Goal: Task Accomplishment & Management: Manage account settings

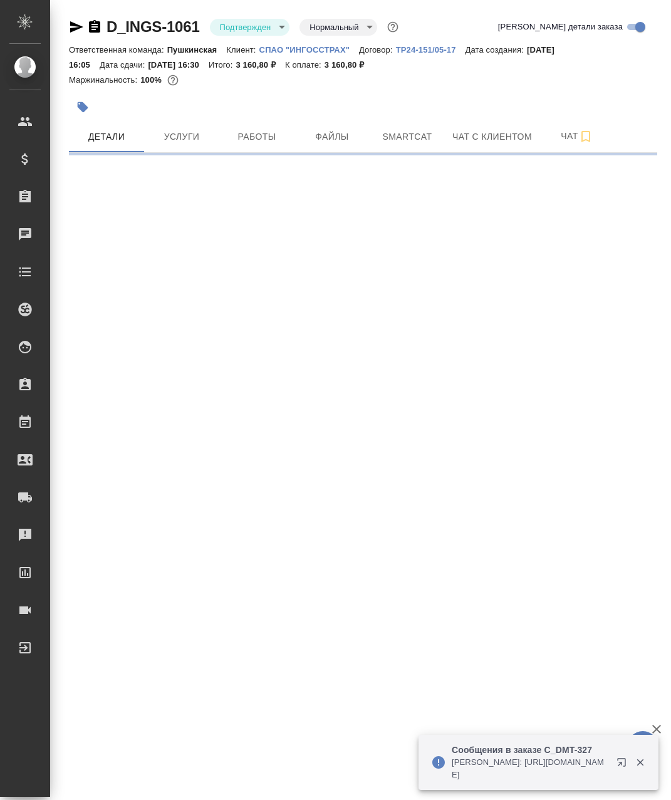
select select "RU"
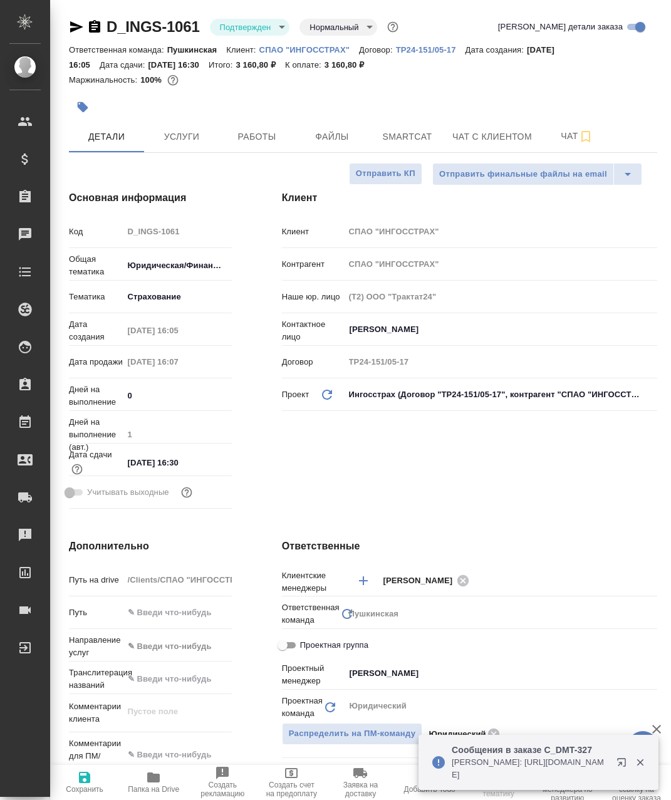
type textarea "x"
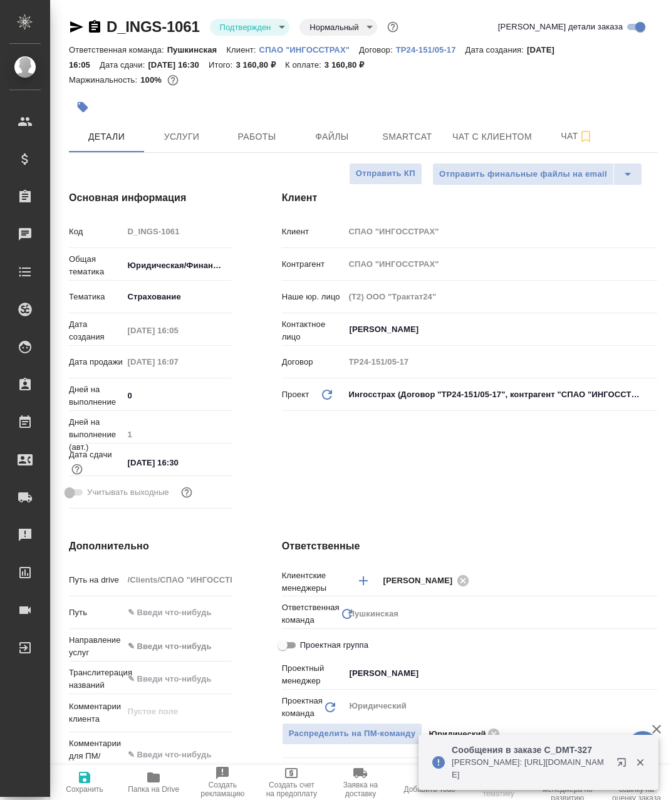
type textarea "x"
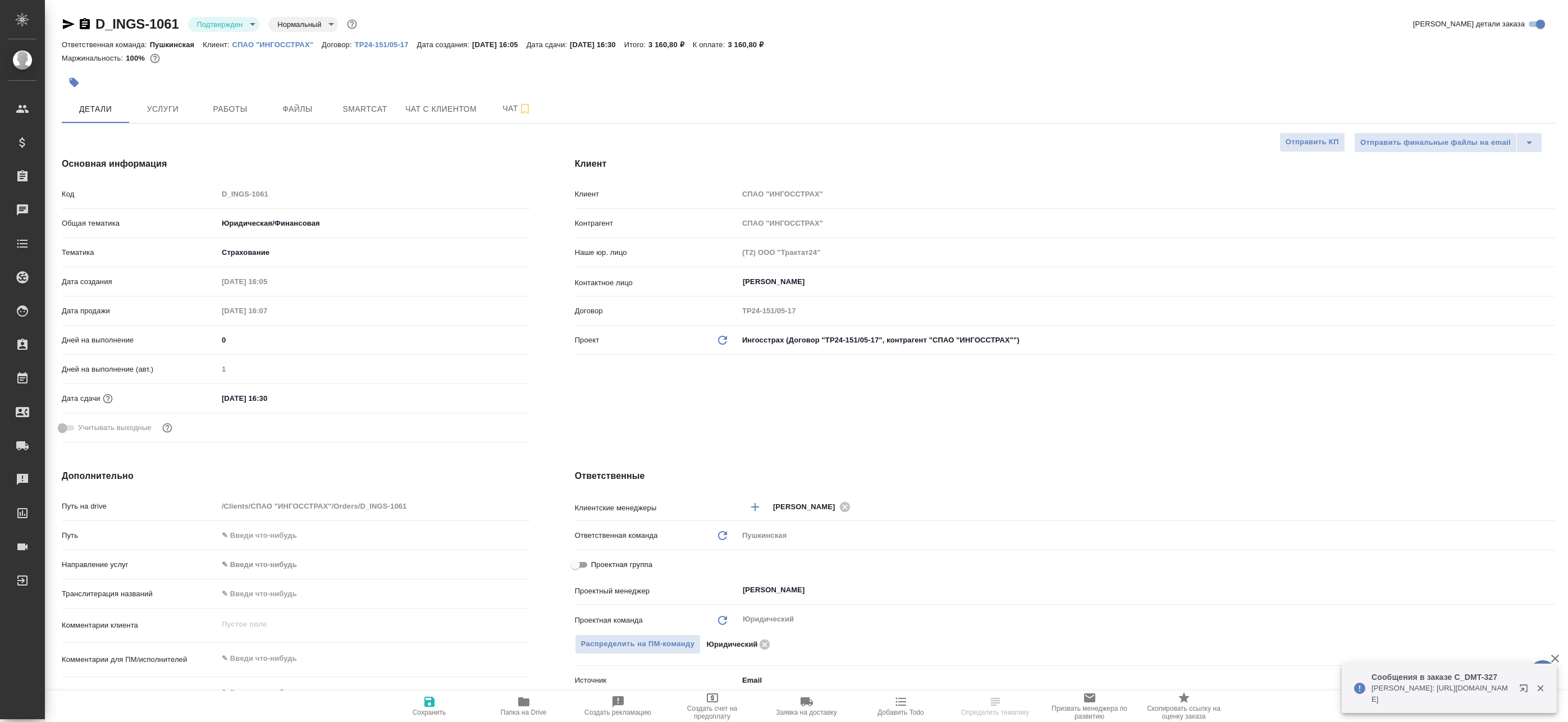
type textarea "x"
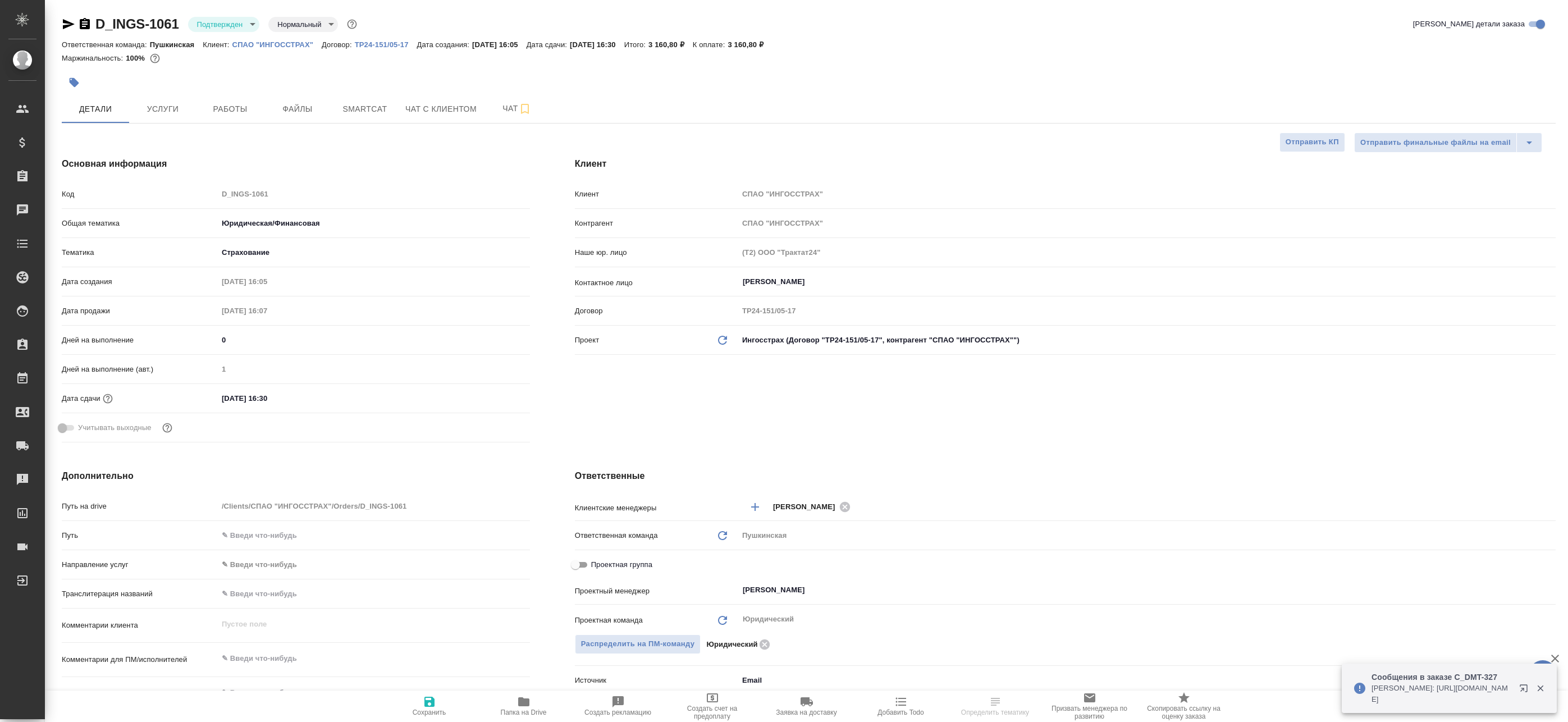
type textarea "x"
click at [220, 103] on span "Работы" at bounding box center [230, 109] width 54 height 14
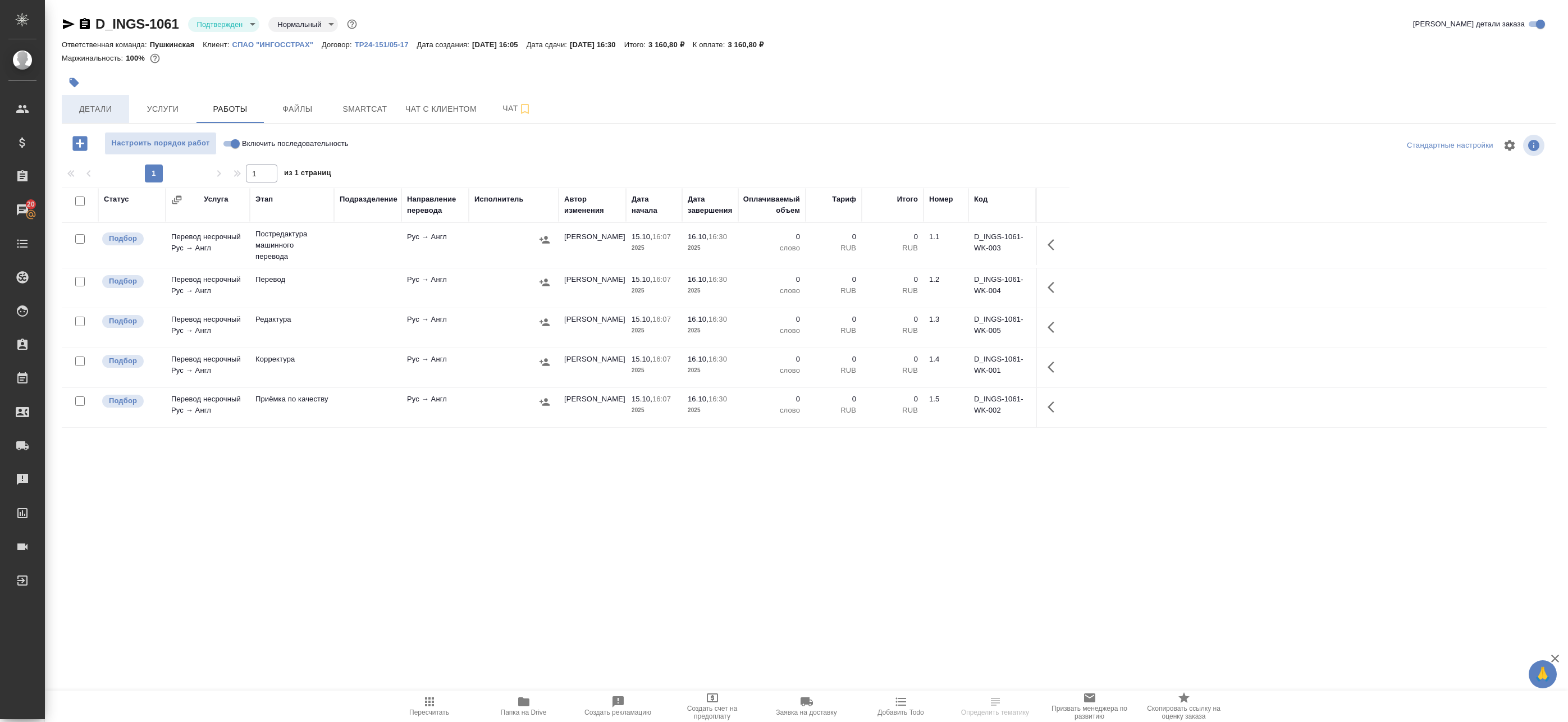
click at [118, 109] on span "Детали" at bounding box center [95, 109] width 54 height 14
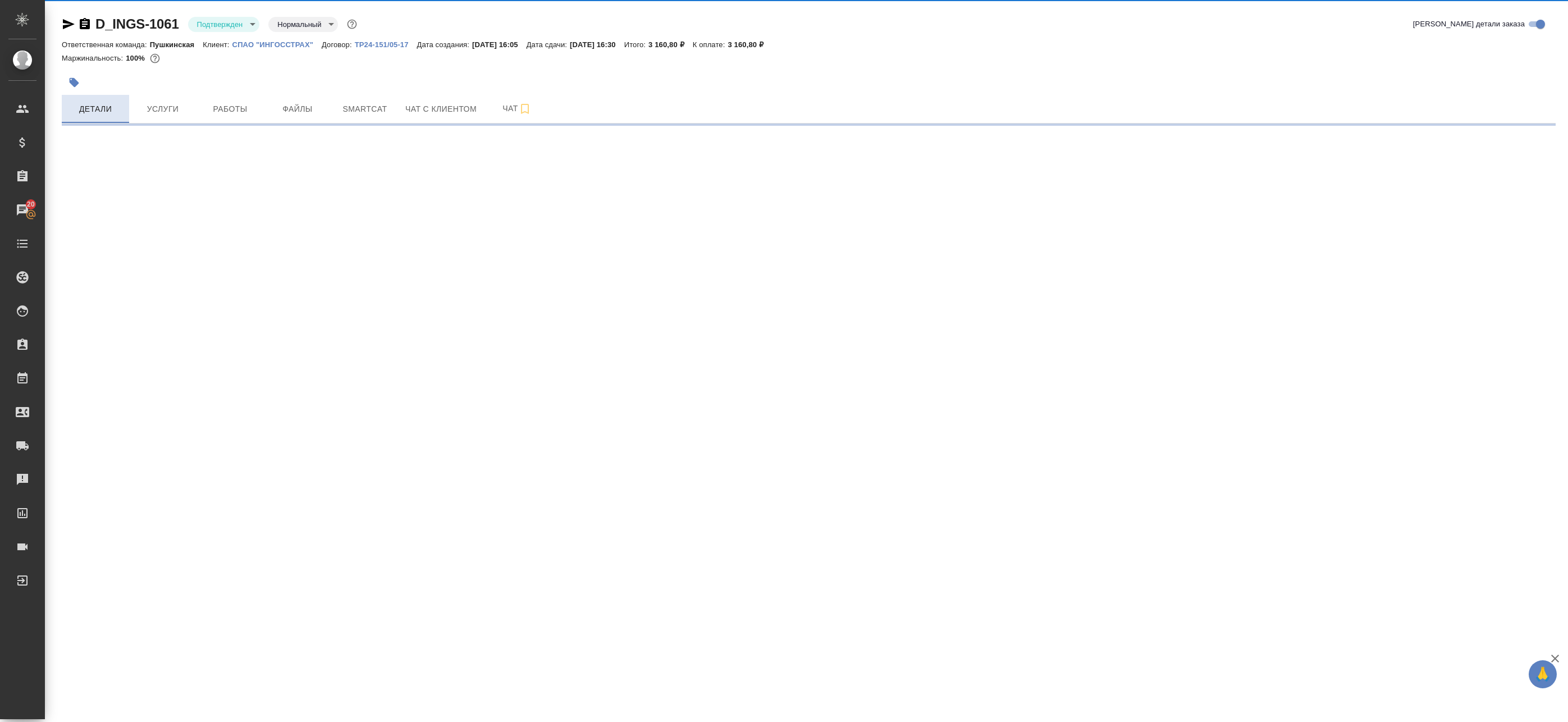
select select "RU"
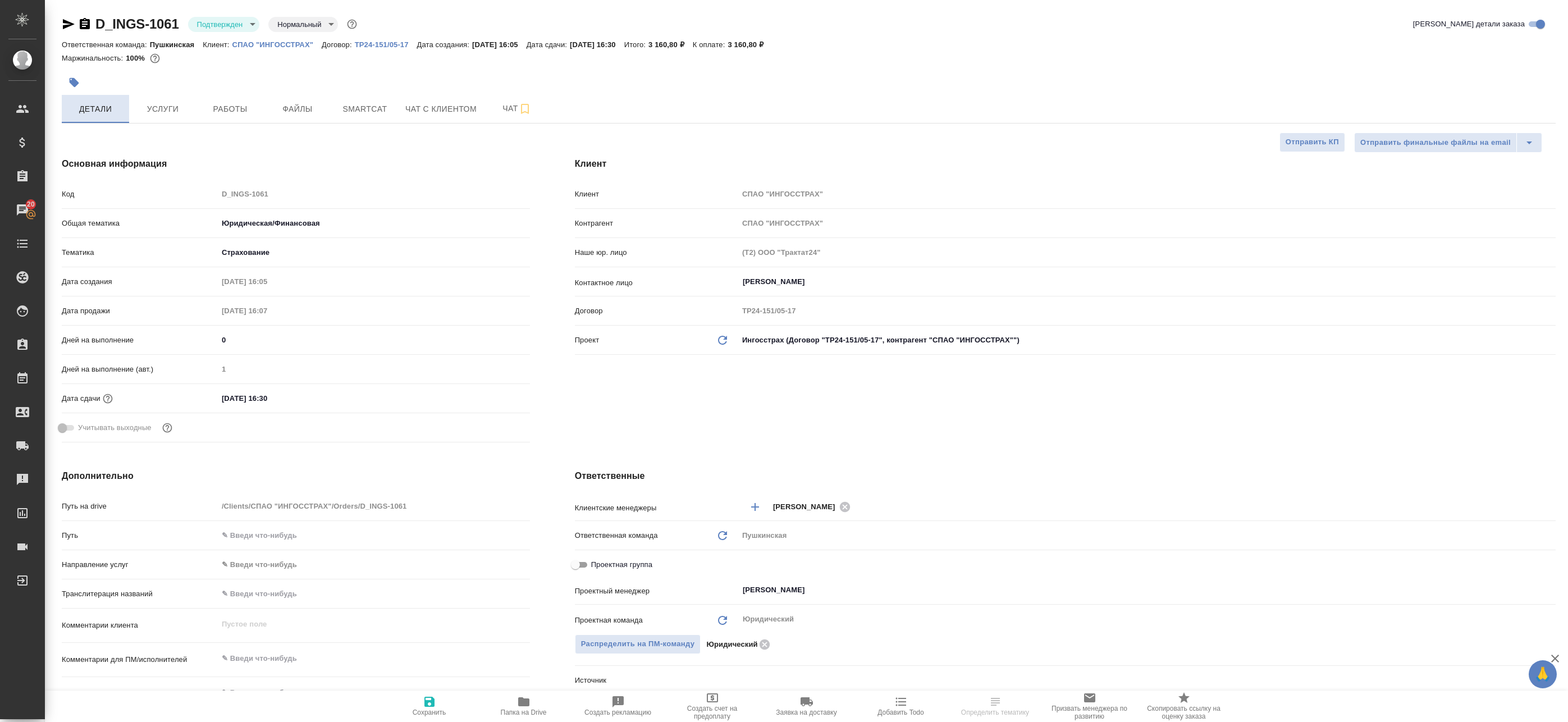
type textarea "x"
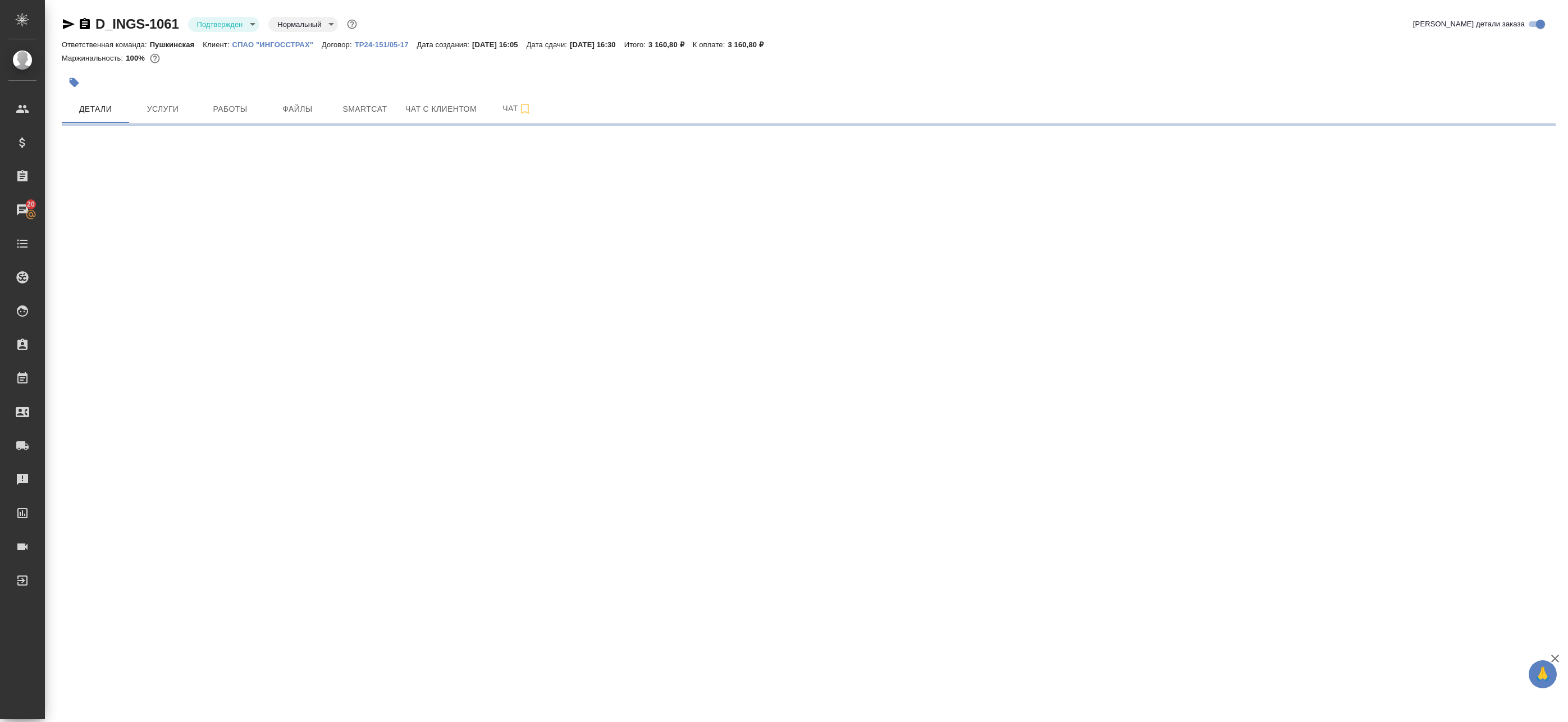
select select "RU"
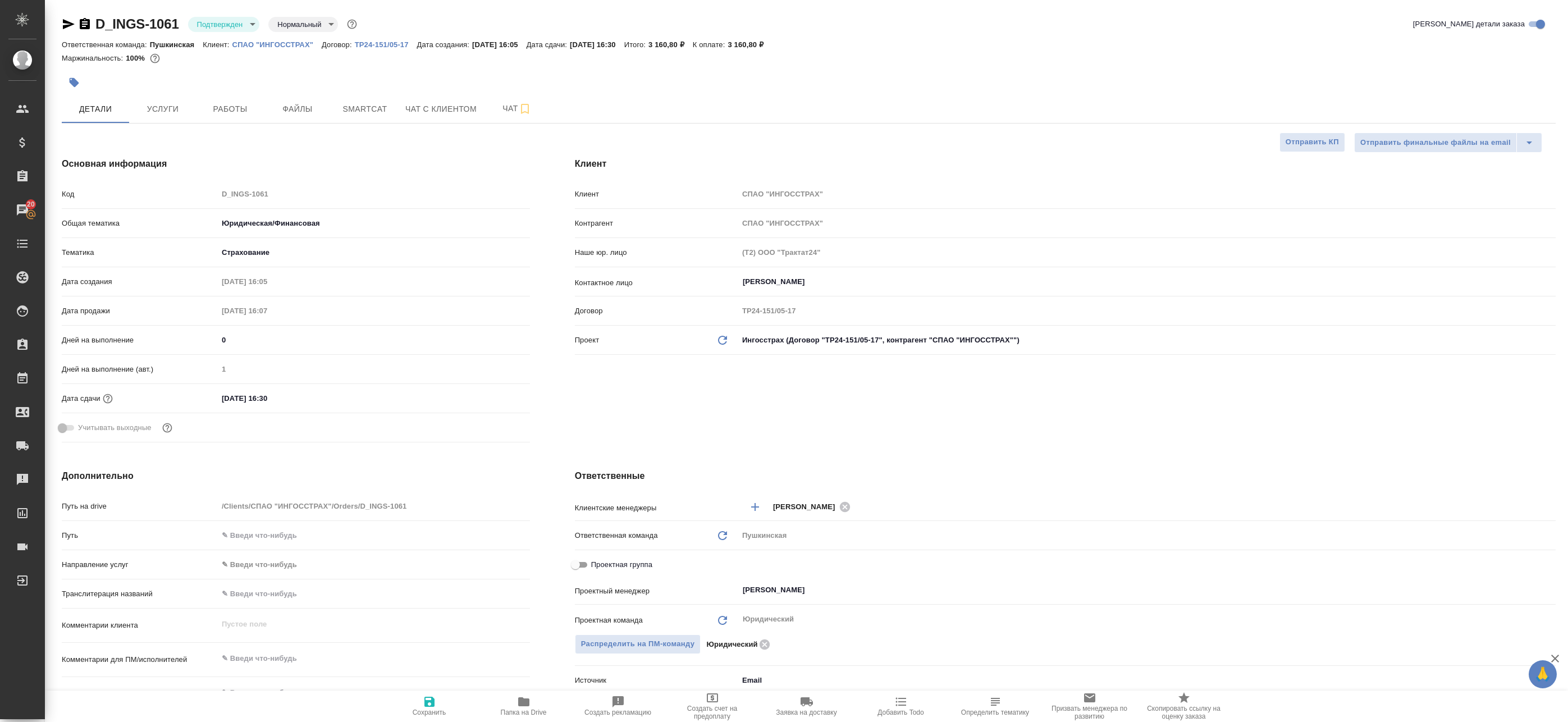
click at [229, 37] on div "D_INGS-1061 Подтвержден confirmed Нормальный normal Кратко детали заказа" at bounding box center [809, 26] width 1495 height 22
click at [236, 30] on body "🙏 .cls-1 fill:#fff; AWATERA Badanyan Artak Клиенты Спецификации Заказы 20 Чаты …" at bounding box center [784, 361] width 1568 height 722
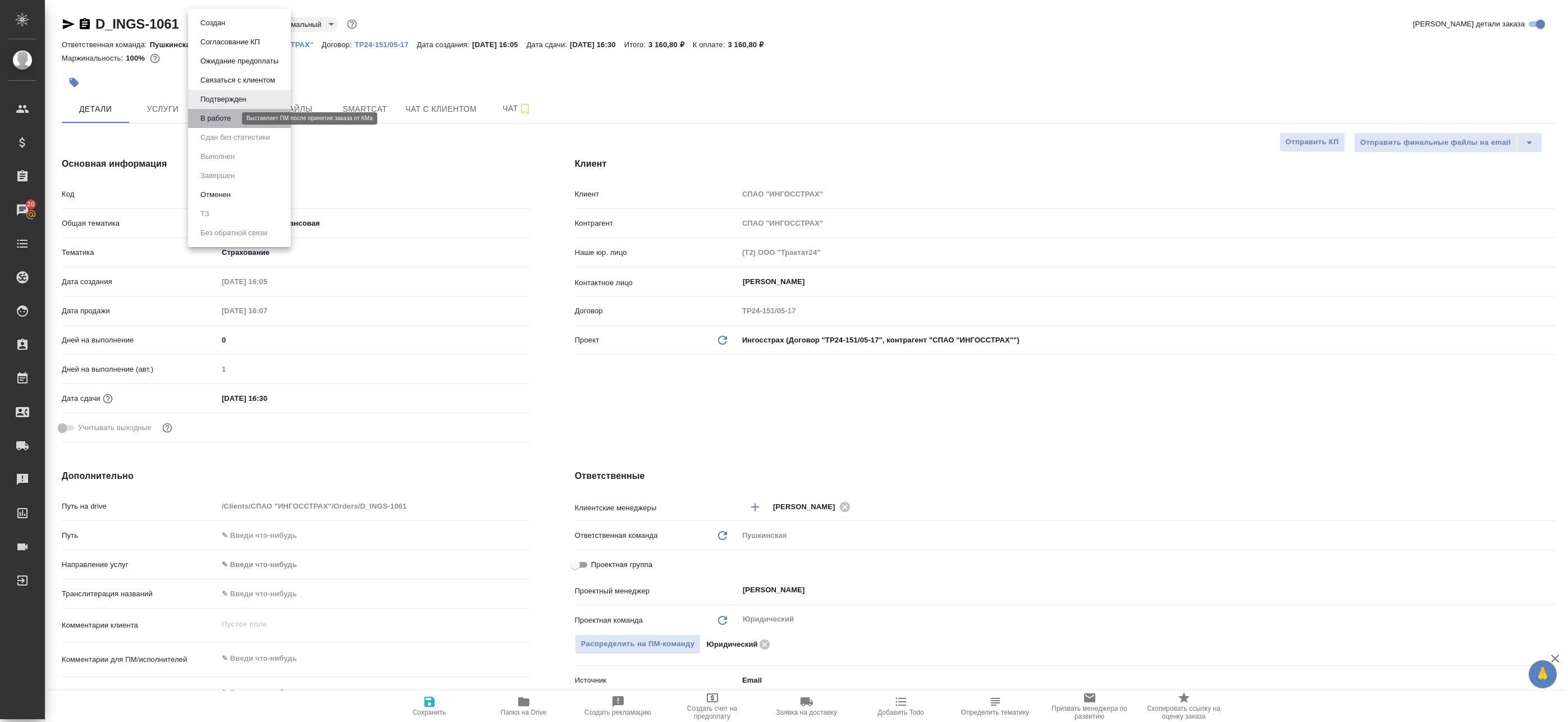
click at [230, 114] on button "В работе" at bounding box center [215, 118] width 37 height 13
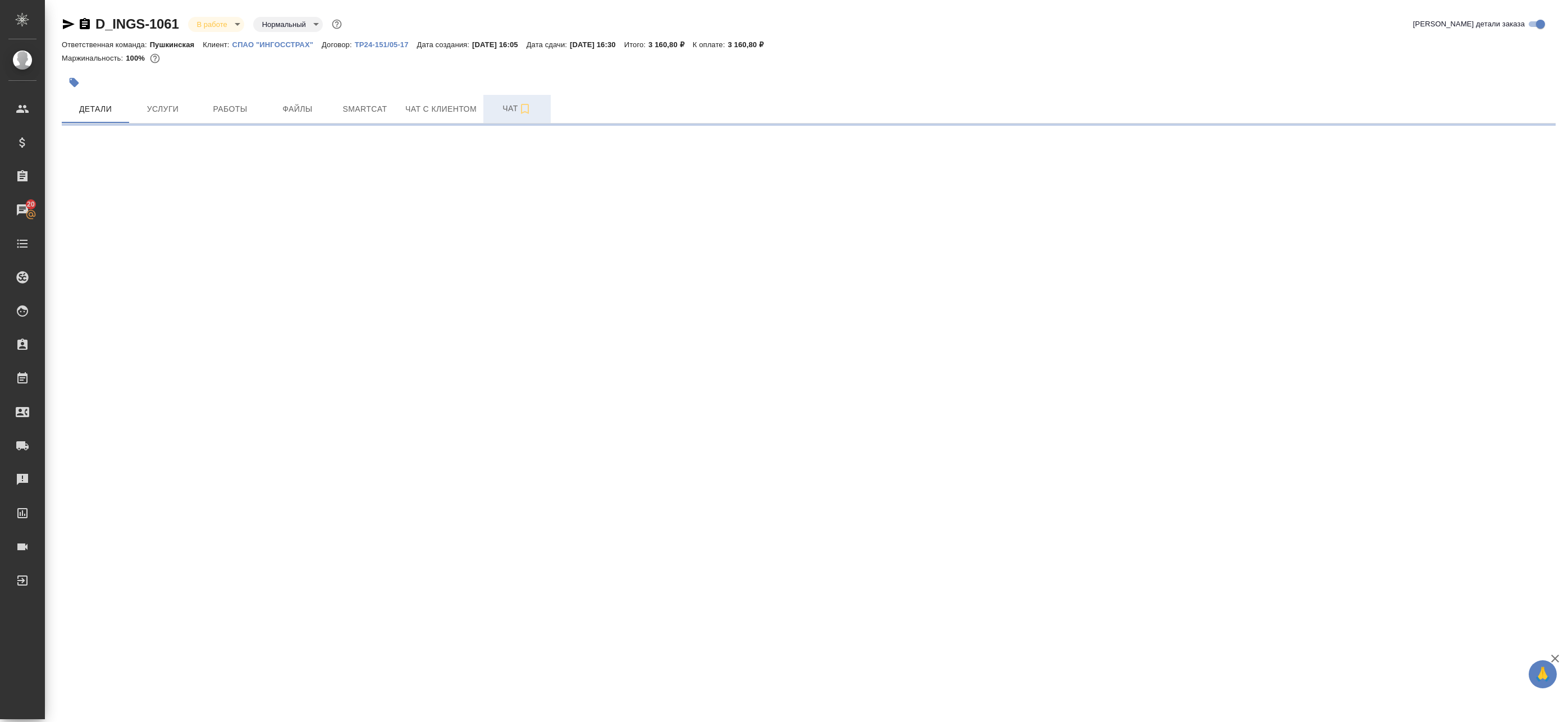
select select "RU"
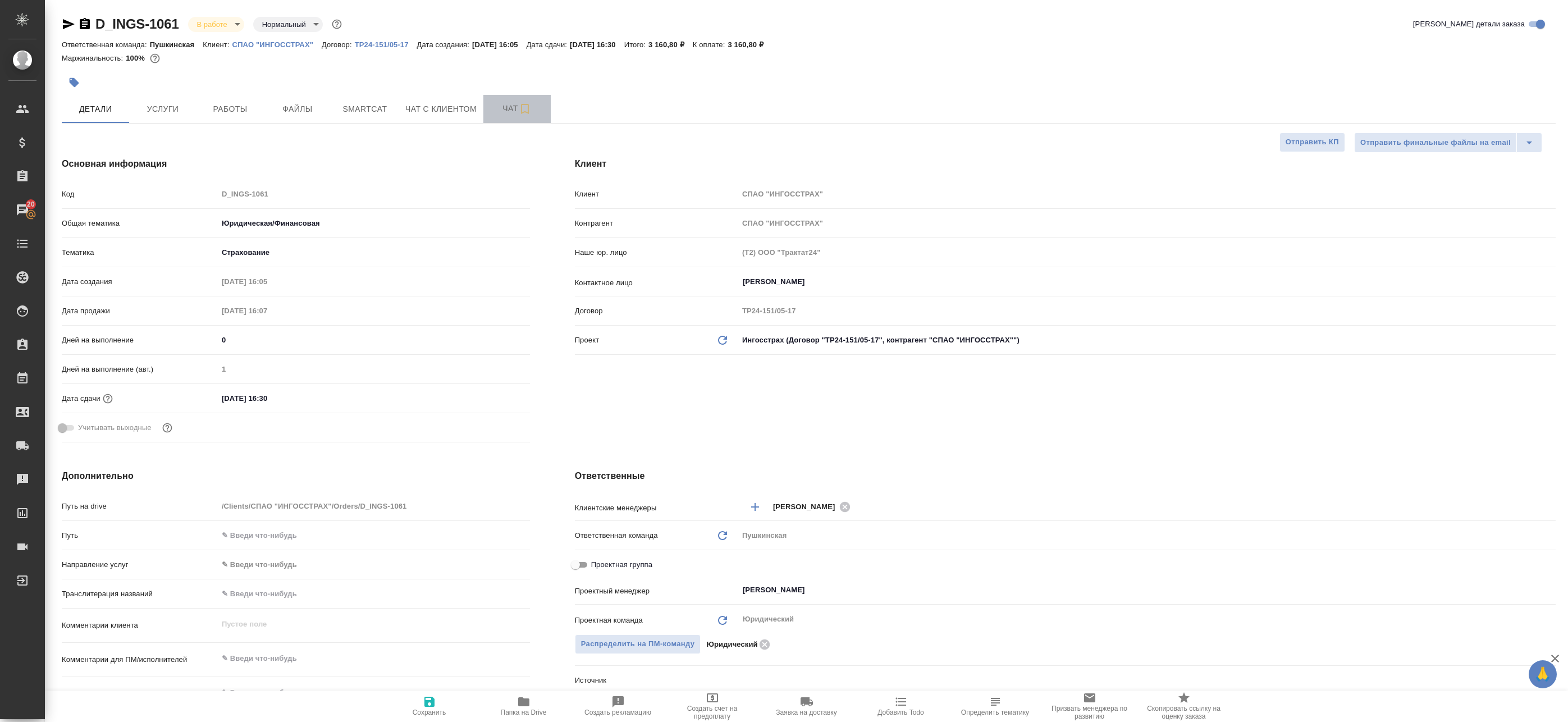
type textarea "x"
click at [508, 104] on span "Чат" at bounding box center [517, 108] width 54 height 14
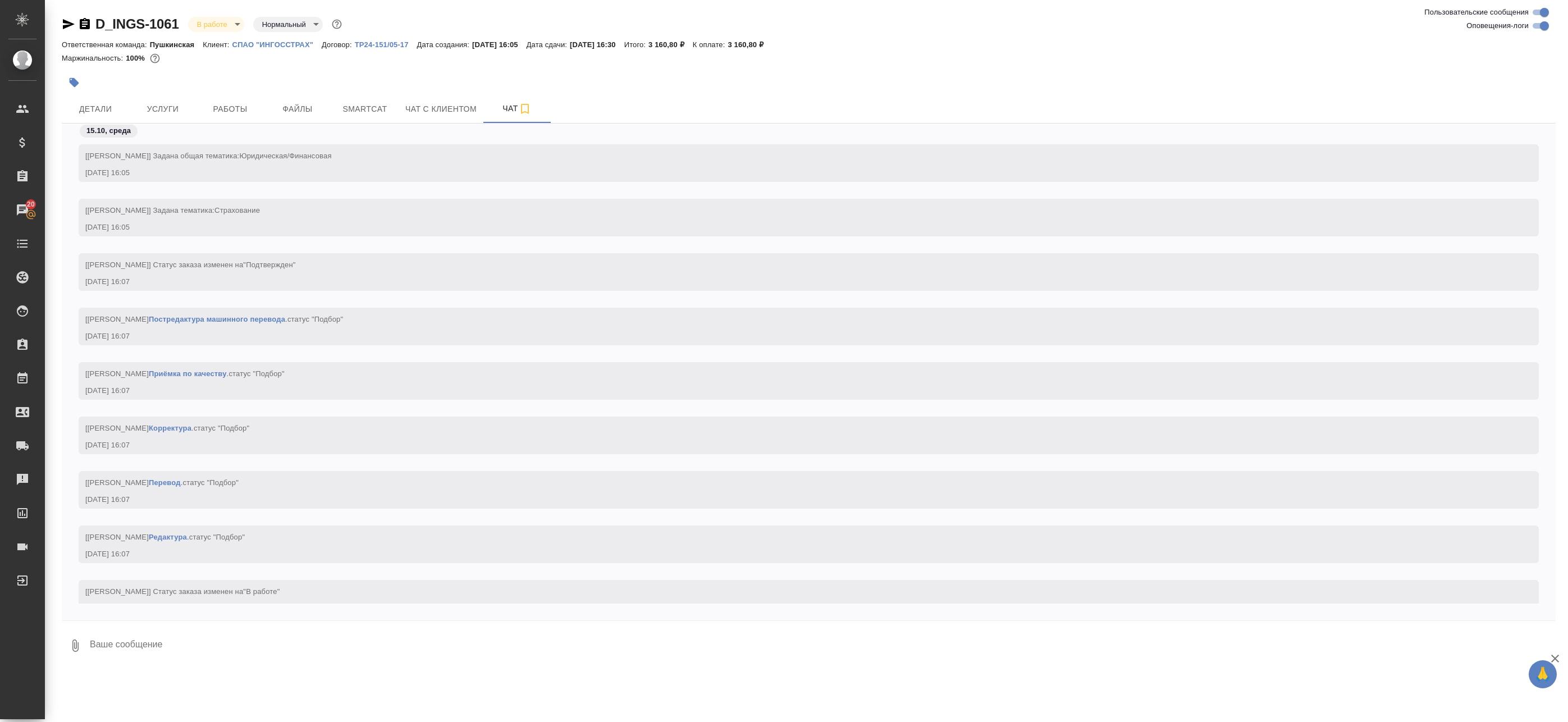
scroll to position [30, 0]
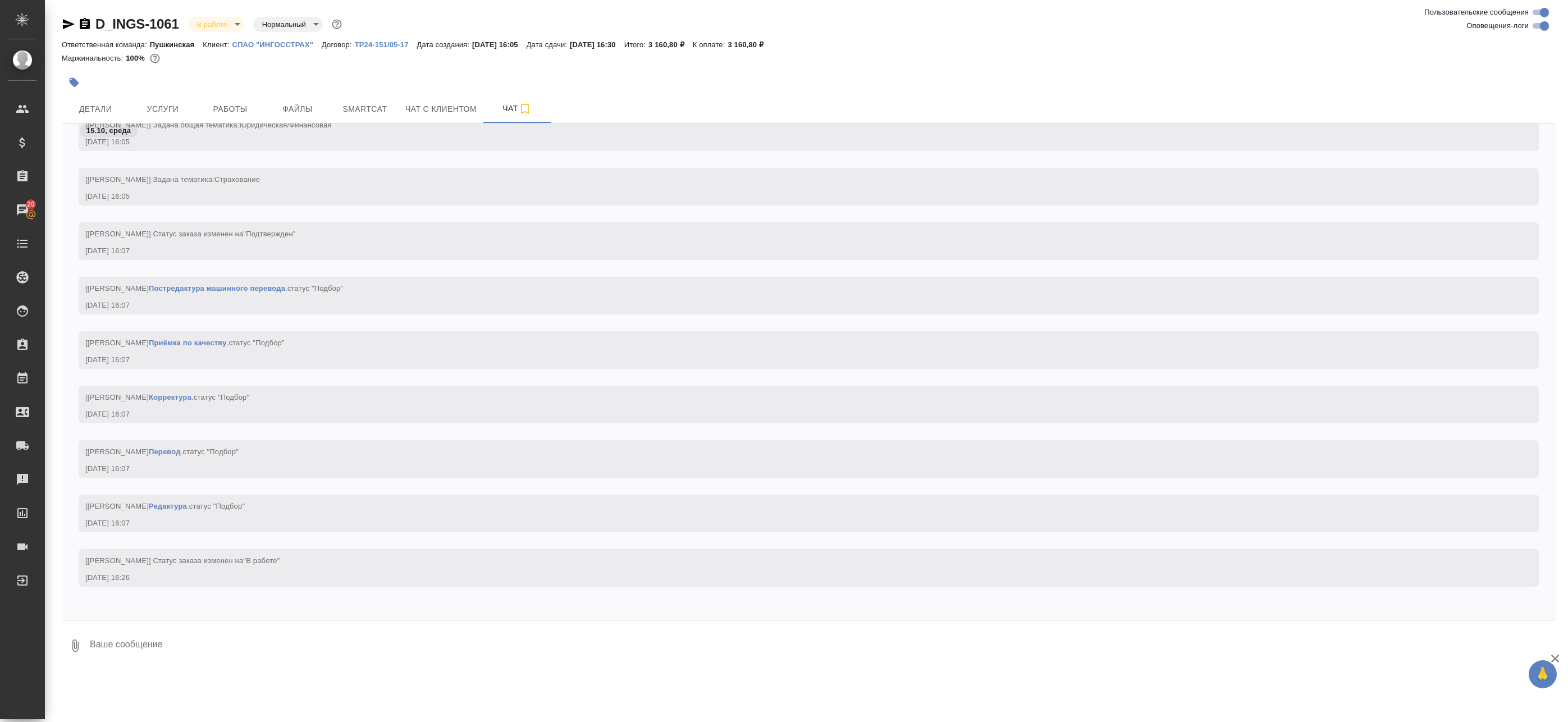
click at [601, 26] on input "Оповещения-логи" at bounding box center [1544, 25] width 40 height 13
checkbox input "false"
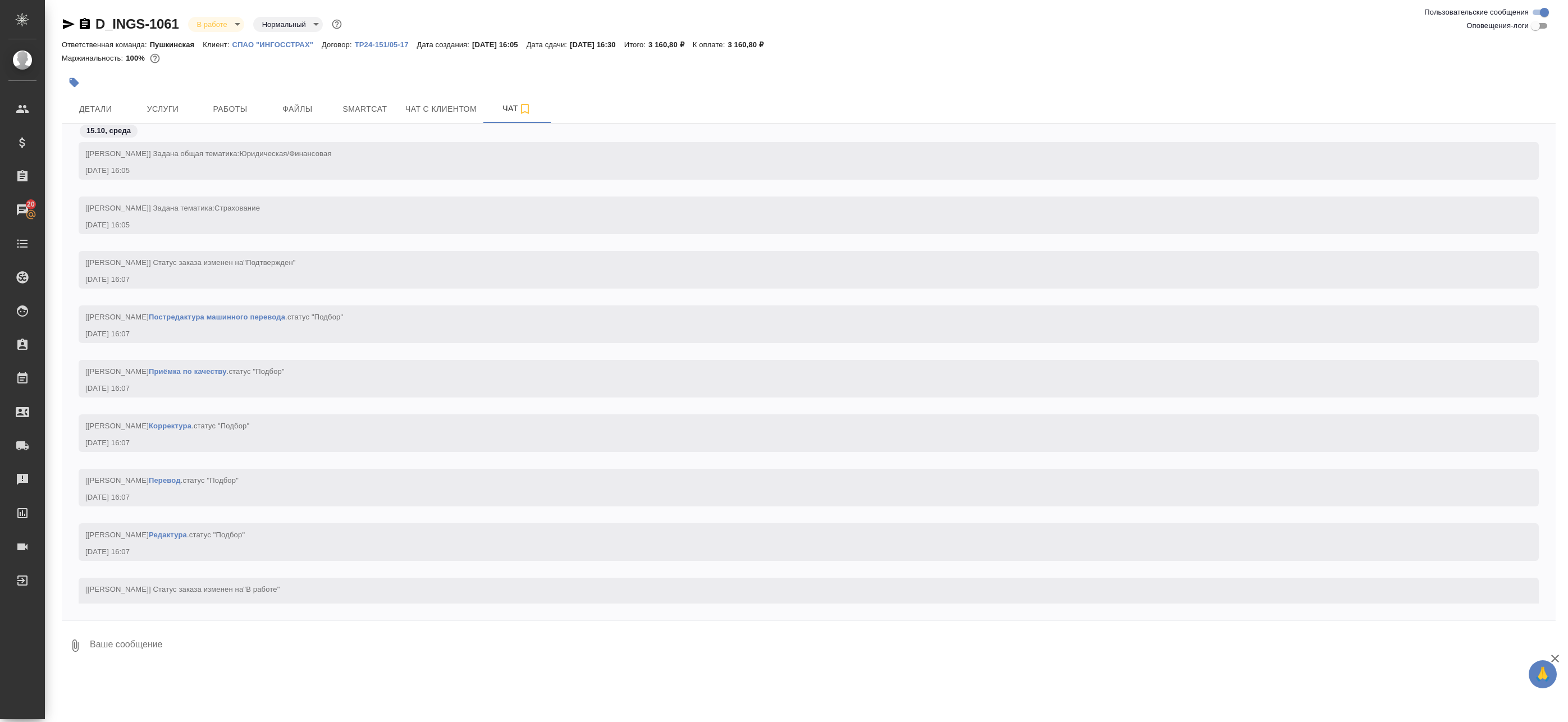
scroll to position [0, 0]
click at [238, 109] on span "Работы" at bounding box center [230, 109] width 54 height 14
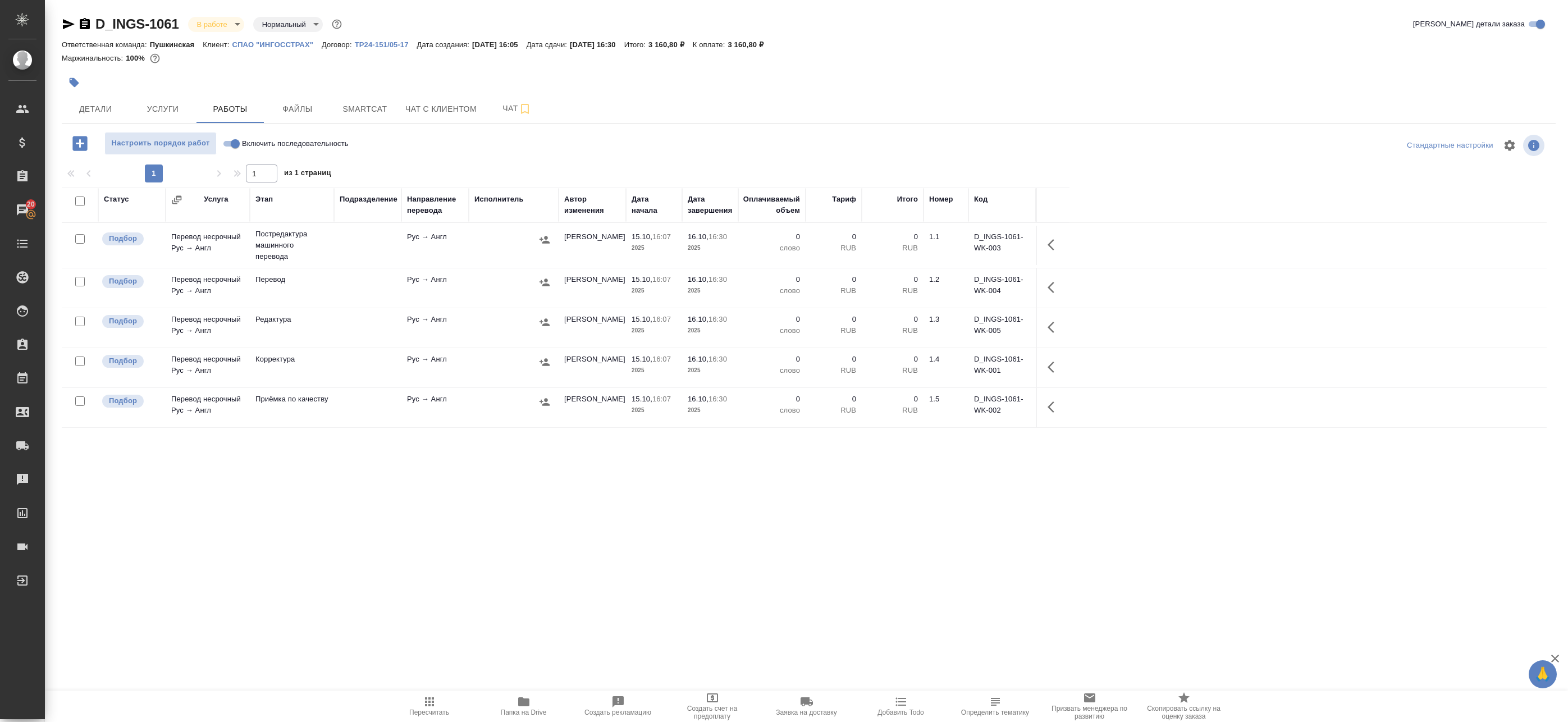
click at [520, 704] on icon "button" at bounding box center [523, 701] width 12 height 9
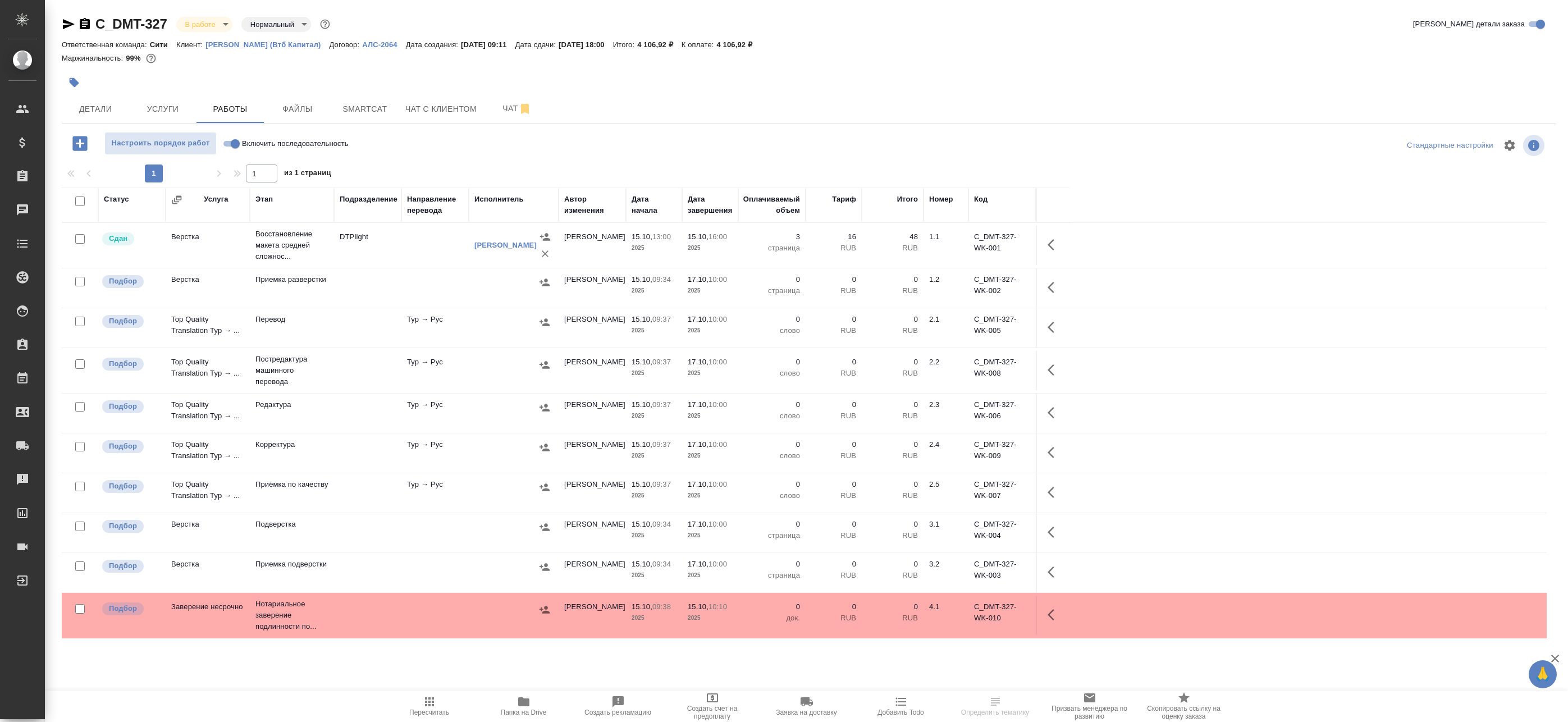
click at [438, 336] on td "Тур → Рус" at bounding box center [435, 328] width 67 height 39
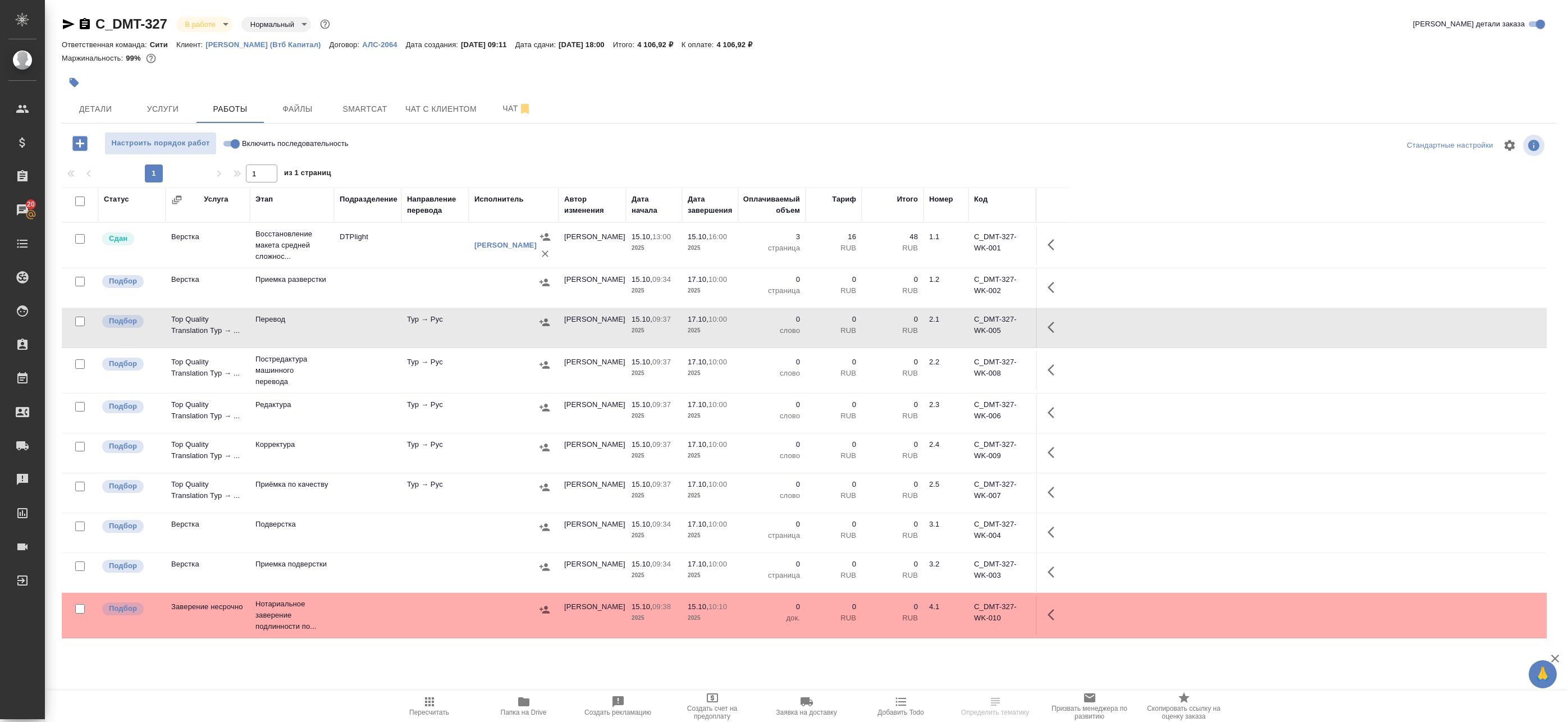
click at [478, 374] on td at bounding box center [513, 371] width 90 height 39
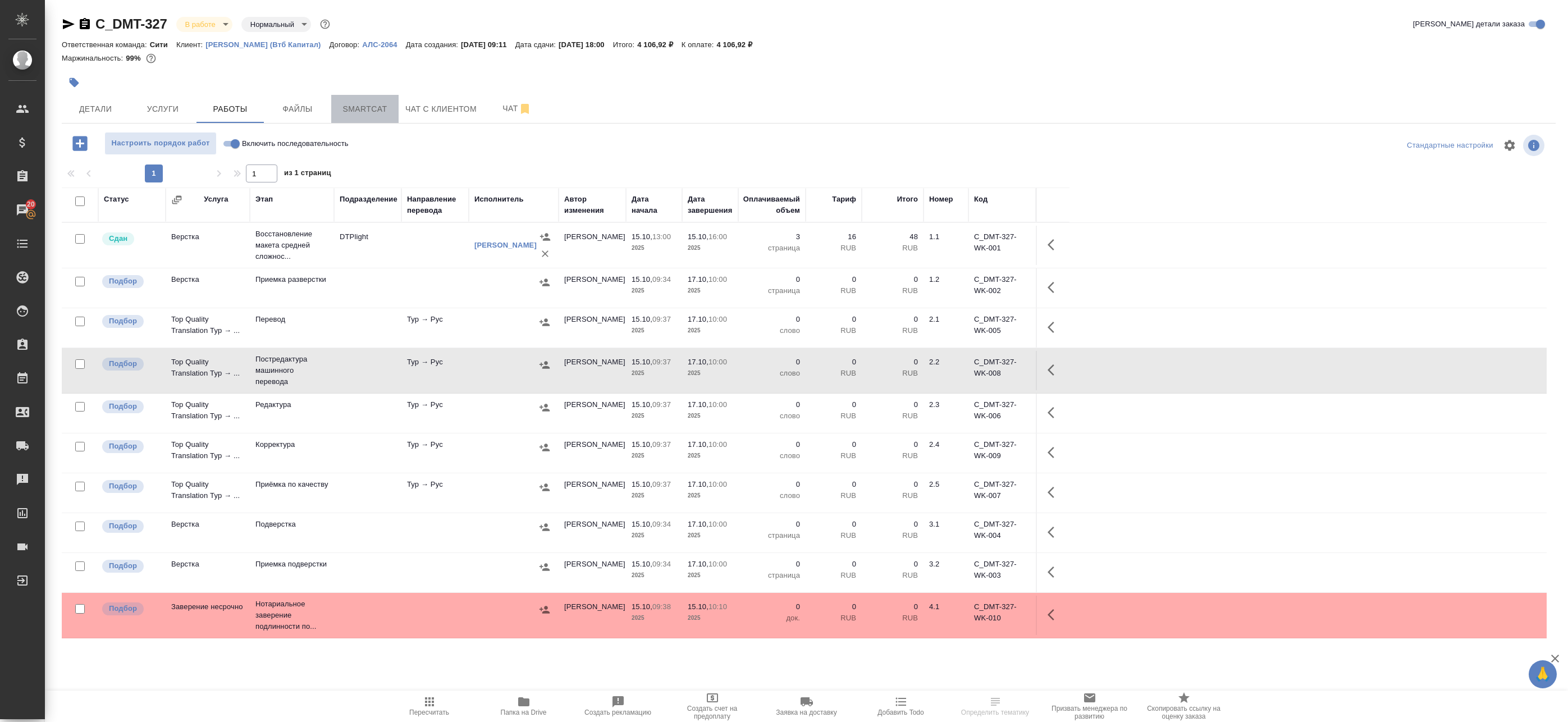
click at [372, 108] on span "Smartcat" at bounding box center [365, 109] width 54 height 14
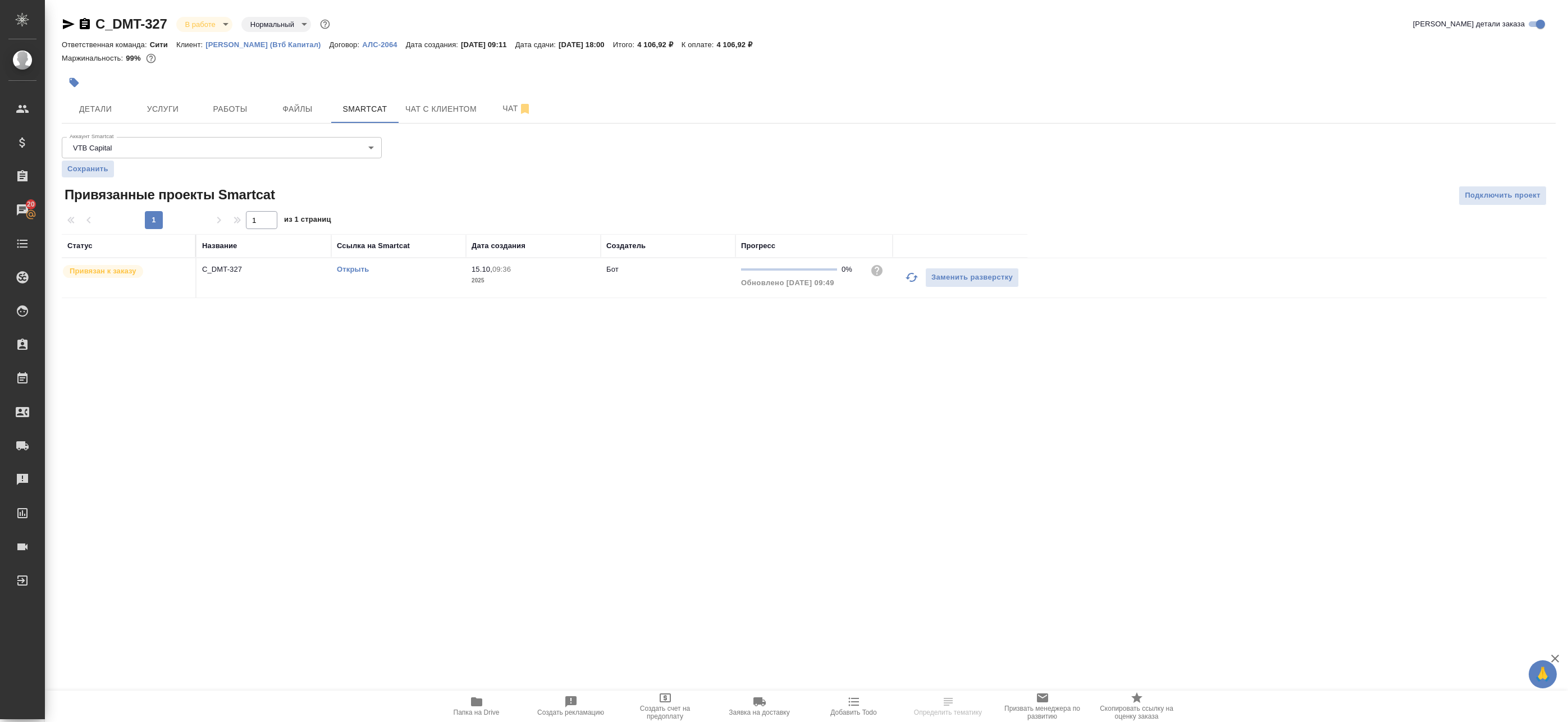
click at [354, 266] on link "Открыть" at bounding box center [353, 269] width 32 height 8
click at [224, 109] on span "Работы" at bounding box center [230, 109] width 54 height 14
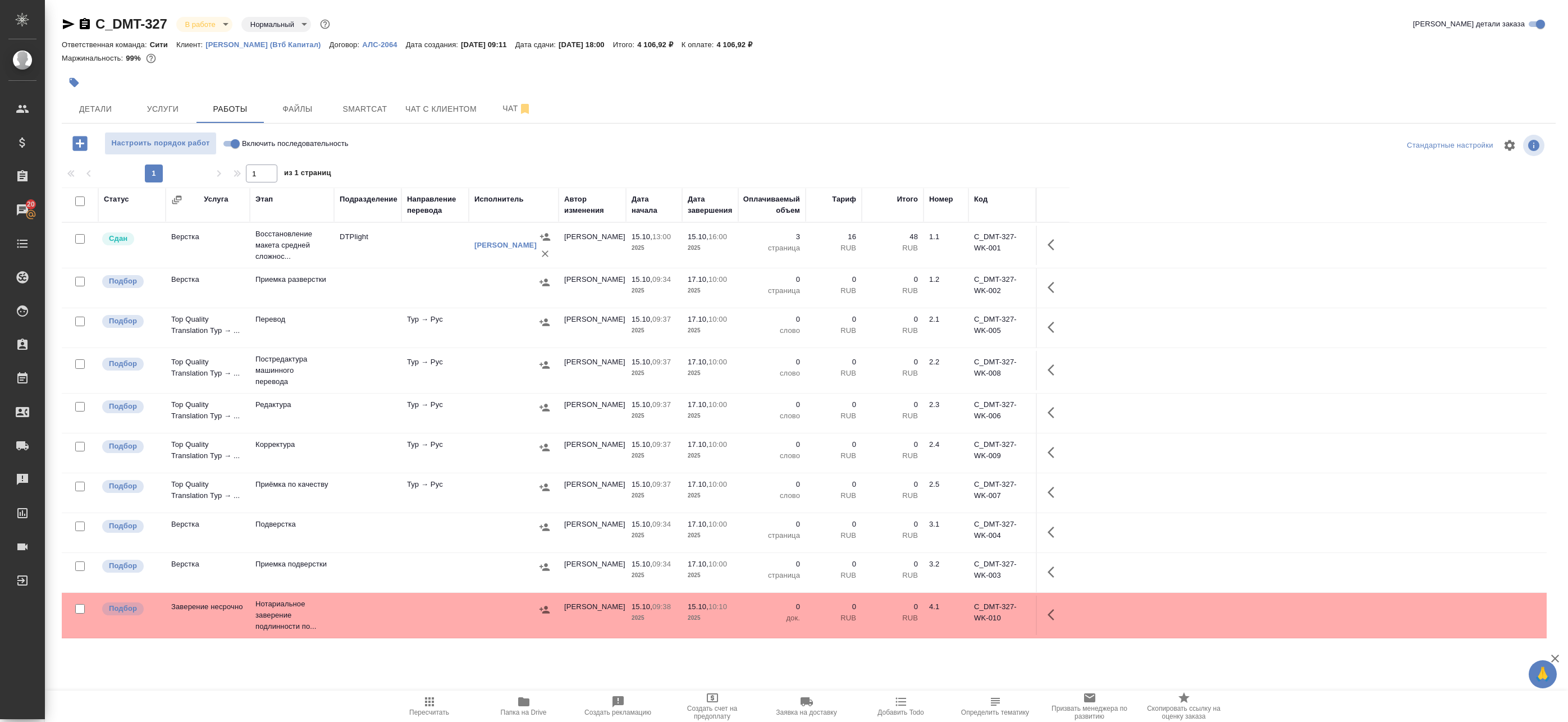
click at [545, 699] on span "Папка на Drive" at bounding box center [524, 706] width 81 height 21
click at [442, 251] on td at bounding box center [435, 245] width 67 height 39
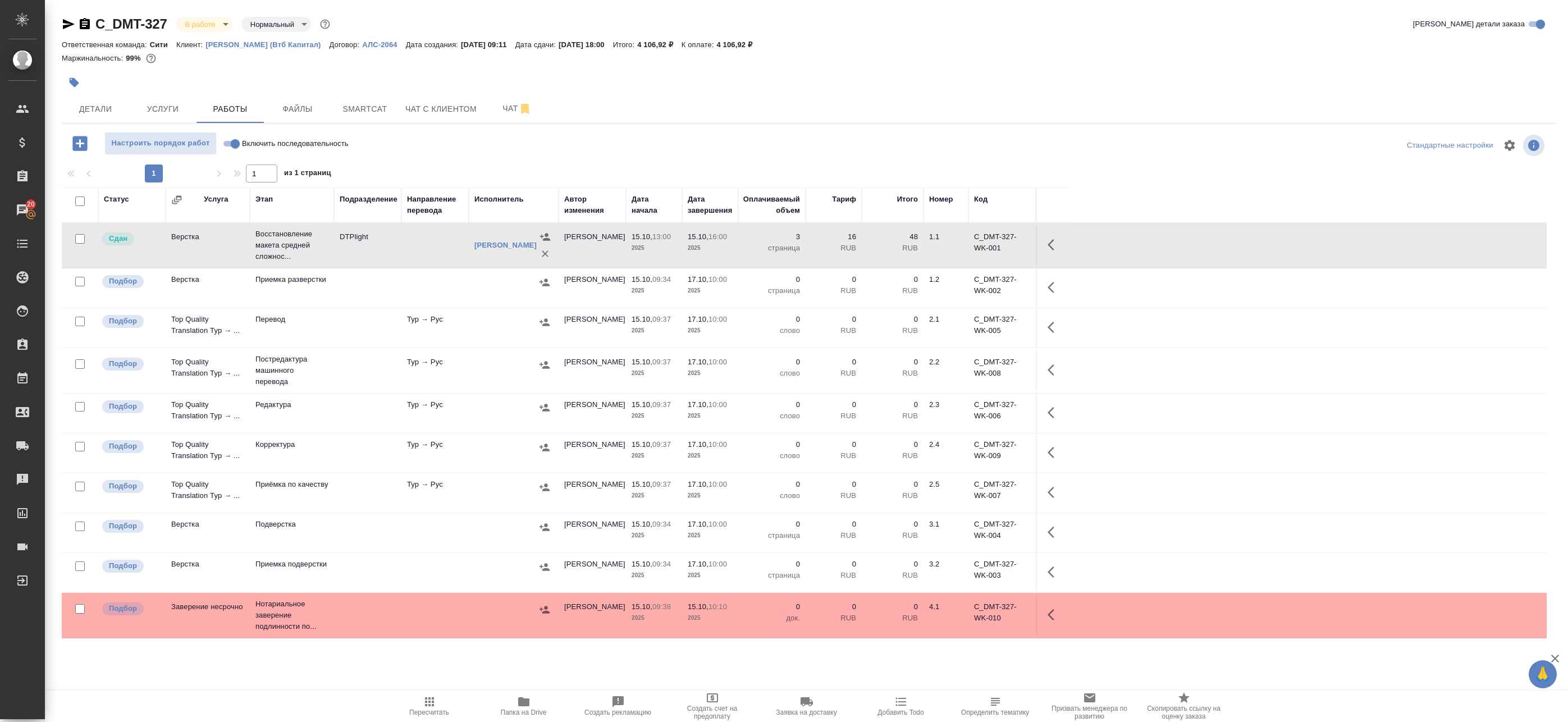
click at [429, 334] on td "Тур → Рус" at bounding box center [435, 328] width 67 height 39
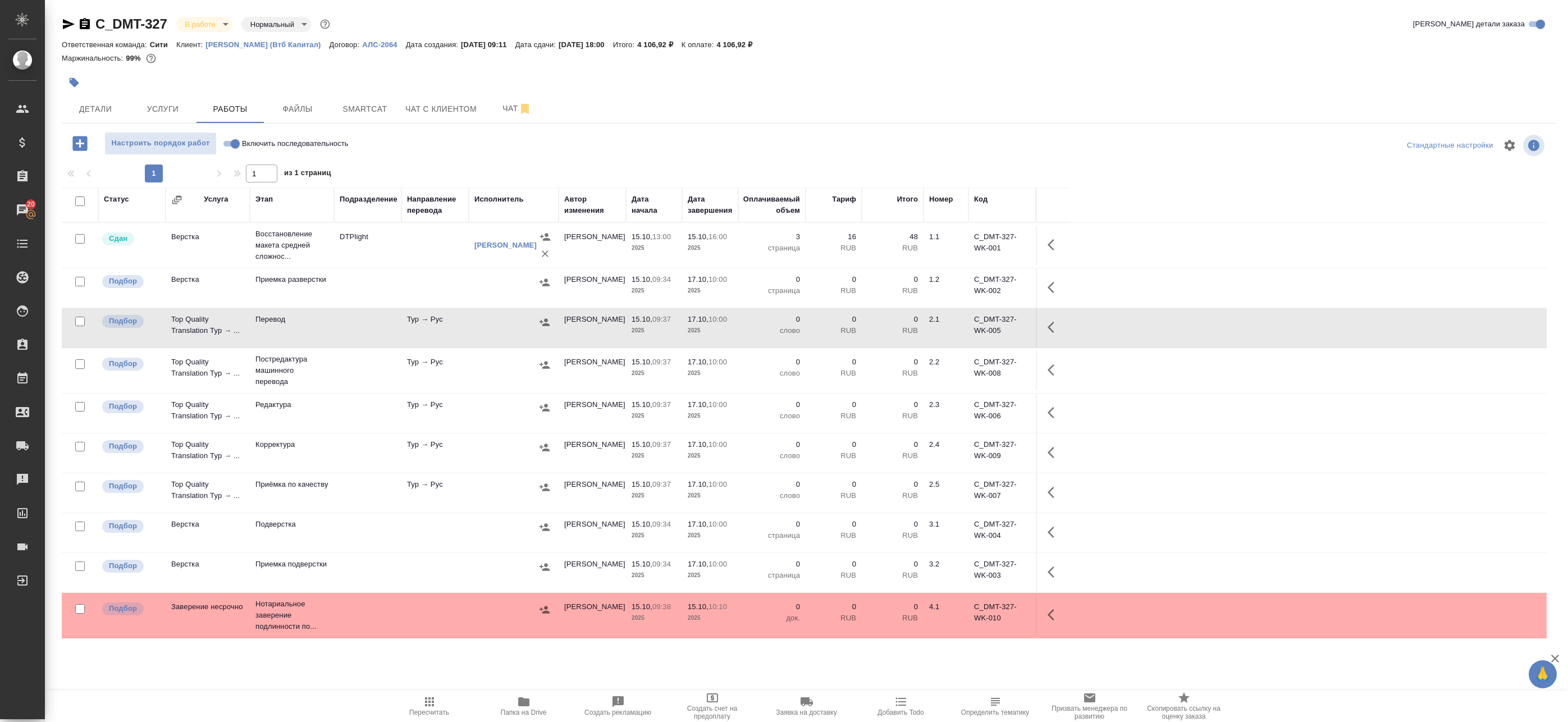
click at [1052, 324] on icon "button" at bounding box center [1051, 327] width 7 height 12
click at [447, 327] on td "Тур → Рус" at bounding box center [435, 328] width 67 height 39
click at [459, 370] on td "Тур → Рус" at bounding box center [435, 371] width 67 height 39
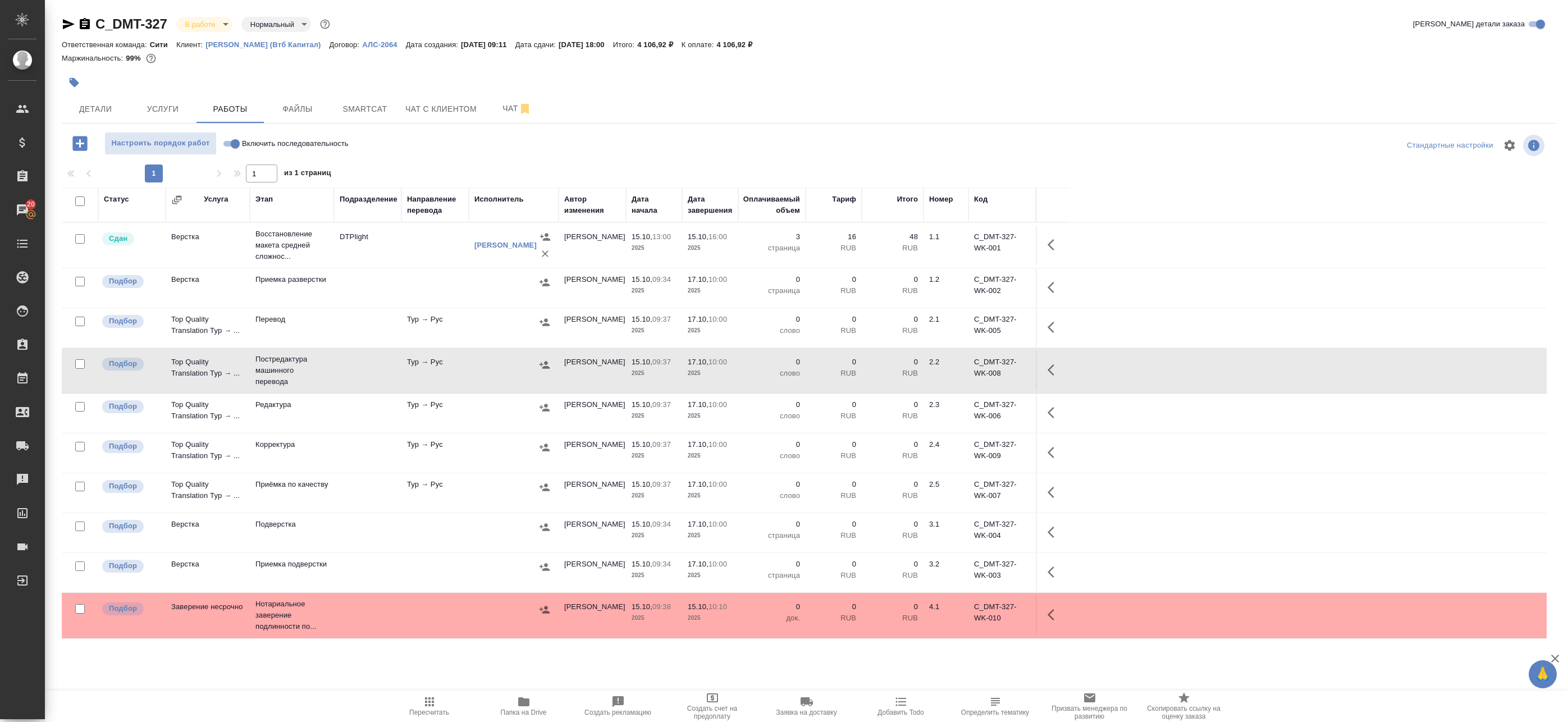
click at [1047, 366] on icon "button" at bounding box center [1054, 369] width 13 height 13
click at [972, 371] on icon "button" at bounding box center [971, 369] width 10 height 10
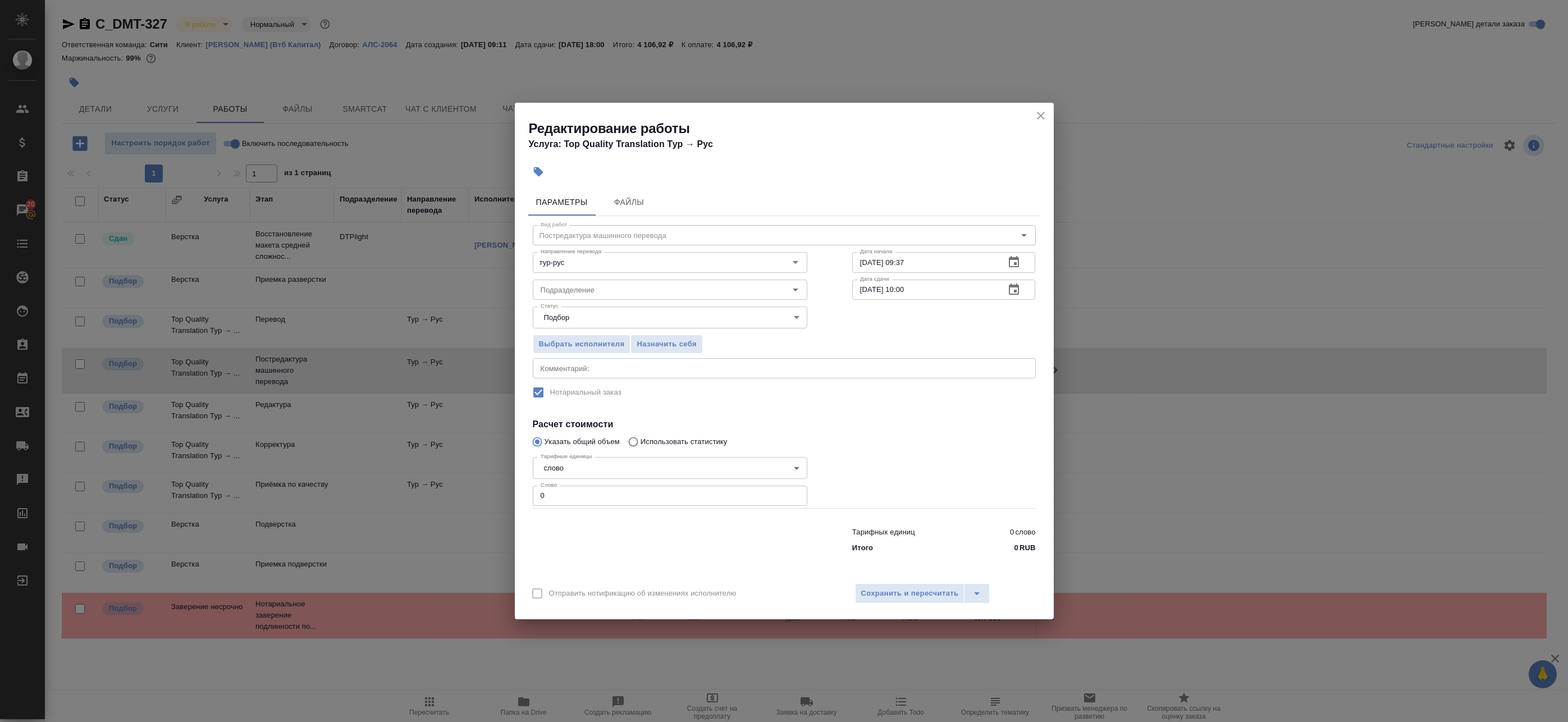
click at [1014, 292] on icon "button" at bounding box center [1013, 289] width 13 height 13
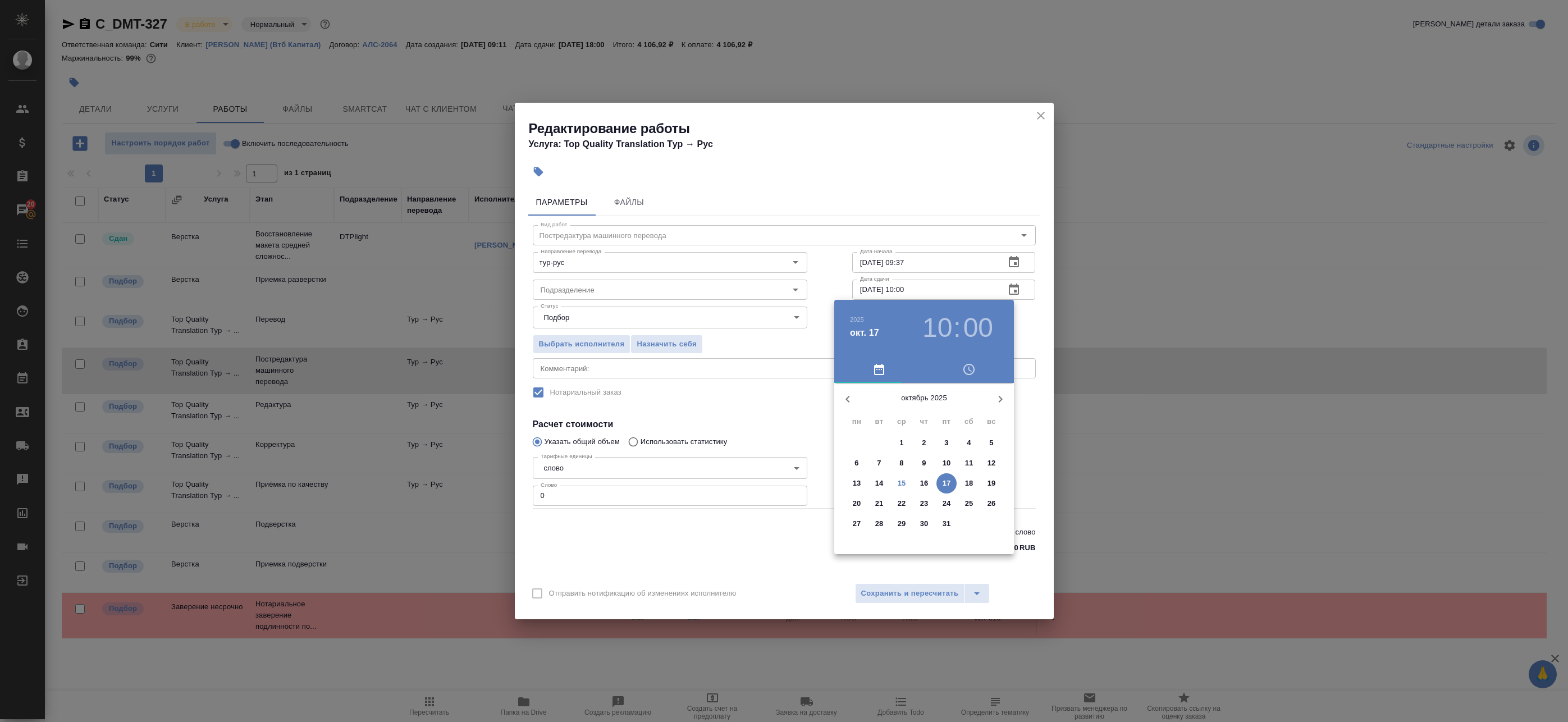
click at [933, 484] on span "16" at bounding box center [924, 483] width 21 height 12
click at [925, 513] on div at bounding box center [924, 470] width 146 height 146
click at [938, 334] on h3 "18" at bounding box center [937, 327] width 30 height 31
click at [963, 475] on div at bounding box center [924, 470] width 146 height 146
type input "16.10.2025 15:00"
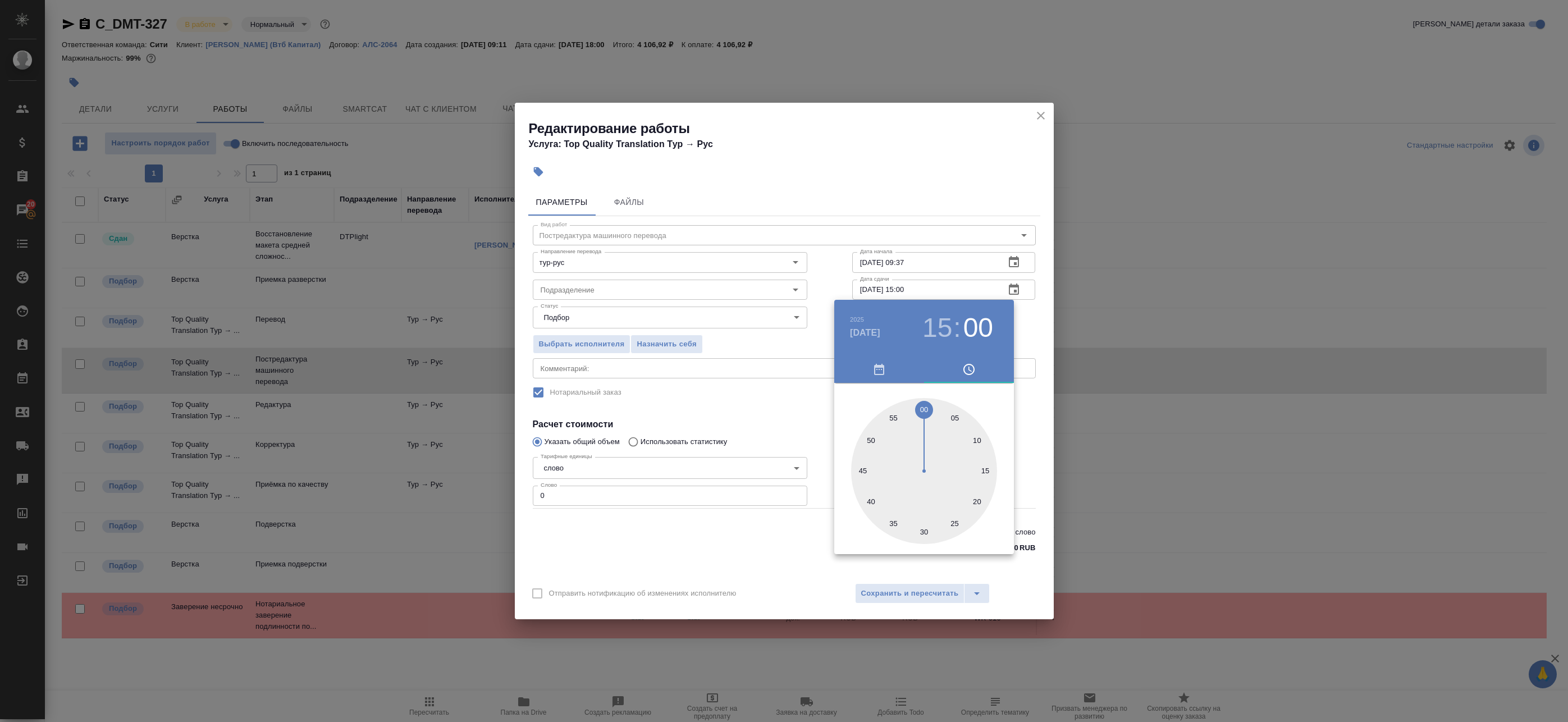
click at [922, 411] on div at bounding box center [924, 470] width 146 height 146
click at [1023, 326] on div at bounding box center [784, 361] width 1568 height 722
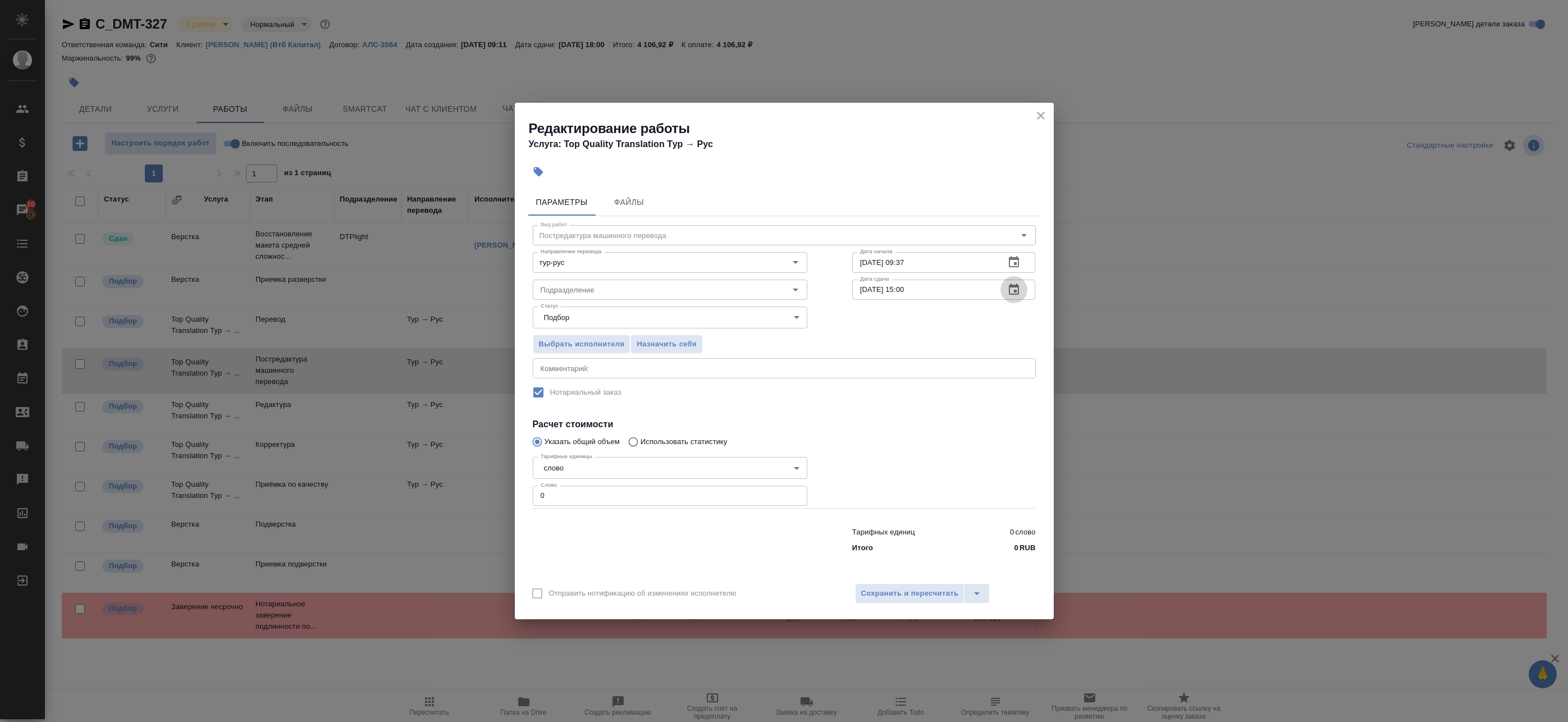
click at [1016, 290] on icon "button" at bounding box center [1013, 288] width 10 height 12
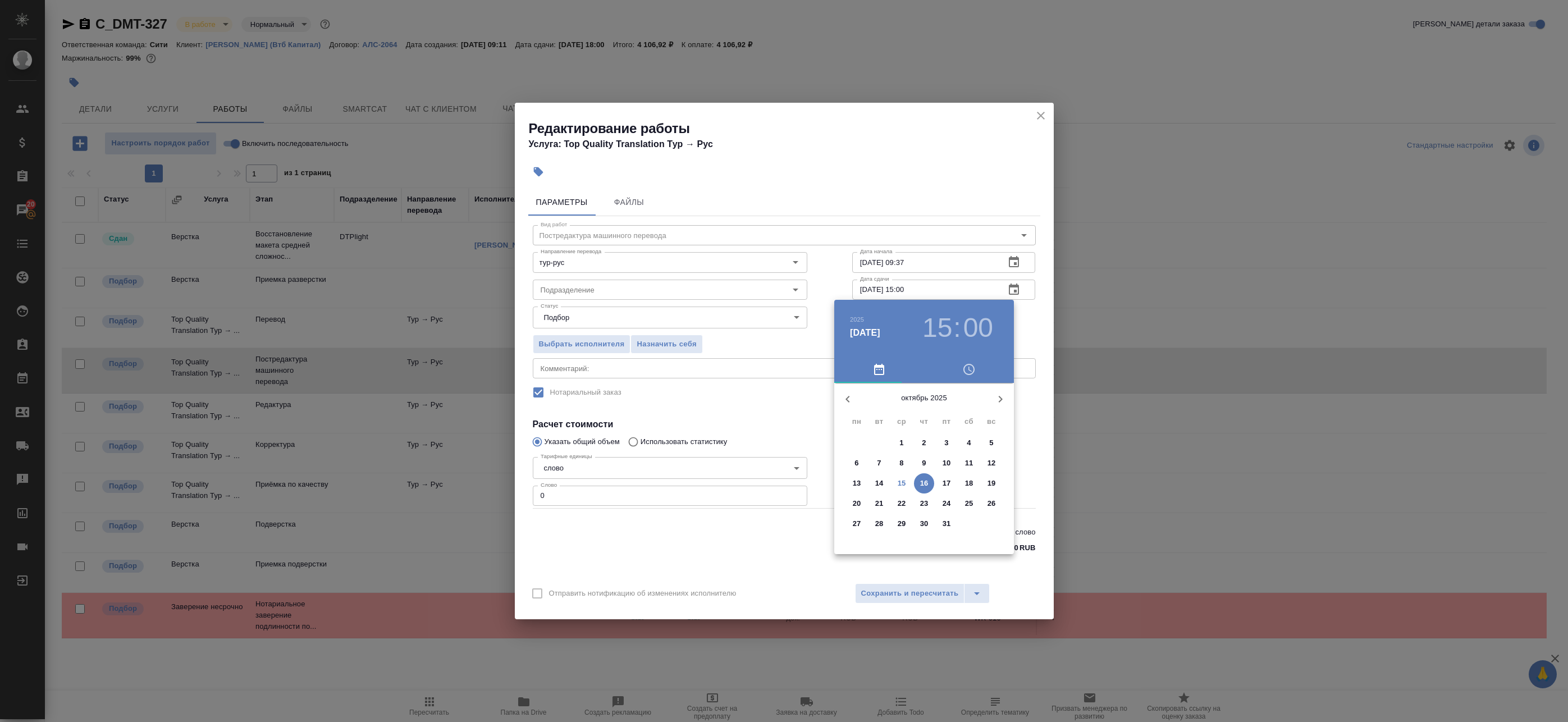
click at [1014, 270] on div at bounding box center [784, 361] width 1568 height 722
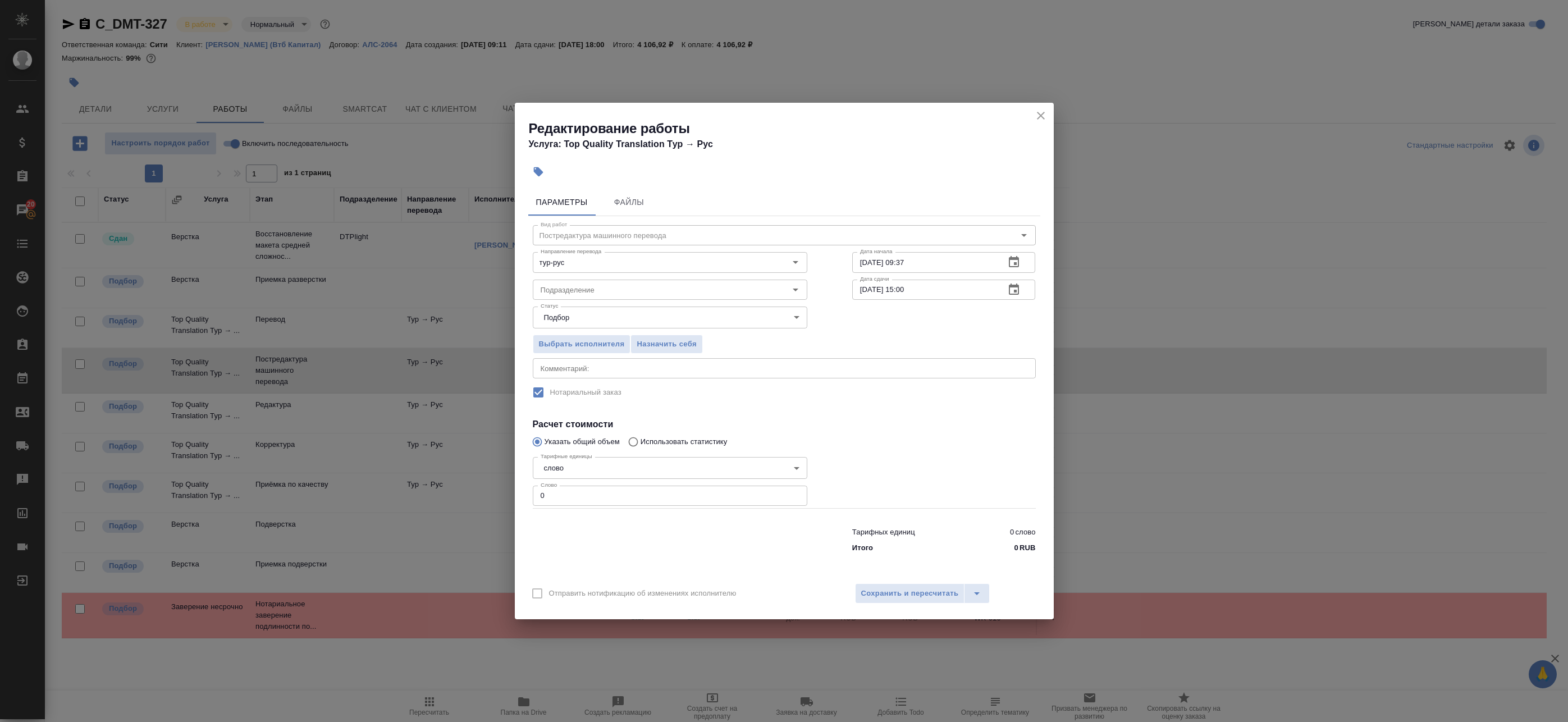
click at [1008, 263] on icon "button" at bounding box center [1013, 262] width 13 height 13
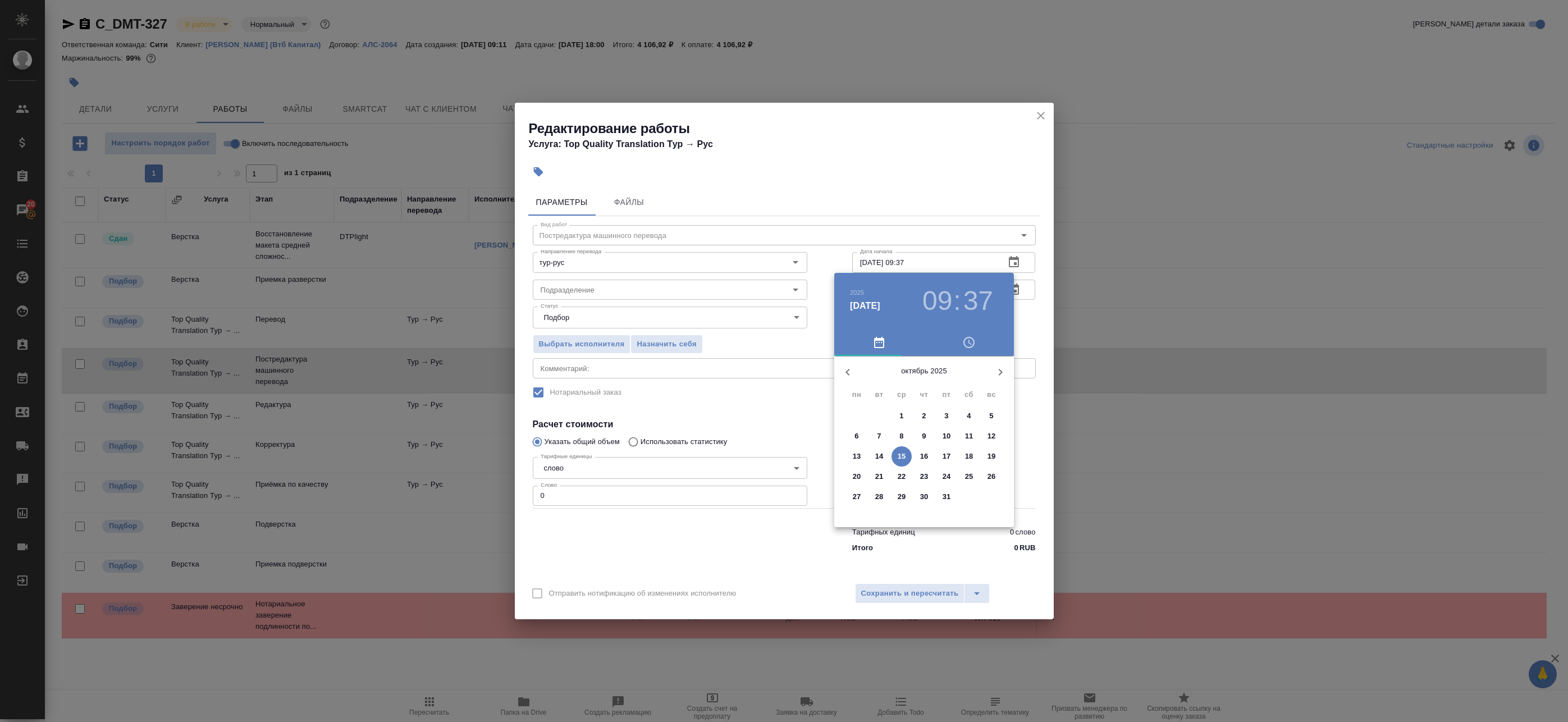
click at [903, 457] on p "15" at bounding box center [901, 456] width 8 height 12
click at [959, 466] on div at bounding box center [924, 443] width 146 height 146
click at [923, 509] on div at bounding box center [924, 443] width 146 height 146
type input "15.10.2025 16:30"
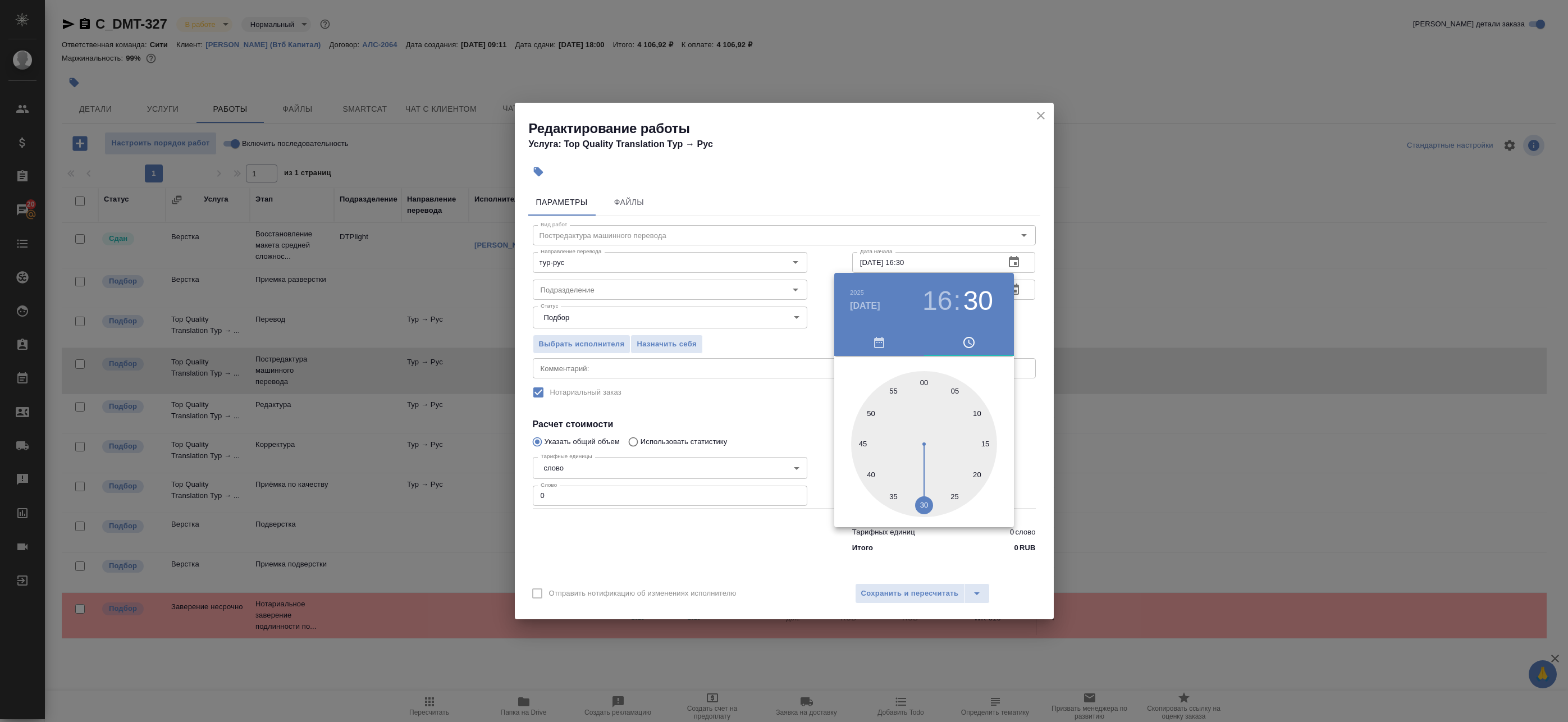
click at [1021, 329] on div at bounding box center [784, 361] width 1568 height 722
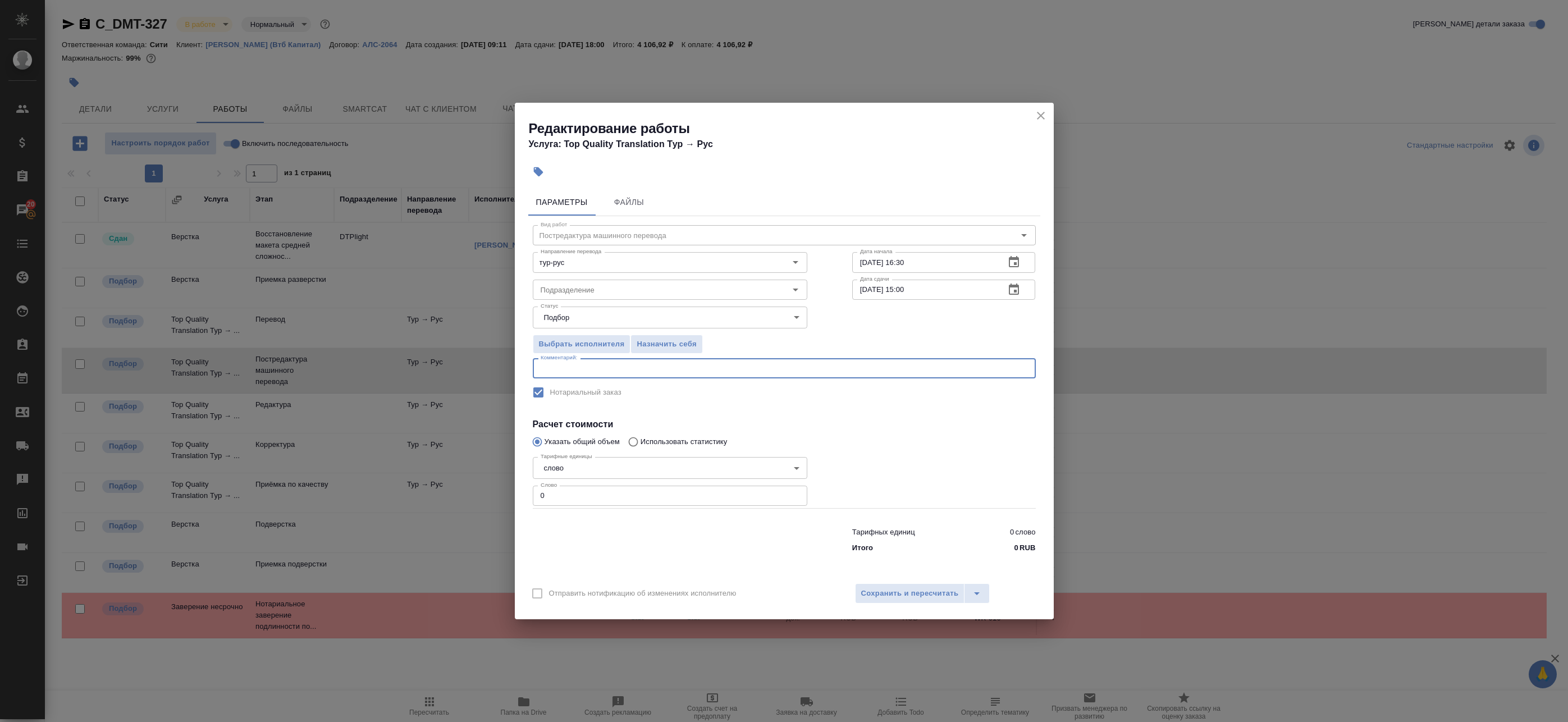
click at [595, 369] on textarea at bounding box center [784, 368] width 487 height 8
type textarea "Под нот"
click at [885, 590] on span "Сохранить и пересчитать" at bounding box center [909, 593] width 98 height 13
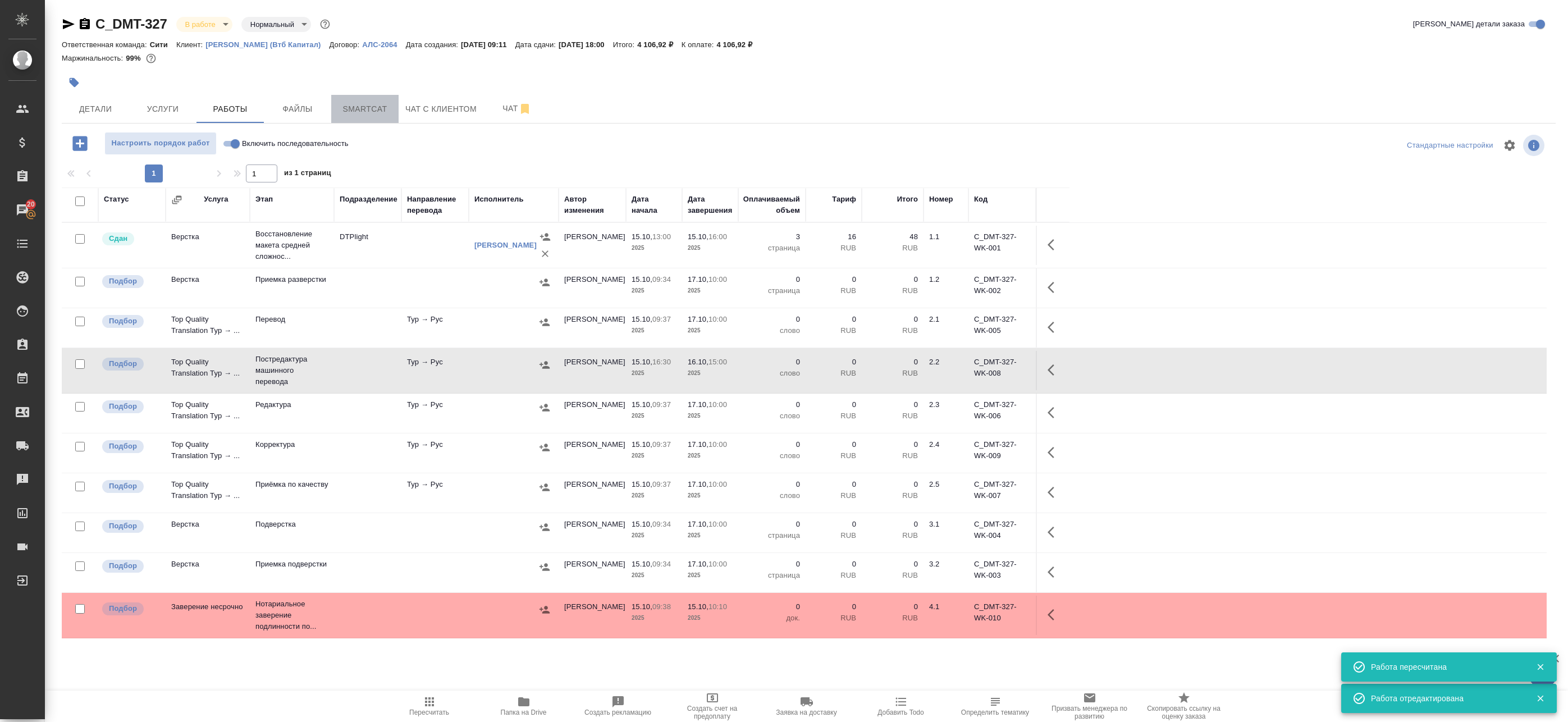
click at [371, 107] on span "Smartcat" at bounding box center [365, 109] width 54 height 14
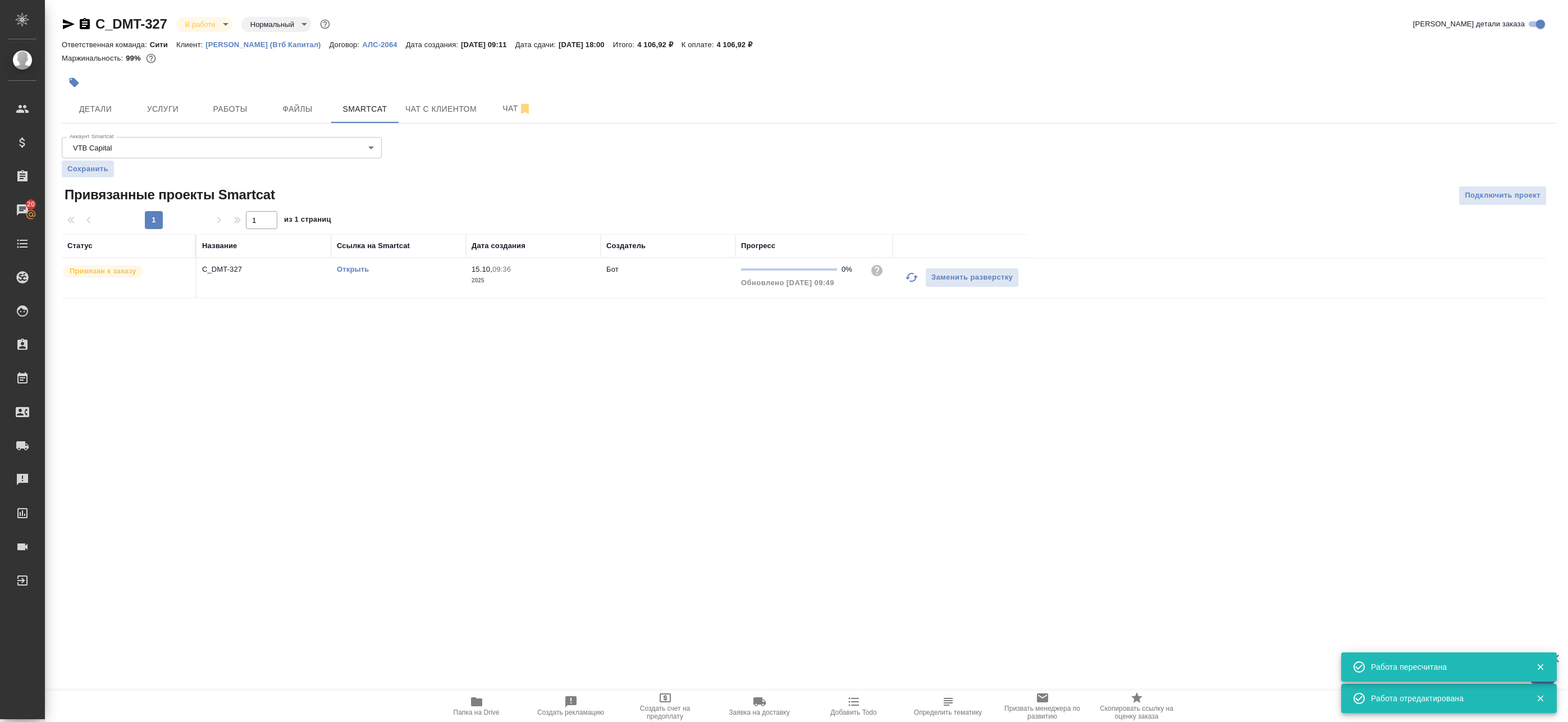
click at [357, 266] on link "Открыть" at bounding box center [353, 269] width 32 height 8
click at [232, 107] on span "Работы" at bounding box center [230, 109] width 54 height 14
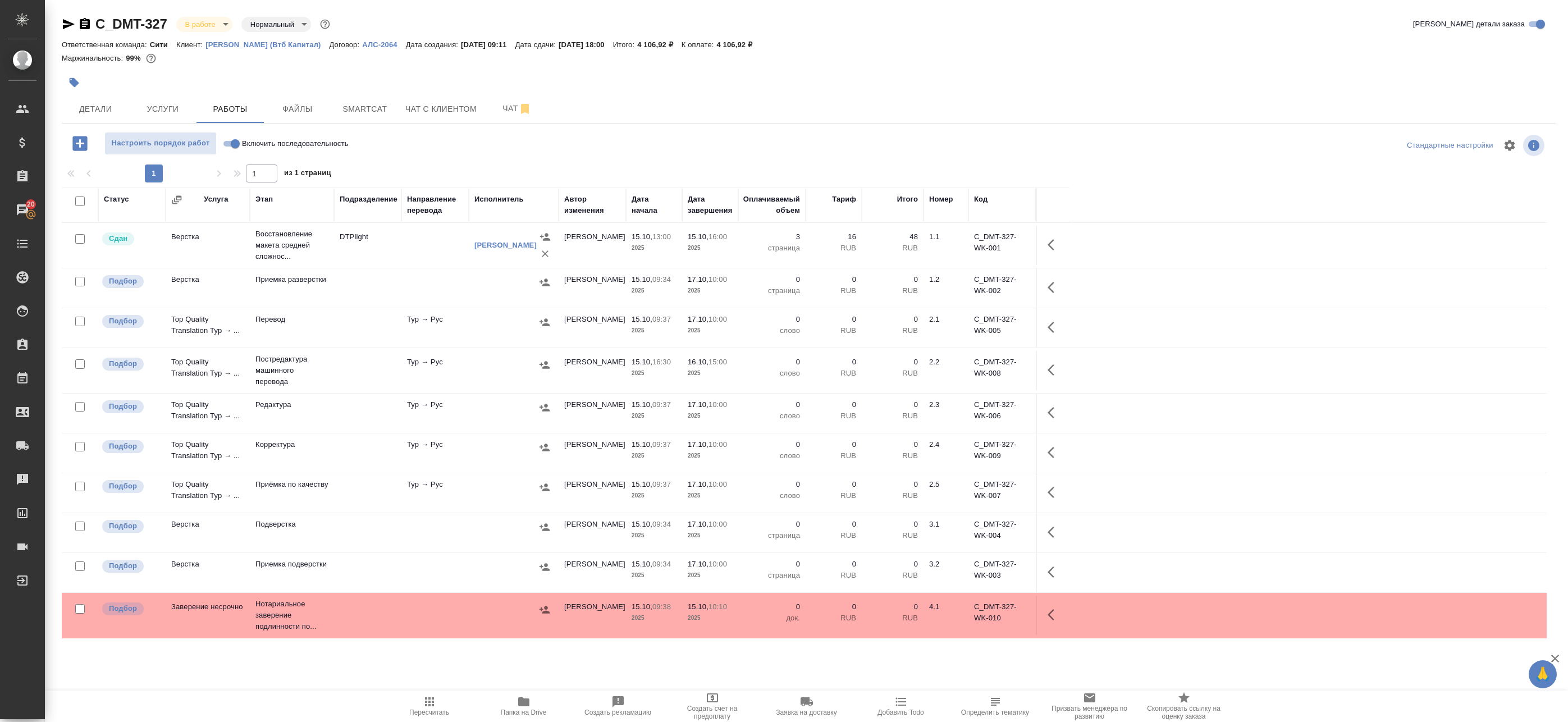
drag, startPoint x: 364, startPoint y: 320, endPoint x: 457, endPoint y: 340, distance: 95.1
click at [365, 320] on td at bounding box center [367, 328] width 67 height 39
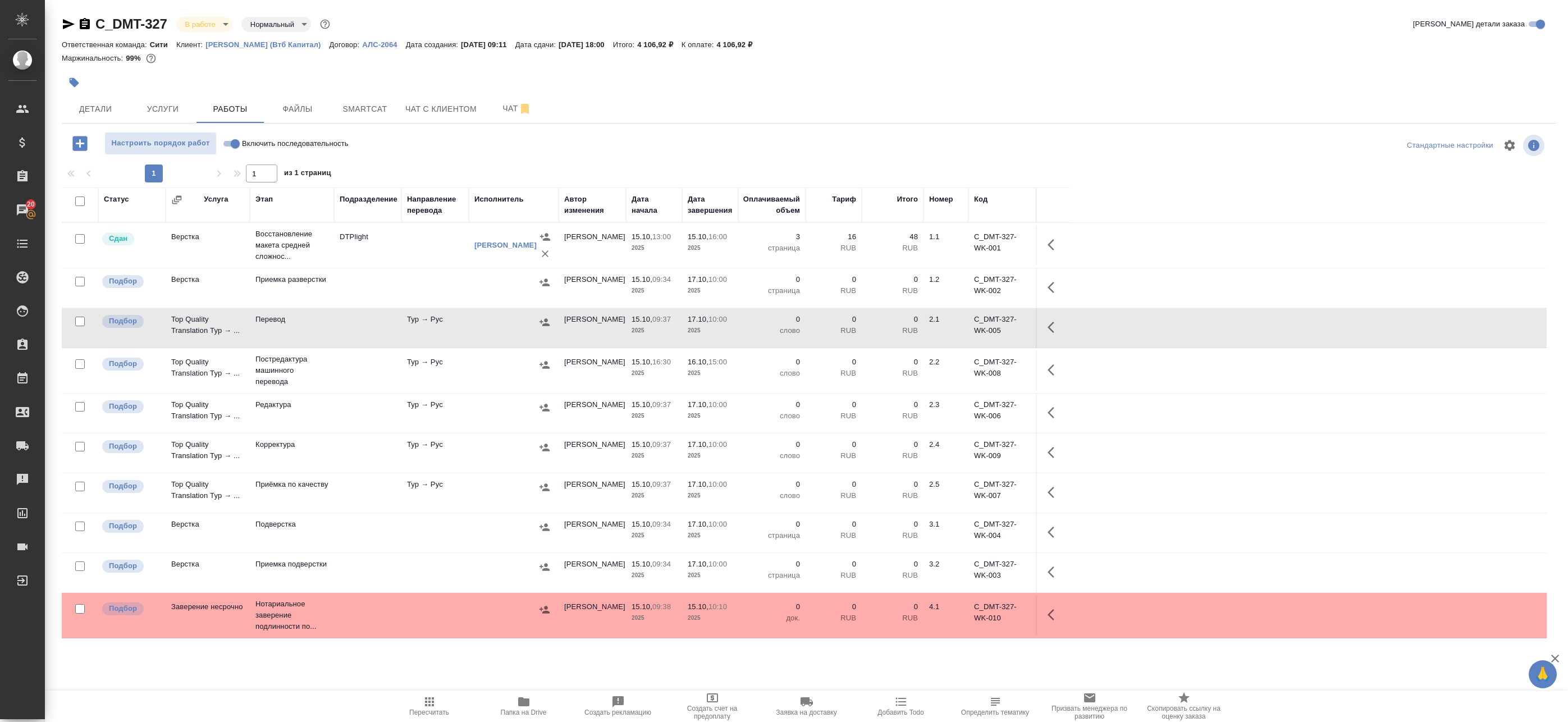
click at [538, 374] on td at bounding box center [513, 371] width 90 height 39
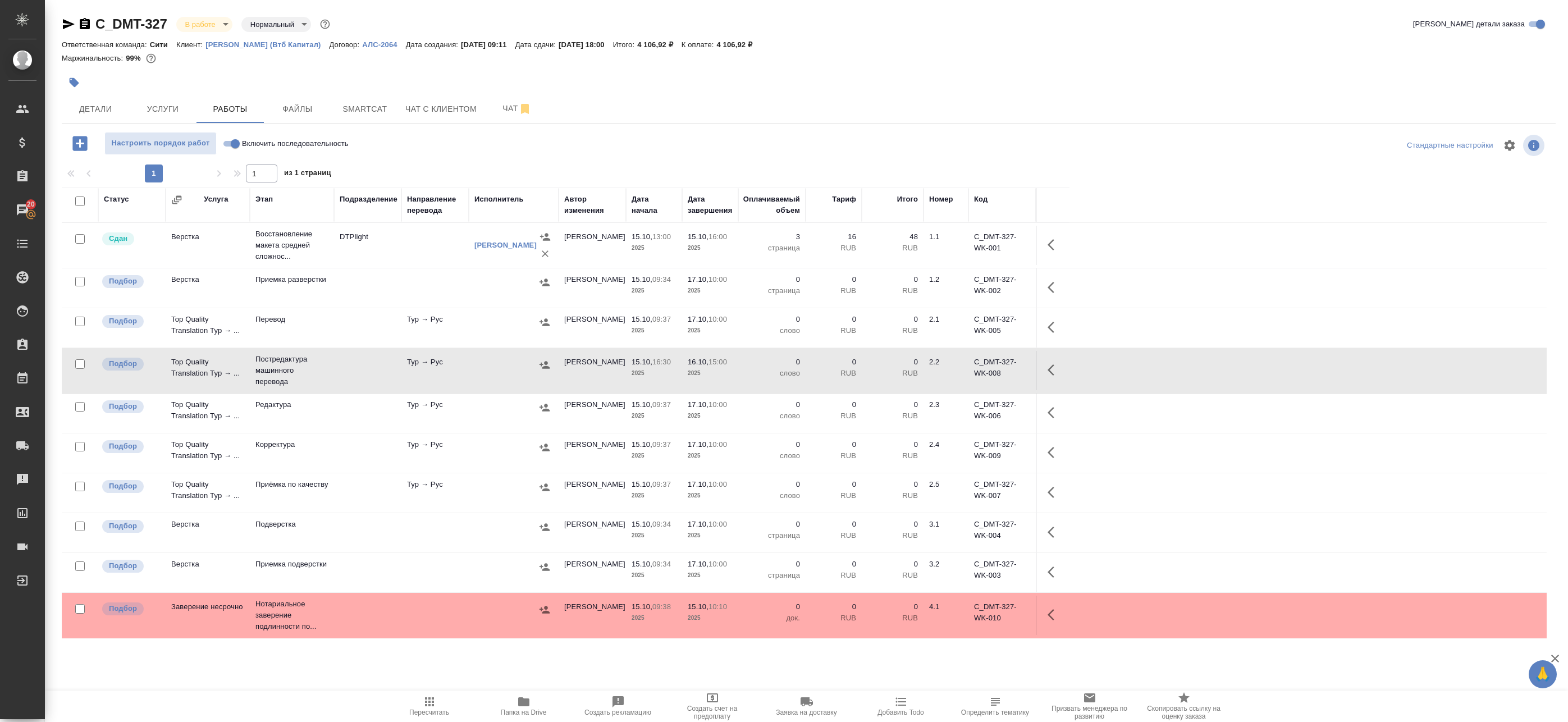
click at [1052, 369] on icon "button" at bounding box center [1054, 369] width 13 height 13
drag, startPoint x: 981, startPoint y: 370, endPoint x: 972, endPoint y: 374, distance: 9.8
click at [972, 374] on div at bounding box center [992, 370] width 98 height 27
click at [972, 374] on icon "button" at bounding box center [971, 369] width 13 height 13
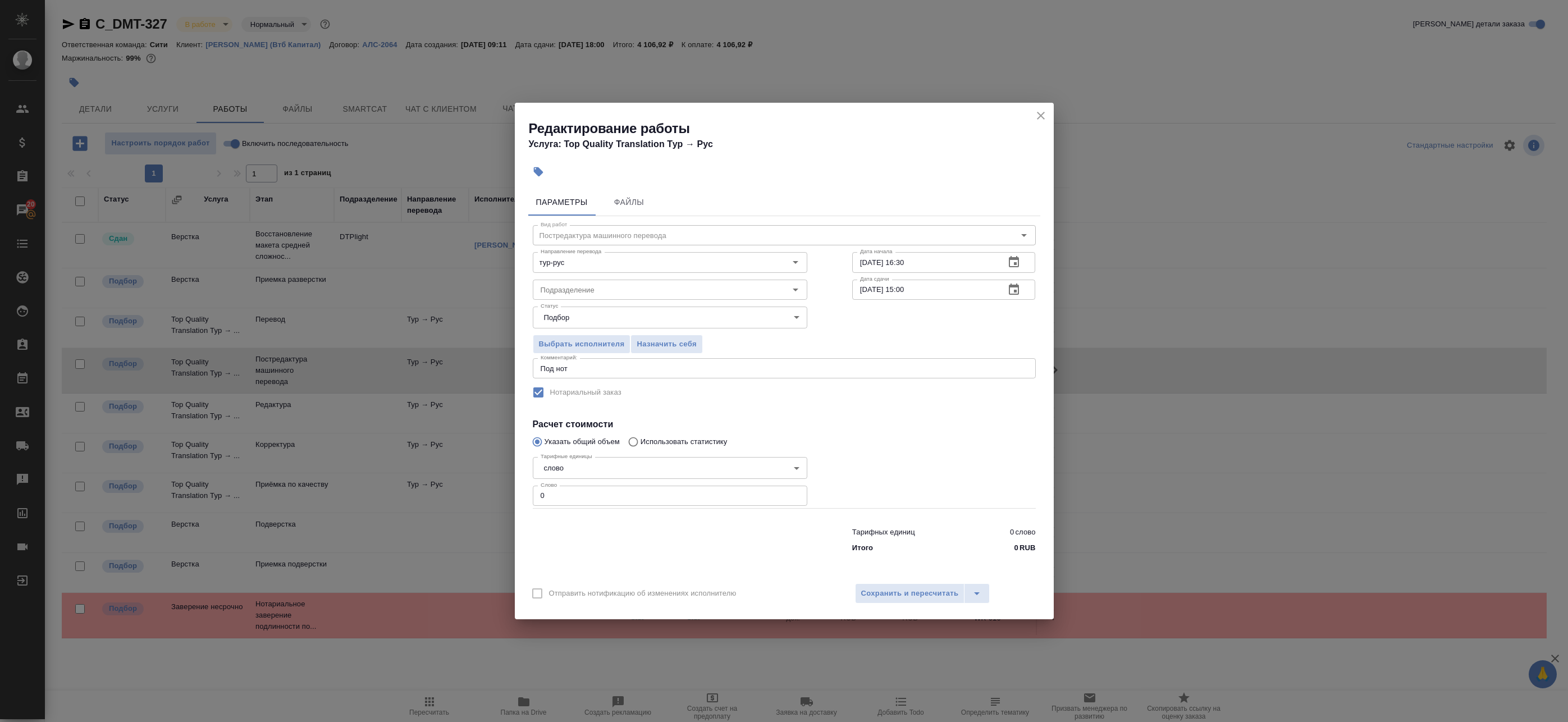
click at [596, 372] on textarea "Под нот" at bounding box center [784, 368] width 487 height 8
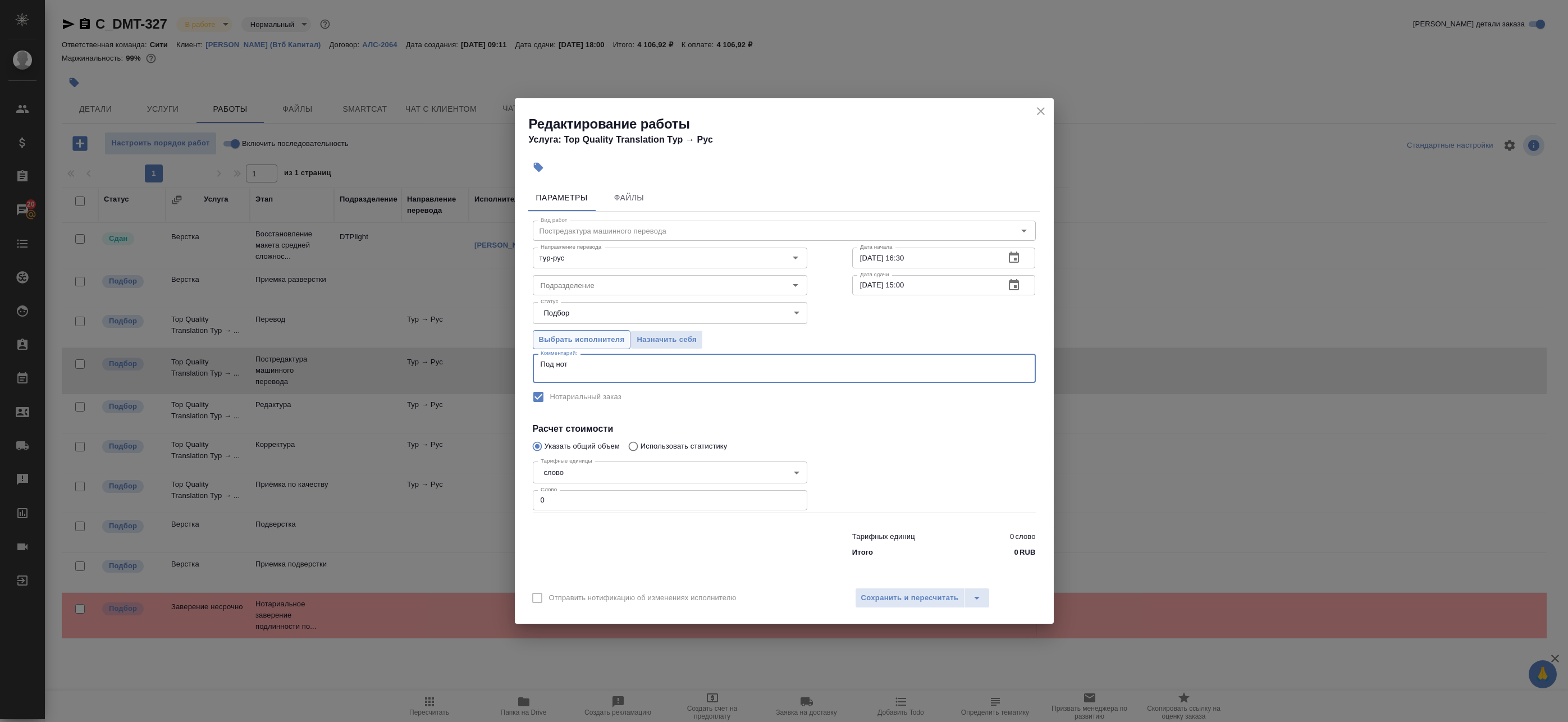
paste textarea "153"
type textarea "Под нот"
drag, startPoint x: 558, startPoint y: 503, endPoint x: 434, endPoint y: 479, distance: 126.3
click at [448, 480] on div "Редактирование работы Услуга: Top Quality Translation Тур → Рус Параметры Файлы…" at bounding box center [784, 361] width 1568 height 722
paste input "153"
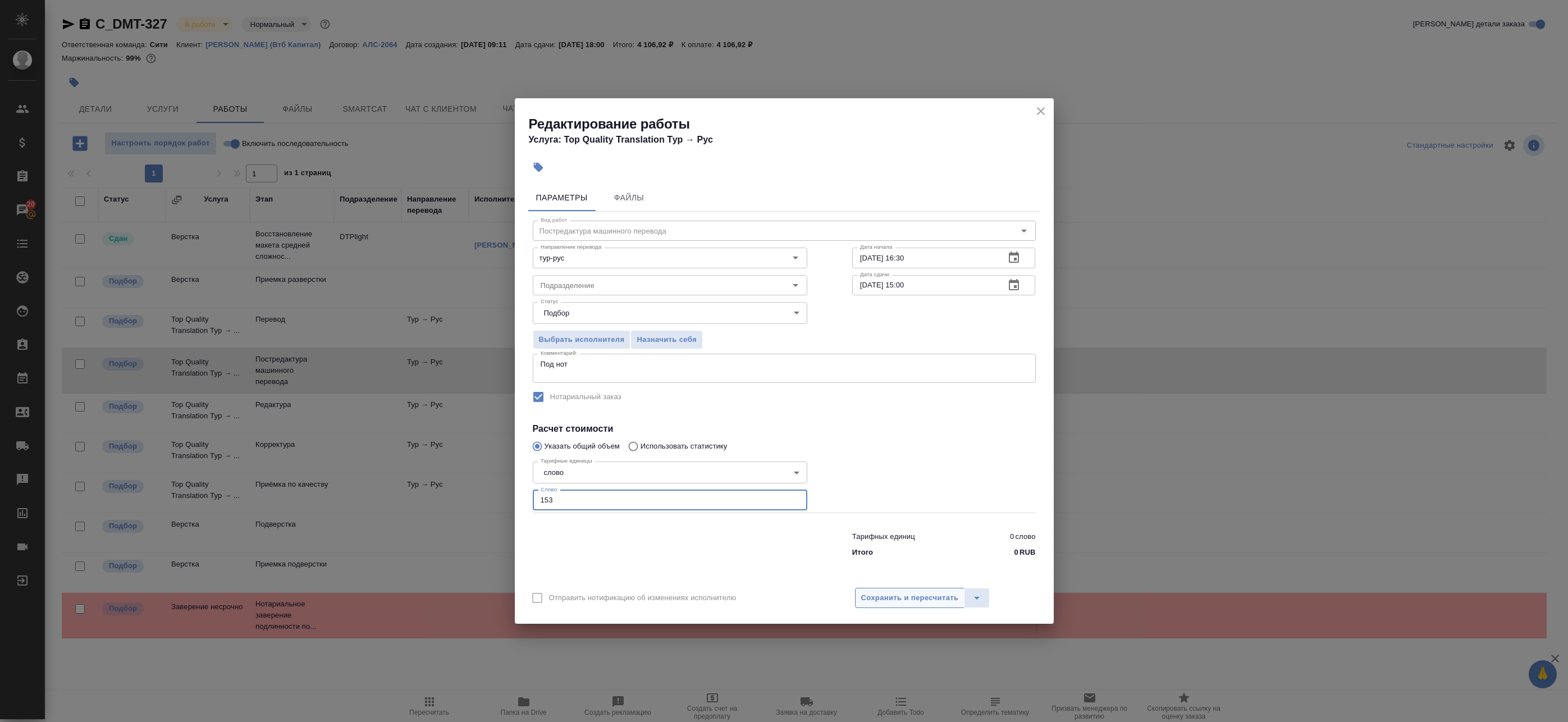
type input "153"
click at [907, 606] on button "Сохранить и пересчитать" at bounding box center [909, 597] width 110 height 21
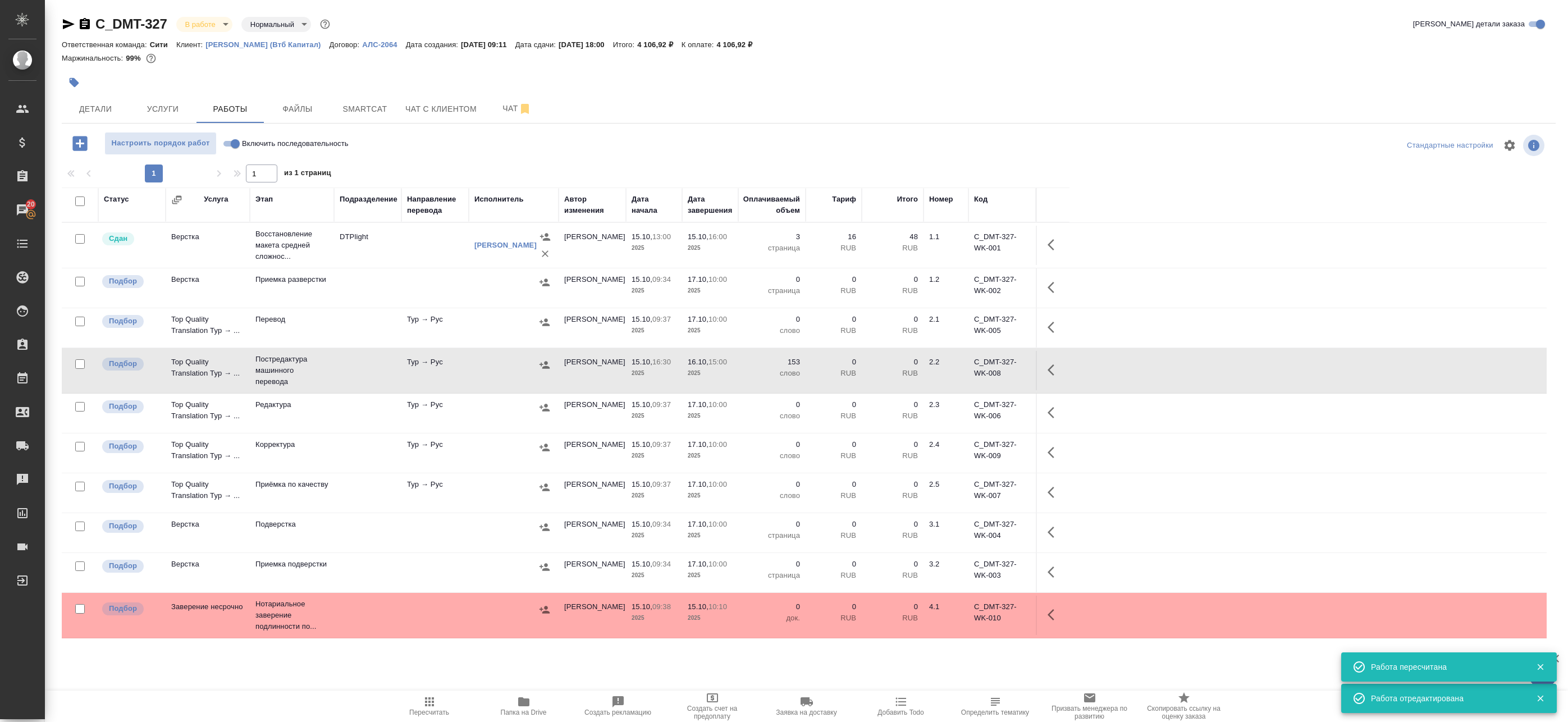
click at [77, 283] on input "checkbox" at bounding box center [80, 281] width 10 height 10
checkbox input "true"
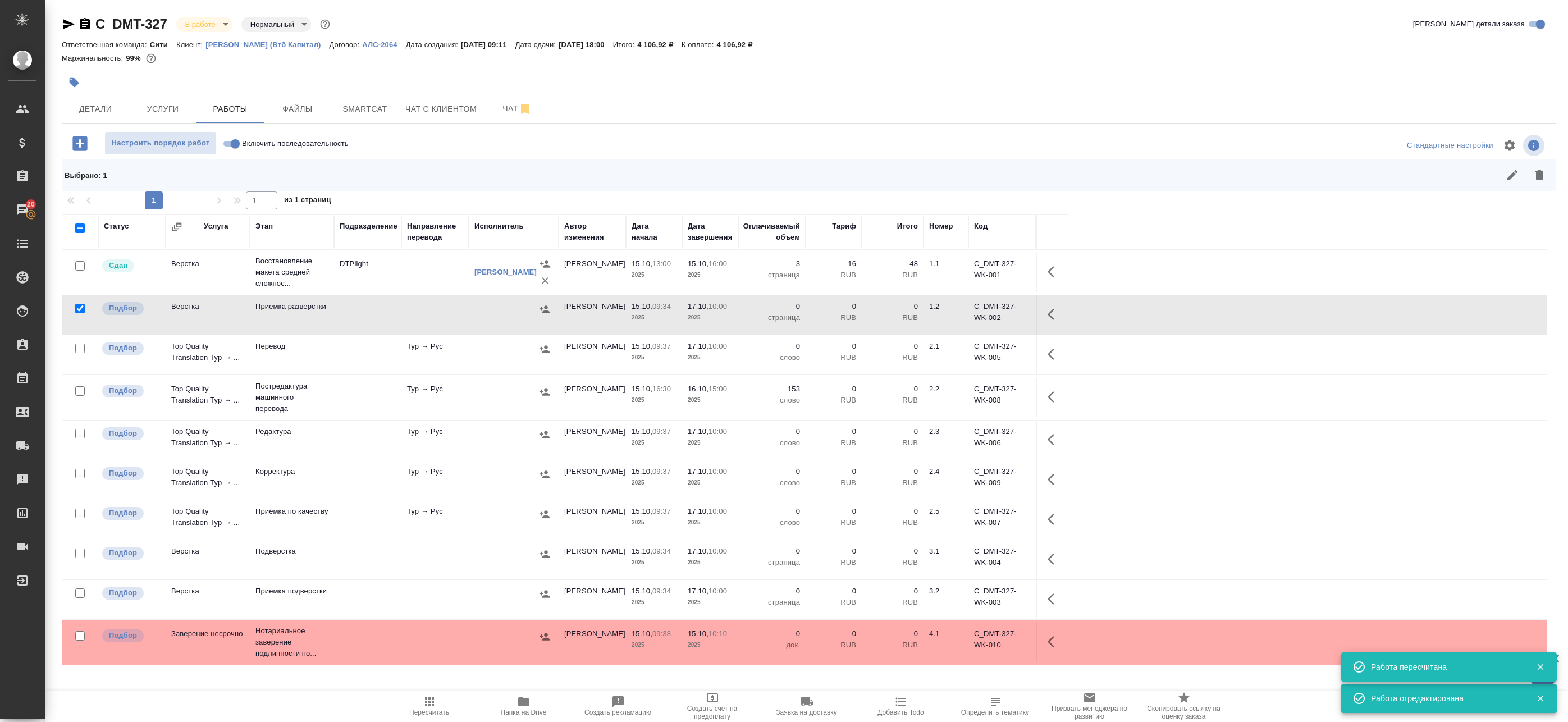
click at [79, 351] on input "checkbox" at bounding box center [80, 348] width 10 height 10
checkbox input "true"
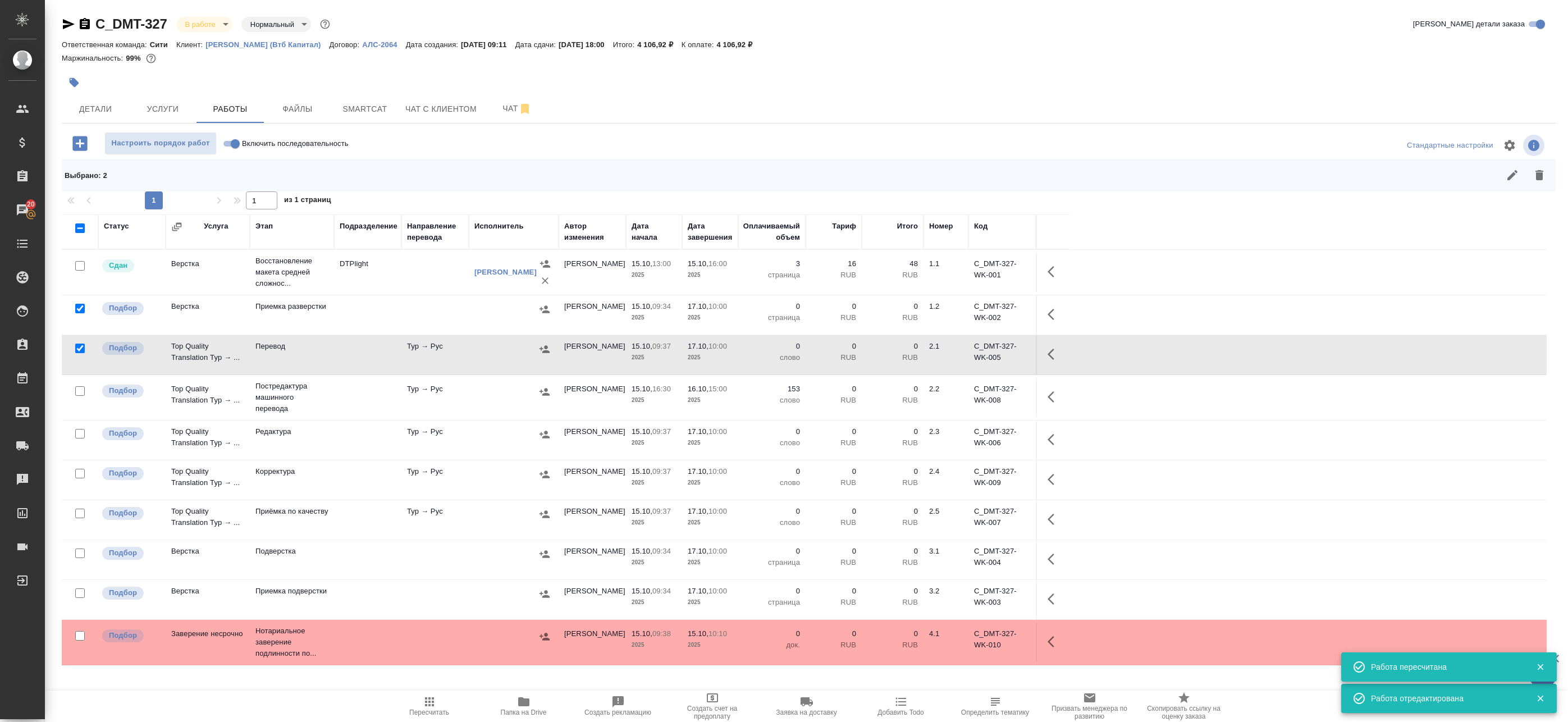
click at [76, 432] on input "checkbox" at bounding box center [80, 434] width 10 height 10
checkbox input "true"
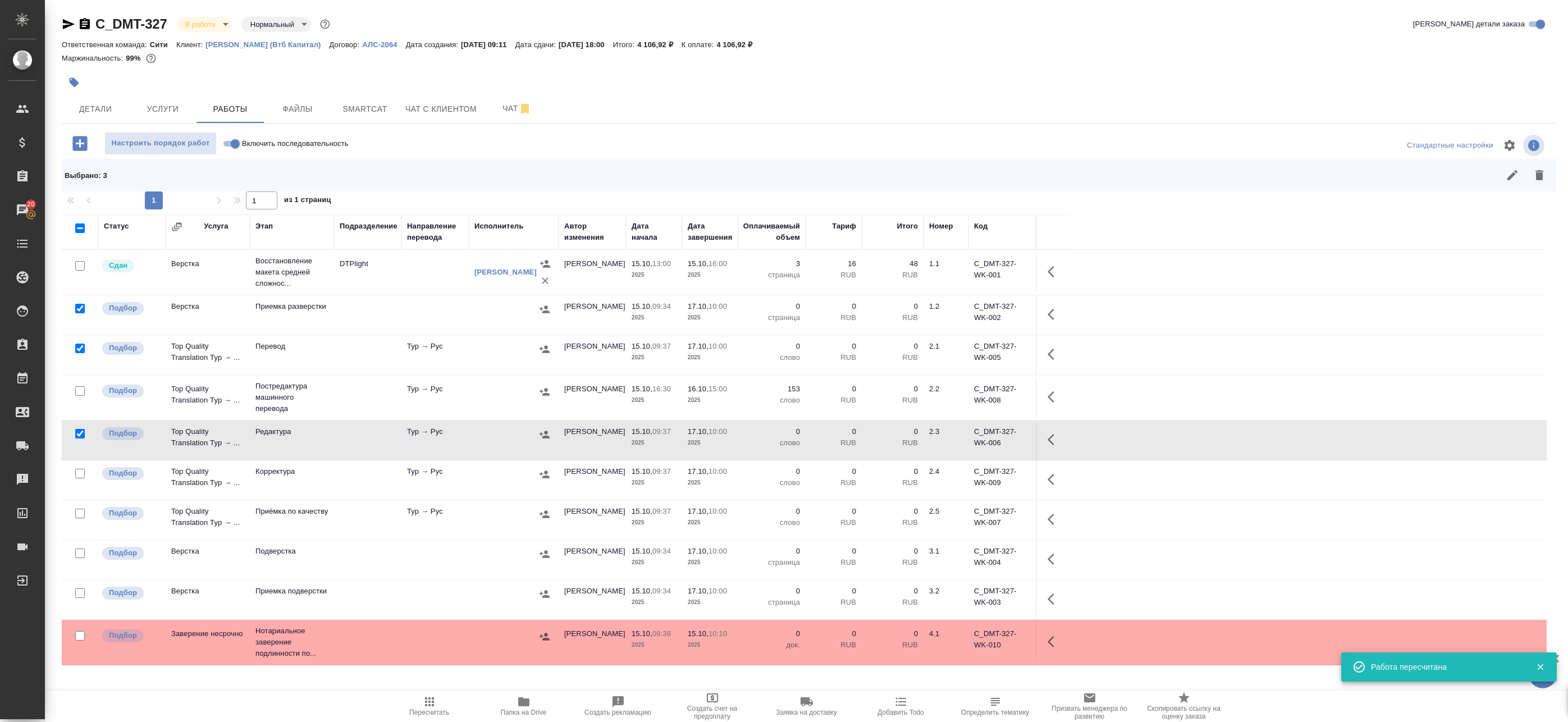
click at [76, 469] on input "checkbox" at bounding box center [80, 473] width 10 height 10
checkbox input "true"
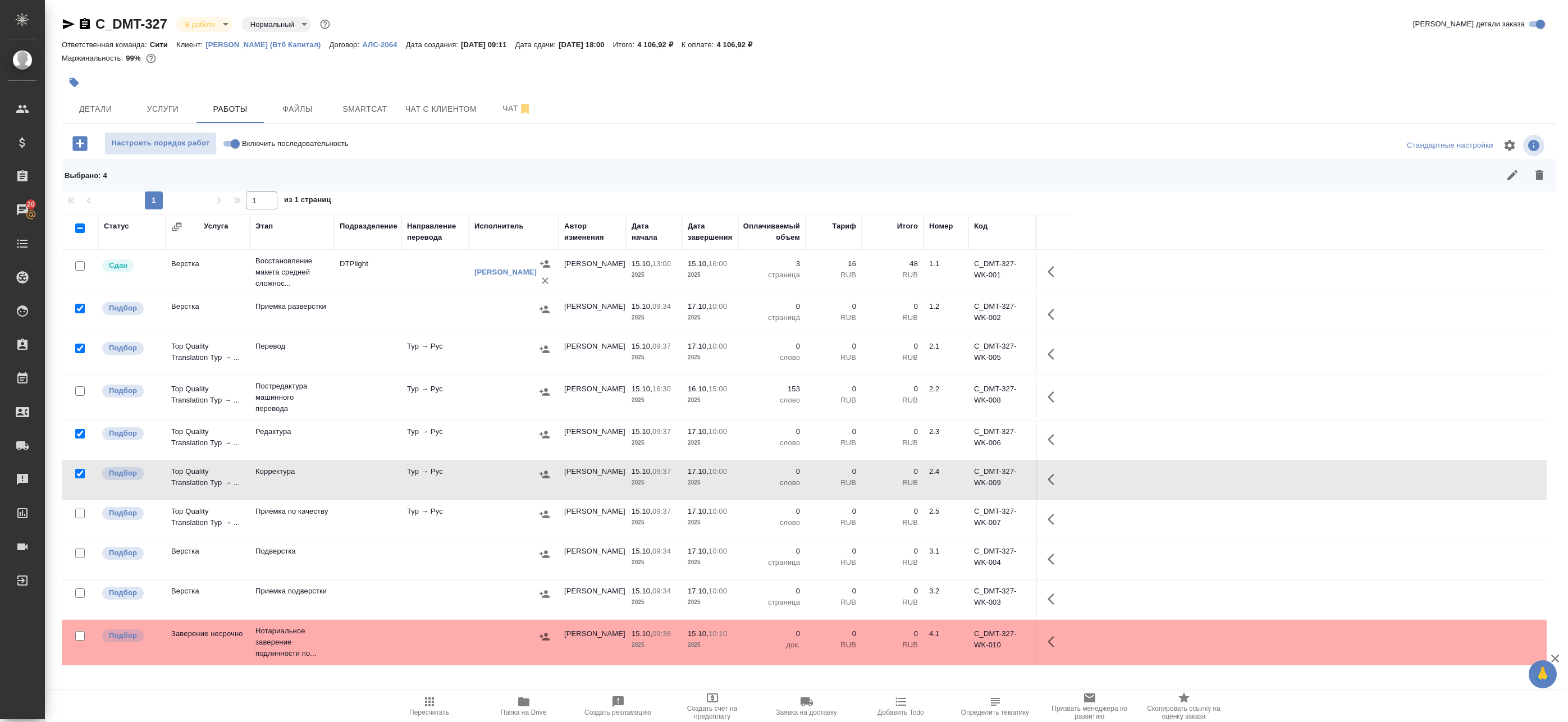
click at [83, 509] on input "checkbox" at bounding box center [80, 513] width 10 height 10
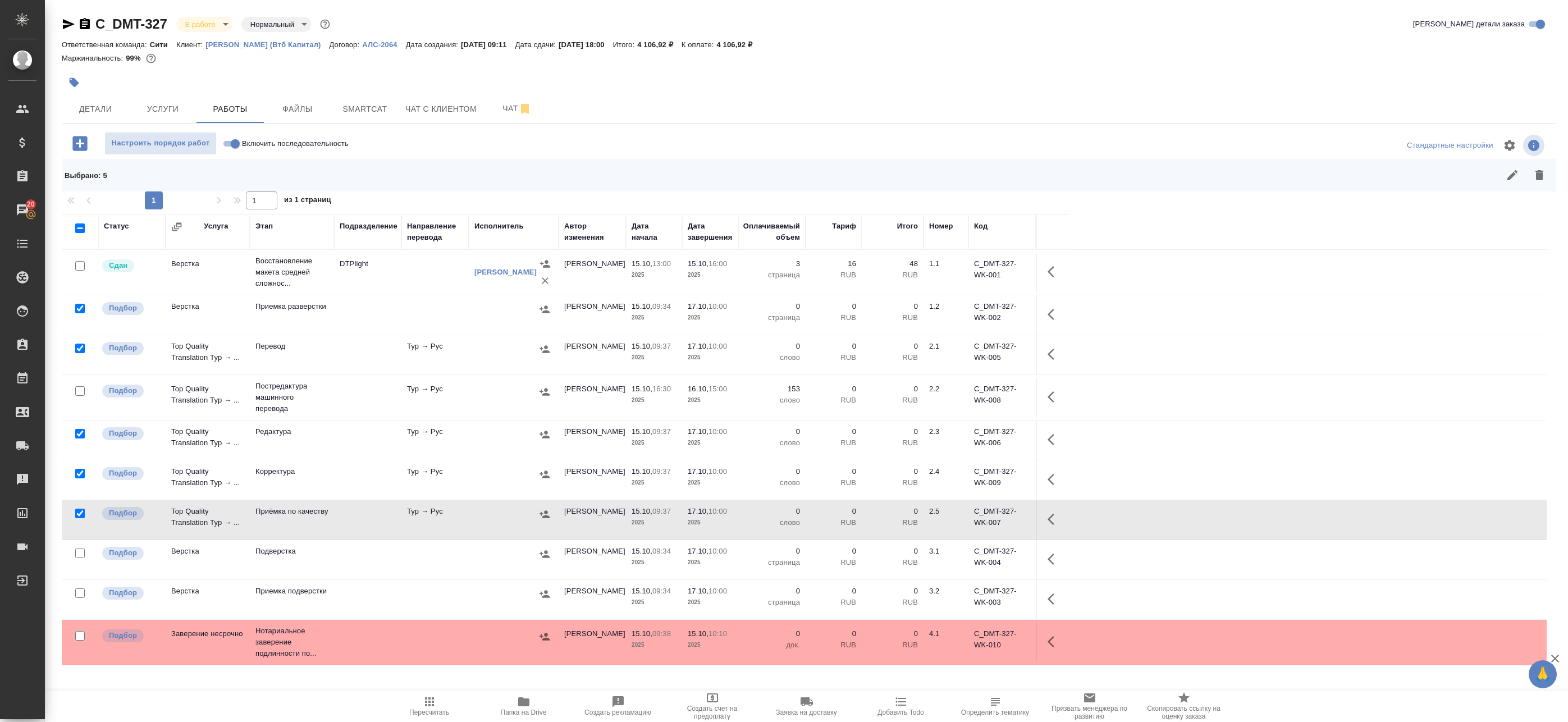
click at [78, 511] on input "checkbox" at bounding box center [80, 513] width 10 height 10
checkbox input "false"
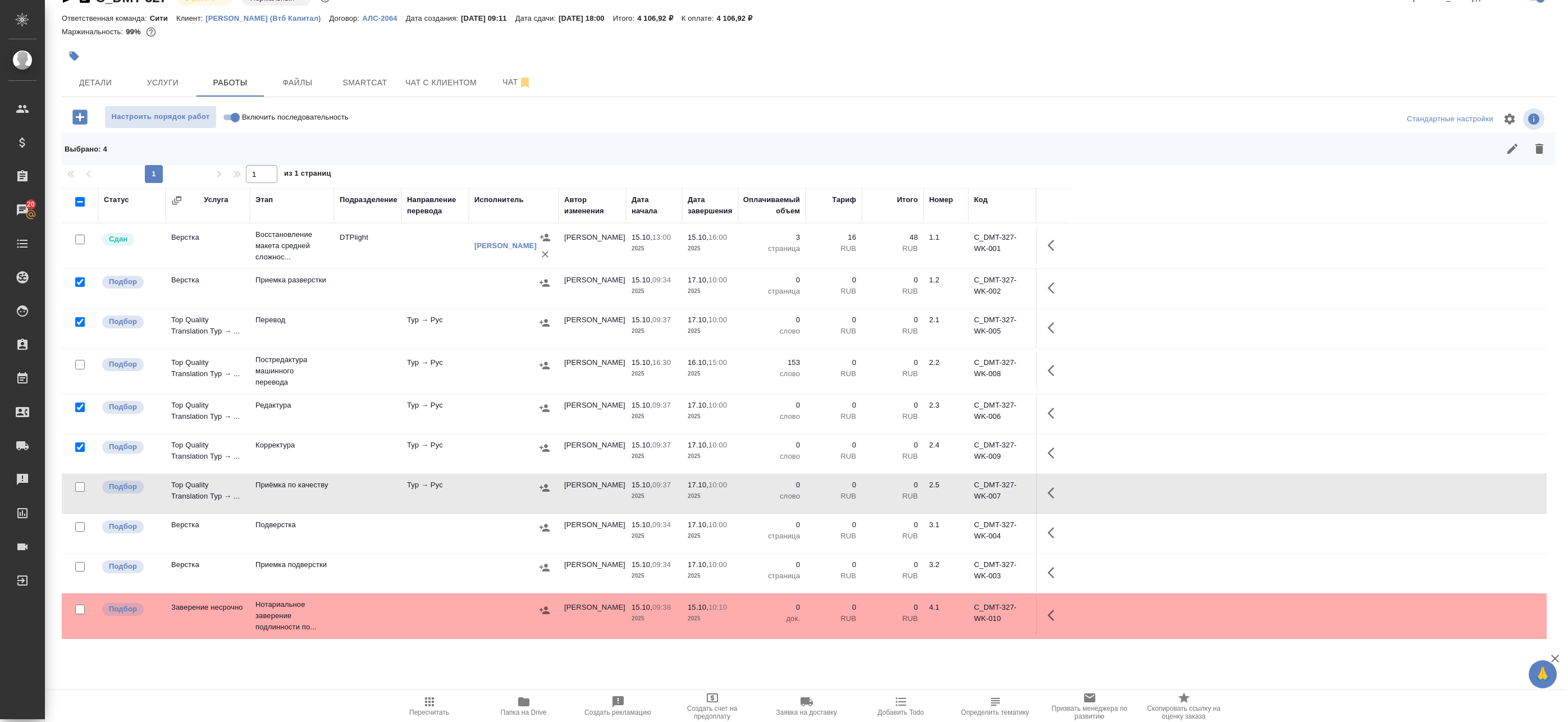
click at [82, 529] on input "checkbox" at bounding box center [80, 527] width 10 height 10
checkbox input "true"
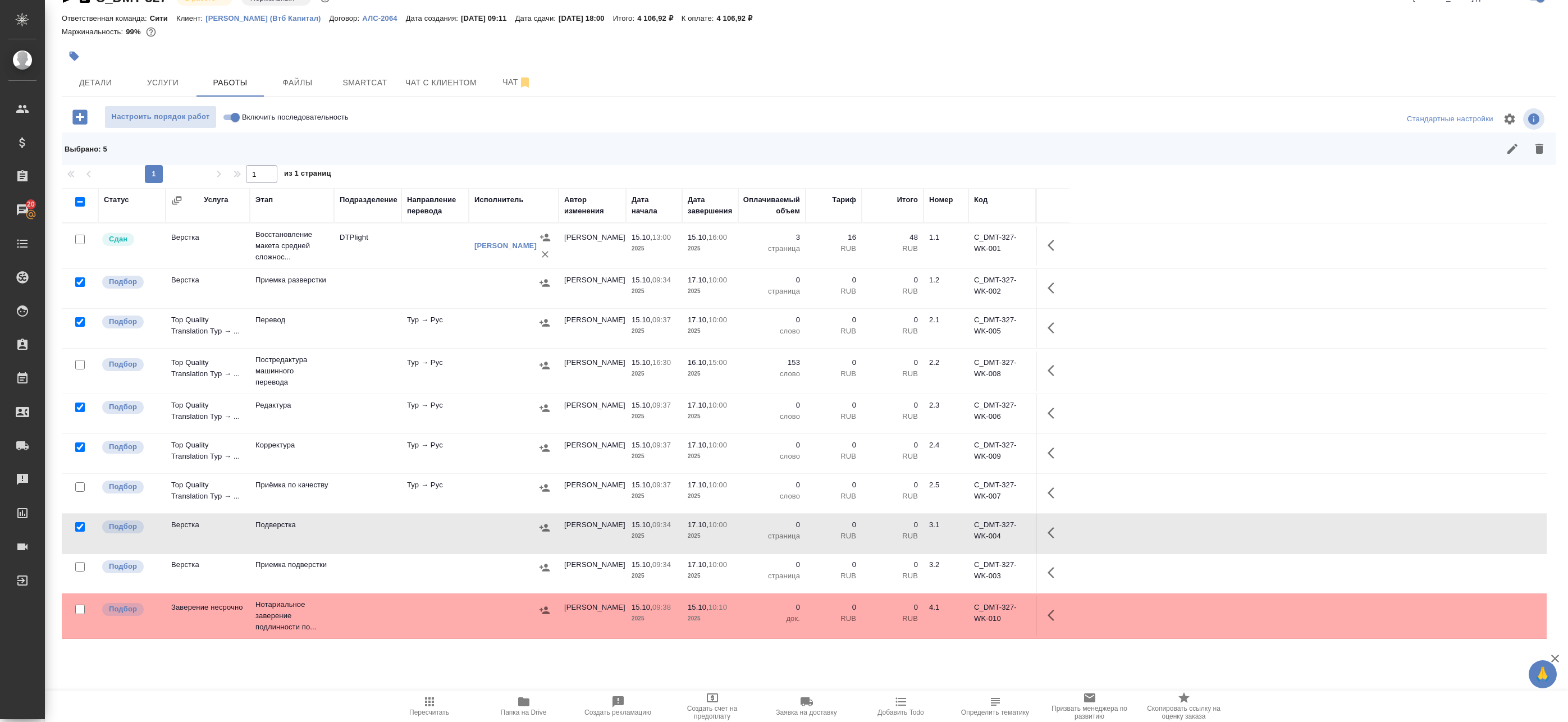
click at [74, 566] on div at bounding box center [80, 567] width 25 height 16
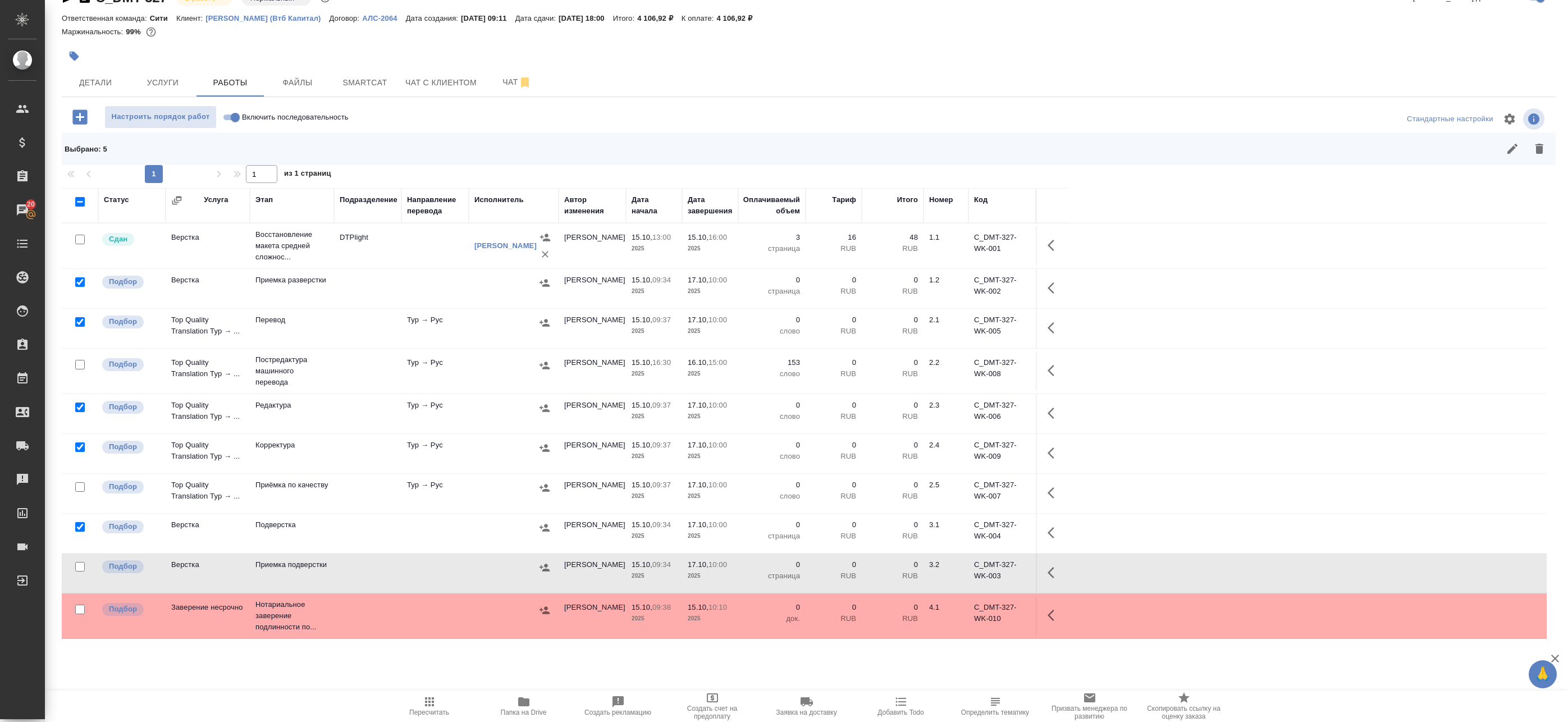
click at [82, 568] on input "checkbox" at bounding box center [80, 566] width 10 height 10
checkbox input "true"
click at [1536, 148] on icon "button" at bounding box center [1539, 148] width 8 height 10
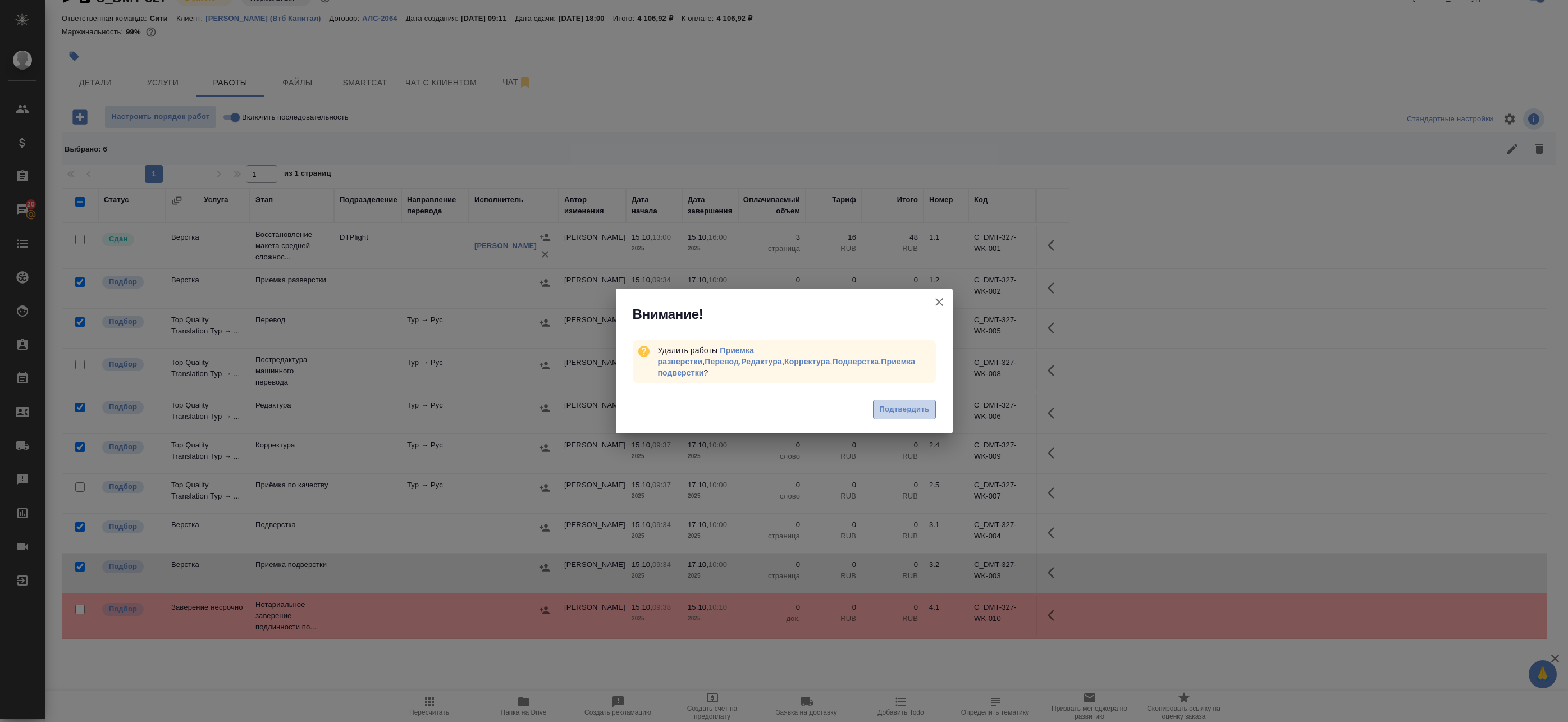
click at [885, 405] on span "Подтвердить" at bounding box center [904, 409] width 50 height 13
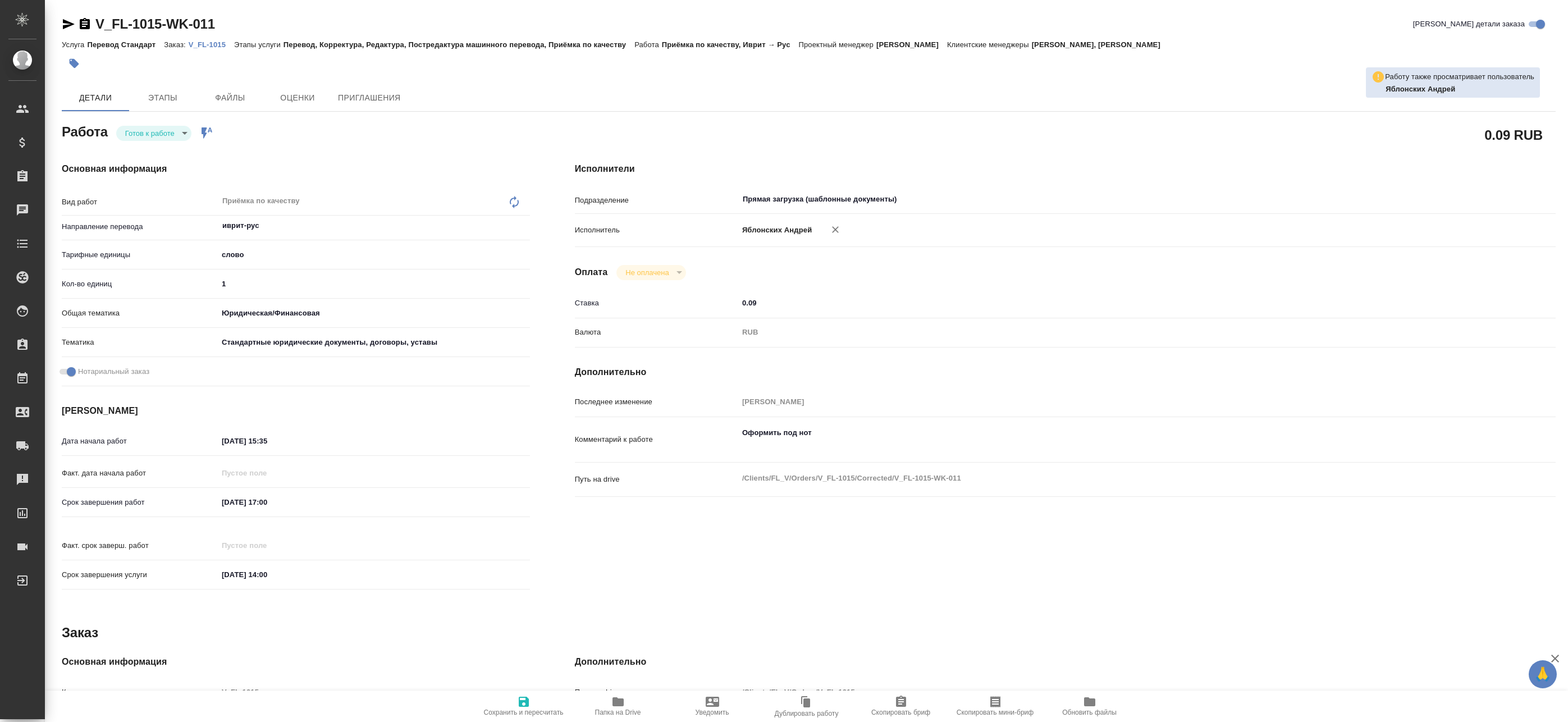
type textarea "x"
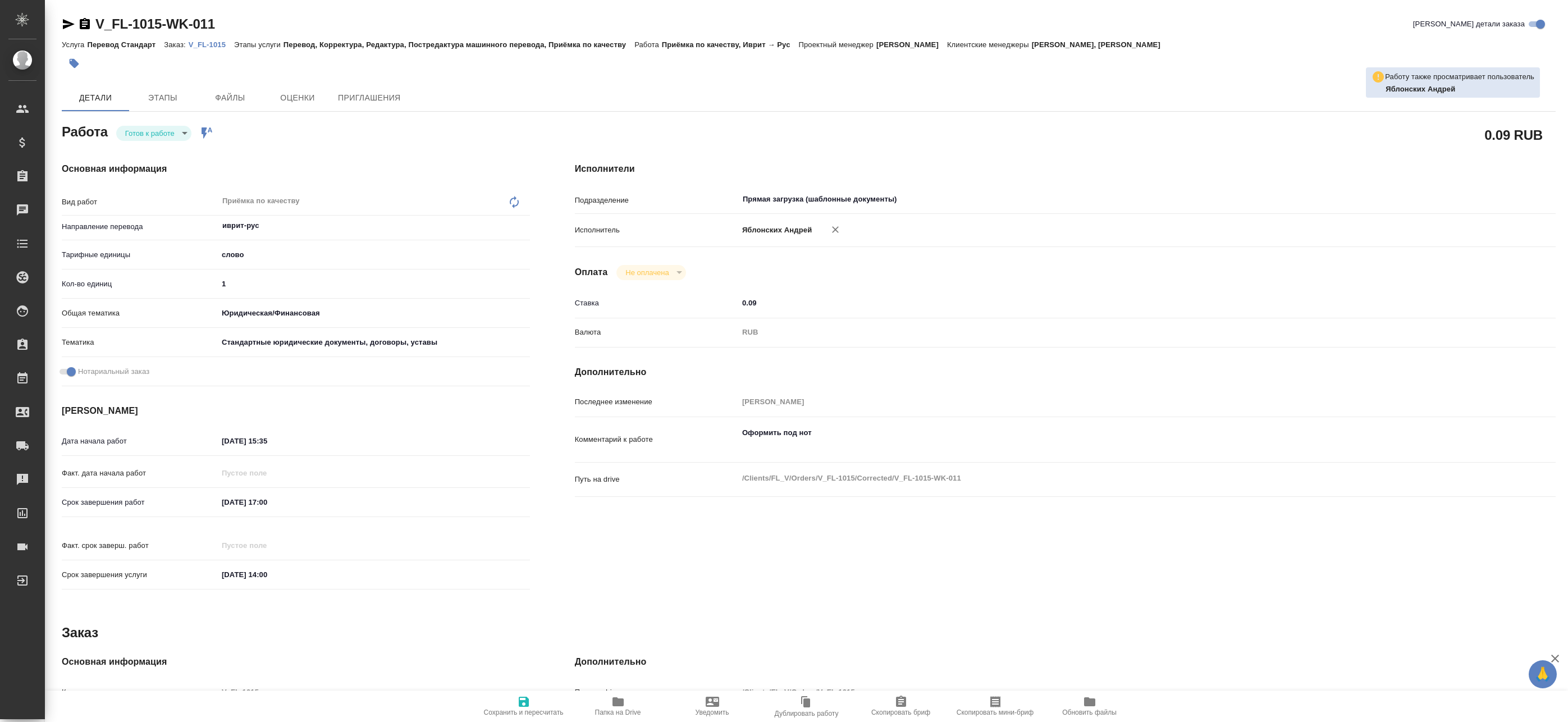
type textarea "x"
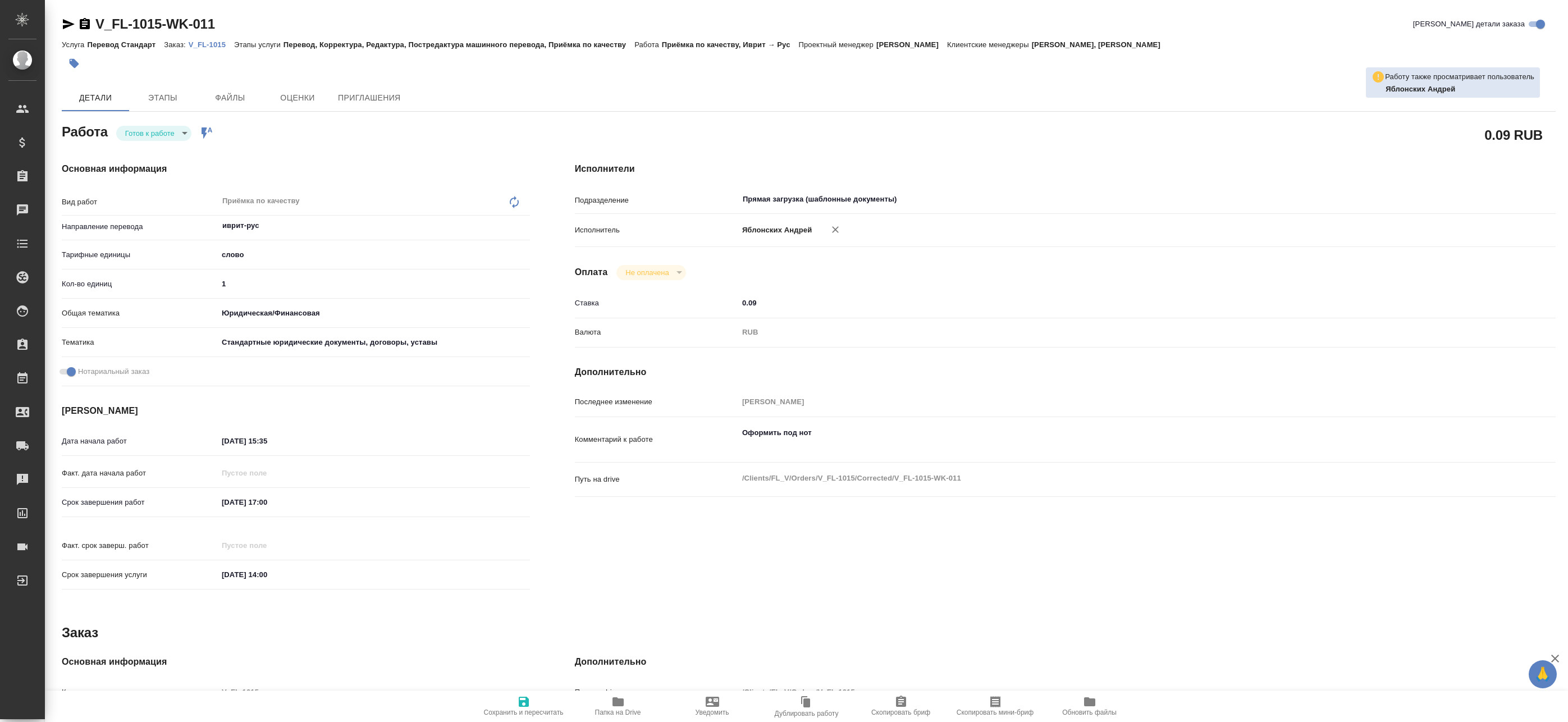
type textarea "x"
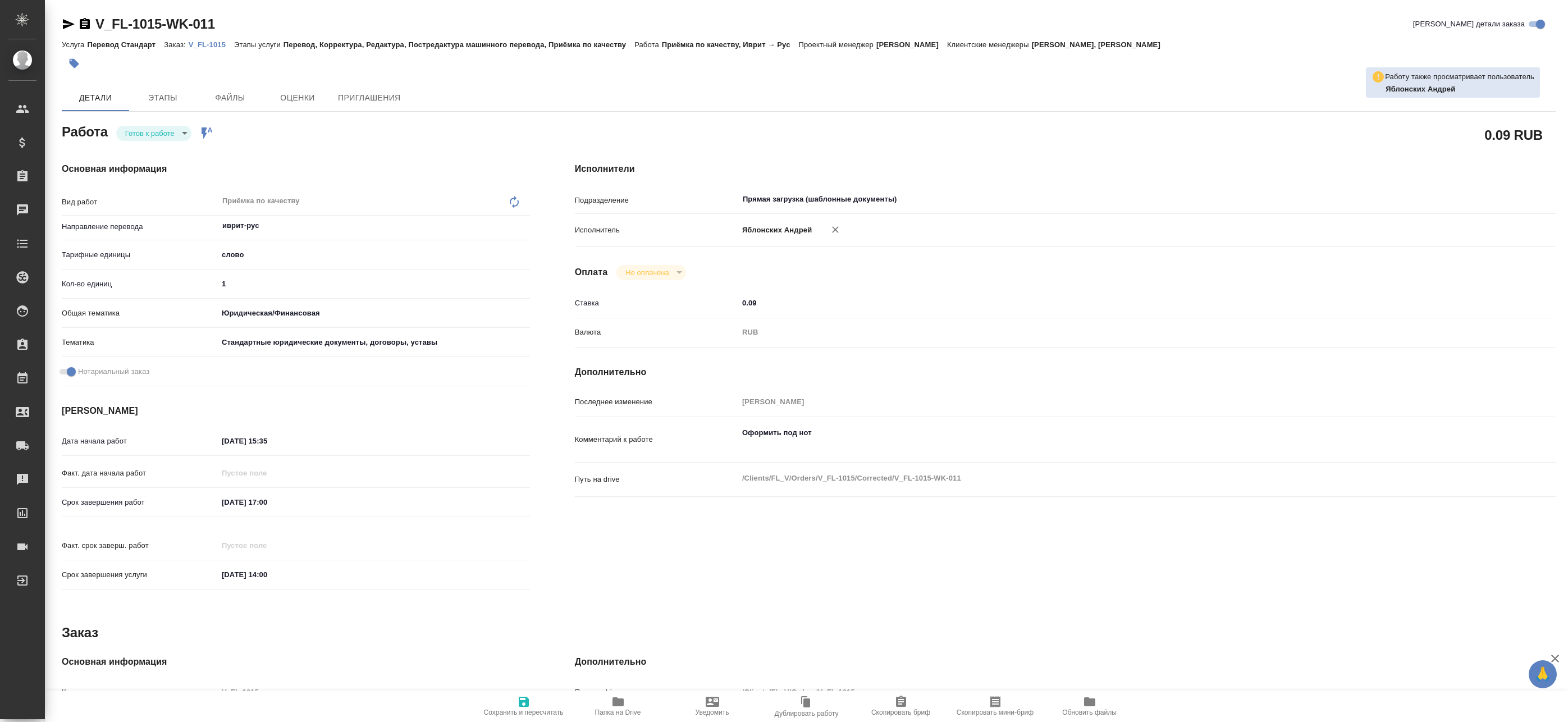
type textarea "x"
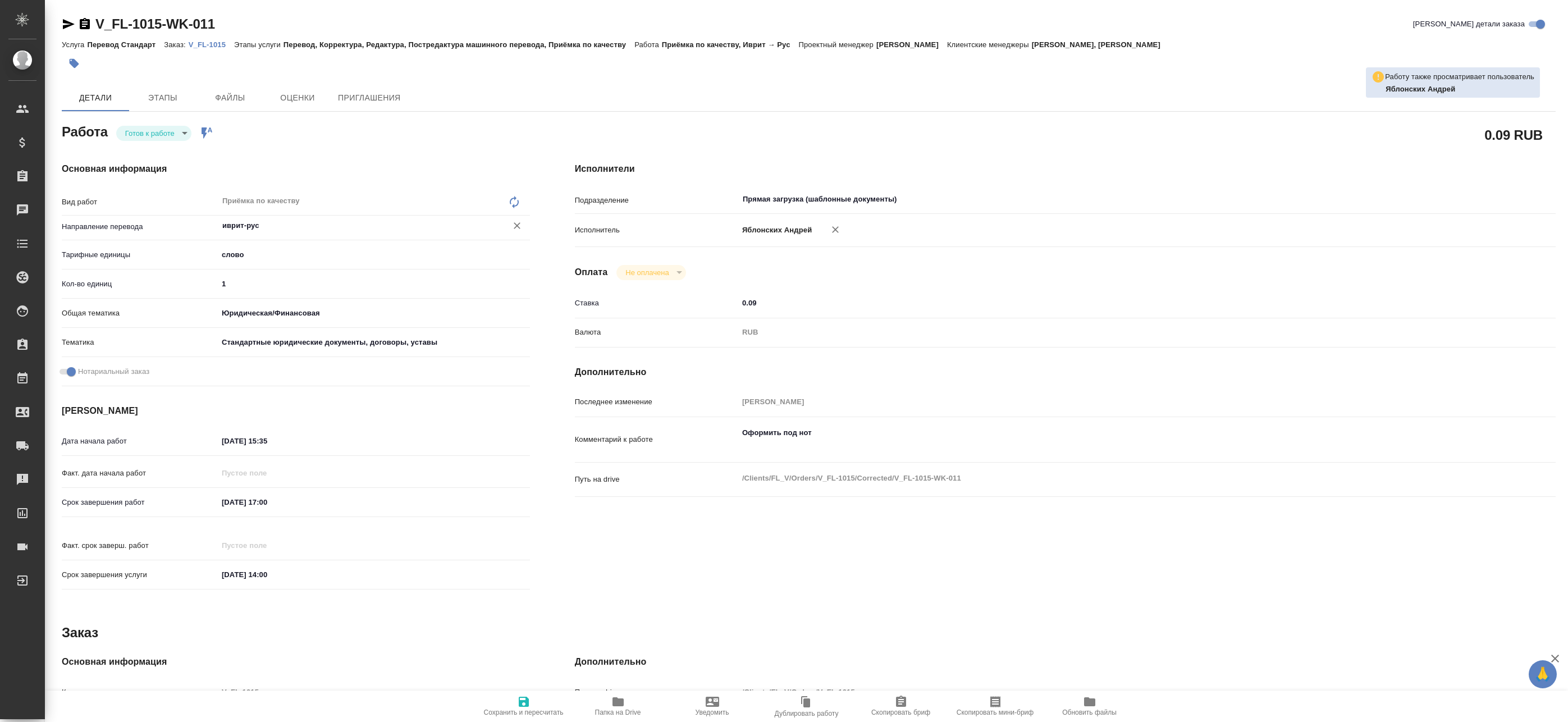
type textarea "x"
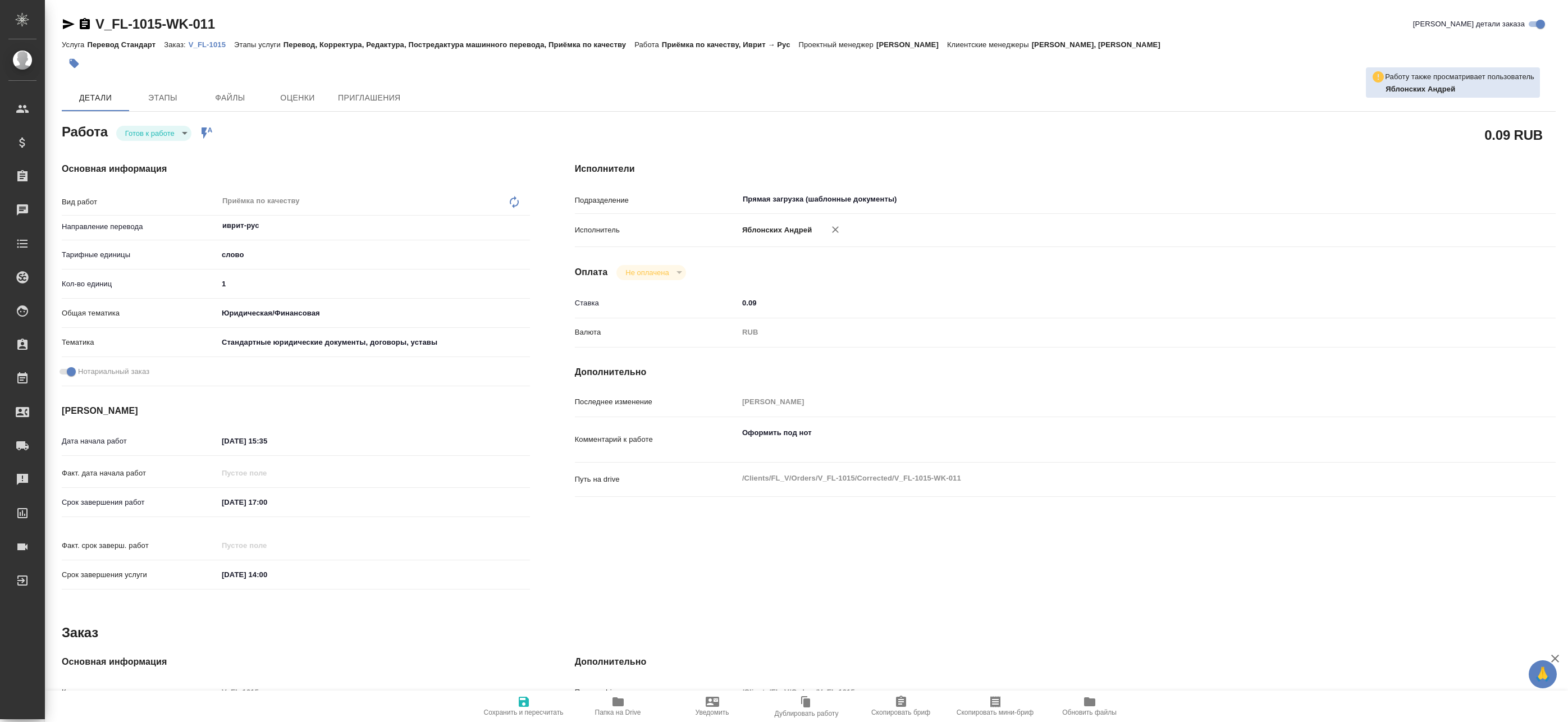
type textarea "x"
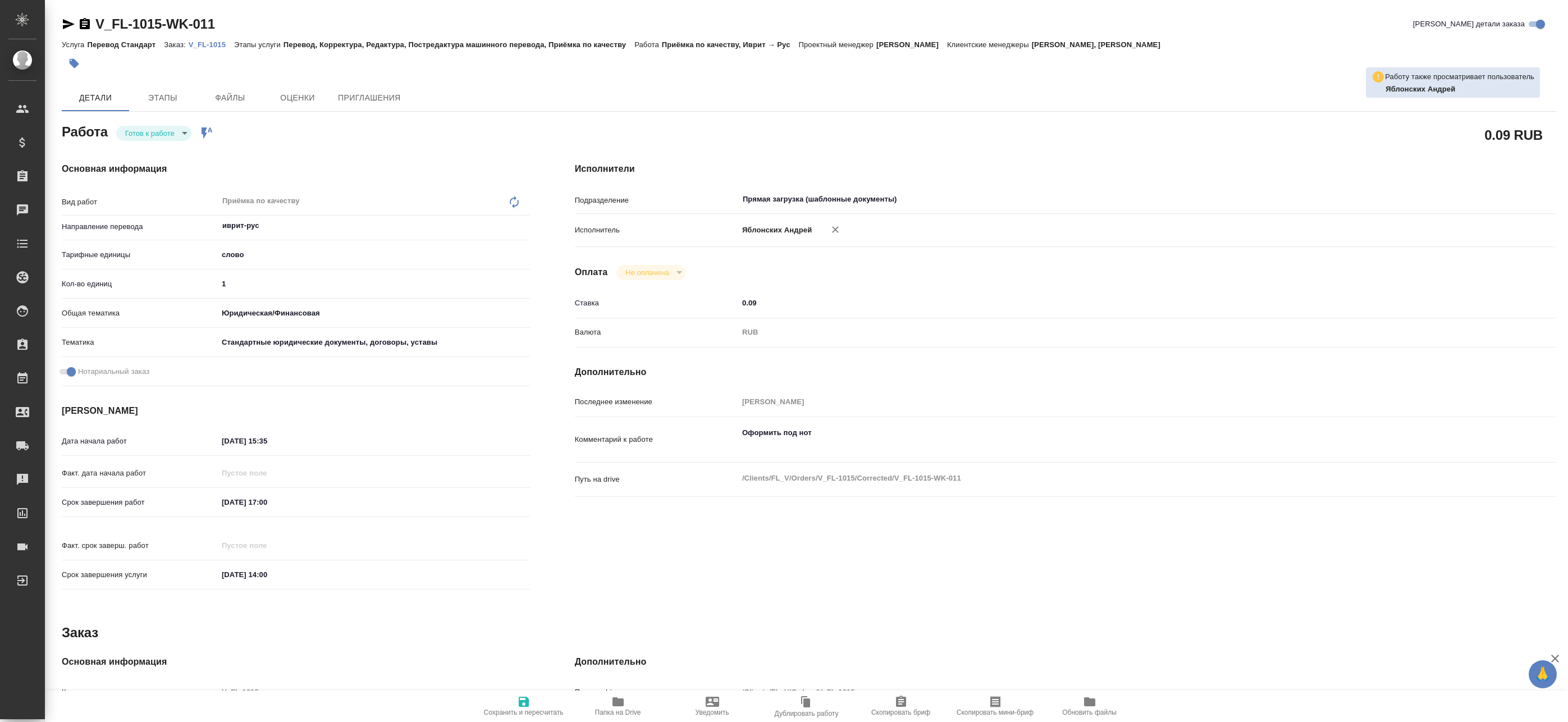
click at [202, 47] on p "V_FL-1015" at bounding box center [211, 44] width 46 height 8
type textarea "x"
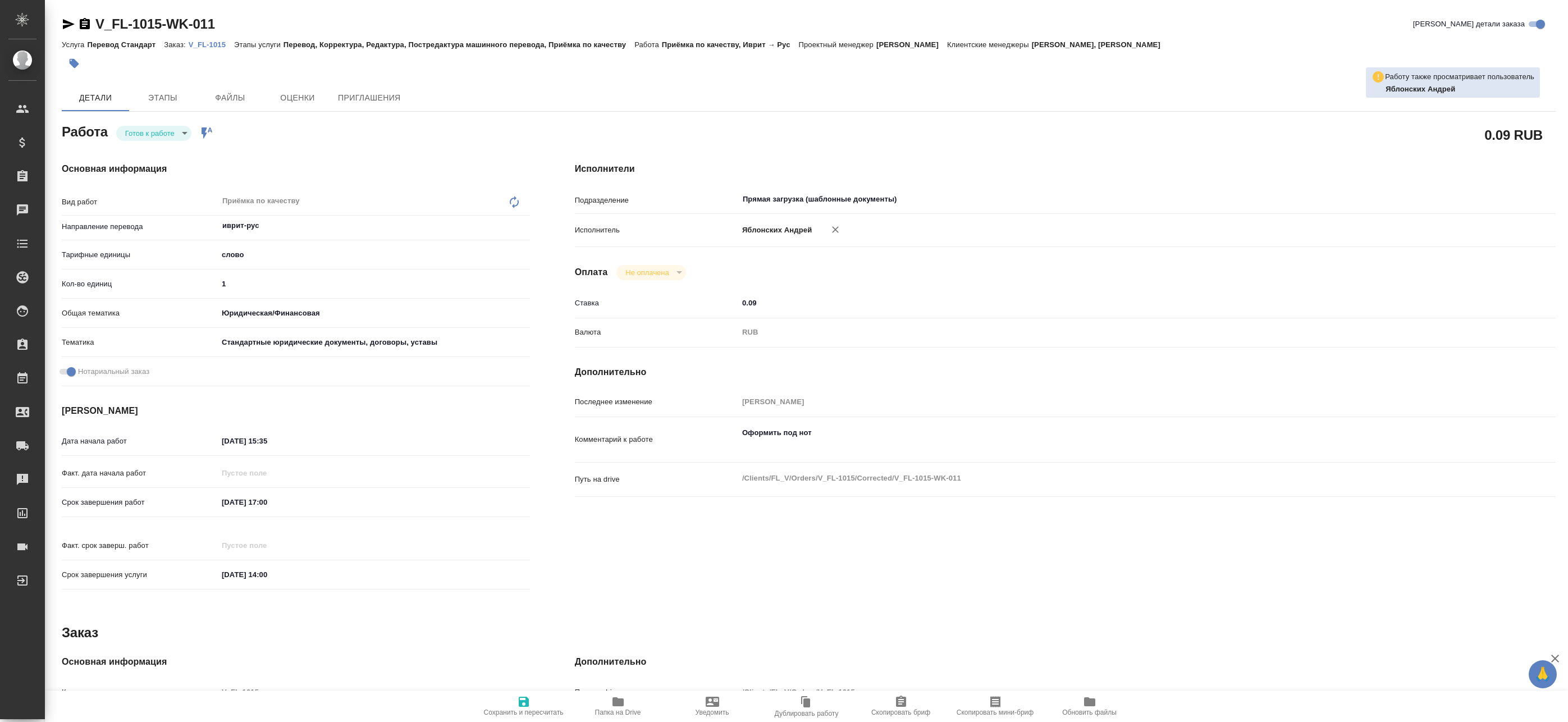
type textarea "x"
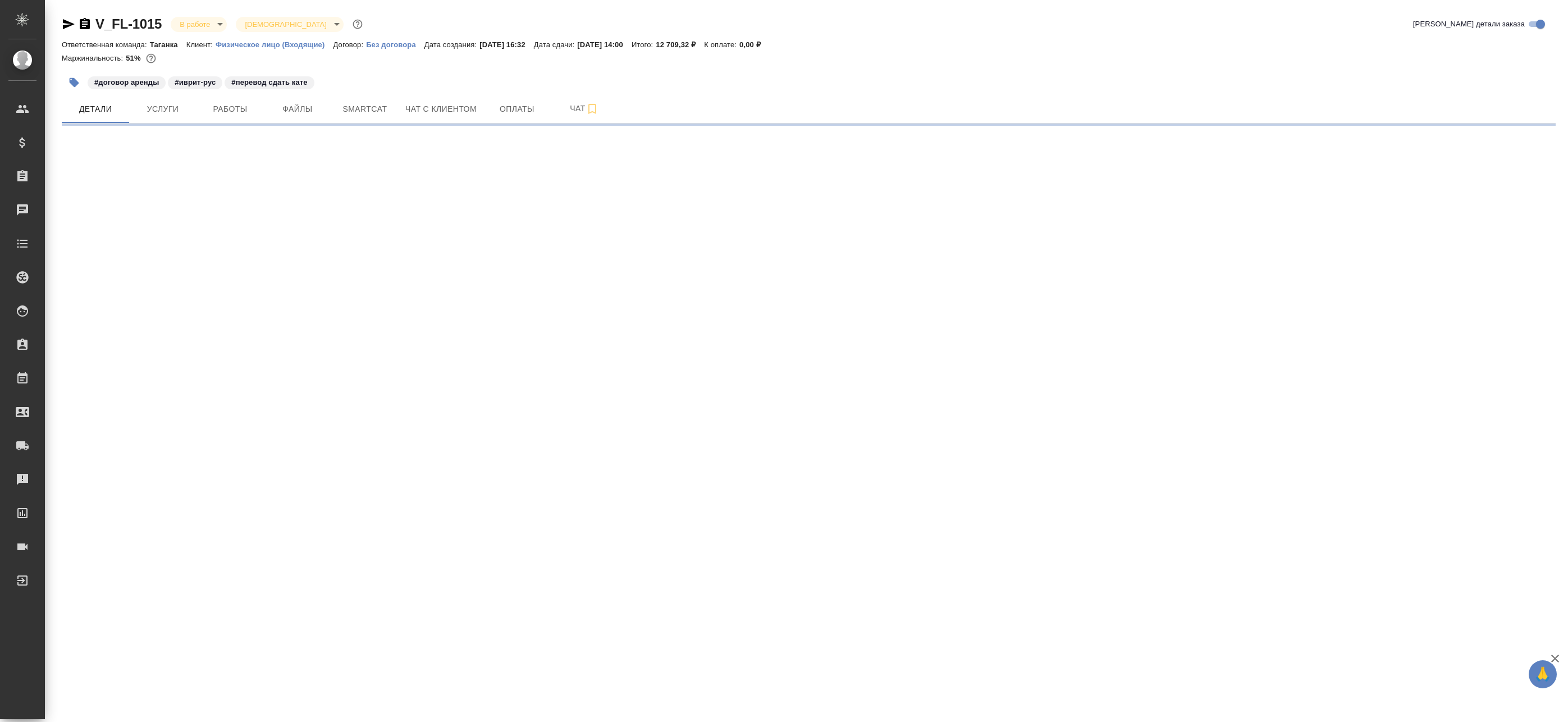
select select "RU"
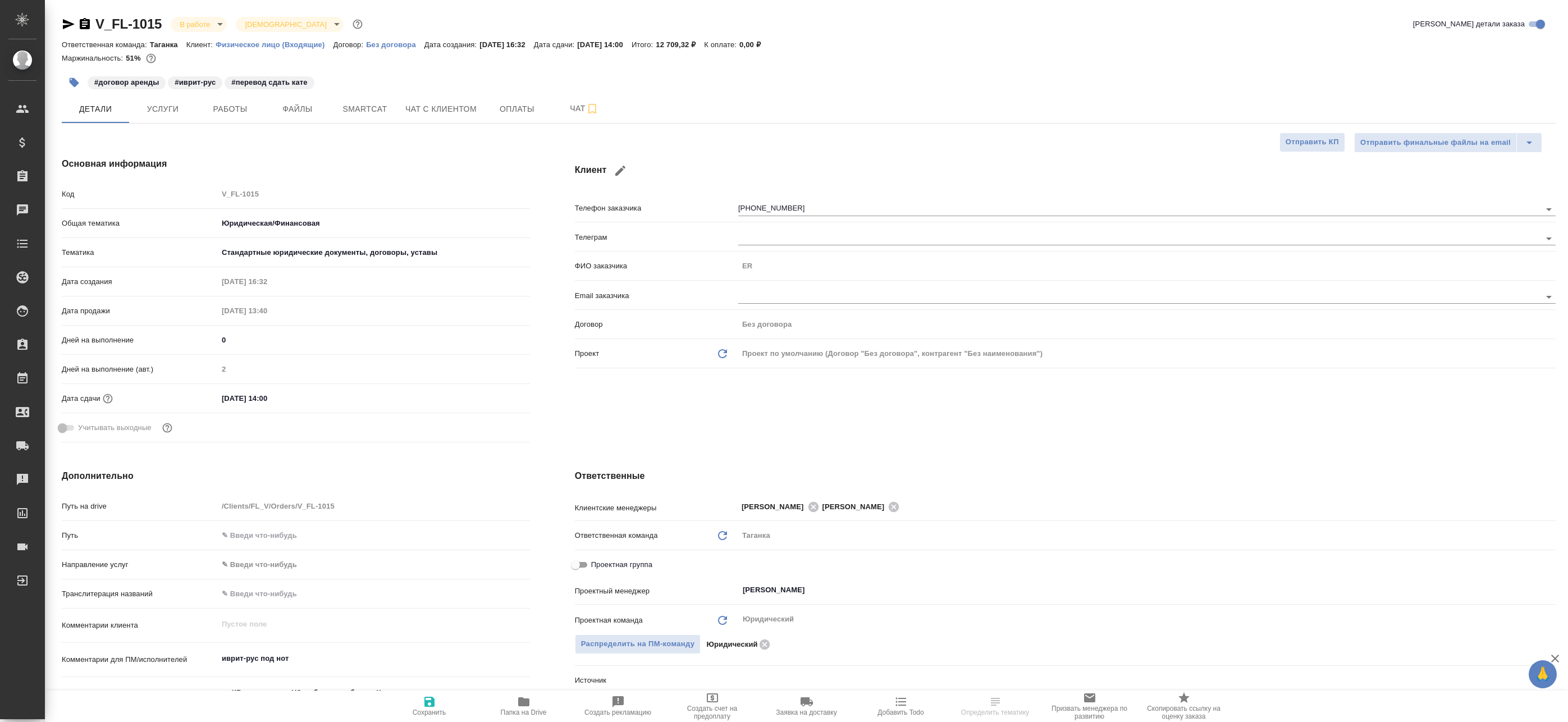
type textarea "x"
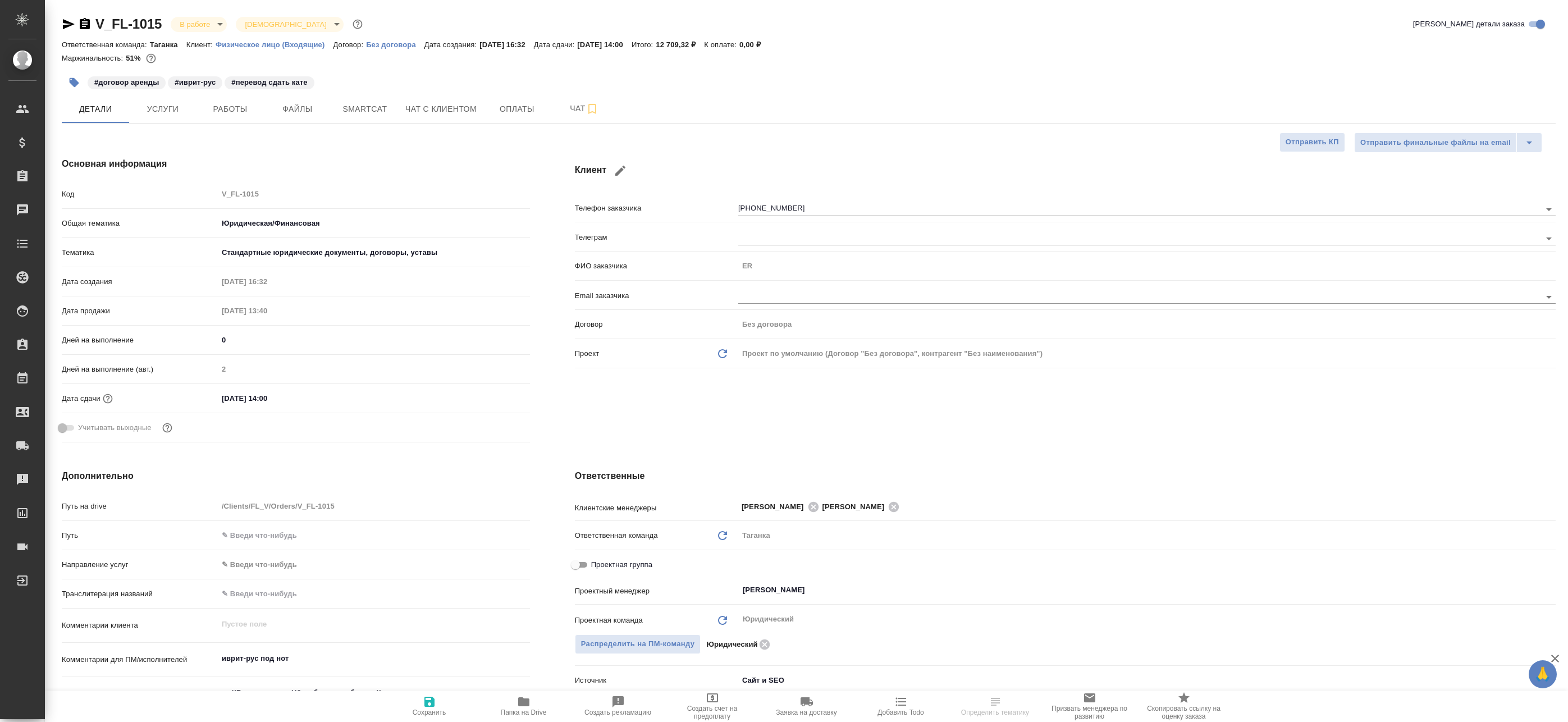
type textarea "x"
click at [229, 116] on button "Работы" at bounding box center [229, 108] width 67 height 28
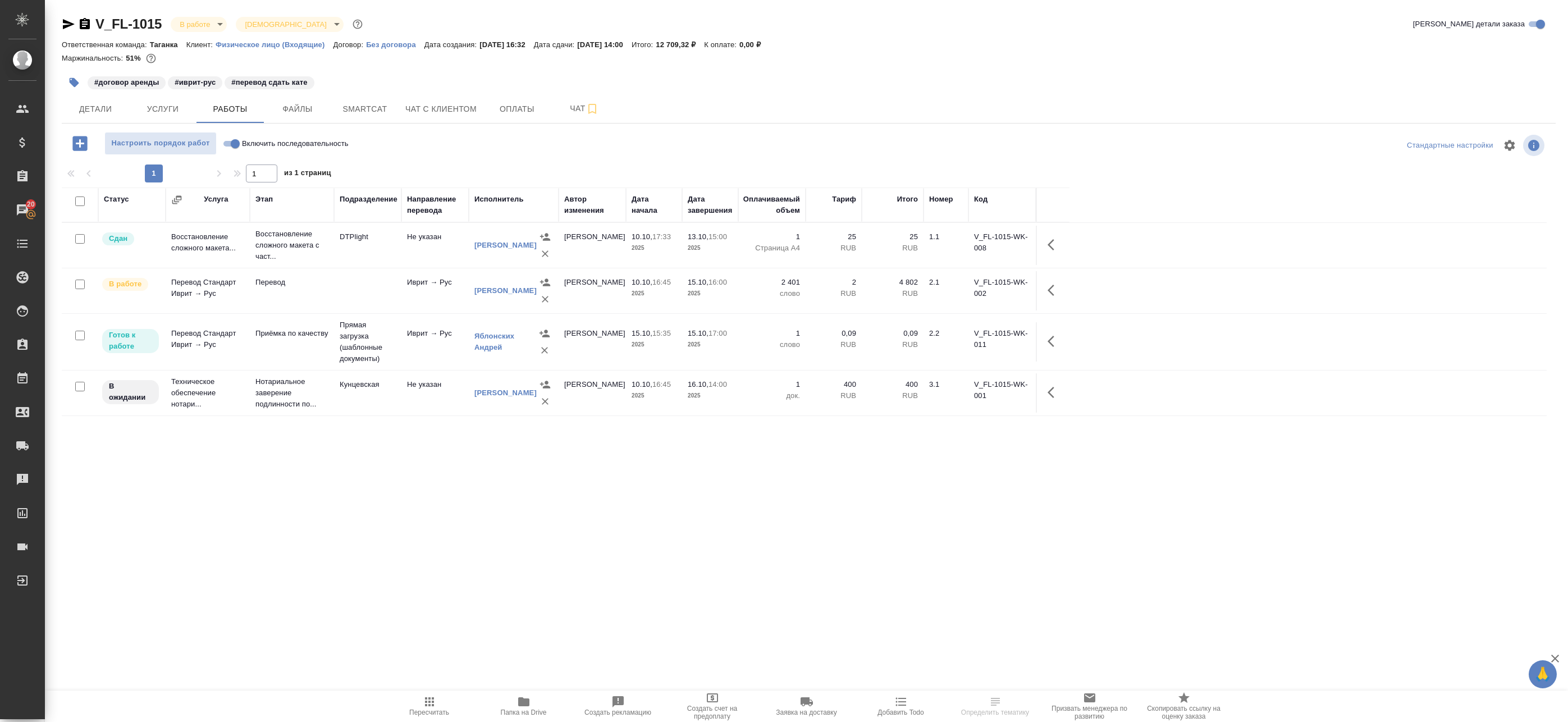
click at [1054, 346] on icon "button" at bounding box center [1051, 341] width 7 height 12
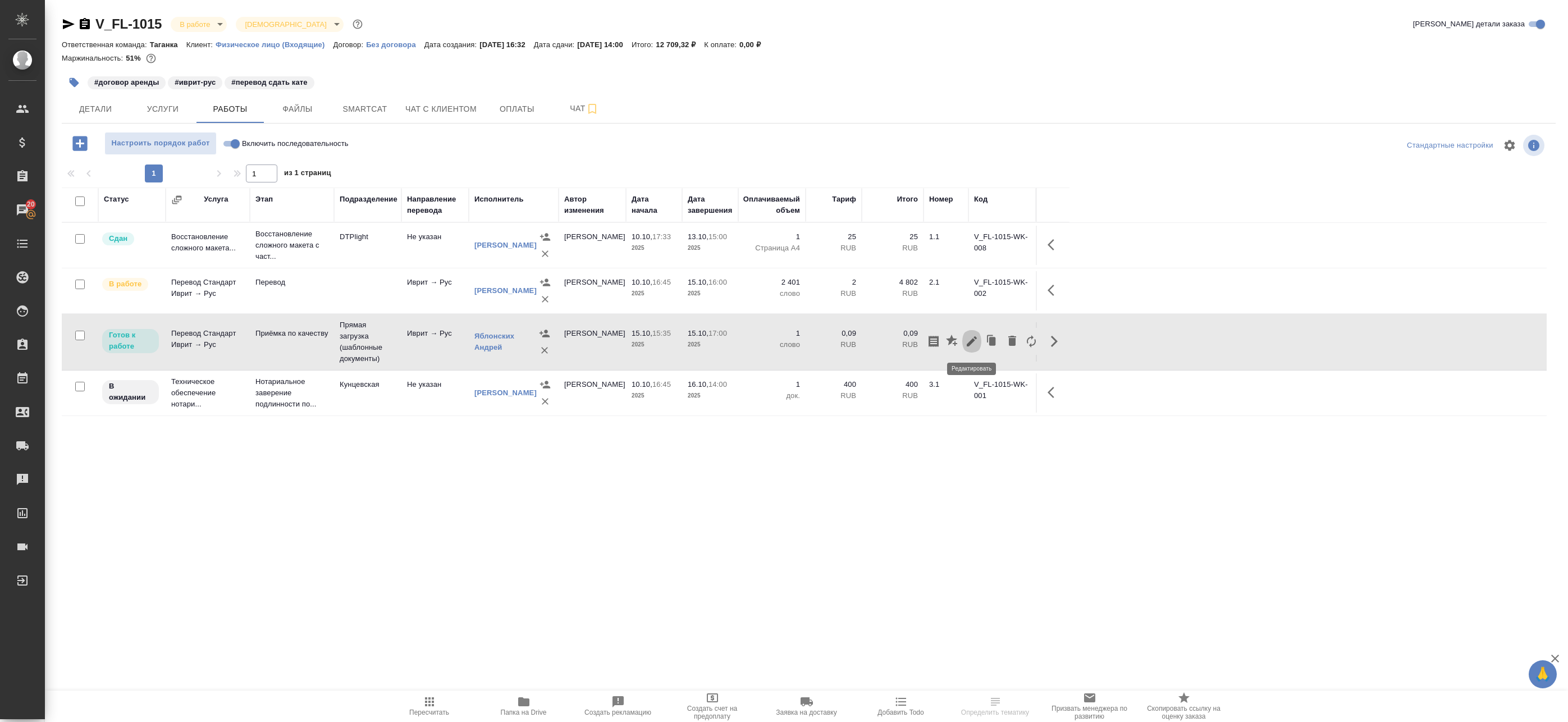
click at [975, 342] on icon "button" at bounding box center [971, 340] width 13 height 13
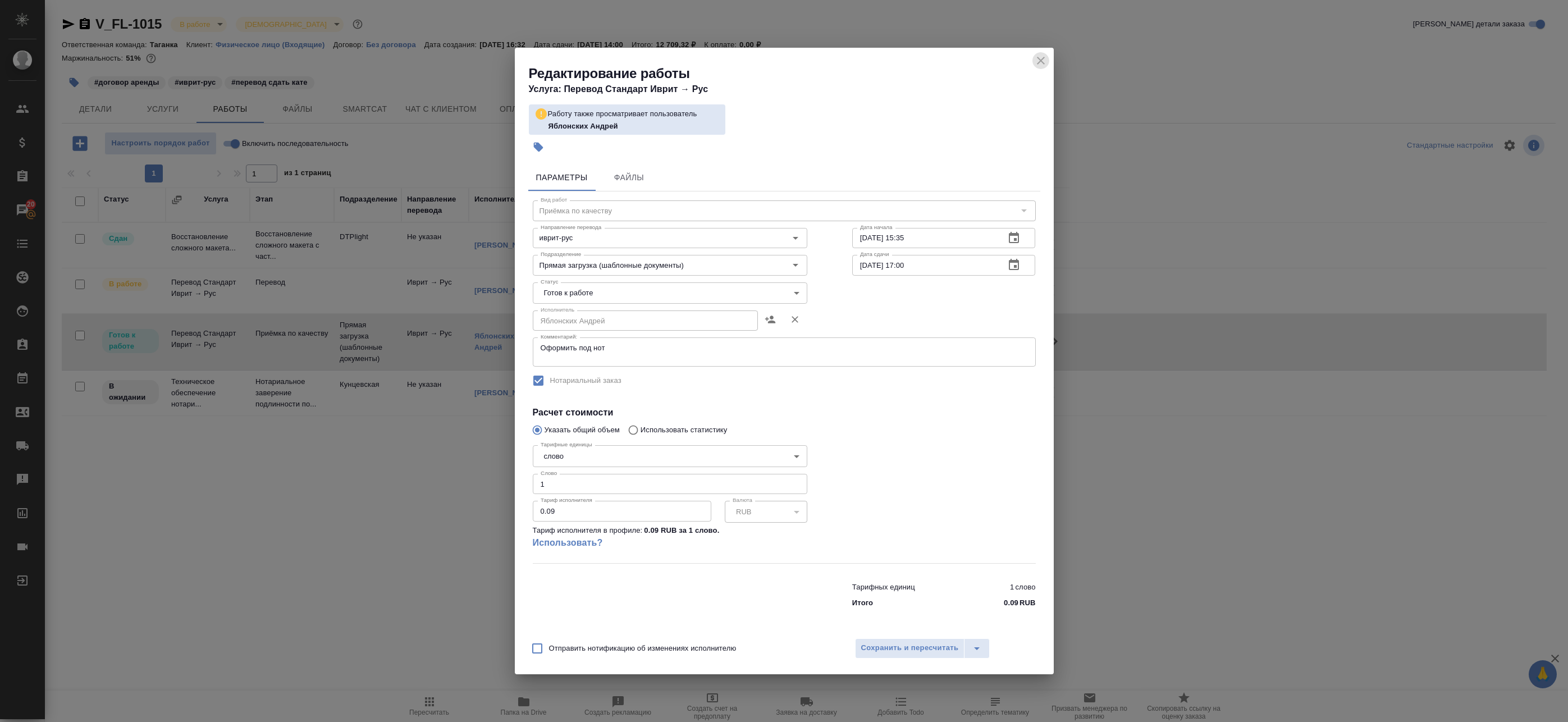
click at [1040, 58] on icon "close" at bounding box center [1040, 60] width 13 height 13
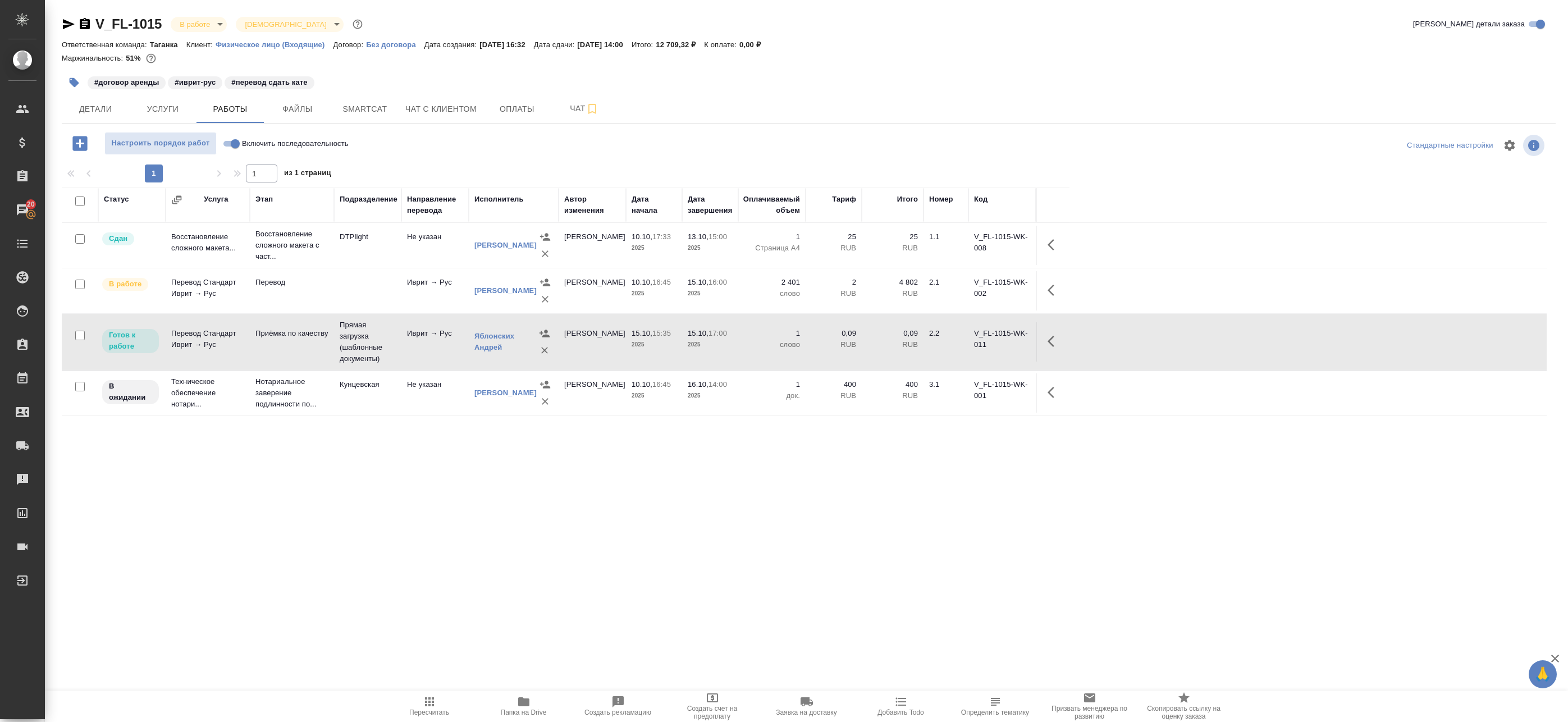
drag, startPoint x: 883, startPoint y: 305, endPoint x: 858, endPoint y: 304, distance: 25.0
click at [858, 304] on tr "В работе Перевод Стандарт Иврит → Рус Перевод Иврит → Рус Ланцова Екатерина Вик…" at bounding box center [805, 291] width 1486 height 46
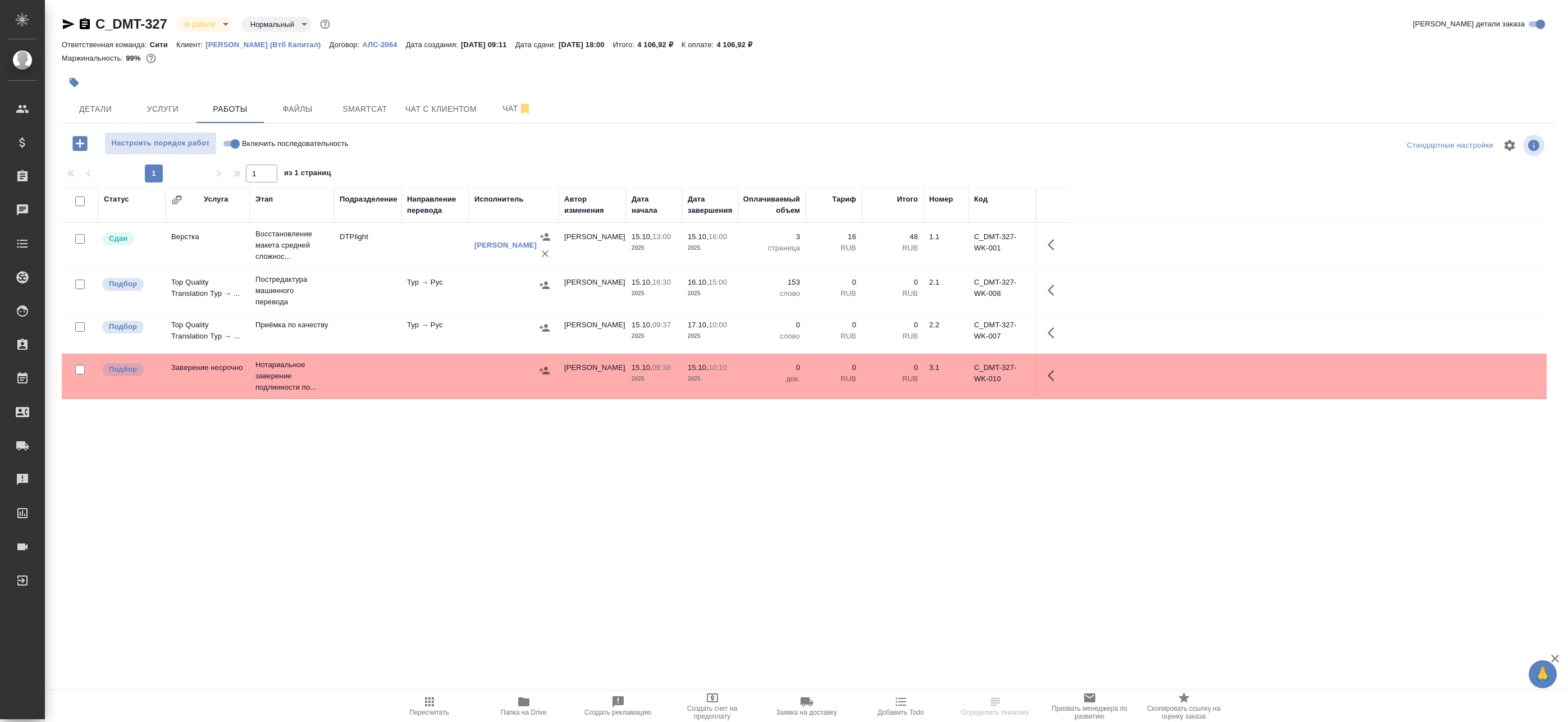
click at [487, 289] on div at bounding box center [514, 285] width 79 height 17
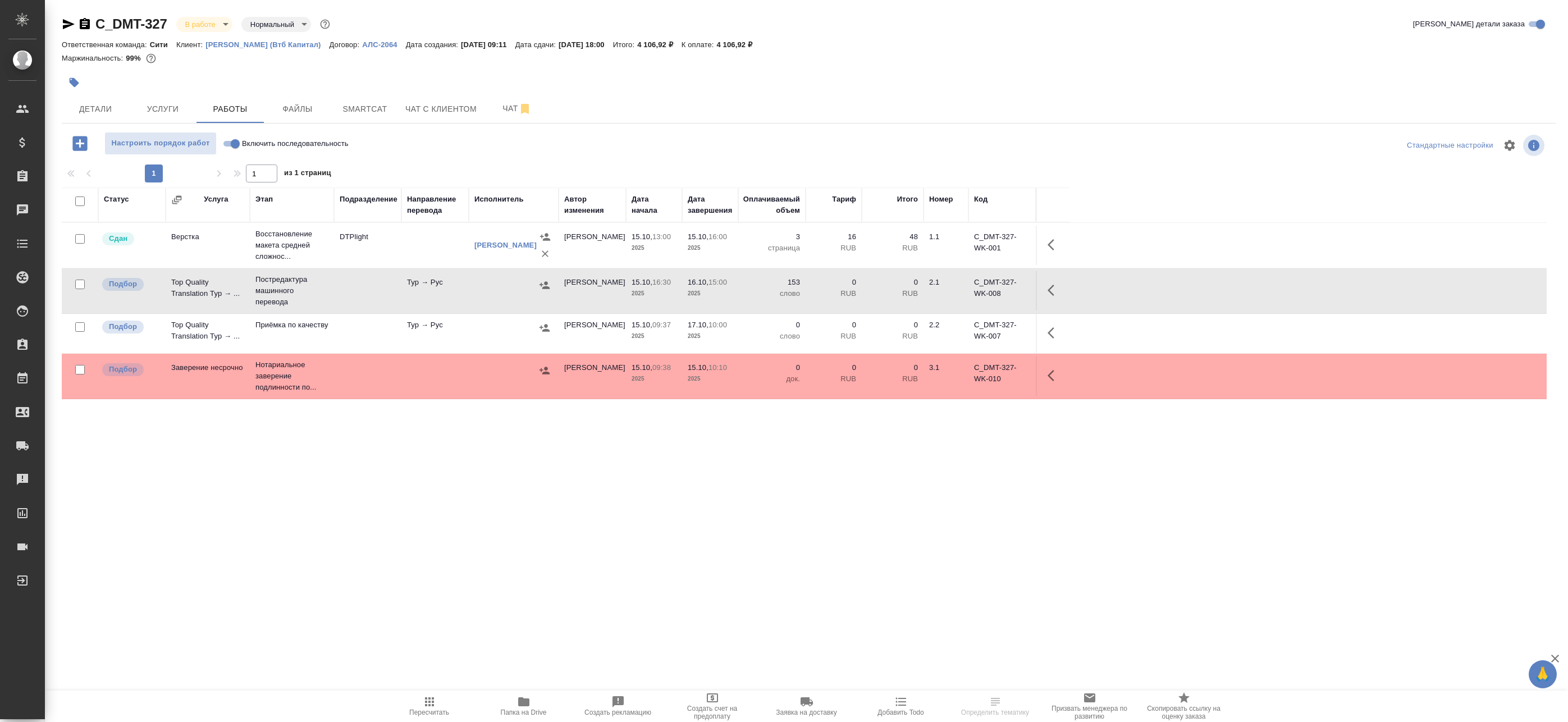
click at [1055, 292] on icon "button" at bounding box center [1054, 289] width 13 height 13
click at [956, 288] on icon "button" at bounding box center [952, 289] width 13 height 13
click at [411, 439] on div "Статус Услуга Этап Подразделение Направление перевода Исполнитель Автор изменен…" at bounding box center [805, 440] width 1486 height 505
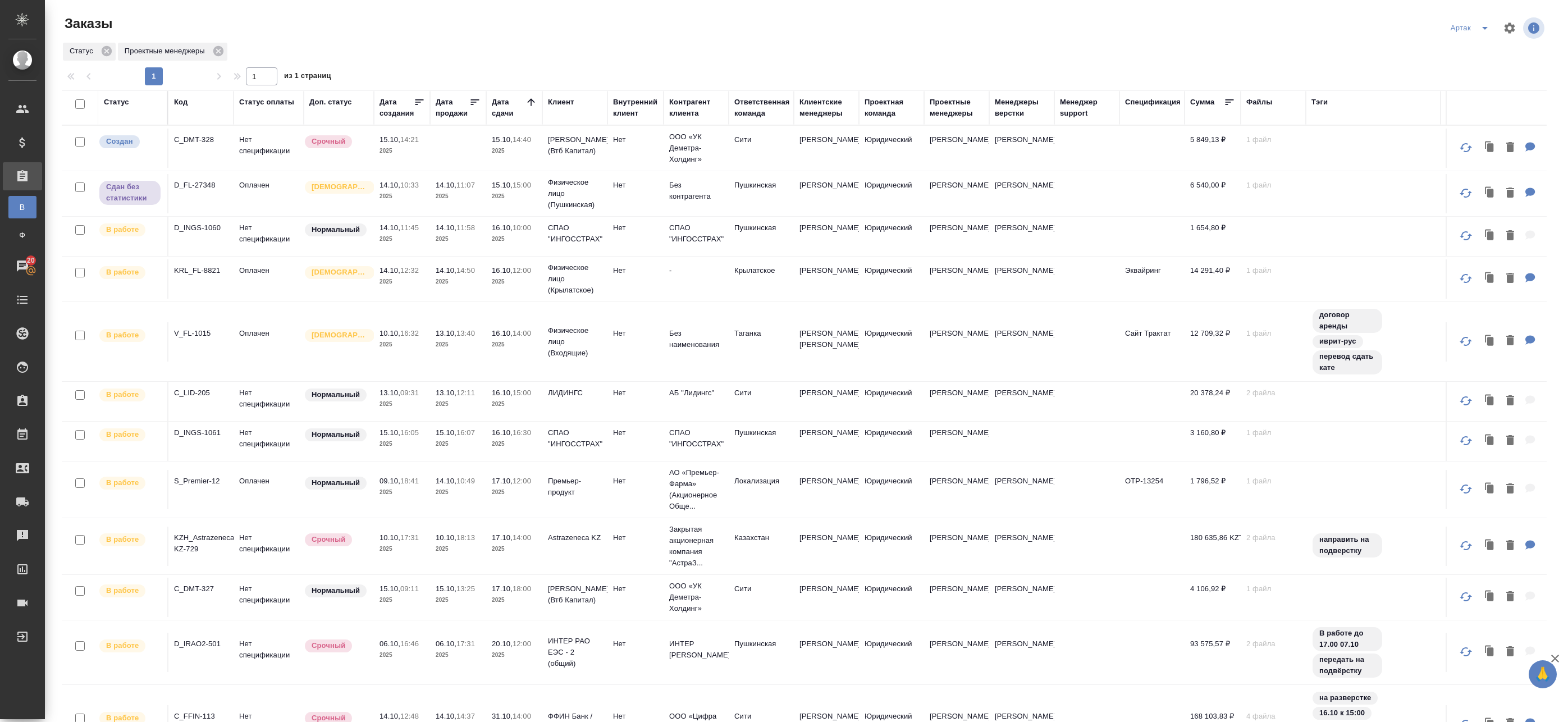
click at [480, 338] on td "13.10, 13:40 2025" at bounding box center [458, 342] width 56 height 39
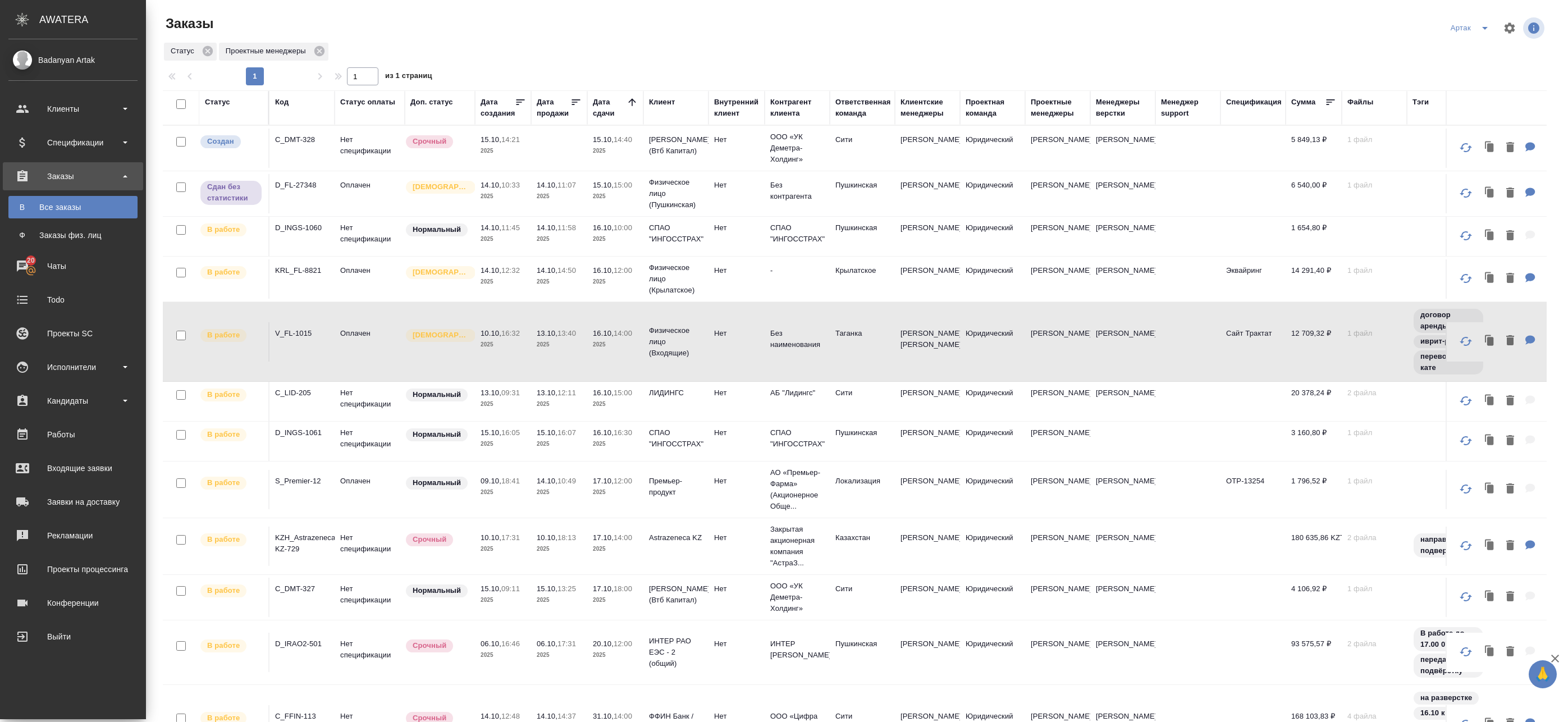
click at [502, 271] on p "14.10," at bounding box center [490, 270] width 21 height 8
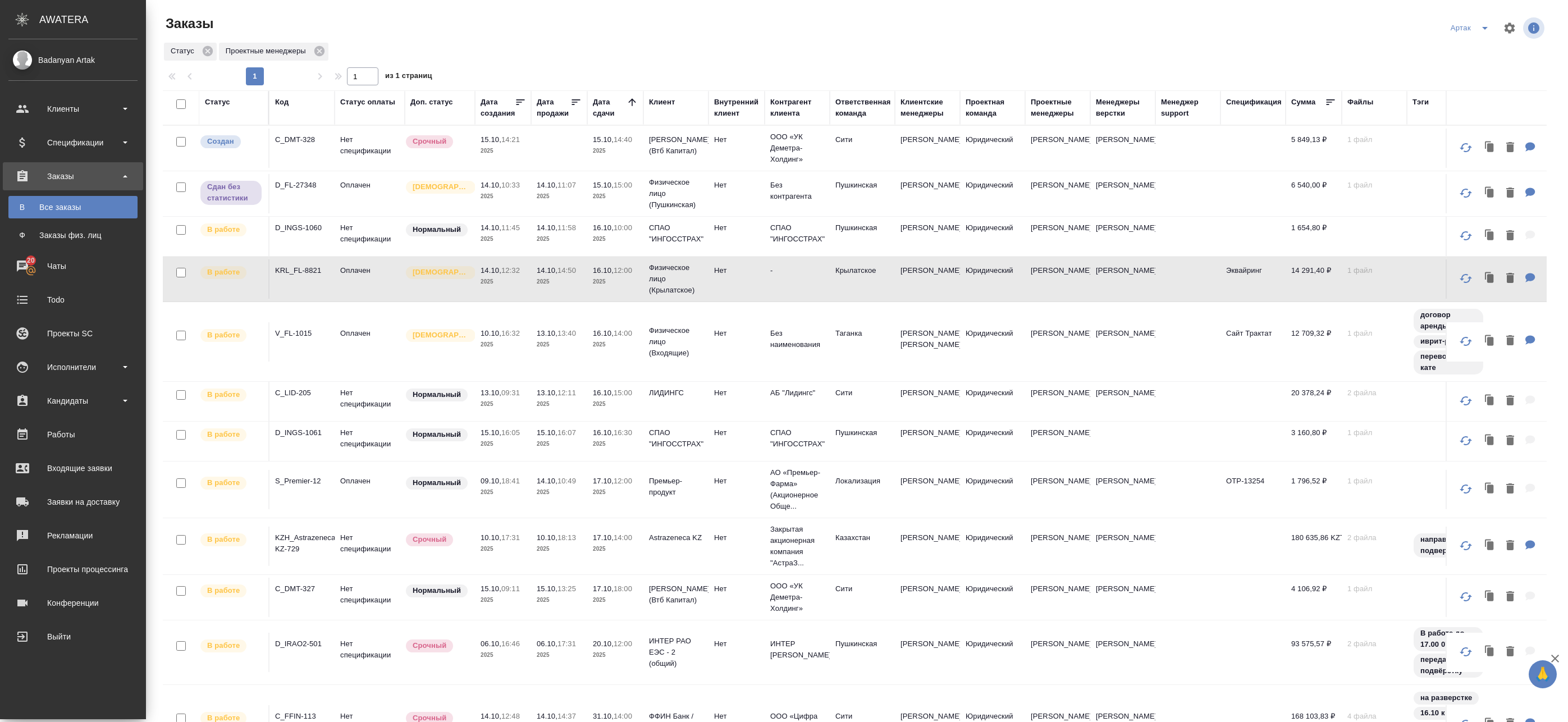
click at [586, 279] on td "14.10, 14:50 2025" at bounding box center [559, 279] width 56 height 39
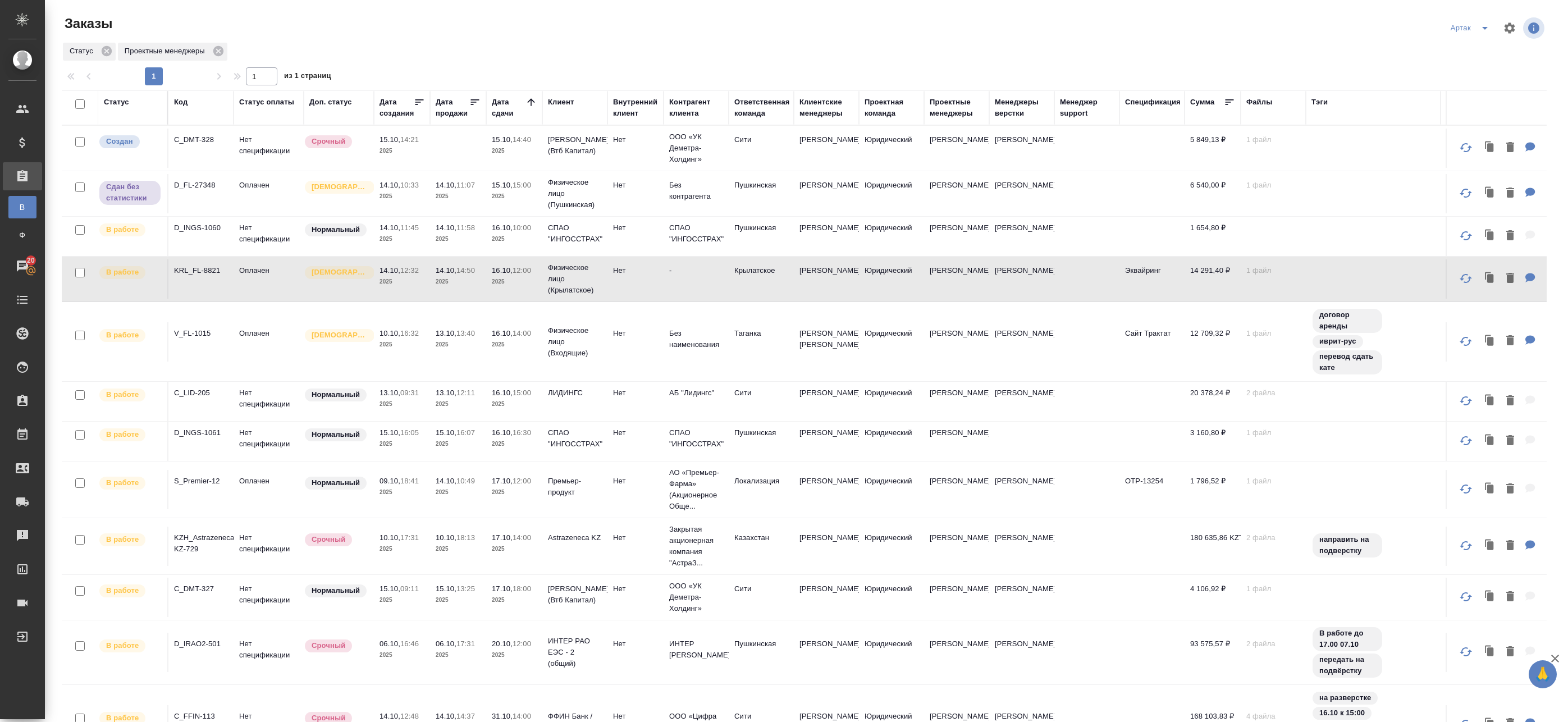
click at [533, 347] on p "2025" at bounding box center [514, 345] width 45 height 12
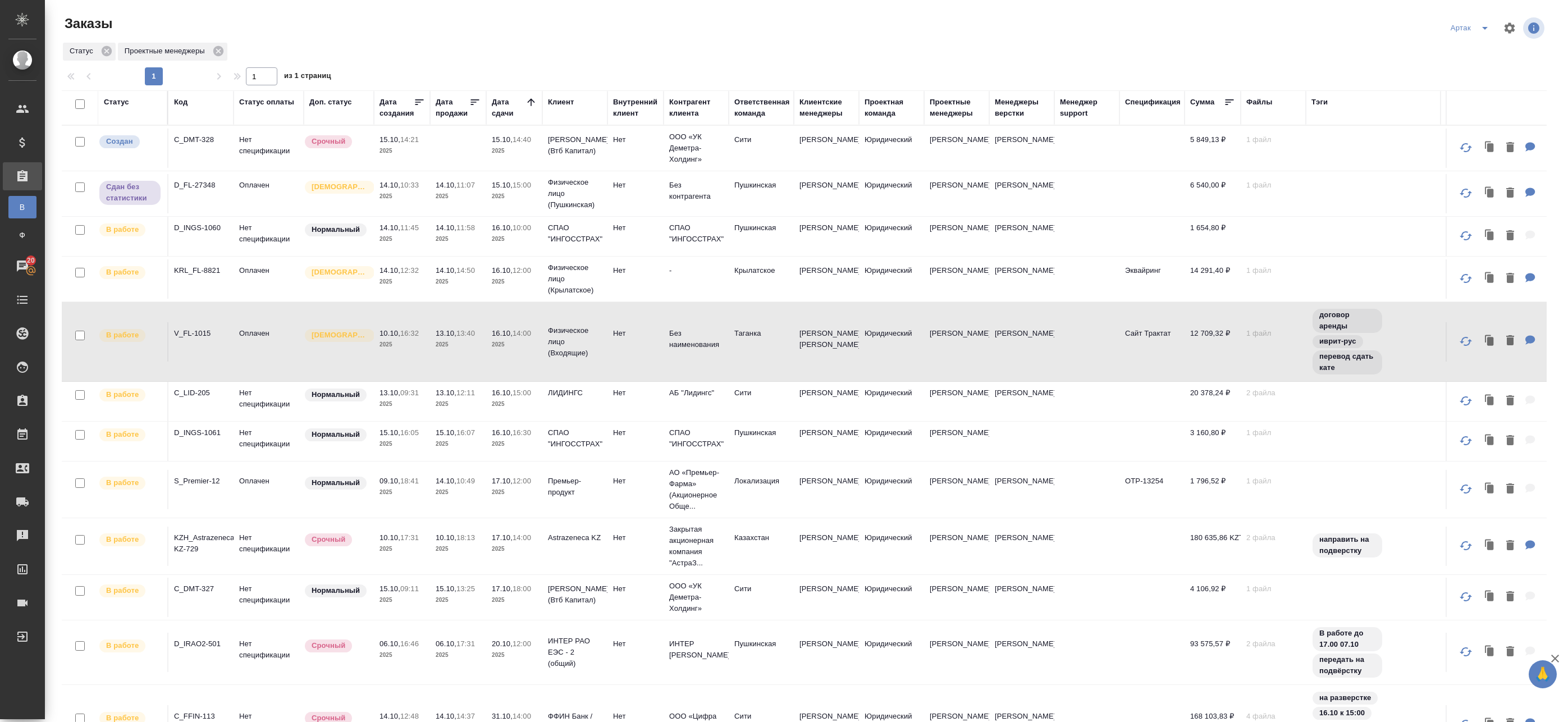
click at [509, 349] on p "2025" at bounding box center [514, 345] width 45 height 12
click at [399, 408] on p "2025" at bounding box center [402, 404] width 45 height 12
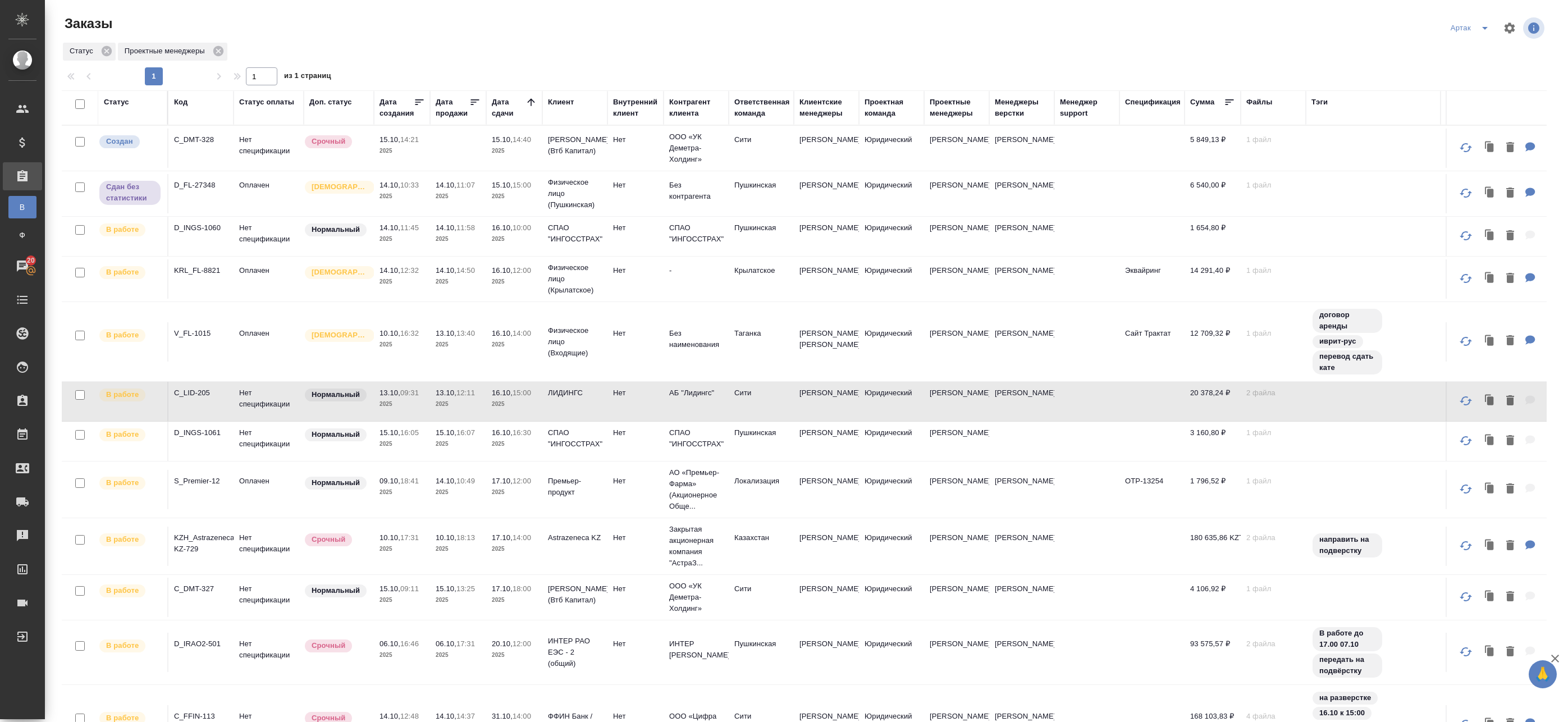
click at [468, 413] on td "13.10, 12:11 2025" at bounding box center [458, 401] width 56 height 39
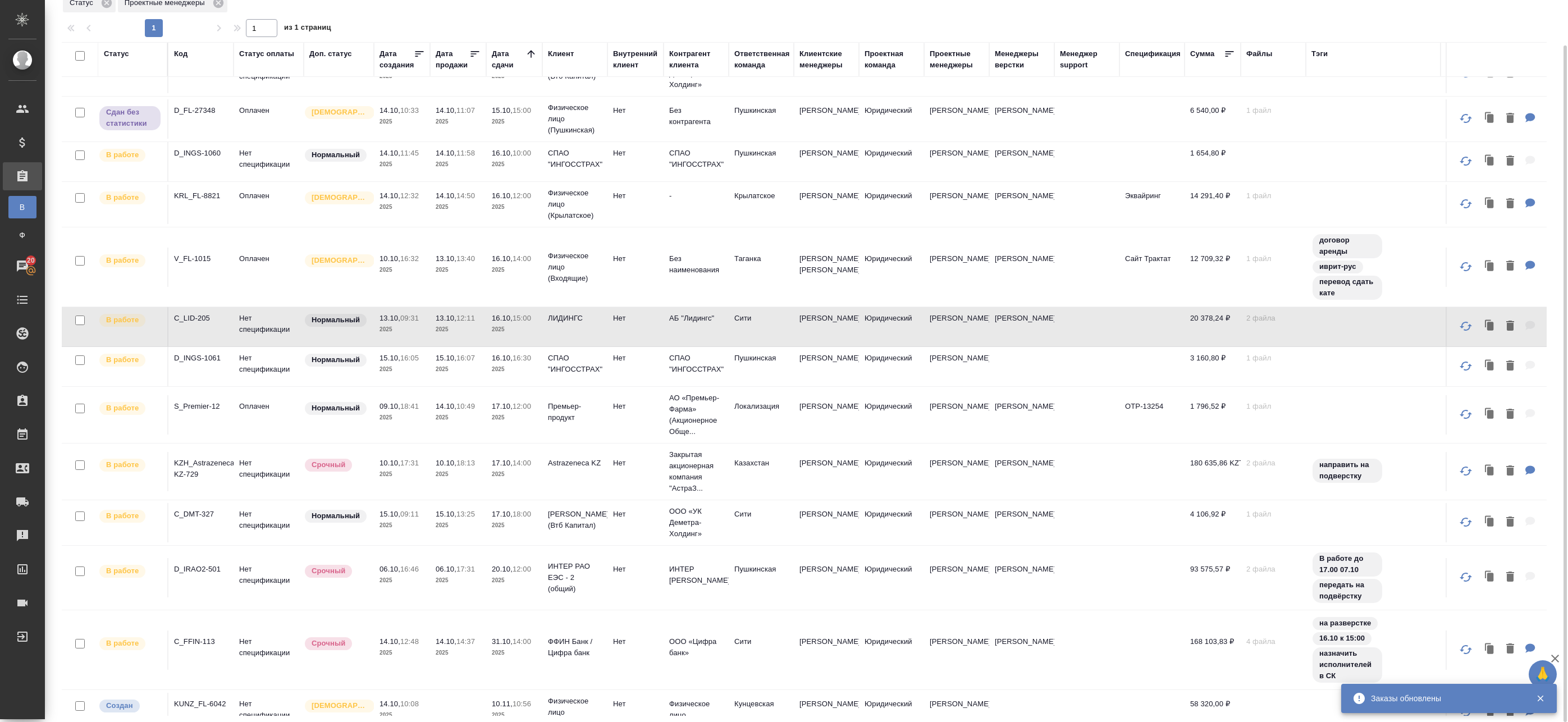
scroll to position [56, 0]
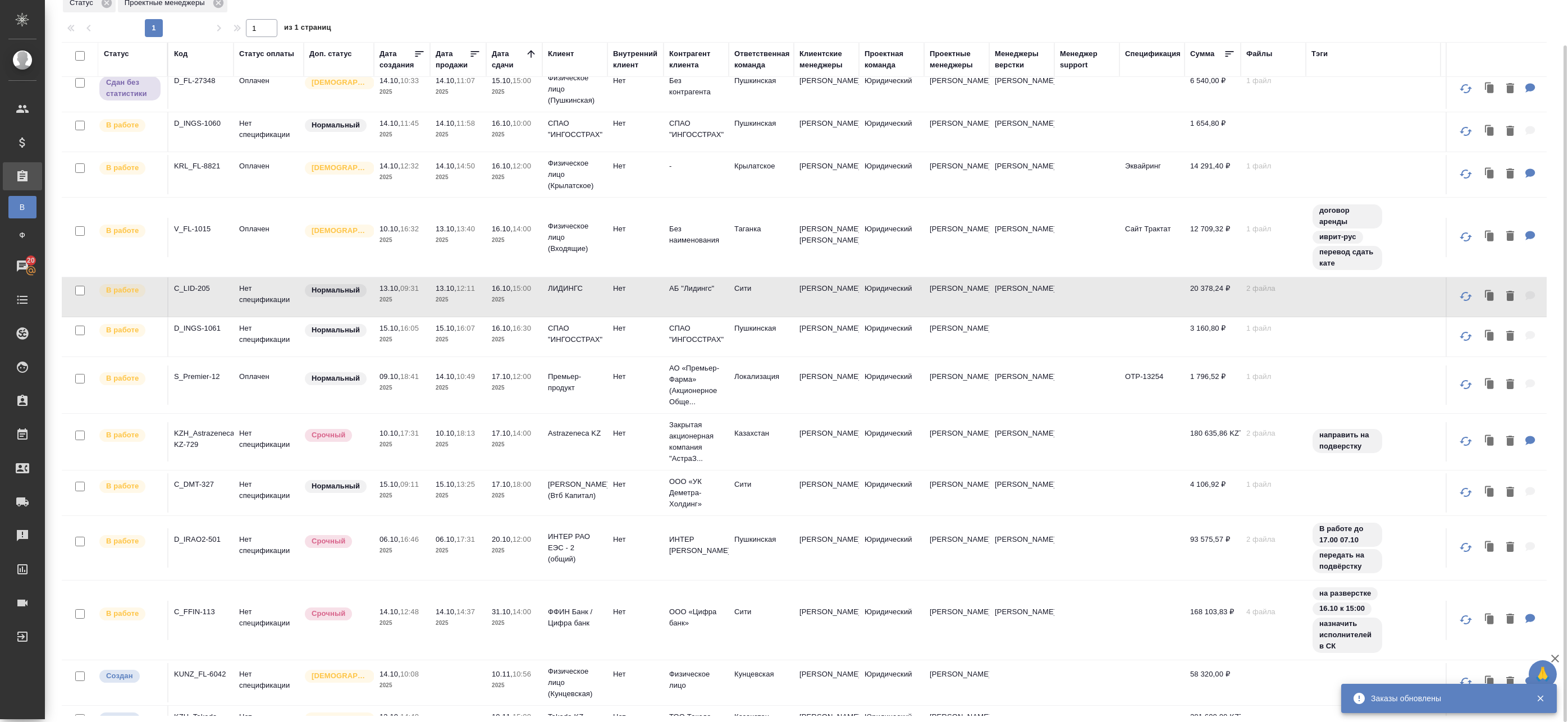
click at [460, 339] on p "2025" at bounding box center [458, 340] width 45 height 12
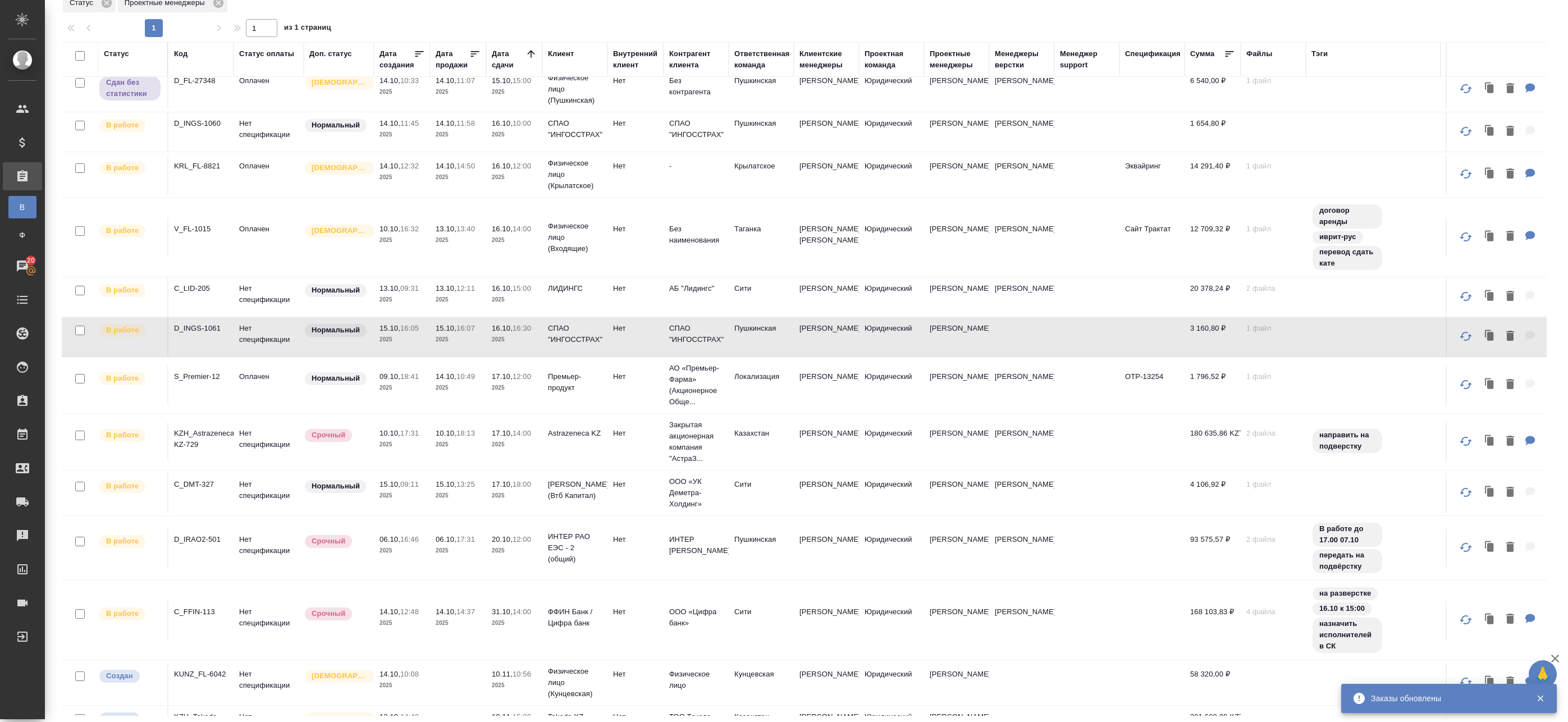
click at [503, 340] on p "2025" at bounding box center [514, 340] width 45 height 12
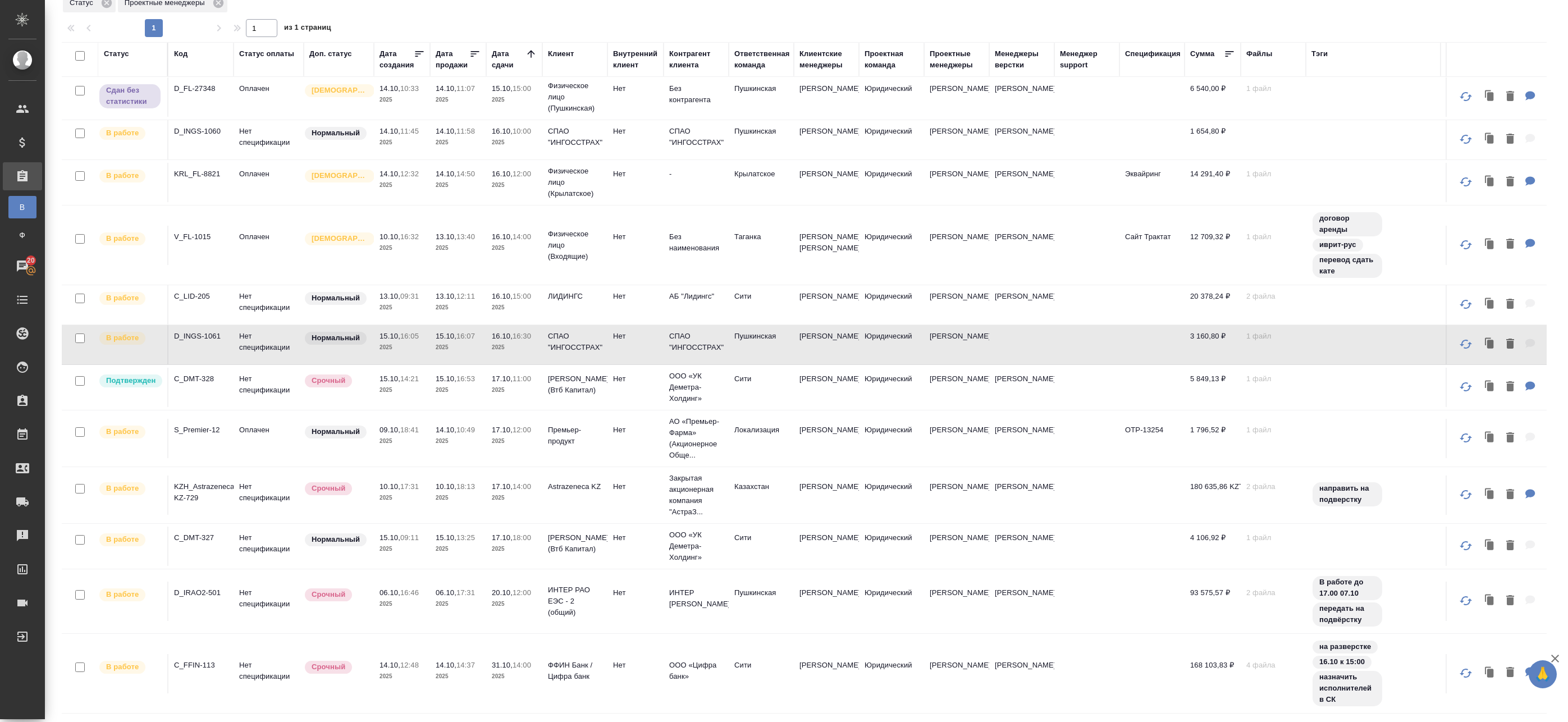
scroll to position [0, 0]
click at [458, 386] on span "15.10, 16:53" at bounding box center [458, 382] width 45 height 12
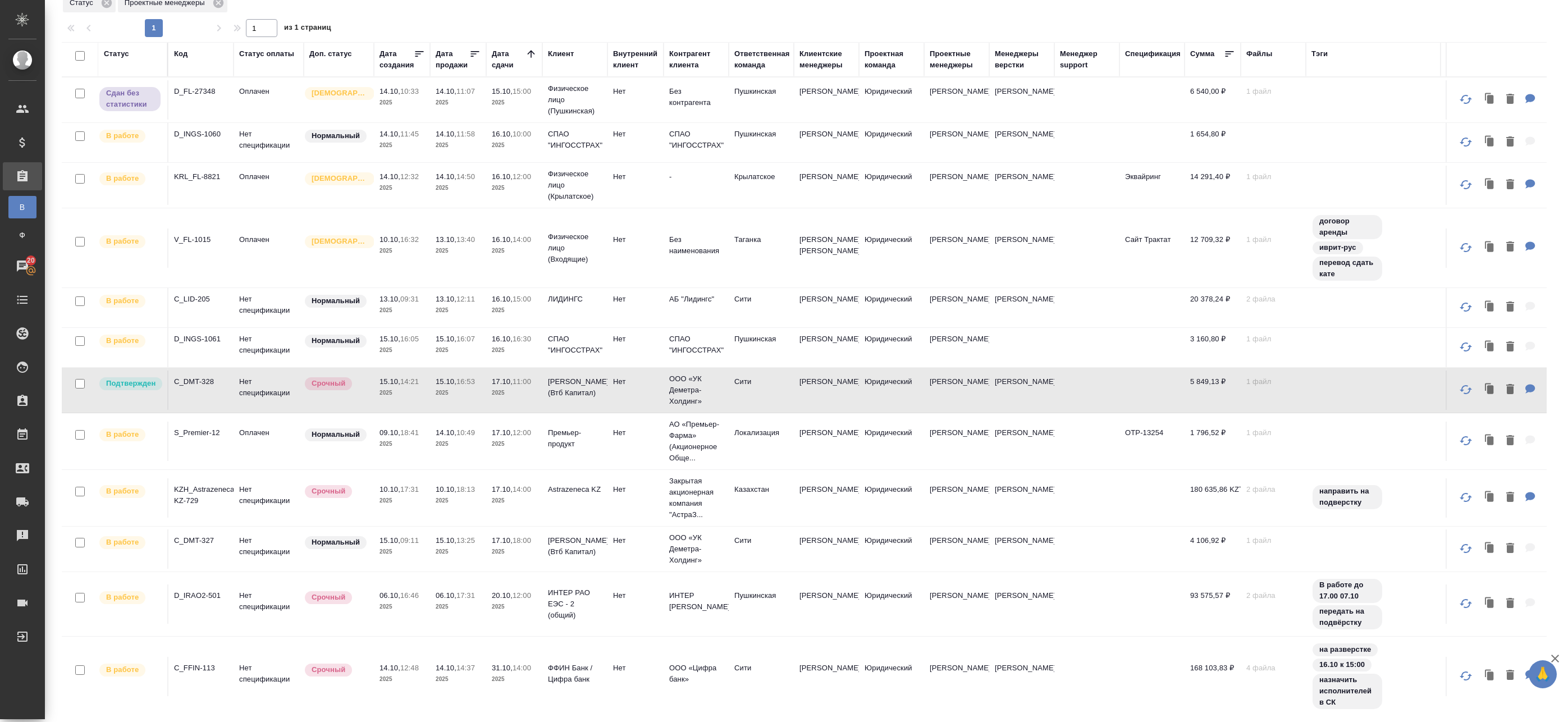
click at [458, 386] on span "15.10, 16:53" at bounding box center [458, 382] width 45 height 12
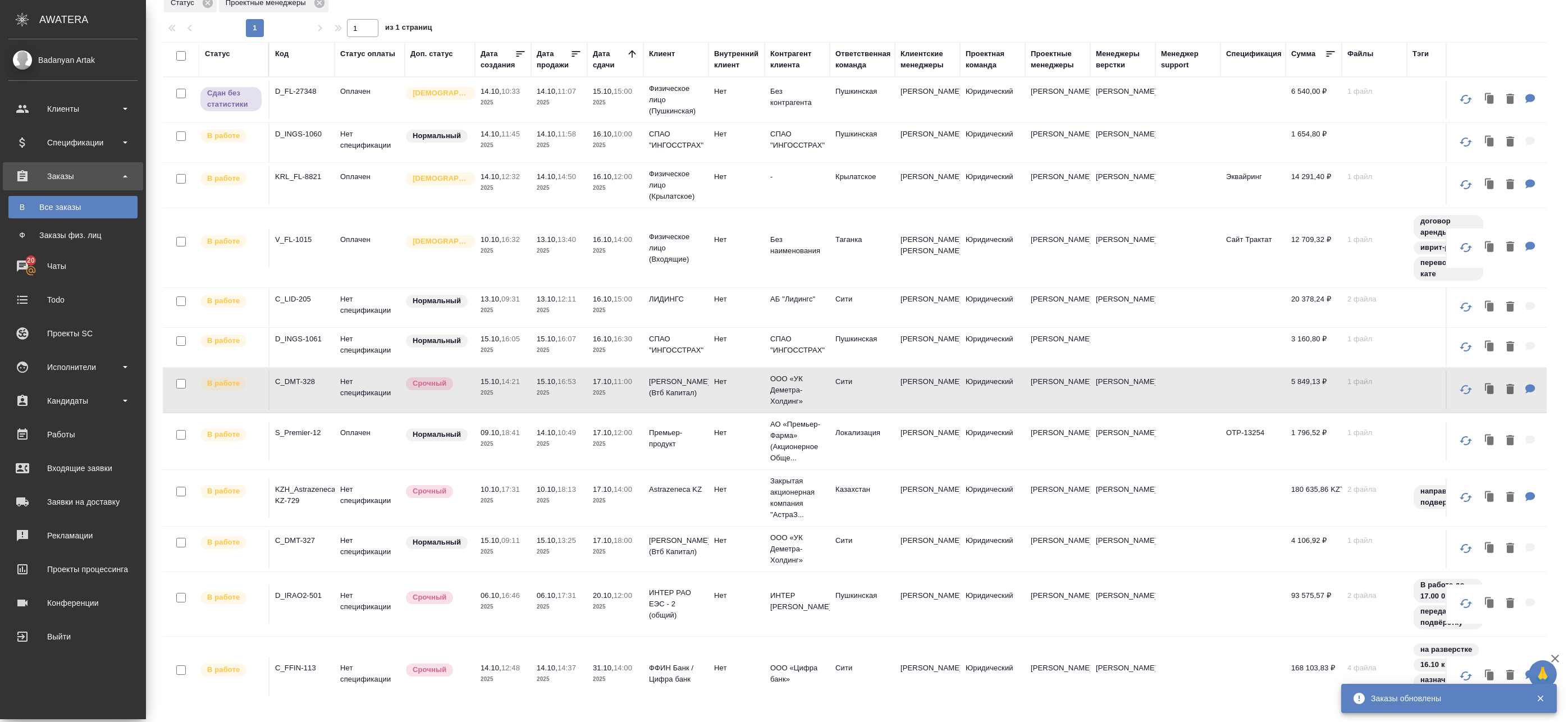
click at [416, 456] on td "Нормальный" at bounding box center [440, 442] width 70 height 39
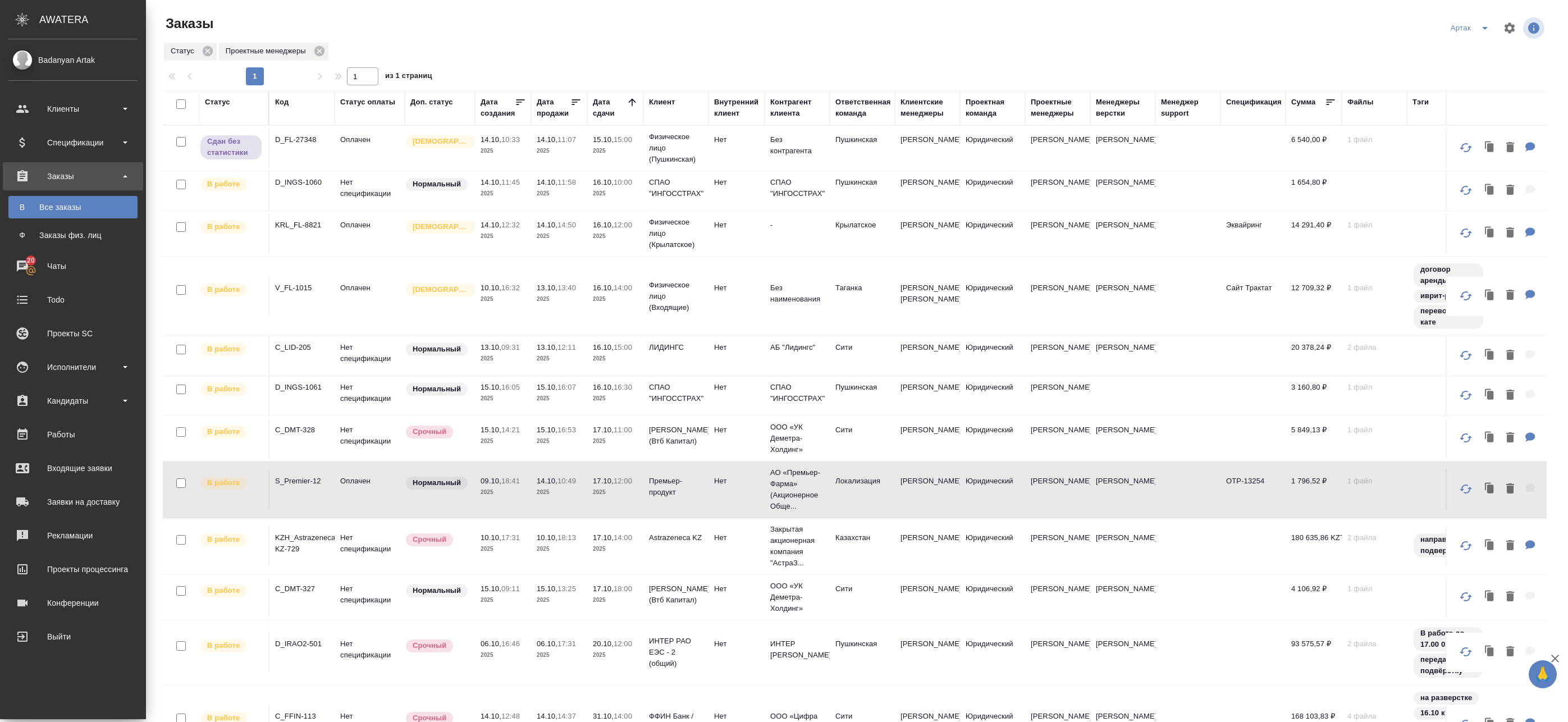
click at [505, 413] on td "15.10, 16:05 2025" at bounding box center [503, 396] width 56 height 39
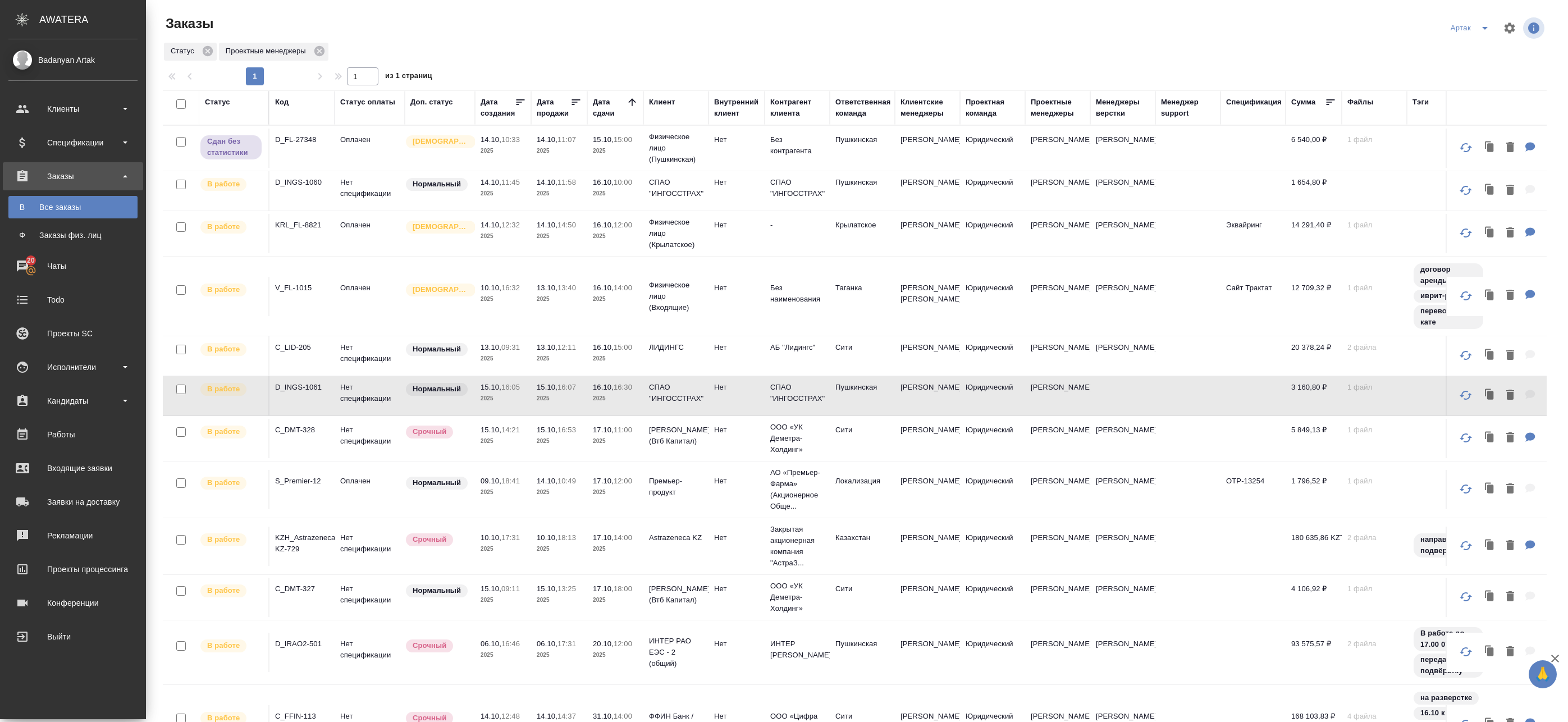
click at [520, 431] on p "14:21" at bounding box center [511, 429] width 19 height 8
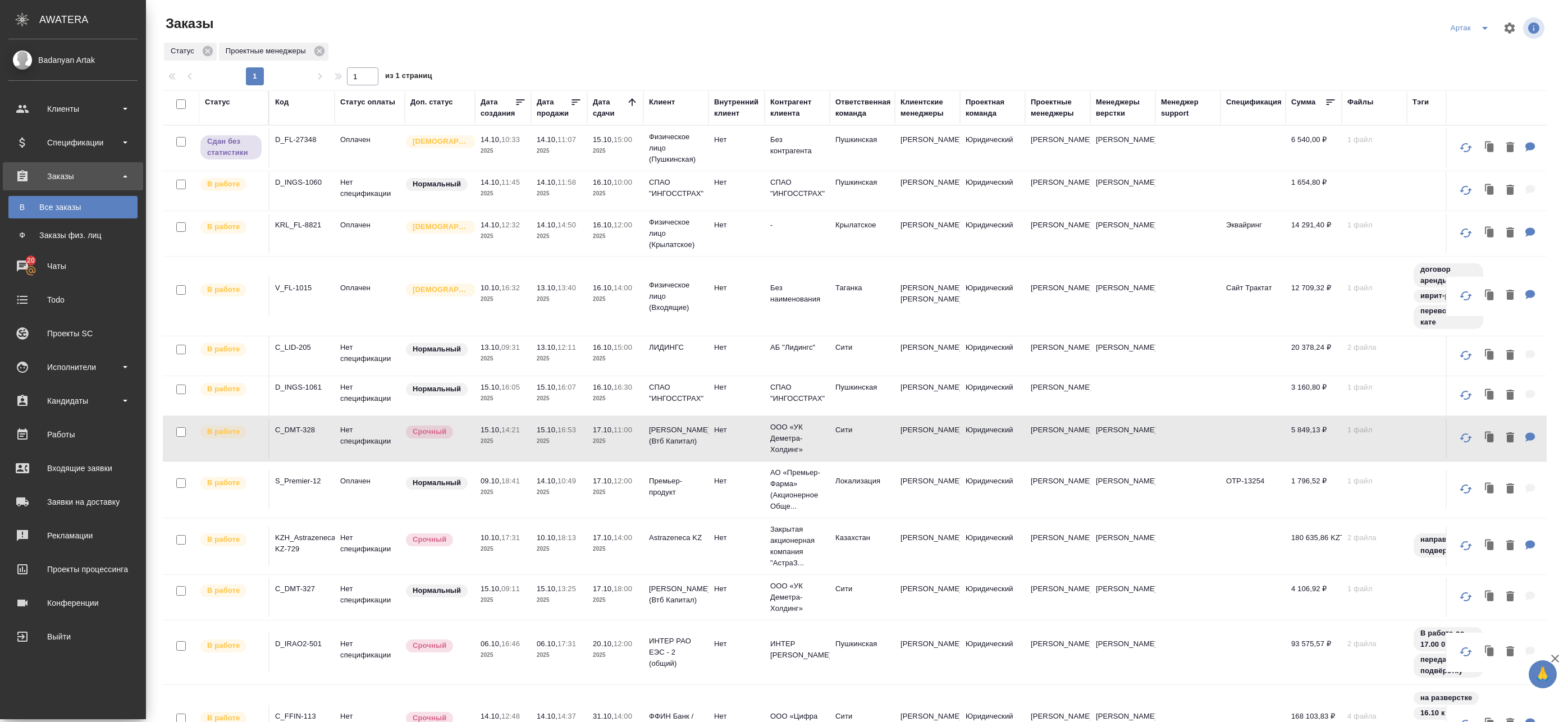
click at [532, 584] on td "15.10, 13:25 2025" at bounding box center [559, 597] width 56 height 39
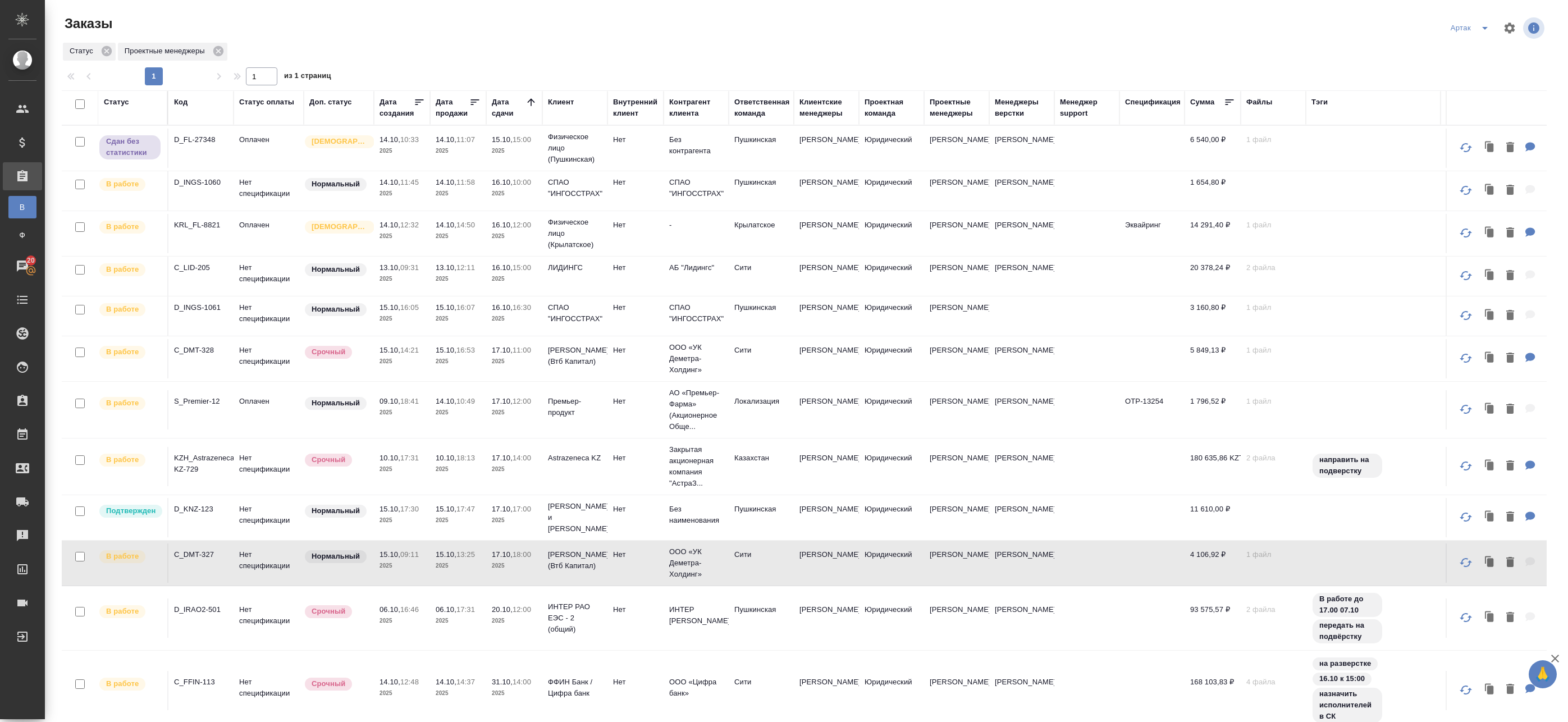
click at [1481, 22] on icon "split button" at bounding box center [1485, 28] width 13 height 13
click at [1452, 48] on li "leagal" at bounding box center [1464, 50] width 48 height 18
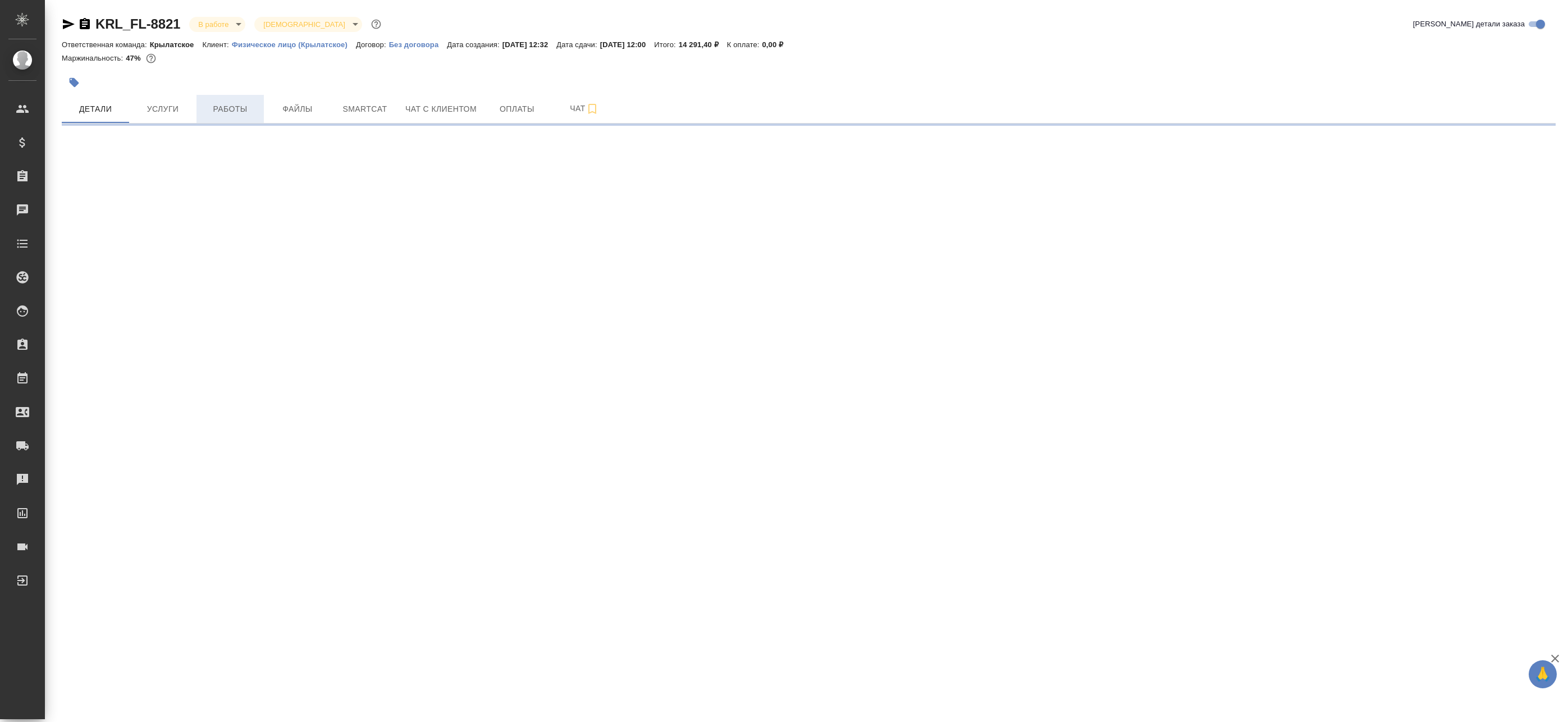
click at [244, 109] on span "Работы" at bounding box center [230, 109] width 54 height 14
click at [229, 117] on button "Работы" at bounding box center [229, 108] width 67 height 28
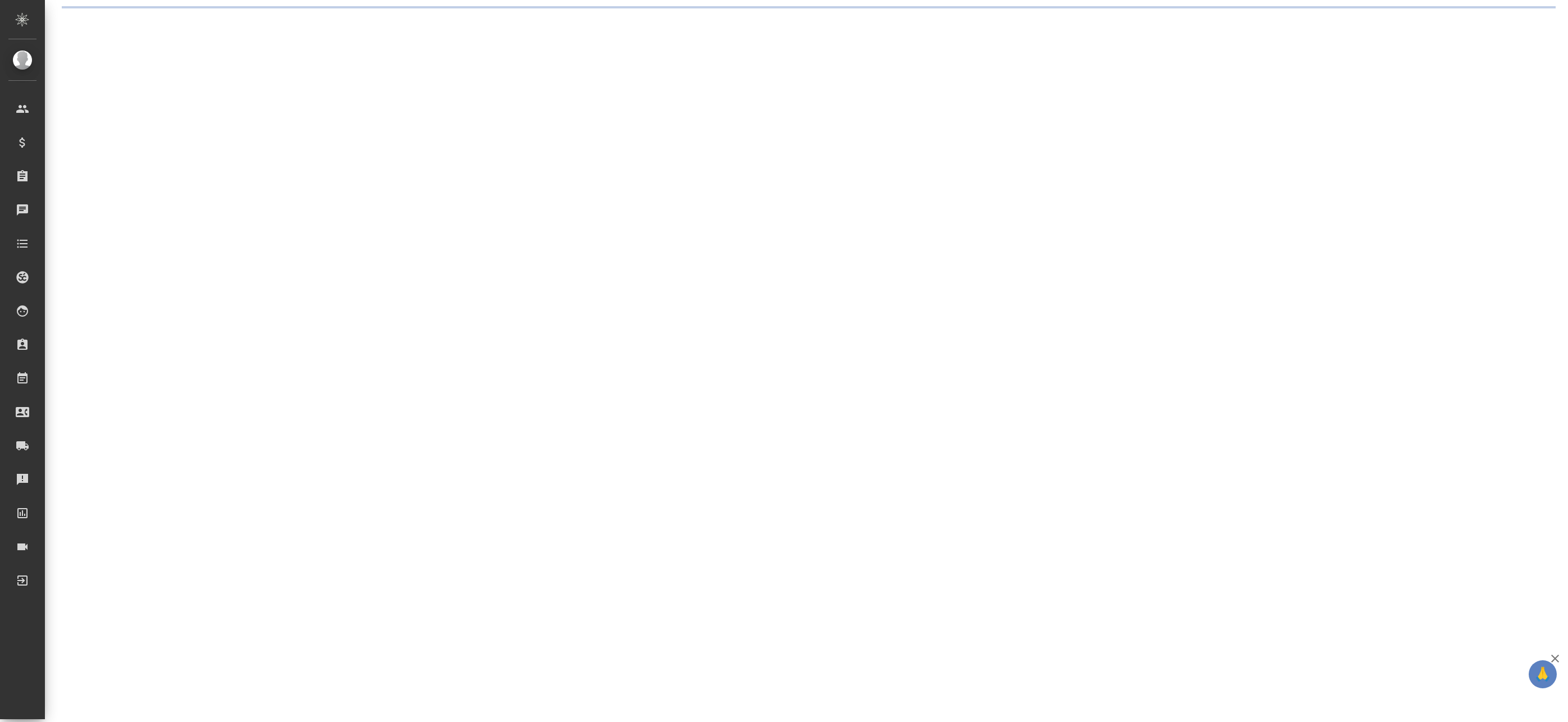
select select "RU"
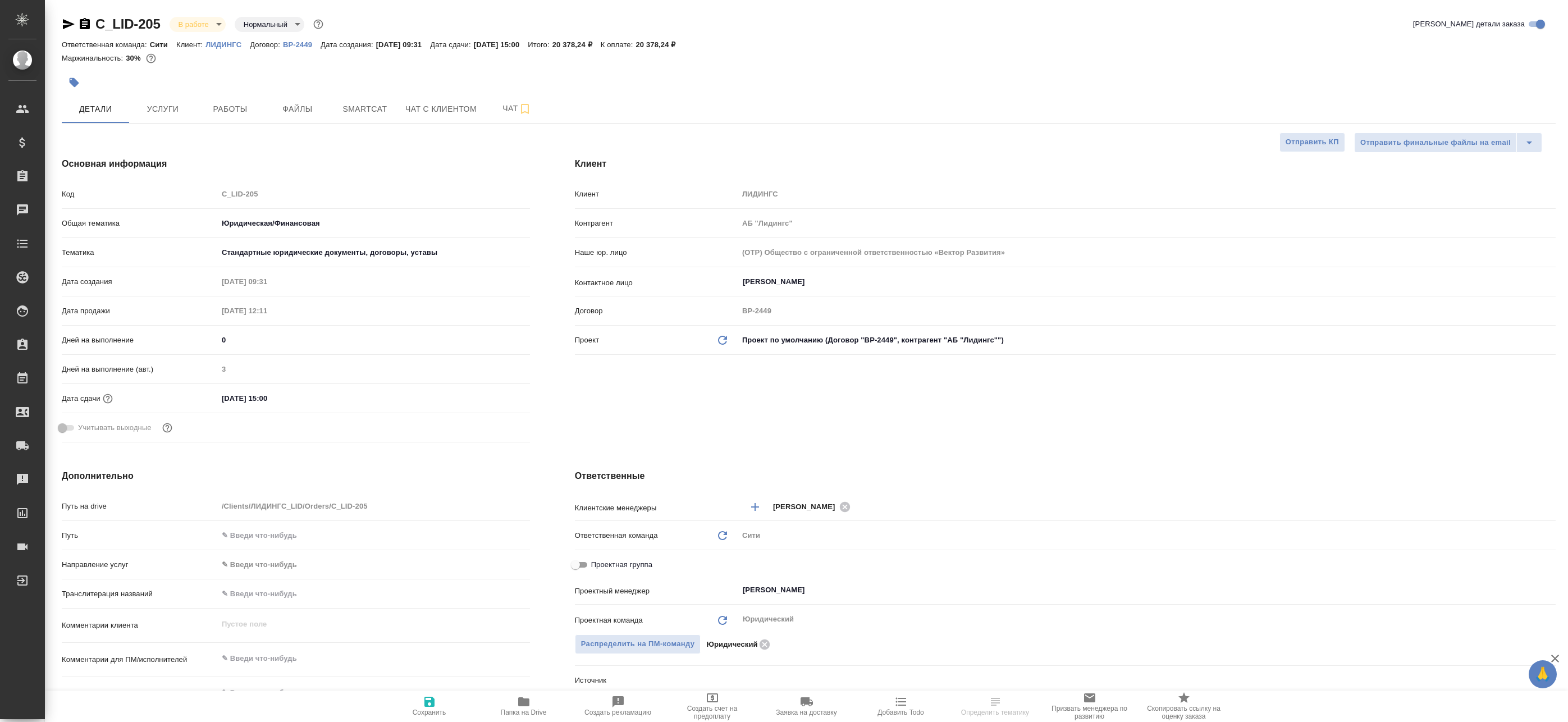
type textarea "x"
click at [240, 101] on button "Работы" at bounding box center [229, 108] width 67 height 28
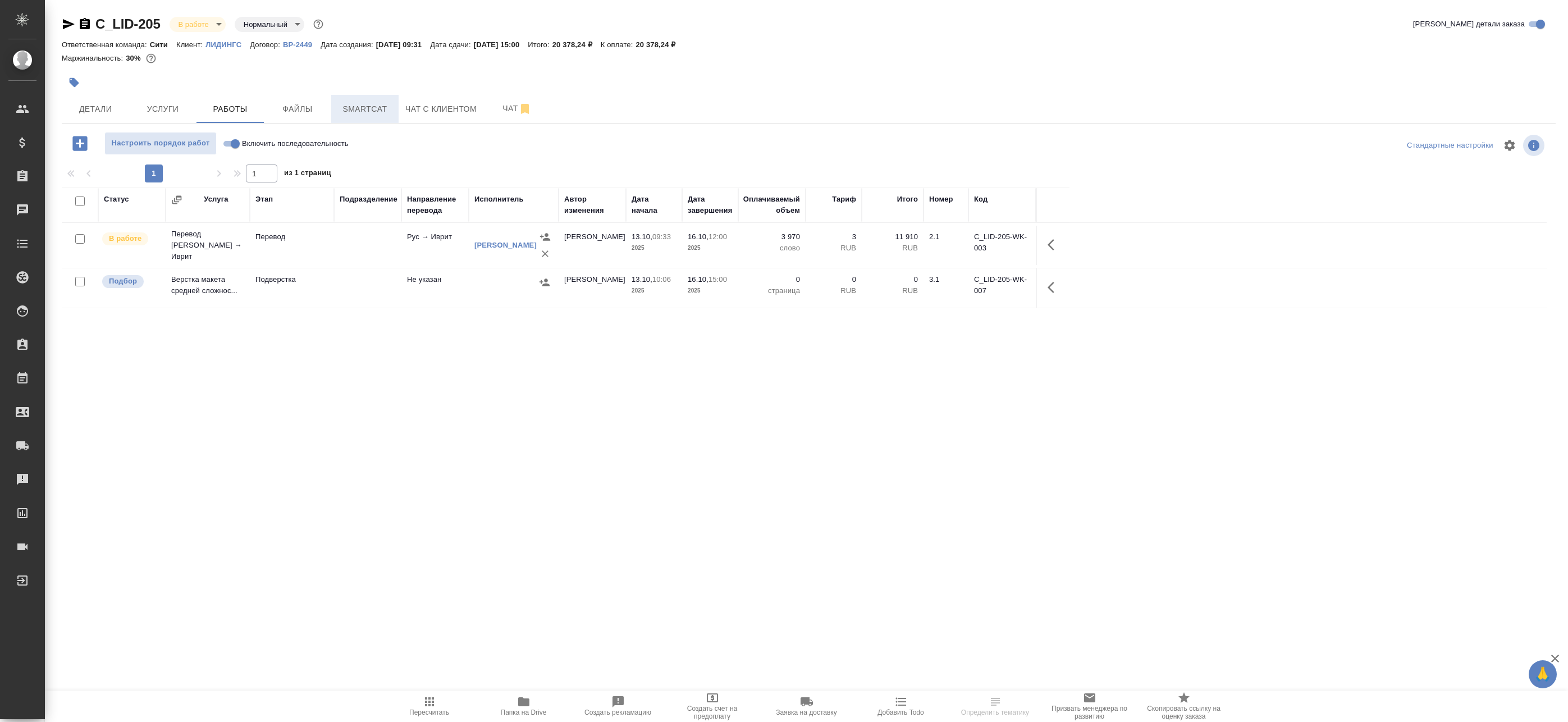
click at [374, 105] on span "Smartcat" at bounding box center [365, 109] width 54 height 14
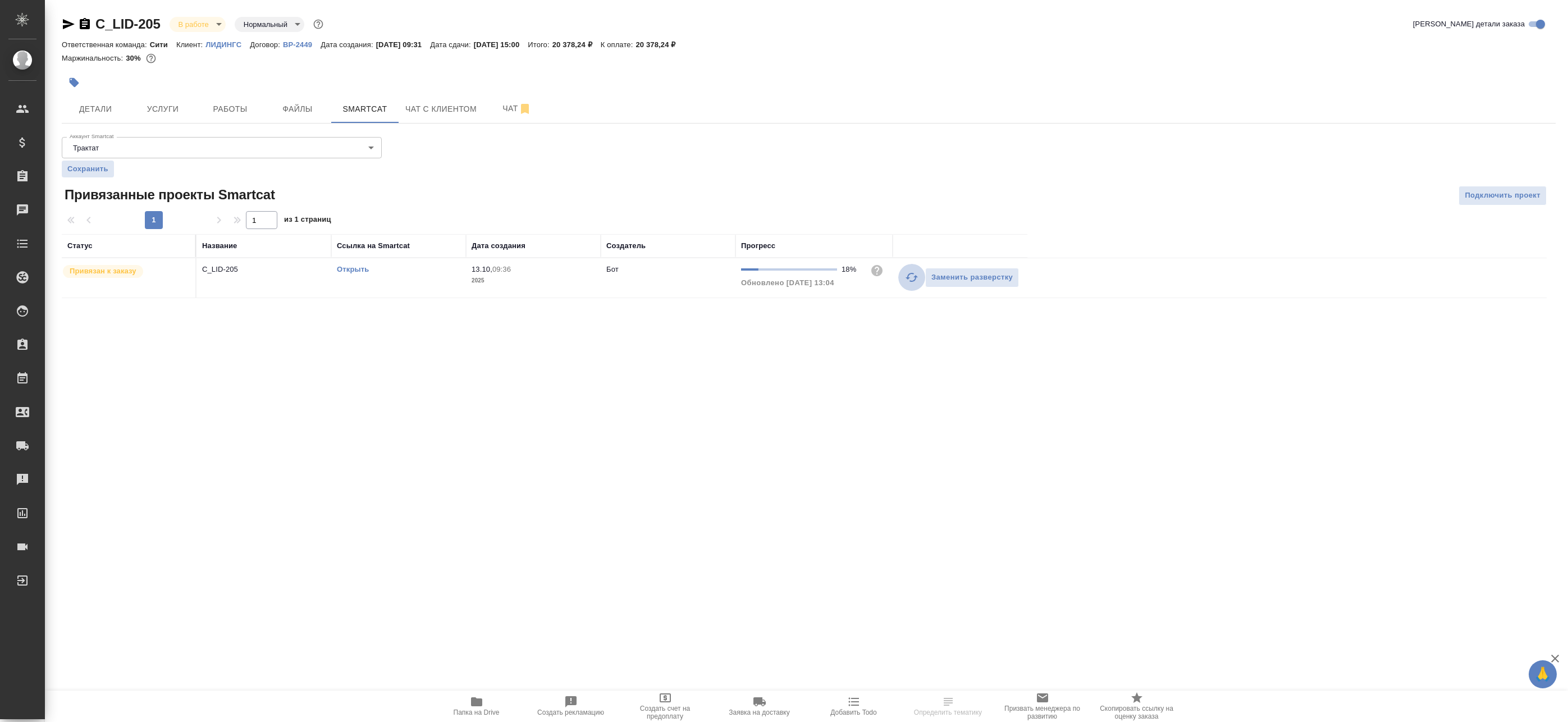
click at [910, 280] on icon "button" at bounding box center [912, 278] width 13 height 9
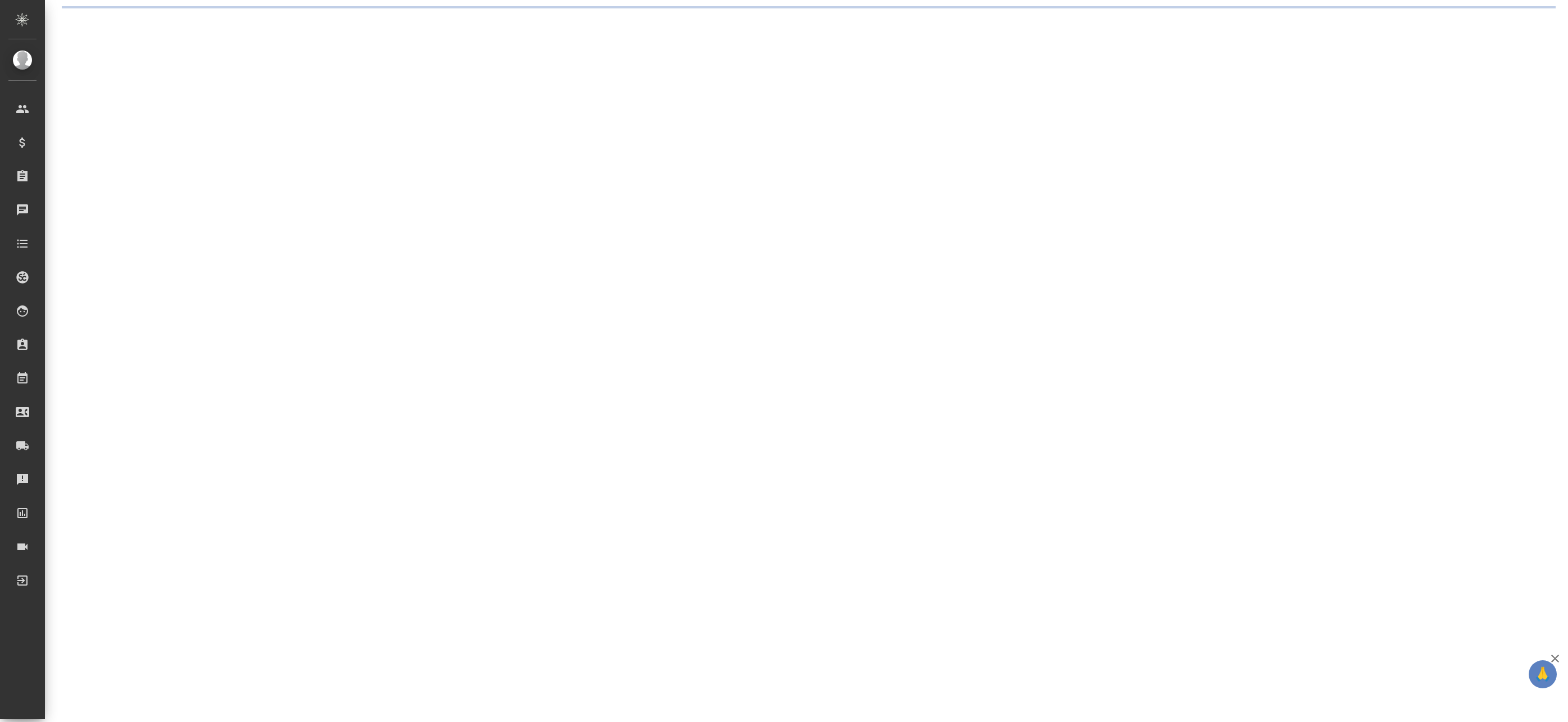
select select "RU"
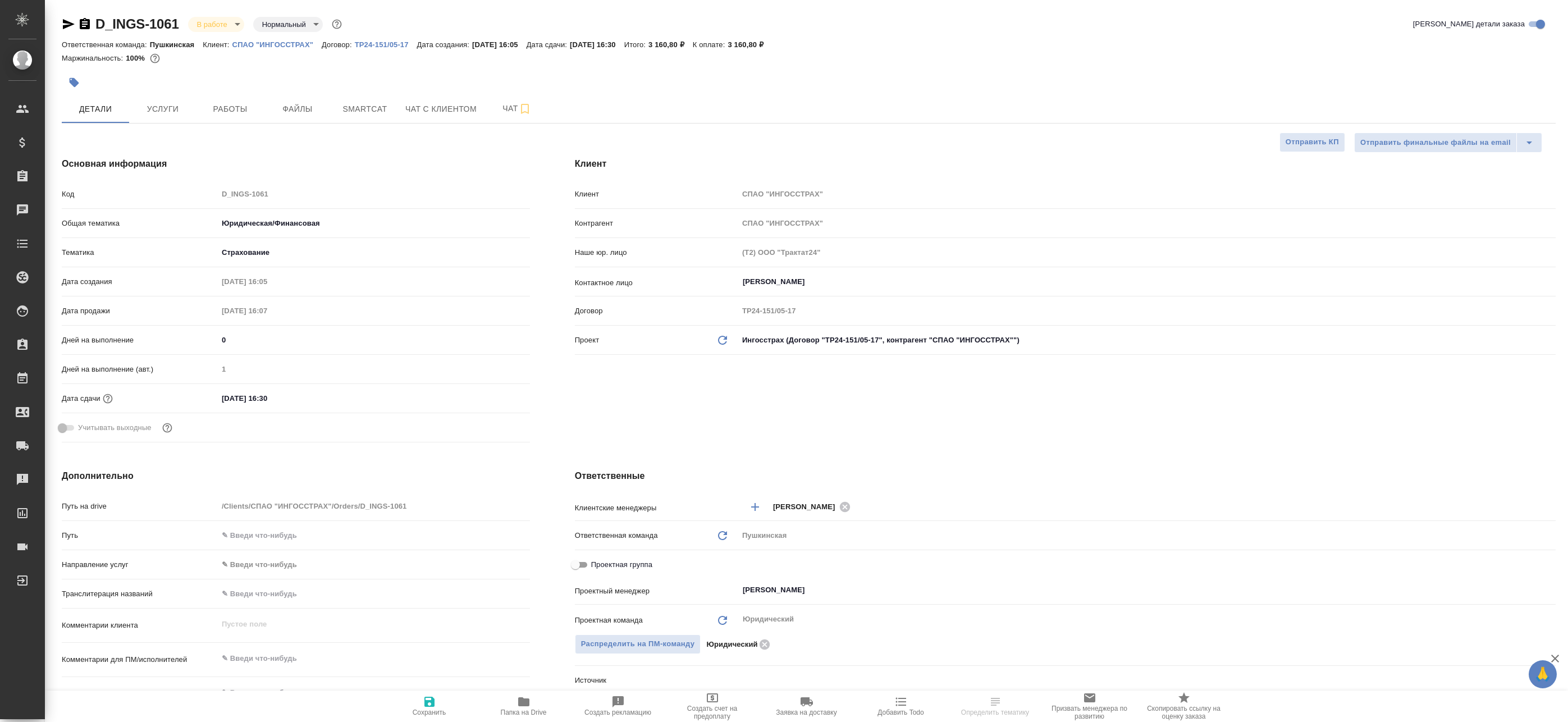
type textarea "x"
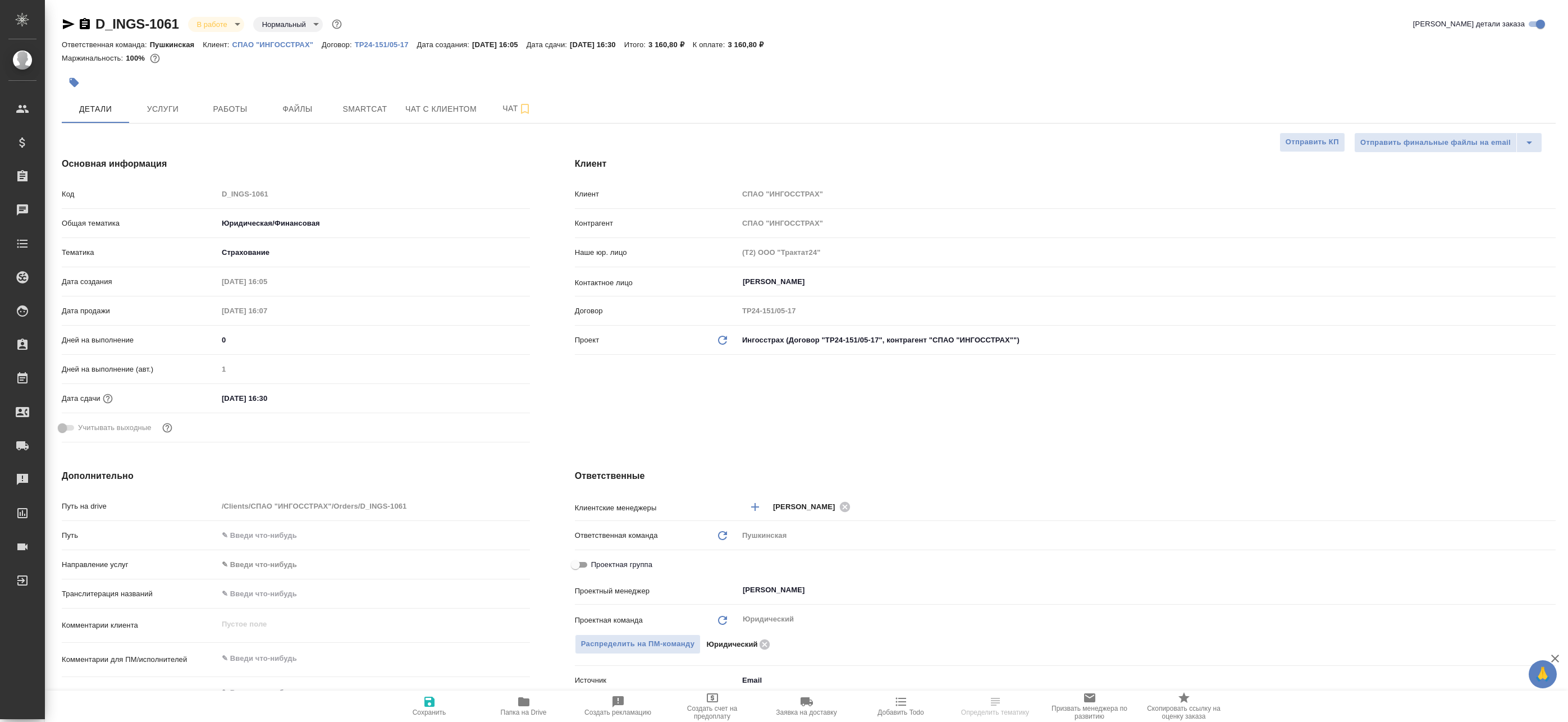
type textarea "x"
click at [227, 108] on span "Работы" at bounding box center [230, 109] width 54 height 14
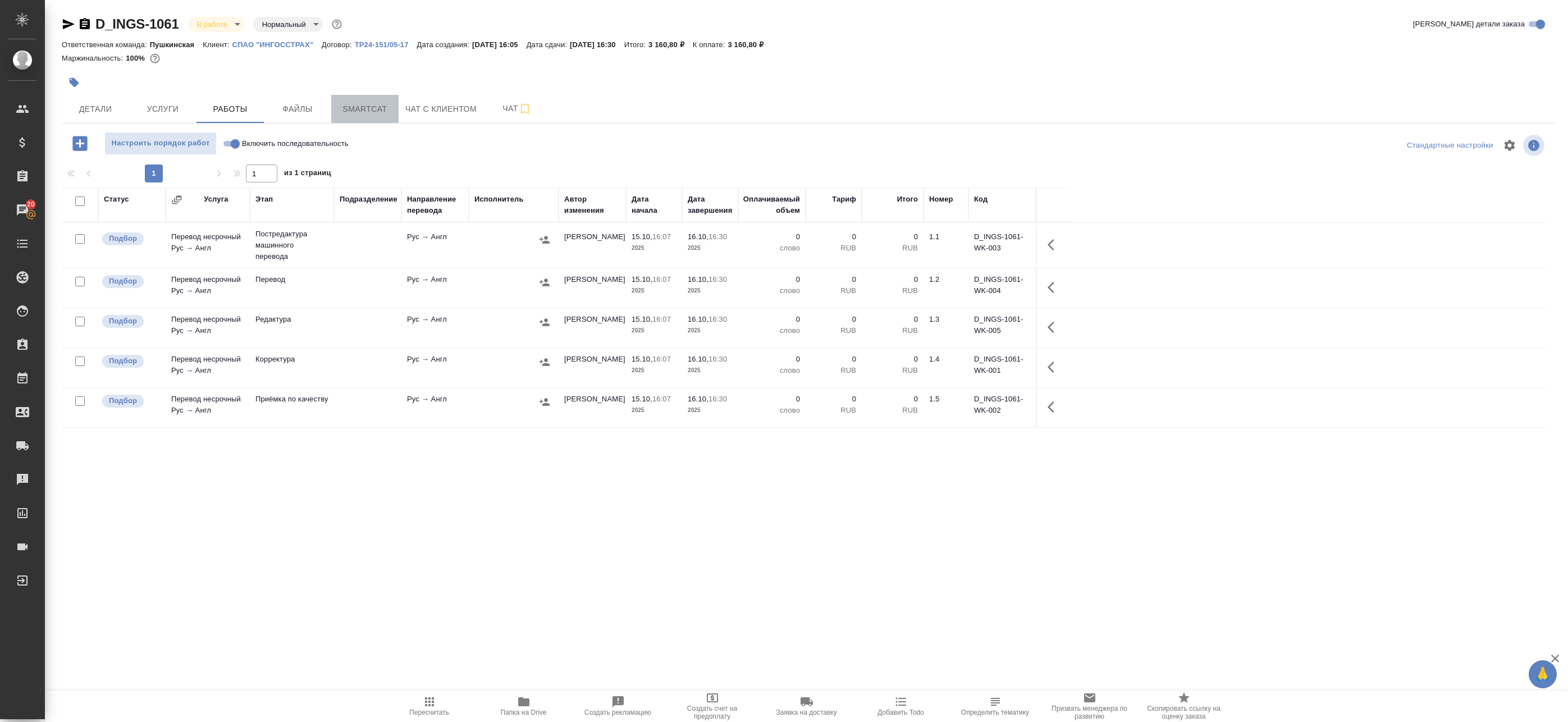
click at [354, 113] on span "Smartcat" at bounding box center [365, 109] width 54 height 14
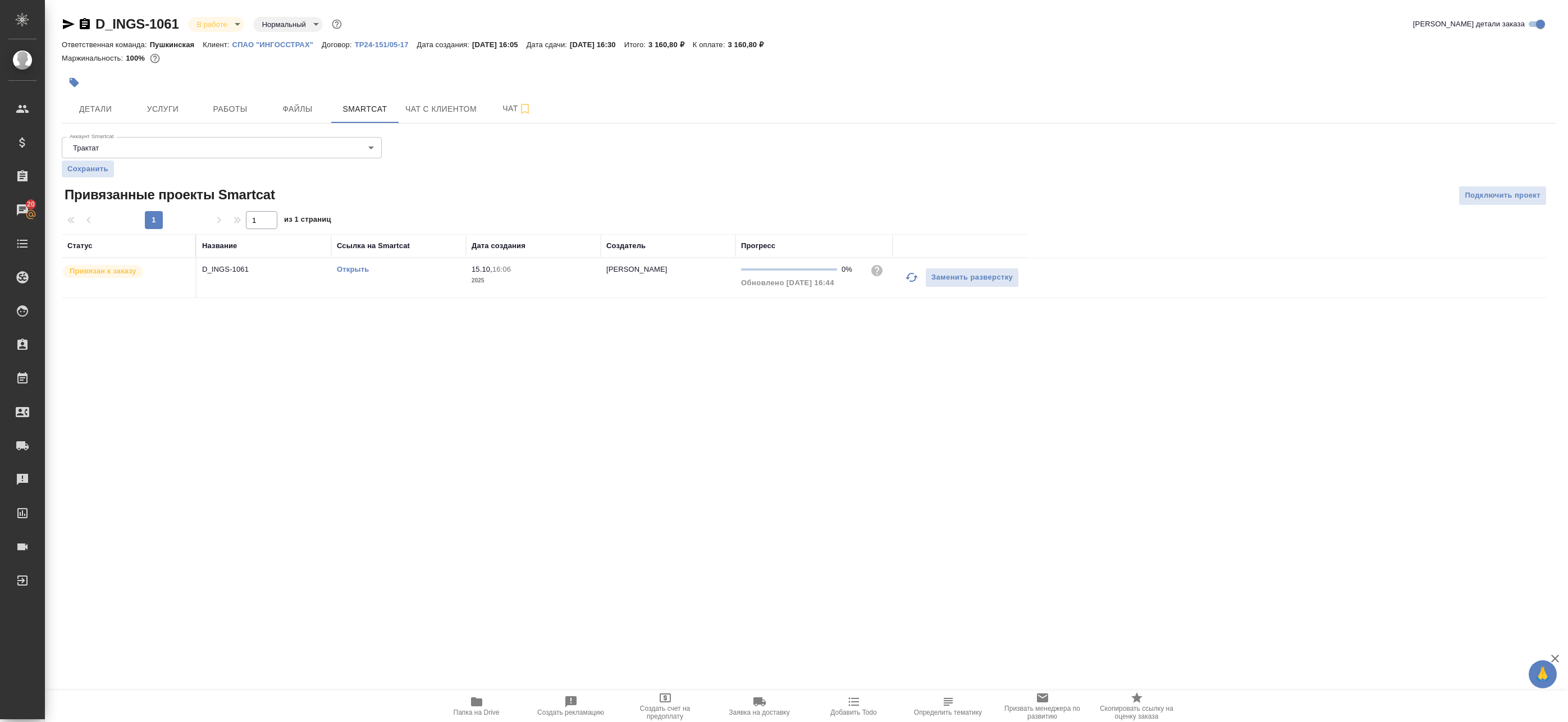
click at [343, 273] on link "Открыть" at bounding box center [353, 269] width 32 height 8
click at [205, 116] on button "Работы" at bounding box center [229, 108] width 67 height 28
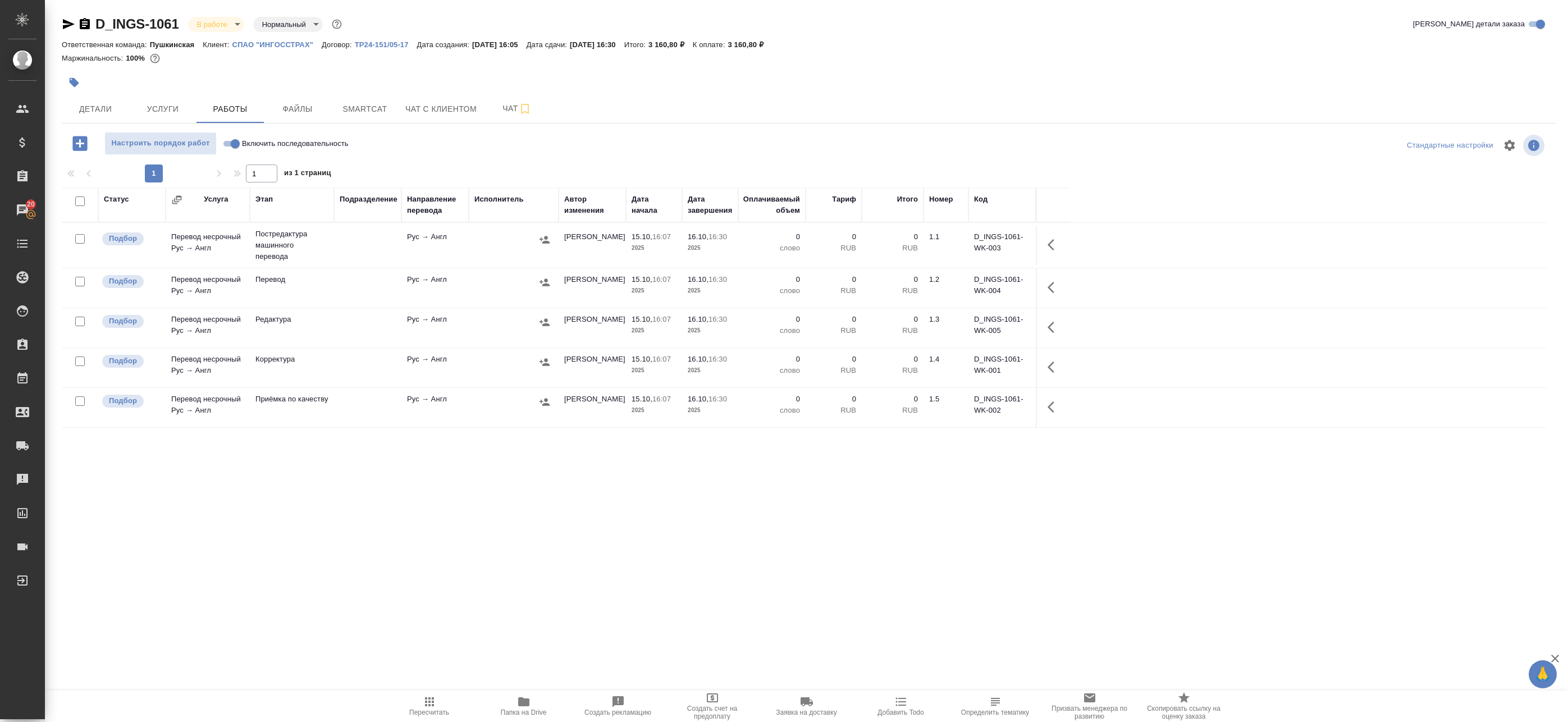
click at [451, 283] on td "Рус → Англ" at bounding box center [435, 288] width 67 height 39
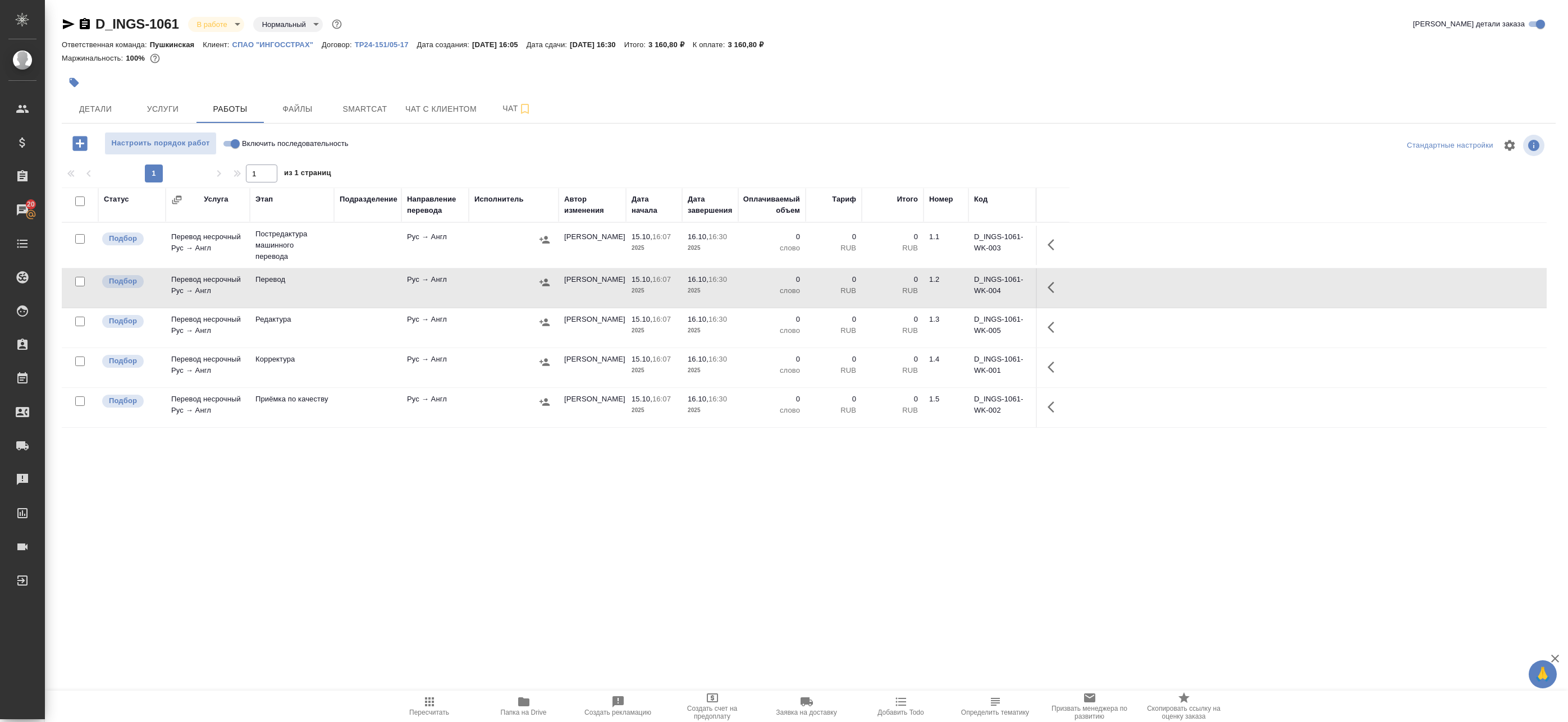
click at [526, 246] on div at bounding box center [514, 239] width 79 height 17
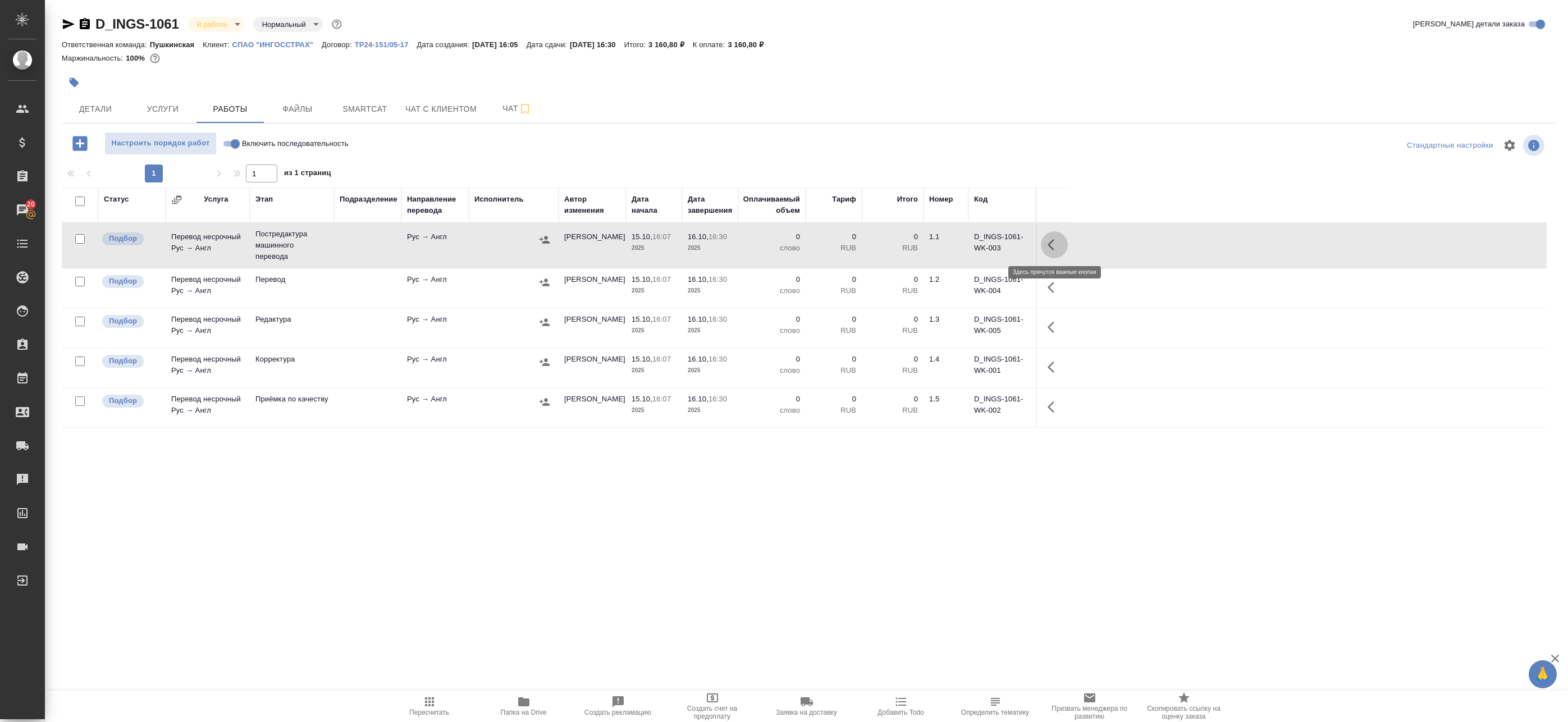
click at [1060, 245] on icon "button" at bounding box center [1054, 245] width 13 height 13
click at [974, 245] on icon "button" at bounding box center [971, 245] width 10 height 10
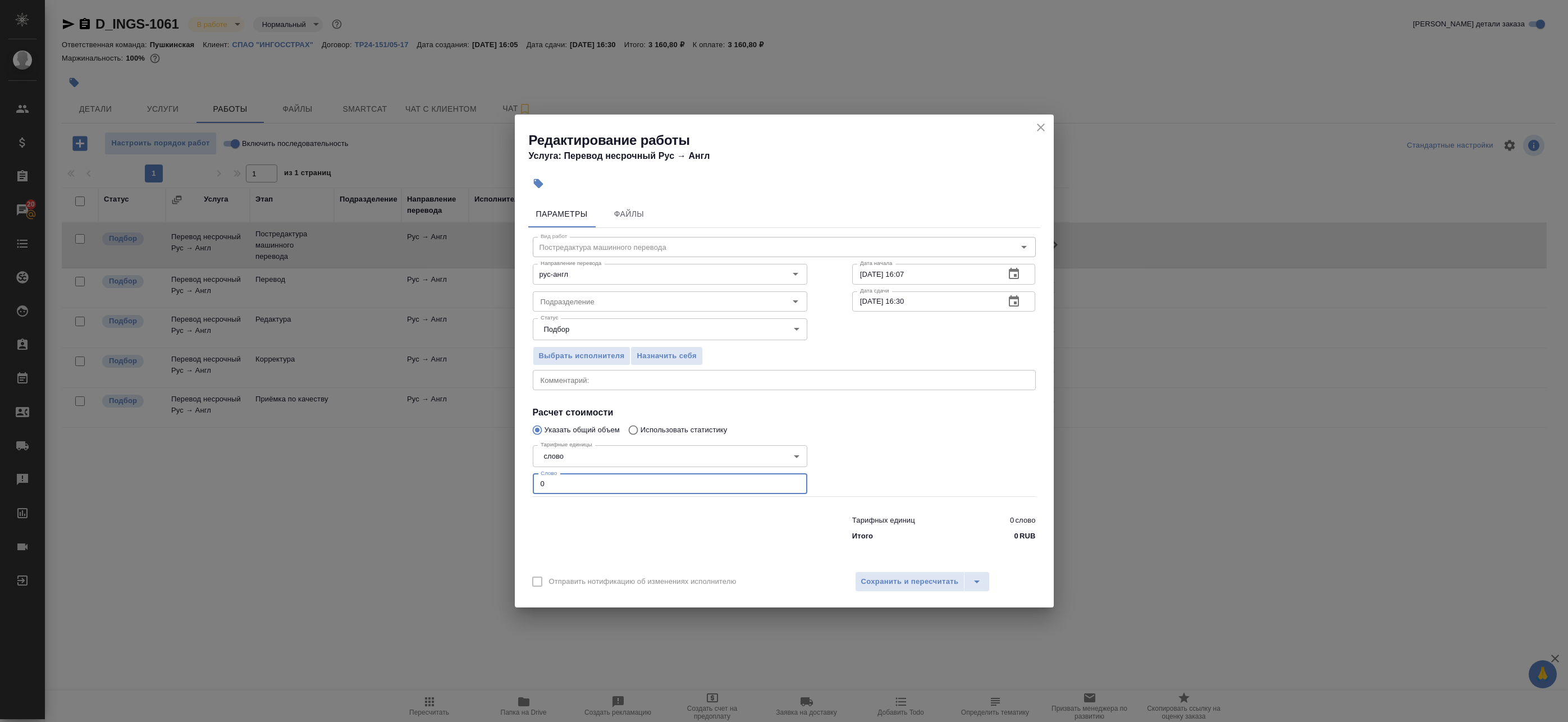
drag, startPoint x: 514, startPoint y: 486, endPoint x: 471, endPoint y: 480, distance: 43.4
click at [480, 484] on div "Редактирование работы Услуга: Перевод несрочный Рус → Англ Параметры Файлы Вид …" at bounding box center [784, 361] width 1568 height 722
paste input "977"
type input "977"
click at [872, 580] on span "Сохранить и пересчитать" at bounding box center [909, 581] width 98 height 13
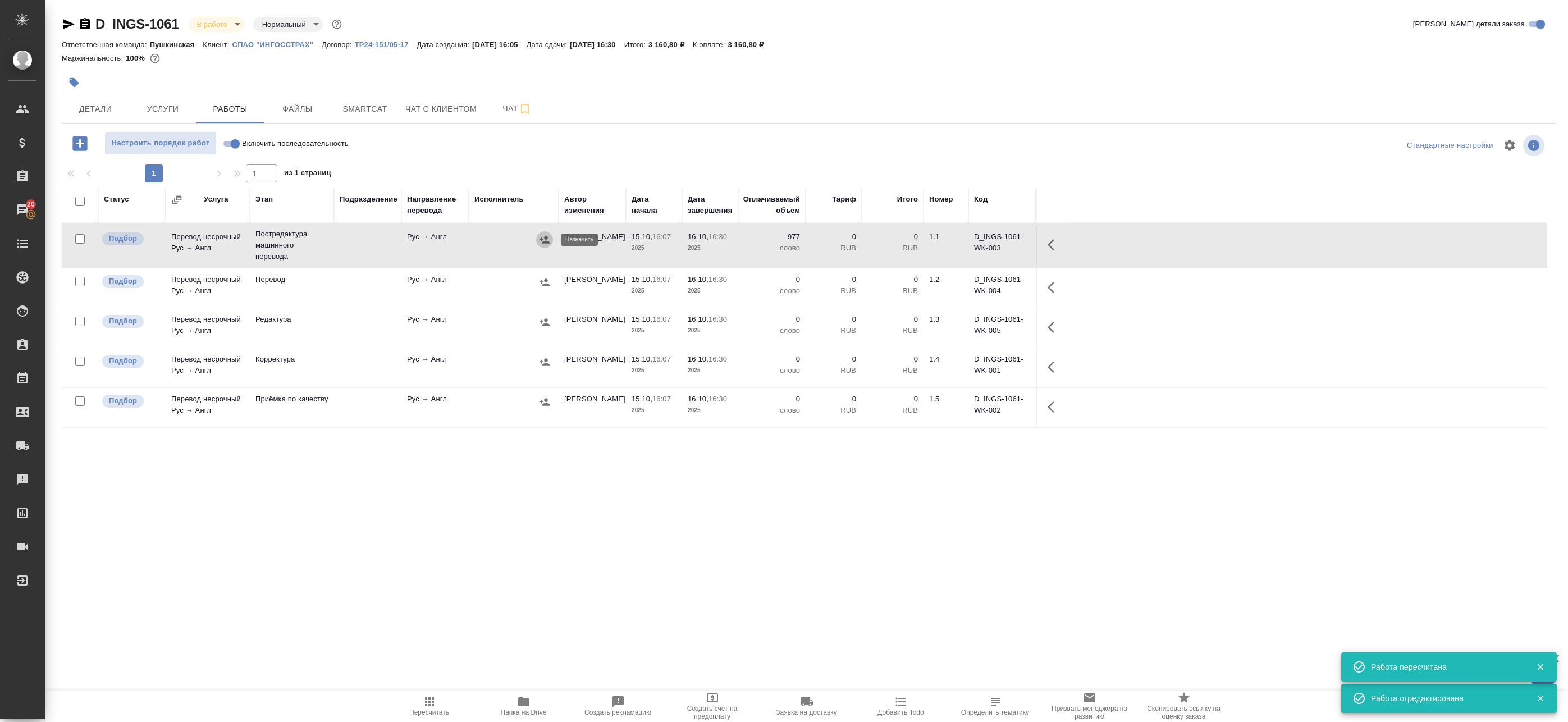
click at [545, 237] on icon "button" at bounding box center [544, 239] width 10 height 7
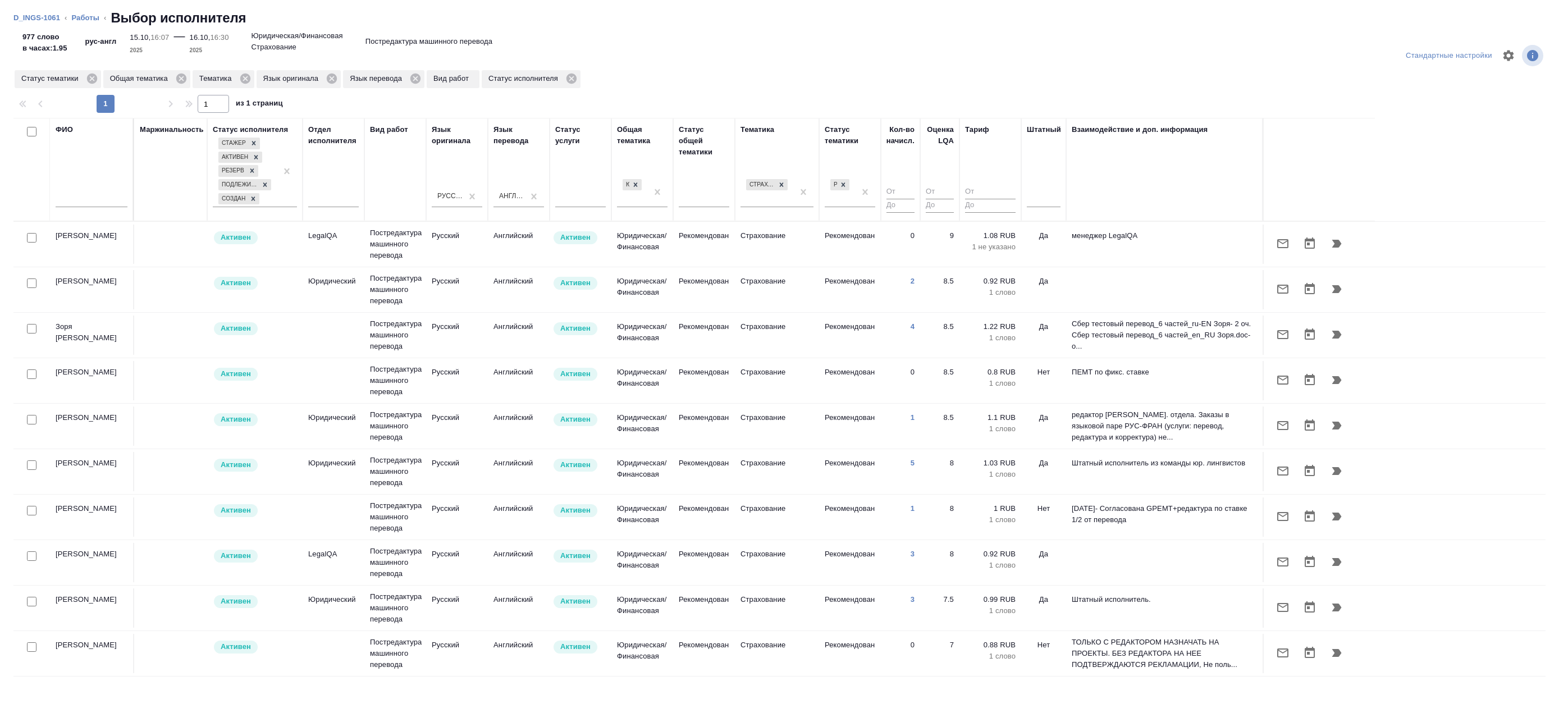
click at [72, 13] on ol "D_INGS-1061 ‹ Работы ‹ Выбор исполнителя" at bounding box center [784, 18] width 1541 height 18
click at [78, 13] on link "Работы" at bounding box center [85, 17] width 28 height 8
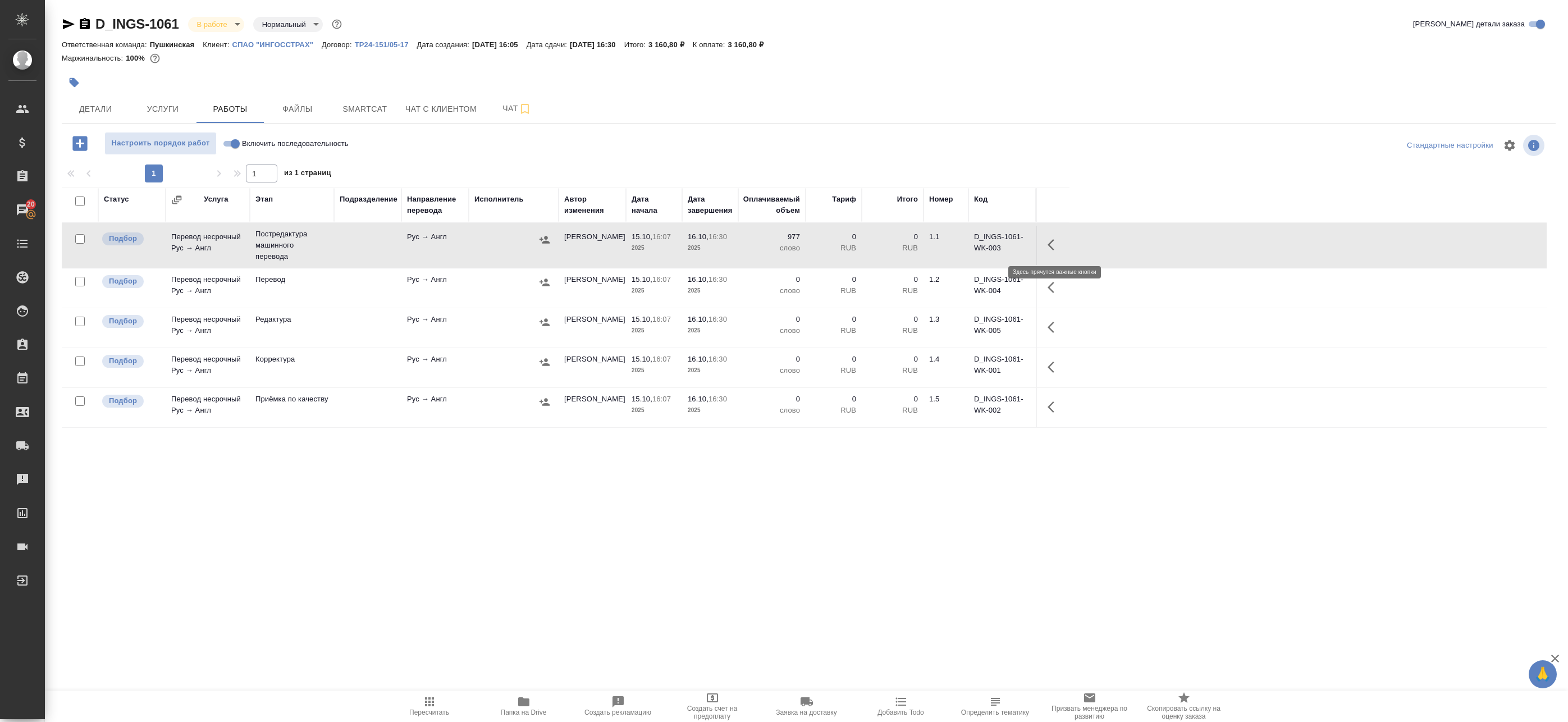
click at [1059, 245] on icon "button" at bounding box center [1054, 245] width 13 height 13
click at [955, 250] on icon "button" at bounding box center [952, 245] width 10 height 12
click at [416, 509] on div "Статус Услуга Этап Подразделение Направление перевода Исполнитель Автор изменен…" at bounding box center [805, 440] width 1486 height 505
click at [456, 485] on div "Статус Услуга Этап Подразделение Направление перевода Исполнитель Автор изменен…" at bounding box center [805, 440] width 1486 height 505
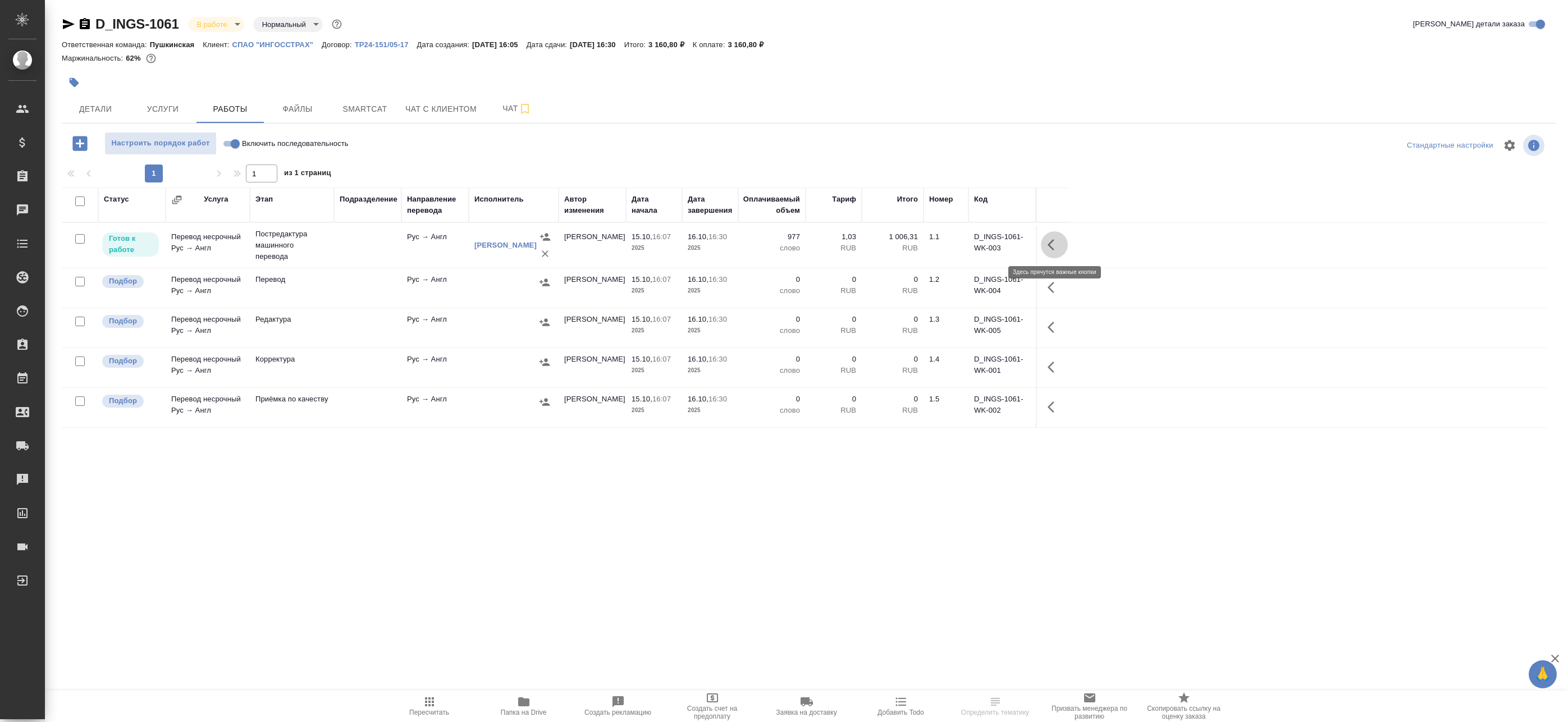
drag, startPoint x: 1061, startPoint y: 241, endPoint x: 1041, endPoint y: 245, distance: 20.4
click at [1061, 241] on button "button" at bounding box center [1055, 245] width 27 height 27
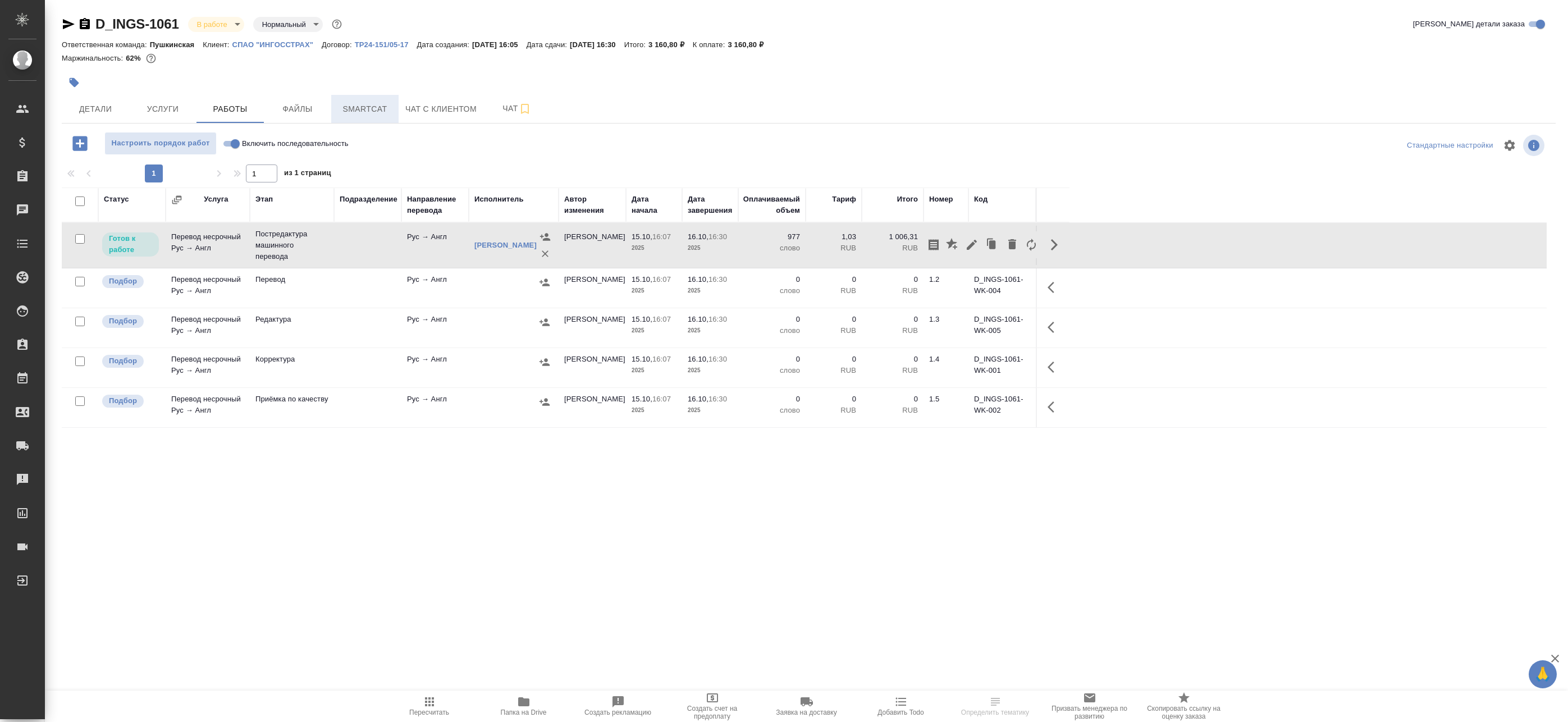
click at [368, 104] on span "Smartcat" at bounding box center [365, 109] width 54 height 14
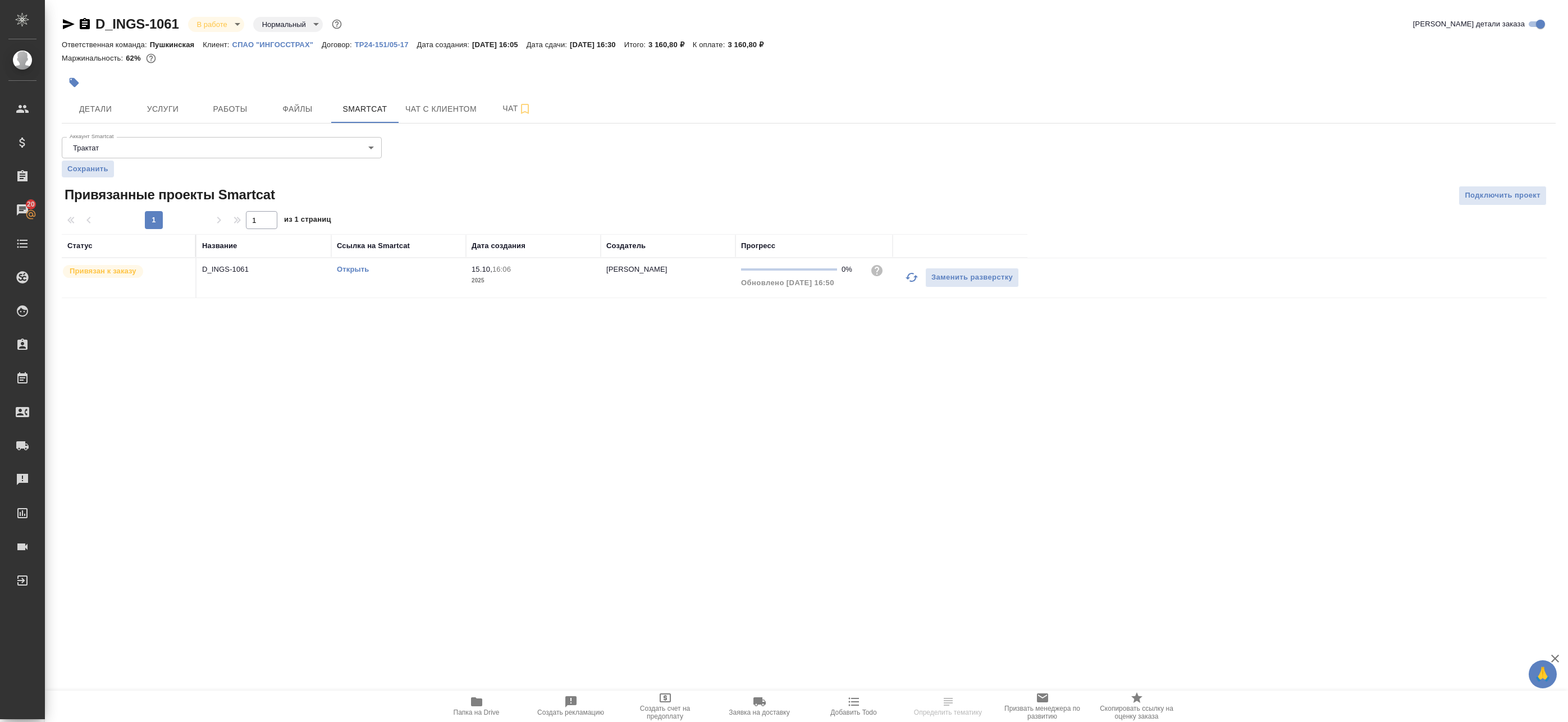
click at [366, 271] on link "Открыть" at bounding box center [353, 269] width 32 height 8
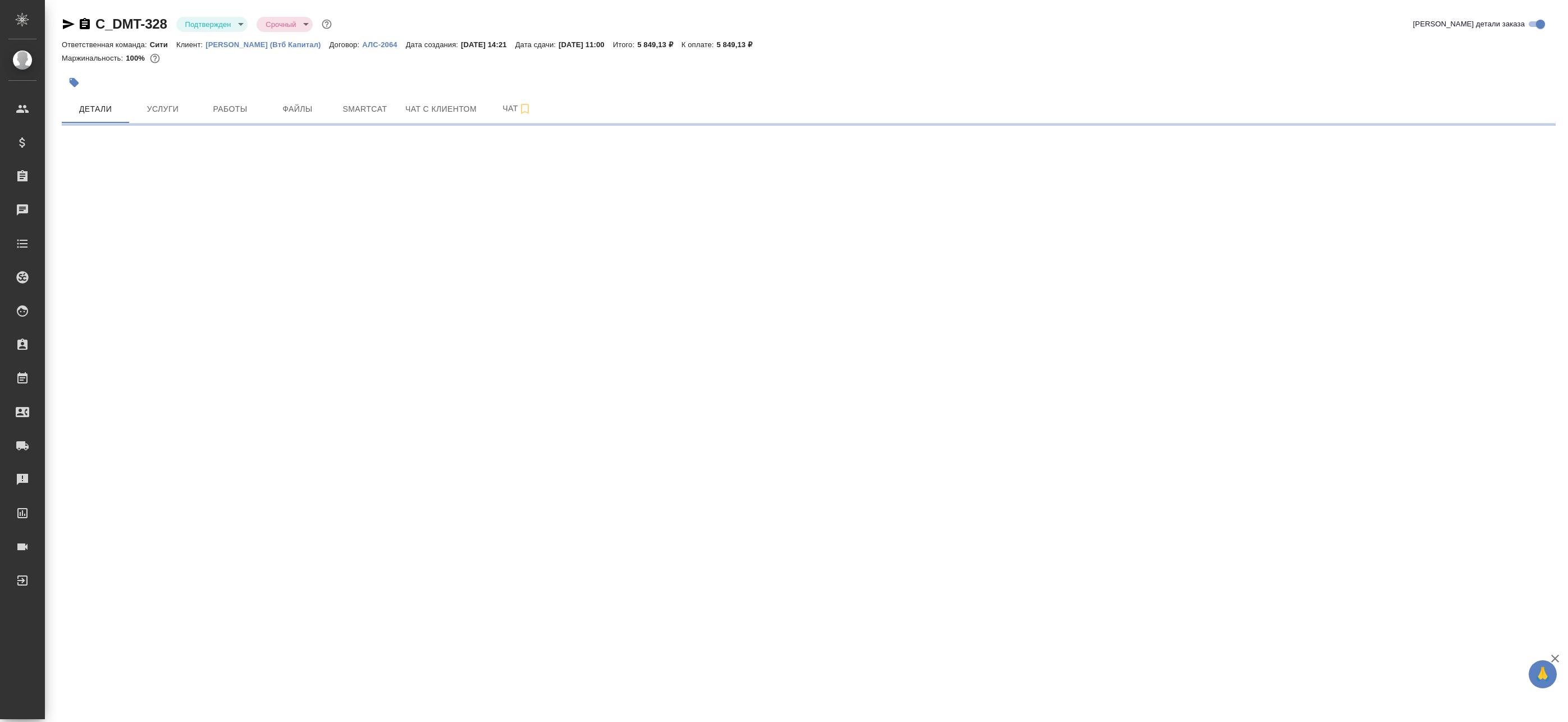
select select "RU"
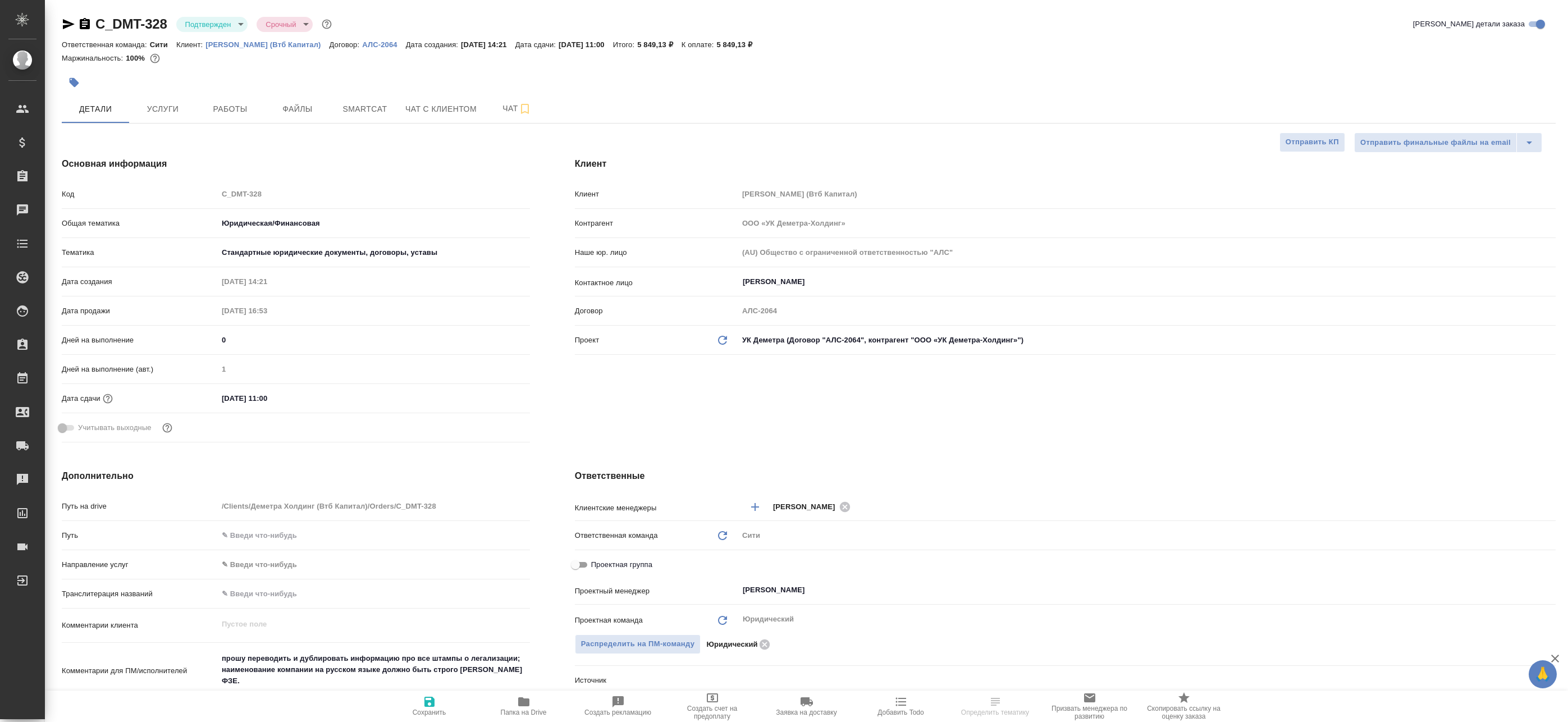
type textarea "x"
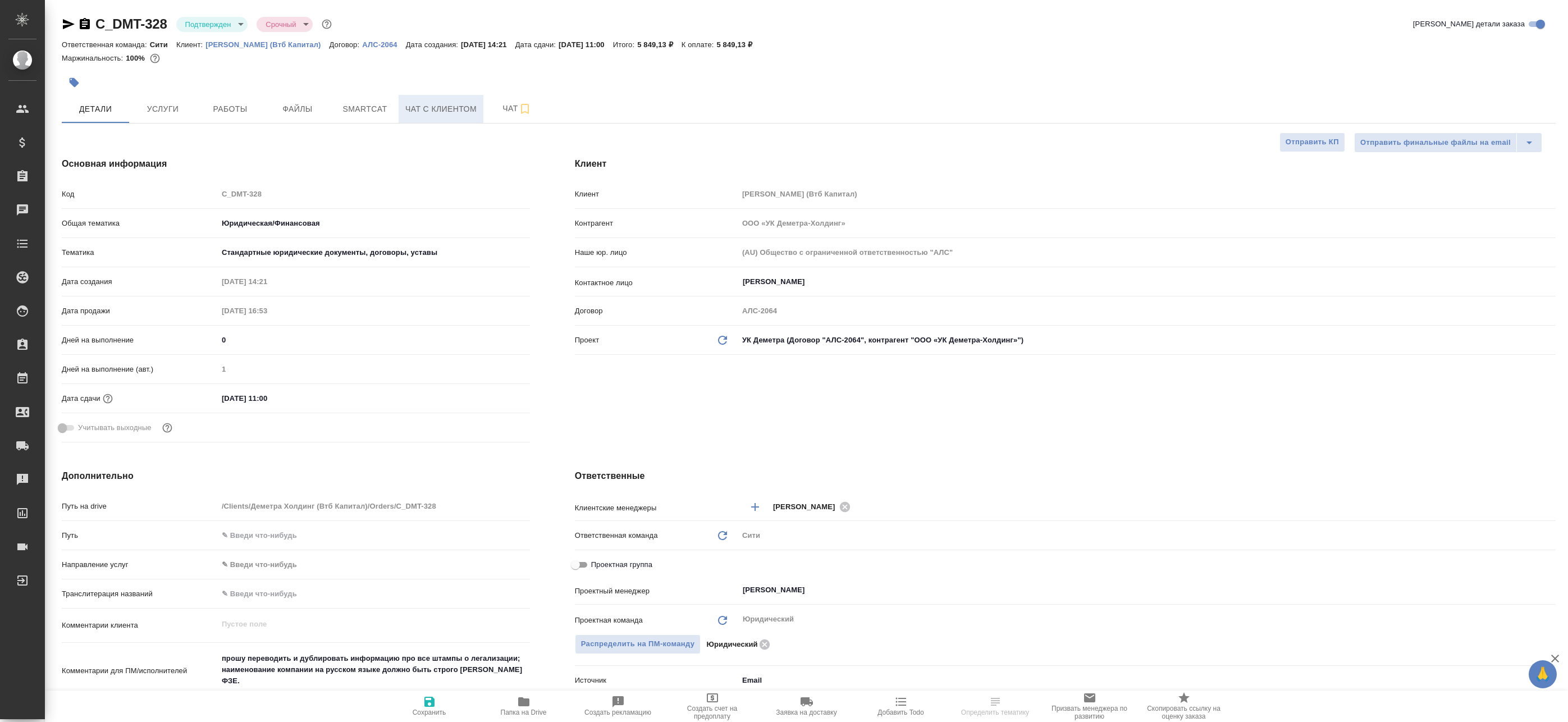
type textarea "x"
click at [504, 103] on span "Чат" at bounding box center [517, 108] width 54 height 14
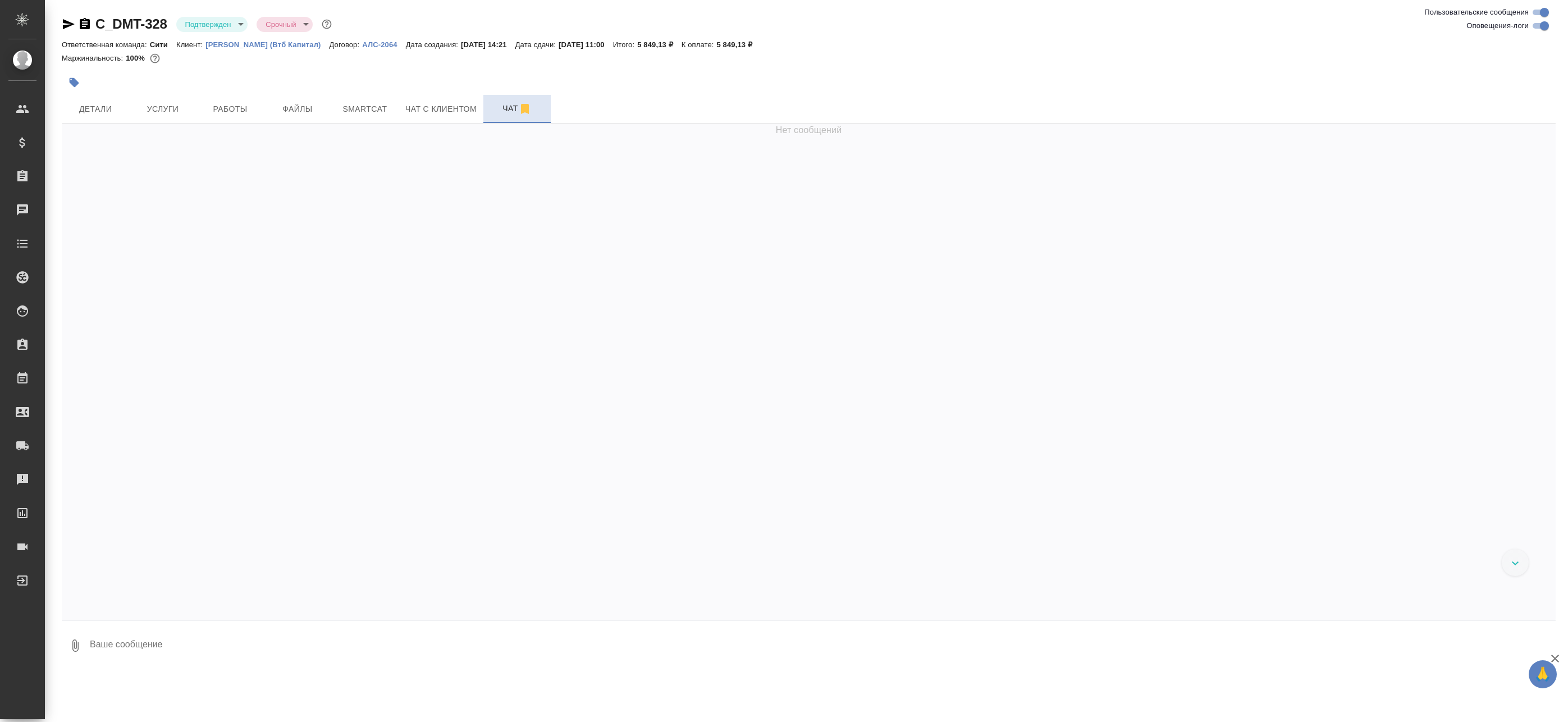
scroll to position [684, 0]
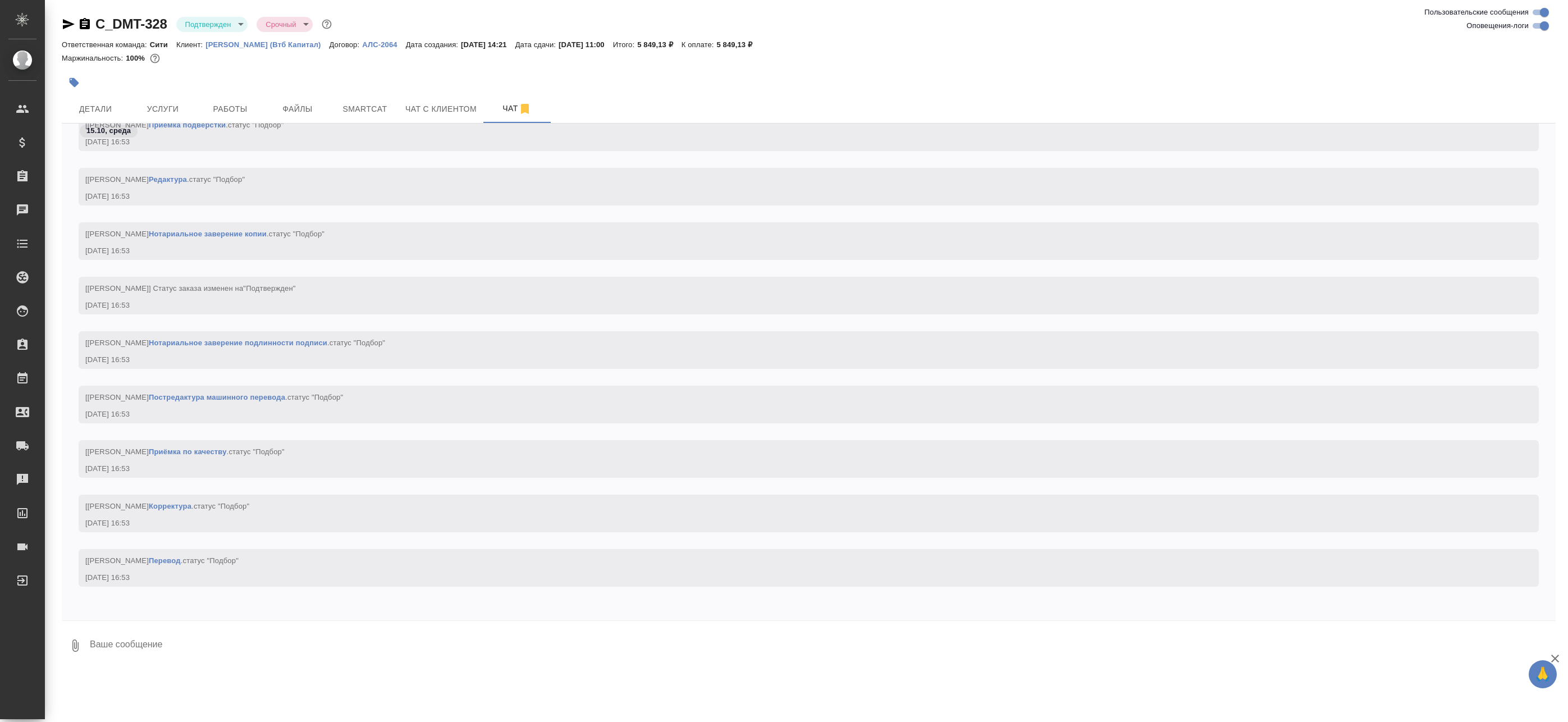
click at [1537, 25] on input "Оповещения-логи" at bounding box center [1544, 25] width 40 height 13
checkbox input "false"
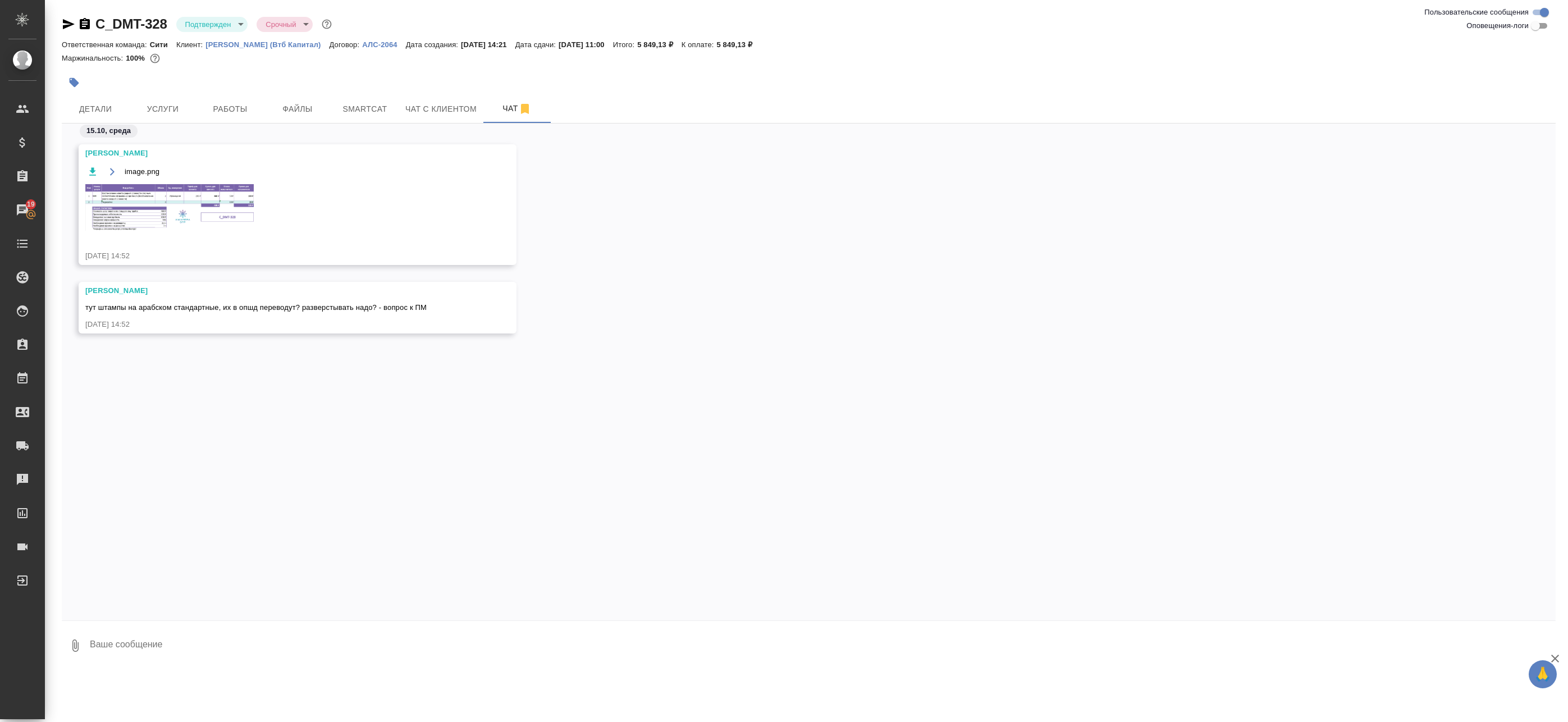
click at [198, 200] on img at bounding box center [169, 208] width 168 height 47
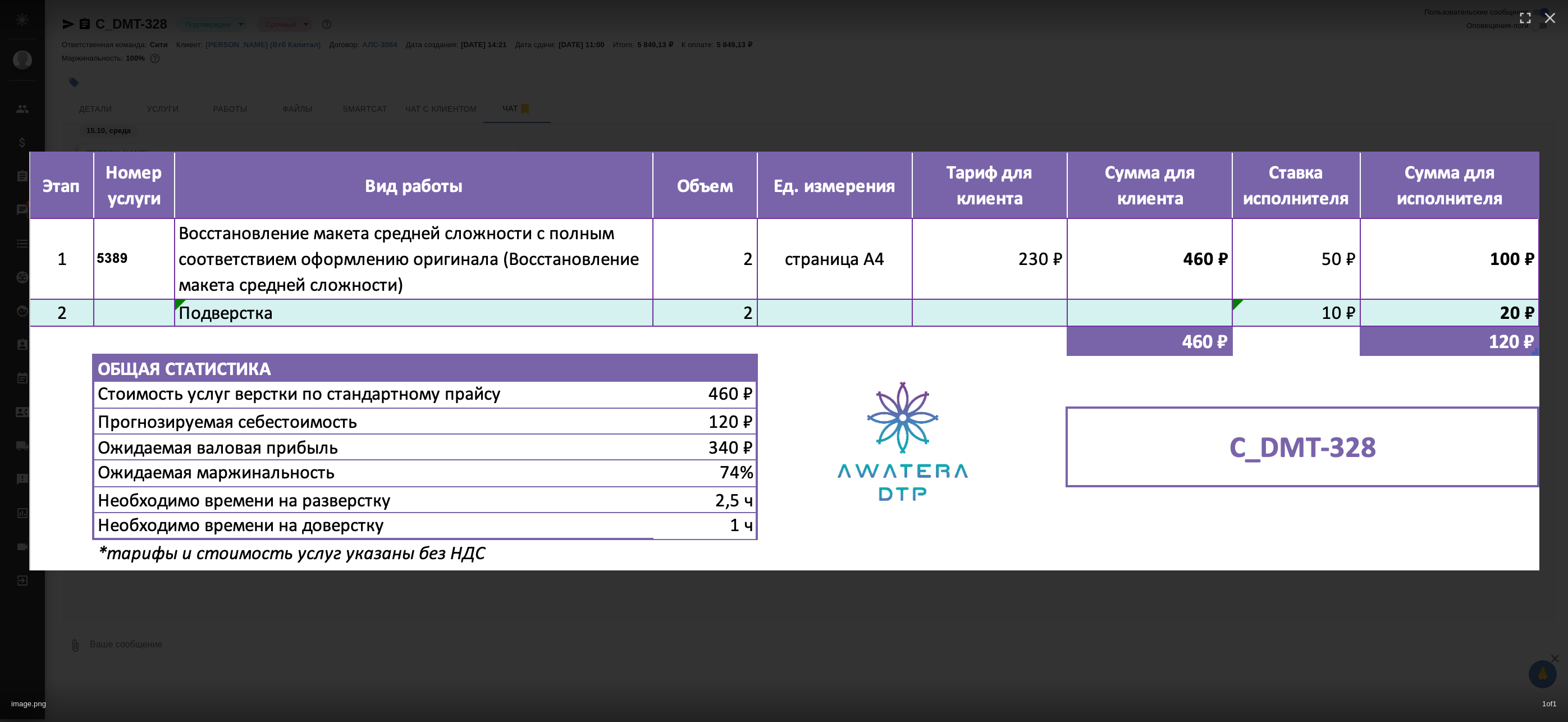
click at [645, 69] on div "image.png 1 of 1" at bounding box center [784, 361] width 1568 height 722
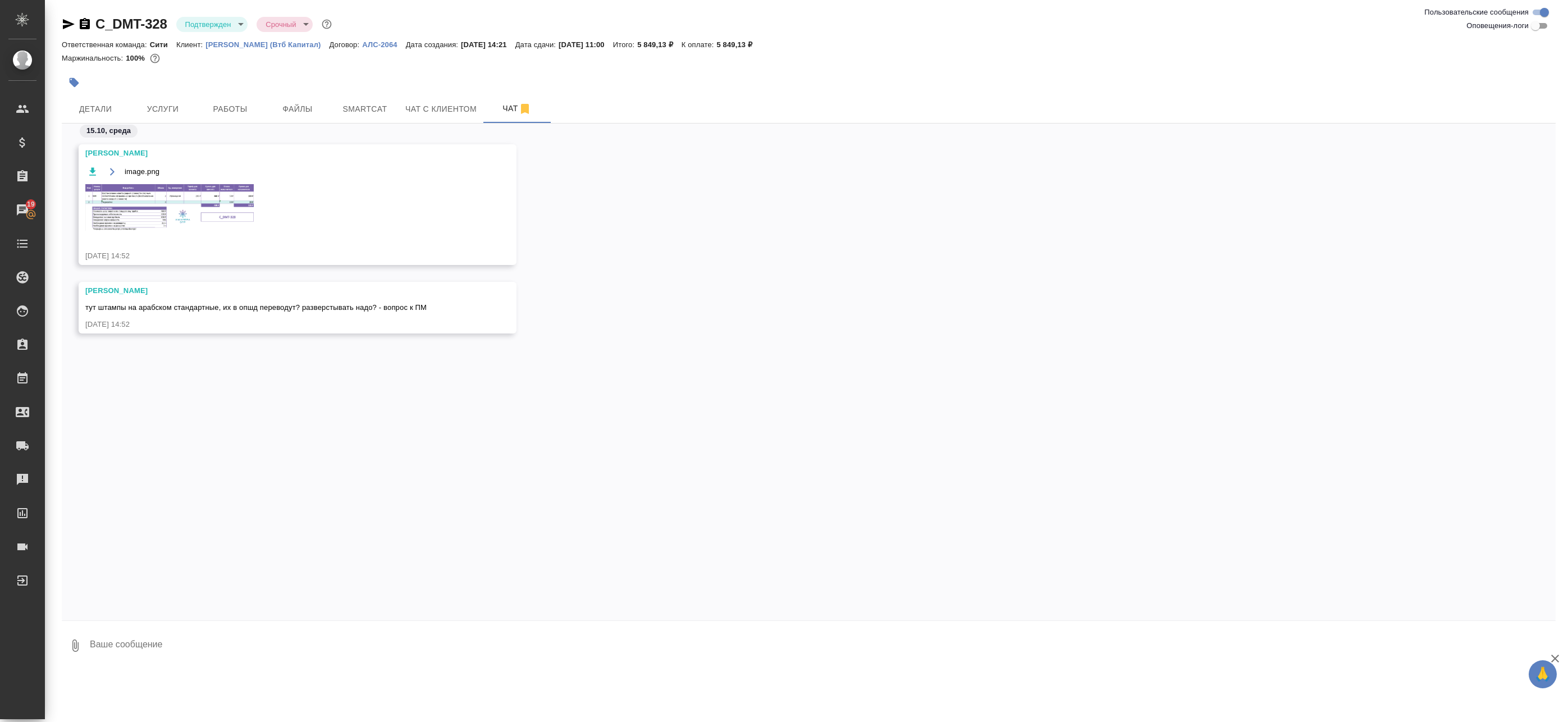
click at [194, 214] on img at bounding box center [169, 208] width 168 height 47
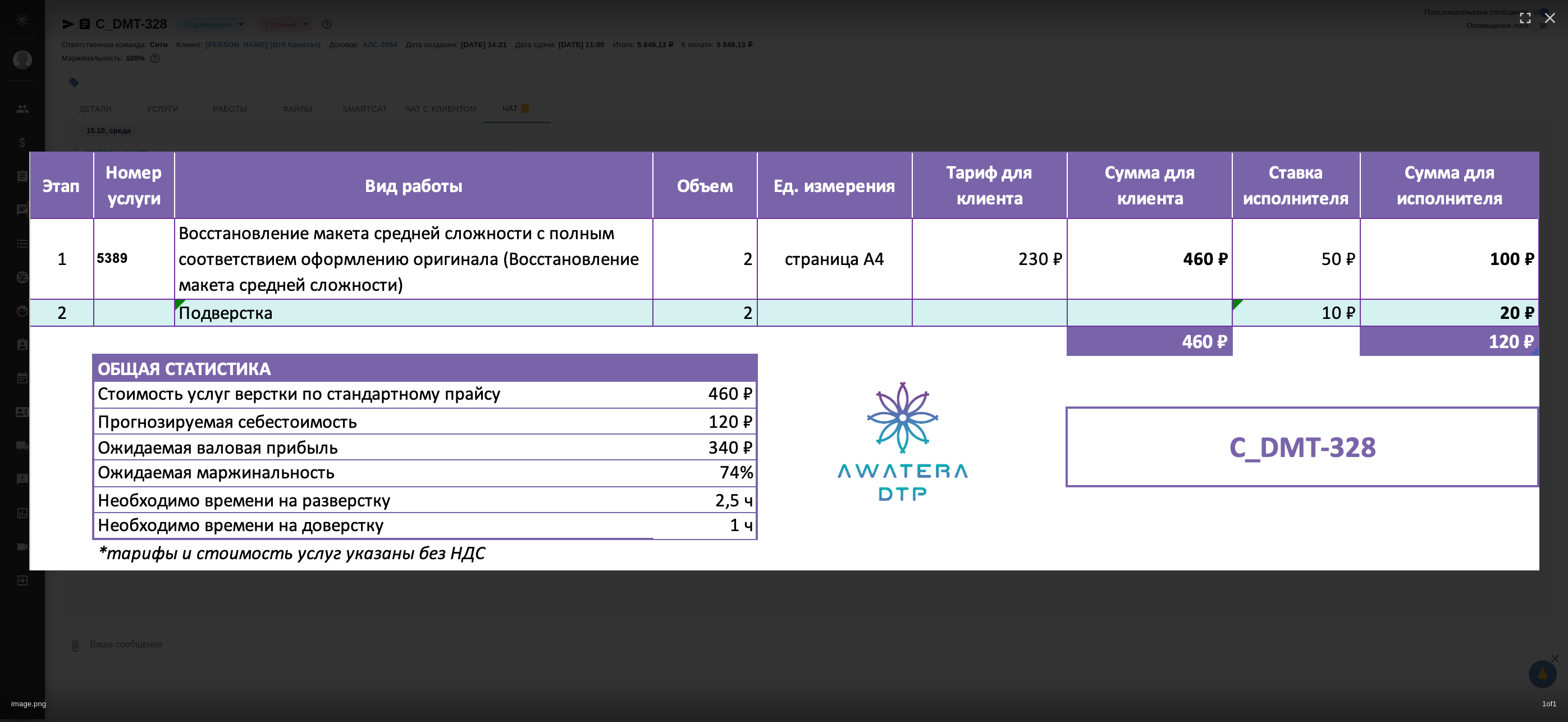
click at [490, 96] on div "image.png 1 of 1" at bounding box center [784, 361] width 1568 height 722
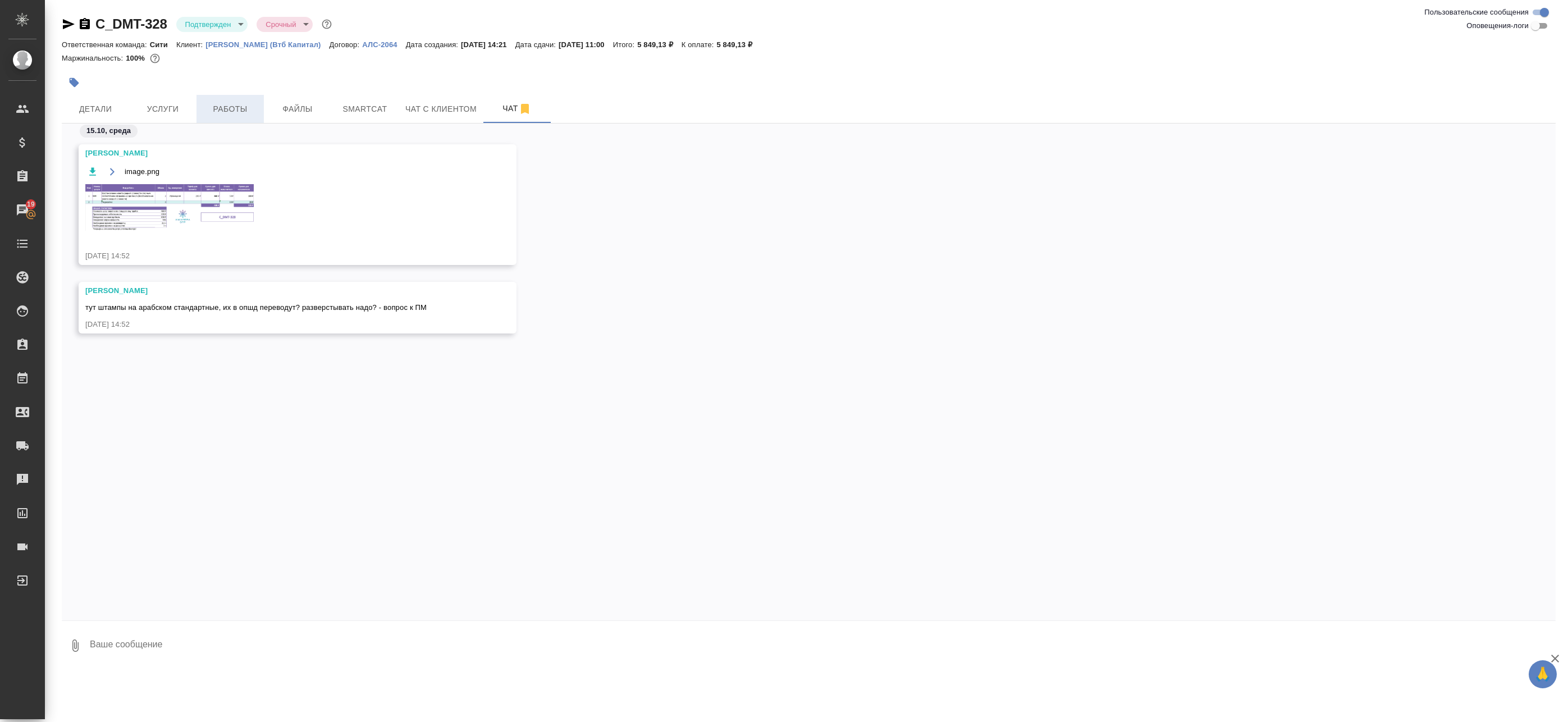
click at [205, 115] on span "Работы" at bounding box center [230, 109] width 54 height 14
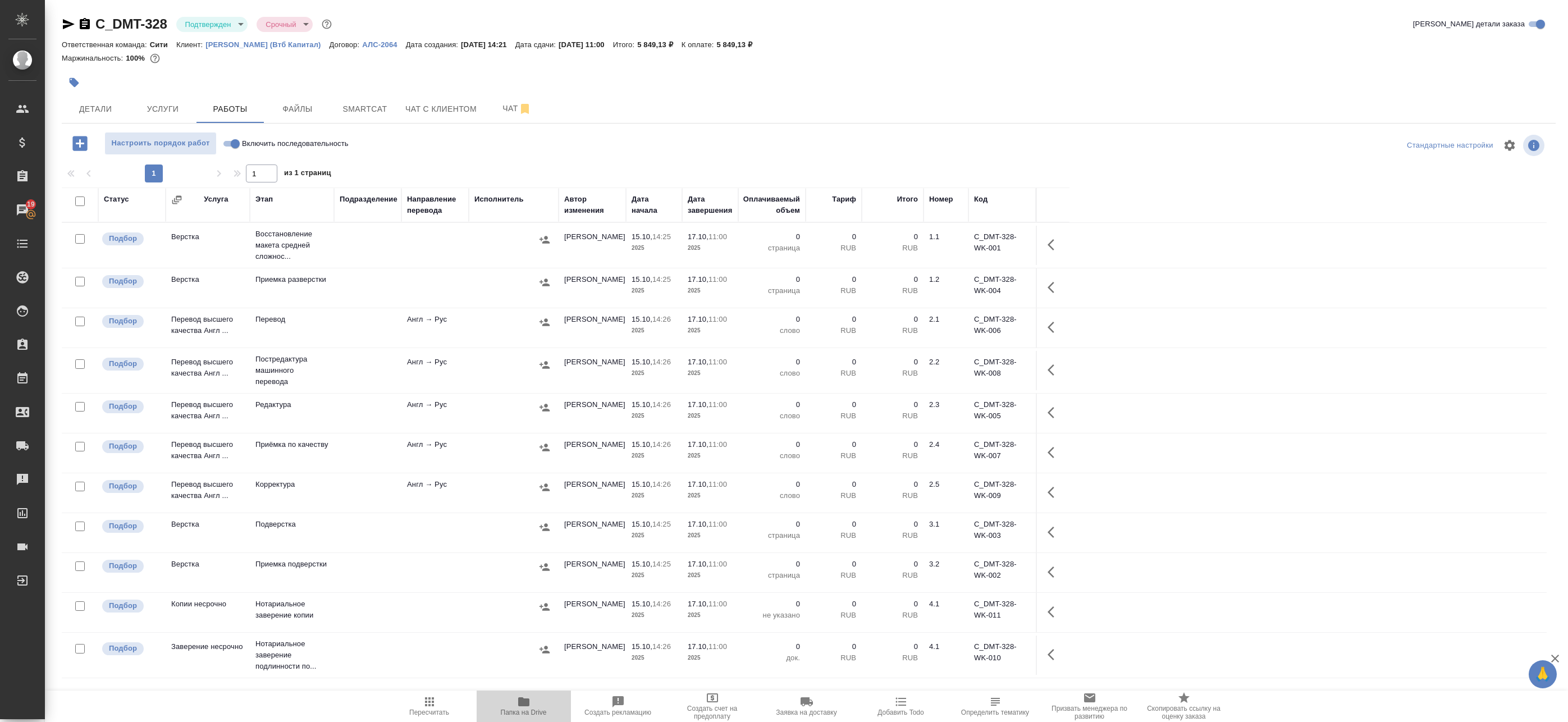
click at [531, 708] on span "Папка на Drive" at bounding box center [524, 706] width 81 height 21
click at [517, 105] on span "Чат" at bounding box center [517, 108] width 54 height 14
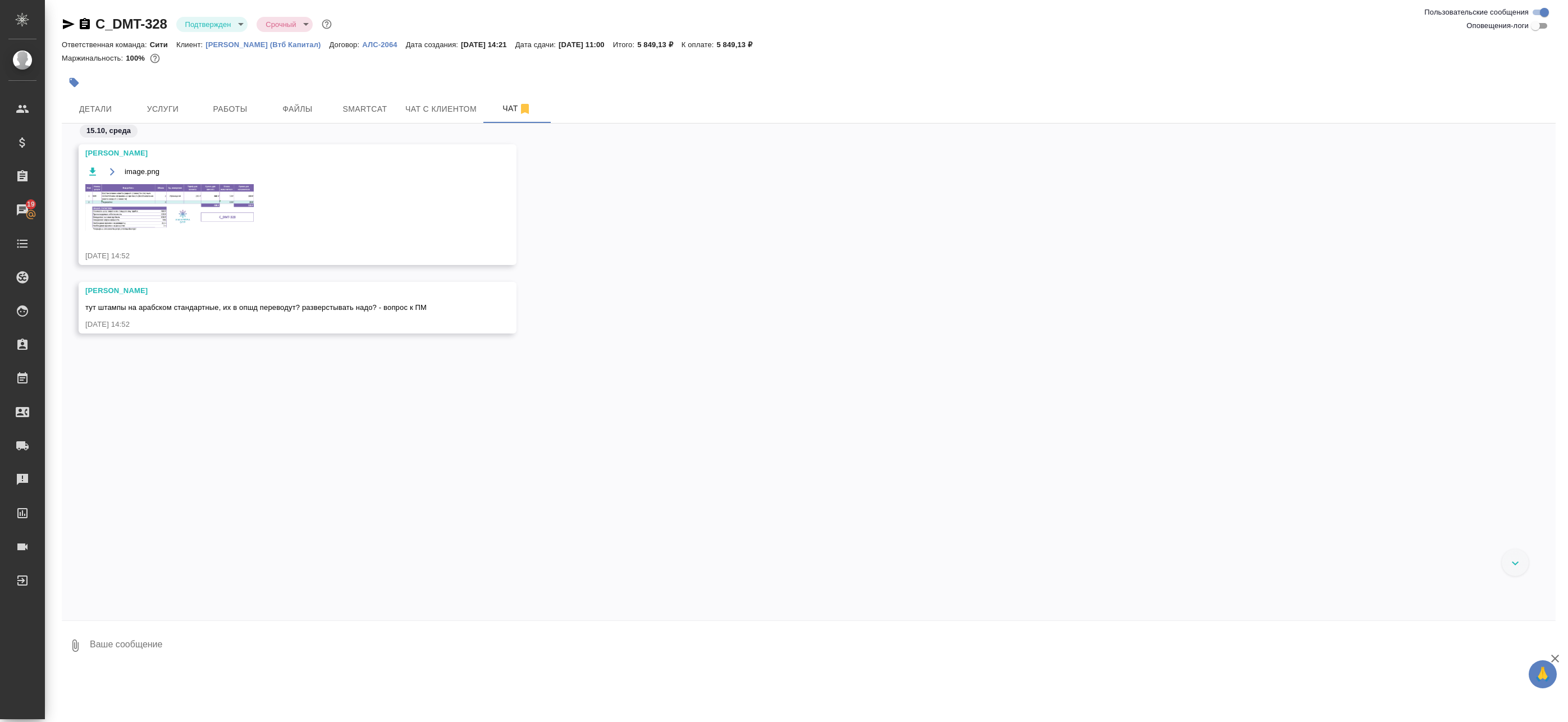
click at [219, 649] on textarea at bounding box center [822, 645] width 1467 height 39
type textarea "Привет, не нужно"
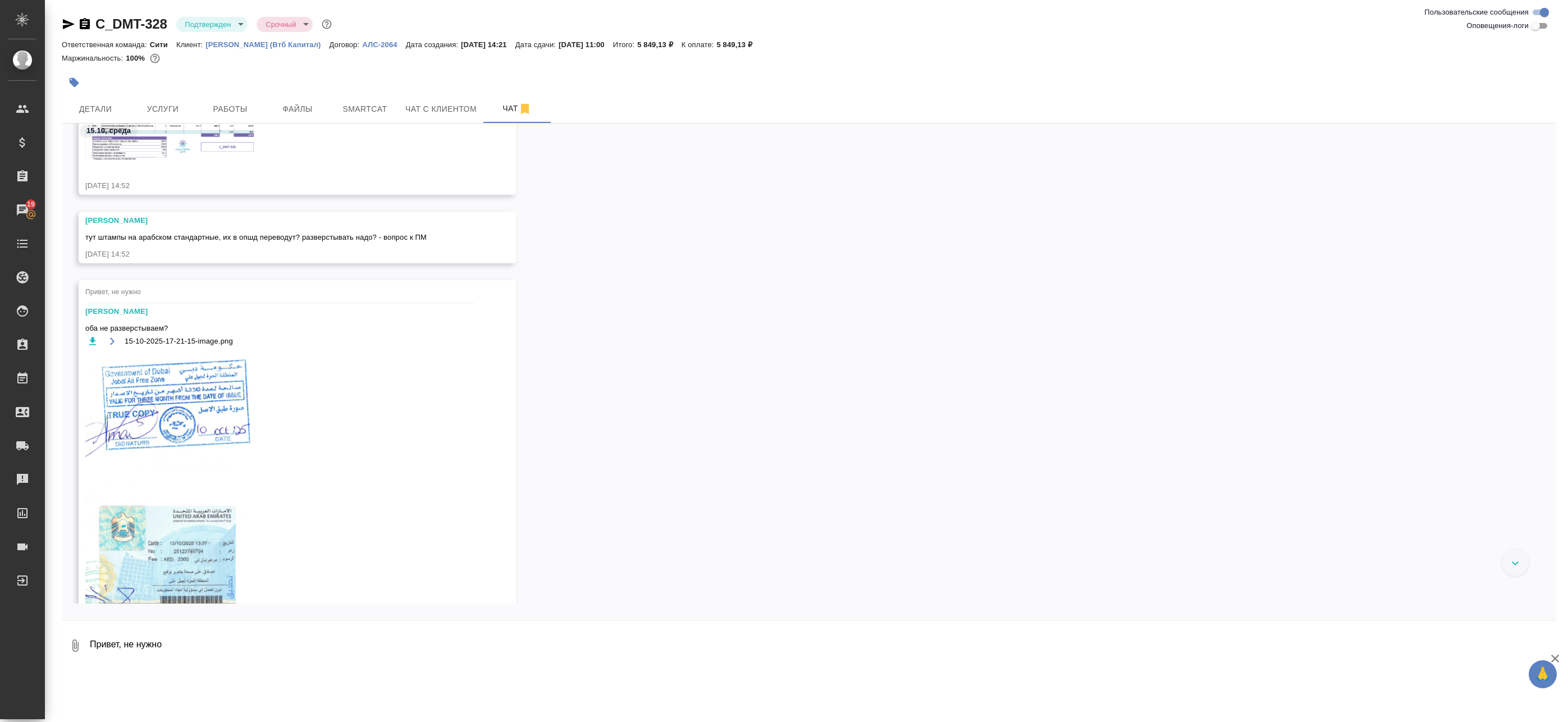
scroll to position [150, 0]
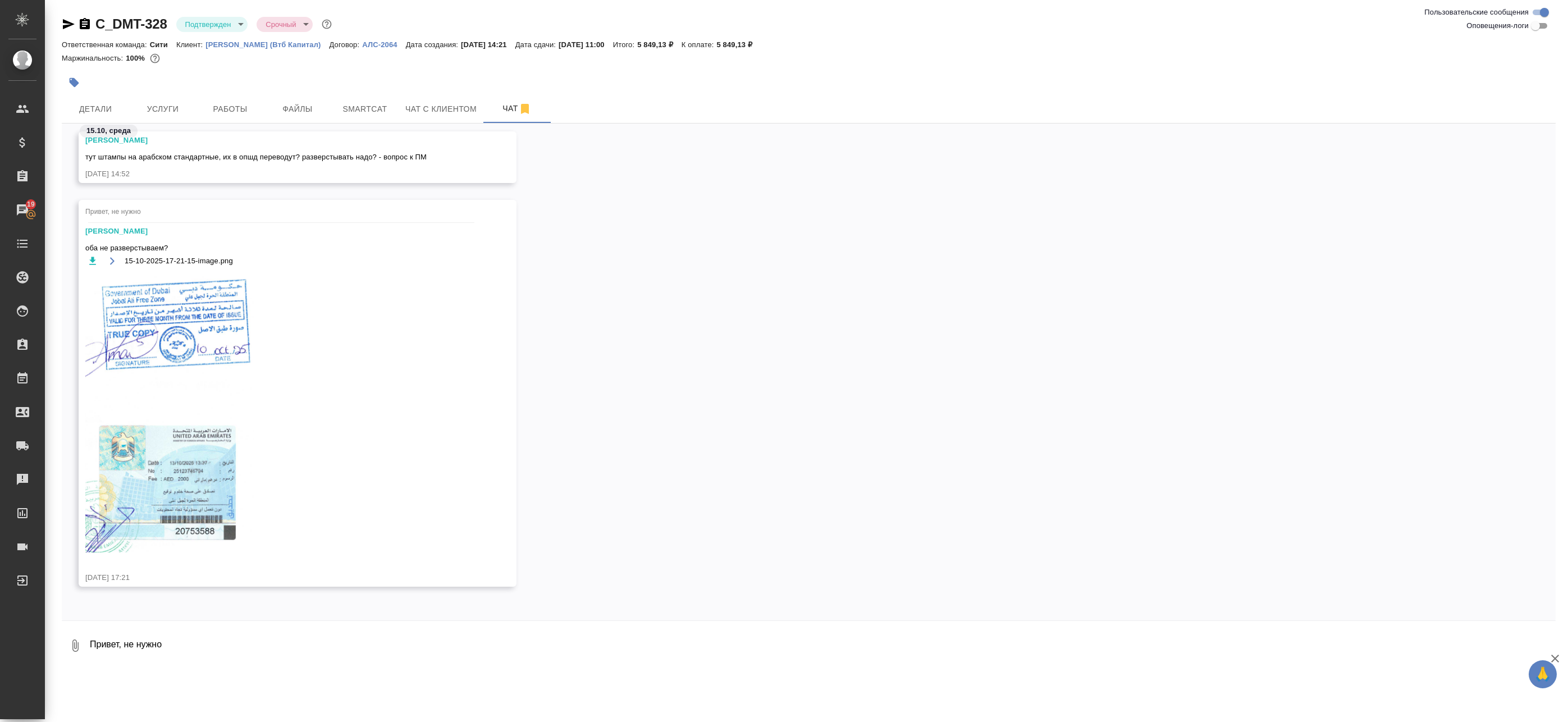
click at [395, 638] on textarea "Привет, не нужно" at bounding box center [822, 645] width 1467 height 39
type textarea "Привет, синий штамп разверстать что на англ"
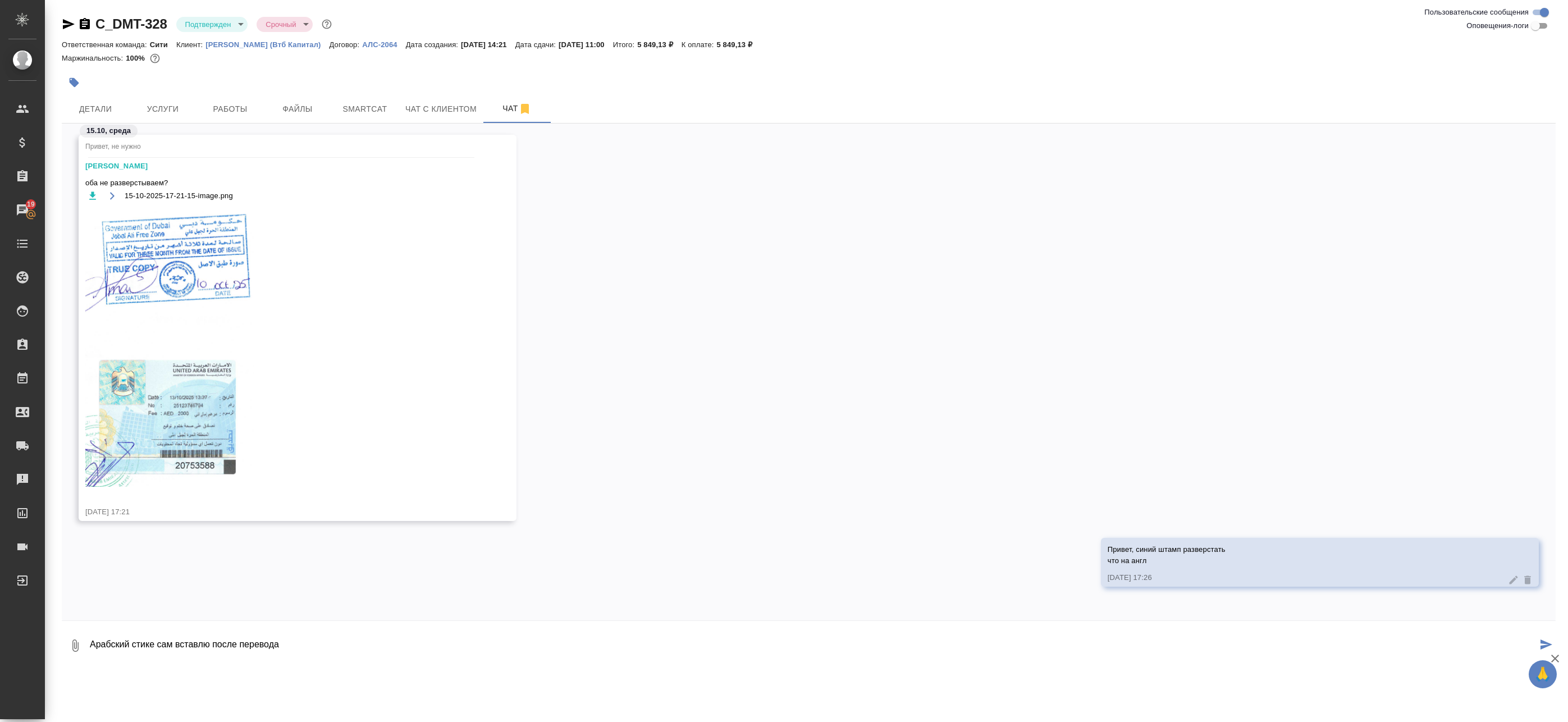
type textarea "Арабский стике сам вставлю после перевода"
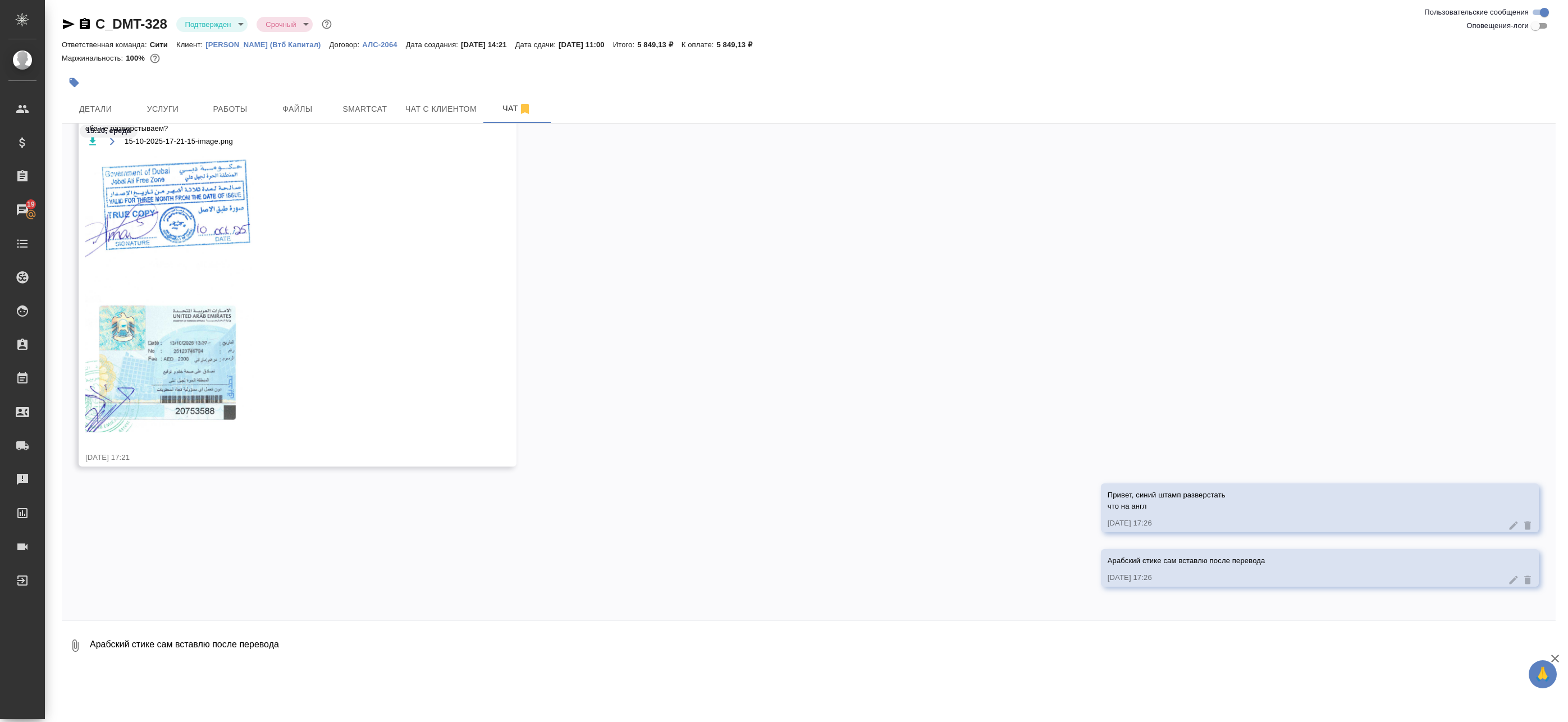
click at [1508, 582] on icon at bounding box center [1513, 580] width 12 height 12
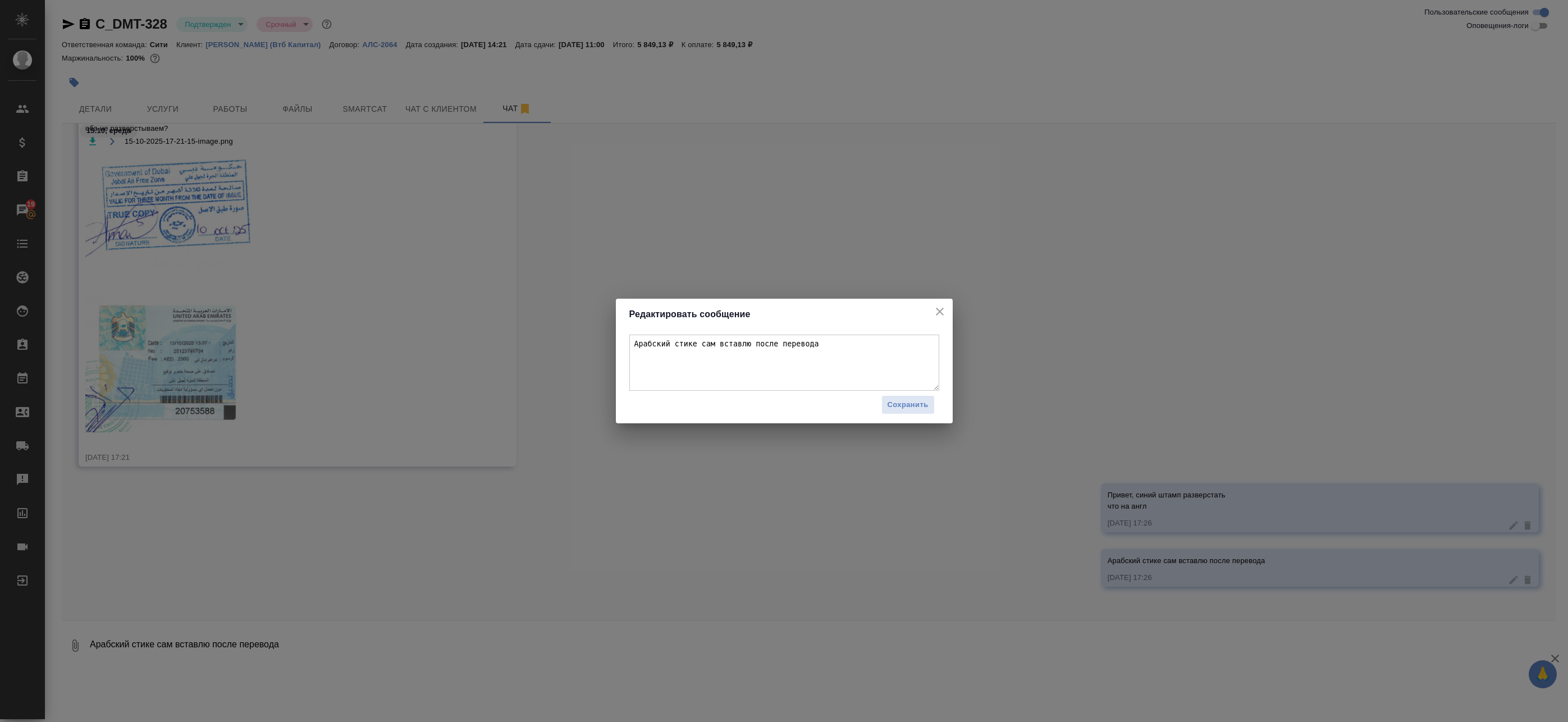
click at [690, 344] on textarea "Арабский стике сам вставлю после перевода" at bounding box center [784, 362] width 310 height 56
click at [691, 345] on textarea "Арабский стике сам вставлю после перевода" at bounding box center [784, 362] width 310 height 56
type textarea "Арабский стикер сам вставлю после перевода"
click at [907, 404] on span "Сохранить" at bounding box center [909, 405] width 41 height 13
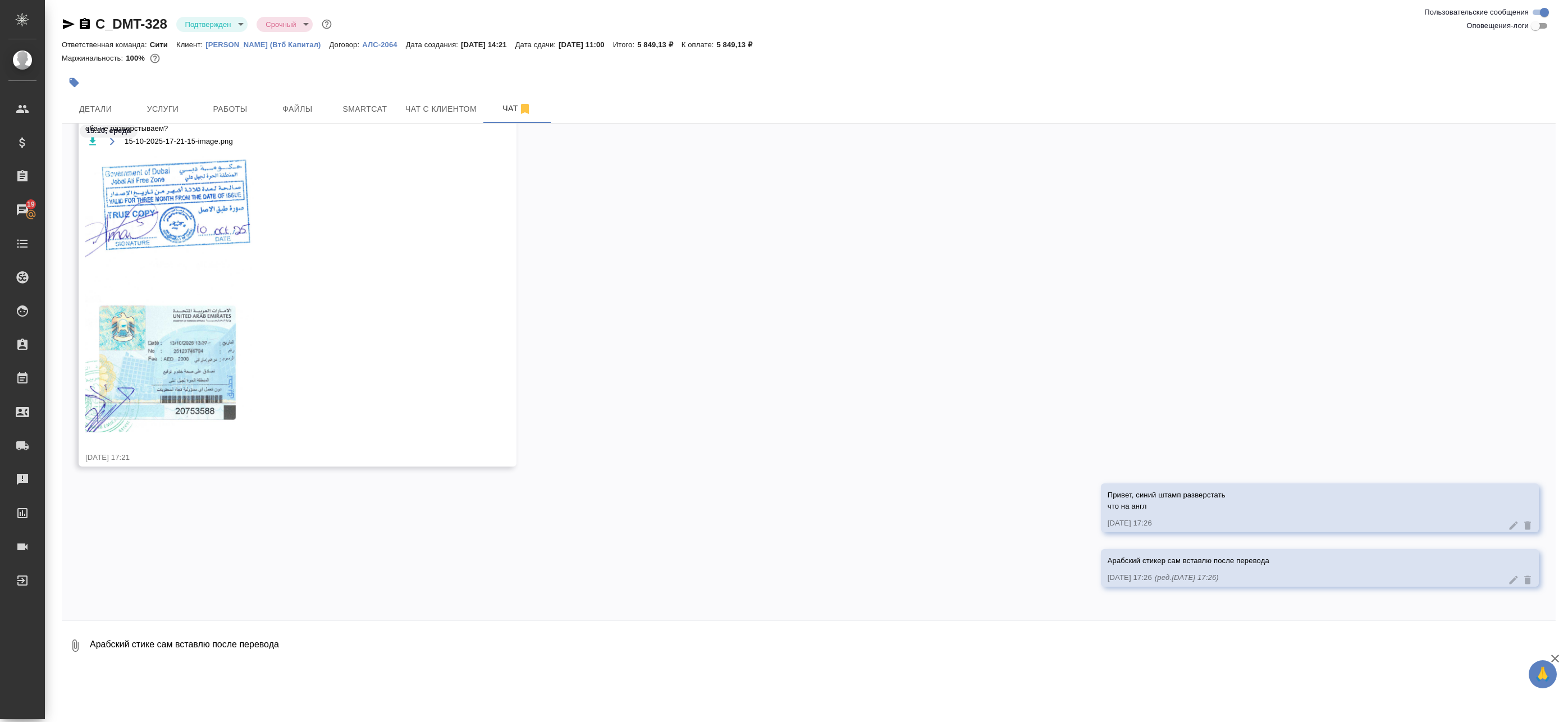
click at [185, 365] on img at bounding box center [169, 293] width 168 height 279
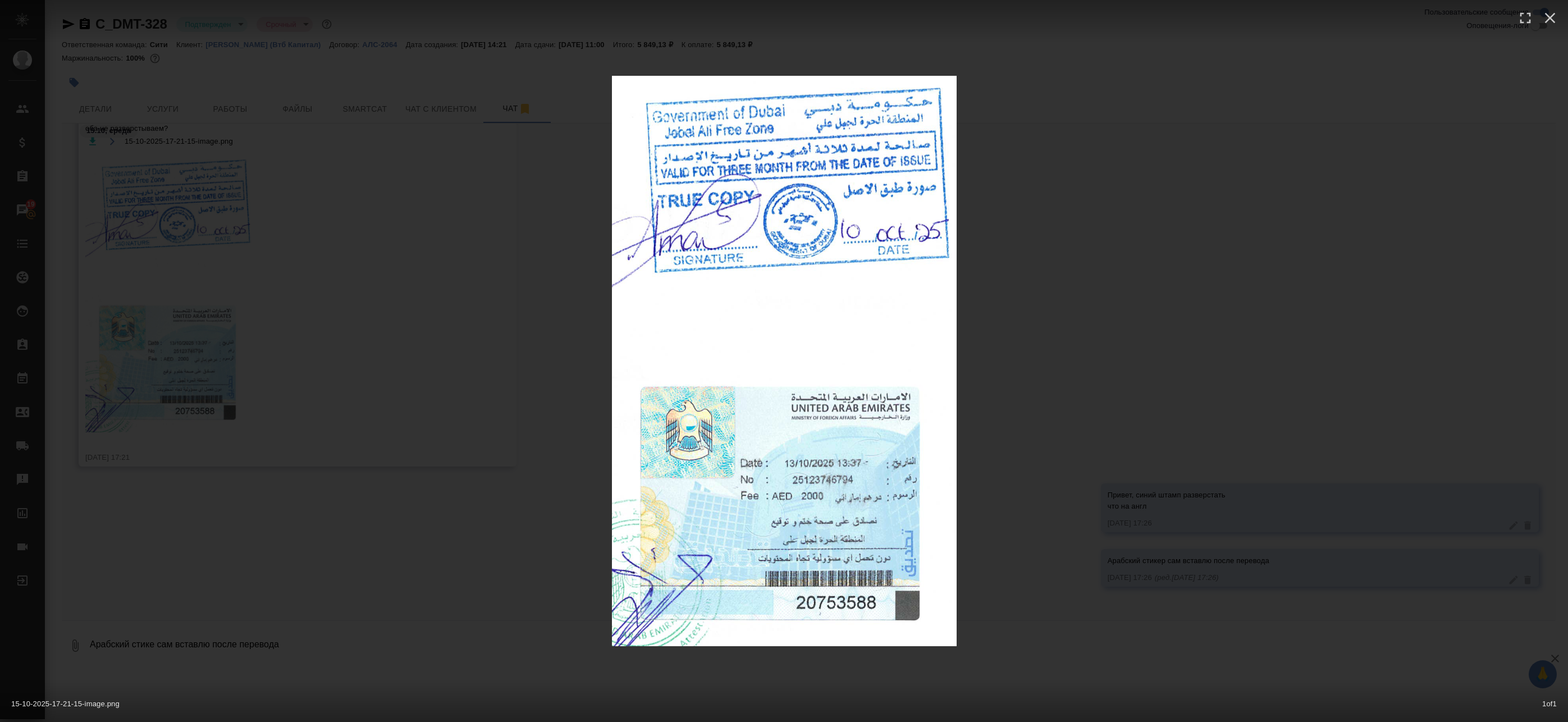
click at [493, 421] on div "15-10-2025-17-21-15-image.png 1 of 1" at bounding box center [784, 361] width 1568 height 722
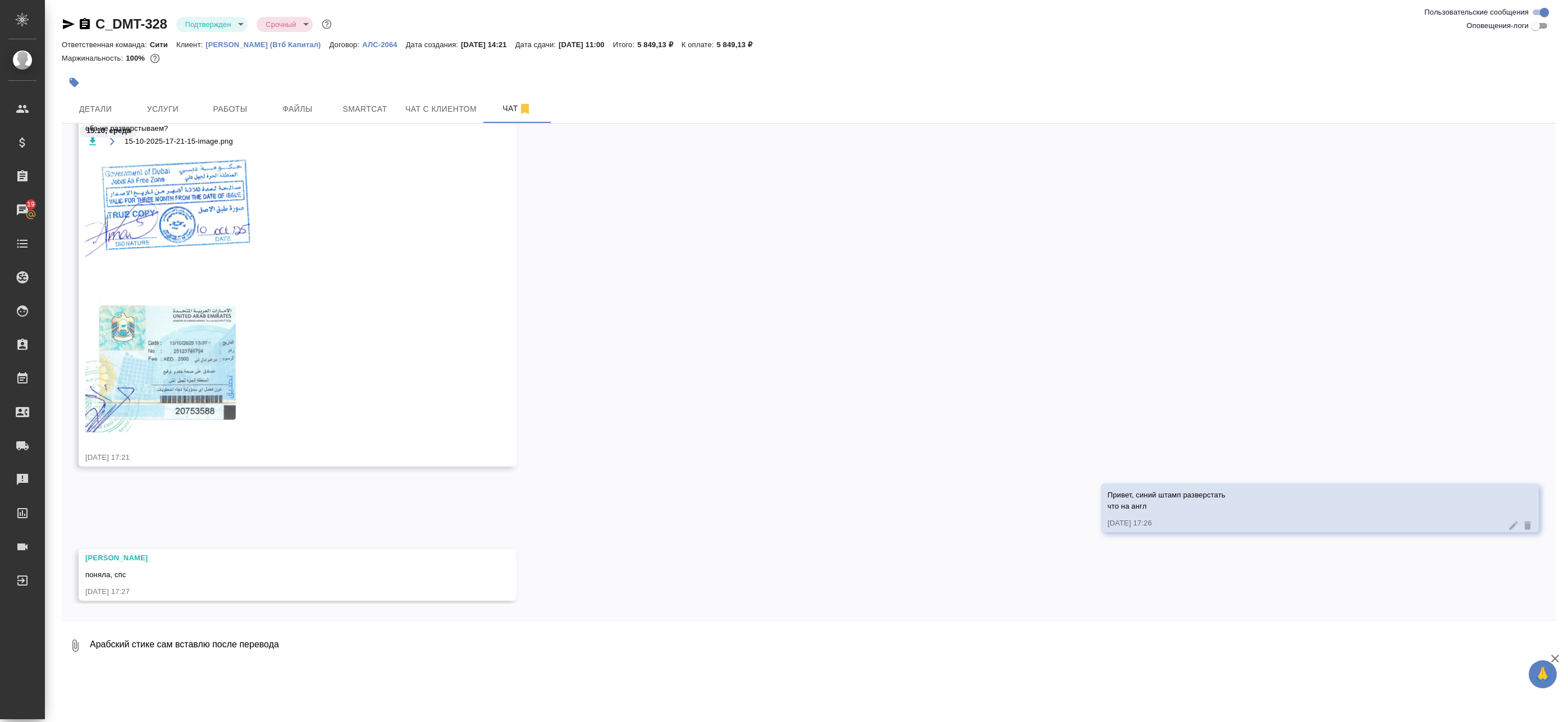
click at [311, 509] on div "Привет, синий штамп разверстать что на англ 15.10.25, 17:26" at bounding box center [809, 516] width 1495 height 65
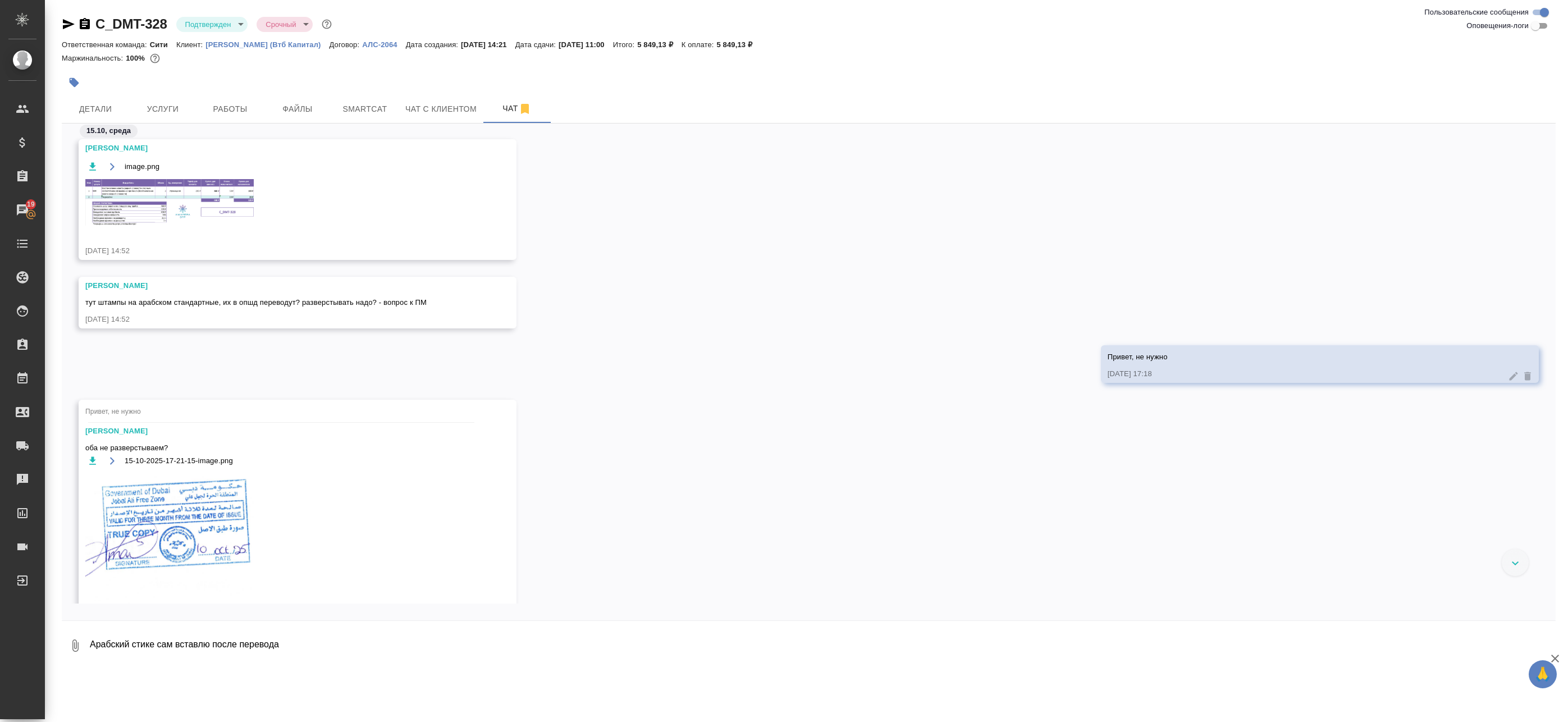
scroll to position [0, 0]
click at [178, 195] on img at bounding box center [169, 208] width 168 height 47
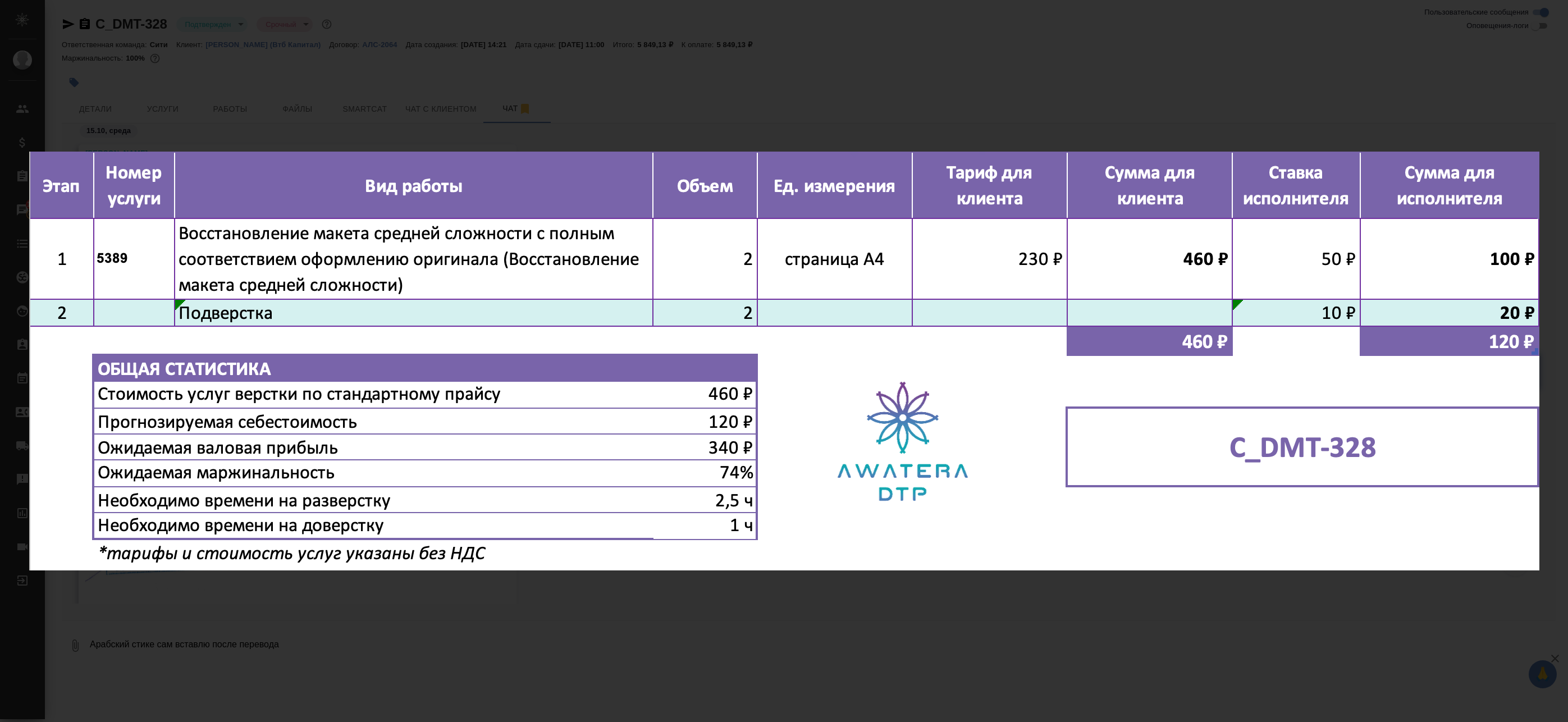
click at [584, 118] on div "image.png 1 of 1" at bounding box center [784, 361] width 1568 height 722
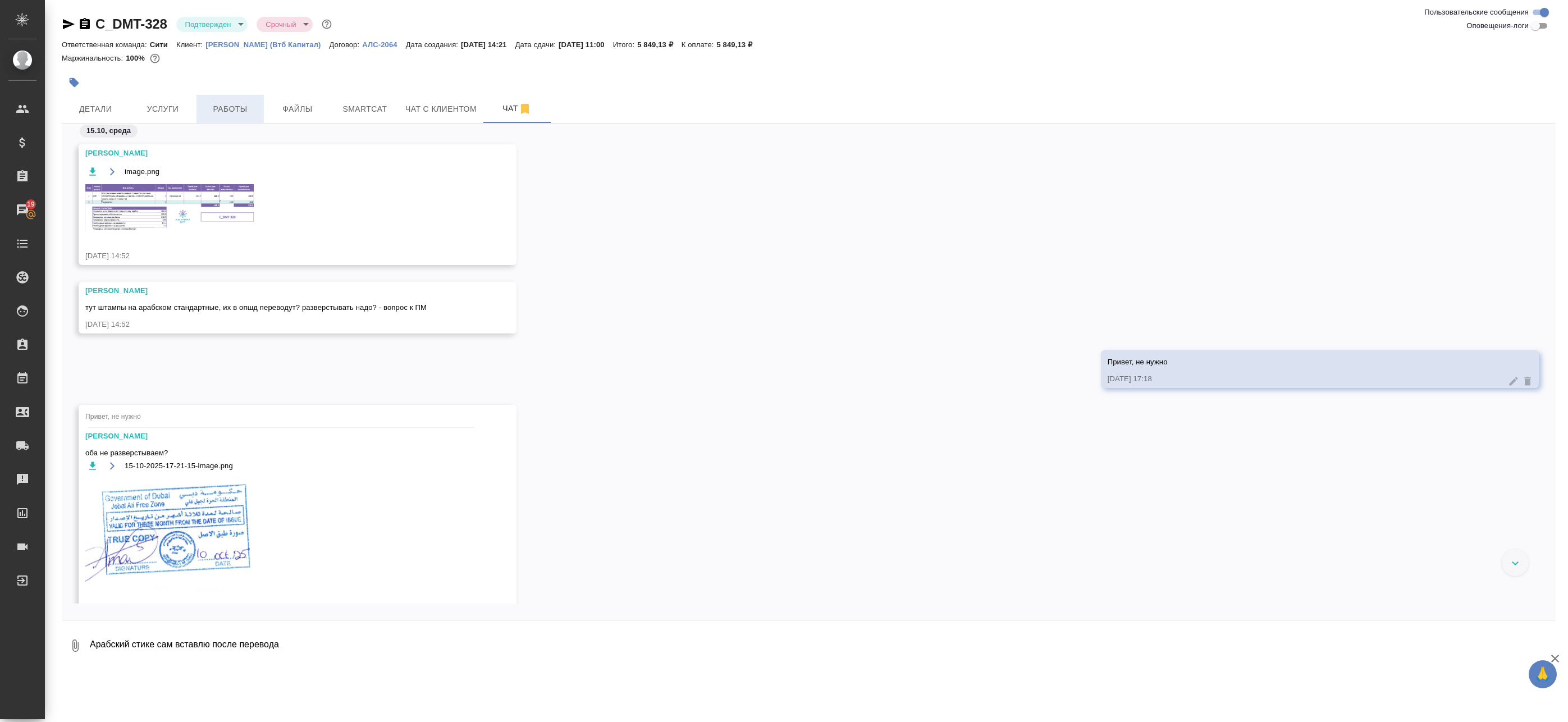
click at [237, 112] on span "Работы" at bounding box center [230, 109] width 54 height 14
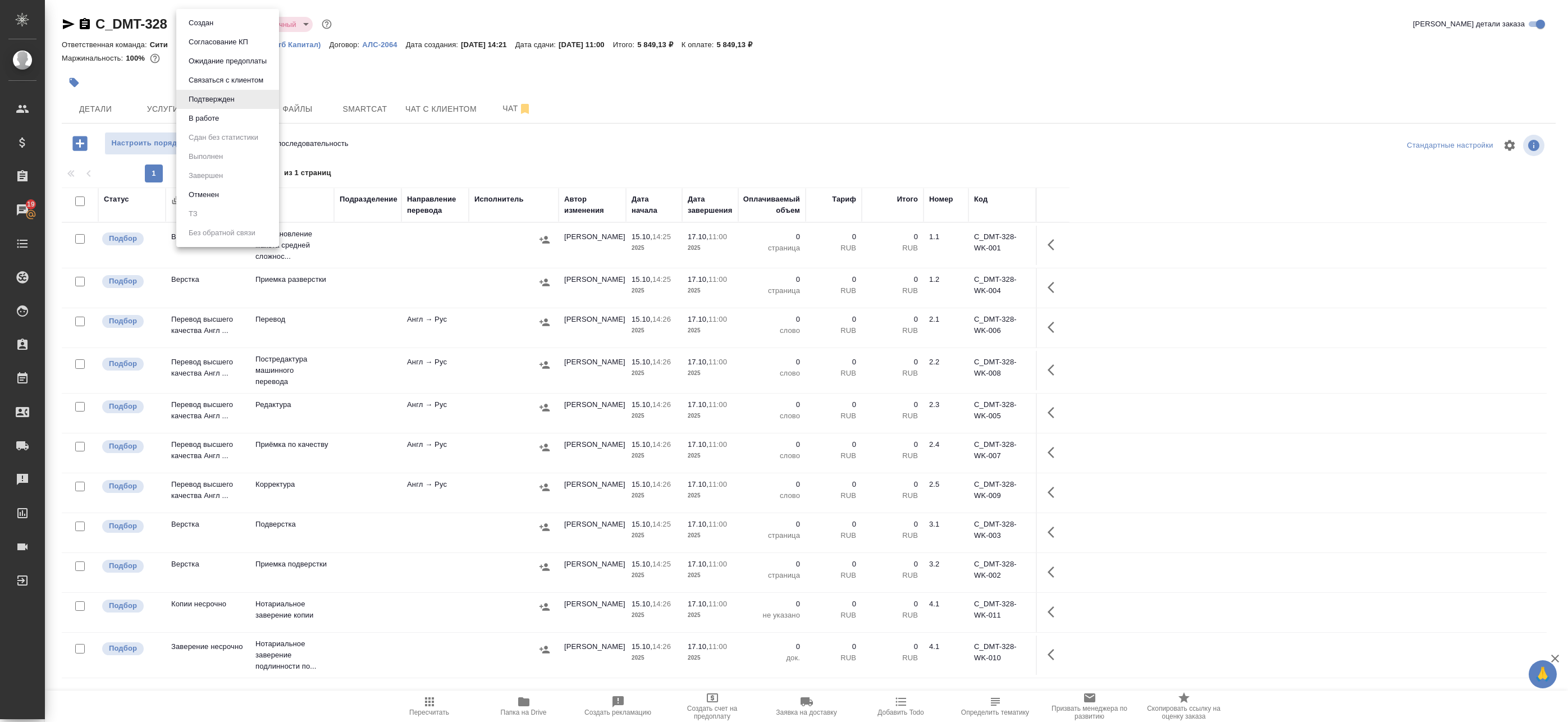
click at [217, 25] on body "🙏 .cls-1 fill:#fff; AWATERA Badanyan Artak Клиенты Спецификации Заказы 19 Чаты …" at bounding box center [784, 361] width 1568 height 722
click at [233, 125] on li "В работе" at bounding box center [228, 118] width 103 height 19
click at [467, 112] on span "Чат с клиентом" at bounding box center [441, 109] width 72 height 14
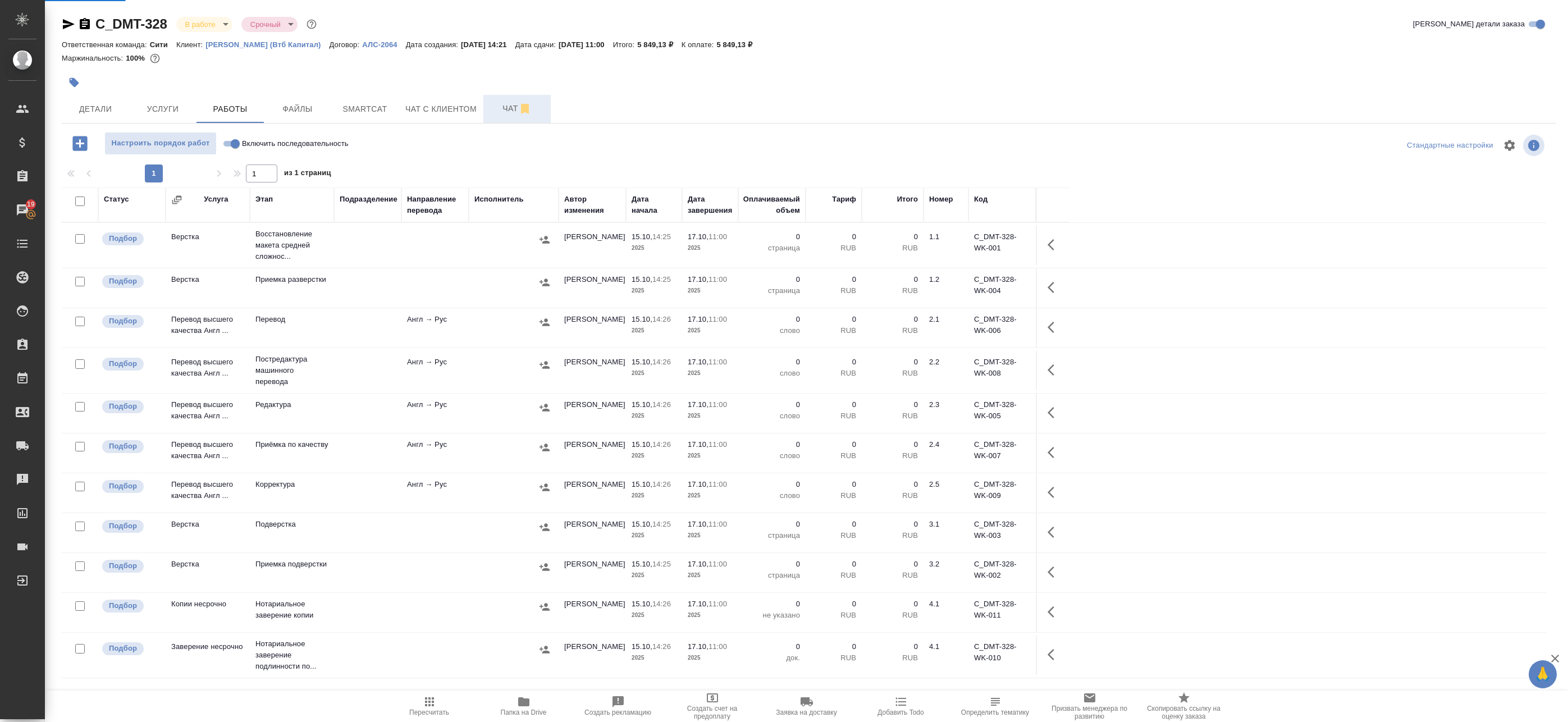
click at [506, 109] on span "Чат" at bounding box center [517, 108] width 54 height 14
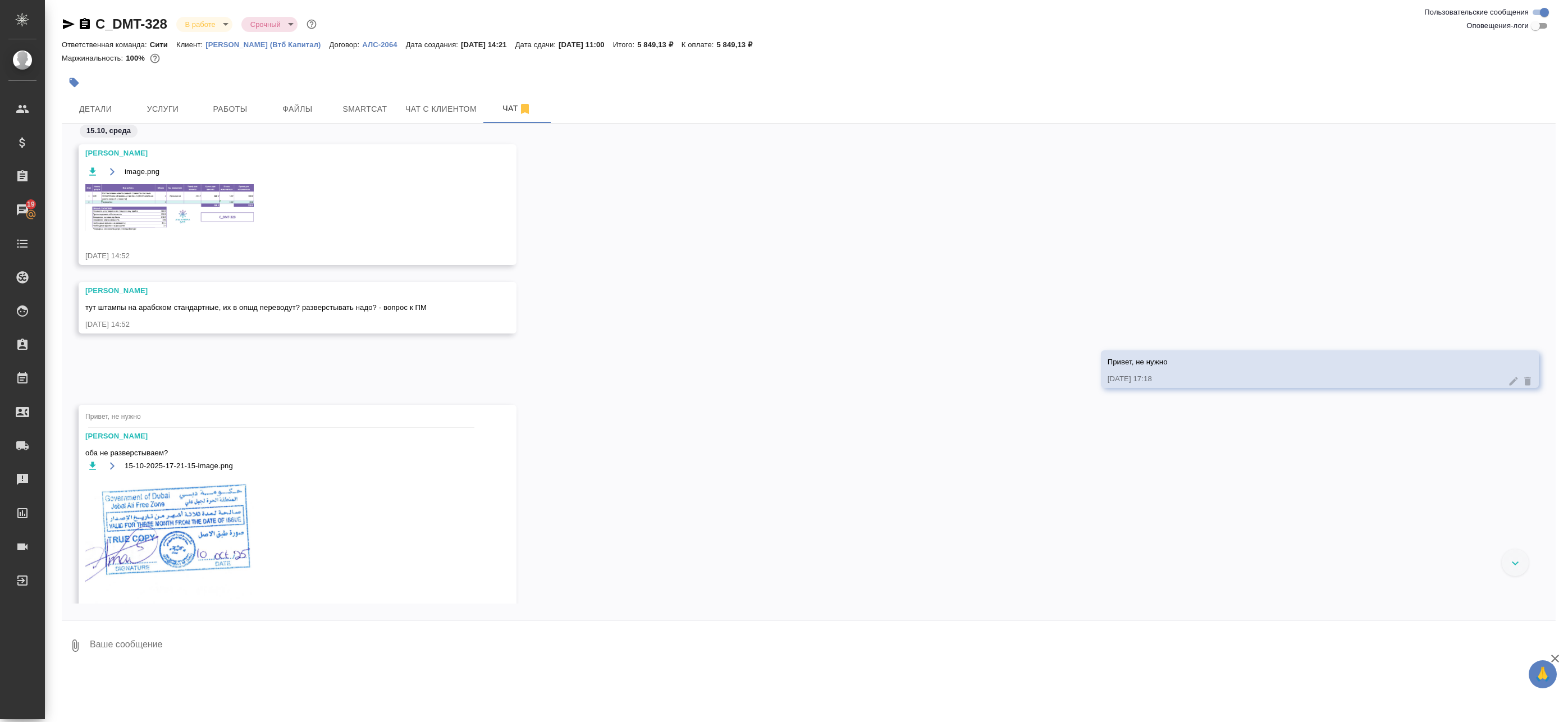
click at [220, 205] on img at bounding box center [169, 208] width 168 height 47
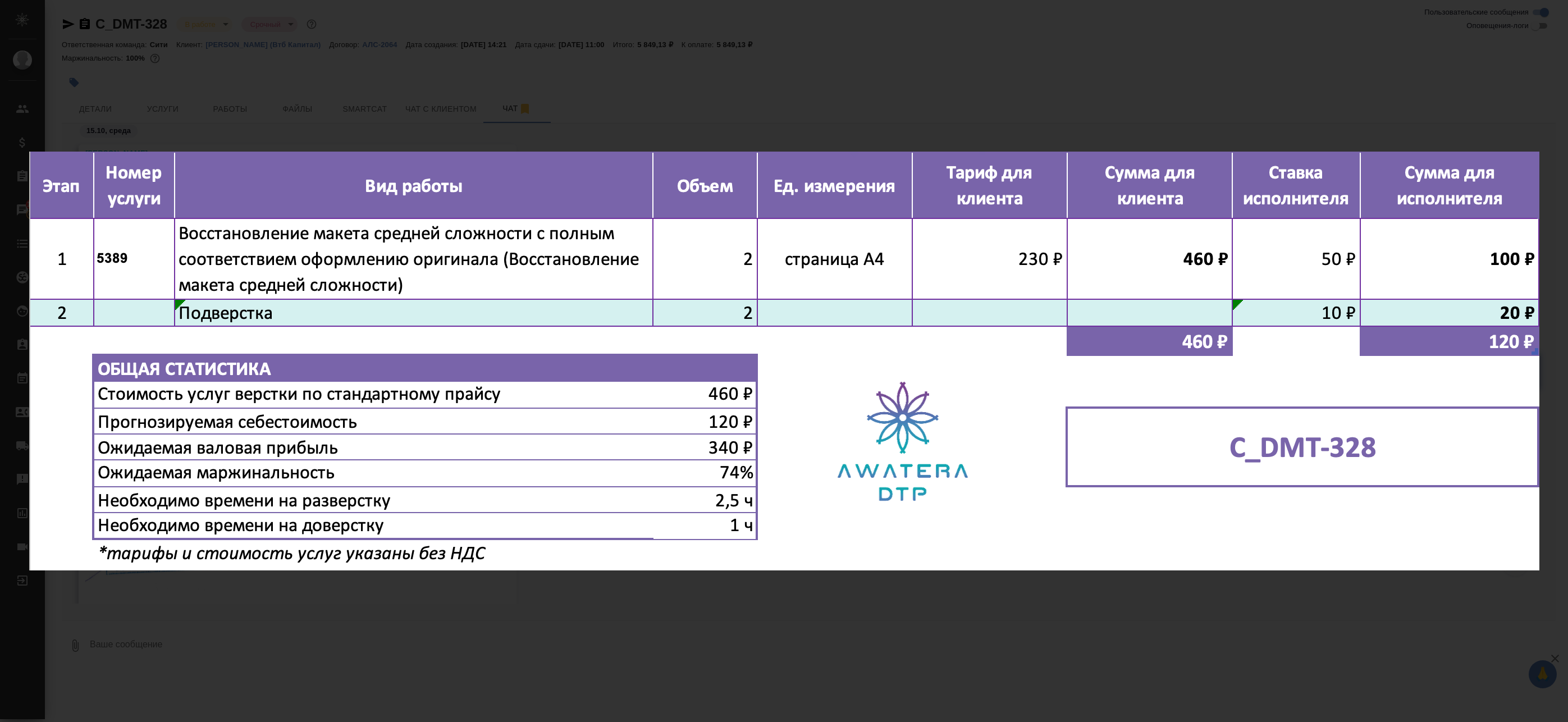
click at [634, 125] on div "image.png 1 of 1" at bounding box center [784, 361] width 1568 height 722
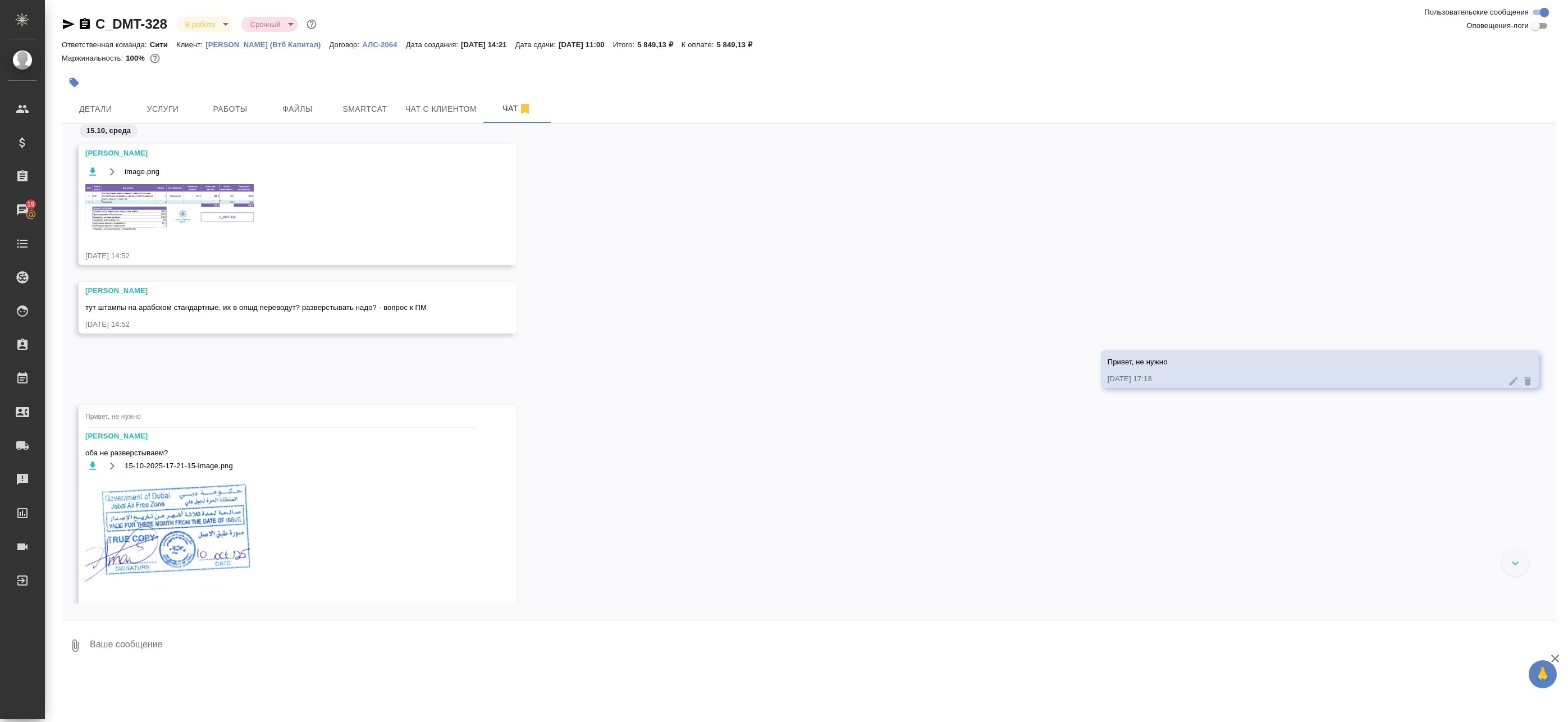
drag, startPoint x: 201, startPoint y: 174, endPoint x: 241, endPoint y: 174, distance: 40.0
click at [201, 175] on div "image.png" at bounding box center [280, 172] width 392 height 14
click at [316, 203] on div "image.png" at bounding box center [280, 205] width 392 height 81
click at [197, 193] on img at bounding box center [169, 208] width 168 height 47
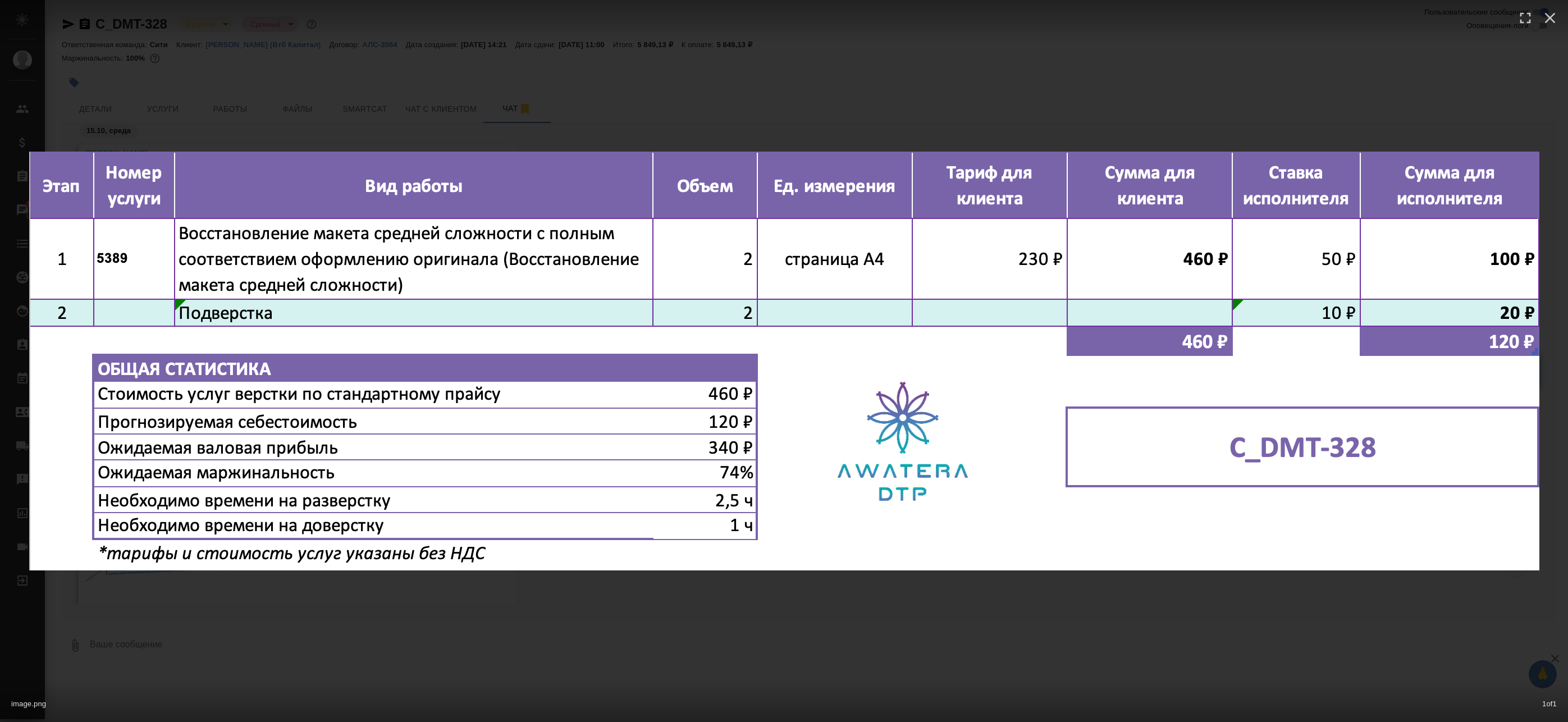
click at [491, 139] on div "image.png 1 of 1" at bounding box center [784, 361] width 1568 height 722
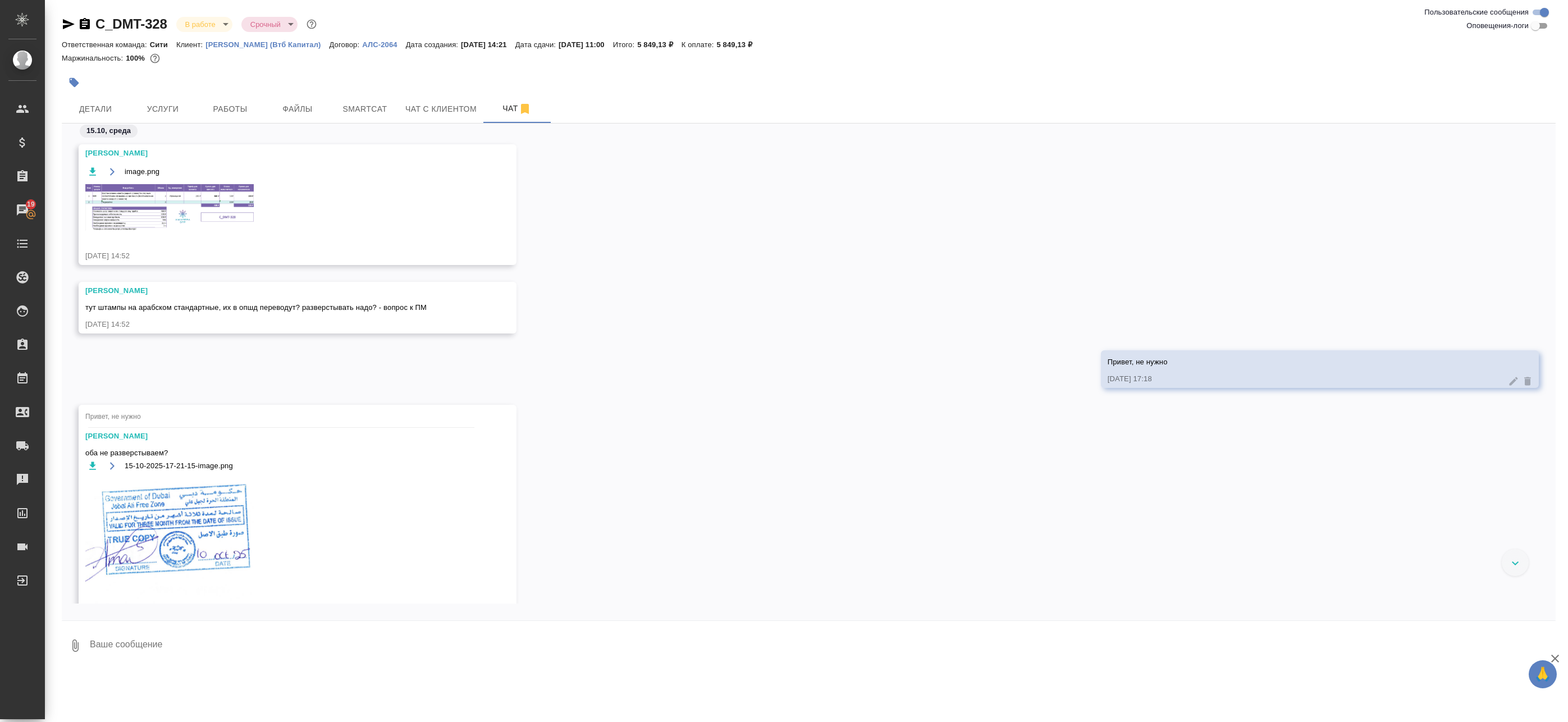
click at [213, 116] on div "image.png 1 of 1" at bounding box center [784, 382] width 1411 height 649
click at [222, 113] on span "Работы" at bounding box center [230, 109] width 54 height 14
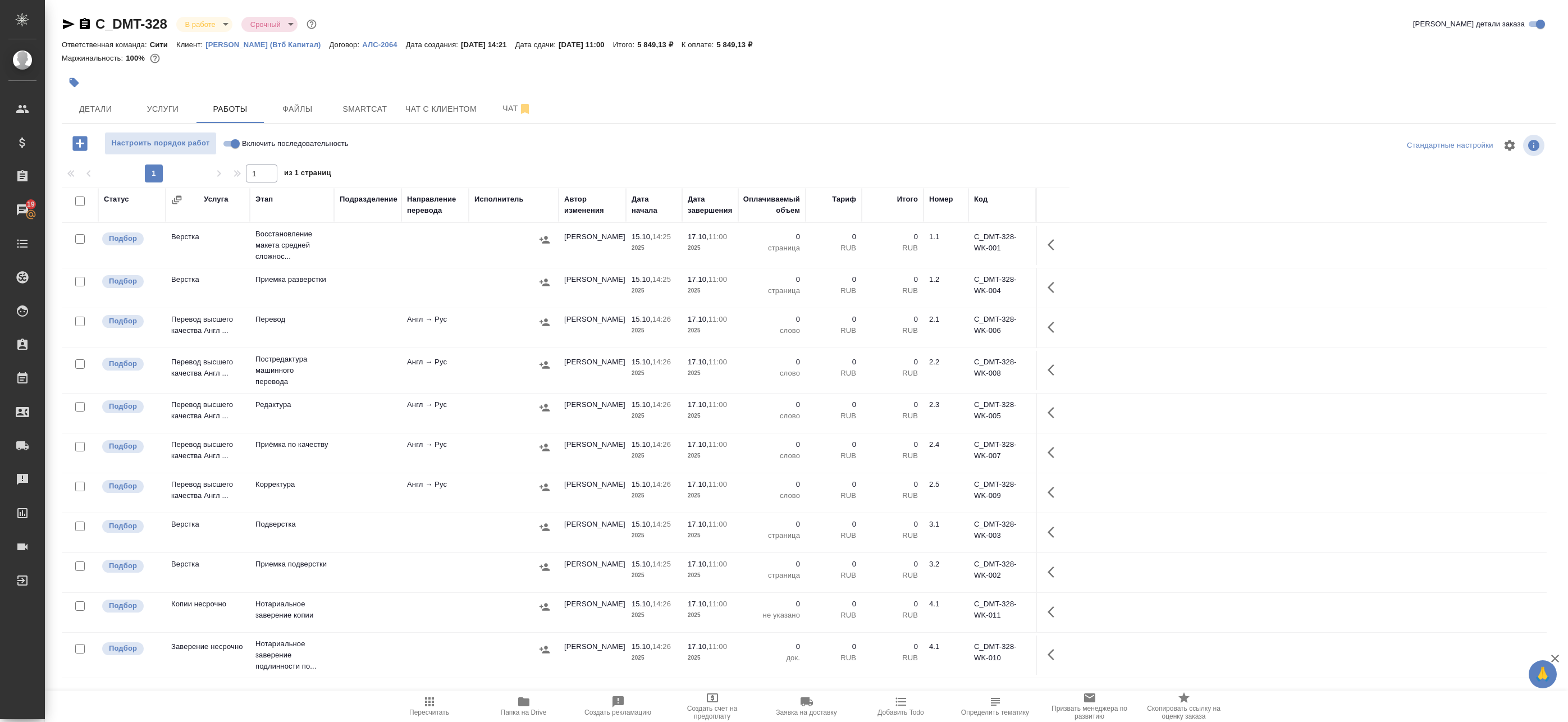
click at [465, 252] on td at bounding box center [435, 245] width 67 height 39
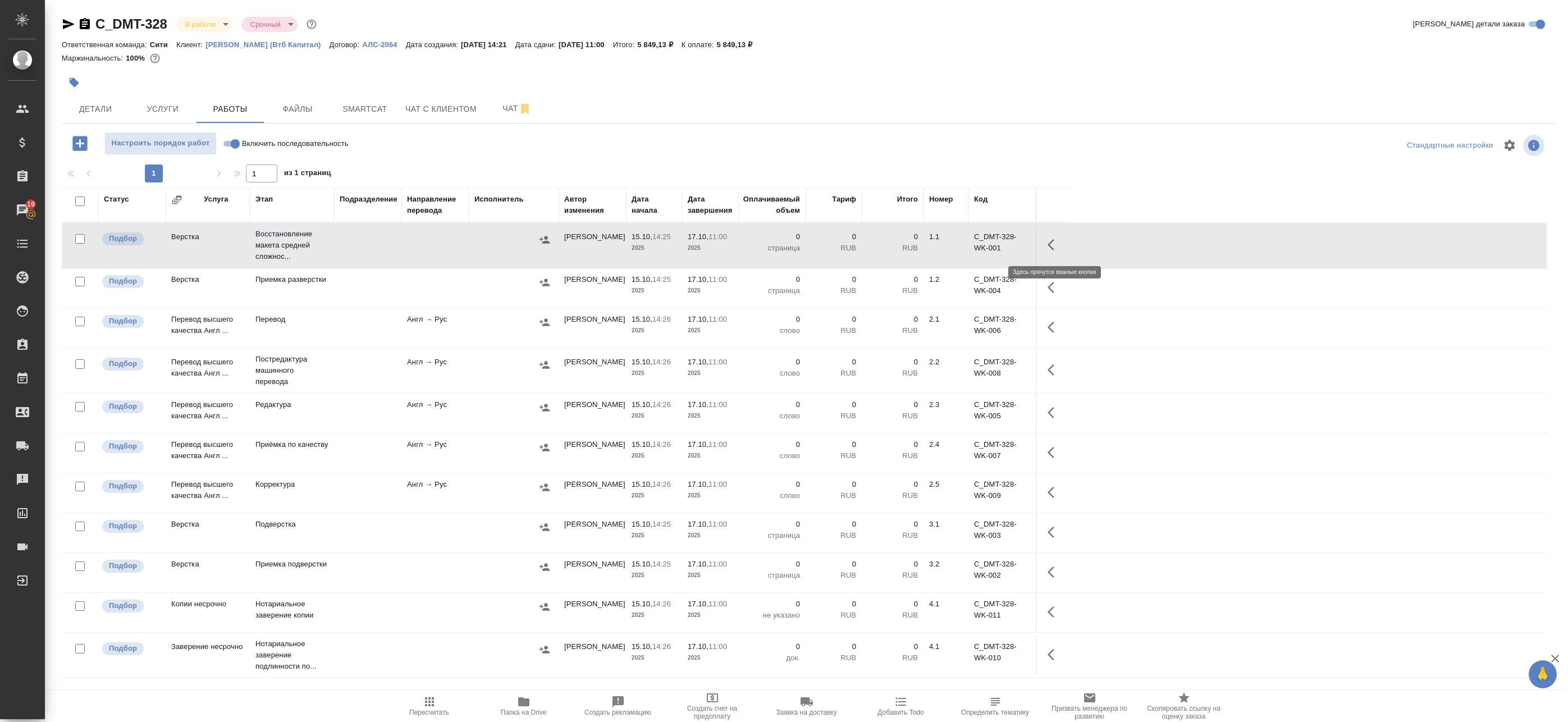
click at [1060, 239] on icon "button" at bounding box center [1054, 245] width 13 height 13
click at [976, 243] on icon "button" at bounding box center [971, 245] width 13 height 13
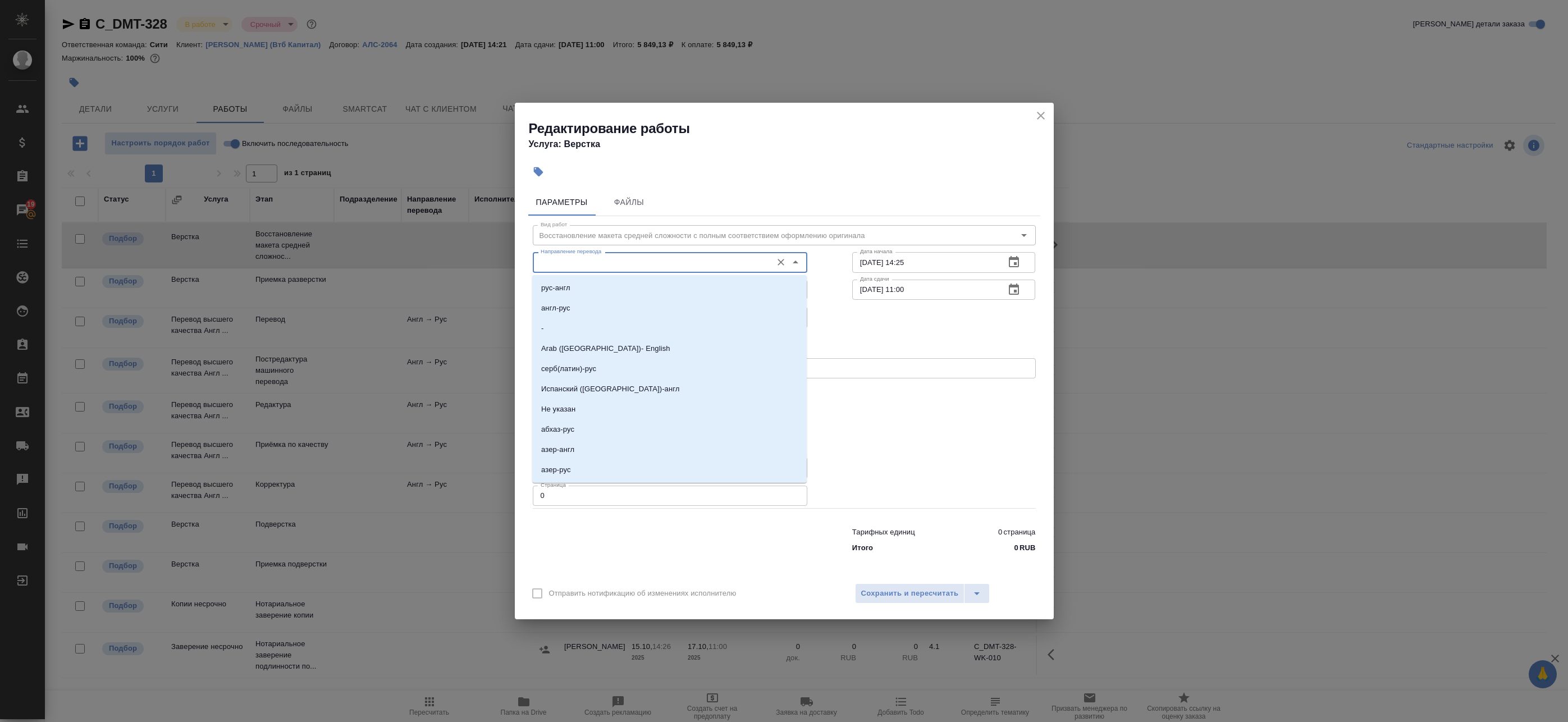
click at [580, 267] on input "Направление перевода" at bounding box center [650, 262] width 230 height 13
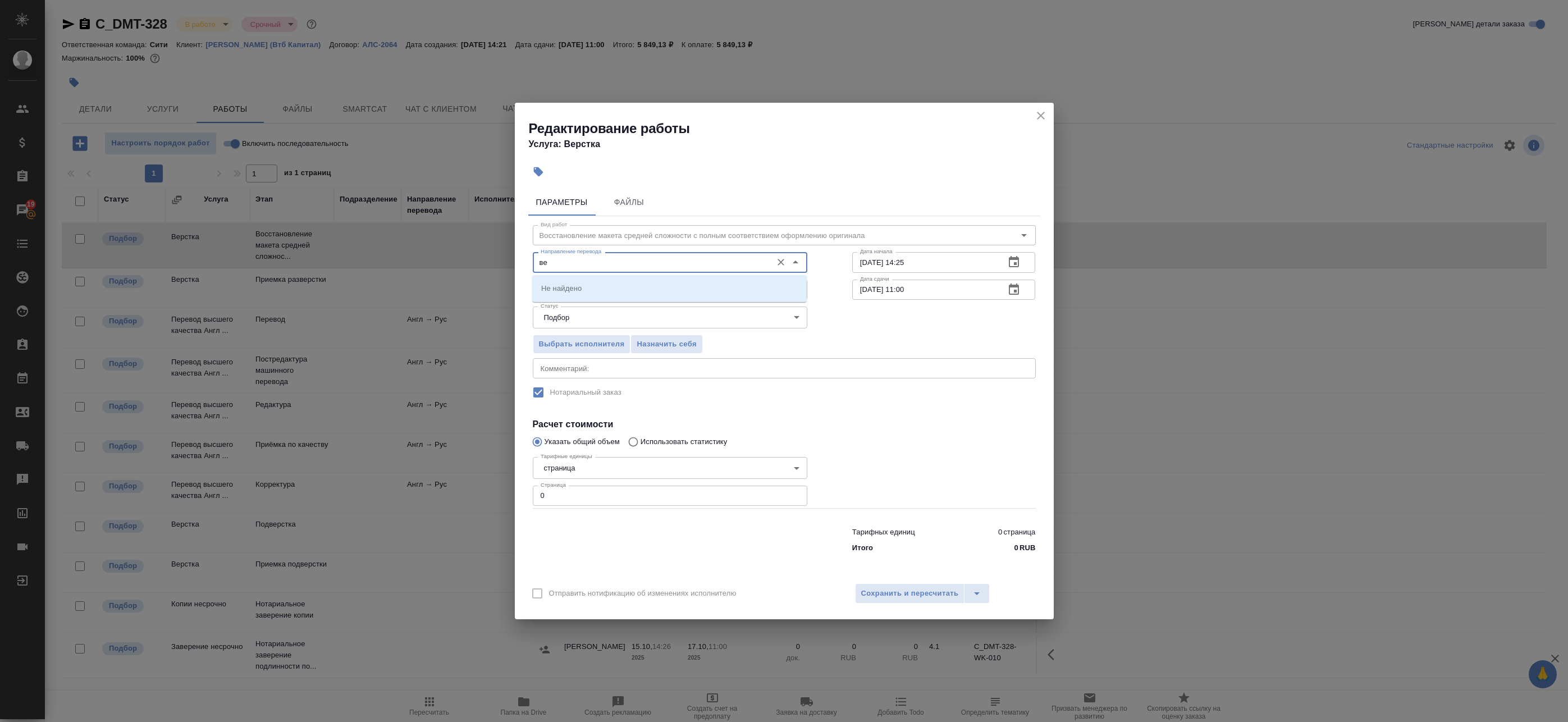
type input "в"
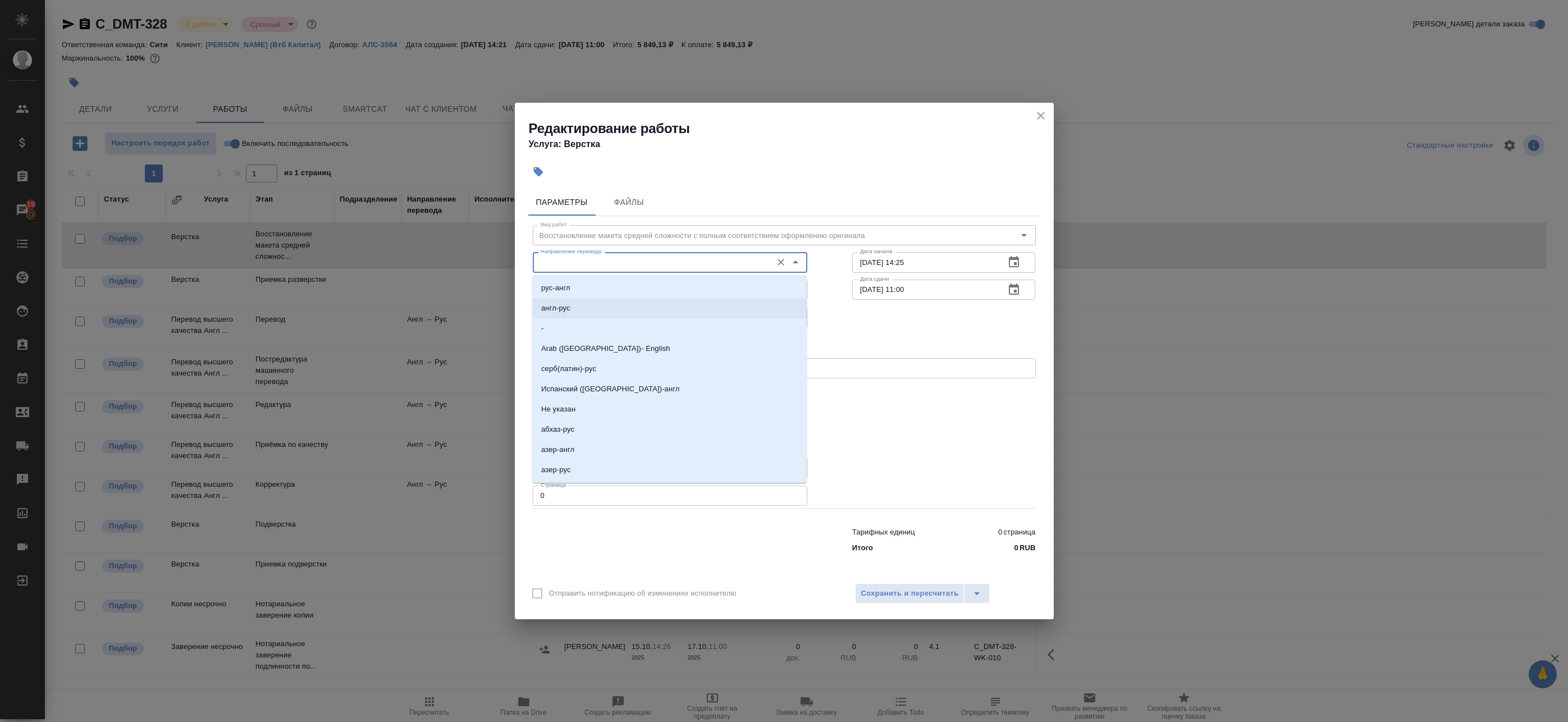
drag, startPoint x: 816, startPoint y: 307, endPoint x: 712, endPoint y: 303, distance: 104.1
click at [816, 308] on div "Выбрать исполнителя Назначить себя" at bounding box center [670, 342] width 320 height 68
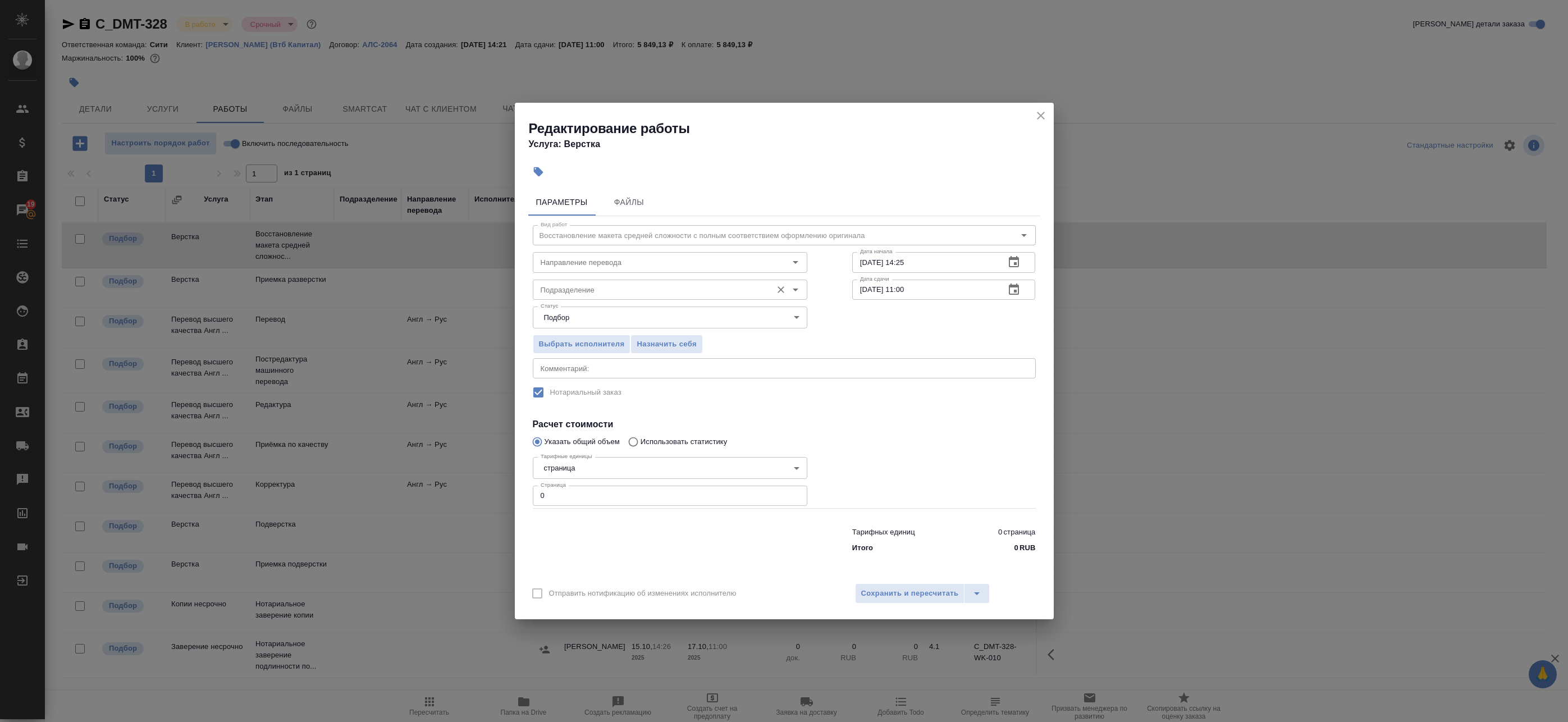
click at [644, 296] on input "Подразделение" at bounding box center [650, 289] width 230 height 13
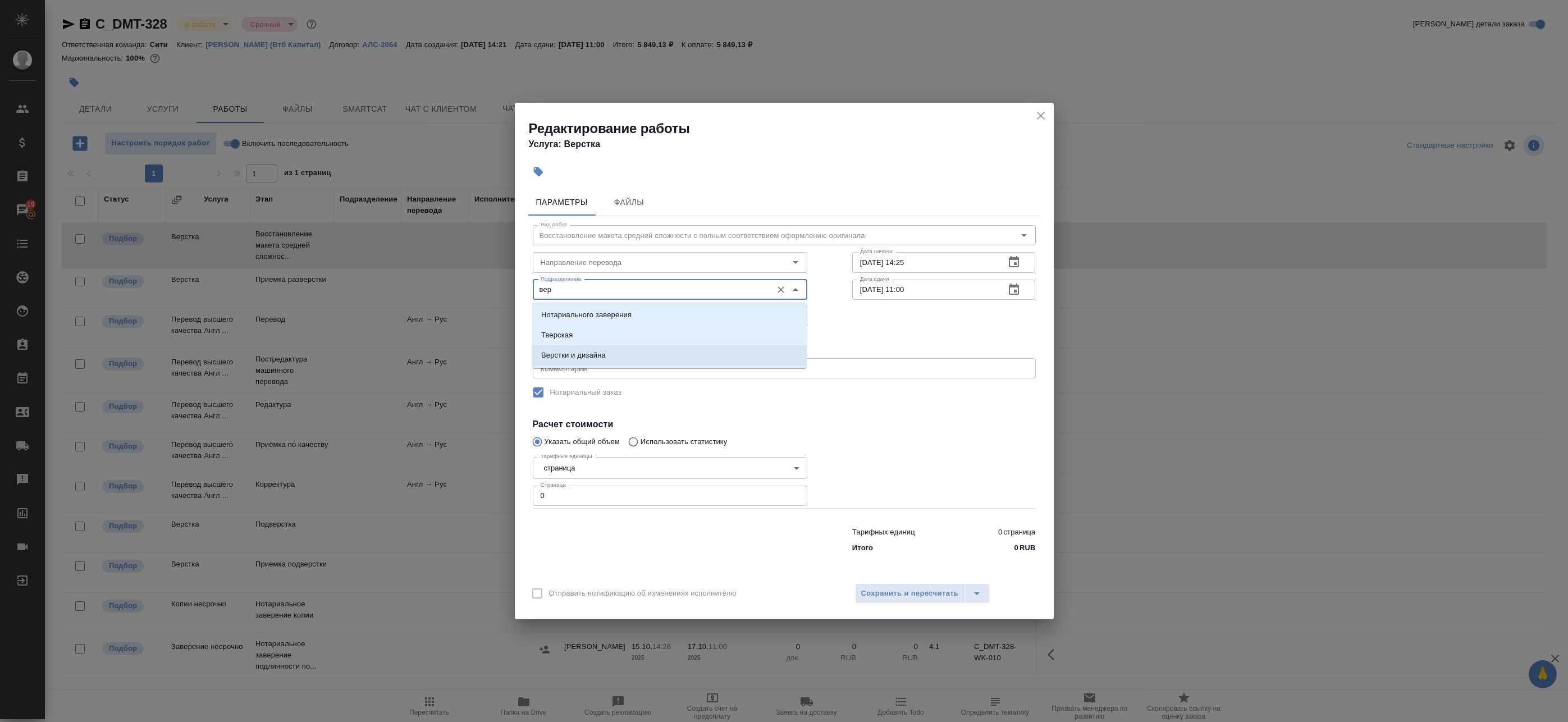
click at [616, 352] on li "Верстки и дизайна" at bounding box center [669, 355] width 274 height 21
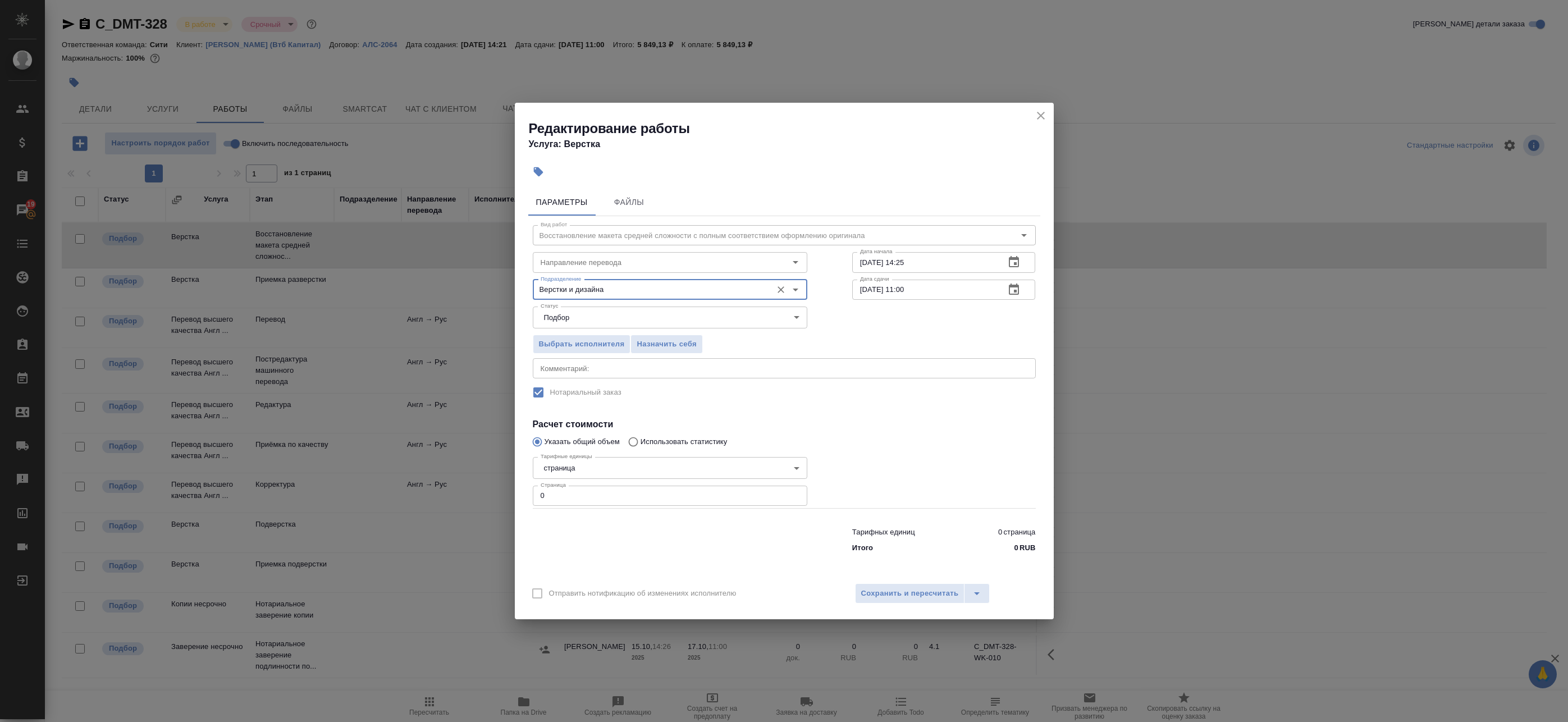
type input "Верстки и дизайна"
drag, startPoint x: 569, startPoint y: 509, endPoint x: 559, endPoint y: 505, distance: 10.8
click at [559, 505] on div "Вид работ Восстановление макета средней сложности с полным соответствием оформл…" at bounding box center [785, 387] width 513 height 342
drag, startPoint x: 512, startPoint y: 491, endPoint x: 504, endPoint y: 488, distance: 8.5
click at [505, 490] on div "Редактирование работы Услуга: Верстка Параметры Файлы Вид работ Восстановление …" at bounding box center [784, 361] width 1568 height 722
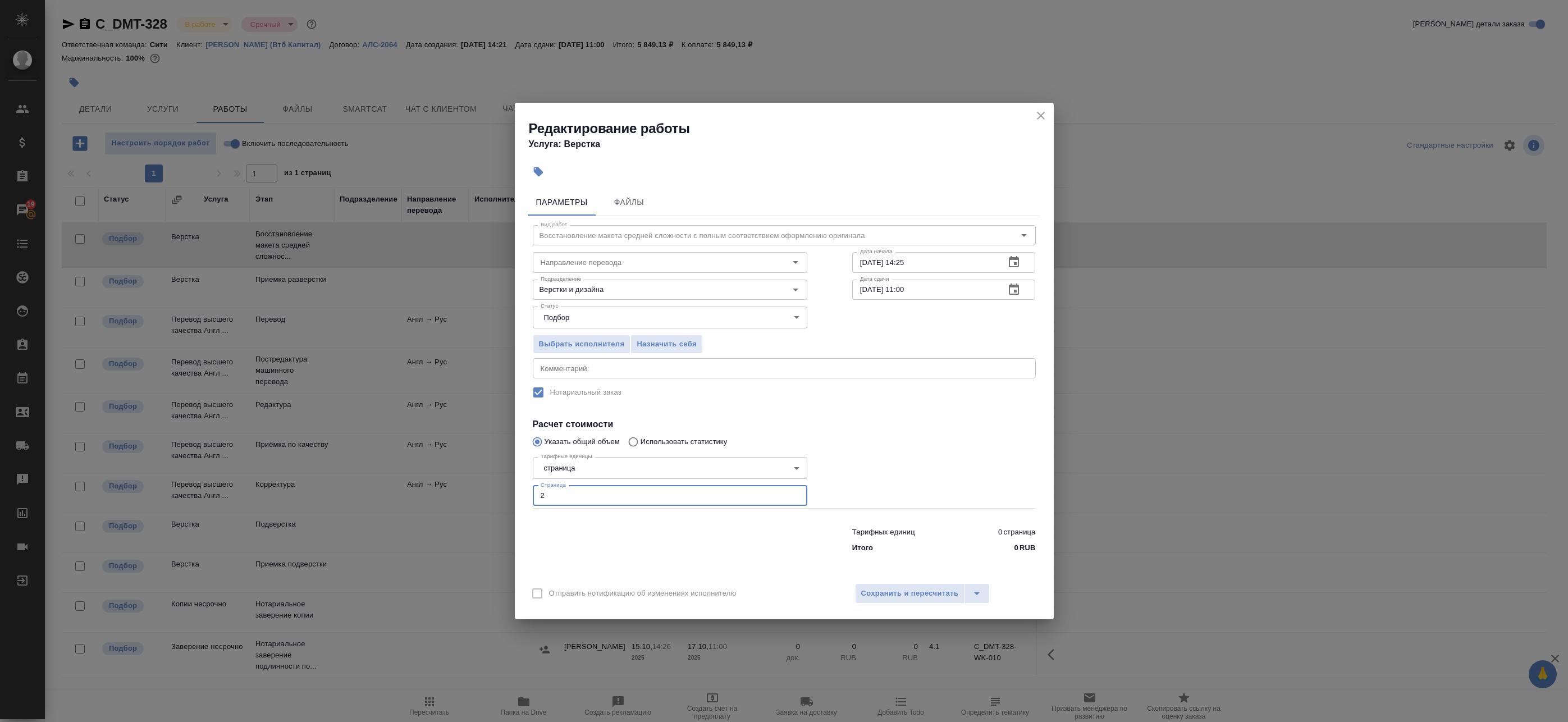
type input "2"
click at [1020, 262] on icon "button" at bounding box center [1013, 262] width 13 height 13
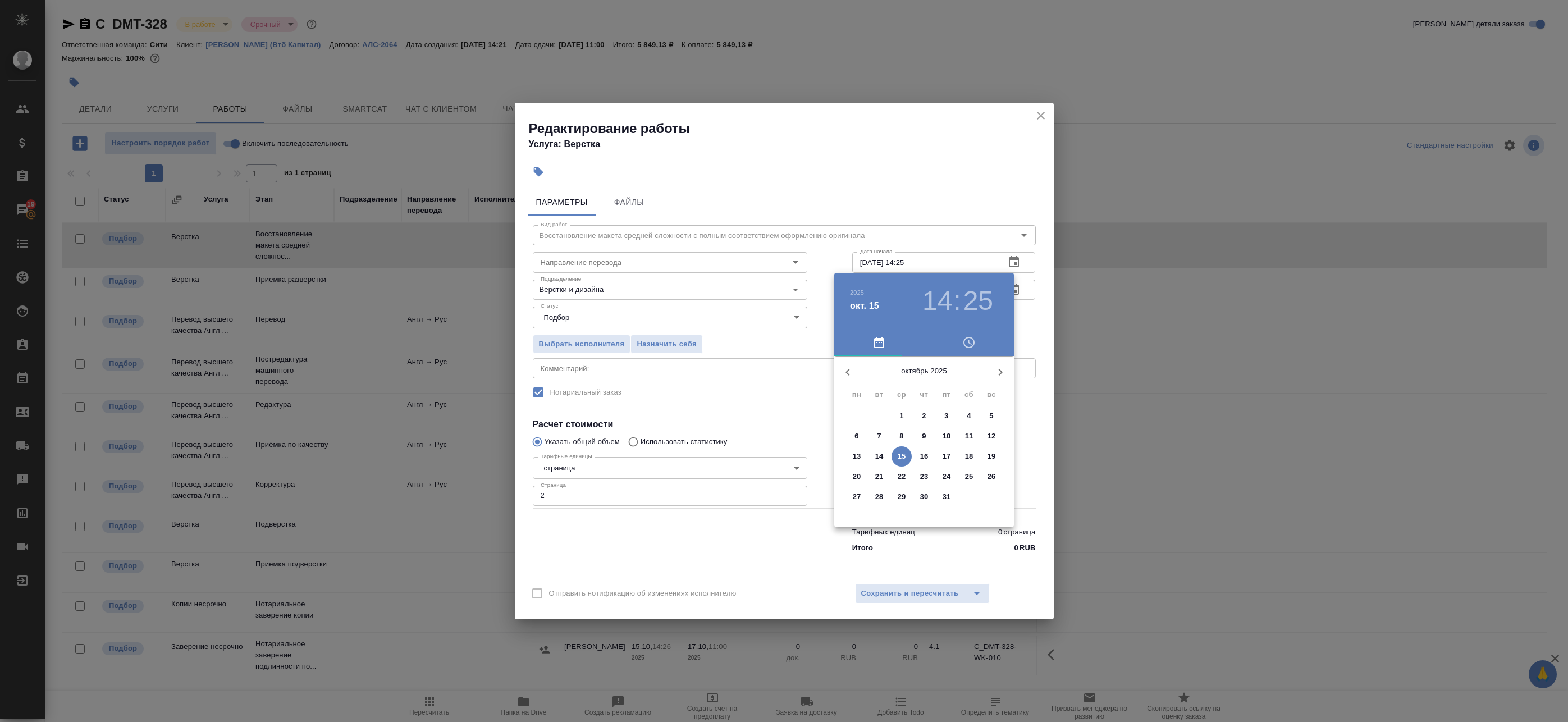
click at [903, 458] on p "15" at bounding box center [901, 456] width 8 height 12
click at [945, 477] on div at bounding box center [924, 443] width 146 height 146
click at [923, 505] on div at bounding box center [924, 443] width 146 height 146
type input "15.10.2025 17:30"
click at [1030, 319] on div at bounding box center [784, 361] width 1568 height 722
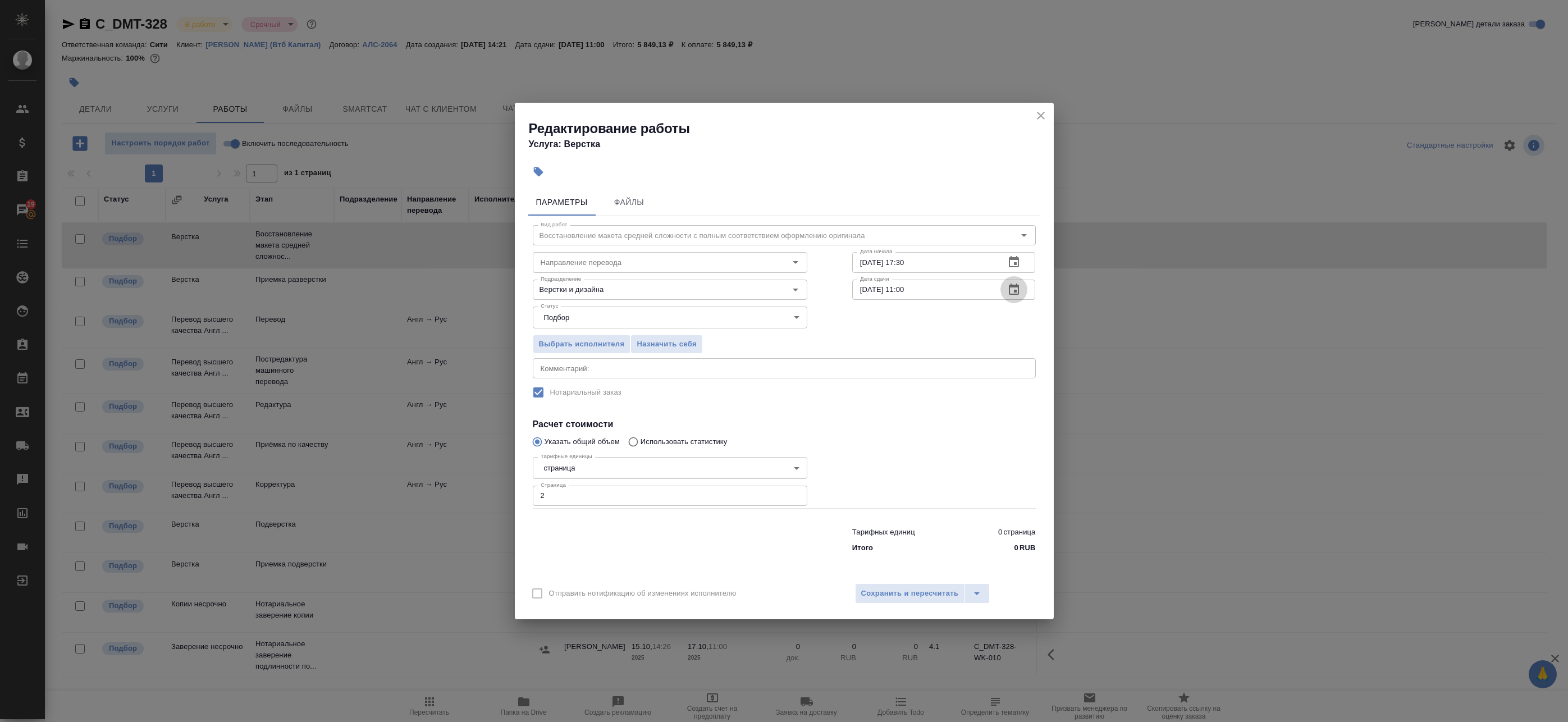
click at [1015, 286] on icon "button" at bounding box center [1013, 288] width 10 height 12
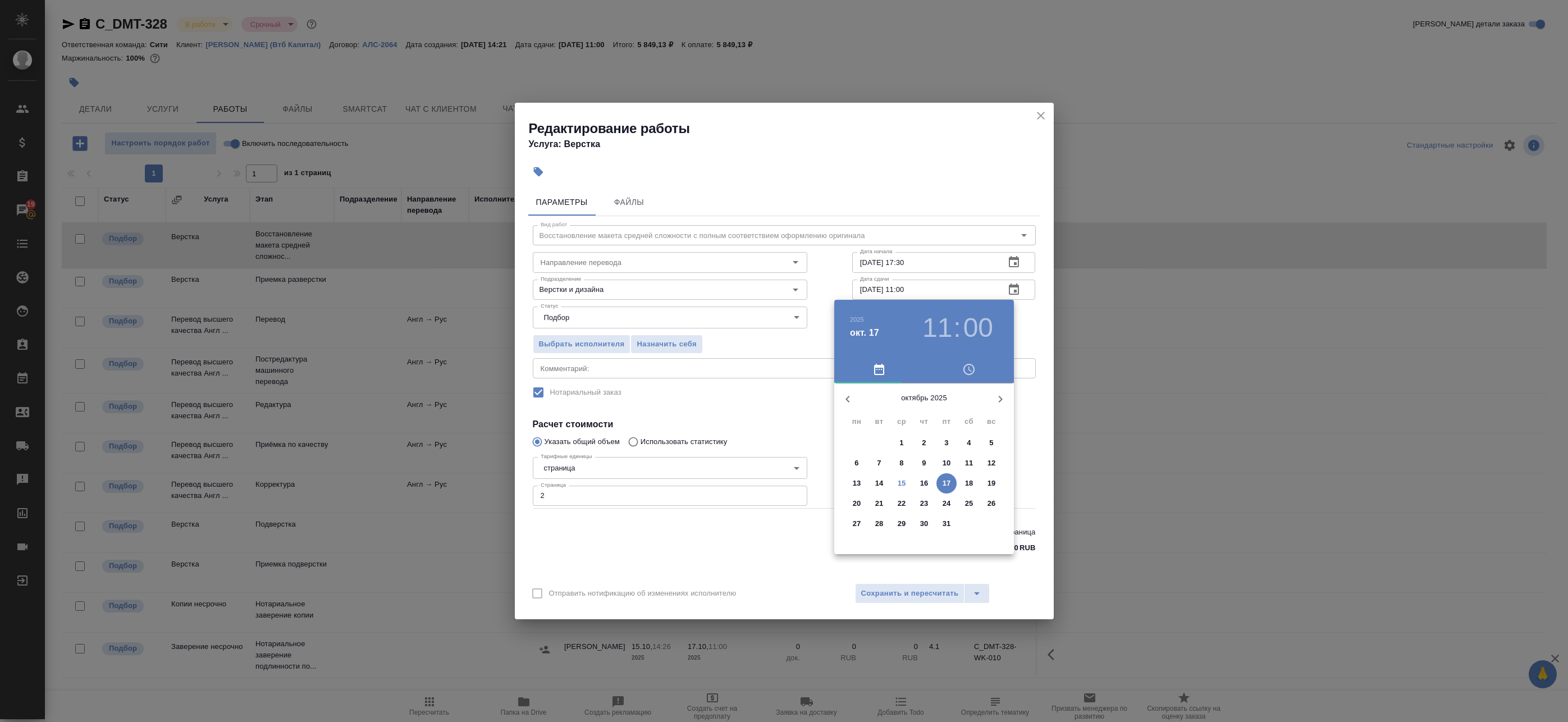
click at [907, 485] on span "15" at bounding box center [901, 483] width 21 height 12
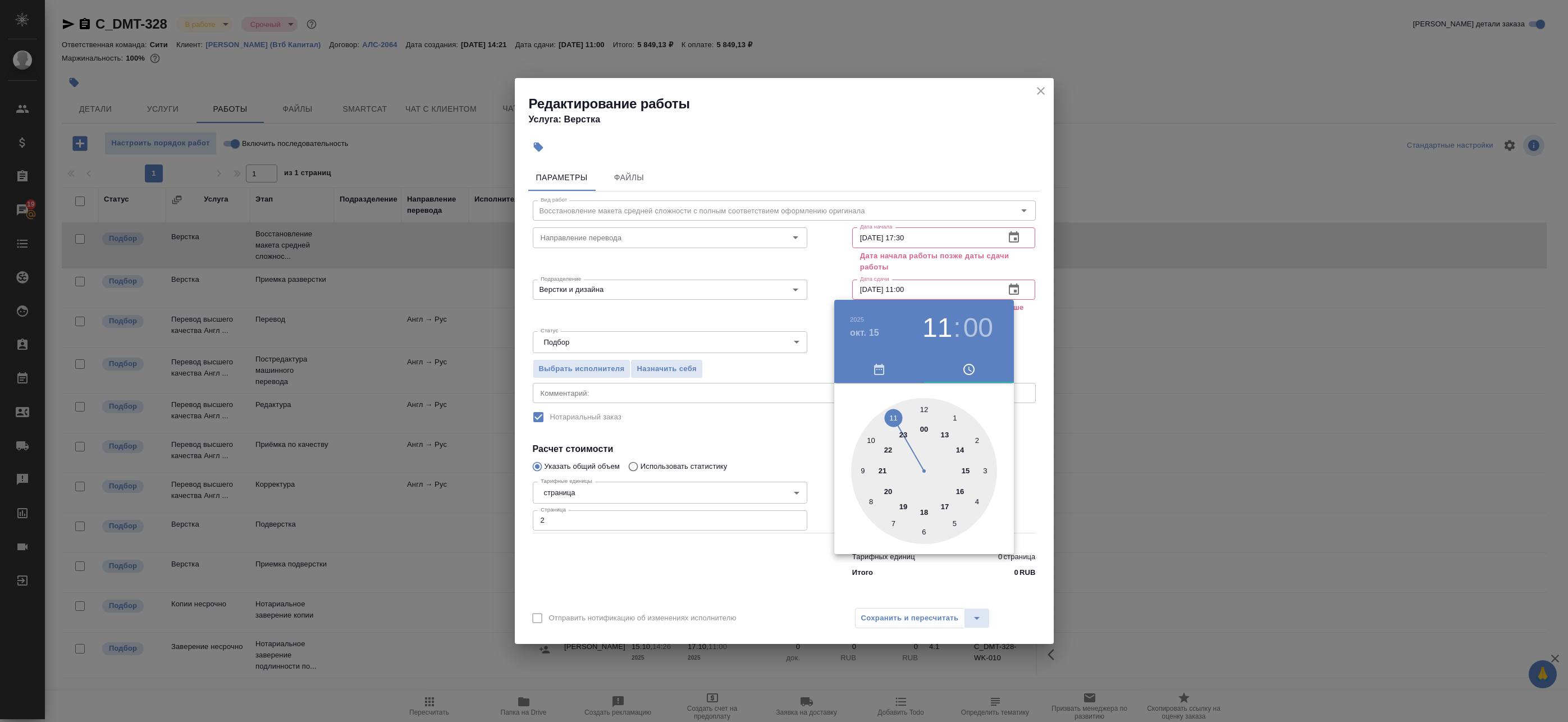
click at [905, 505] on div at bounding box center [924, 470] width 146 height 146
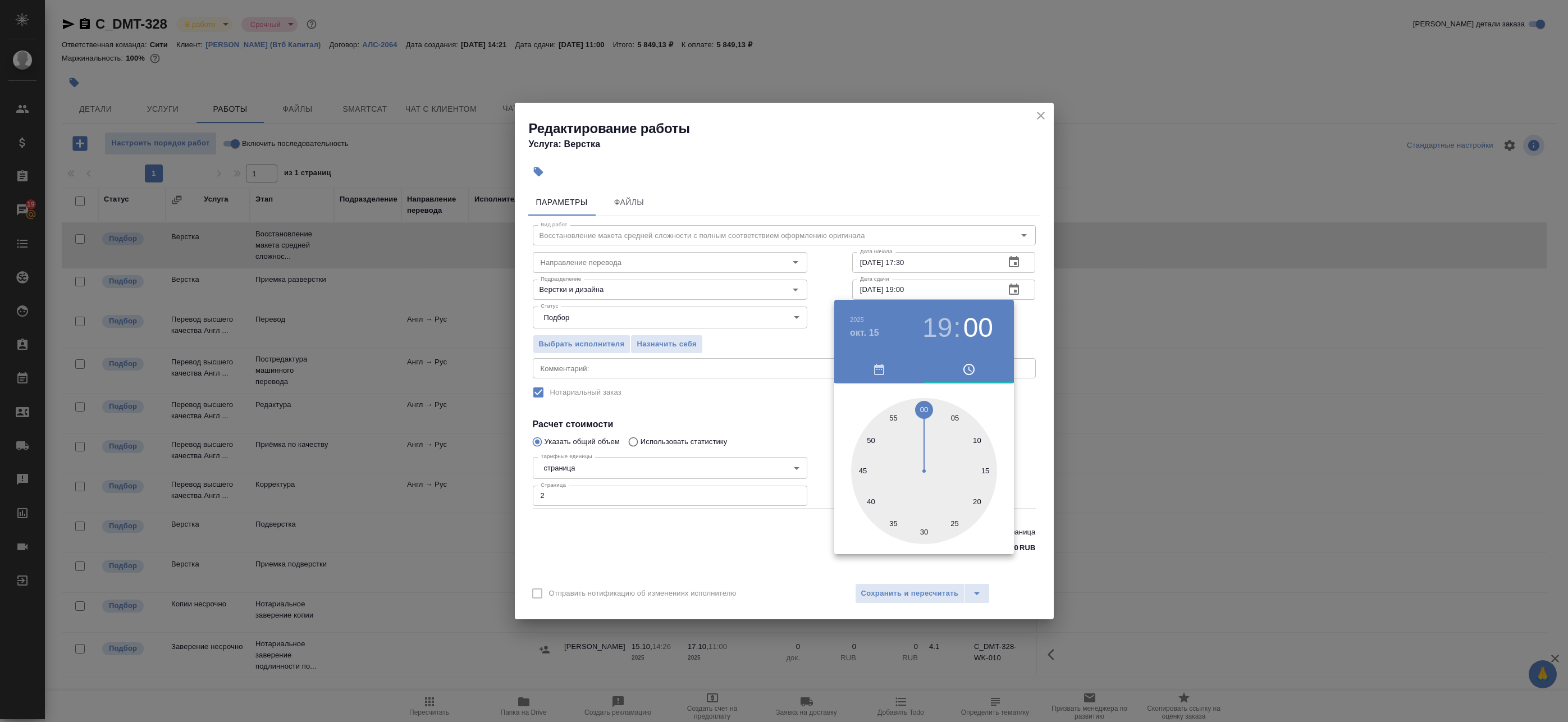
click at [1035, 323] on div at bounding box center [784, 361] width 1568 height 722
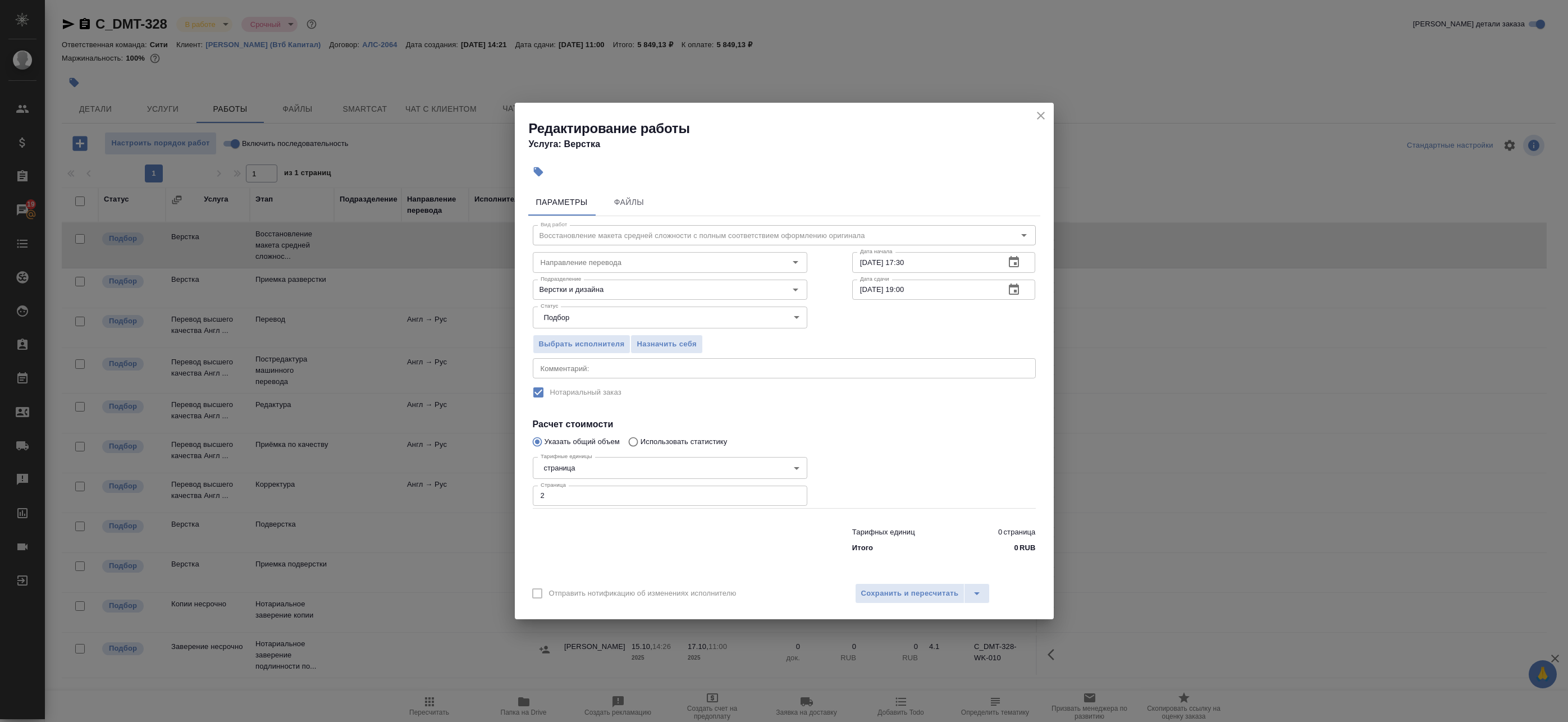
click at [1014, 289] on icon "button" at bounding box center [1013, 289] width 13 height 13
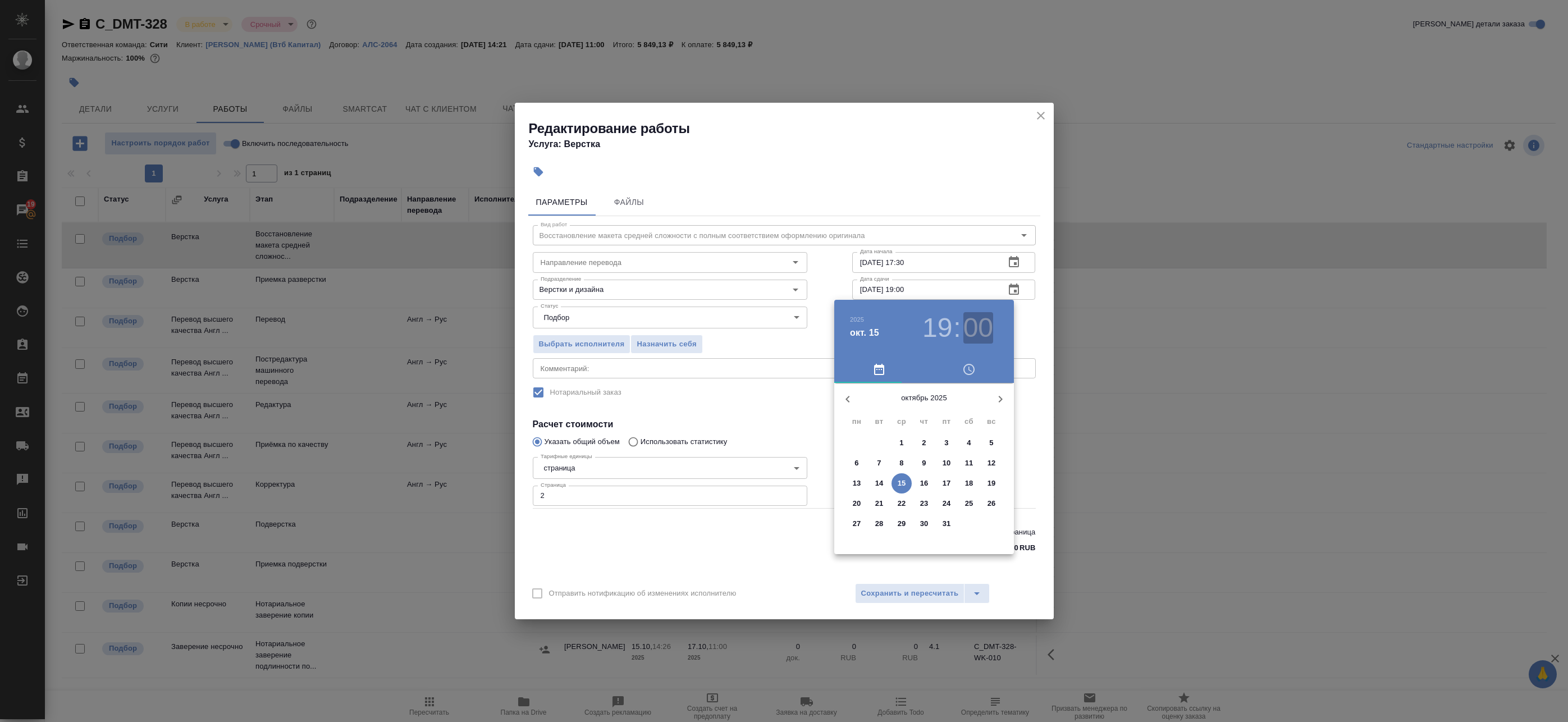
click at [986, 318] on h3 "00" at bounding box center [978, 327] width 30 height 31
click at [923, 533] on div at bounding box center [924, 470] width 146 height 146
click at [1030, 317] on div at bounding box center [784, 361] width 1568 height 722
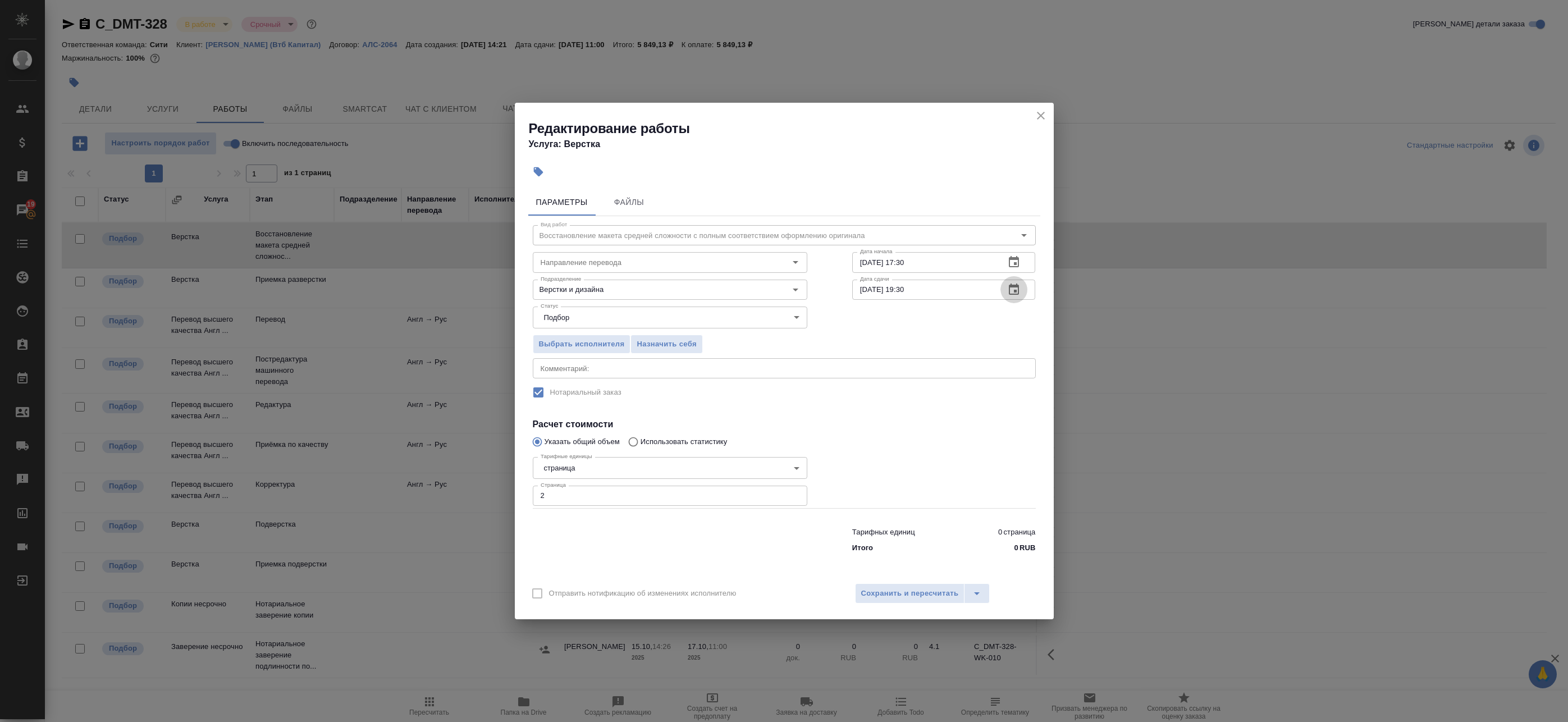
click at [1014, 288] on icon "button" at bounding box center [1013, 289] width 13 height 13
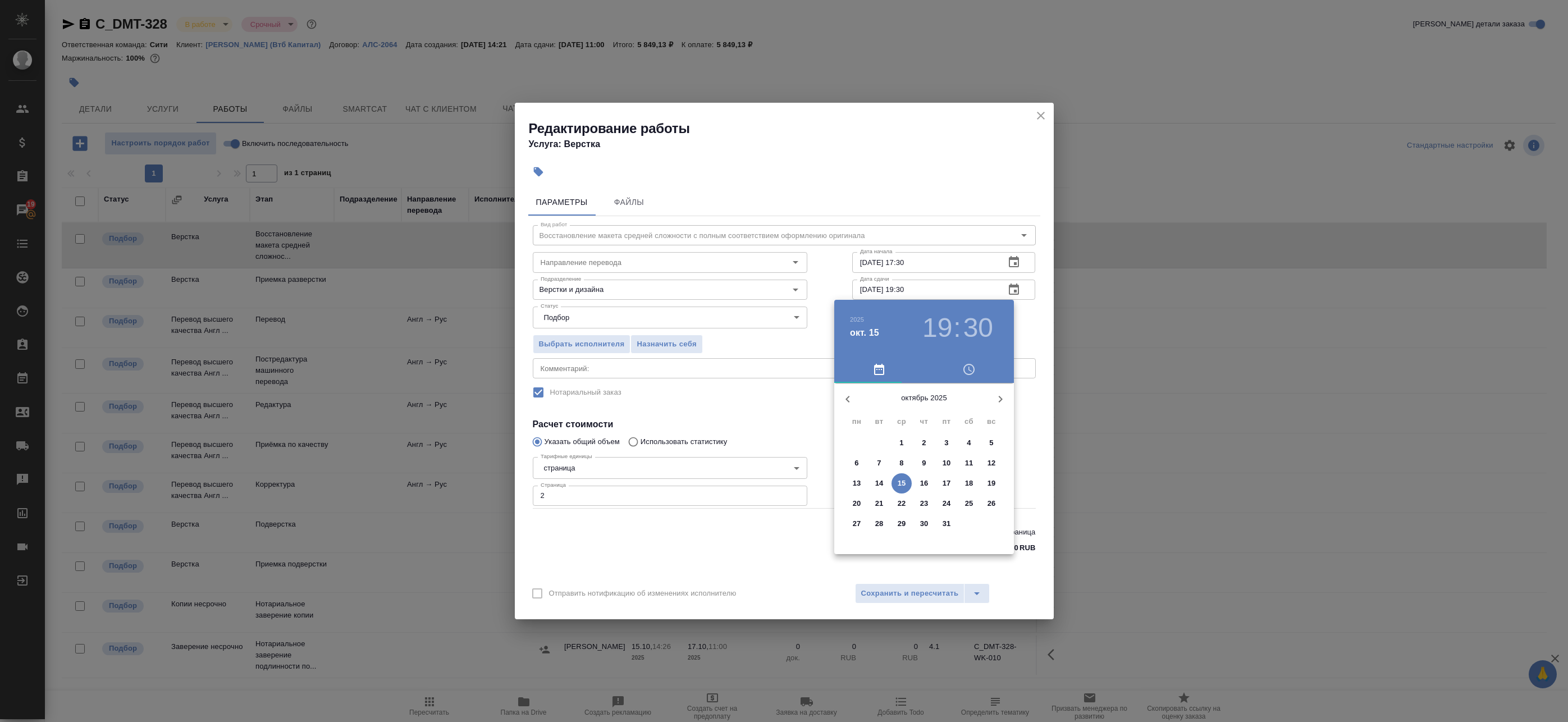
click at [904, 486] on p "15" at bounding box center [901, 483] width 8 height 12
drag, startPoint x: 887, startPoint y: 491, endPoint x: 908, endPoint y: 471, distance: 29.0
click at [888, 491] on div at bounding box center [924, 470] width 146 height 146
click at [926, 410] on div at bounding box center [924, 470] width 146 height 146
type input "15.10.2025 20:00"
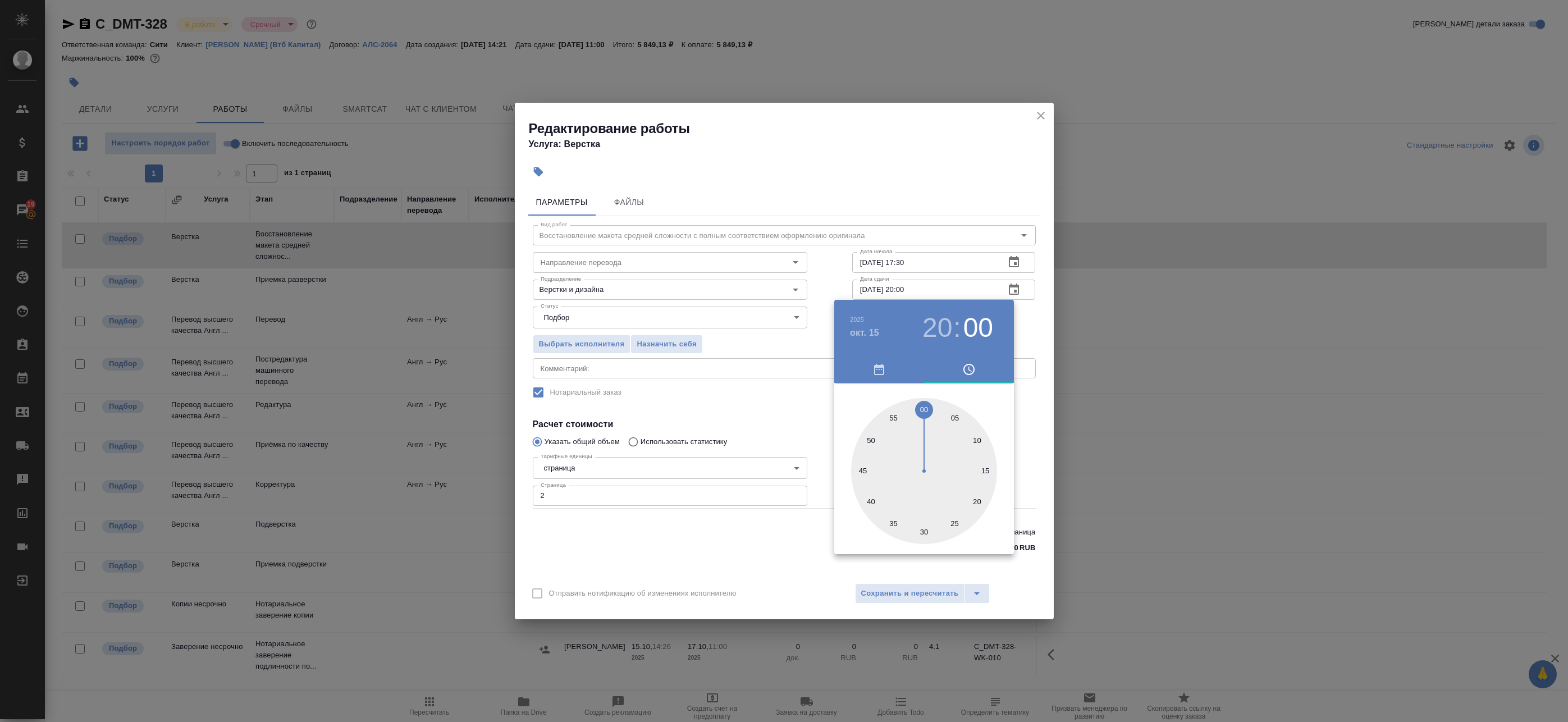
click at [1021, 322] on div at bounding box center [784, 361] width 1568 height 722
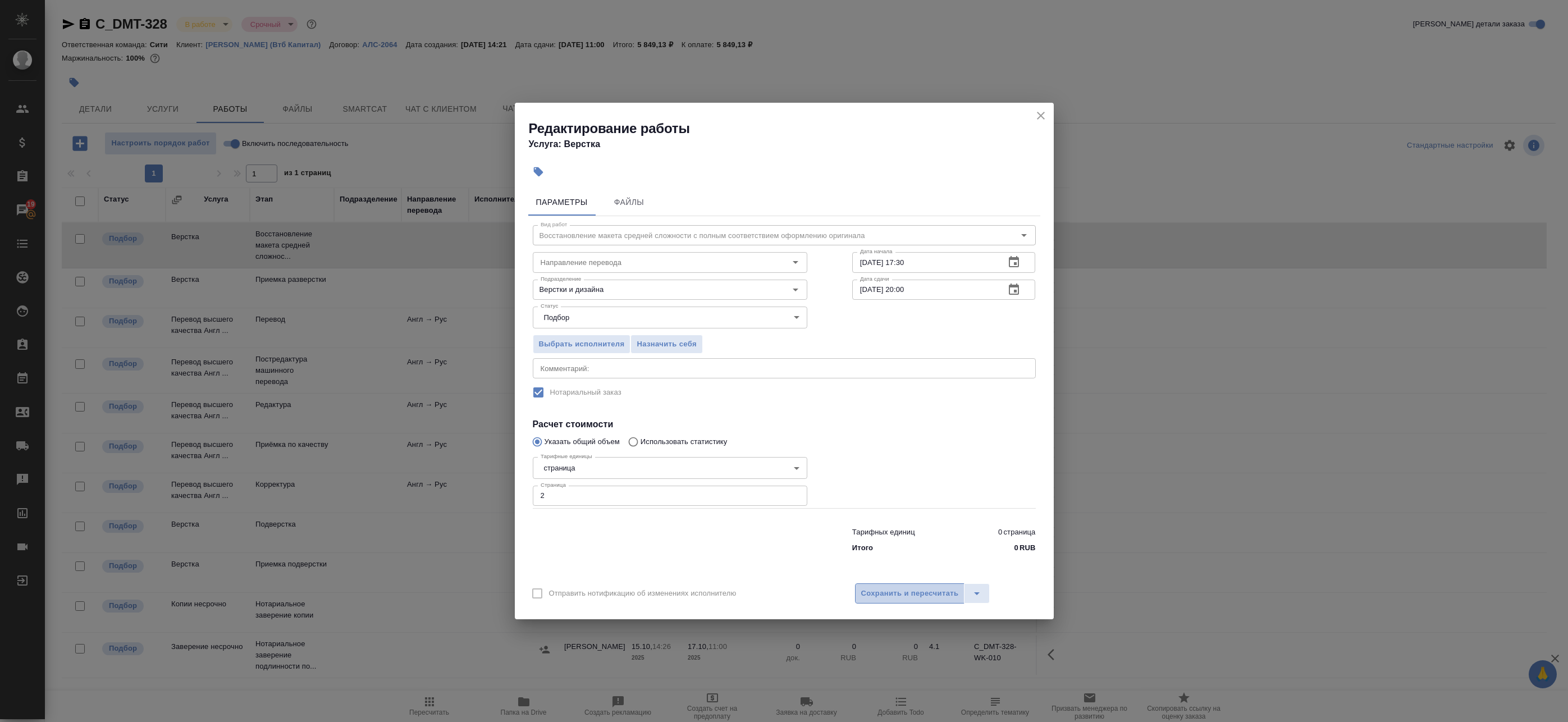
click at [922, 589] on span "Сохранить и пересчитать" at bounding box center [909, 593] width 98 height 13
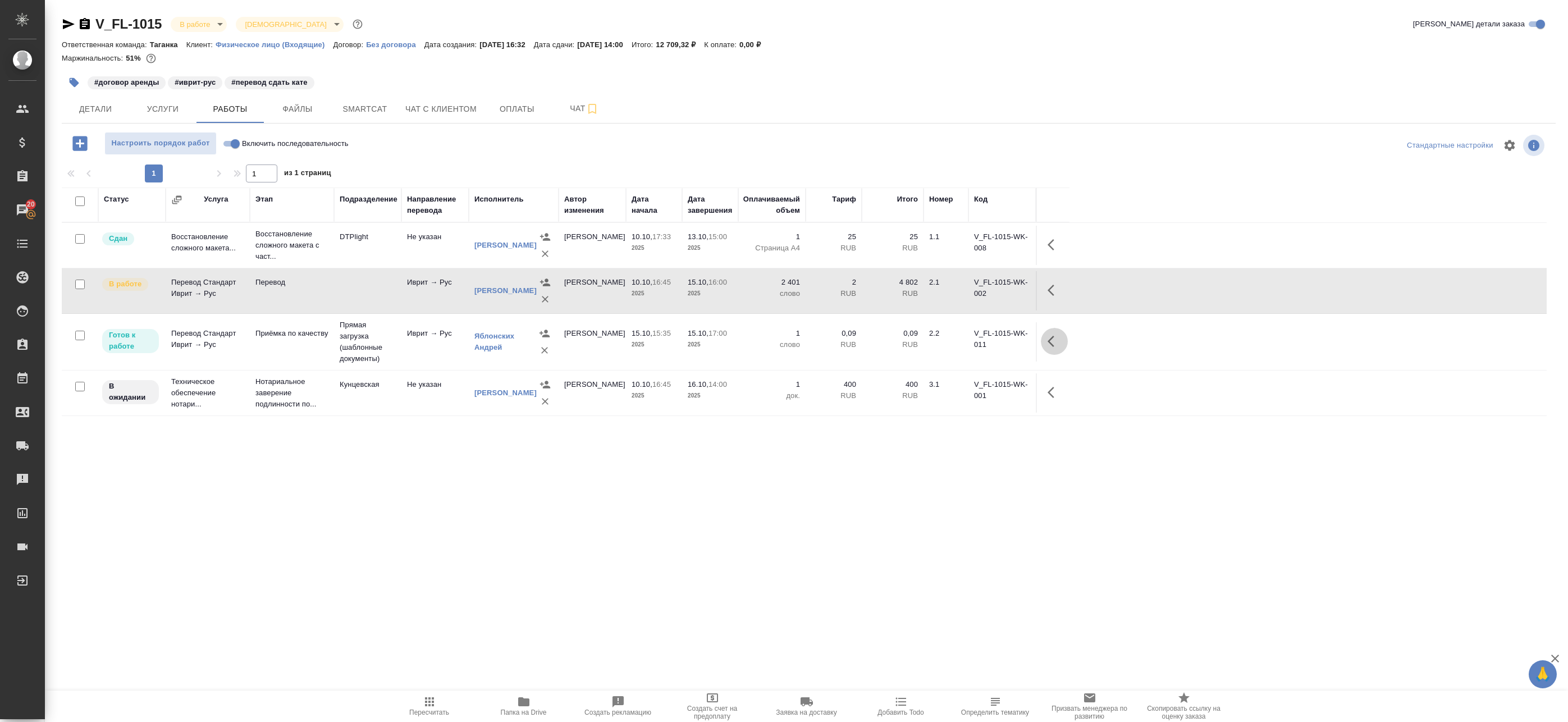
click at [1049, 344] on icon "button" at bounding box center [1054, 340] width 13 height 13
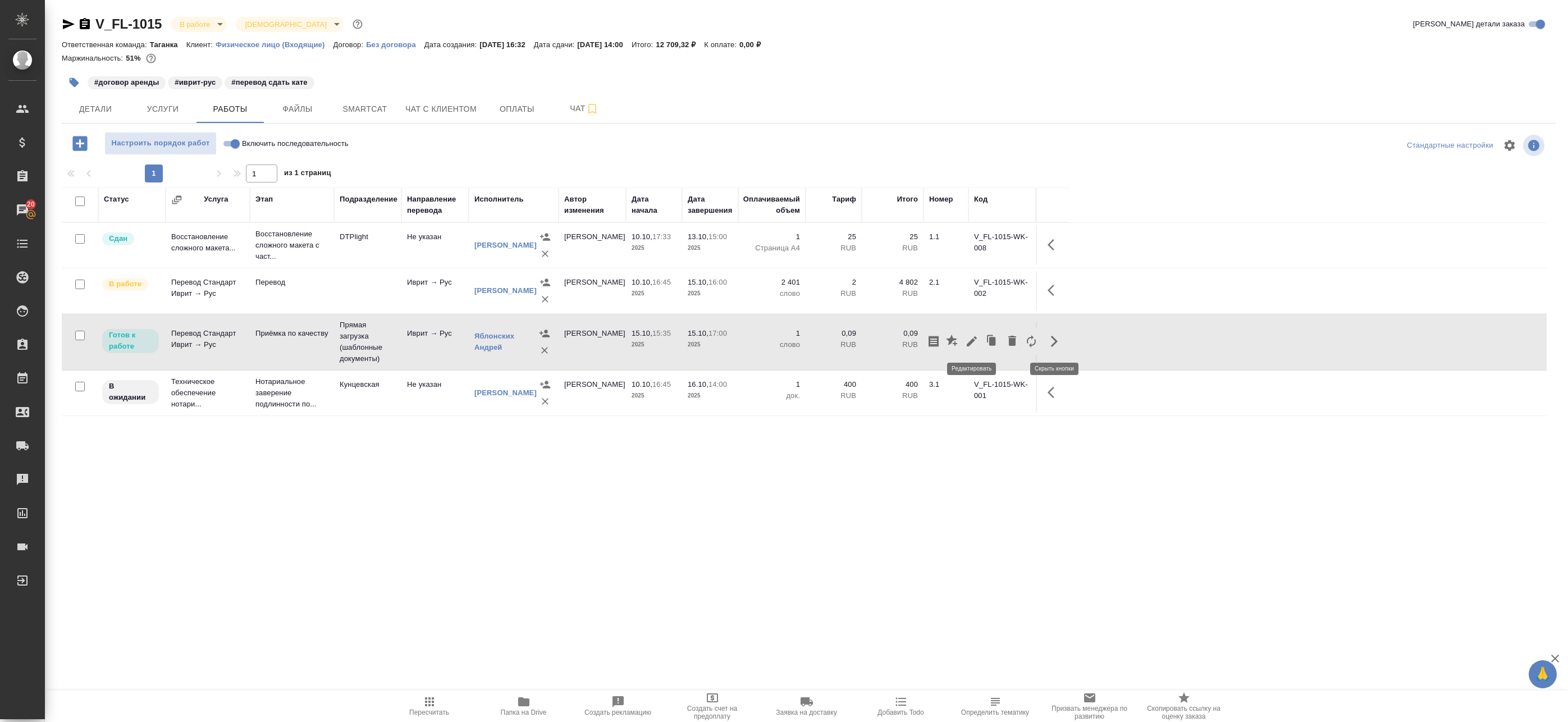
click at [972, 336] on icon "button" at bounding box center [971, 340] width 13 height 13
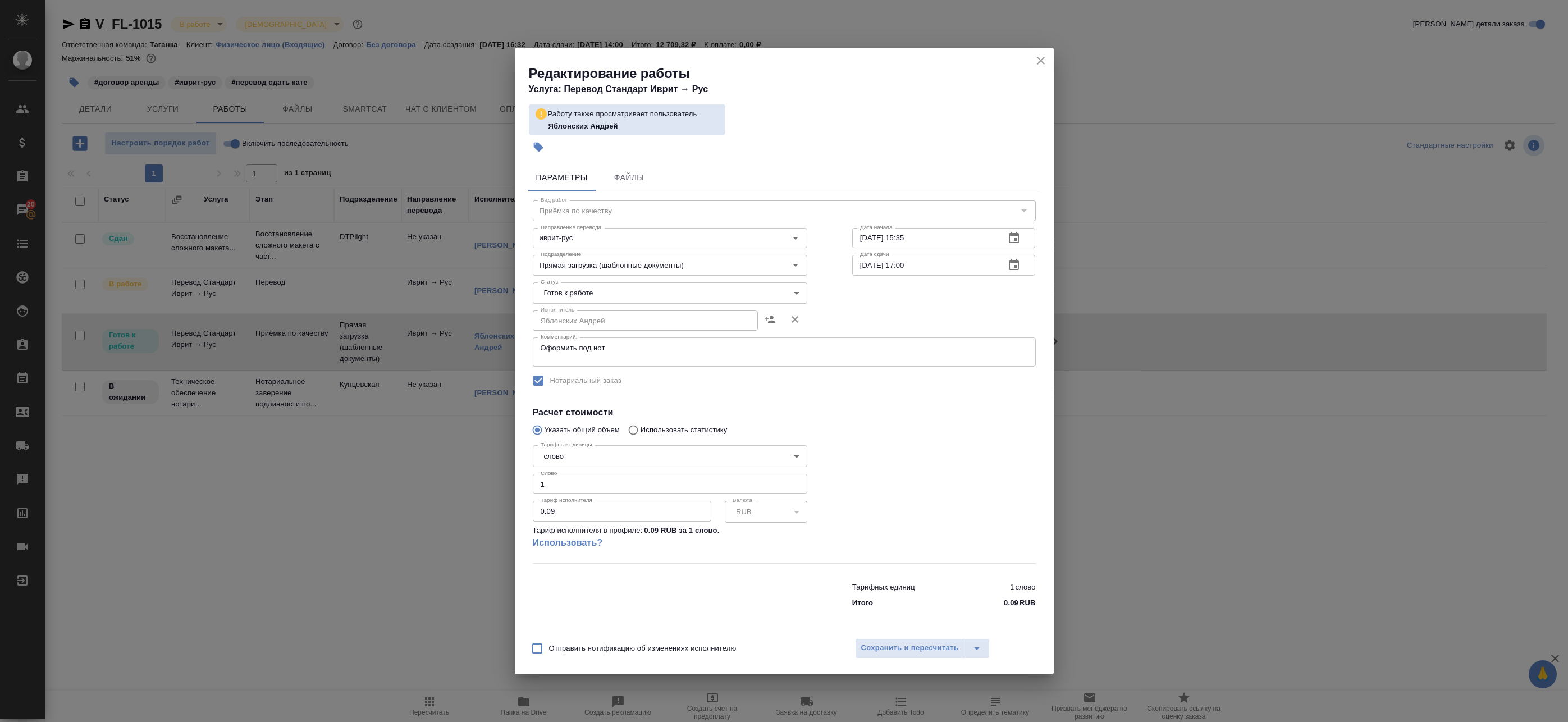
click at [634, 285] on body "🙏 .cls-1 fill:#fff; AWATERA Badanyan Artak Клиенты Спецификации Заказы 20 Чаты …" at bounding box center [784, 361] width 1568 height 722
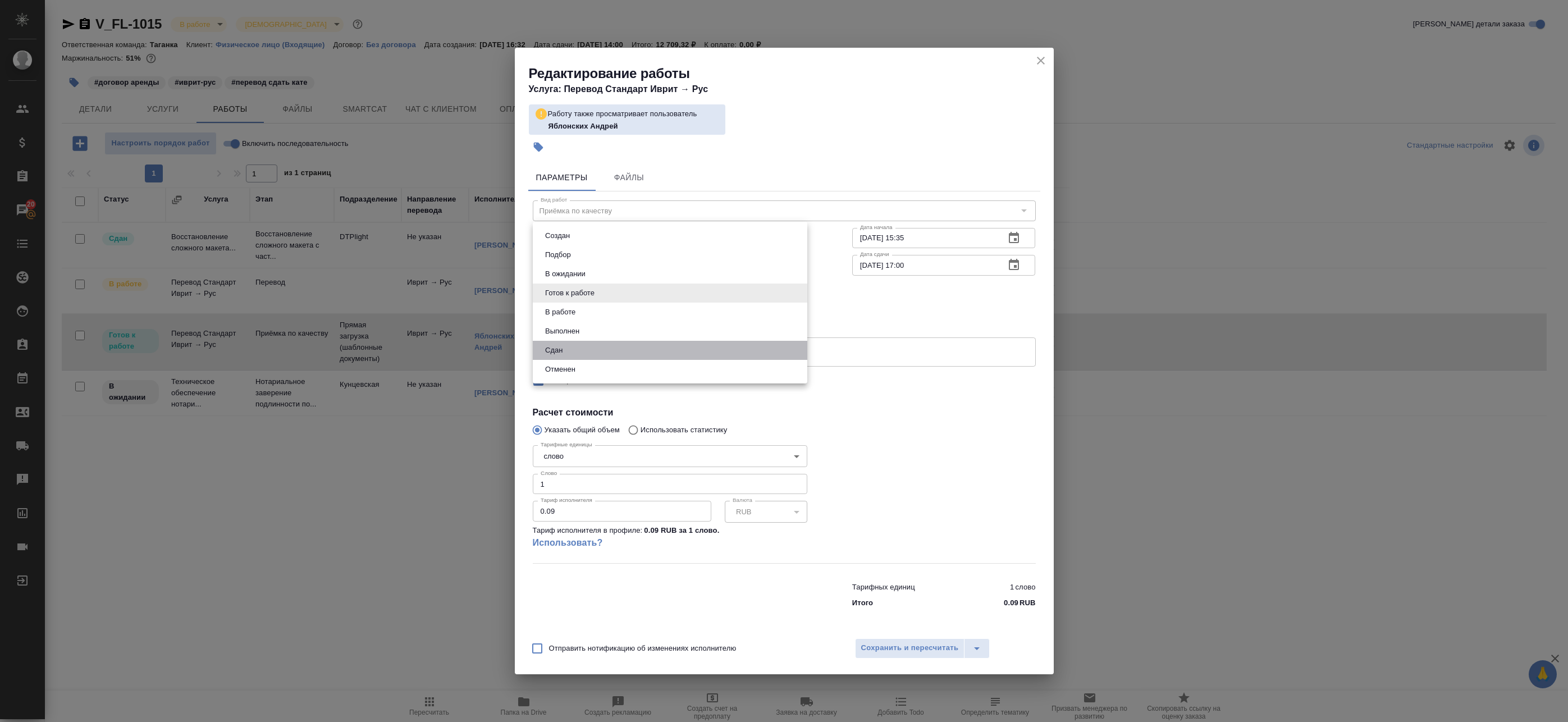
click at [601, 344] on li "Сдан" at bounding box center [670, 349] width 274 height 19
type input "closed"
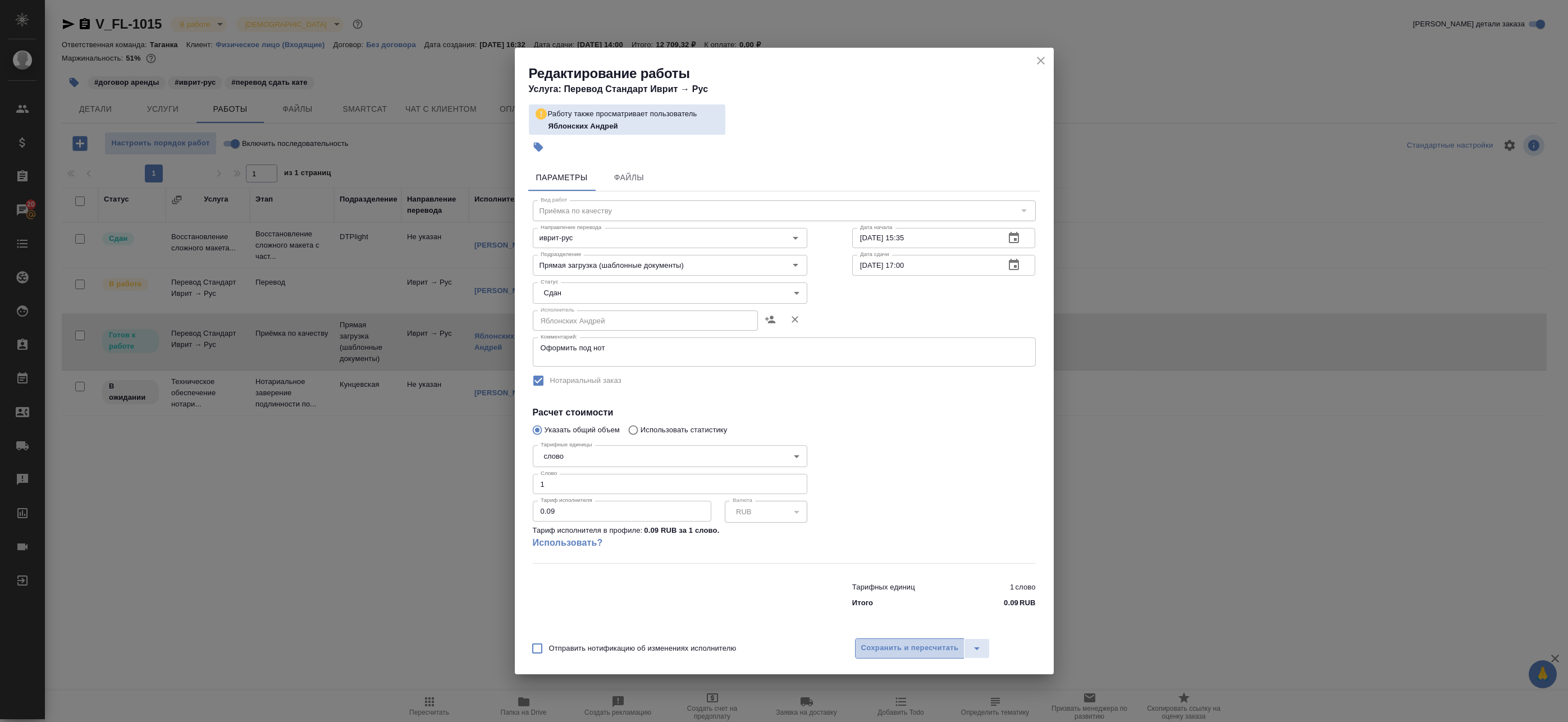
click at [903, 645] on span "Сохранить и пересчитать" at bounding box center [909, 648] width 98 height 13
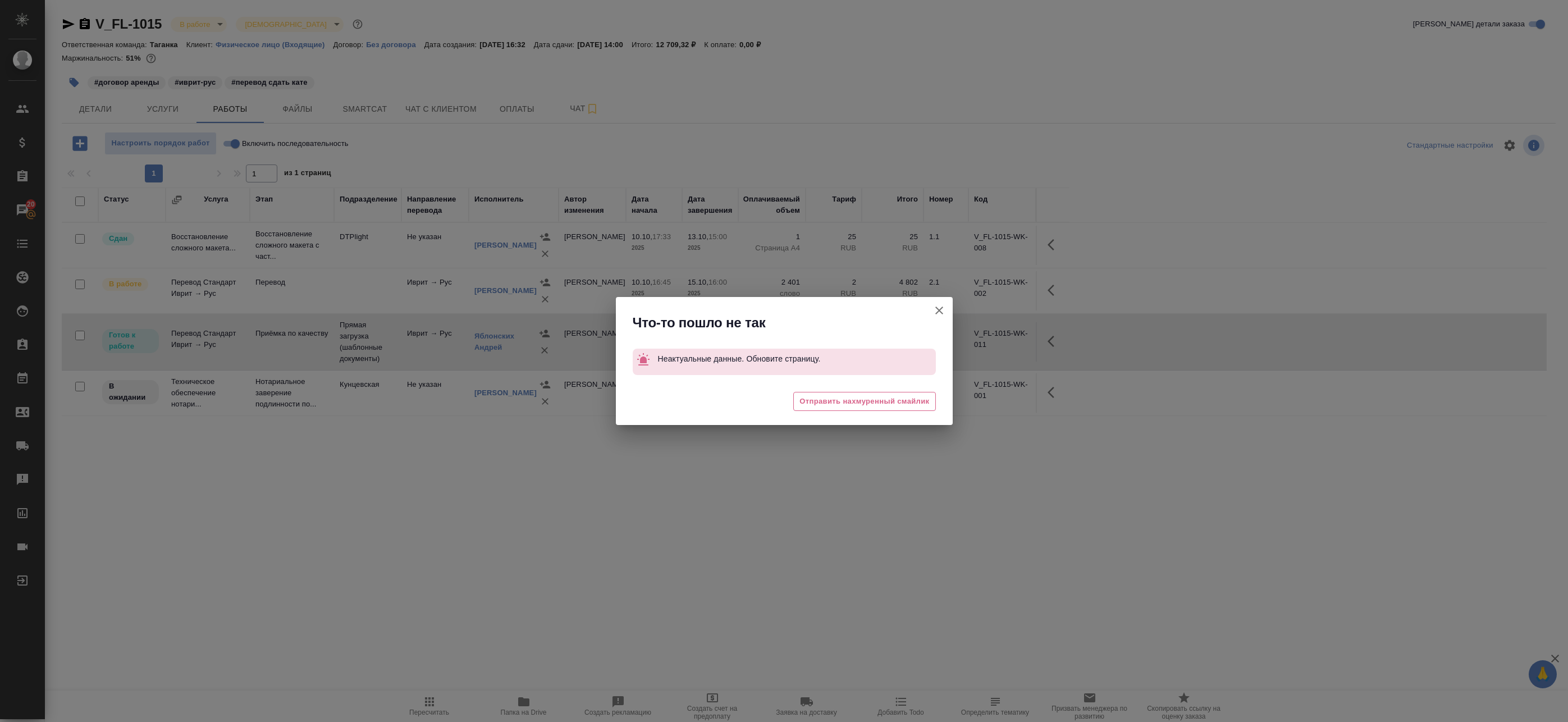
click at [935, 314] on icon "button" at bounding box center [939, 310] width 13 height 13
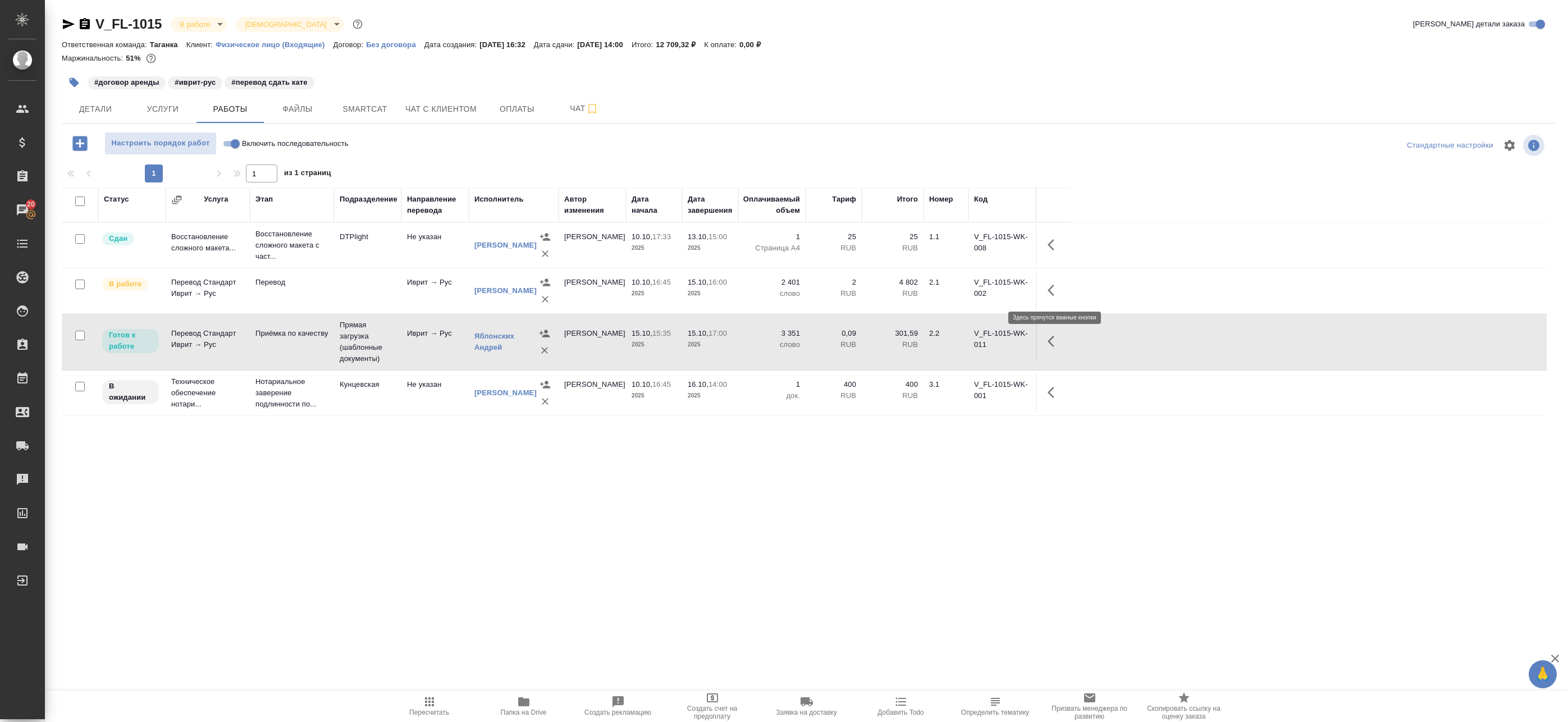
click at [1052, 285] on icon "button" at bounding box center [1054, 289] width 13 height 13
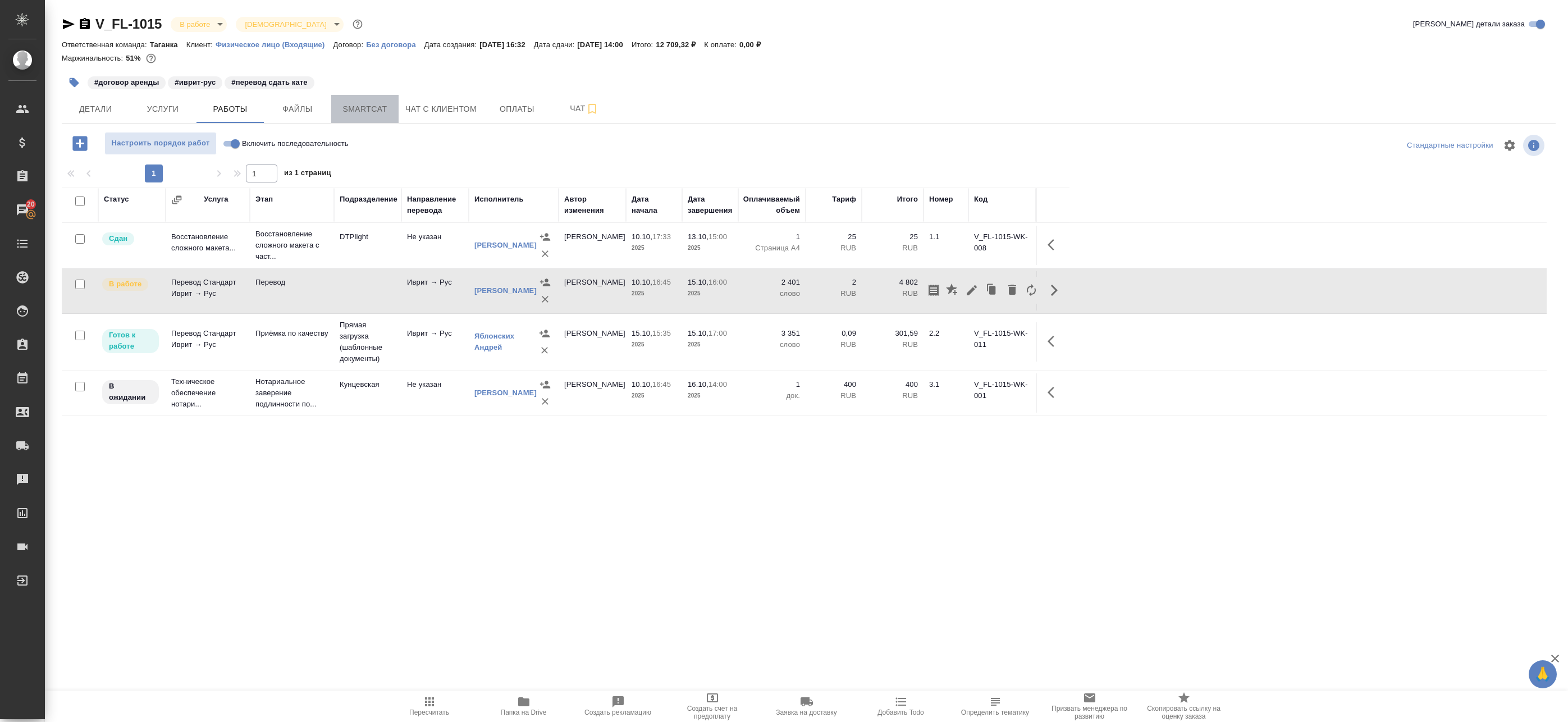
click at [395, 109] on button "Smartcat" at bounding box center [365, 108] width 67 height 28
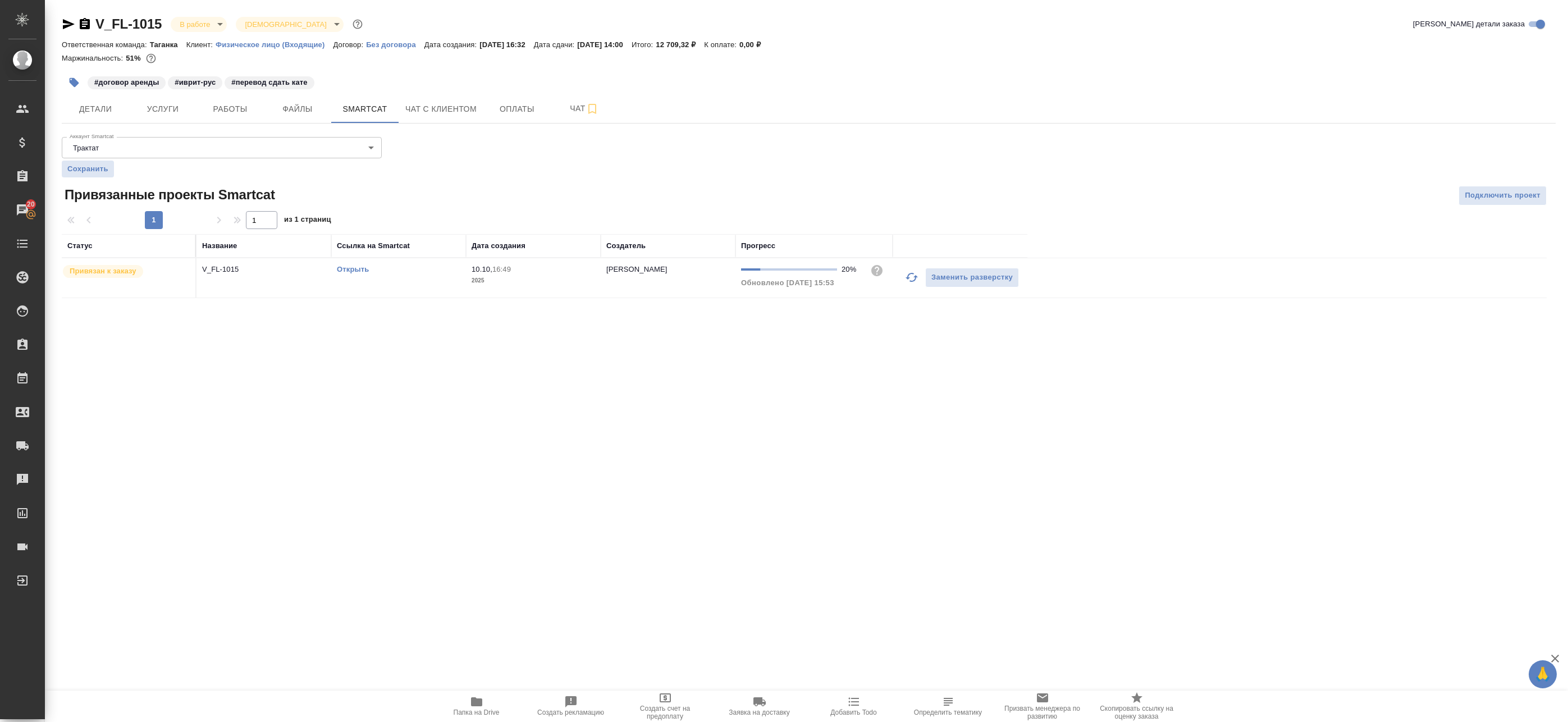
click at [487, 289] on td "10.10, 16:49 2025" at bounding box center [533, 278] width 134 height 39
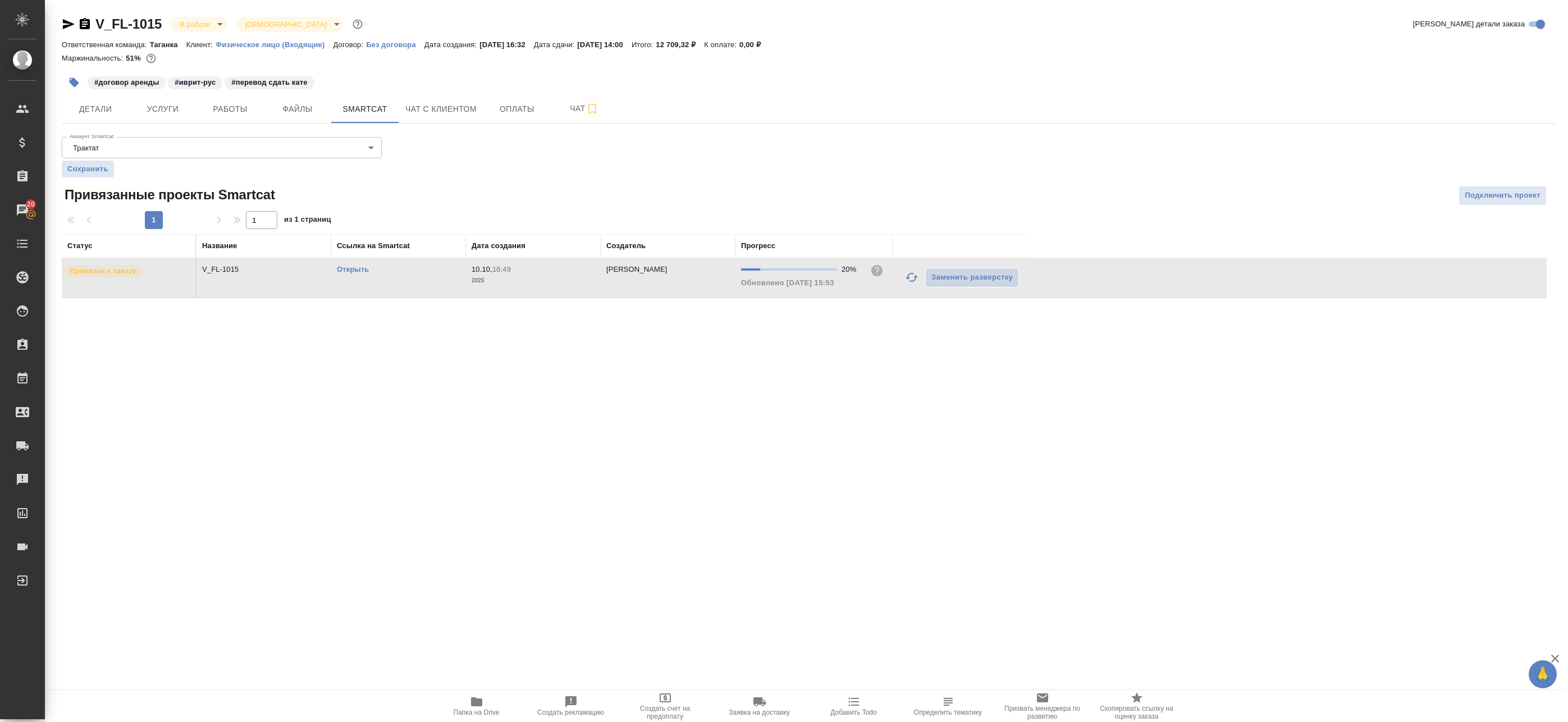
click at [536, 293] on td "10.10, 16:49 2025" at bounding box center [533, 278] width 134 height 39
click at [250, 110] on span "Работы" at bounding box center [230, 109] width 54 height 14
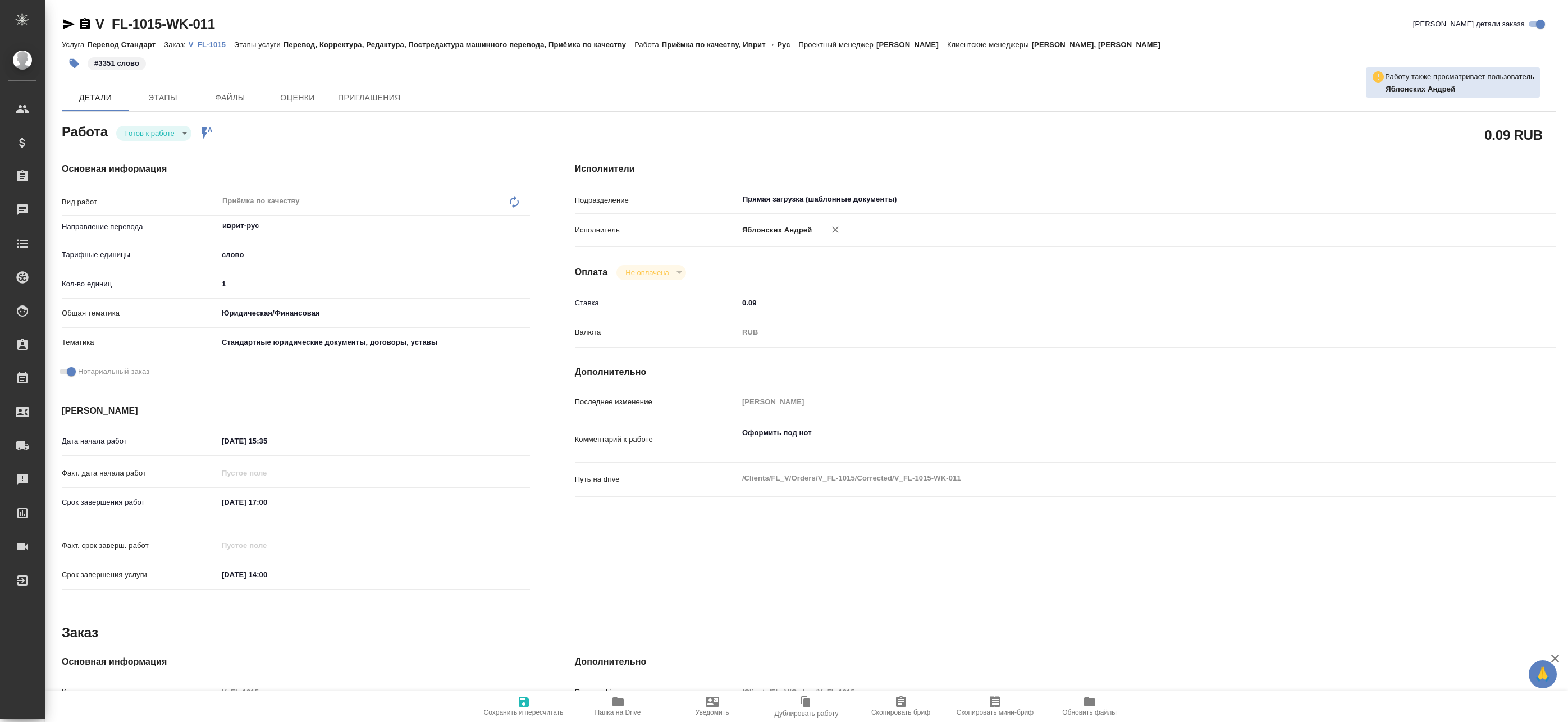
type textarea "x"
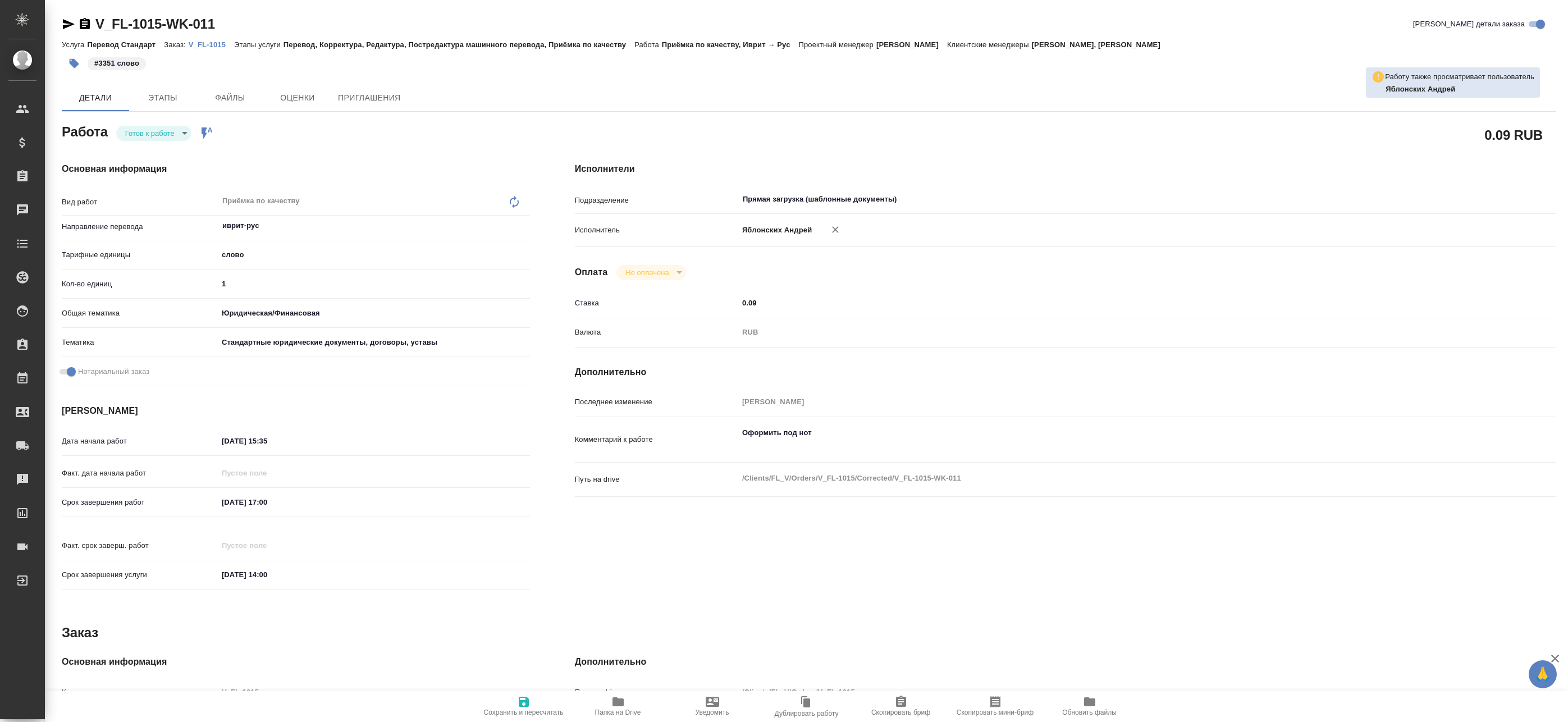
type textarea "x"
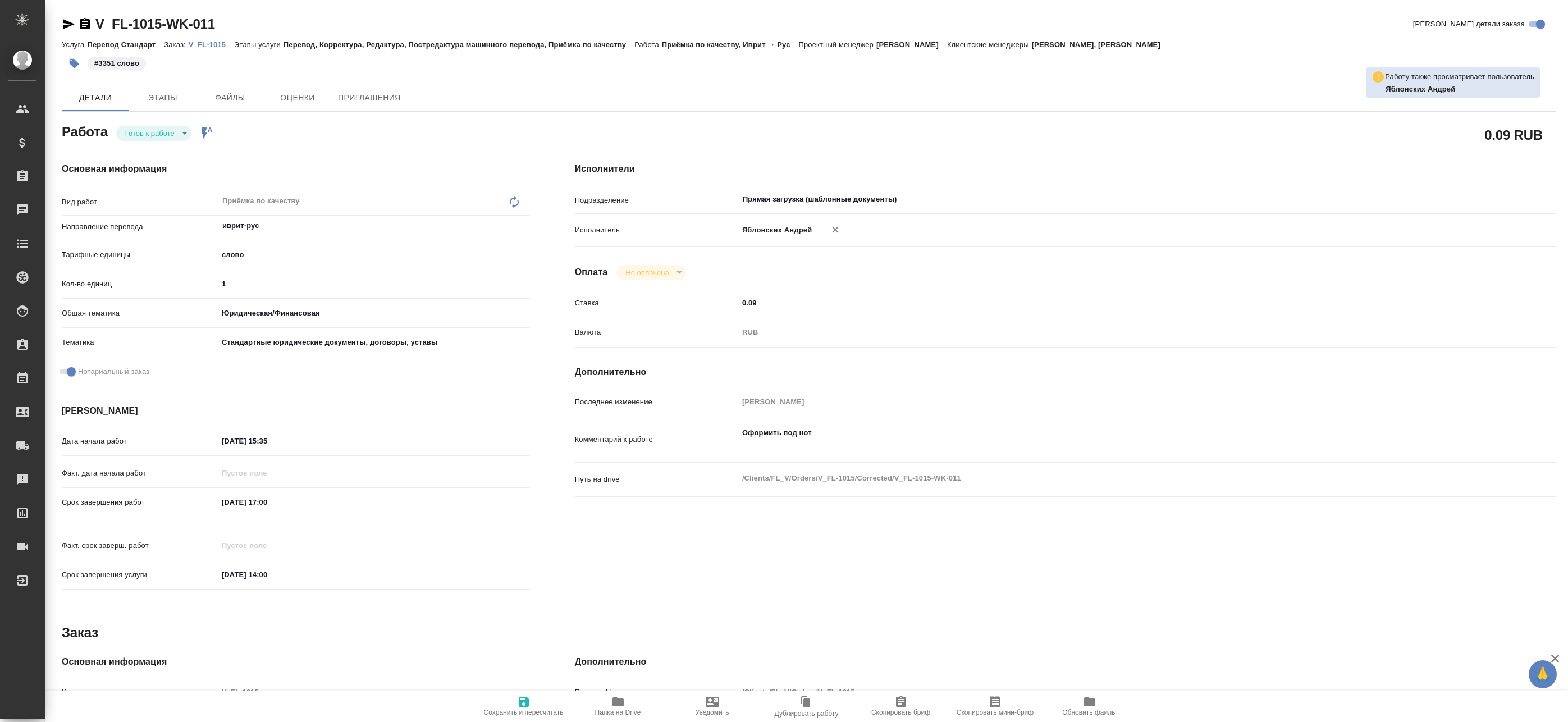
type textarea "x"
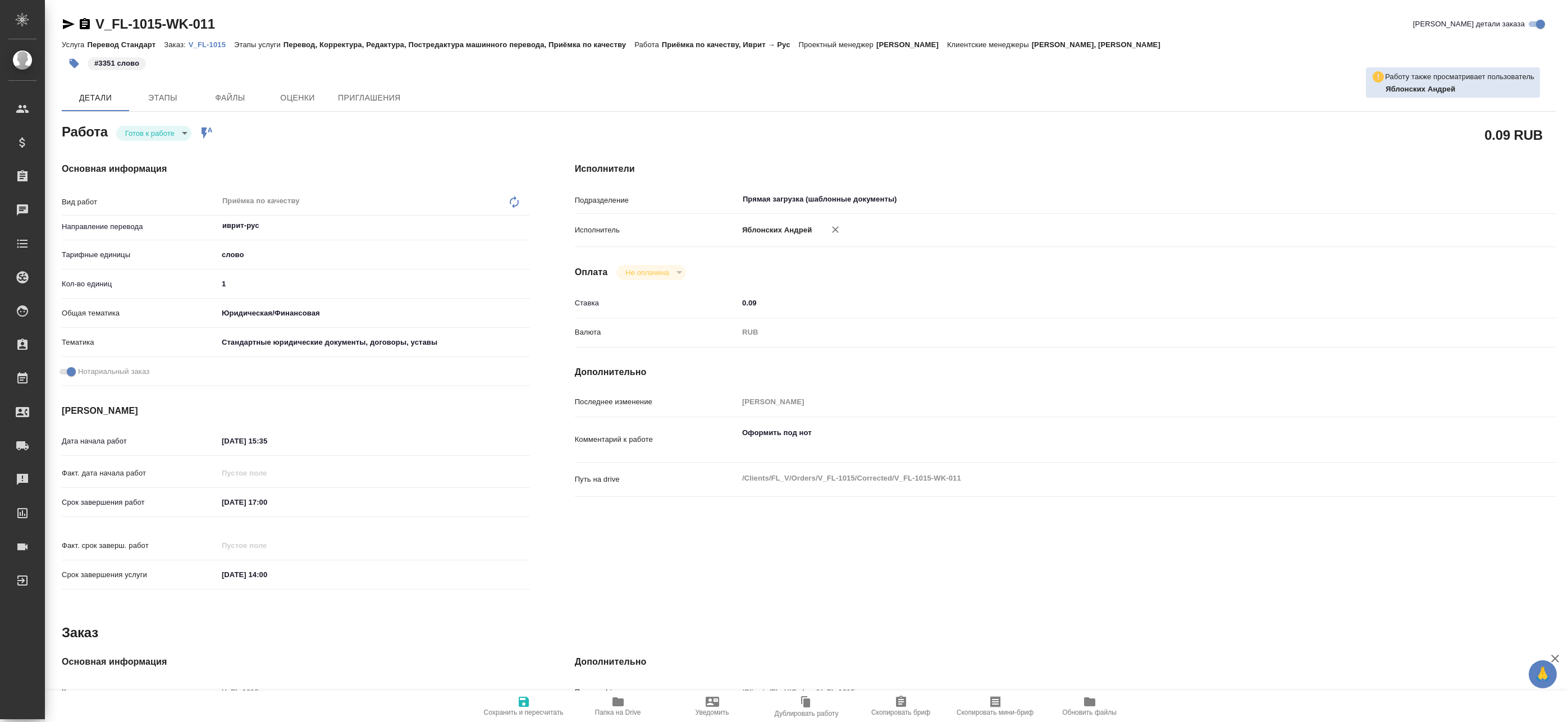
type textarea "x"
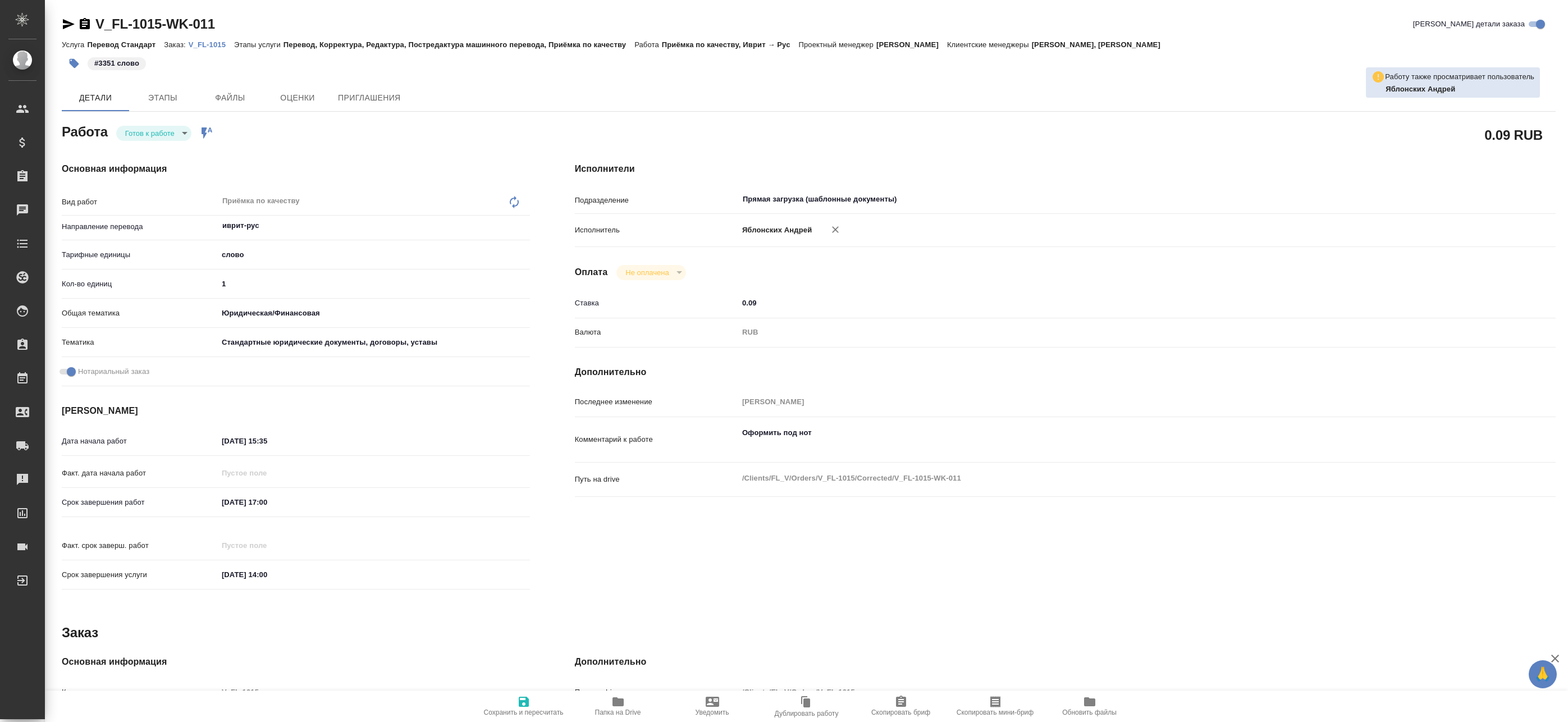
type textarea "x"
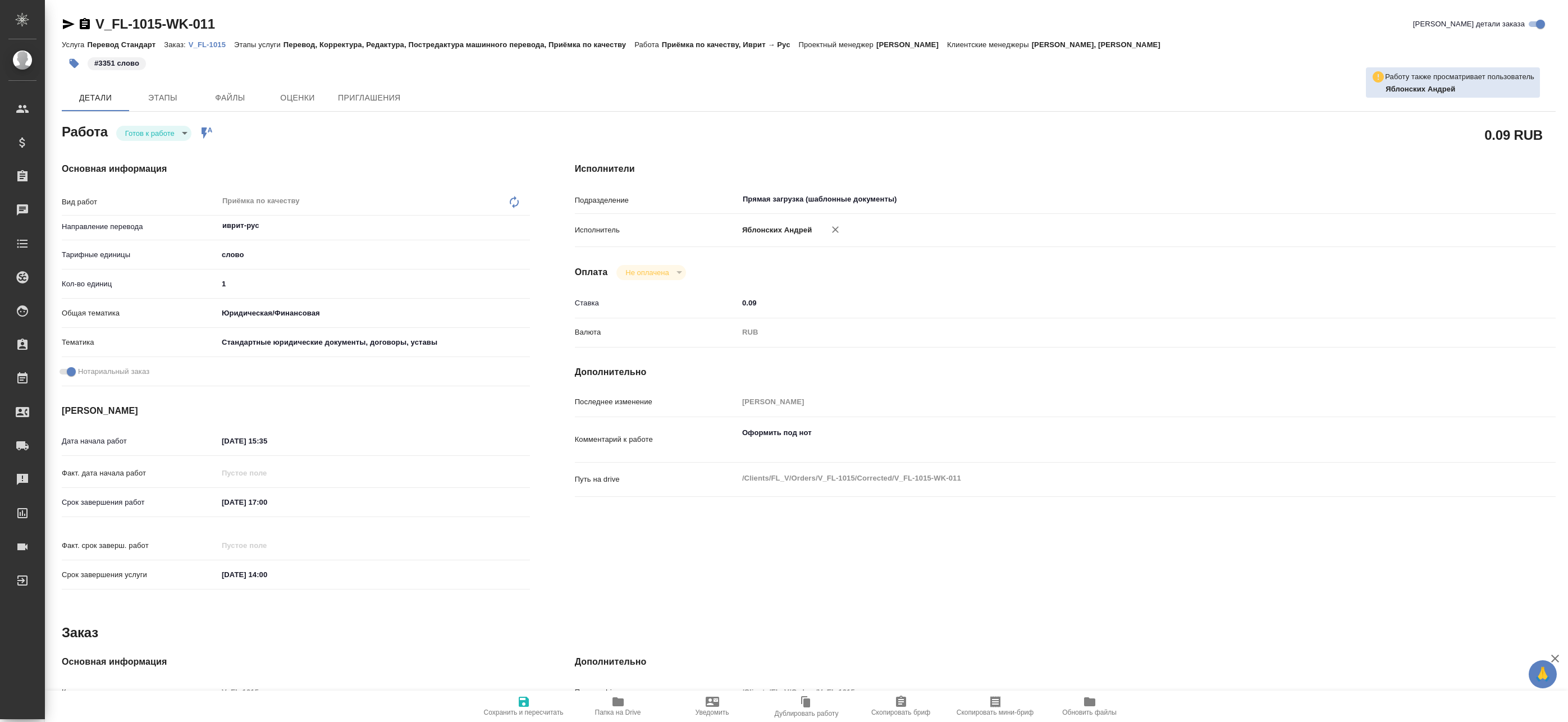
type textarea "x"
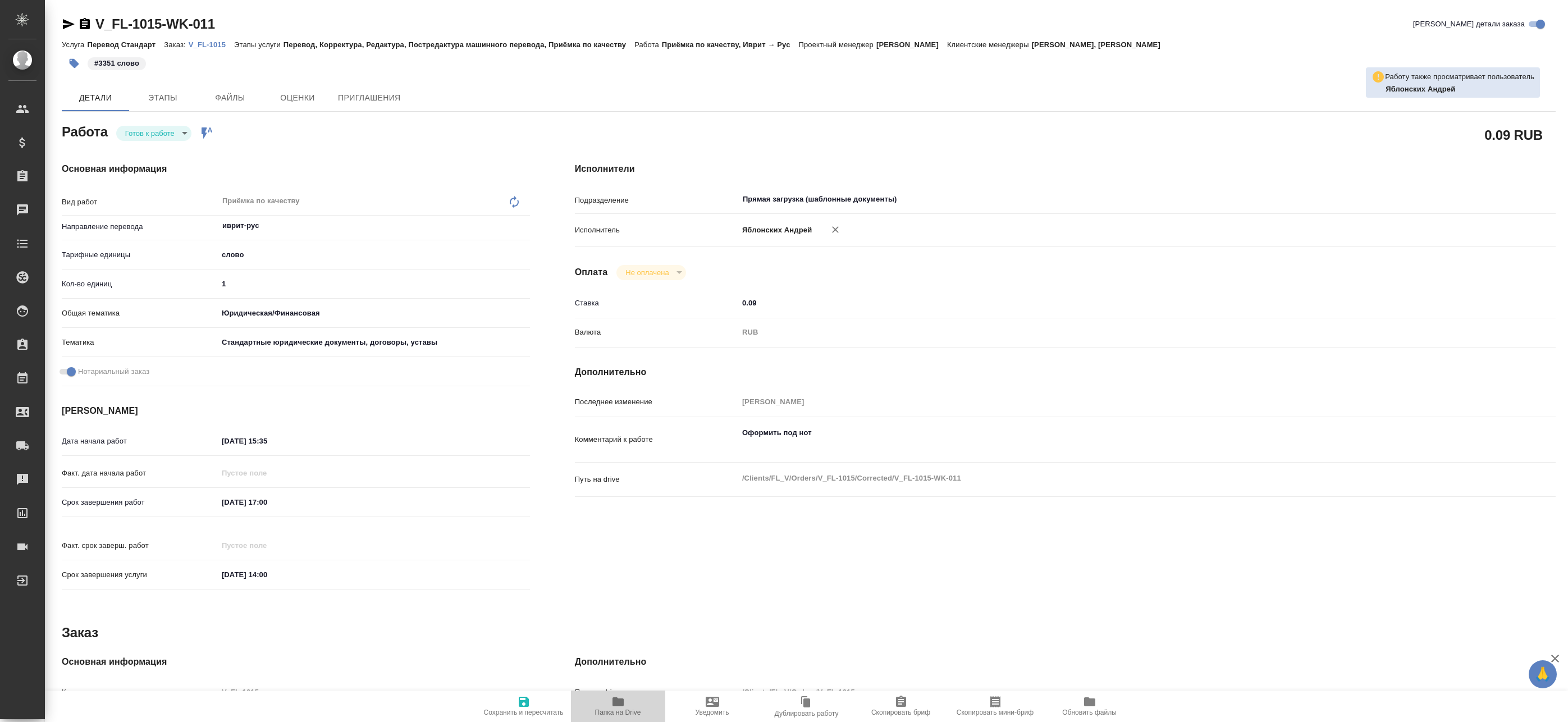
click at [620, 701] on icon "button" at bounding box center [618, 701] width 12 height 9
type textarea "x"
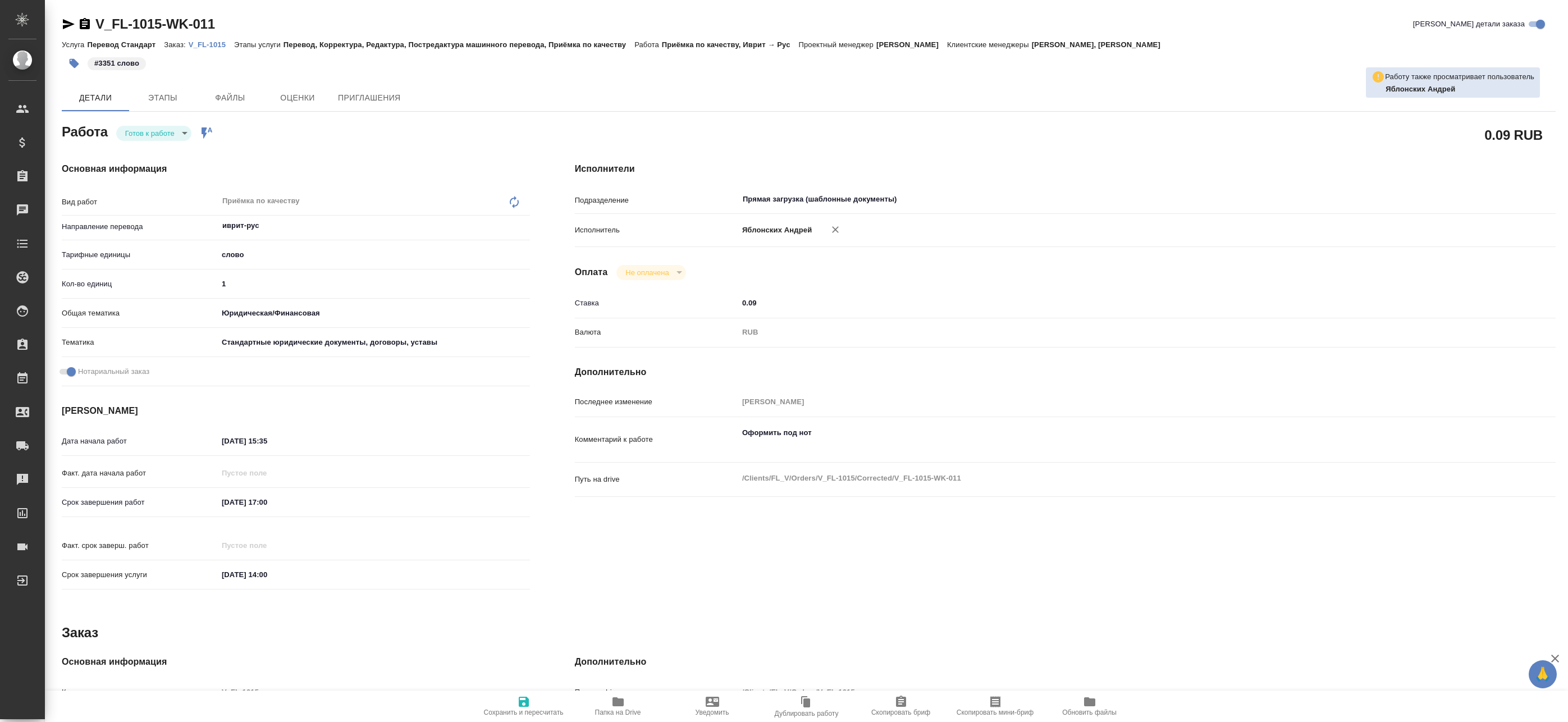
type textarea "x"
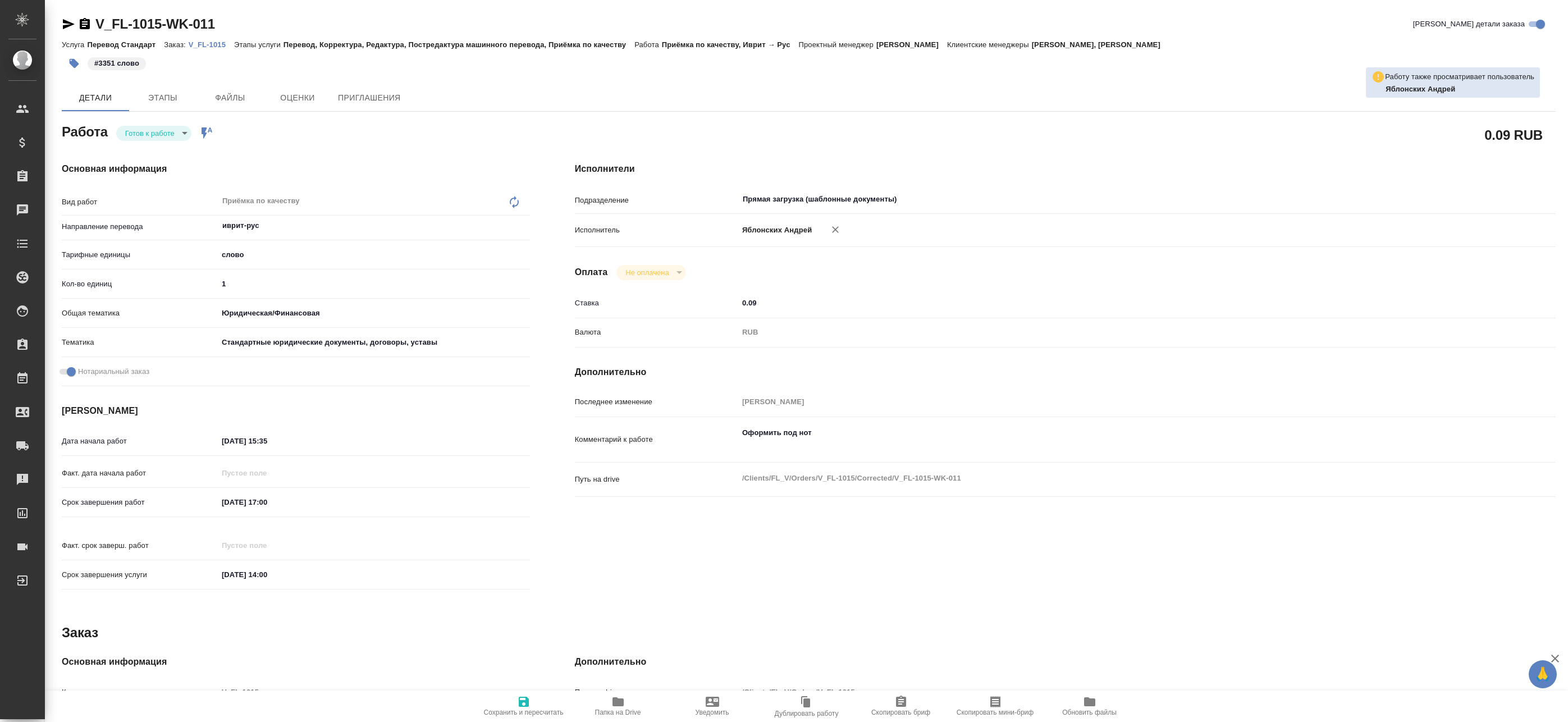
type textarea "x"
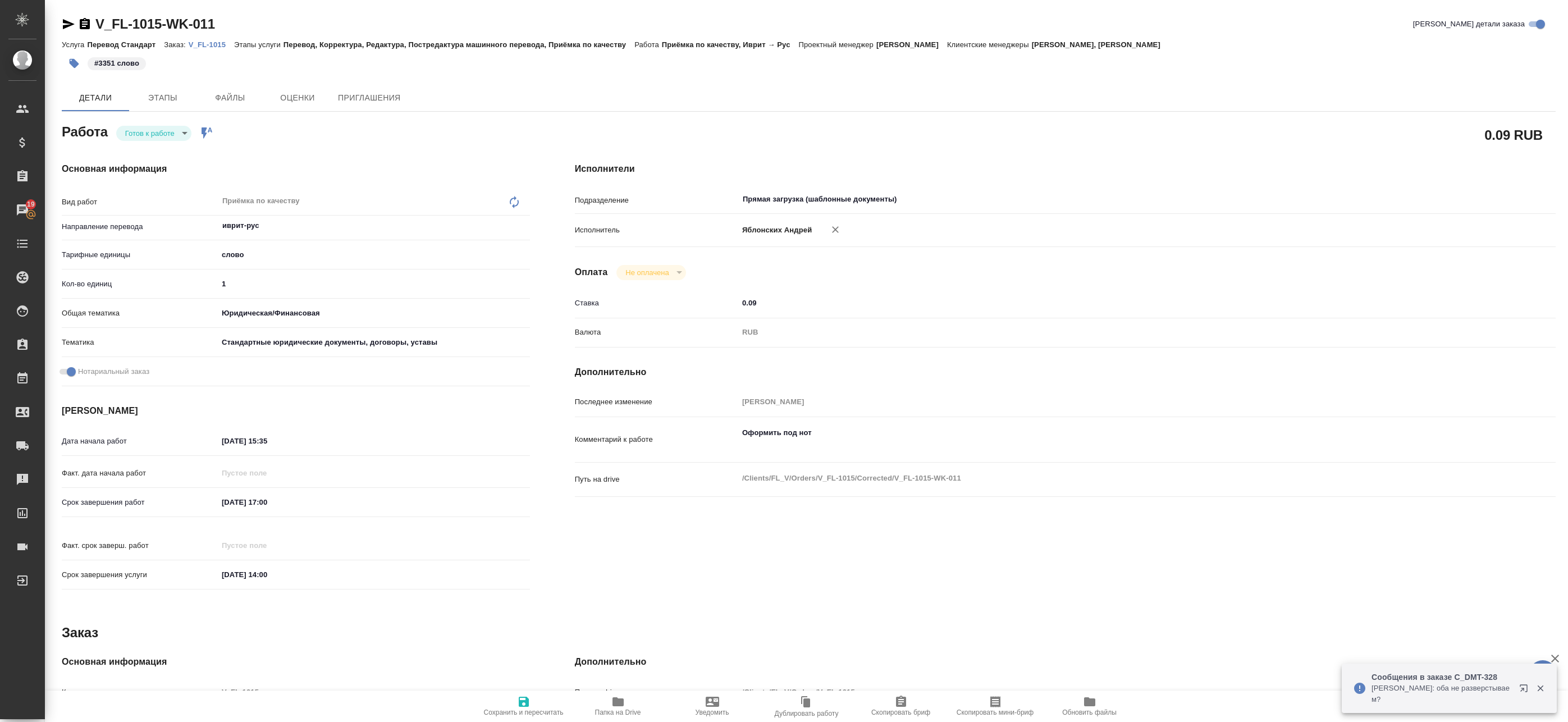
type textarea "x"
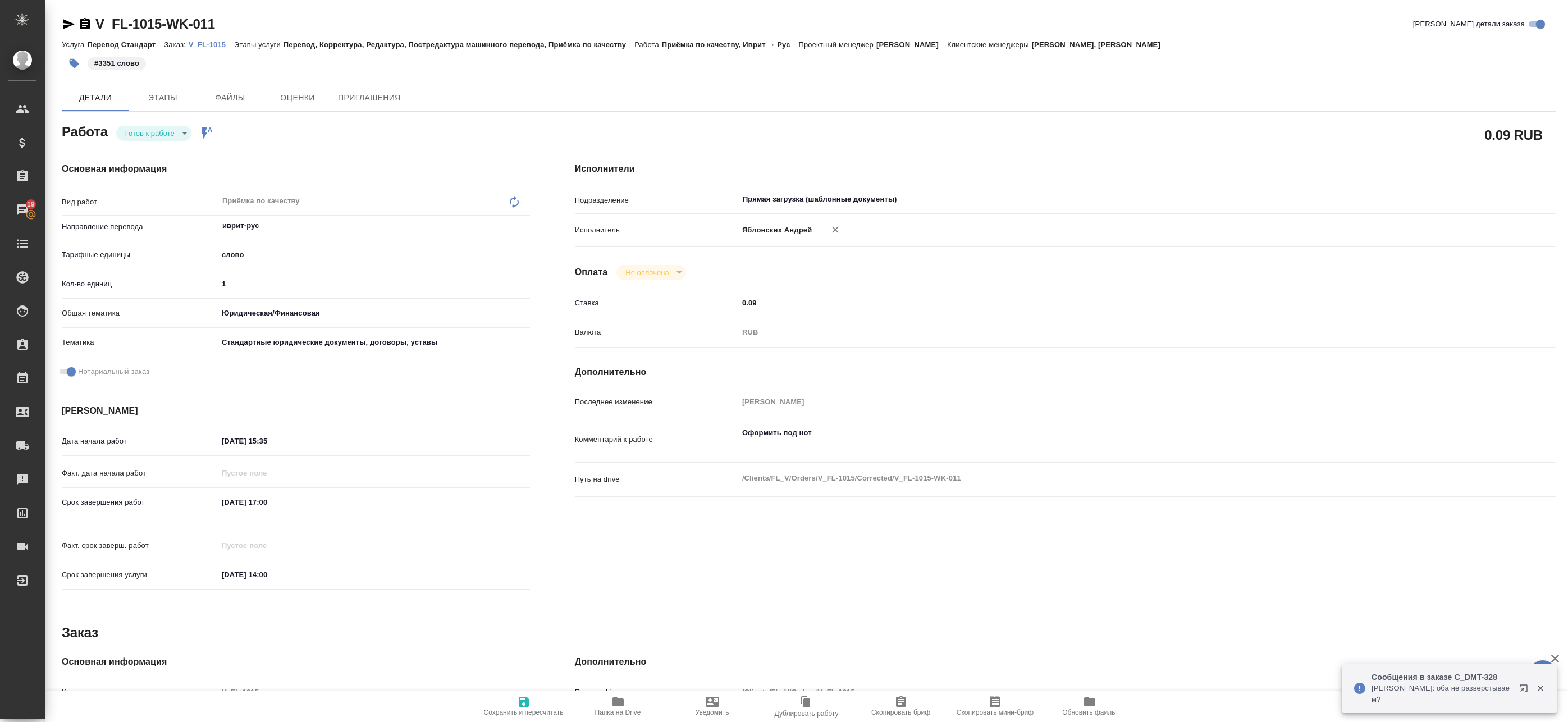
type textarea "x"
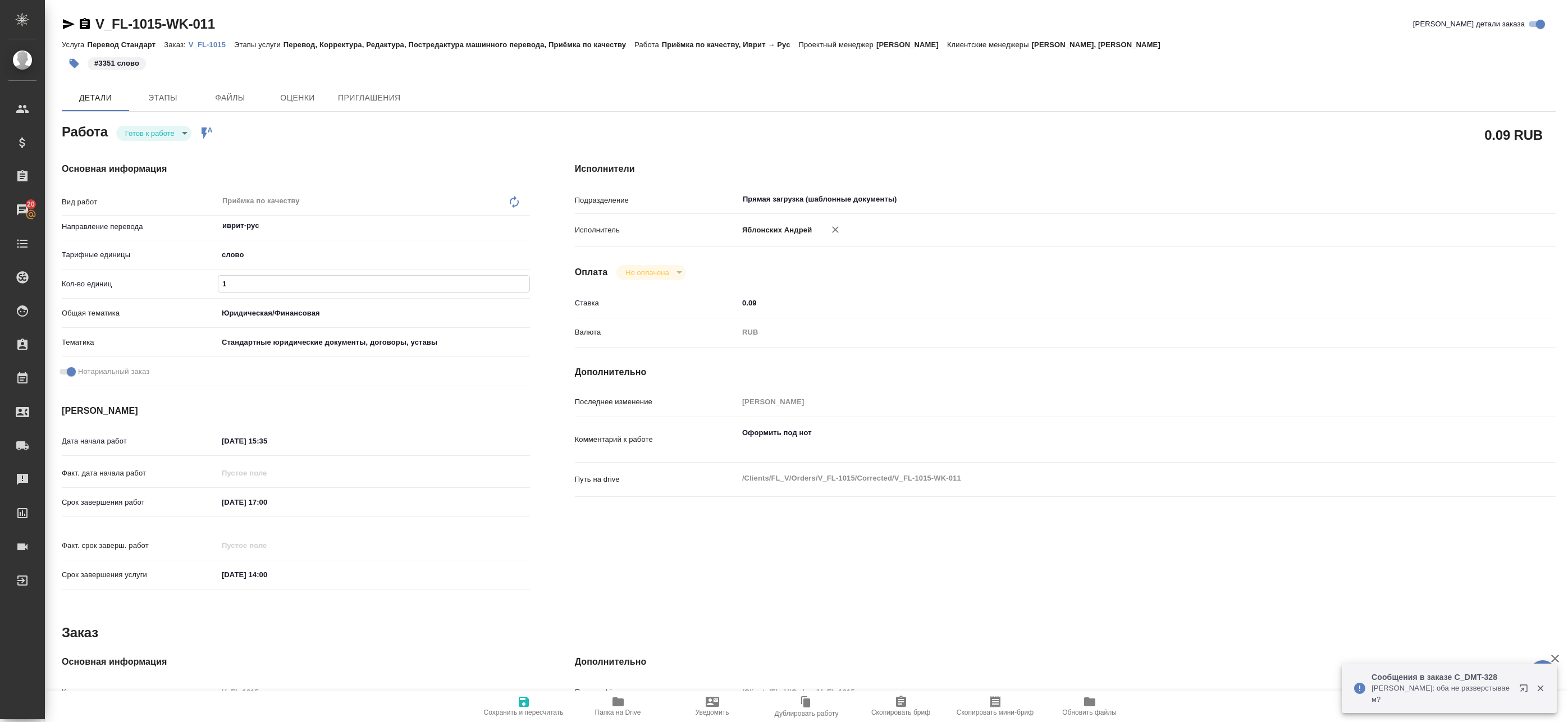
drag, startPoint x: 220, startPoint y: 282, endPoint x: 194, endPoint y: 279, distance: 26.2
click at [194, 279] on div "Кол-во единиц 1" at bounding box center [296, 284] width 469 height 20
type textarea "x"
type input "3"
type textarea "x"
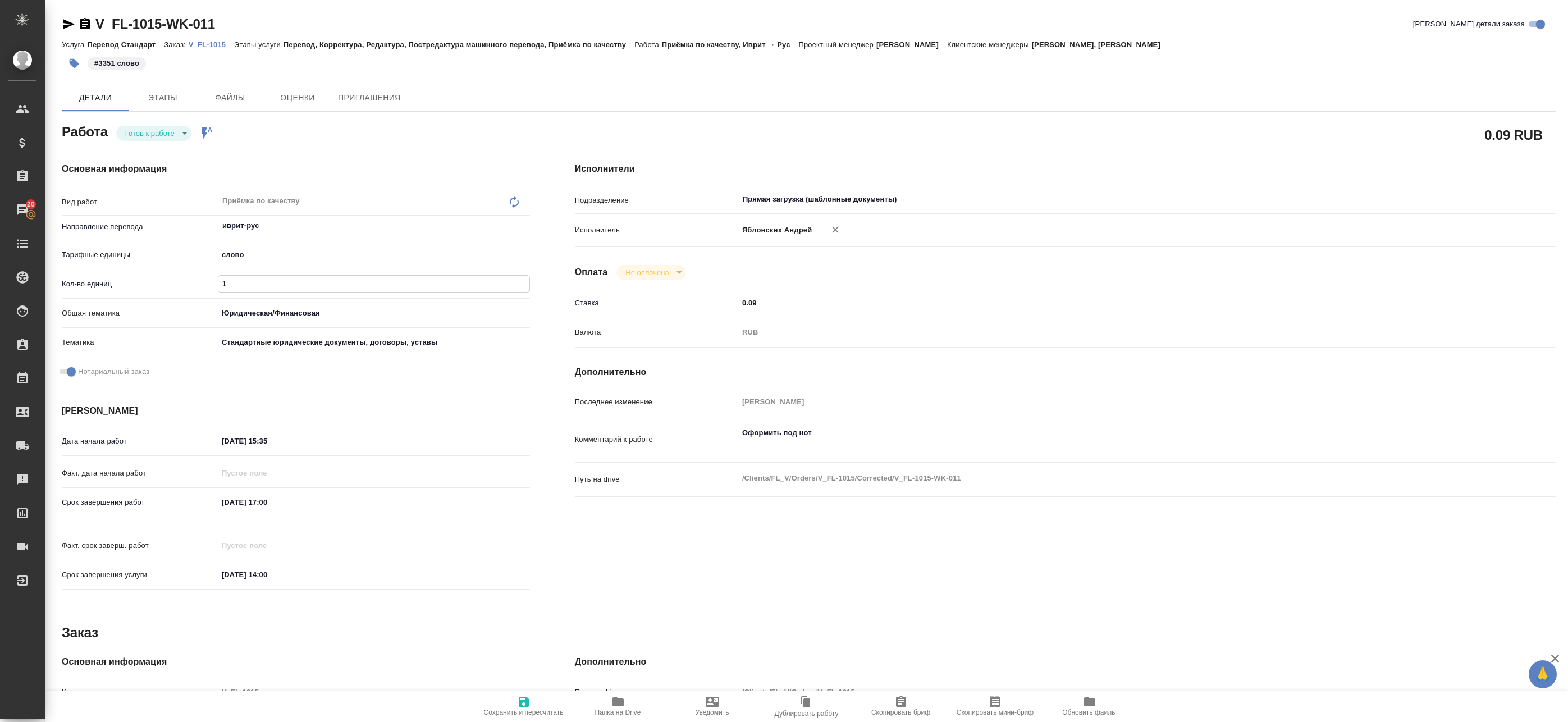
type textarea "x"
type input "33"
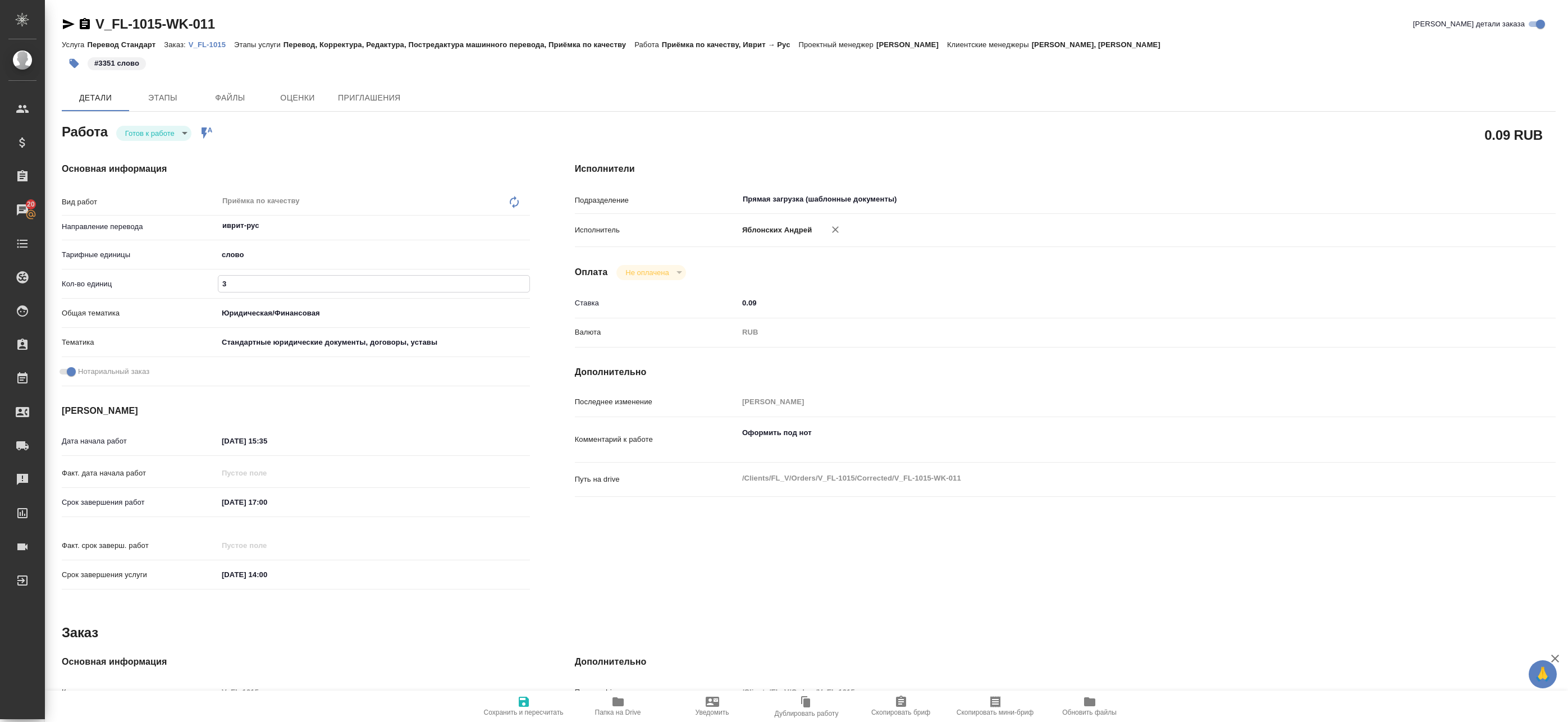
type textarea "x"
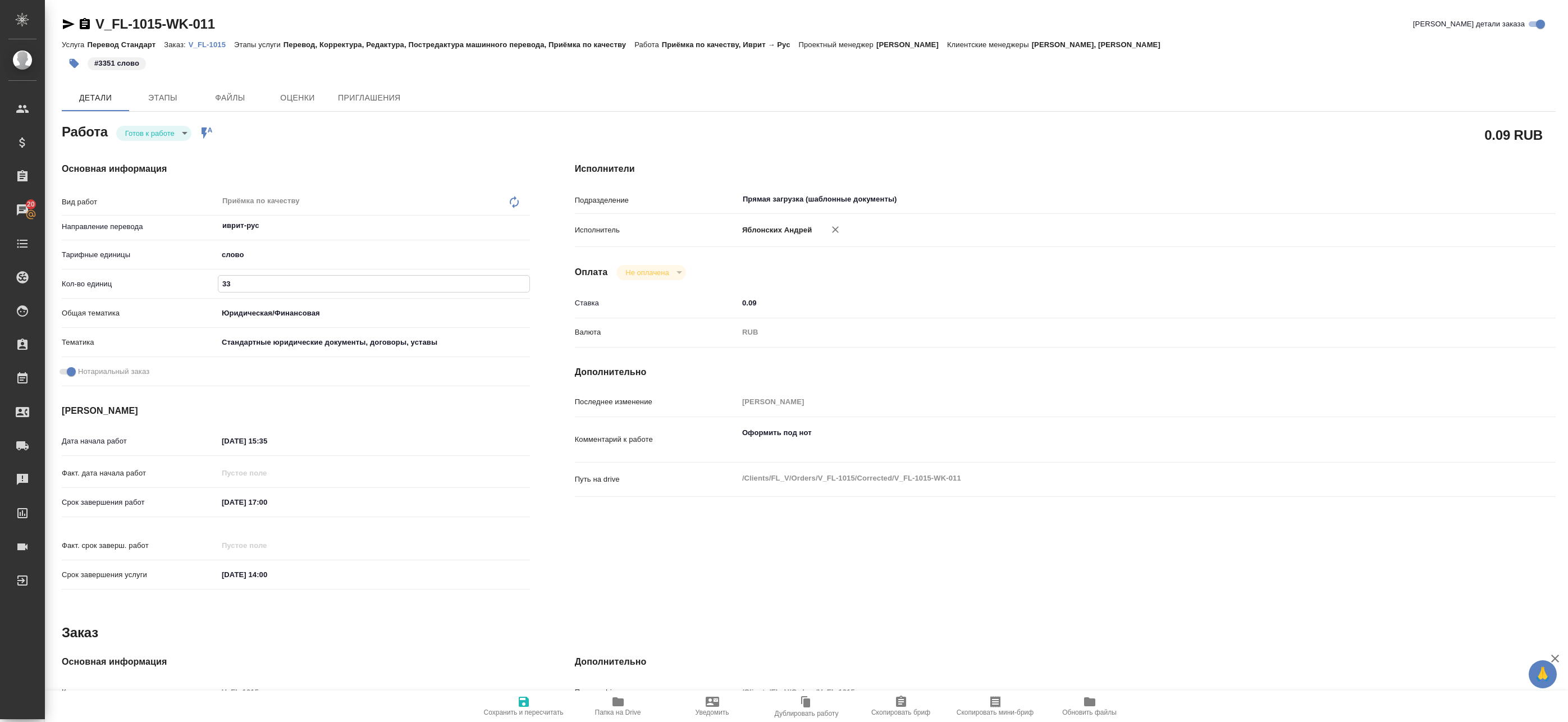
type input "335"
type textarea "x"
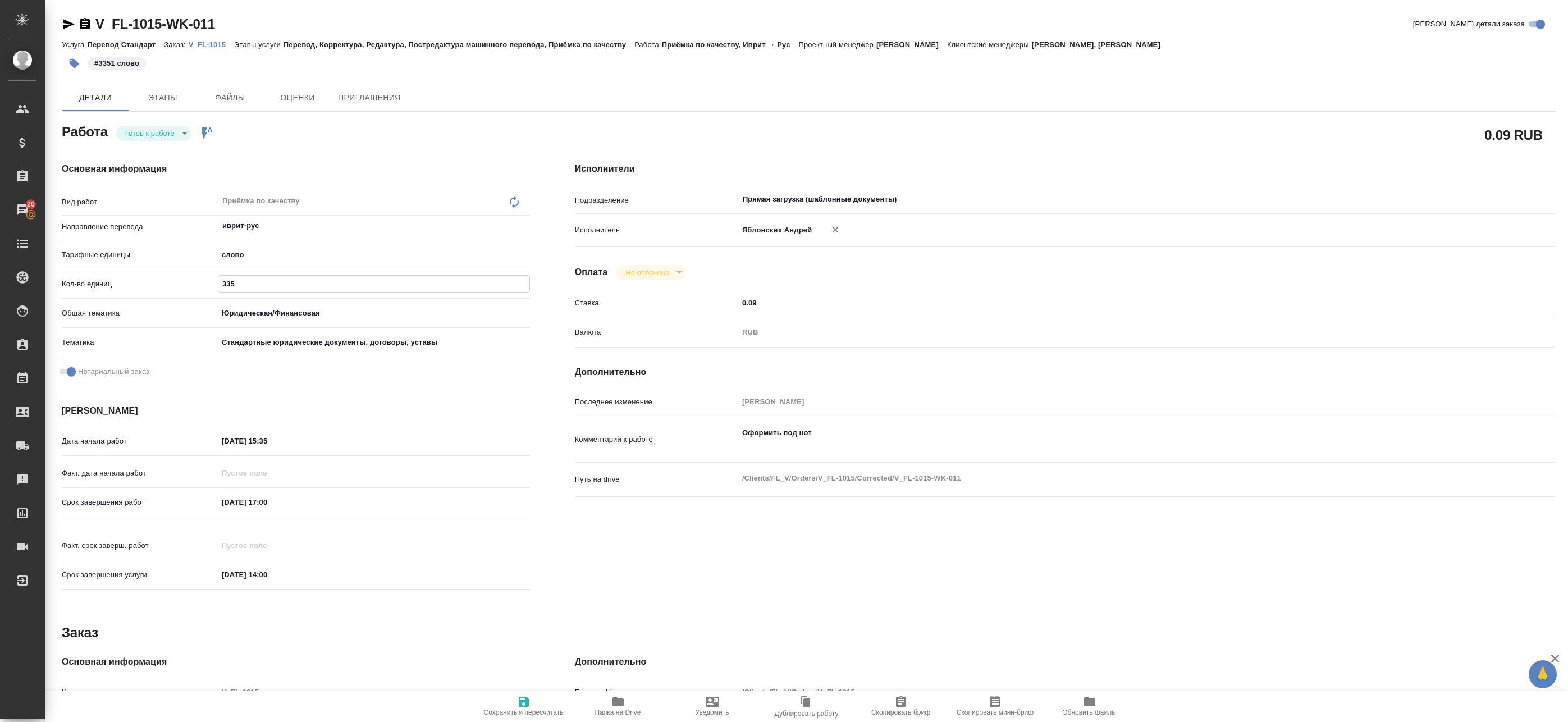
type textarea "x"
type input "3351"
type textarea "x"
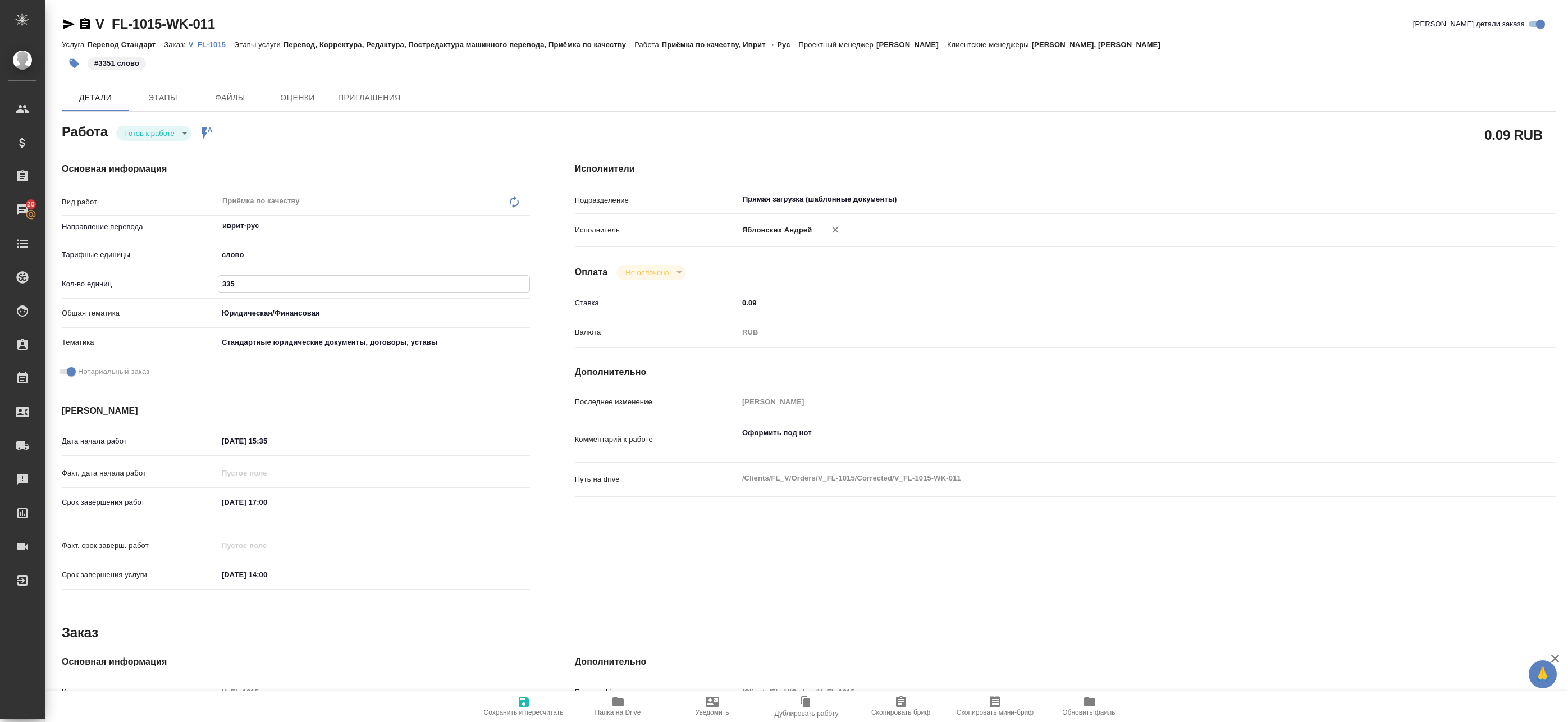
type textarea "x"
type input "3351"
click at [505, 708] on span "Сохранить и пересчитать" at bounding box center [524, 706] width 81 height 21
type textarea "x"
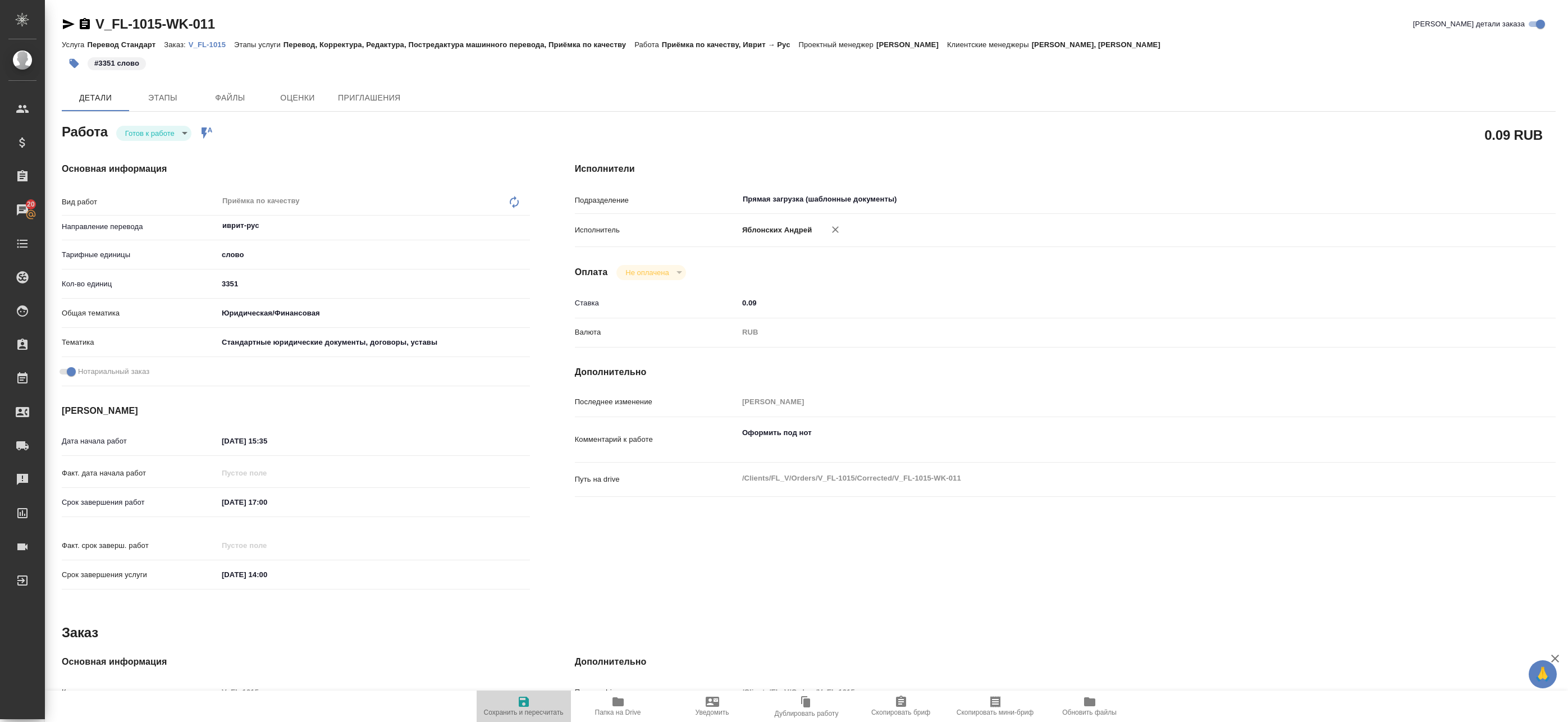
type textarea "x"
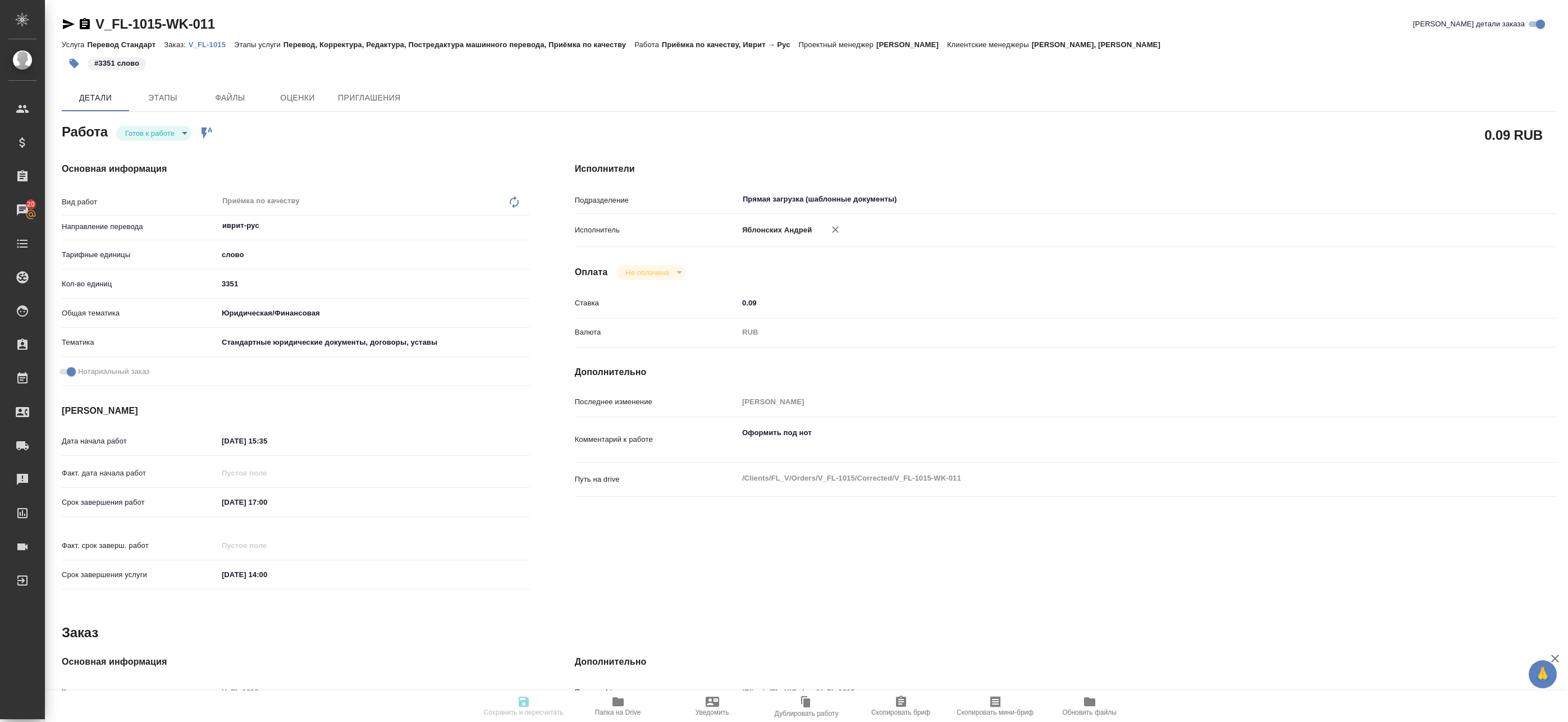
type textarea "x"
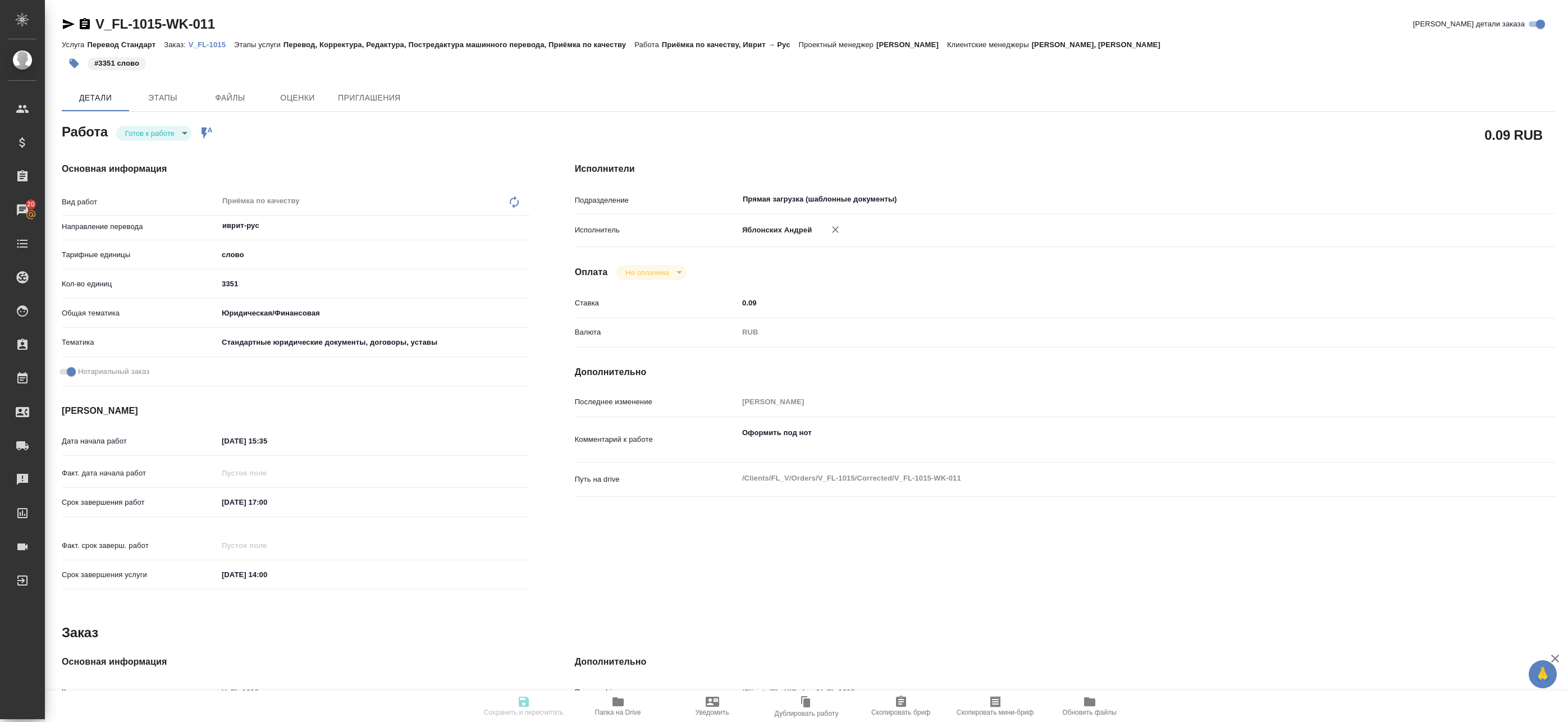
type textarea "x"
type input "readyForWork"
type textarea "Приёмка по качеству"
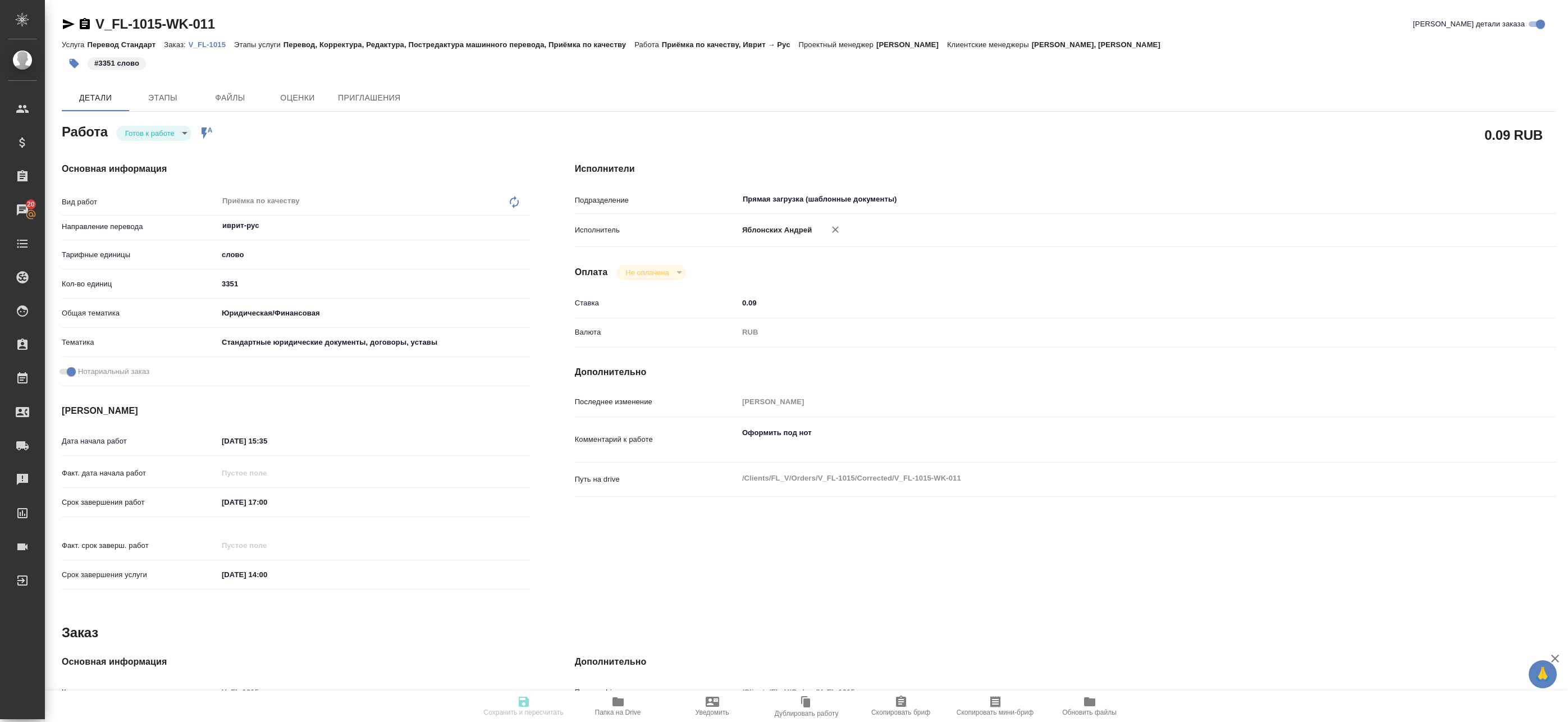
type textarea "x"
type input "иврит-рус"
type input "5a8b1489cc6b4906c91bfd90"
type input "3351"
type input "yr-fn"
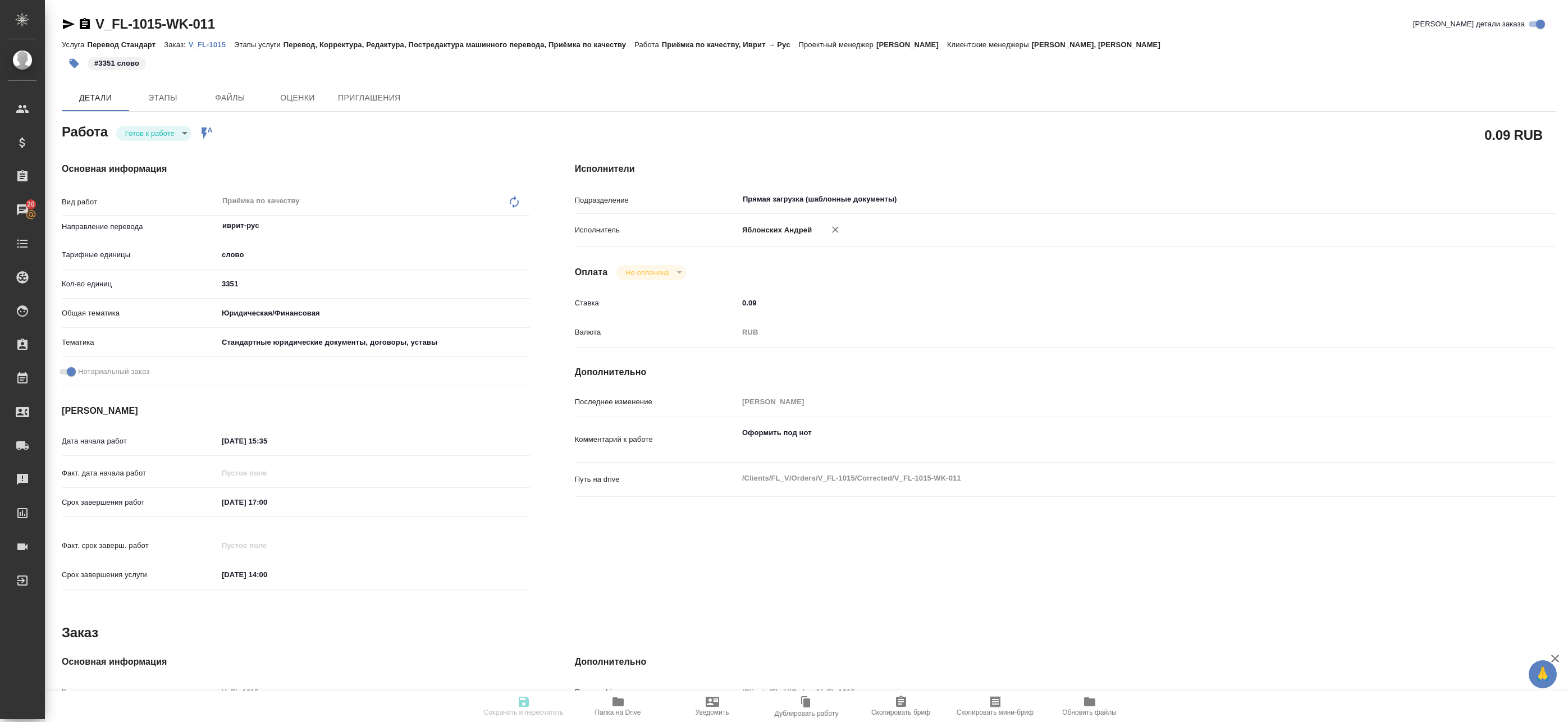
type input "5f647205b73bc97568ca66bf"
checkbox input "true"
type input "[DATE] 15:35"
type input "[DATE] 17:00"
type input "[DATE] 14:00"
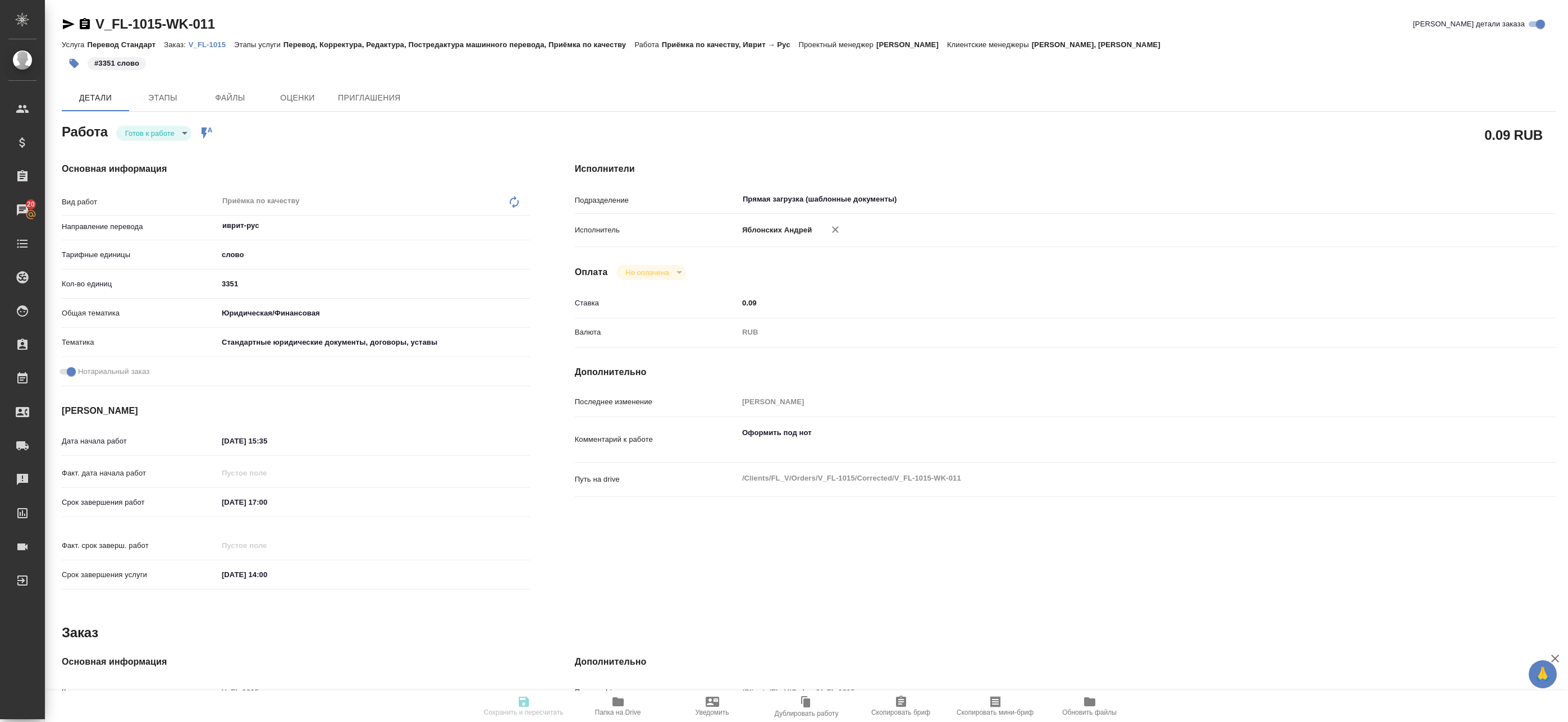
type input "Прямая загрузка (шаблонные документы)"
type input "notPayed"
type input "0.09"
type input "RUB"
type input "[PERSON_NAME]"
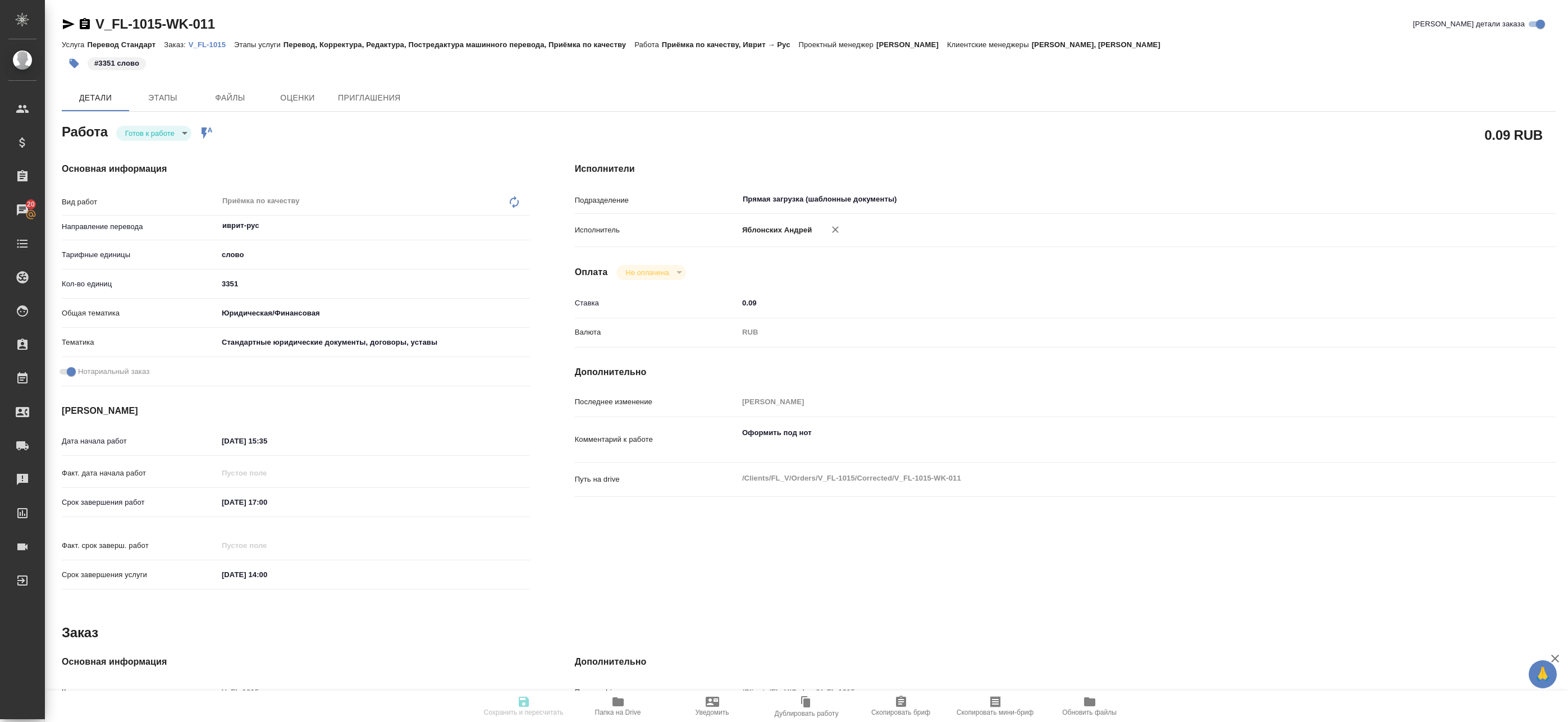
type textarea "Оформить под нот"
type textarea "x"
type textarea "/Clients/FL_V/Orders/V_FL-1015/Corrected/V_FL-1015-WK-011"
type textarea "x"
type input "V_FL-1015"
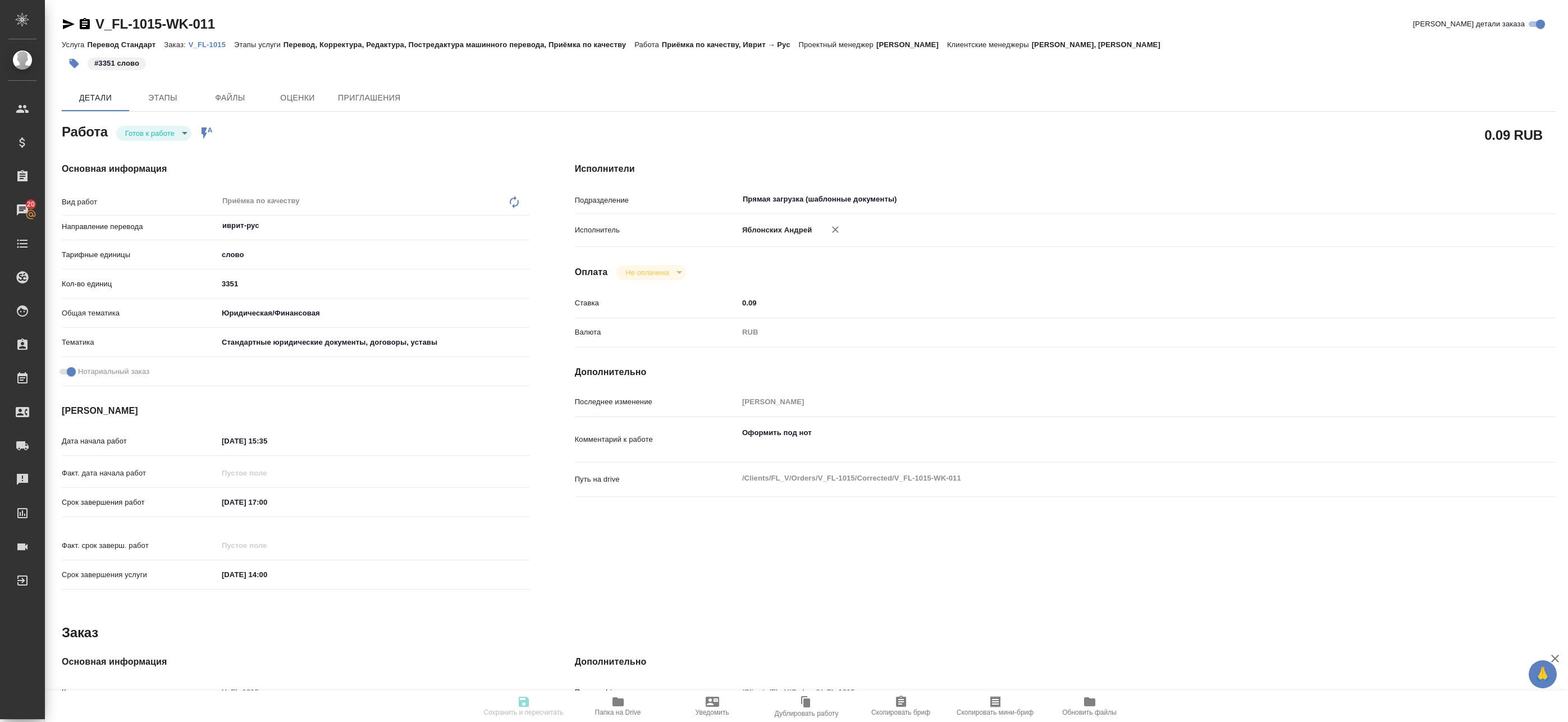
type input "Перевод Стандарт"
type input "Перевод, Корректура, Редактура, Постредактура машинного перевода, Приёмка по ка…"
type input "[PERSON_NAME], [PERSON_NAME]"
type input "[PERSON_NAME]"
type input "/Clients/FL_V/Orders/V_FL-1015"
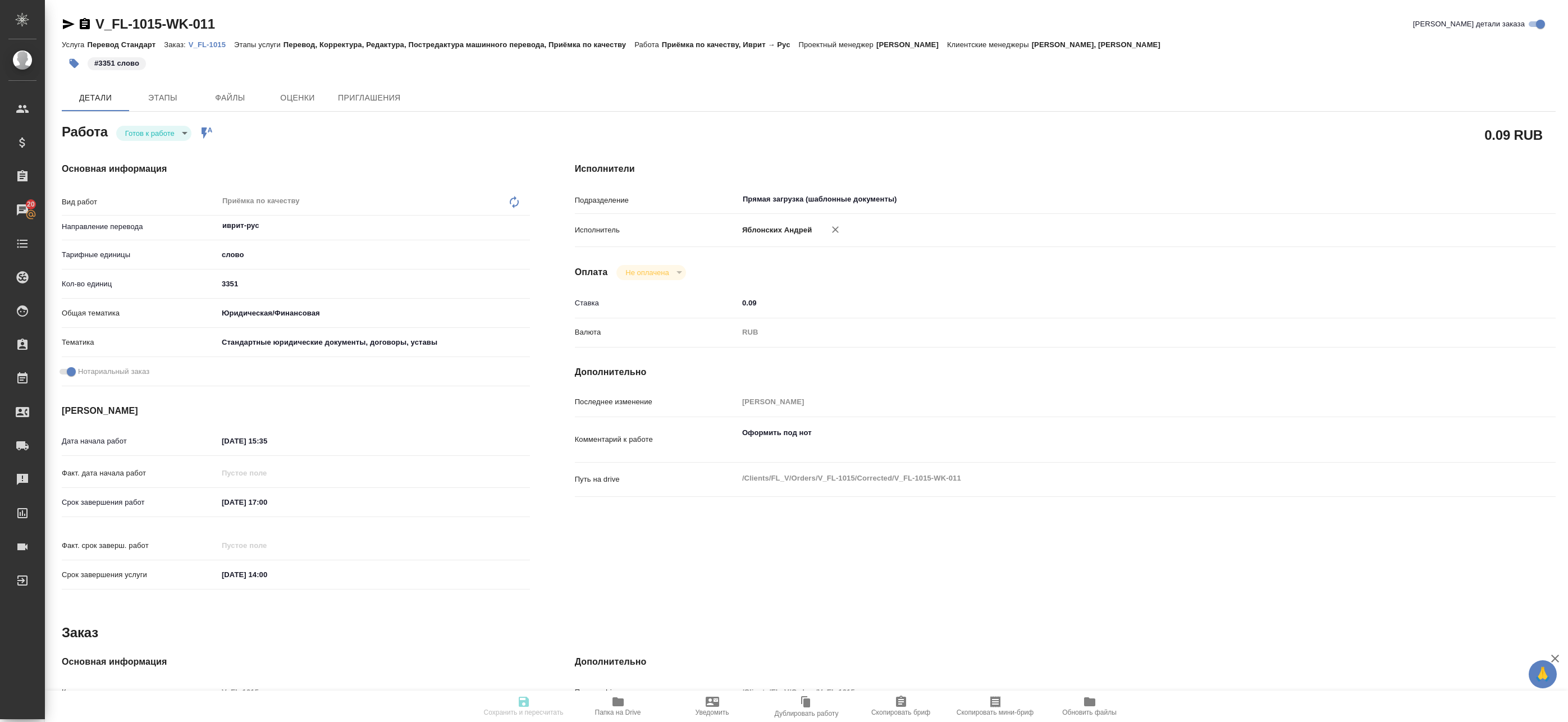
type textarea "x"
type textarea "иврит-рус под нот"
type textarea "x"
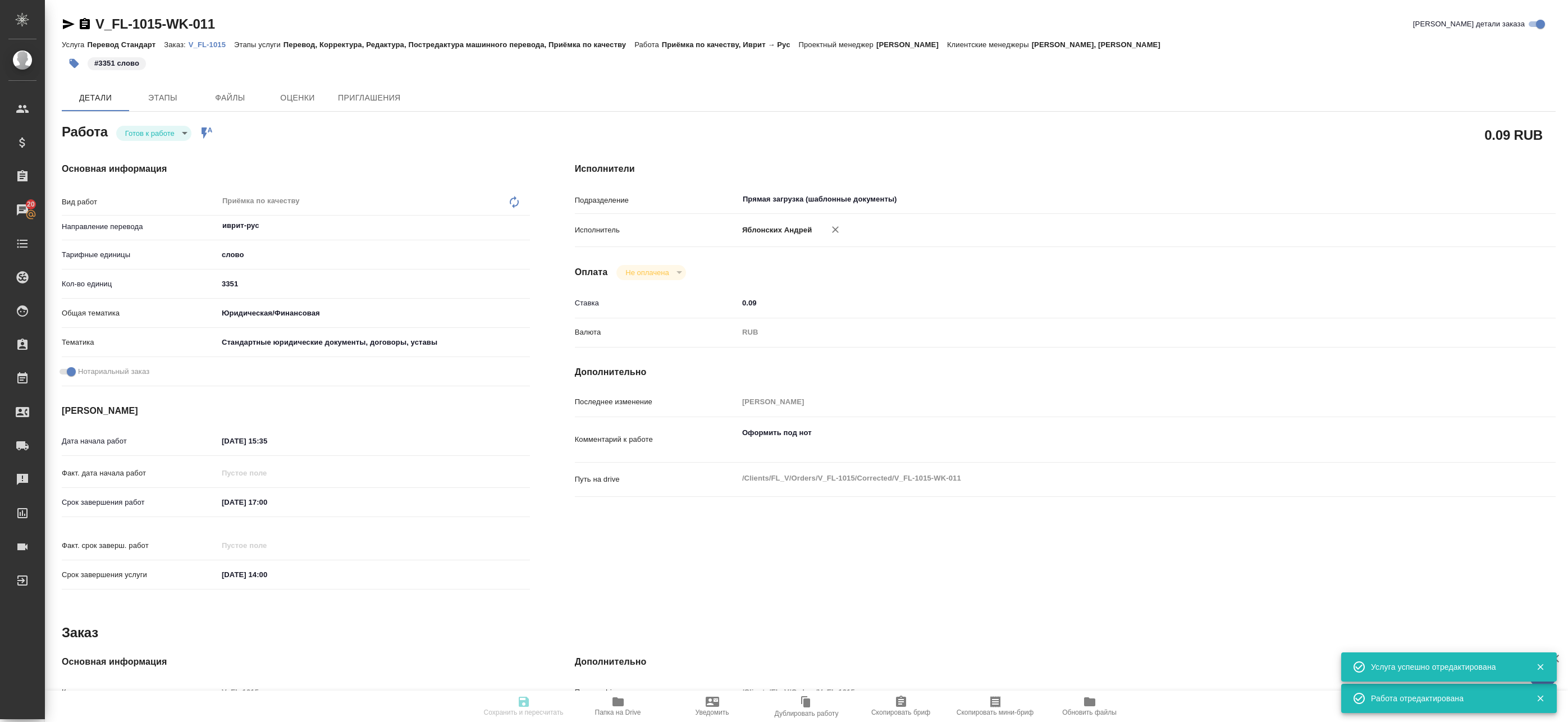
type textarea "x"
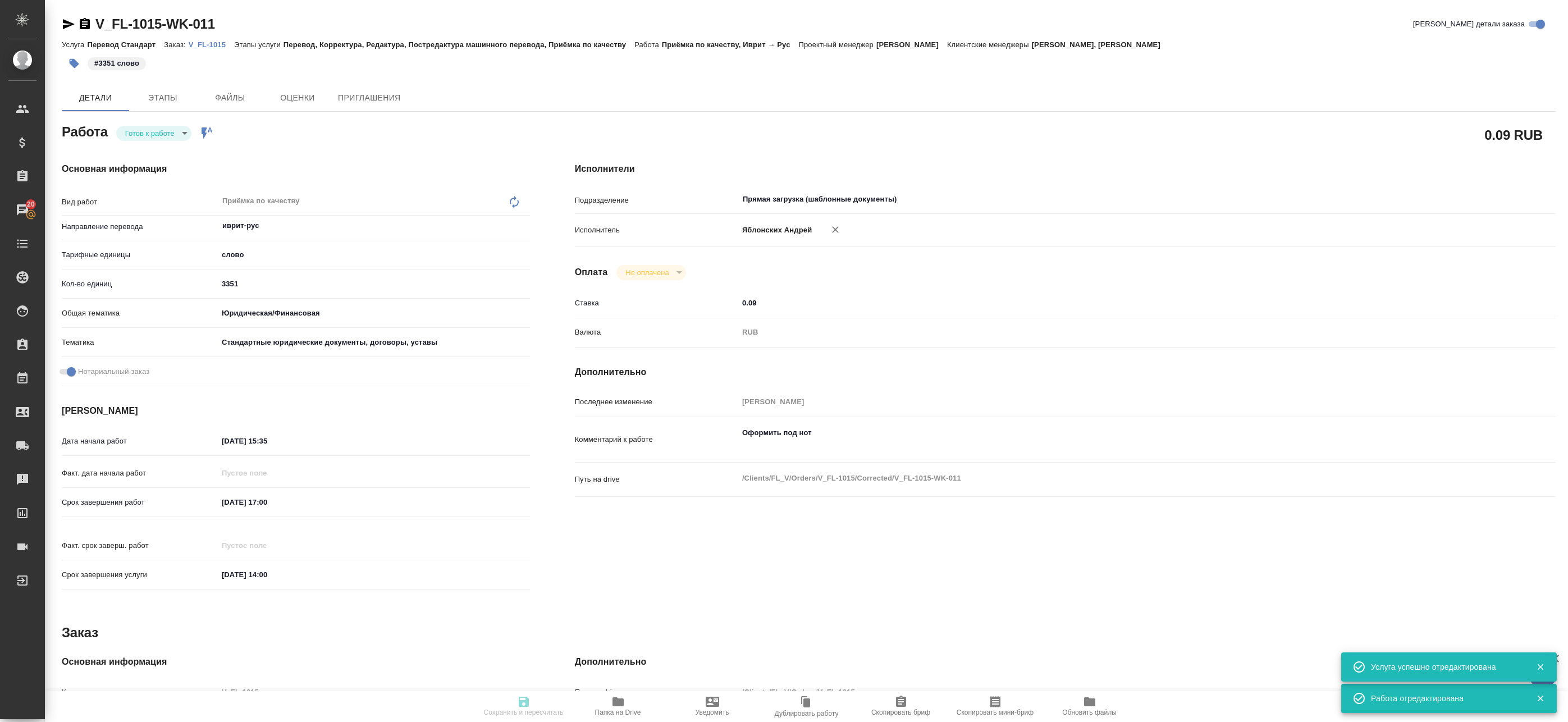
type textarea "x"
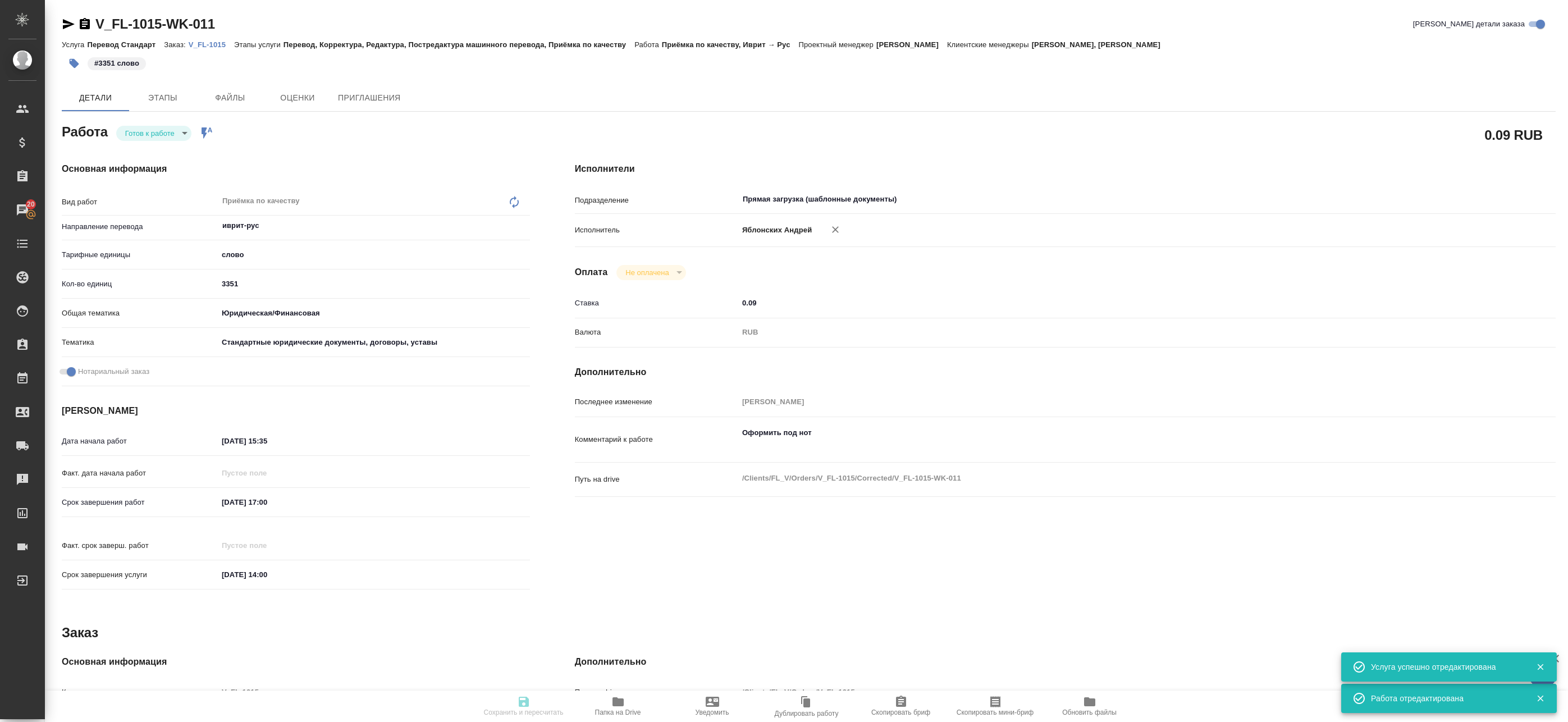
type textarea "x"
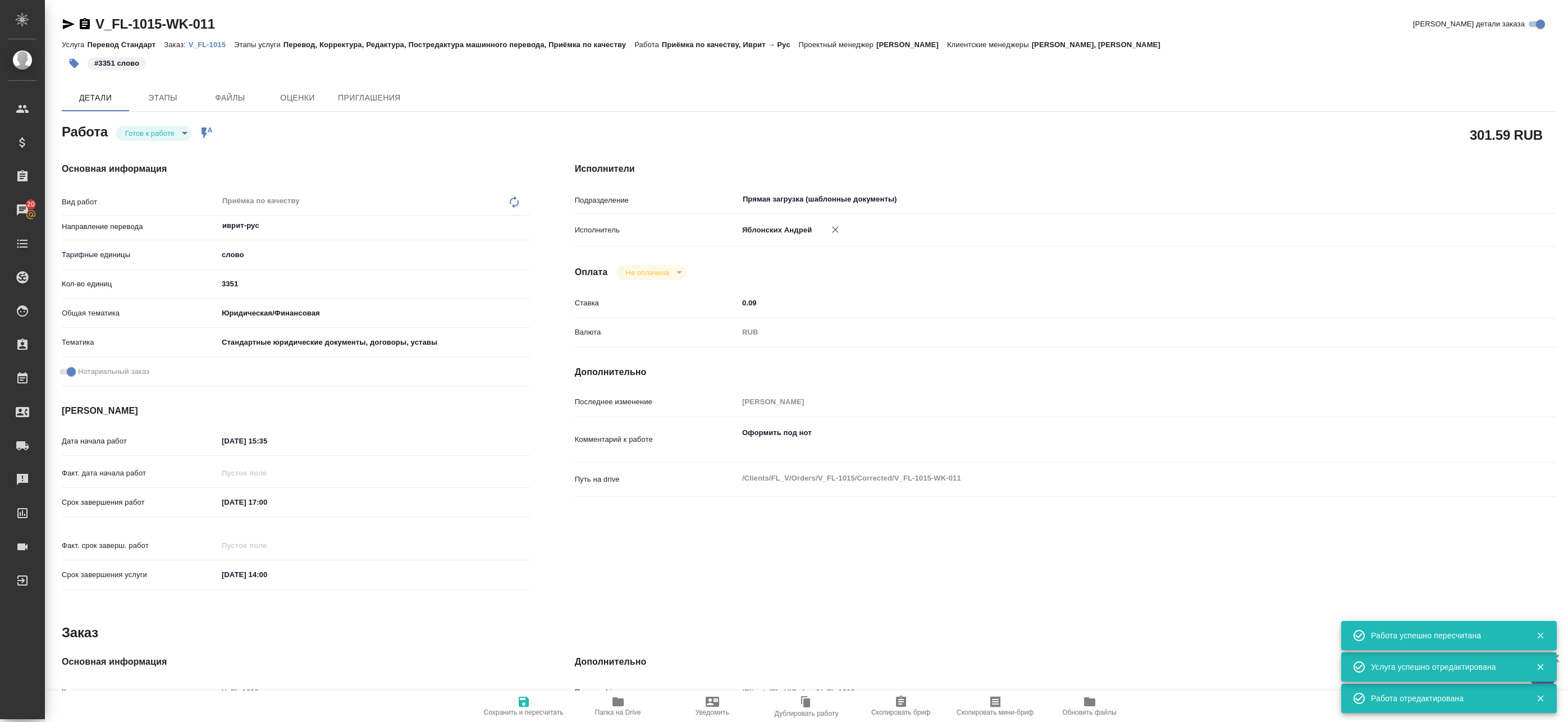
type input "readyForWork"
type textarea "Приёмка по качеству"
type textarea "x"
type input "иврит-рус"
type input "5a8b1489cc6b4906c91bfd90"
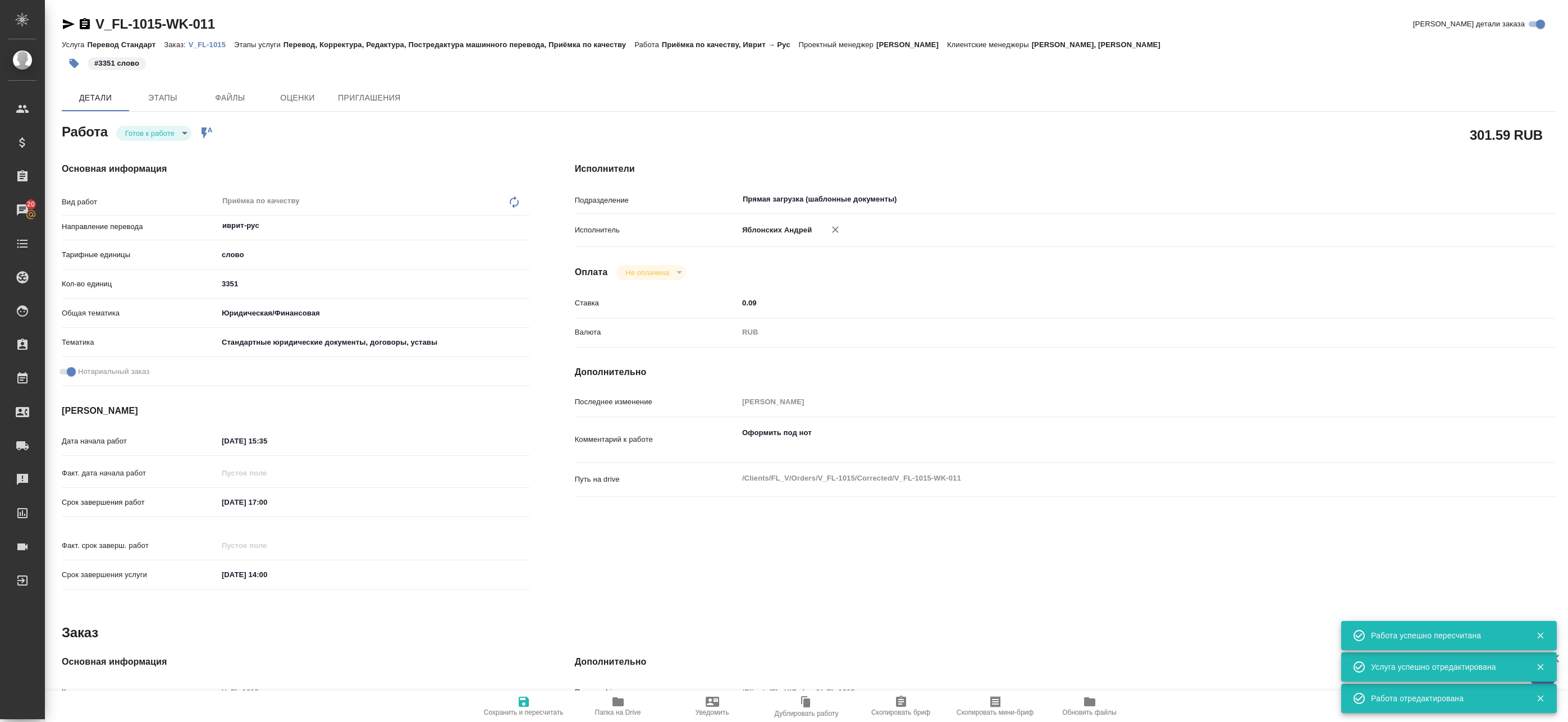
type input "3351"
type input "yr-fn"
type input "5f647205b73bc97568ca66bf"
checkbox input "true"
type input "15.10.2025 15:35"
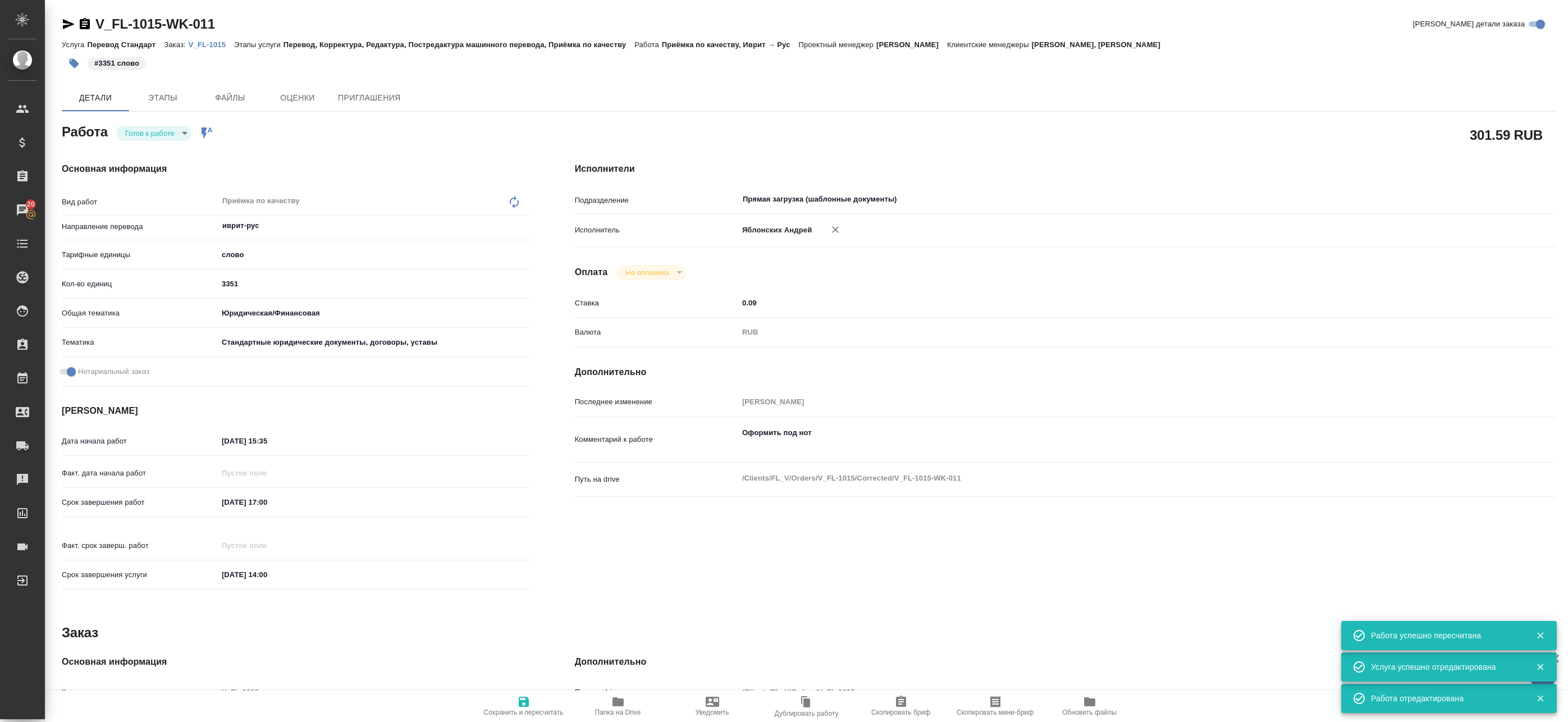
type input "15.10.2025 17:00"
type input "16.10.2025 14:00"
type input "Прямая загрузка (шаблонные документы)"
type input "notPayed"
type input "0.09"
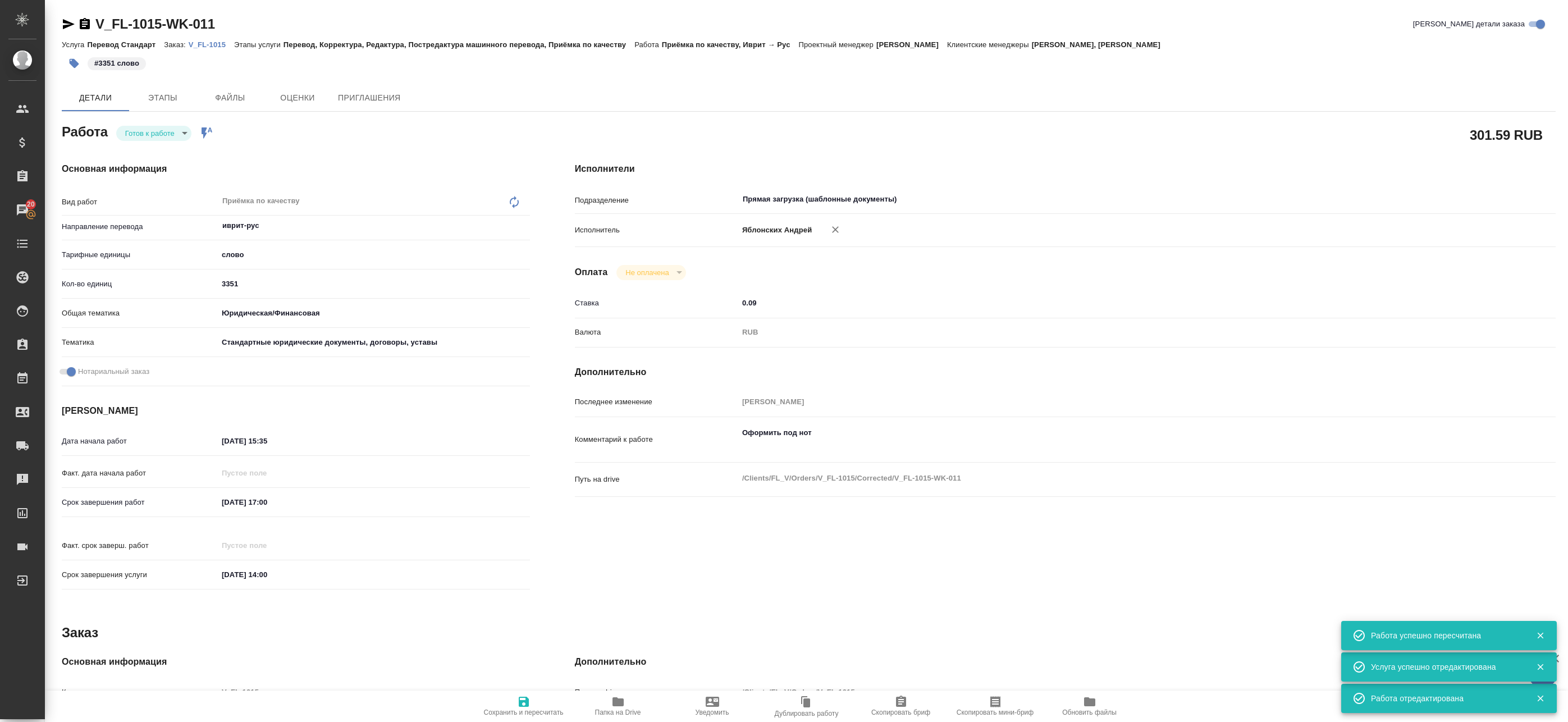
type input "RUB"
type input "[PERSON_NAME]"
type textarea "Оформить под нот"
type textarea "x"
type textarea "/Clients/FL_V/Orders/V_FL-1015/Corrected/V_FL-1015-WK-011"
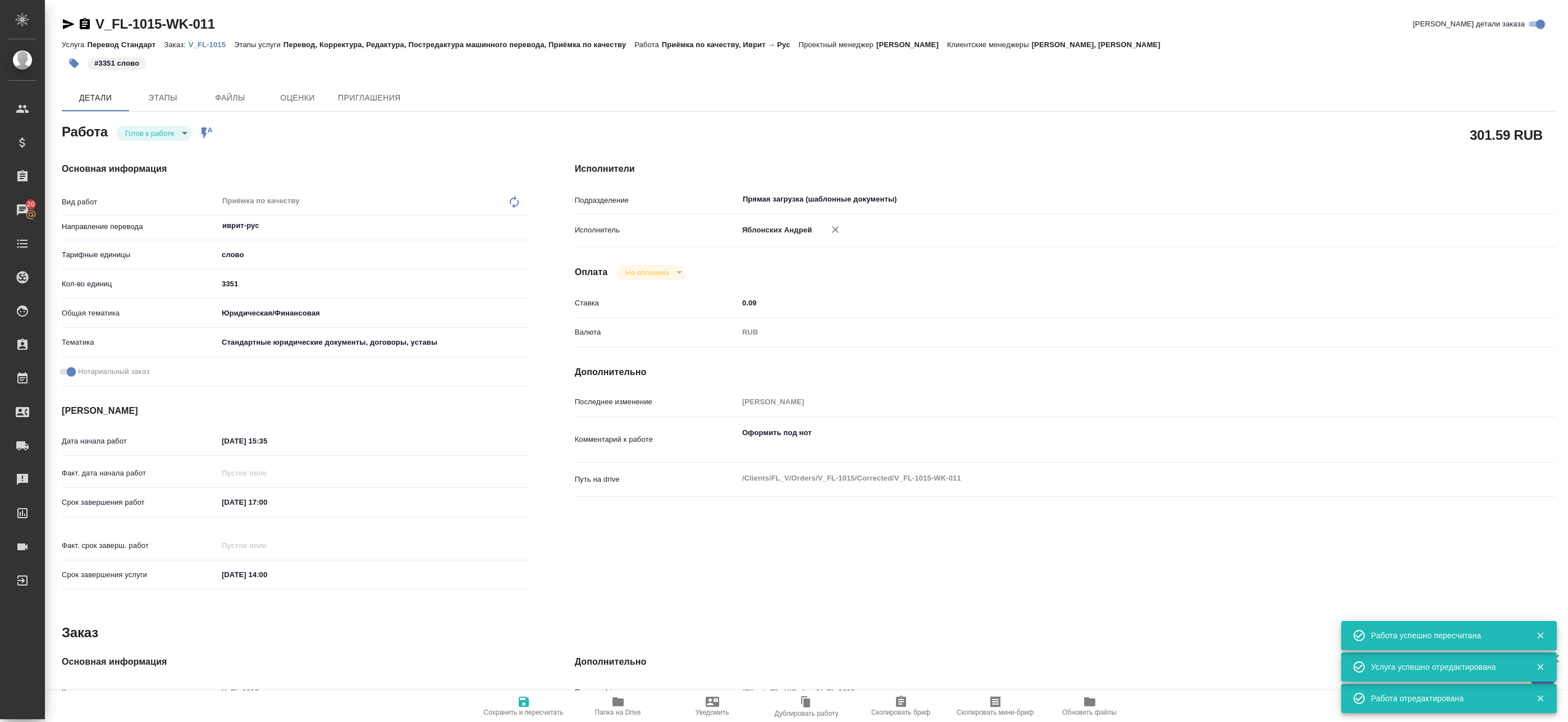
type textarea "x"
type input "V_FL-1015"
type input "Перевод Стандарт"
type input "Перевод, Корректура, Редактура, Постредактура машинного перевода, Приёмка по ка…"
type input "Прохорова Анастасия, Зотова Екатерина"
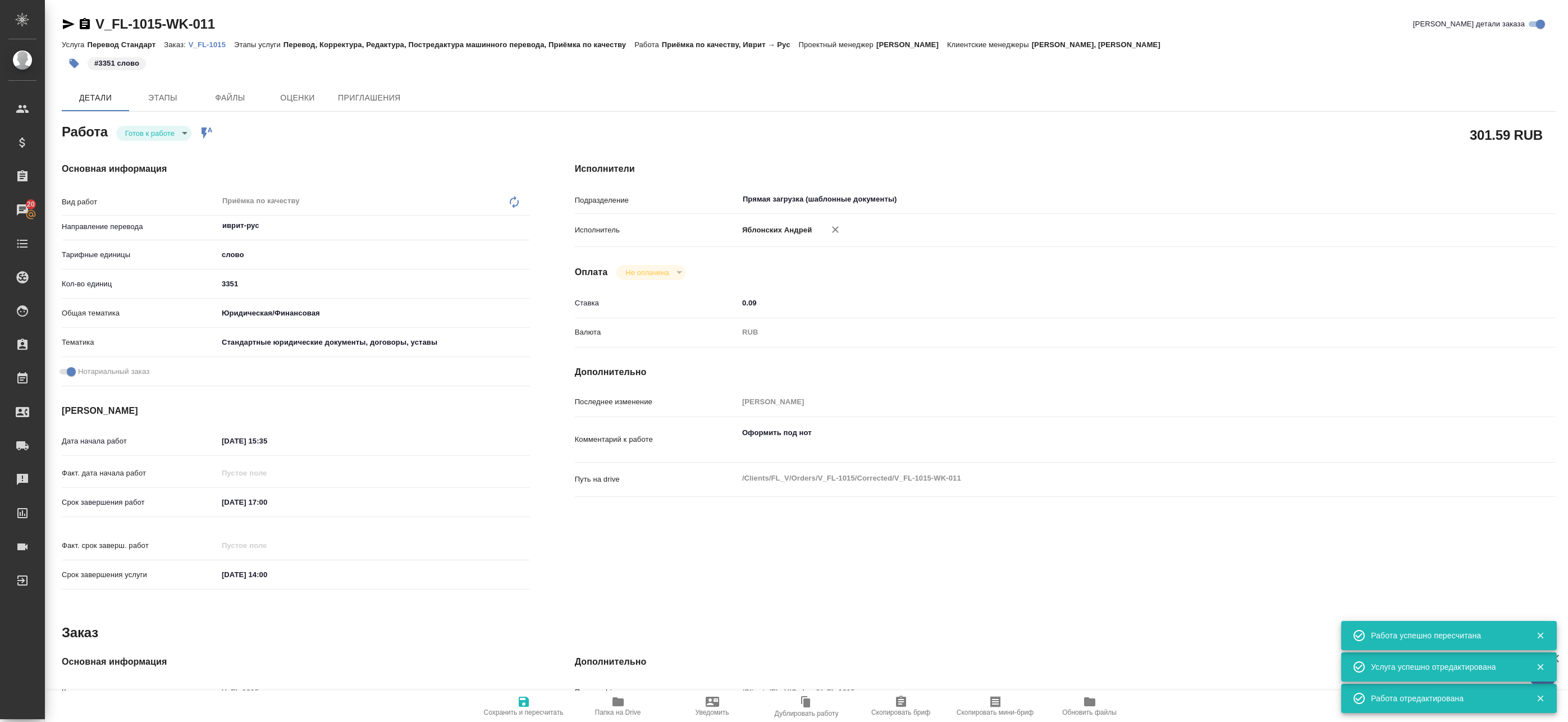
type input "Малофеева Екатерина"
type input "/Clients/FL_V/Orders/V_FL-1015"
type textarea "x"
type textarea "иврит-рус под нот"
type textarea "x"
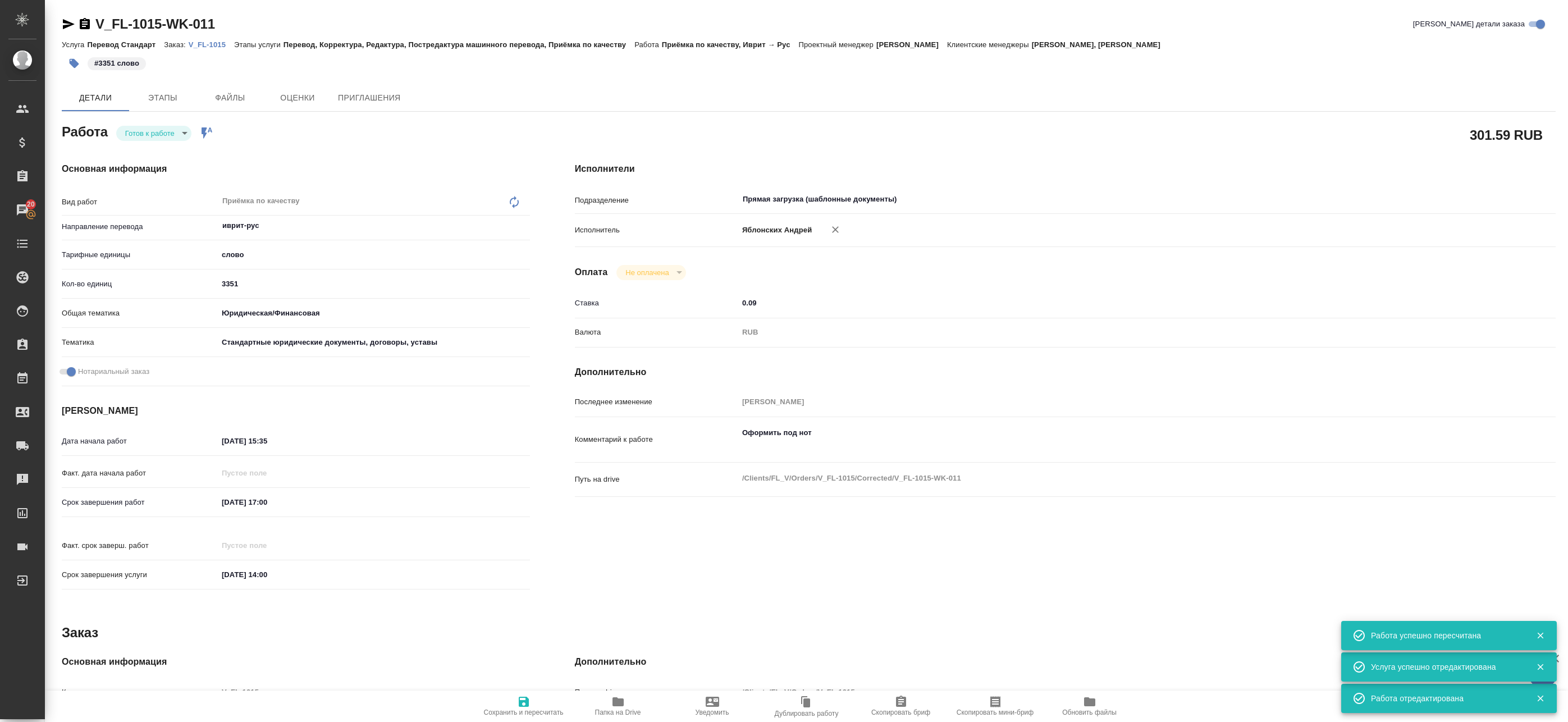
type textarea "x"
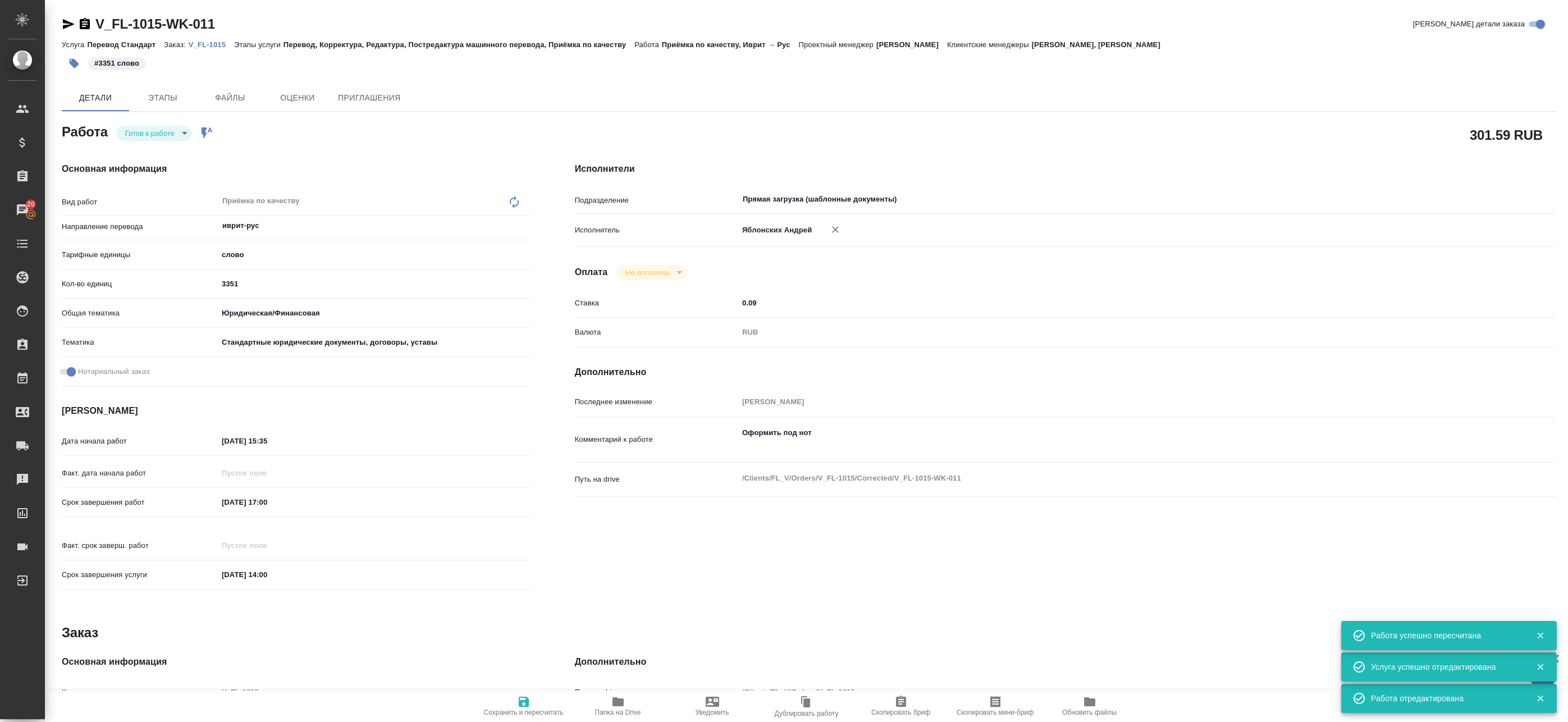
type textarea "x"
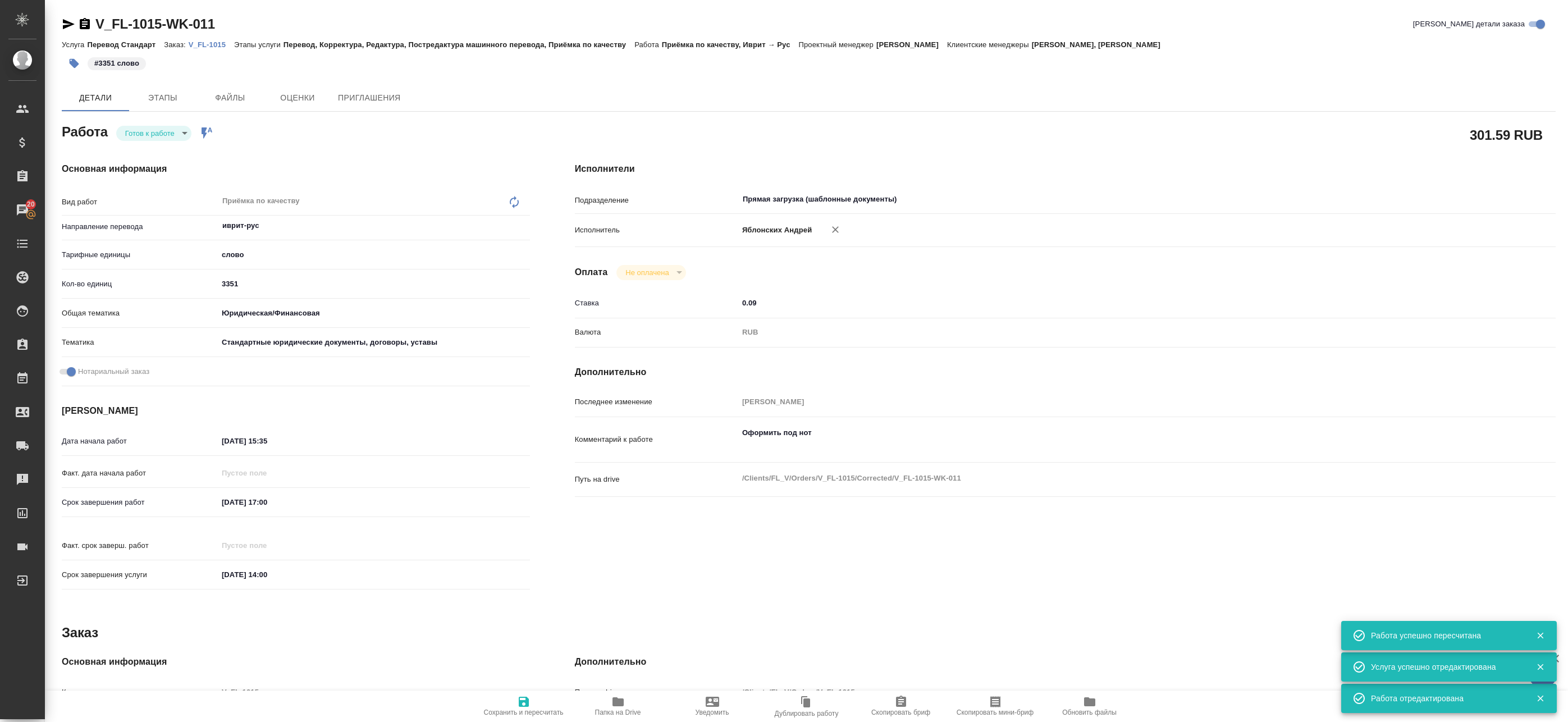
type textarea "x"
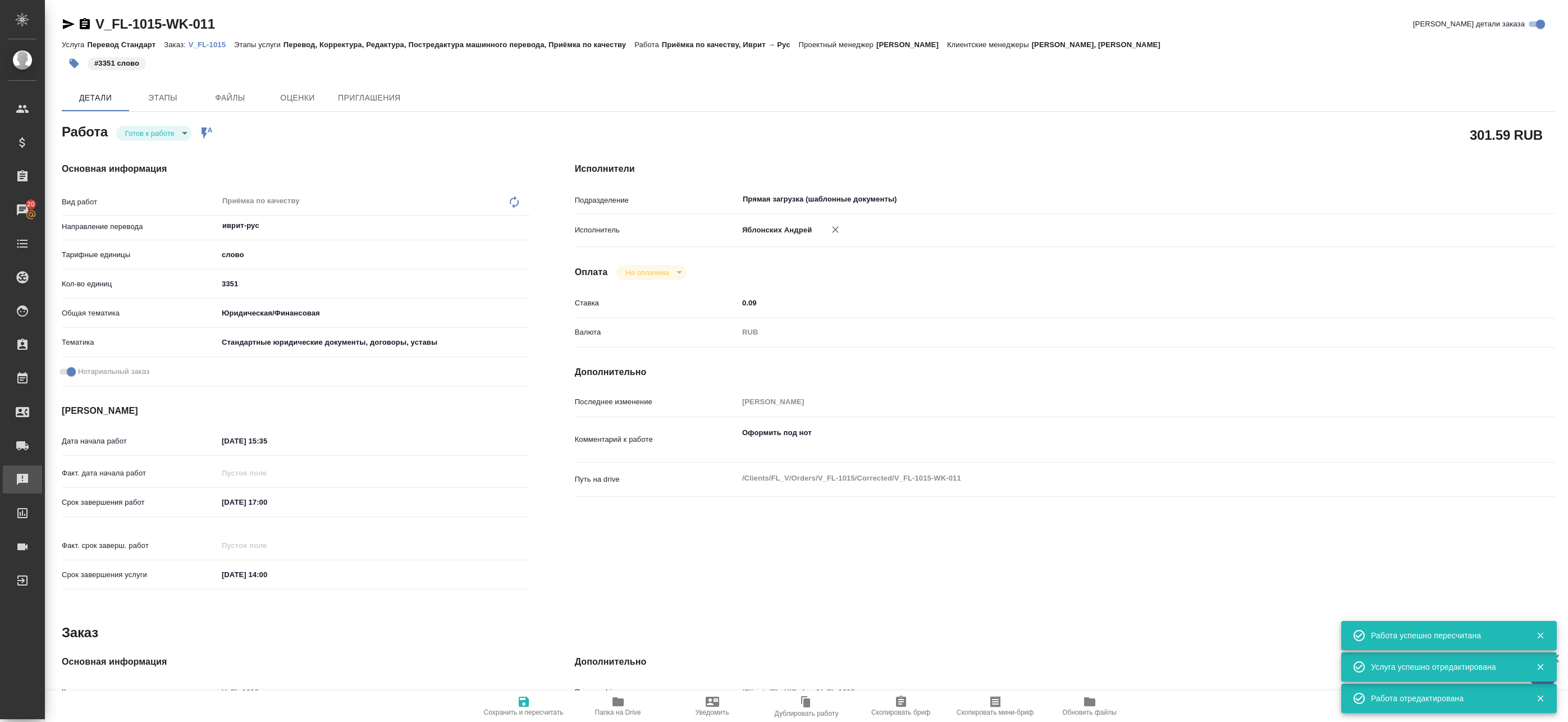
type textarea "x"
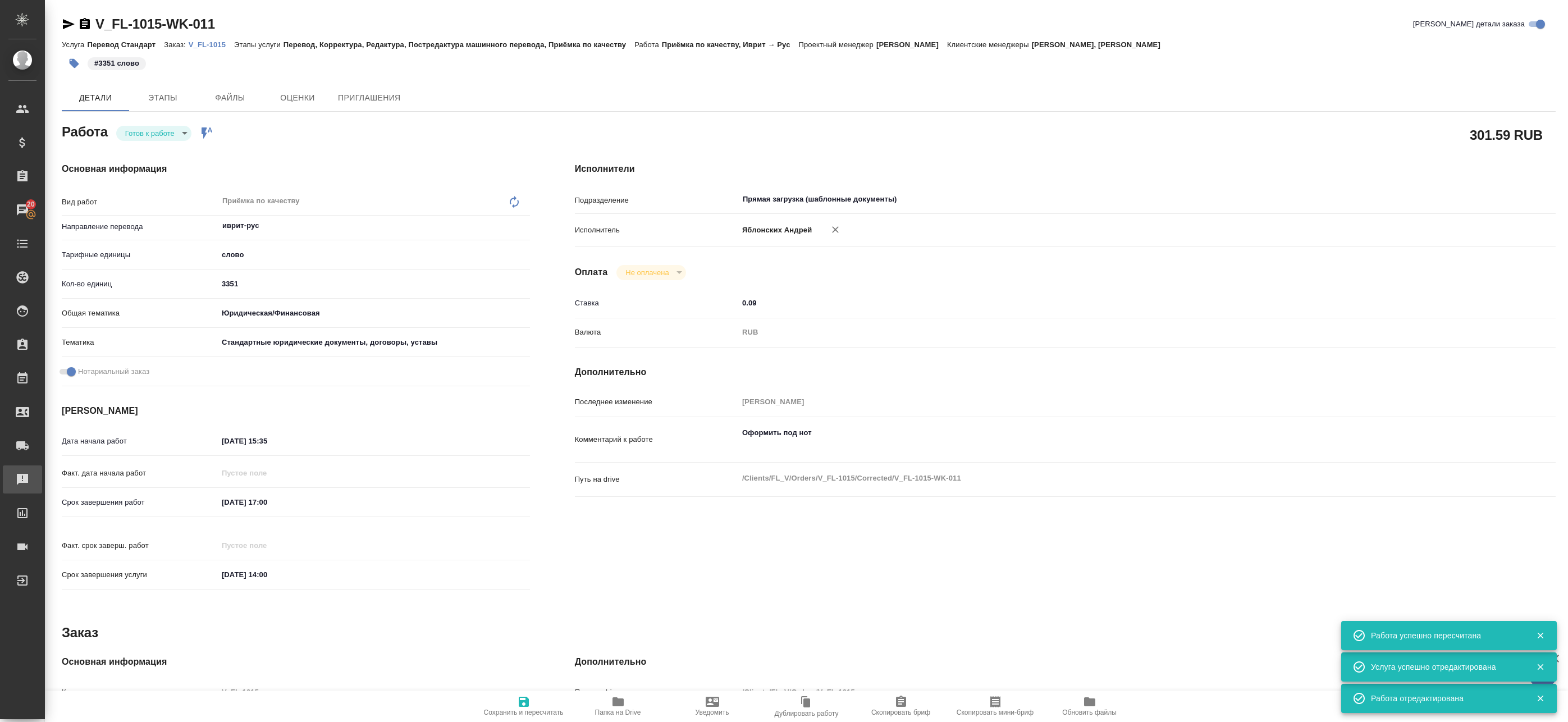
type textarea "x"
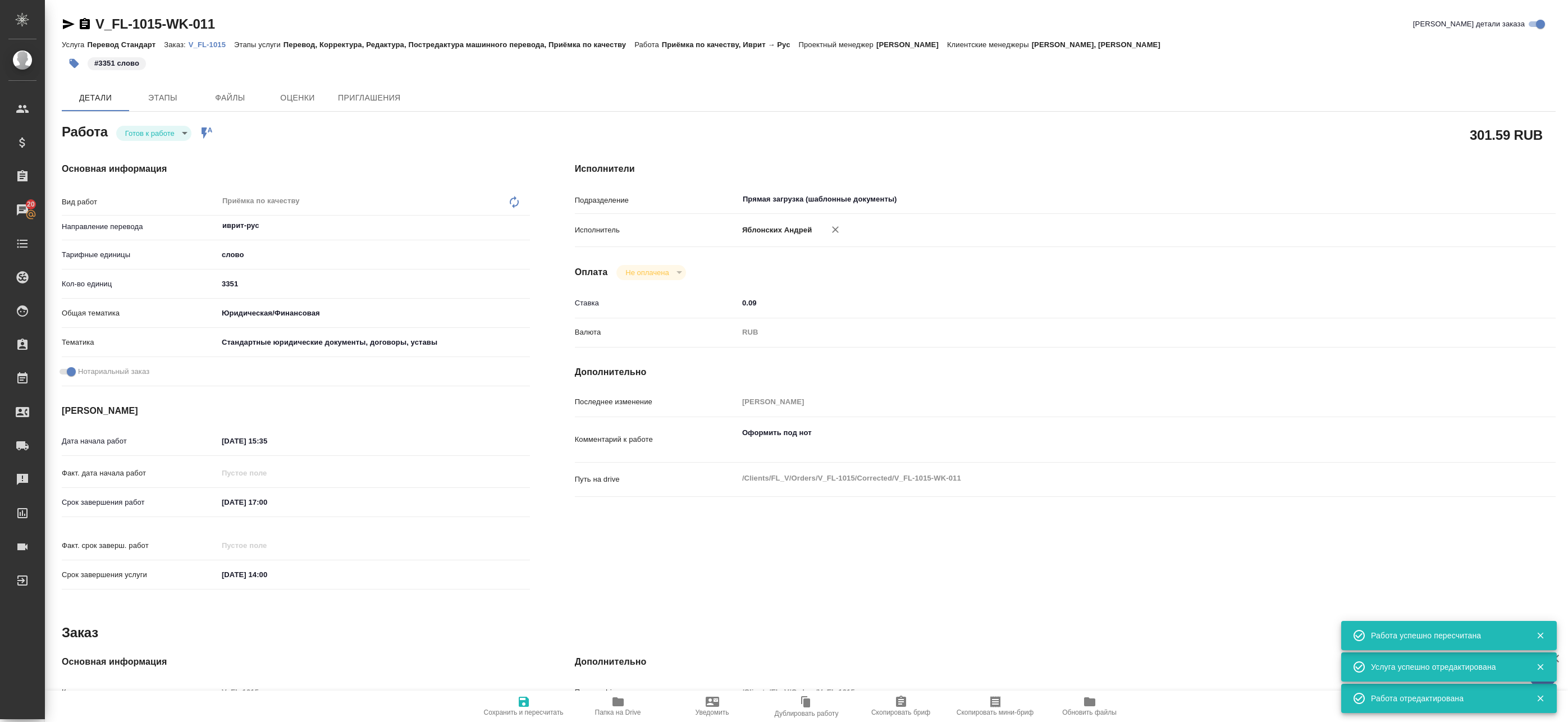
type textarea "x"
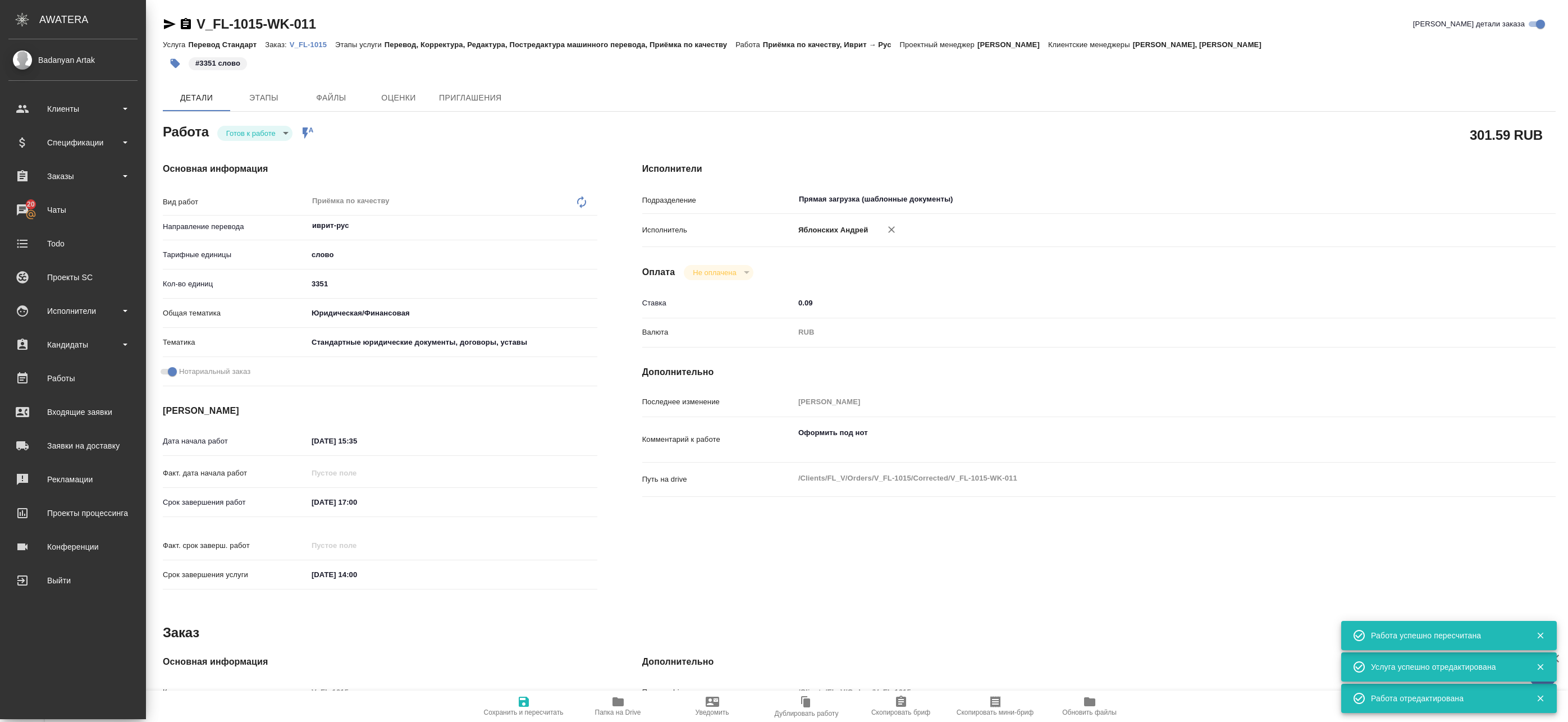
type textarea "x"
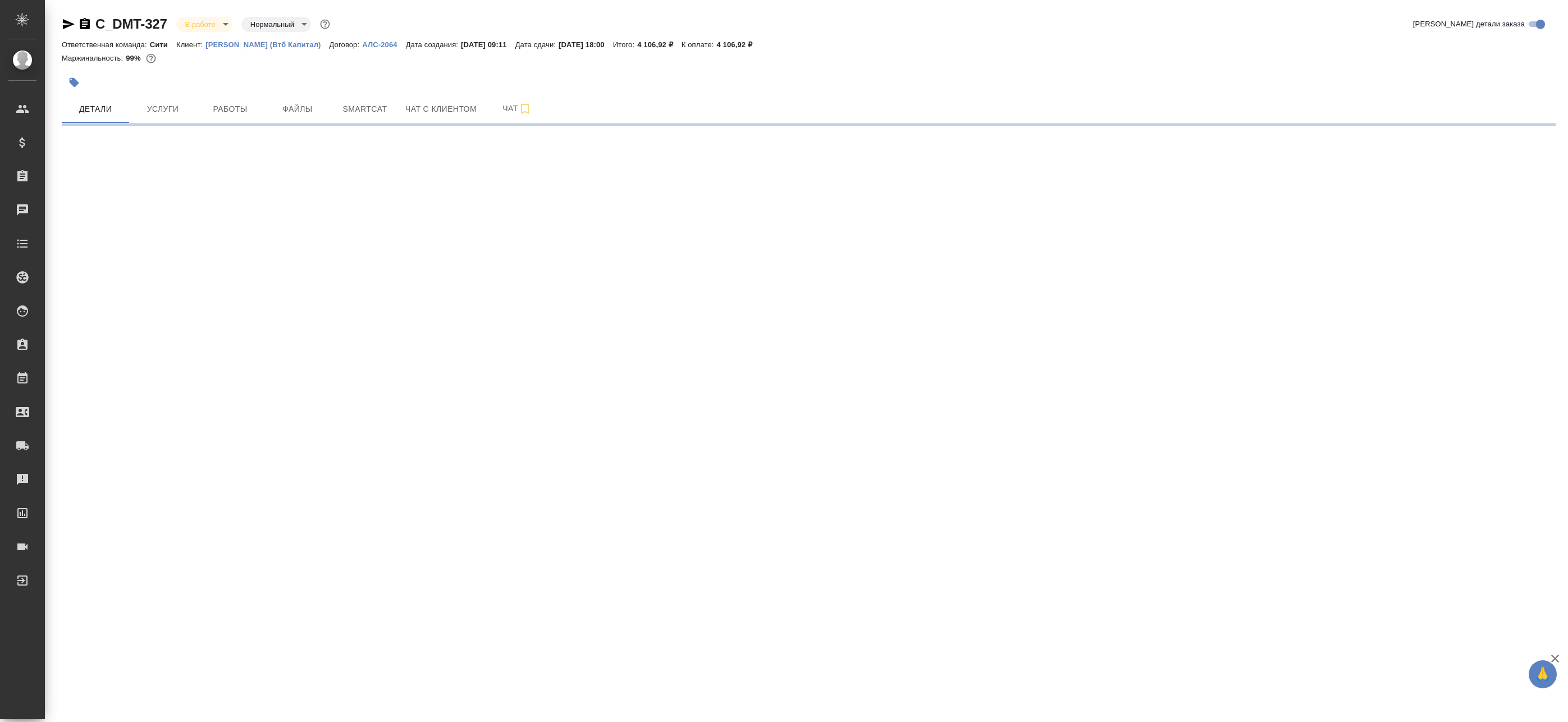
select select "RU"
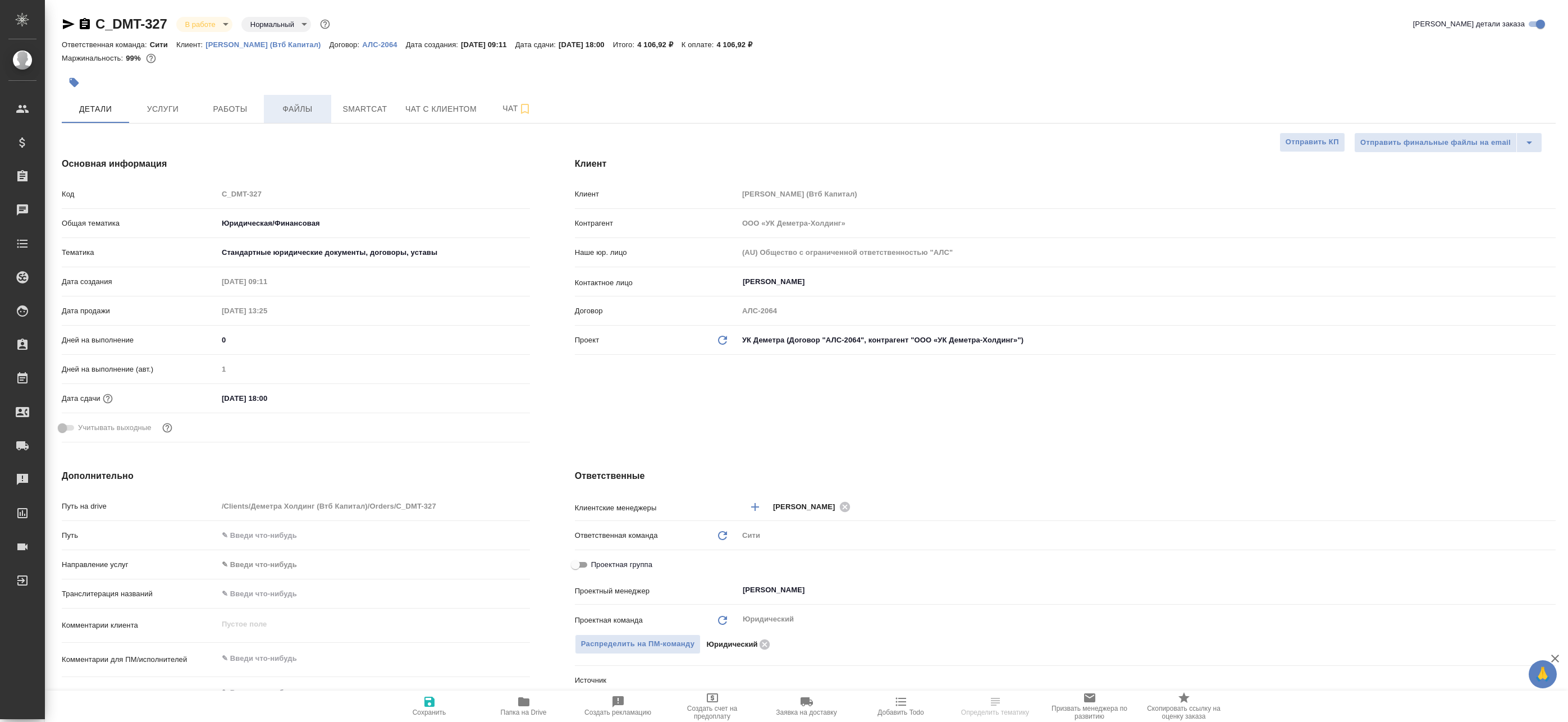
type textarea "x"
click at [288, 114] on span "Файлы" at bounding box center [297, 109] width 54 height 14
type textarea "x"
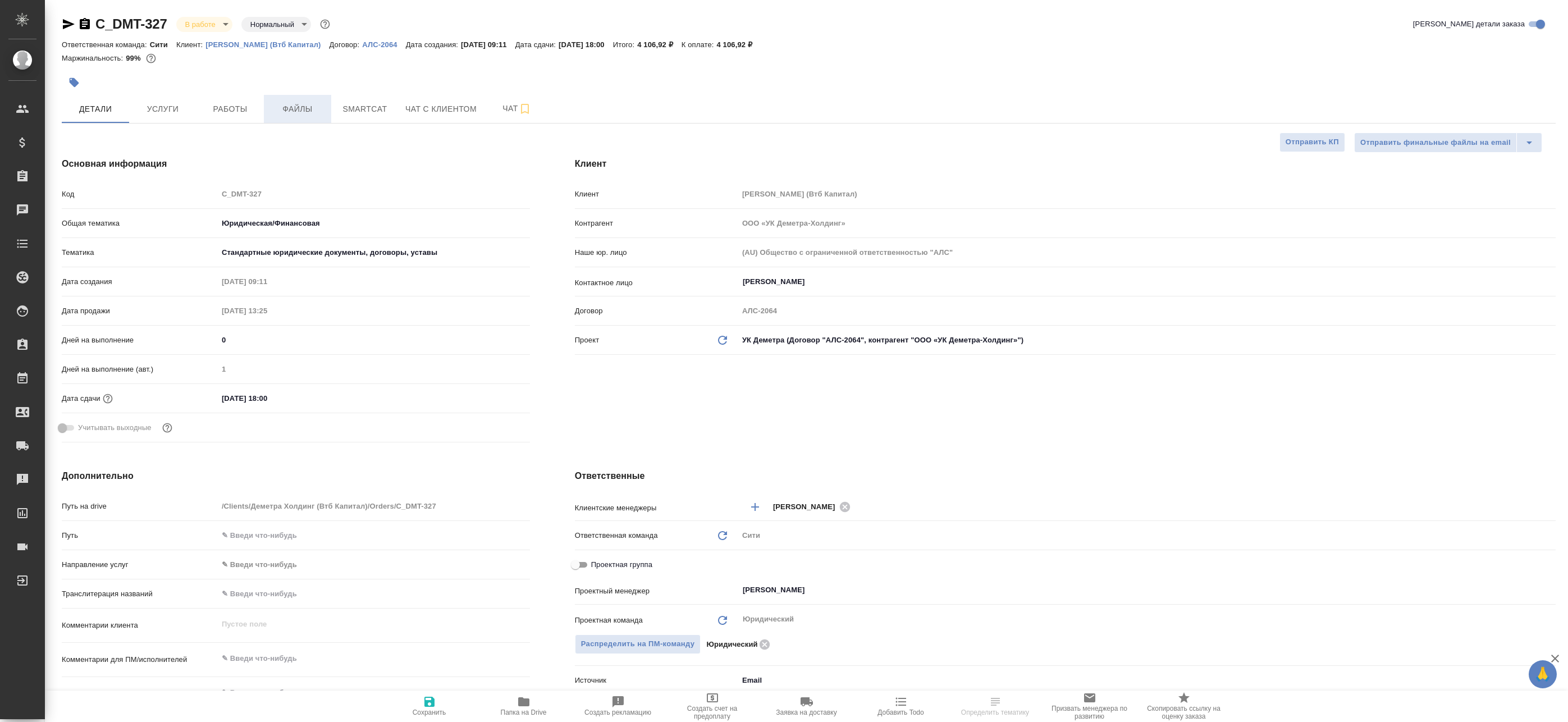
type textarea "x"
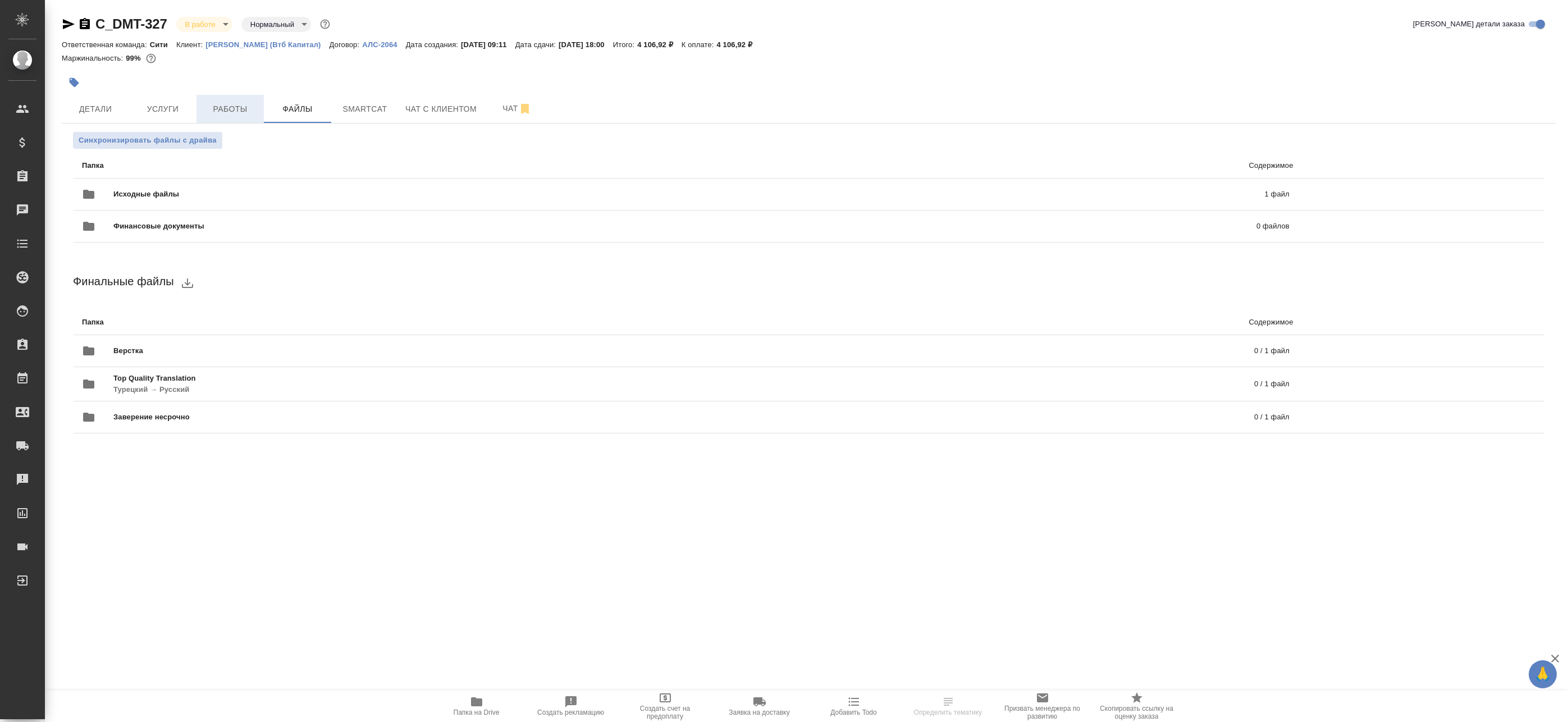
click at [202, 107] on button "Работы" at bounding box center [229, 108] width 67 height 28
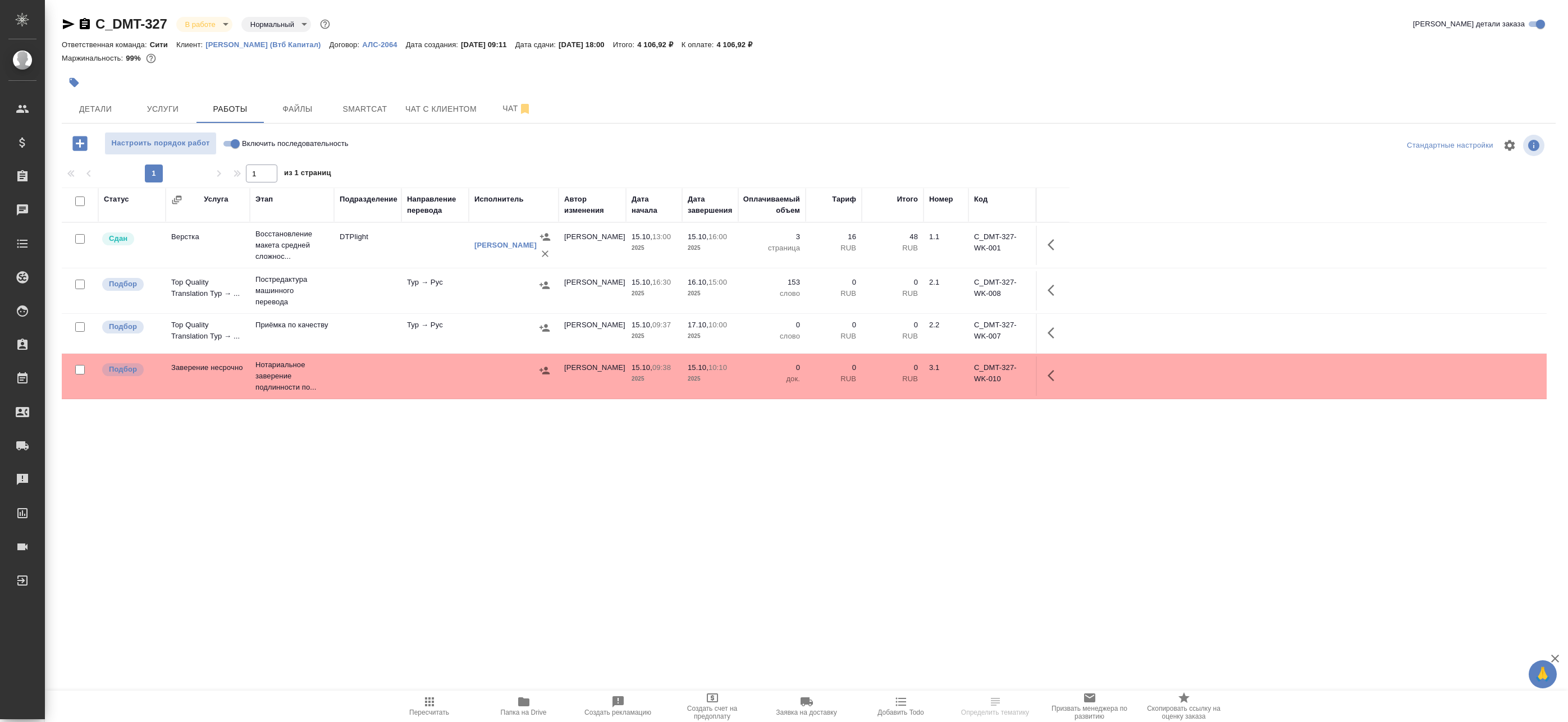
click at [420, 286] on td "Тур → Рус" at bounding box center [435, 291] width 67 height 39
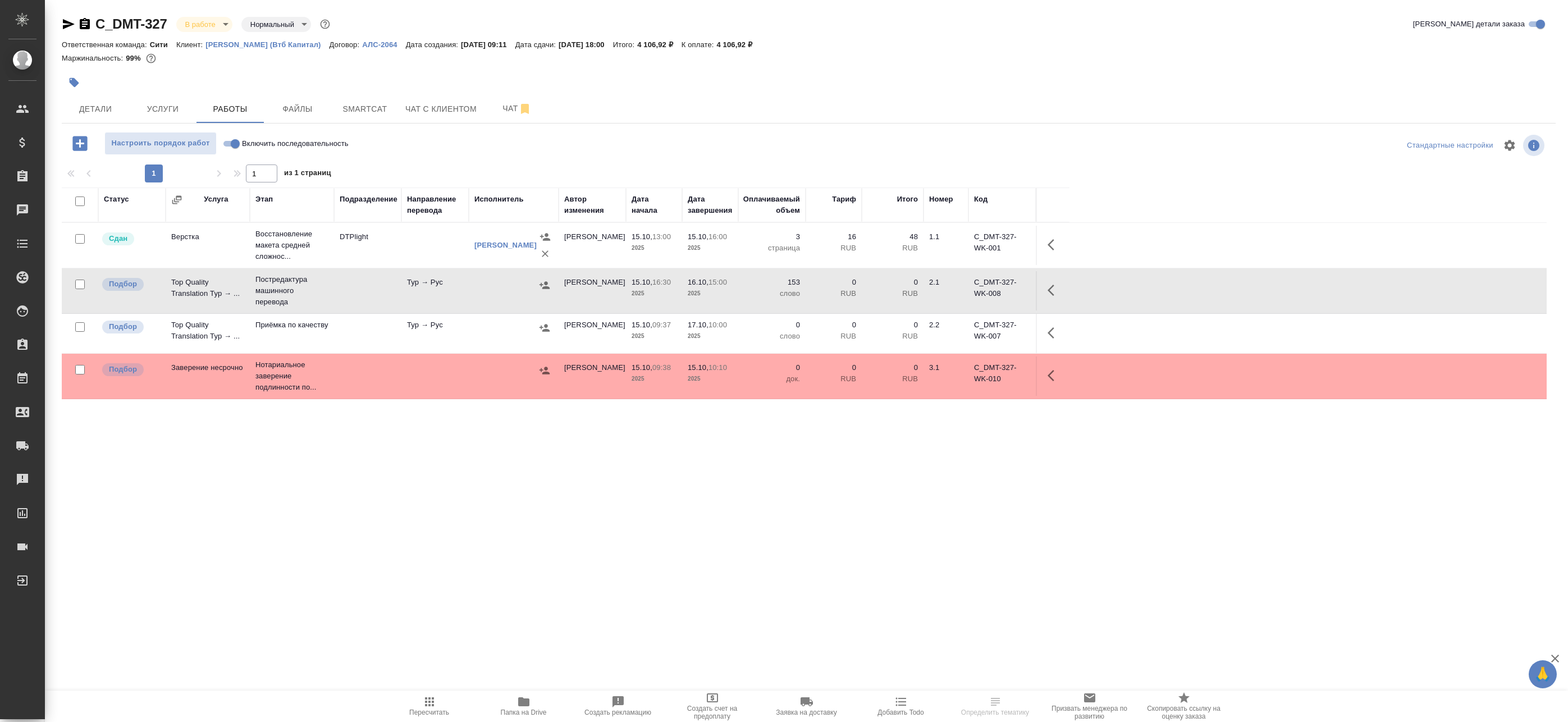
click at [545, 287] on icon "button" at bounding box center [544, 285] width 10 height 7
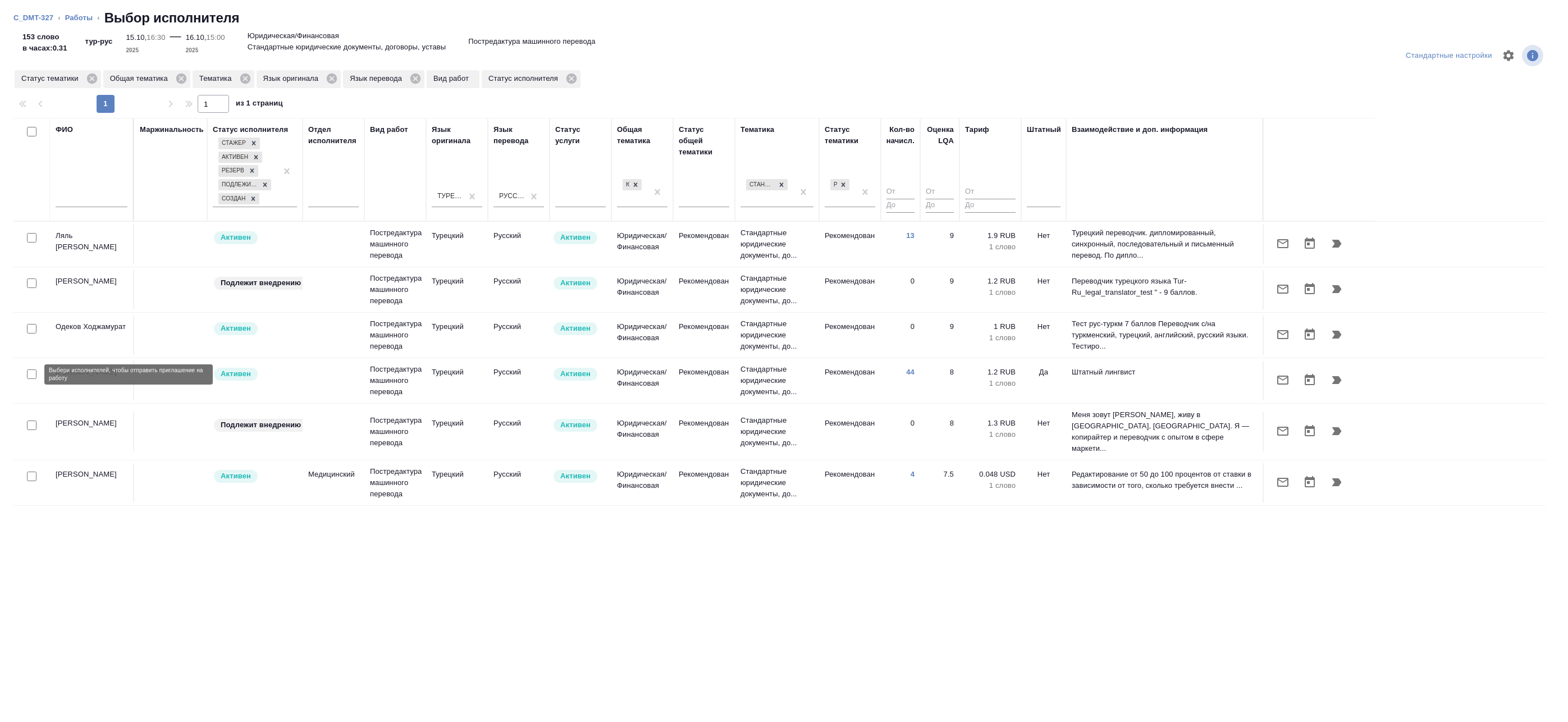
click at [34, 369] on input "checkbox" at bounding box center [31, 374] width 10 height 10
checkbox input "true"
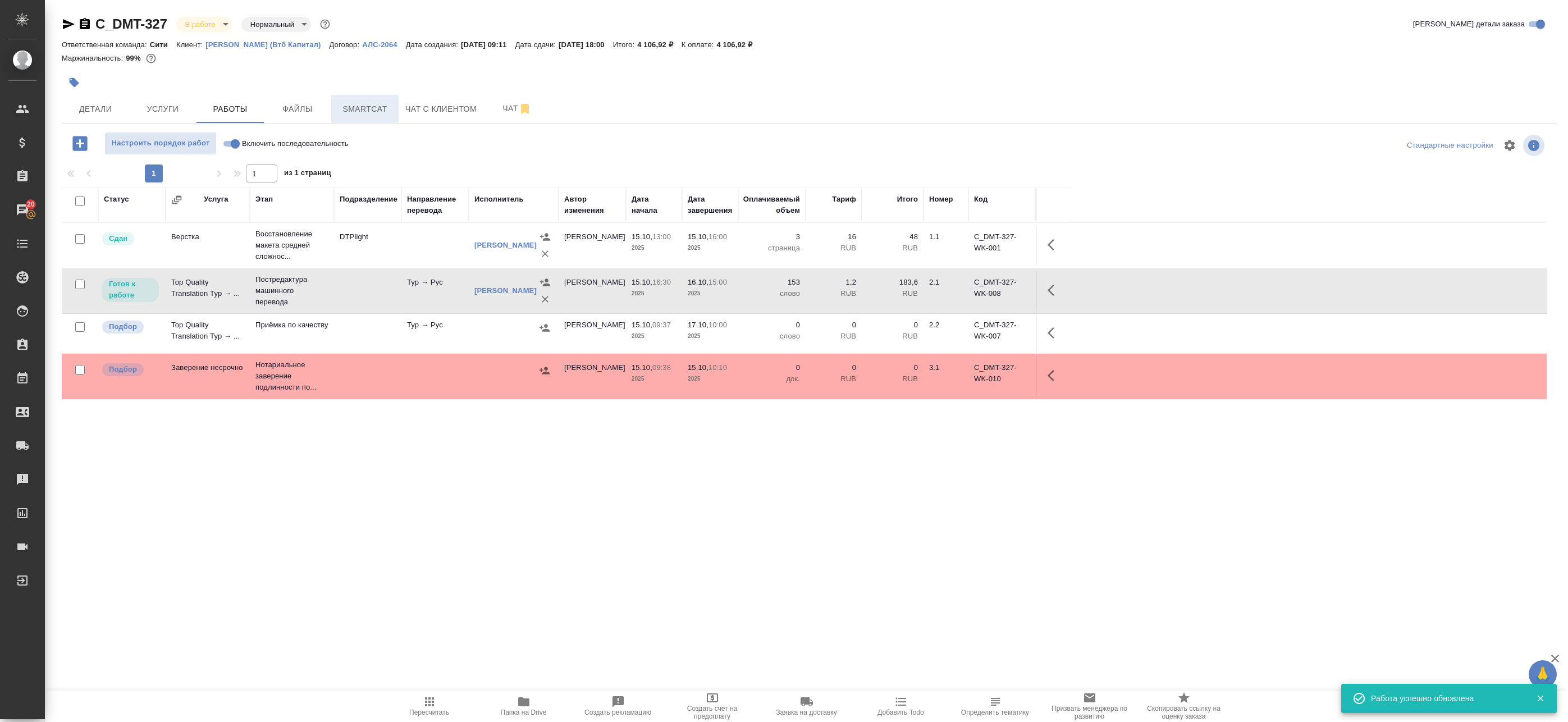
click at [368, 109] on span "Smartcat" at bounding box center [365, 109] width 54 height 14
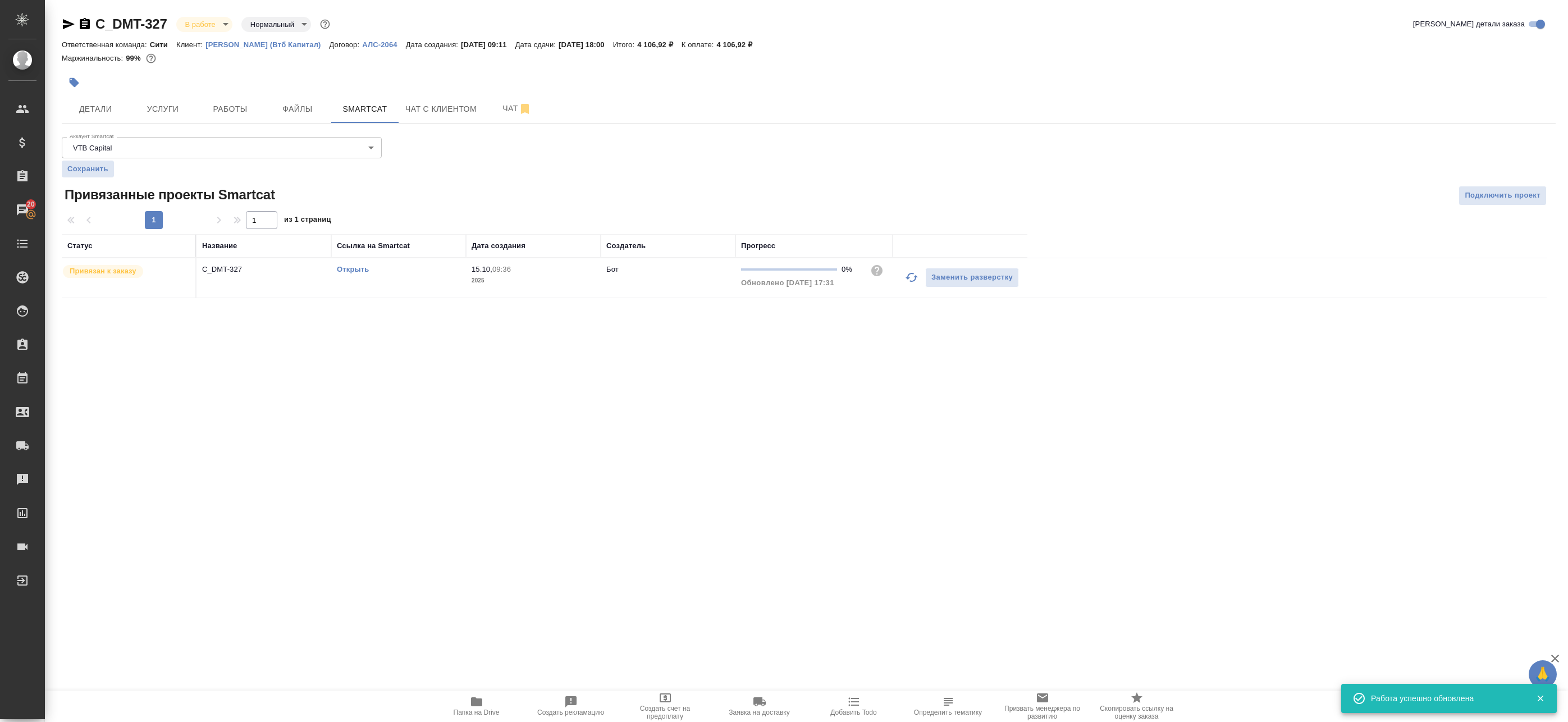
click at [358, 268] on link "Открыть" at bounding box center [353, 269] width 32 height 8
click at [222, 114] on span "Работы" at bounding box center [230, 109] width 54 height 14
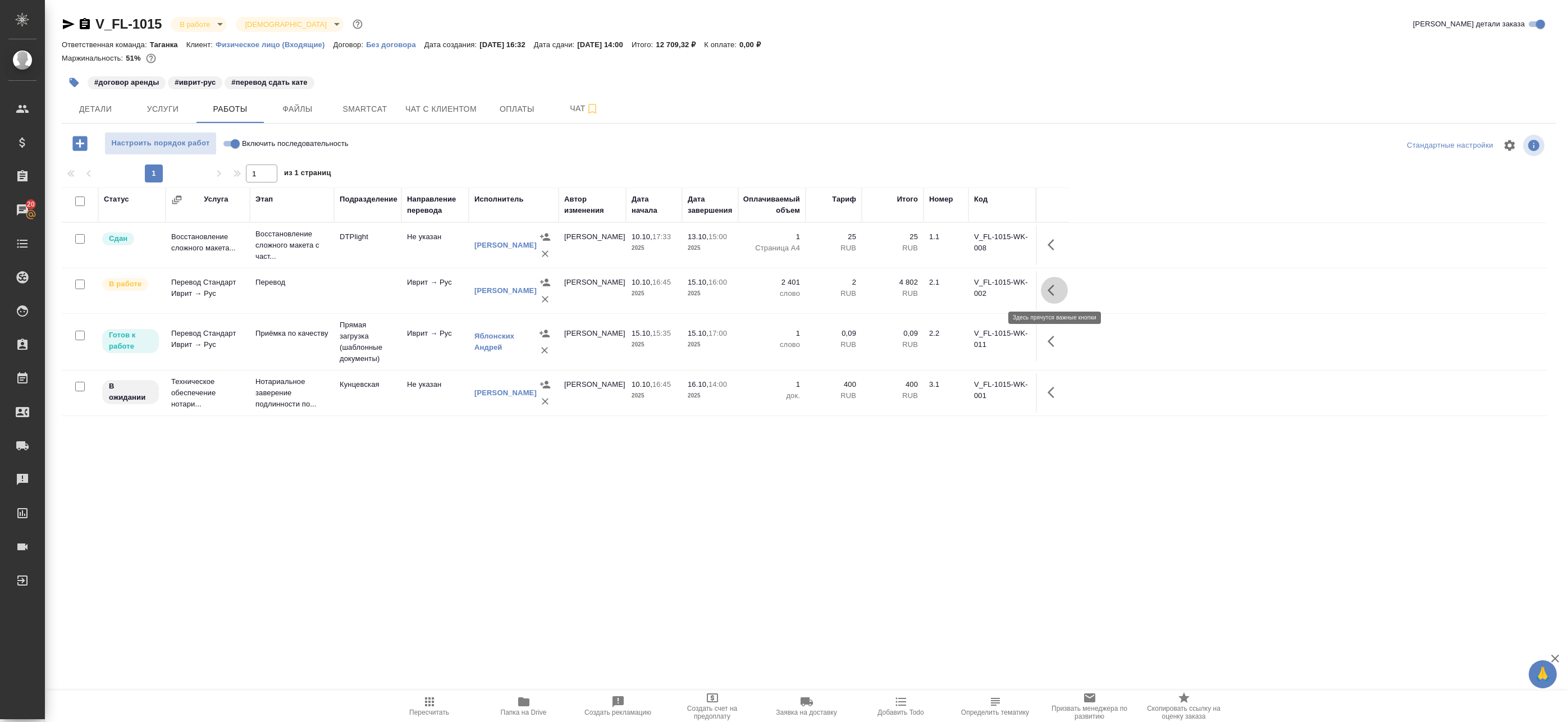
click at [1065, 297] on button "button" at bounding box center [1055, 290] width 27 height 27
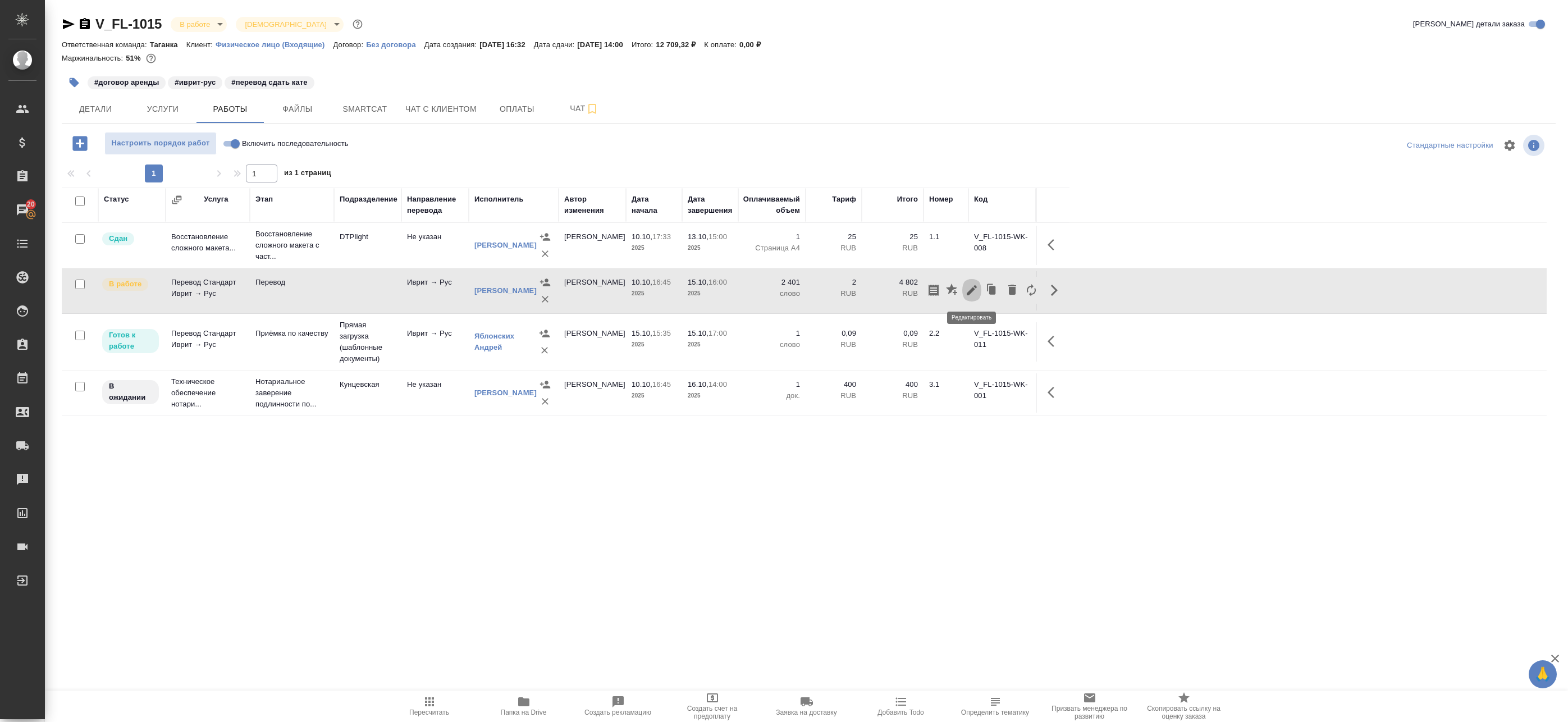
click at [978, 289] on button "button" at bounding box center [971, 290] width 19 height 27
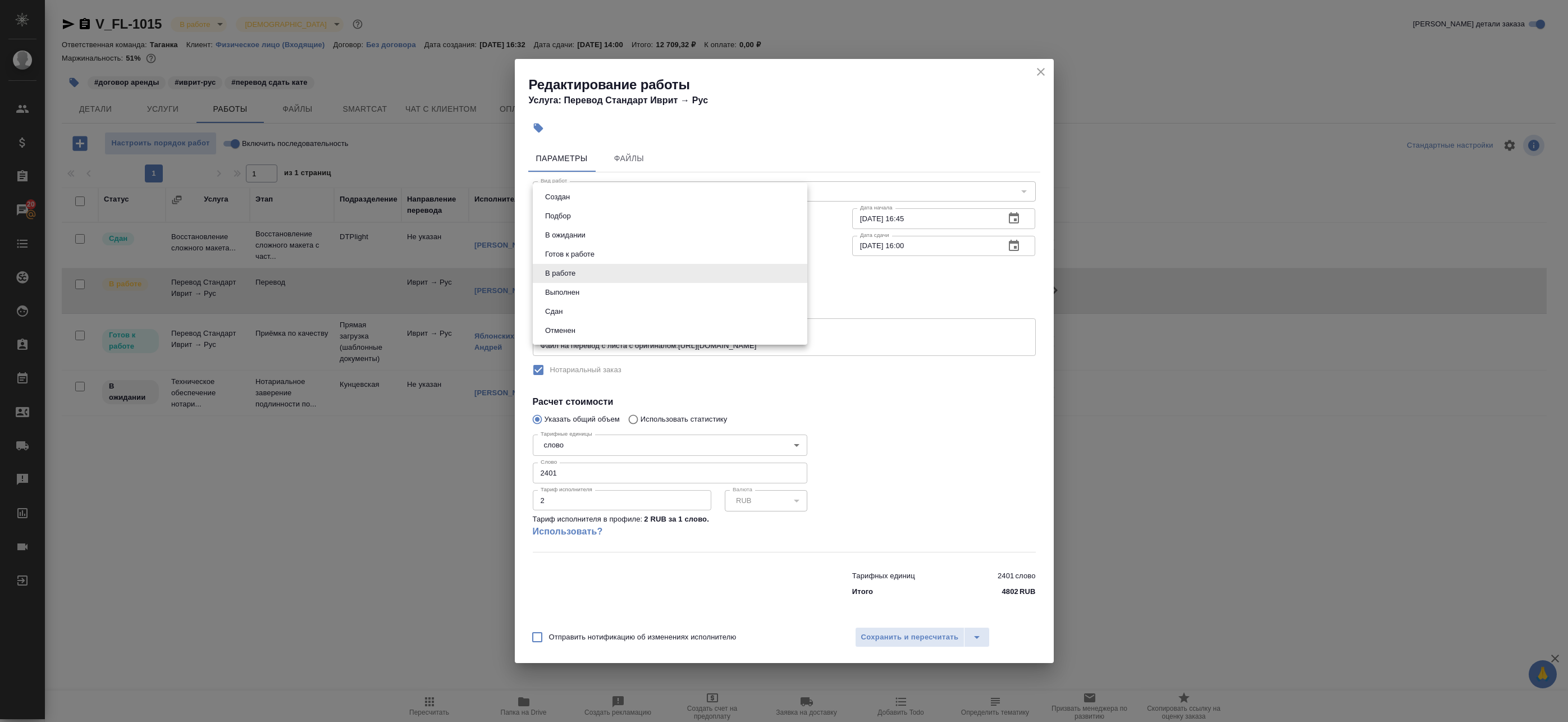
click at [628, 276] on body "🙏 .cls-1 fill:#fff; AWATERA Badanyan Artak Клиенты Спецификации Заказы 20 Чаты …" at bounding box center [784, 361] width 1568 height 722
click at [622, 296] on li "Выполнен" at bounding box center [670, 292] width 274 height 19
click at [617, 272] on body "🙏 .cls-1 fill:#fff; AWATERA Badanyan Artak Клиенты Спецификации Заказы 20 Чаты …" at bounding box center [784, 361] width 1568 height 722
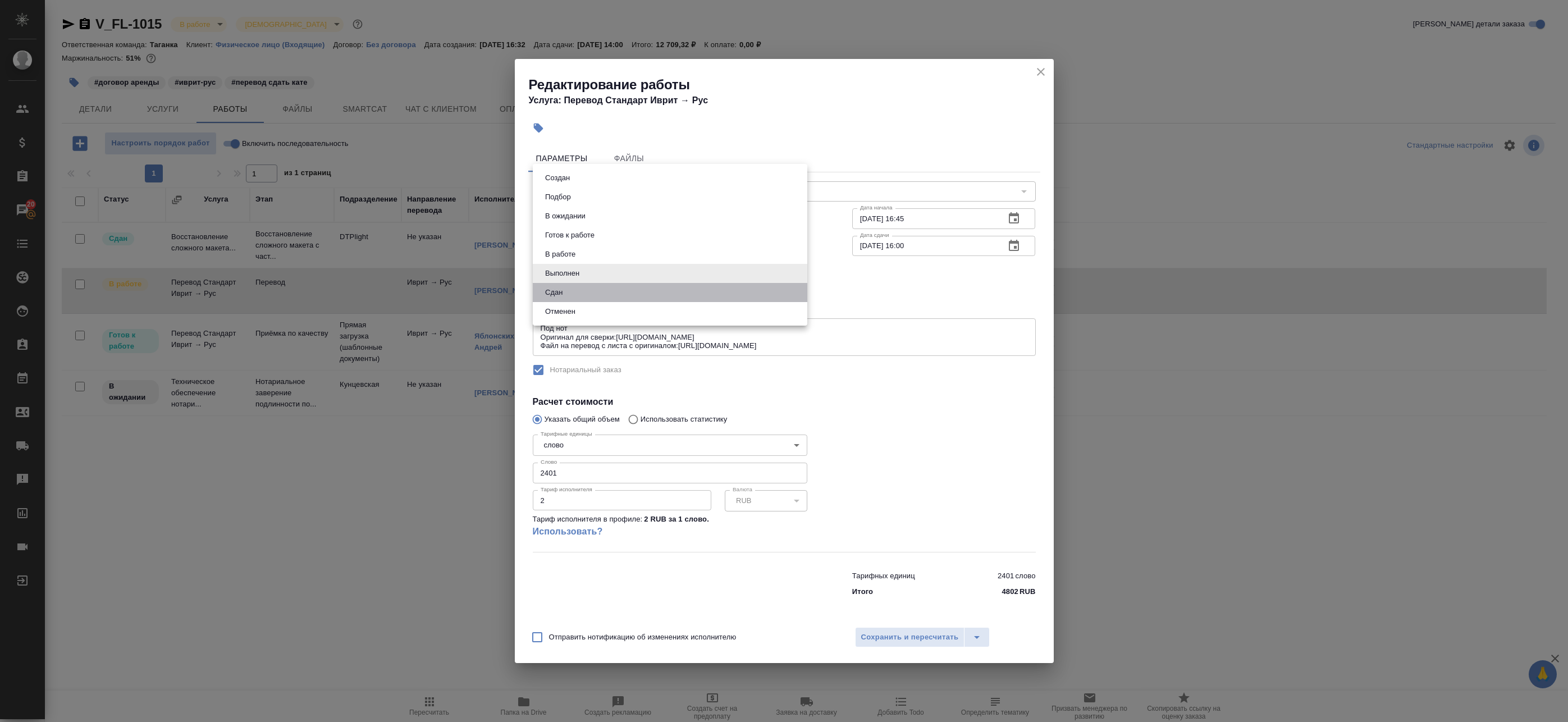
click at [606, 293] on li "Сдан" at bounding box center [670, 292] width 274 height 19
type input "closed"
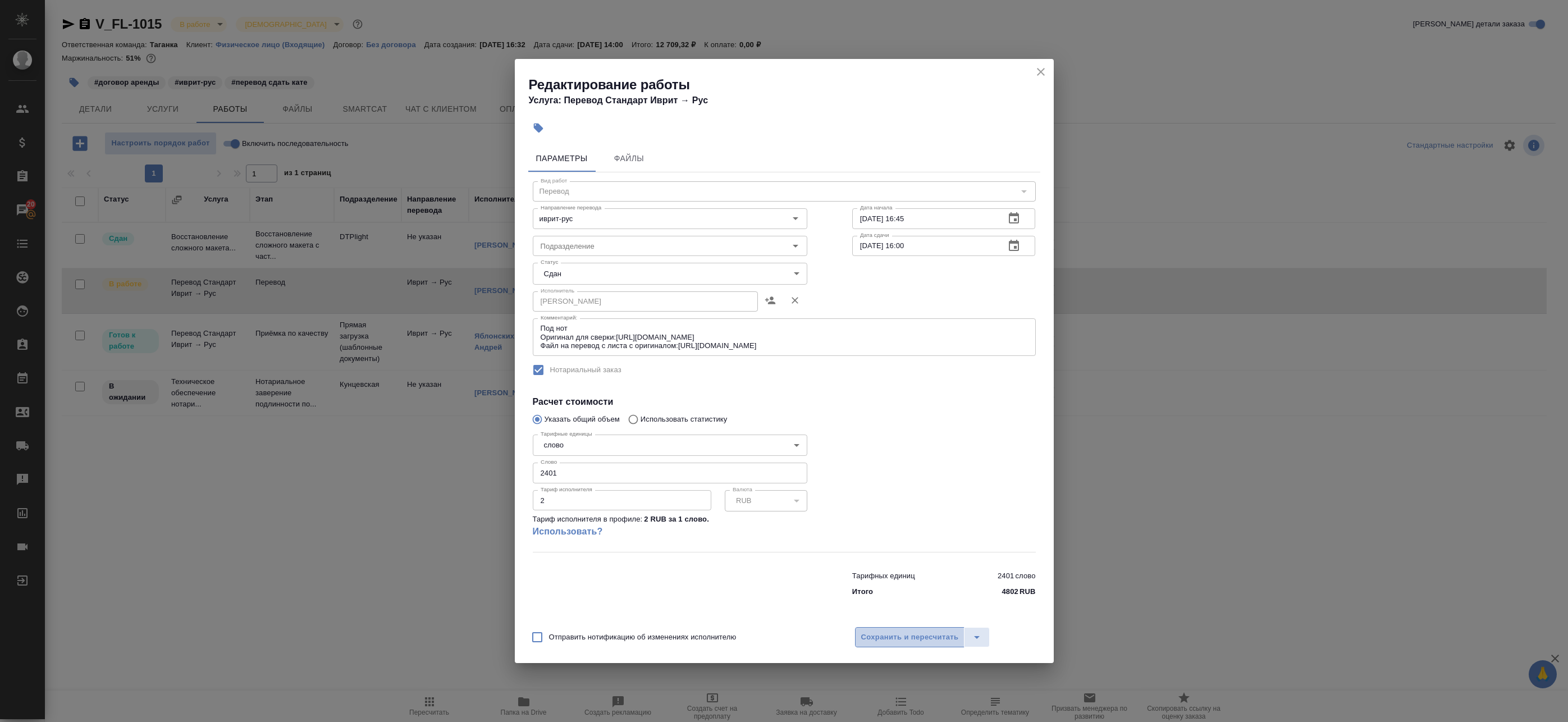
click at [936, 633] on span "Сохранить и пересчитать" at bounding box center [909, 637] width 98 height 13
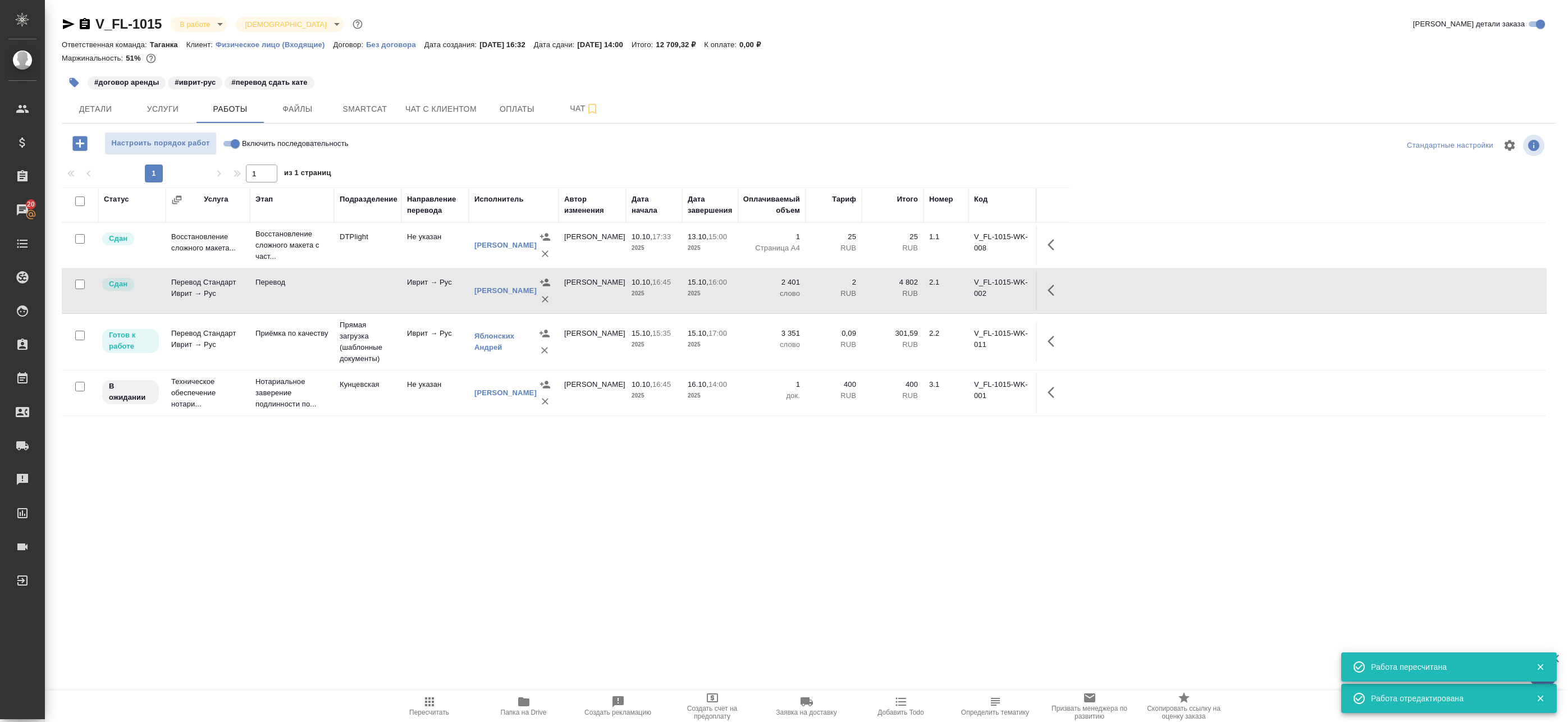
click at [1054, 346] on icon "button" at bounding box center [1051, 341] width 7 height 12
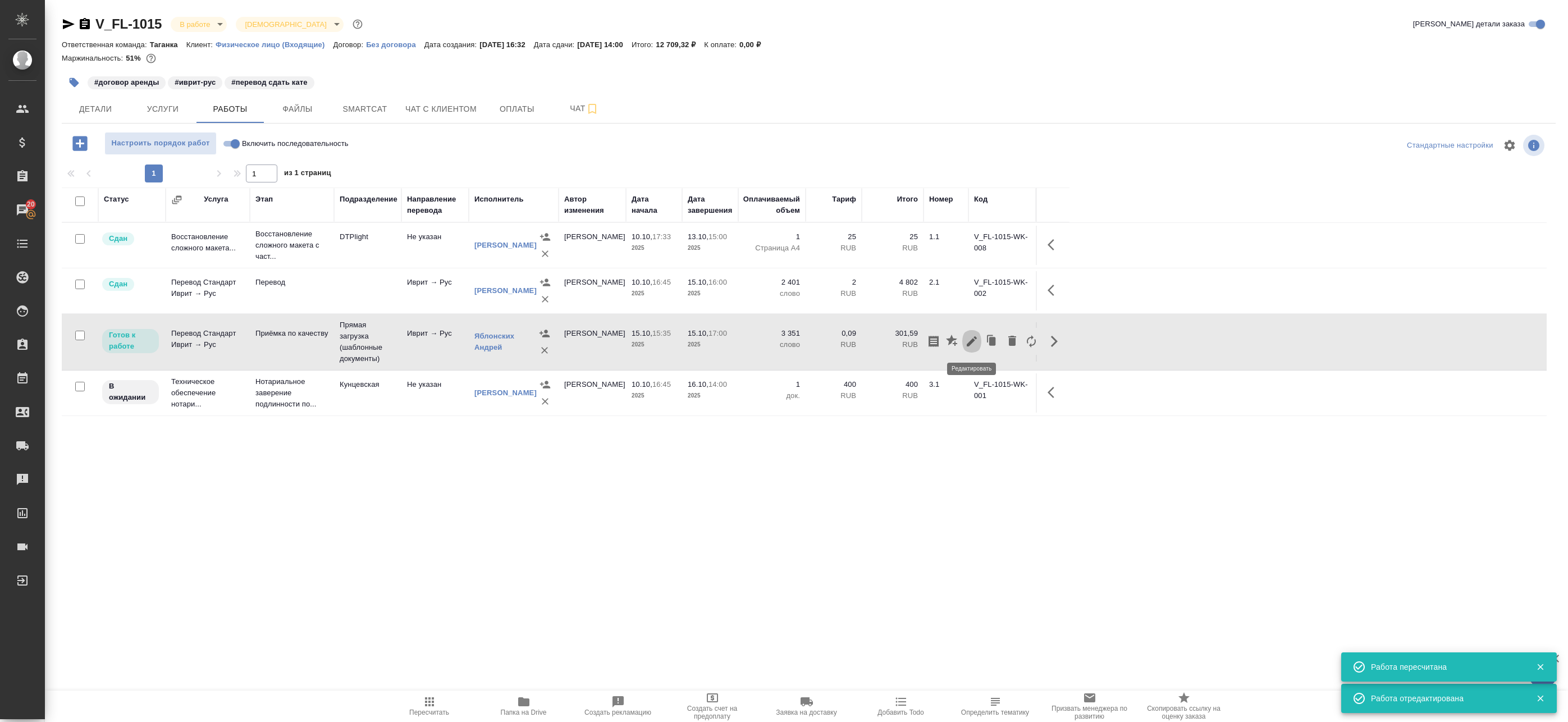
click at [972, 346] on icon "button" at bounding box center [971, 340] width 13 height 13
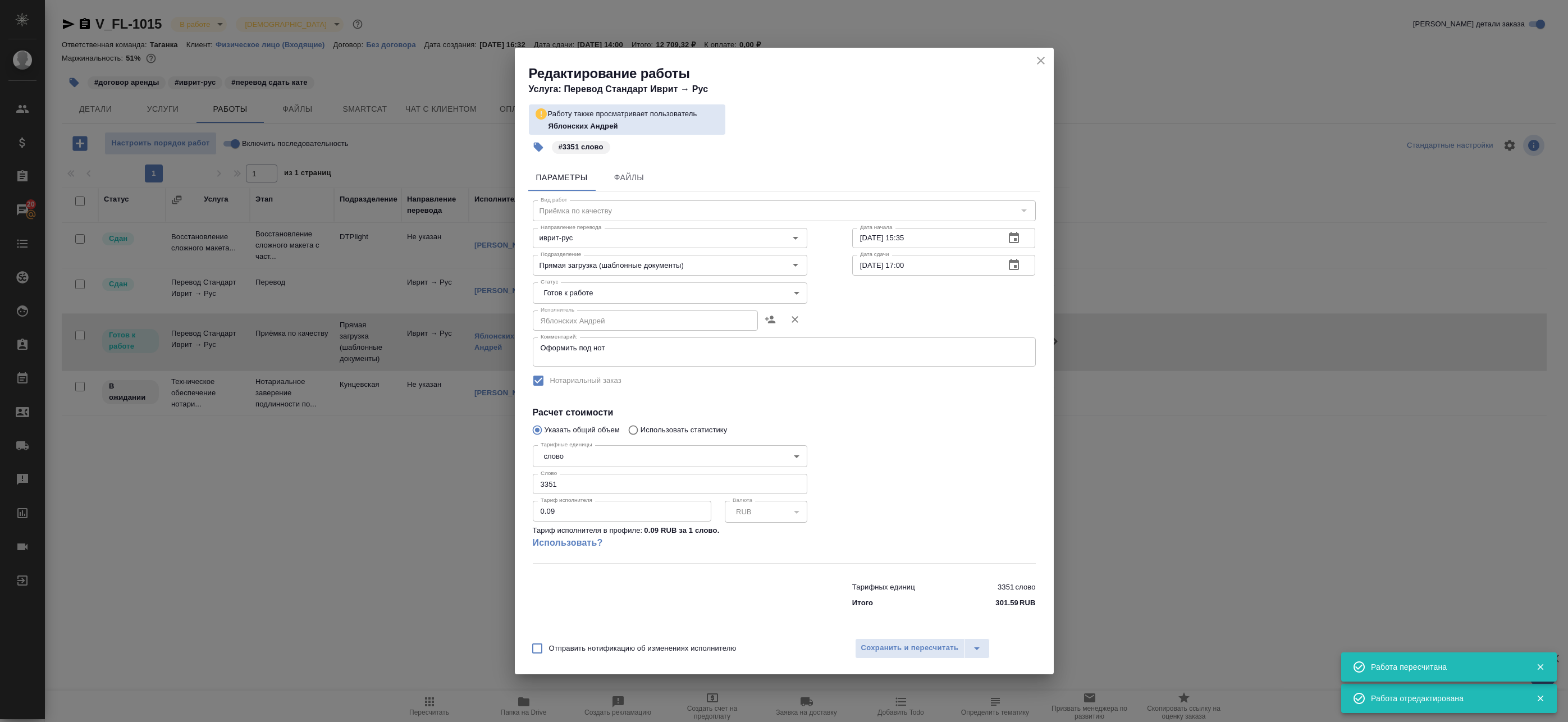
click at [587, 296] on body "🙏 .cls-1 fill:#fff; AWATERA Badanyan Artak Клиенты Спецификации Заказы 20 Чаты …" at bounding box center [784, 361] width 1568 height 722
click at [582, 344] on li "Сдан" at bounding box center [670, 349] width 274 height 19
type input "closed"
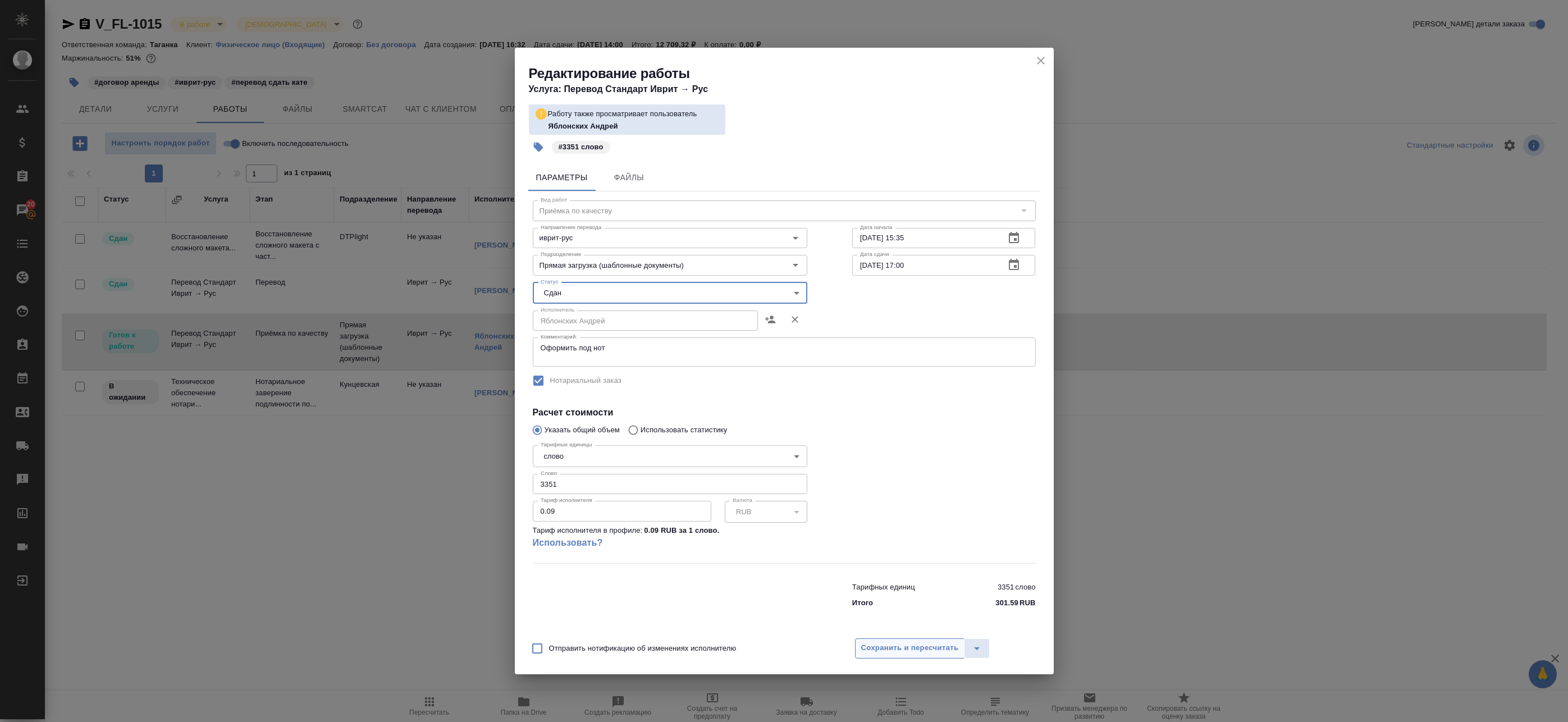
click at [873, 643] on span "Сохранить и пересчитать" at bounding box center [909, 648] width 98 height 13
click at [909, 648] on span "Сохранить и пересчитать" at bounding box center [909, 648] width 98 height 13
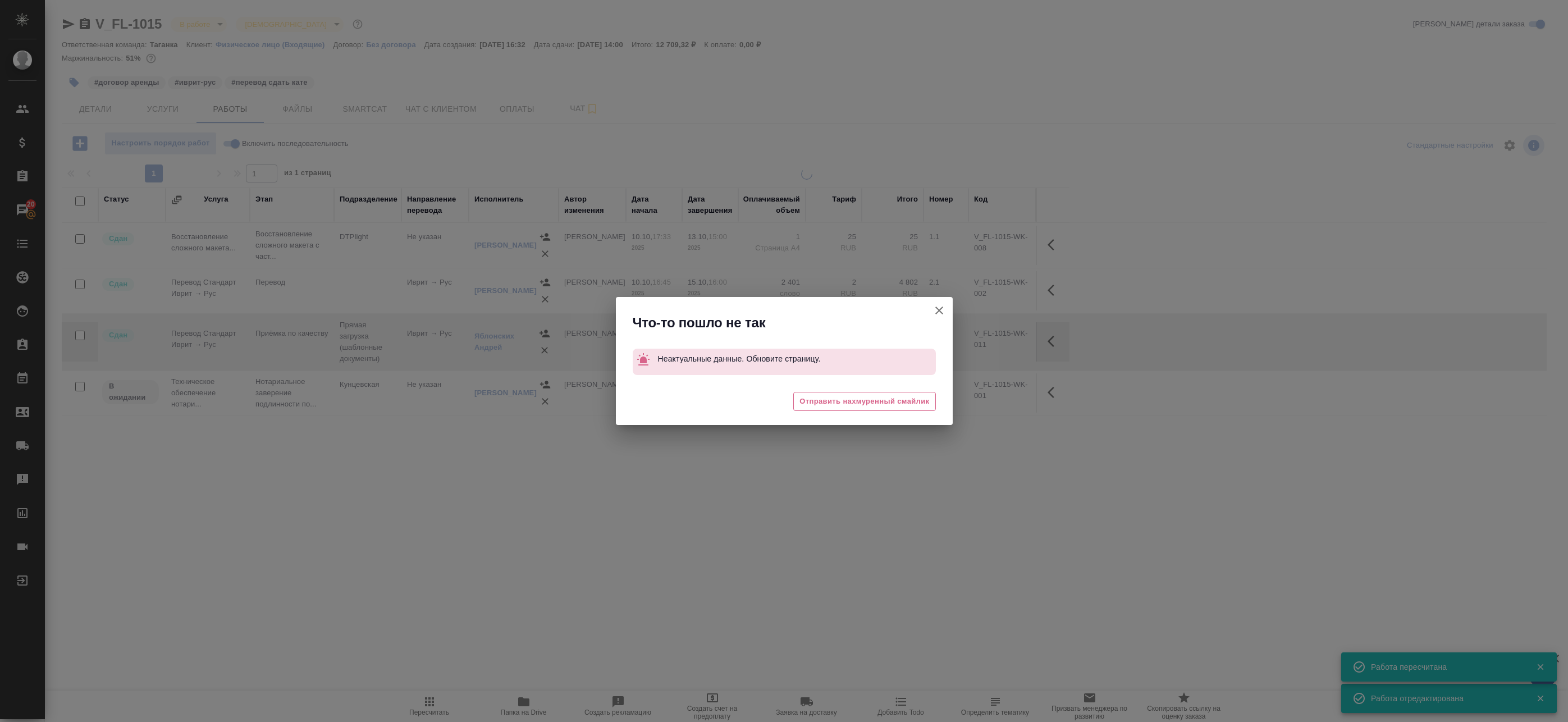
click at [943, 314] on icon "button" at bounding box center [939, 310] width 8 height 8
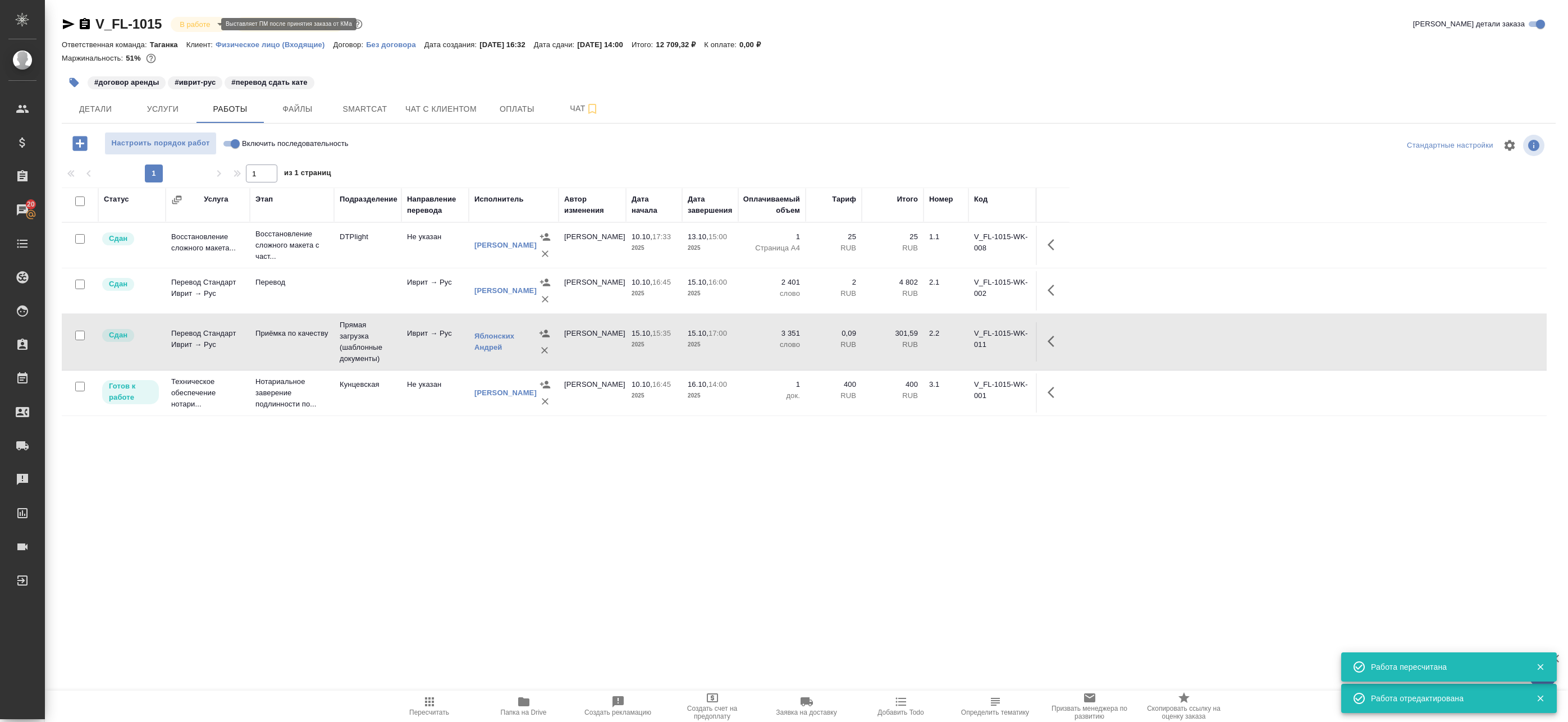
click at [199, 20] on body "🙏 .cls-1 fill:#fff; AWATERA Badanyan Artak Клиенты Спецификации Заказы 20 Чаты …" at bounding box center [784, 361] width 1568 height 722
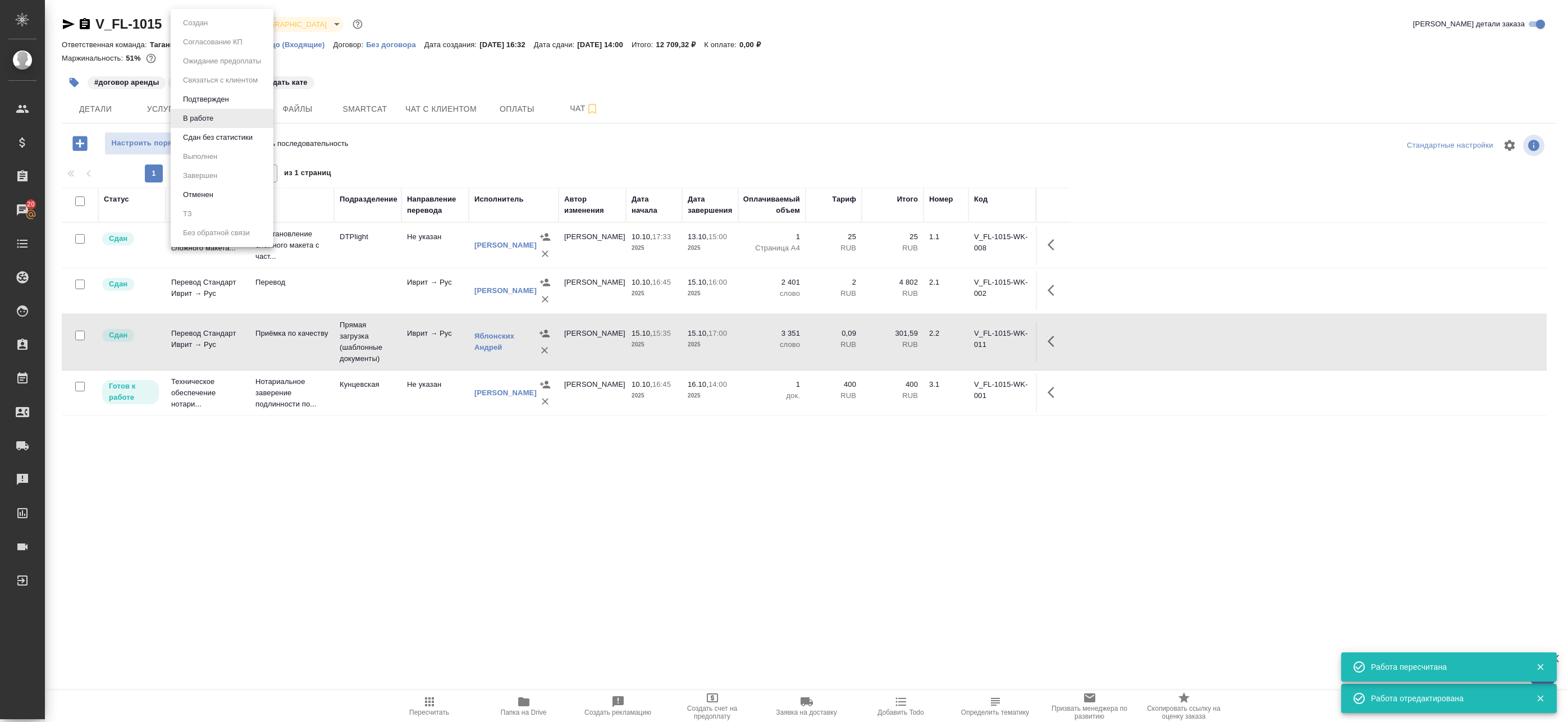
click at [203, 138] on button "Сдан без статистики" at bounding box center [218, 138] width 76 height 13
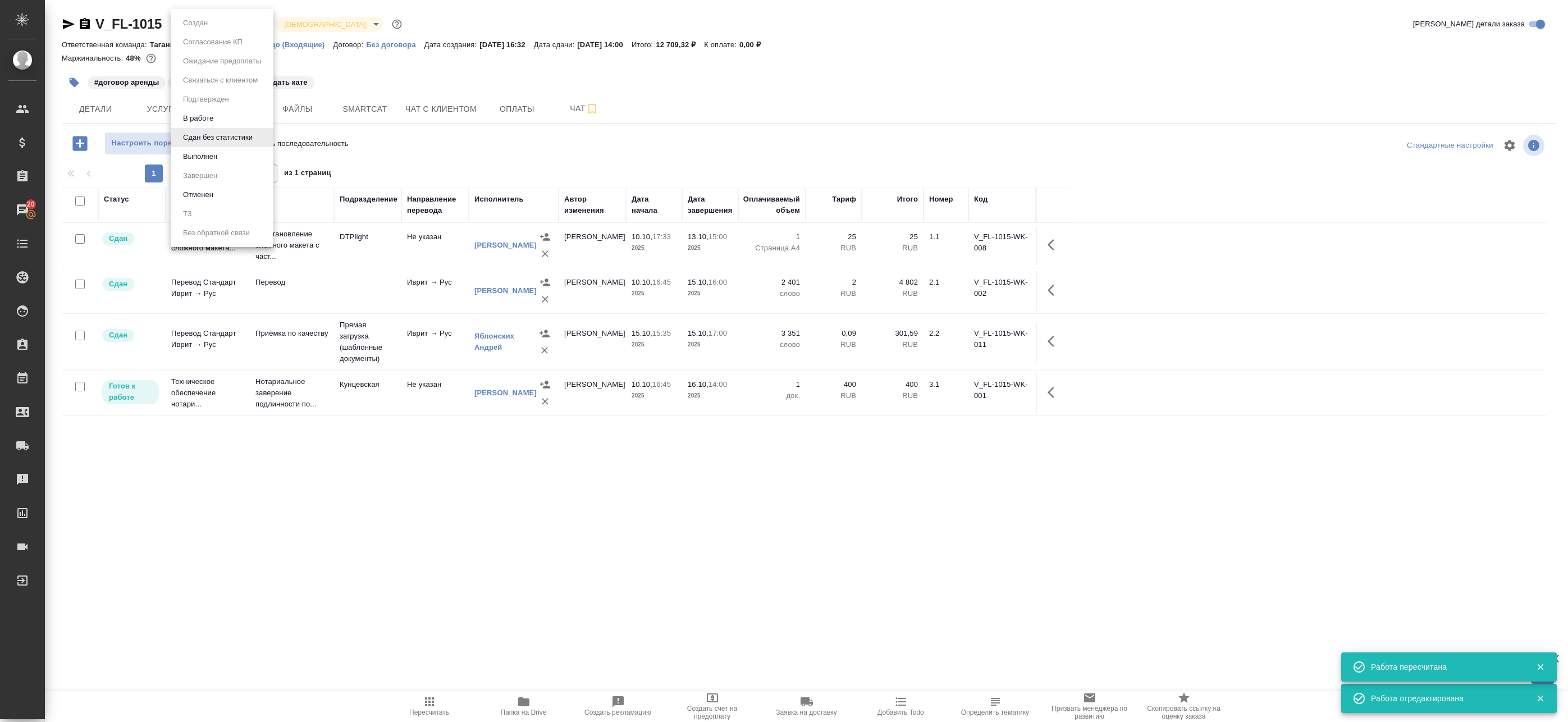
click at [218, 30] on body "🙏 .cls-1 fill:#fff; AWATERA Badanyan Artak Клиенты Спецификации Заказы 20 Чаты …" at bounding box center [784, 361] width 1568 height 722
click at [216, 149] on li "Выполнен" at bounding box center [222, 156] width 103 height 19
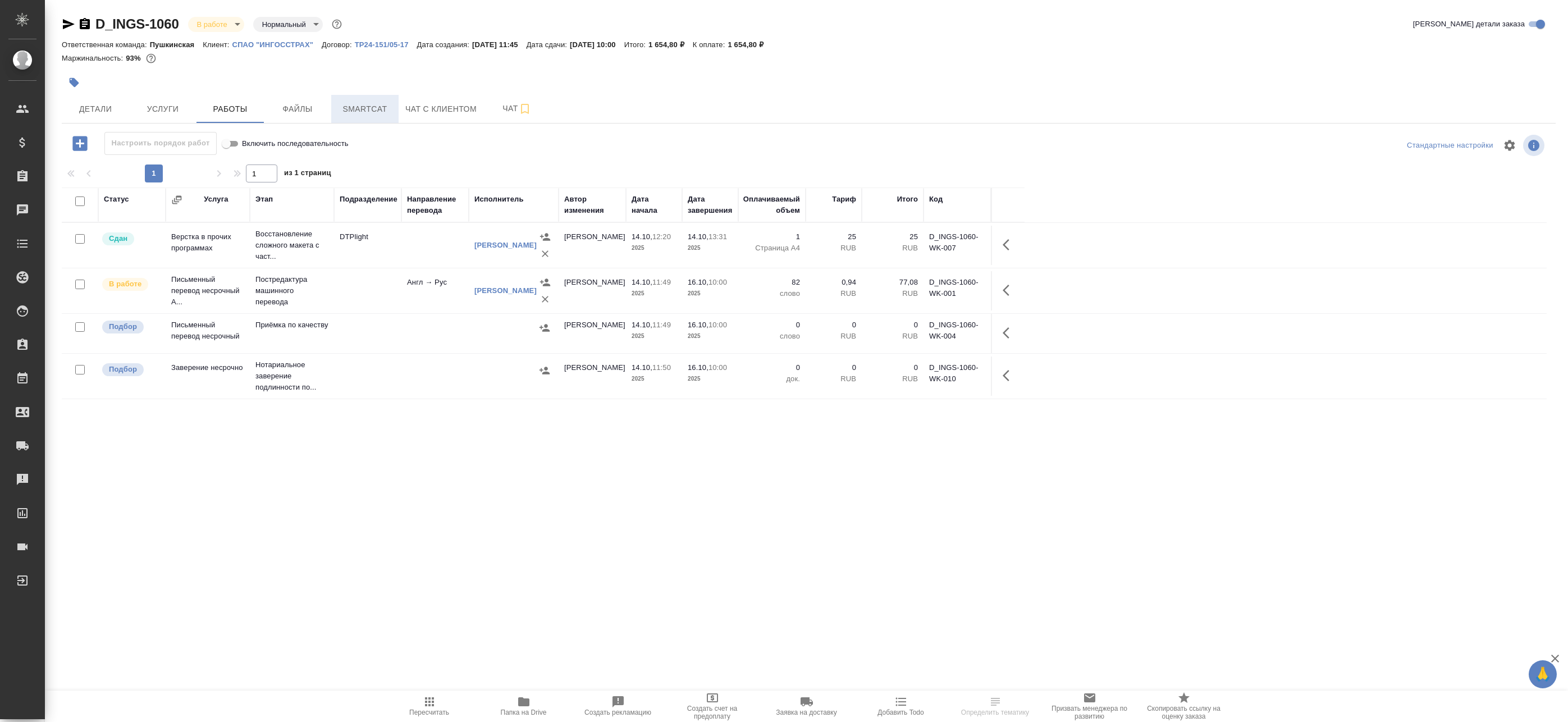
click at [373, 112] on span "Smartcat" at bounding box center [365, 109] width 54 height 14
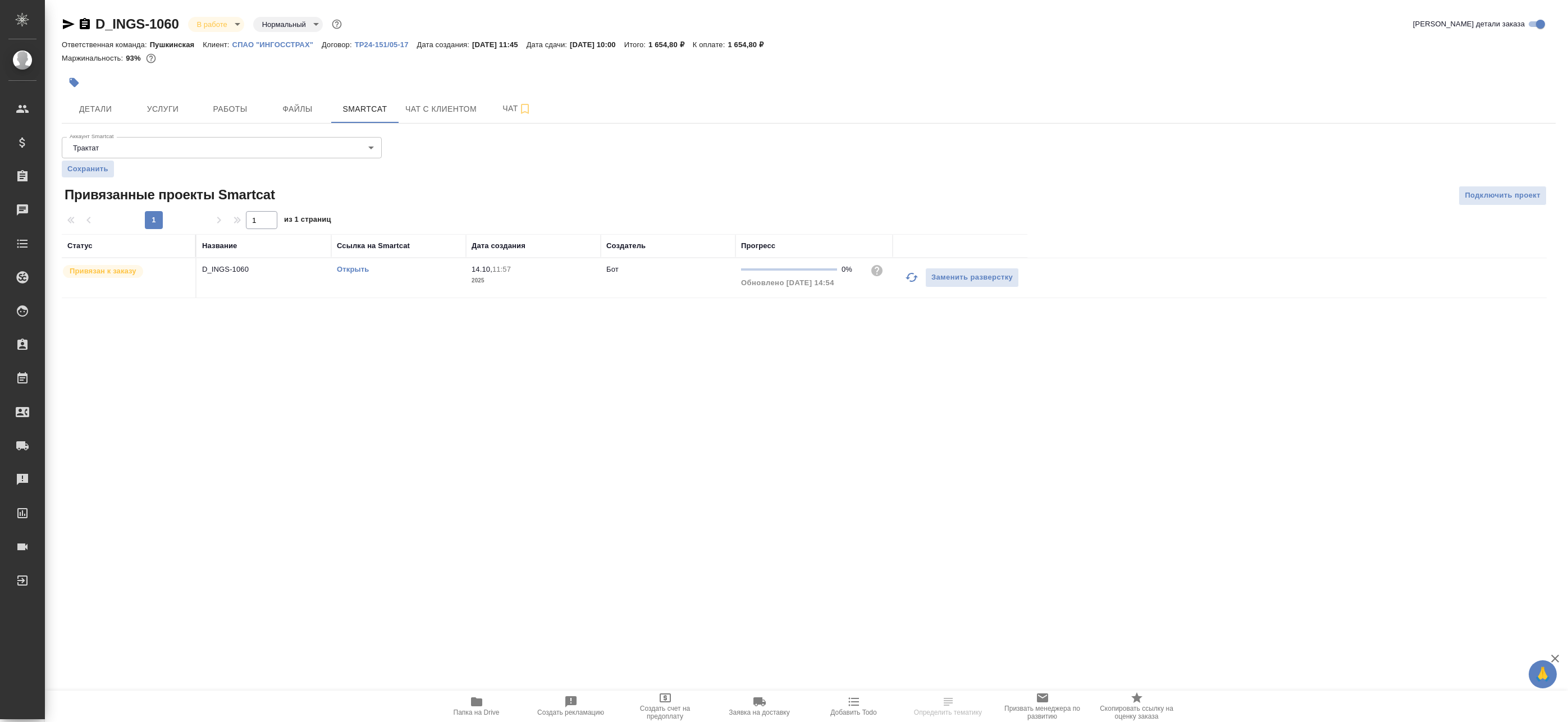
click at [913, 280] on icon "button" at bounding box center [911, 277] width 13 height 13
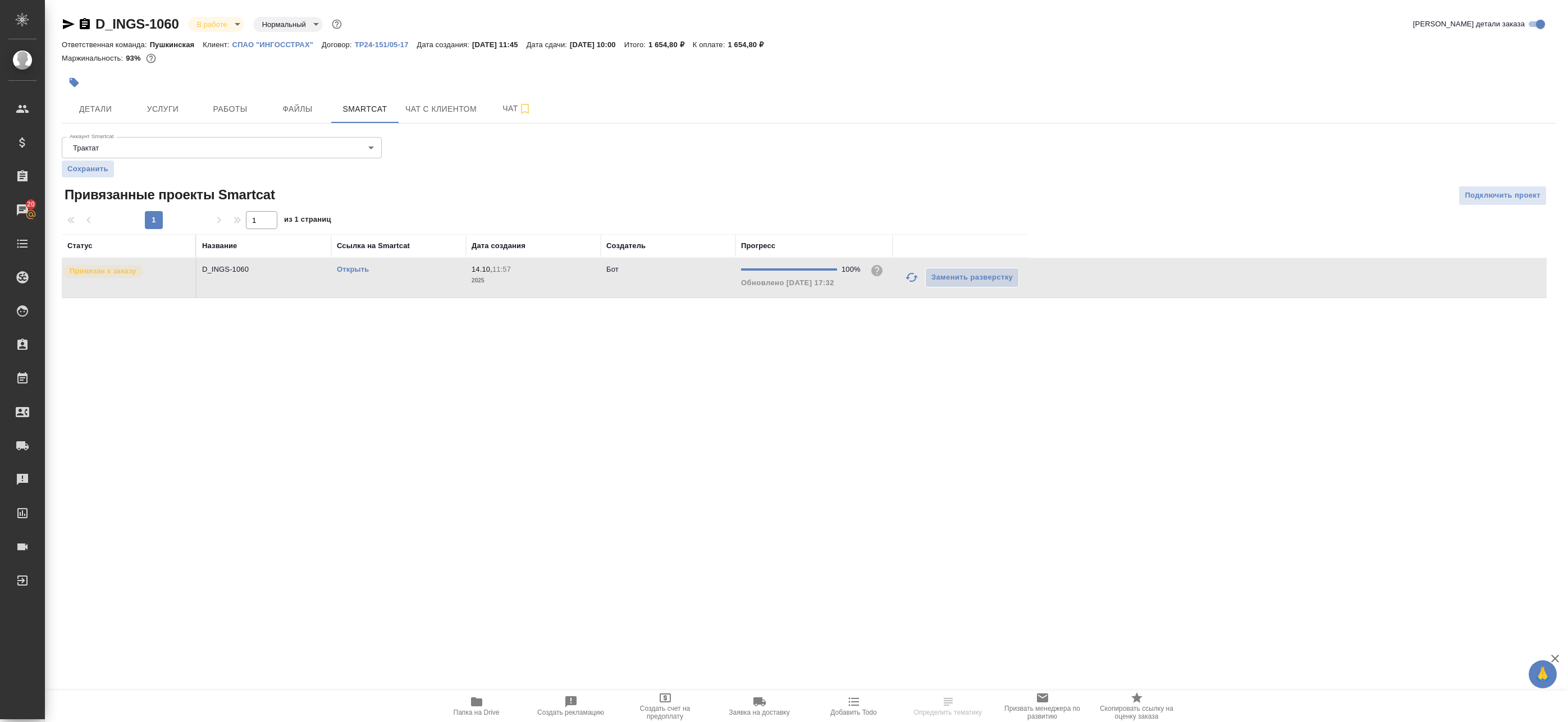
click at [351, 271] on link "Открыть" at bounding box center [353, 269] width 32 height 8
click at [231, 107] on span "Работы" at bounding box center [230, 109] width 54 height 14
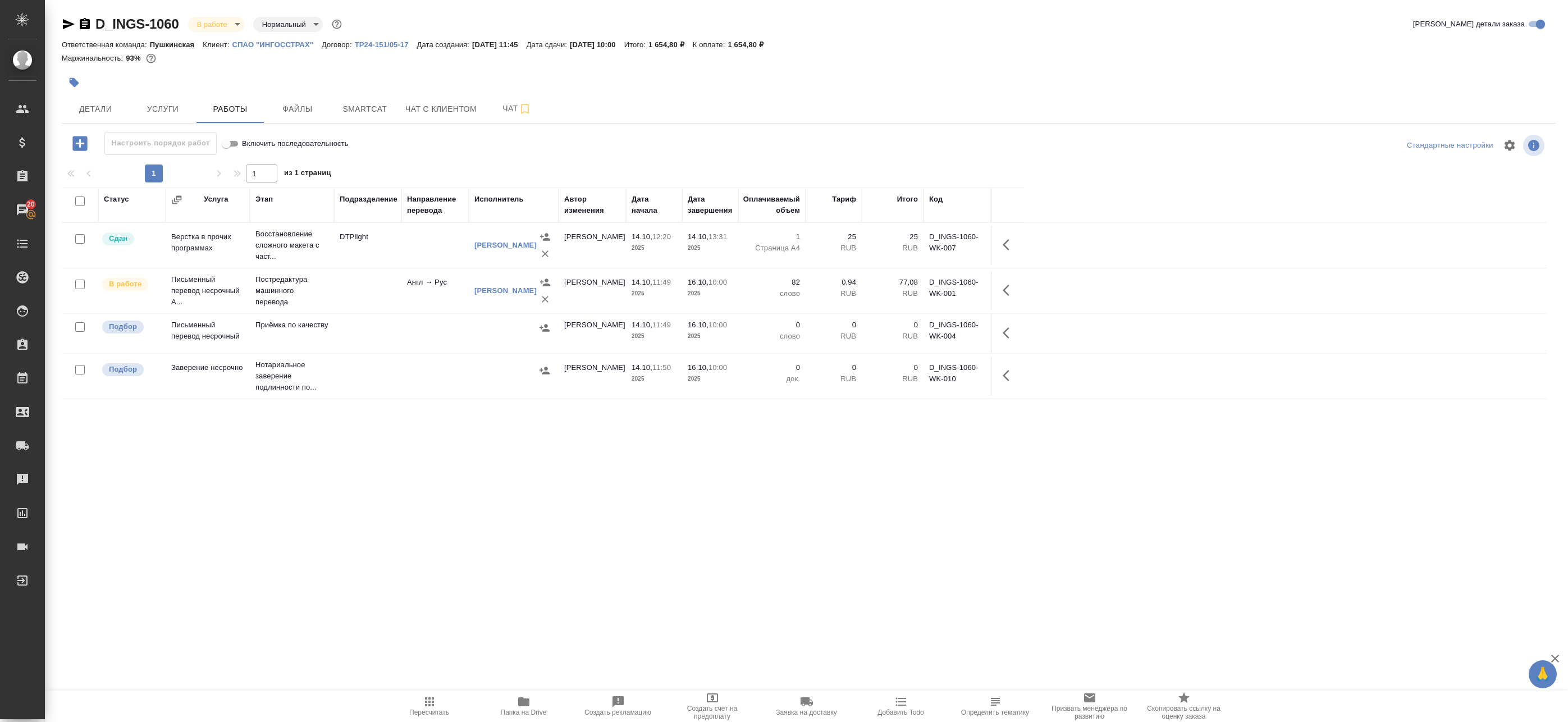
click at [530, 708] on span "Папка на Drive" at bounding box center [524, 706] width 81 height 21
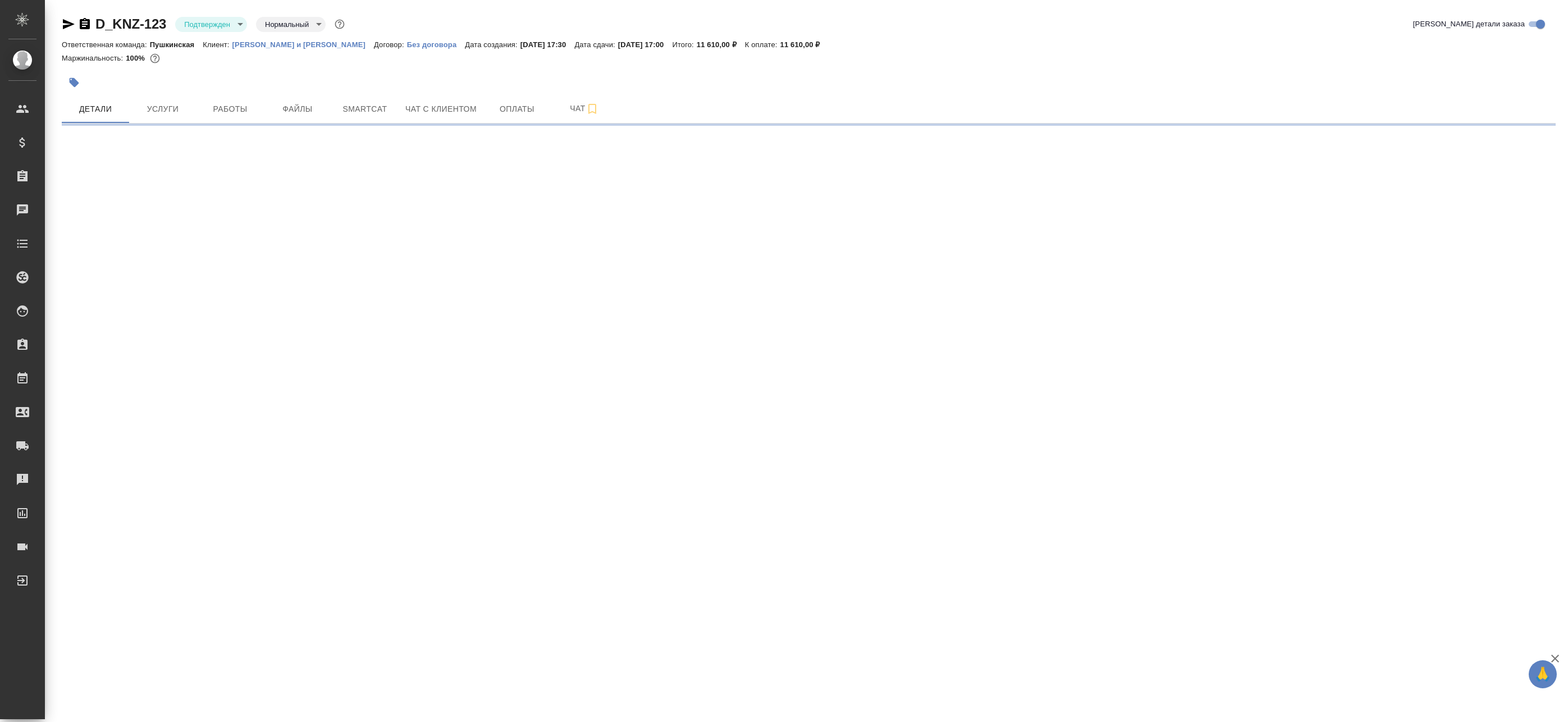
select select "RU"
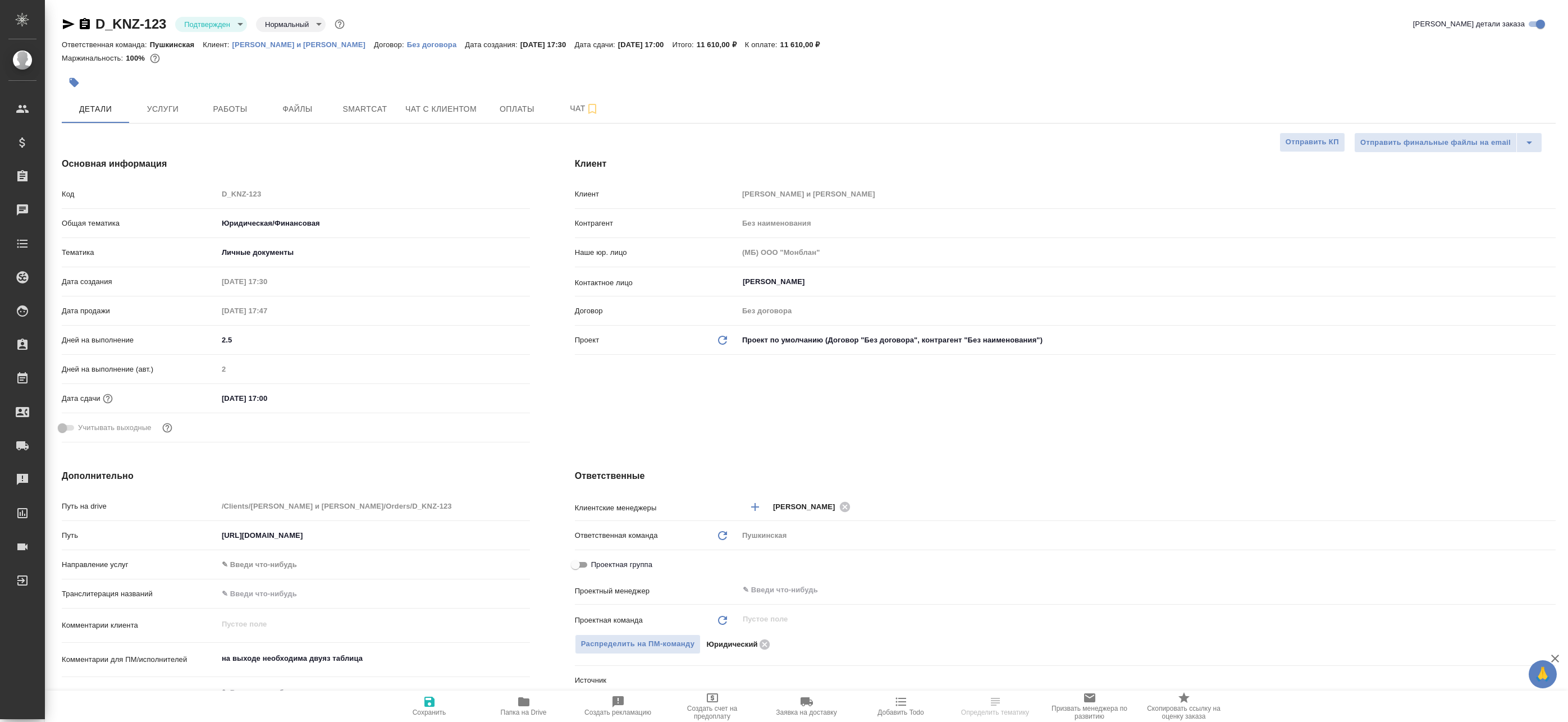
type textarea "x"
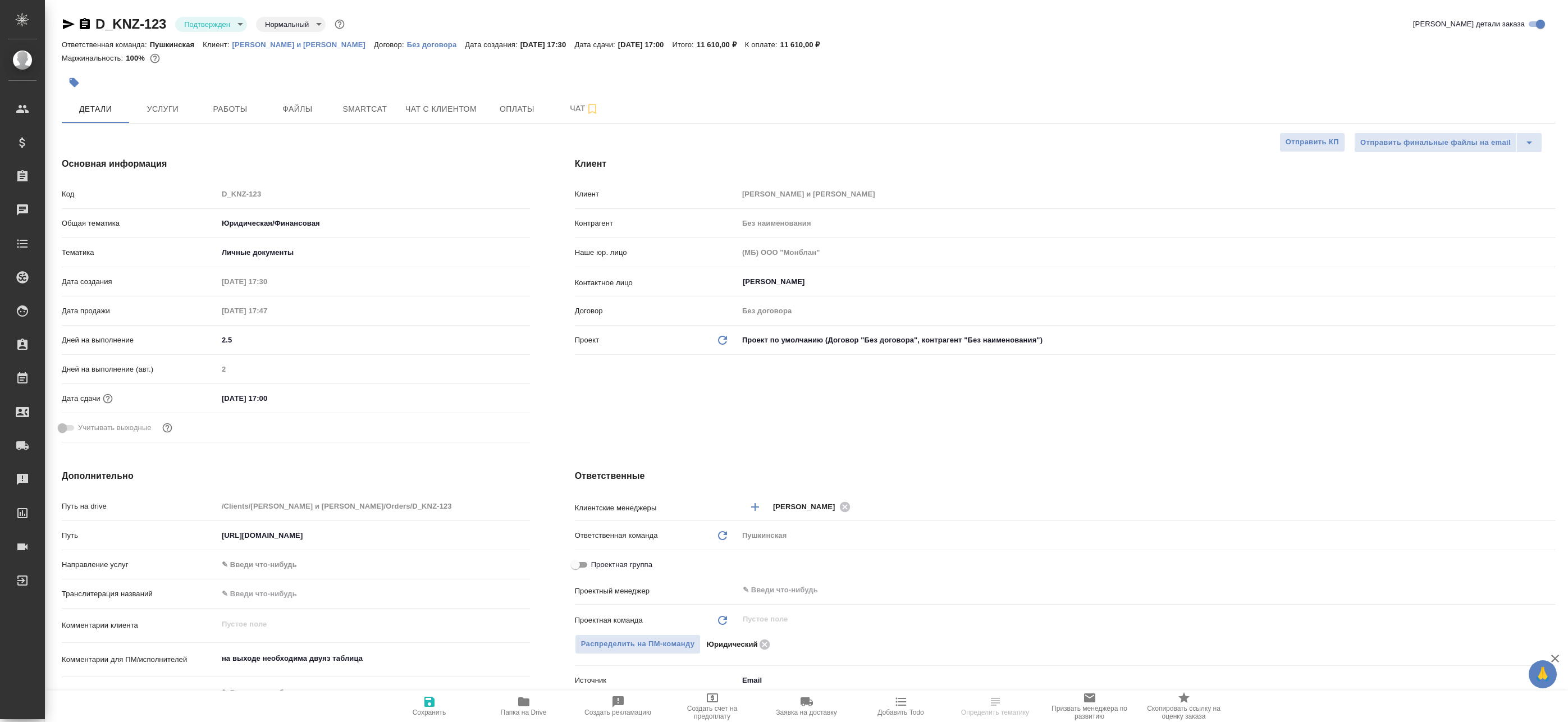
type textarea "x"
click at [772, 595] on input "text" at bounding box center [1128, 589] width 773 height 13
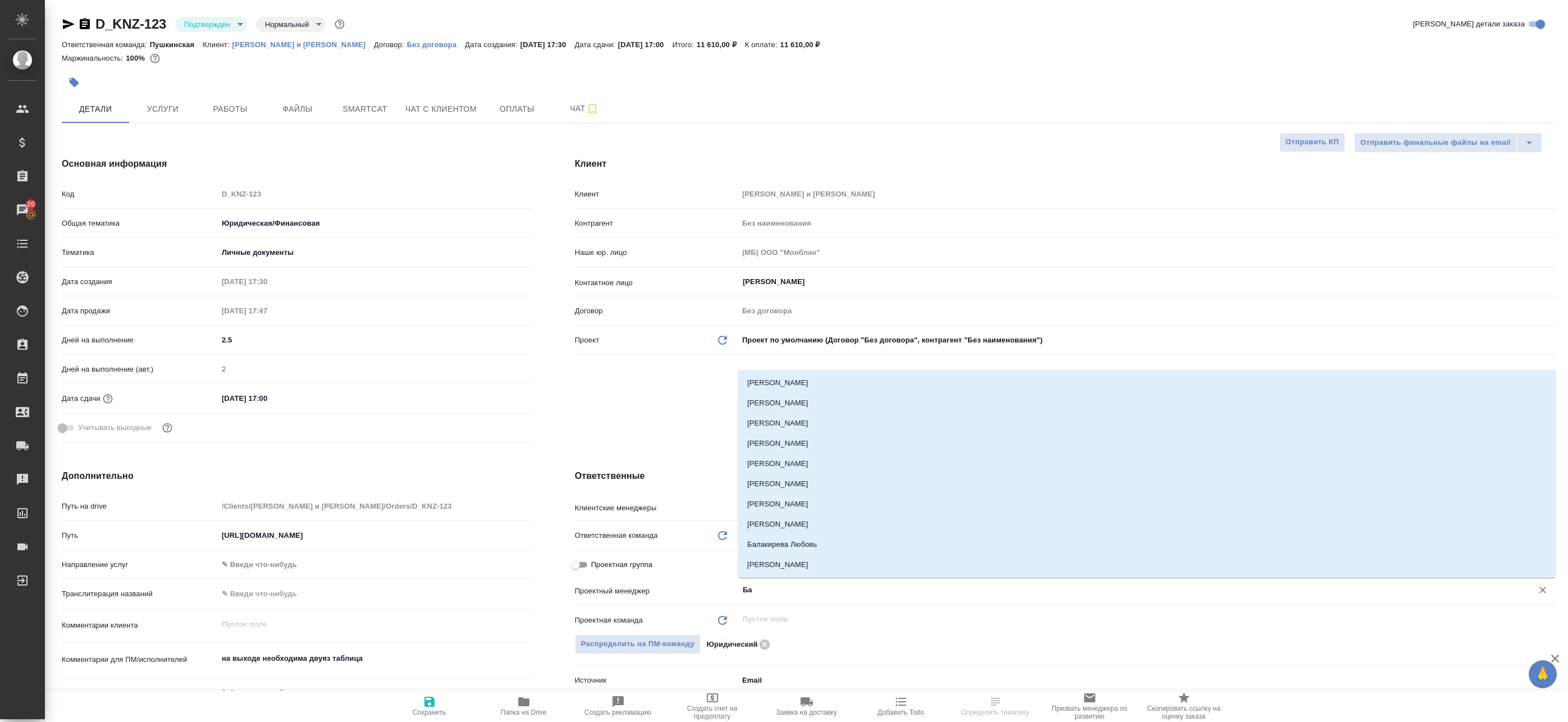
type input "Бад"
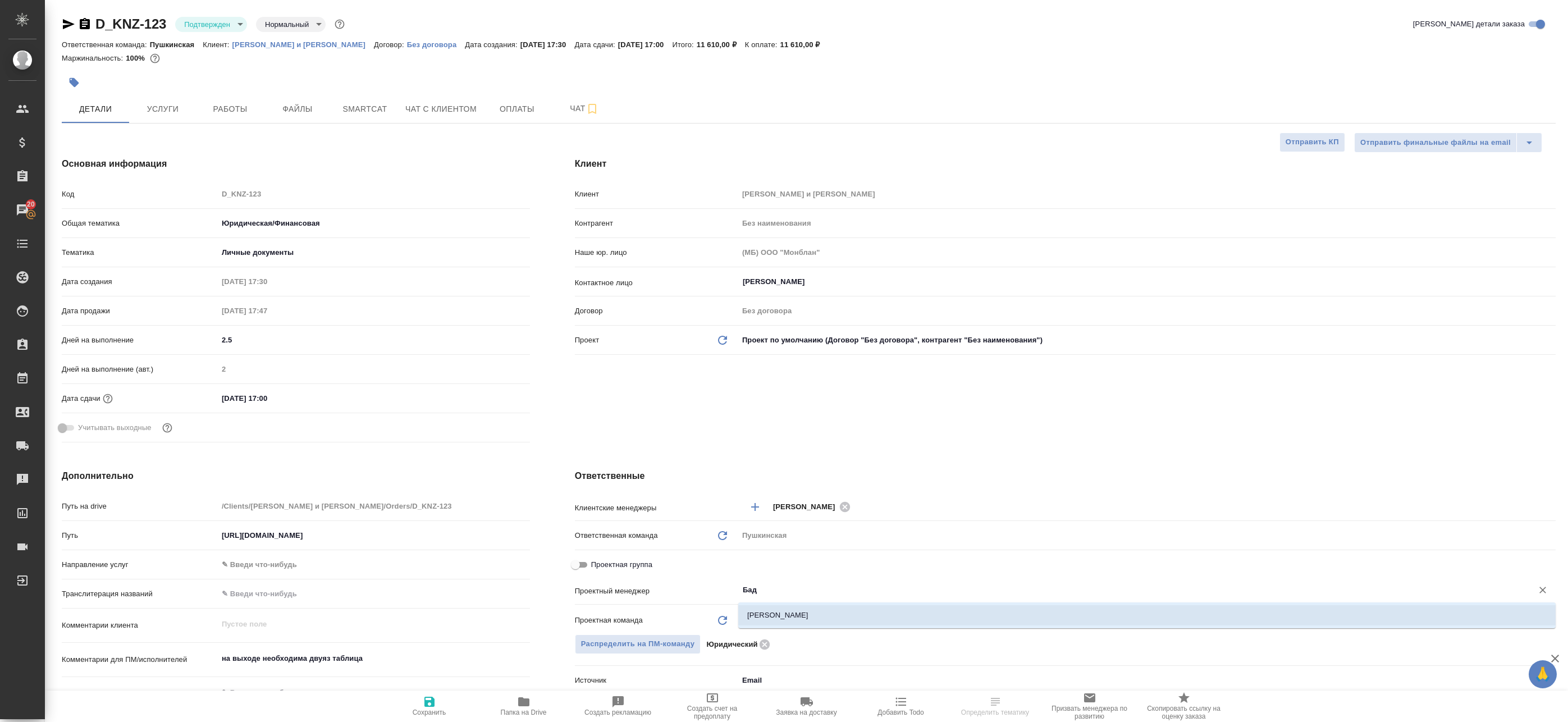
click at [774, 619] on li "[PERSON_NAME]" at bounding box center [1147, 615] width 817 height 21
type textarea "x"
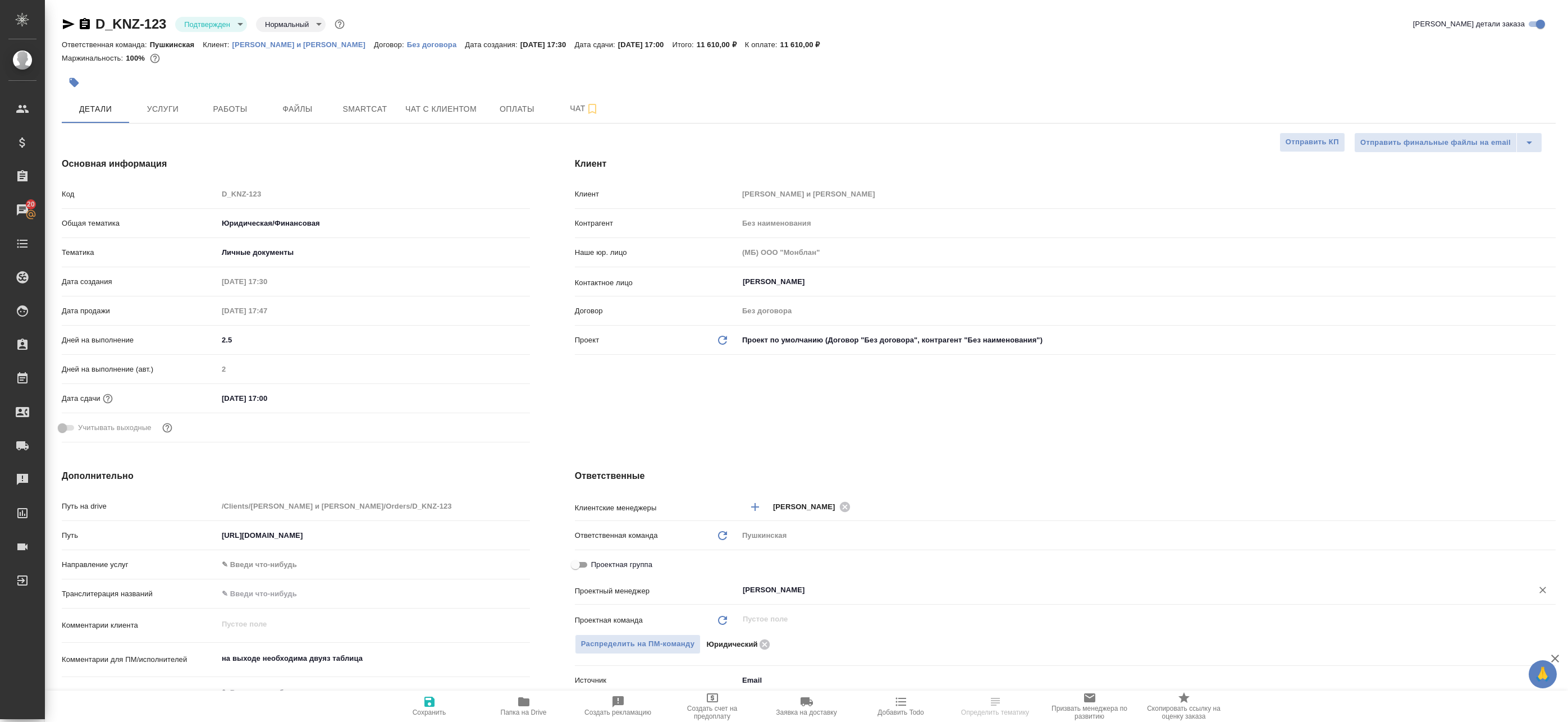
type input "[PERSON_NAME]"
click at [447, 721] on button "Сохранить" at bounding box center [429, 706] width 94 height 31
type textarea "x"
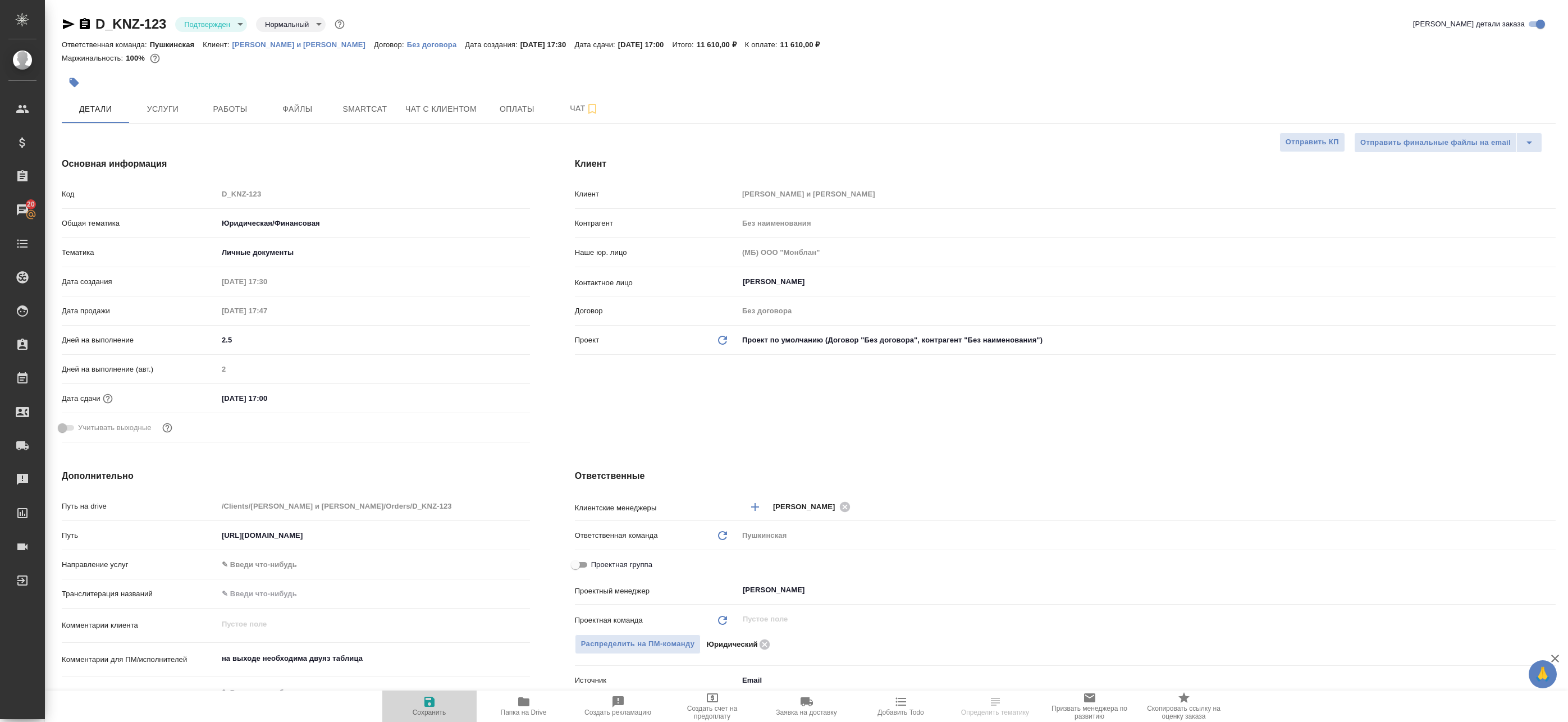
type textarea "x"
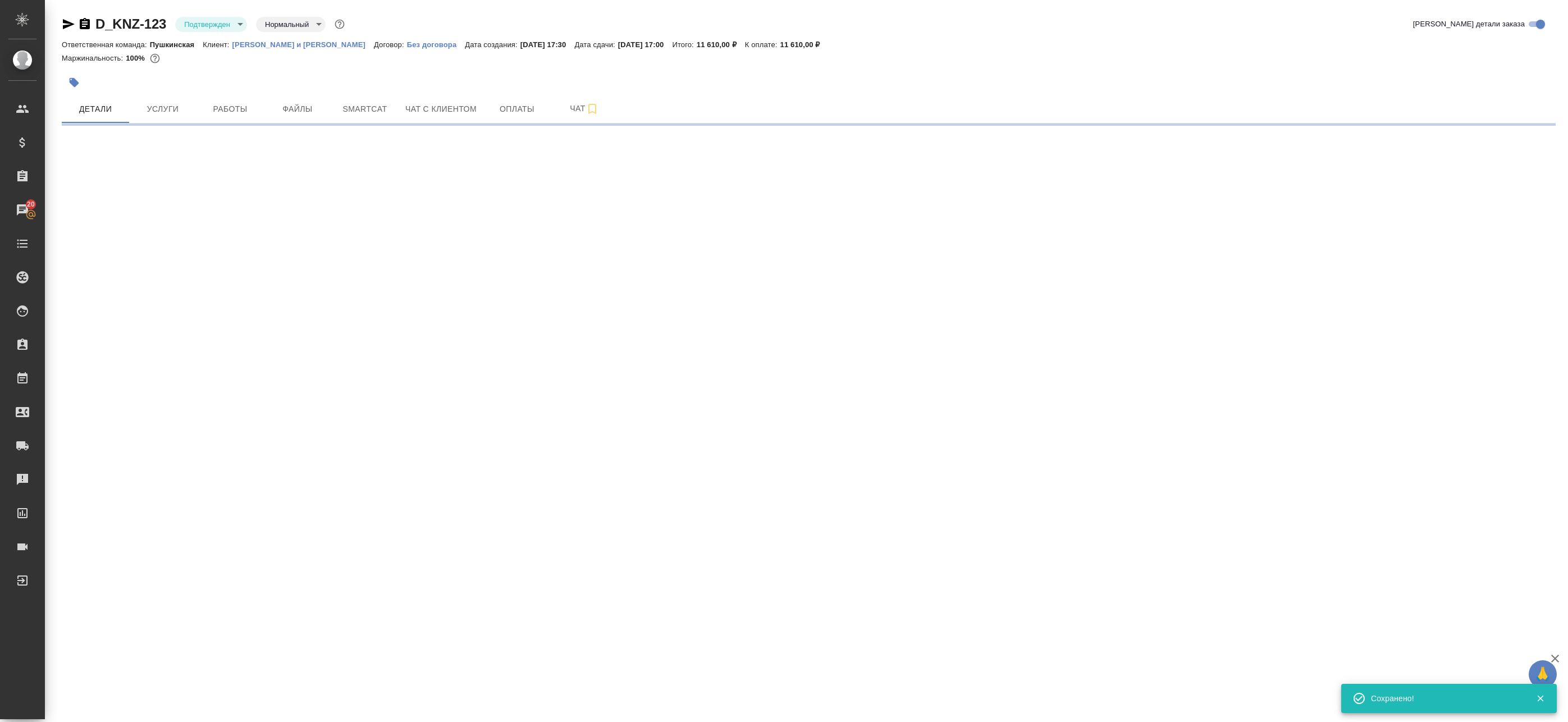
select select "RU"
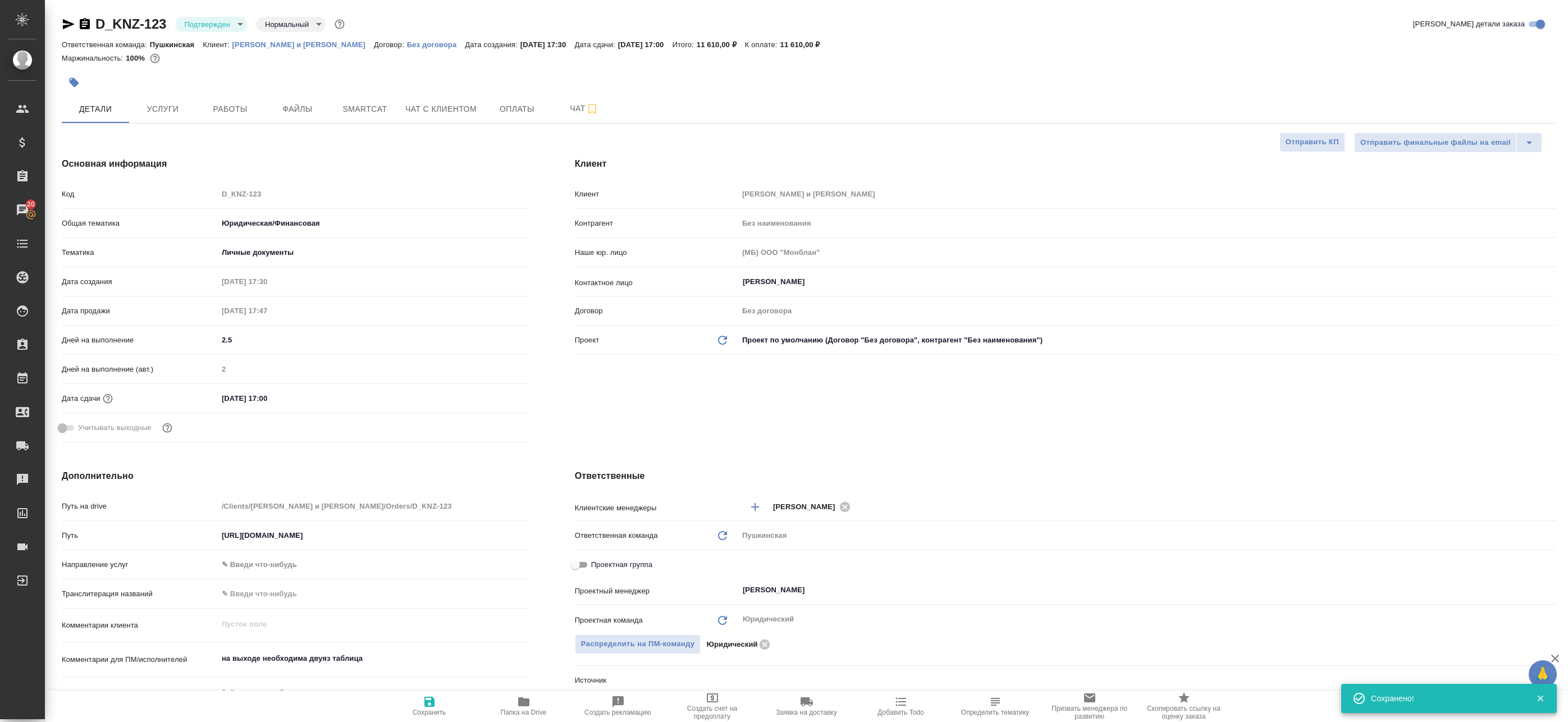
type textarea "x"
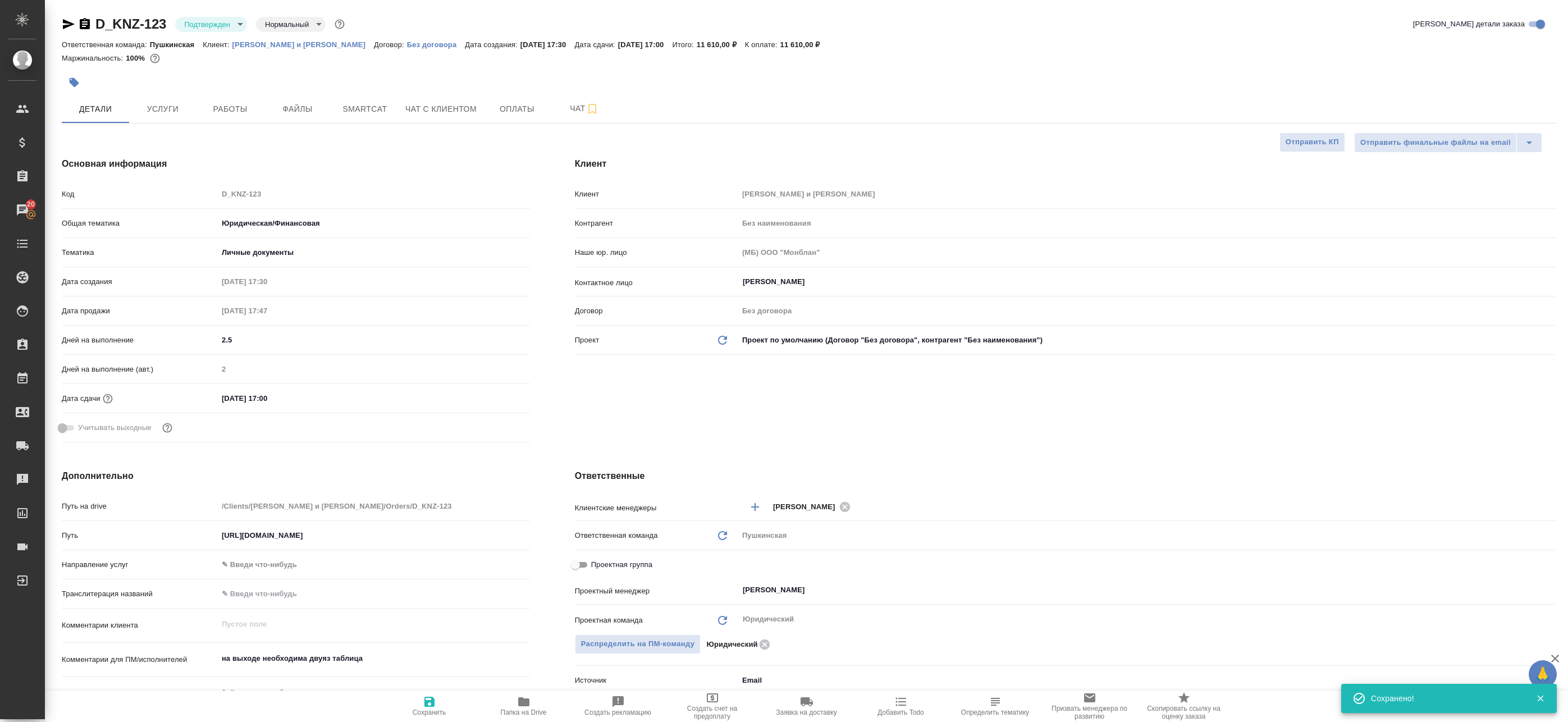
type textarea "x"
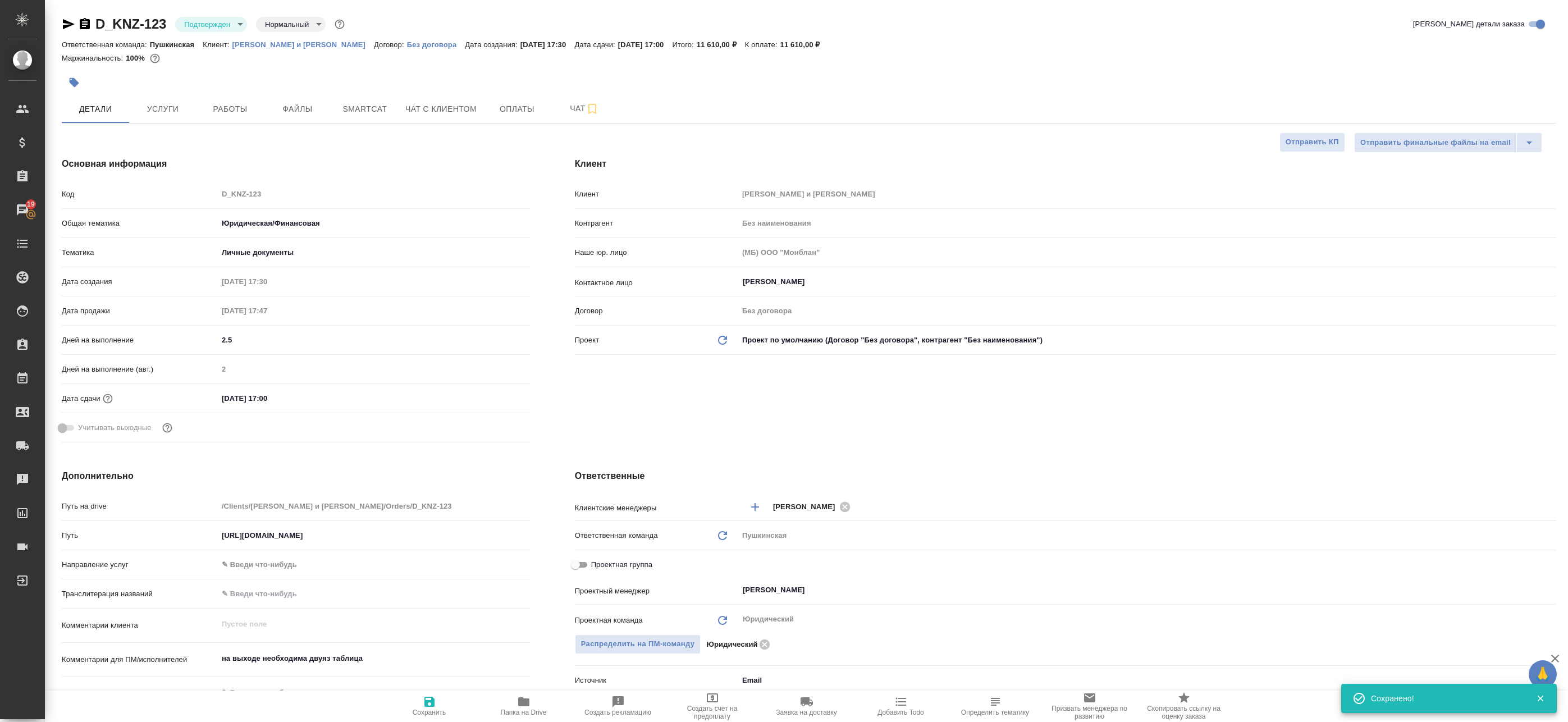
type textarea "x"
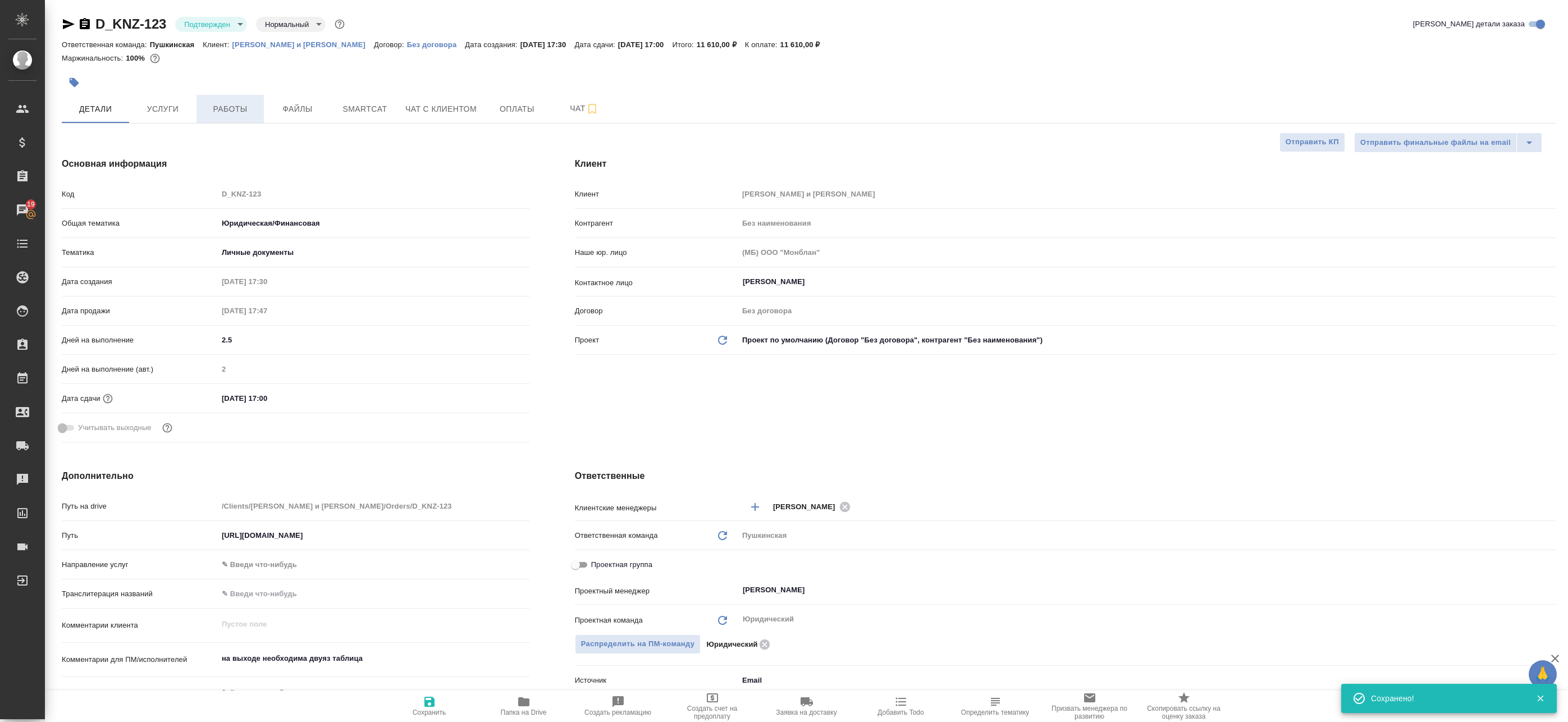
click at [216, 106] on span "Работы" at bounding box center [230, 109] width 54 height 14
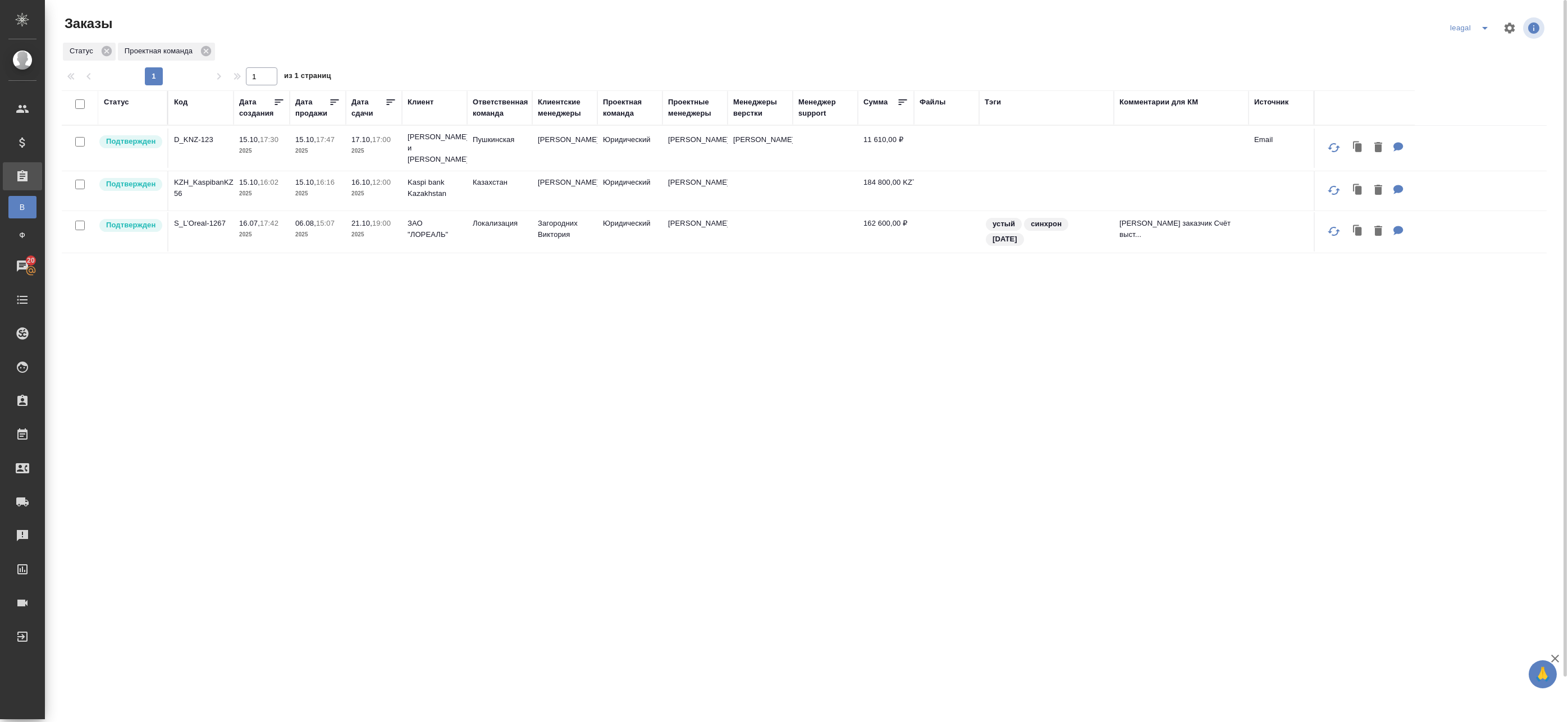
click at [358, 363] on div "Статус Код Дата создания Дата продажи Дата сдачи Клиент Ответственная команда К…" at bounding box center [805, 427] width 1486 height 674
click at [569, 144] on td "[PERSON_NAME]" at bounding box center [564, 149] width 65 height 39
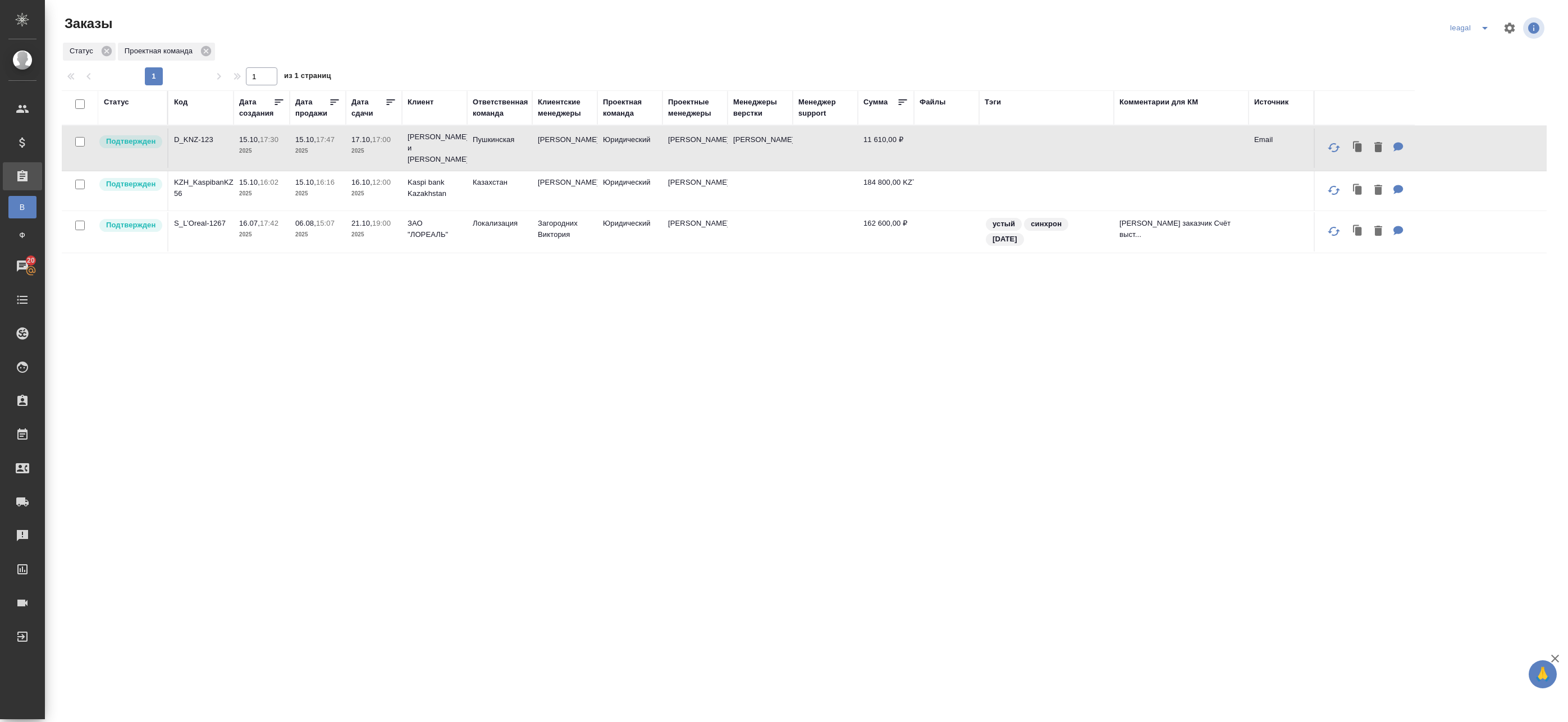
click at [625, 147] on td "Юридический" at bounding box center [630, 149] width 65 height 39
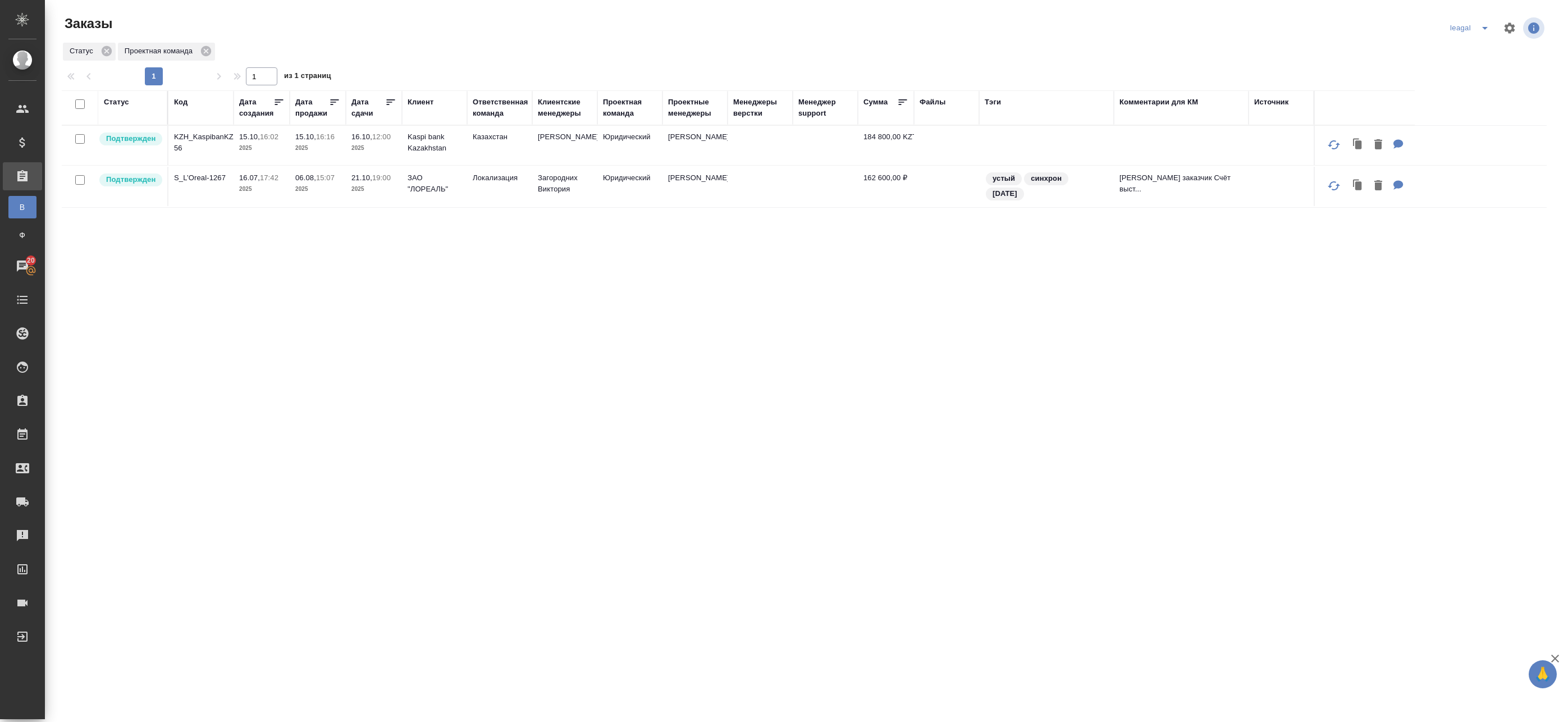
drag, startPoint x: 1472, startPoint y: 22, endPoint x: 1471, endPoint y: 31, distance: 9.1
click at [1478, 22] on icon "split button" at bounding box center [1485, 28] width 13 height 13
click at [1463, 52] on li "Артак" at bounding box center [1463, 50] width 49 height 18
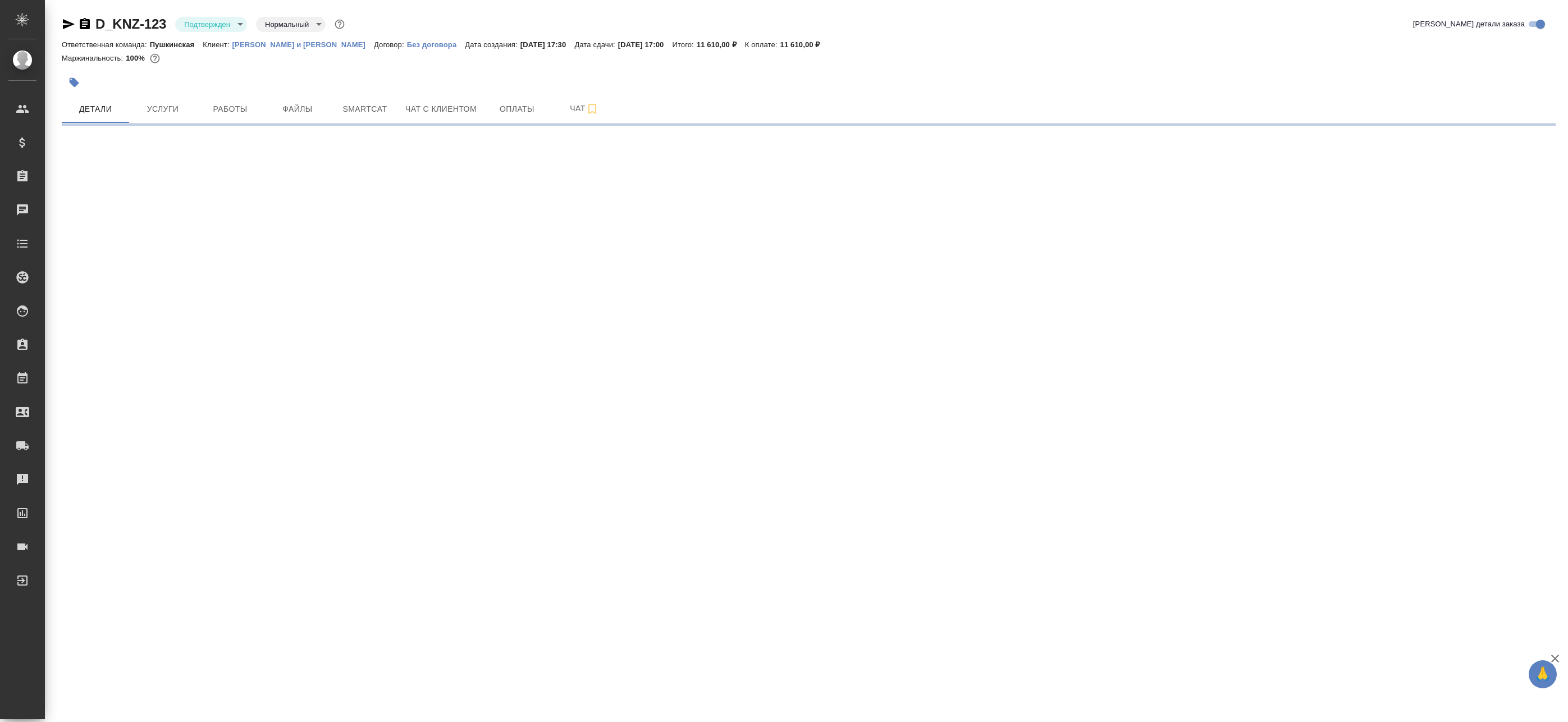
select select "RU"
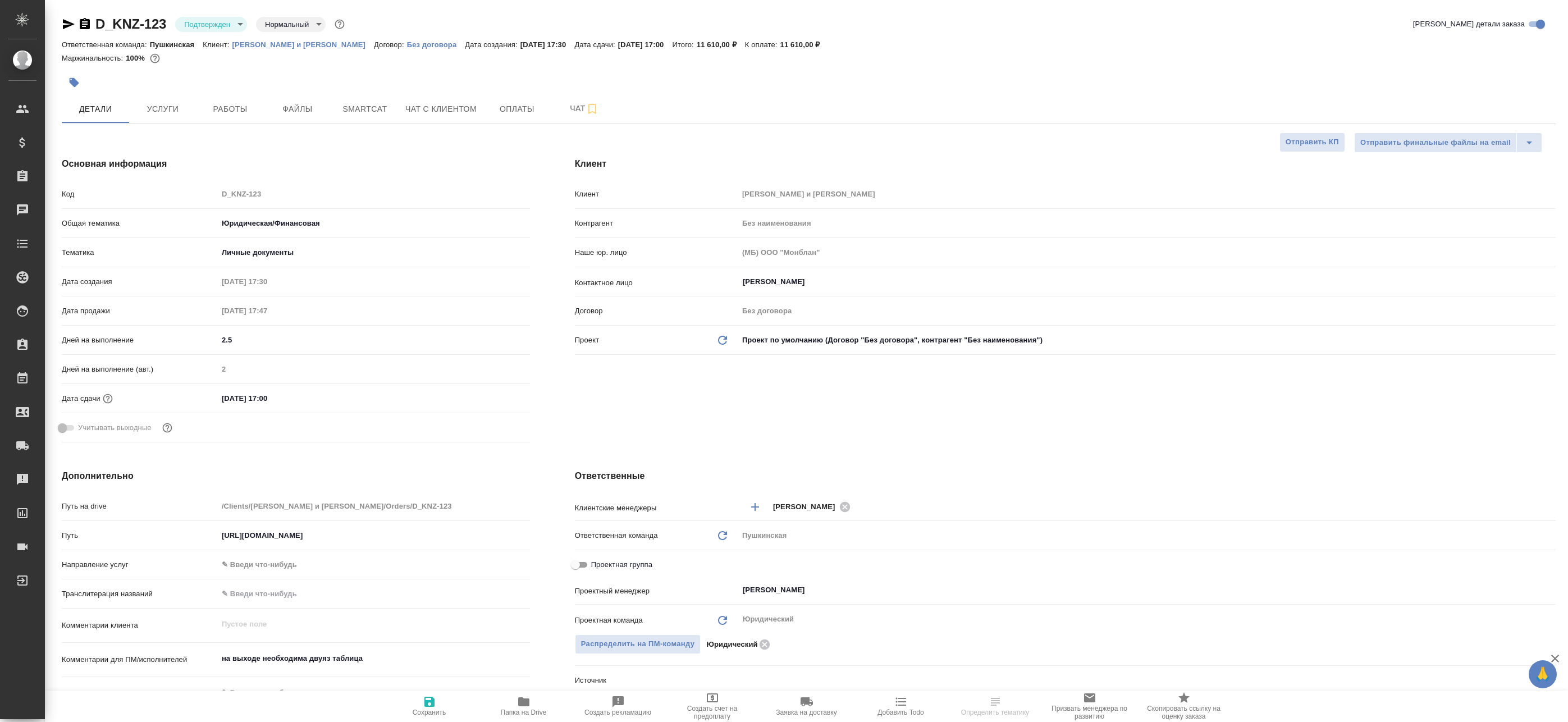
type textarea "x"
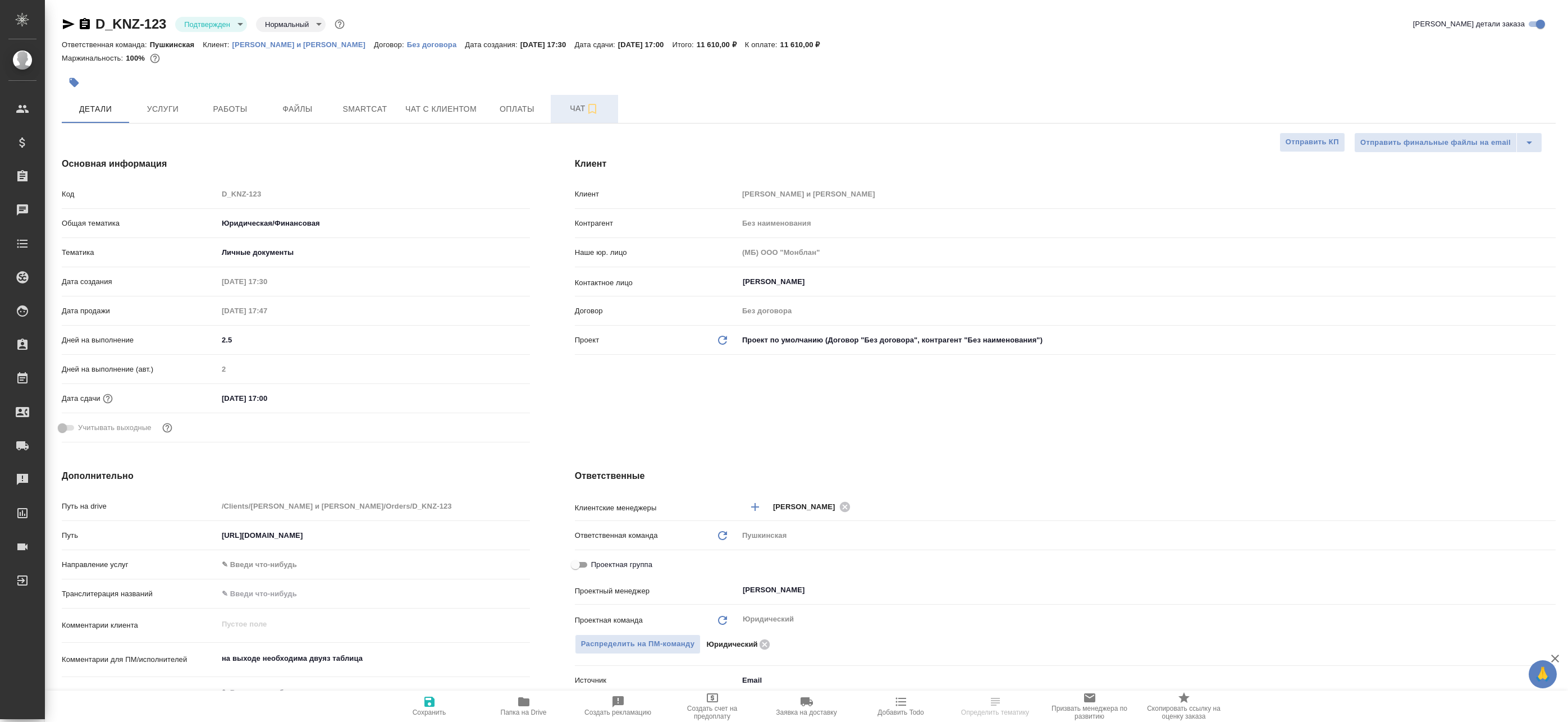
type textarea "x"
click at [605, 106] on span "Чат" at bounding box center [584, 108] width 54 height 14
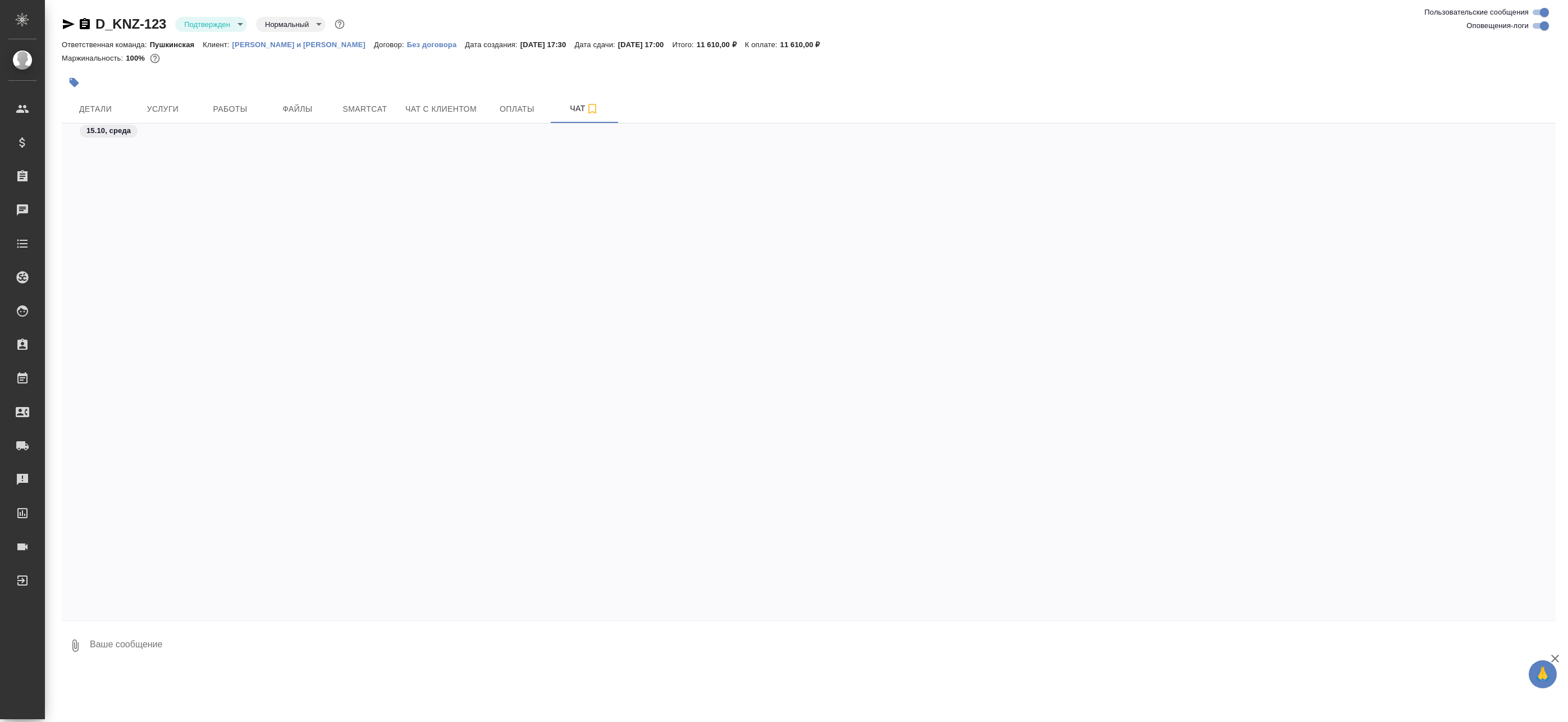
scroll to position [575, 0]
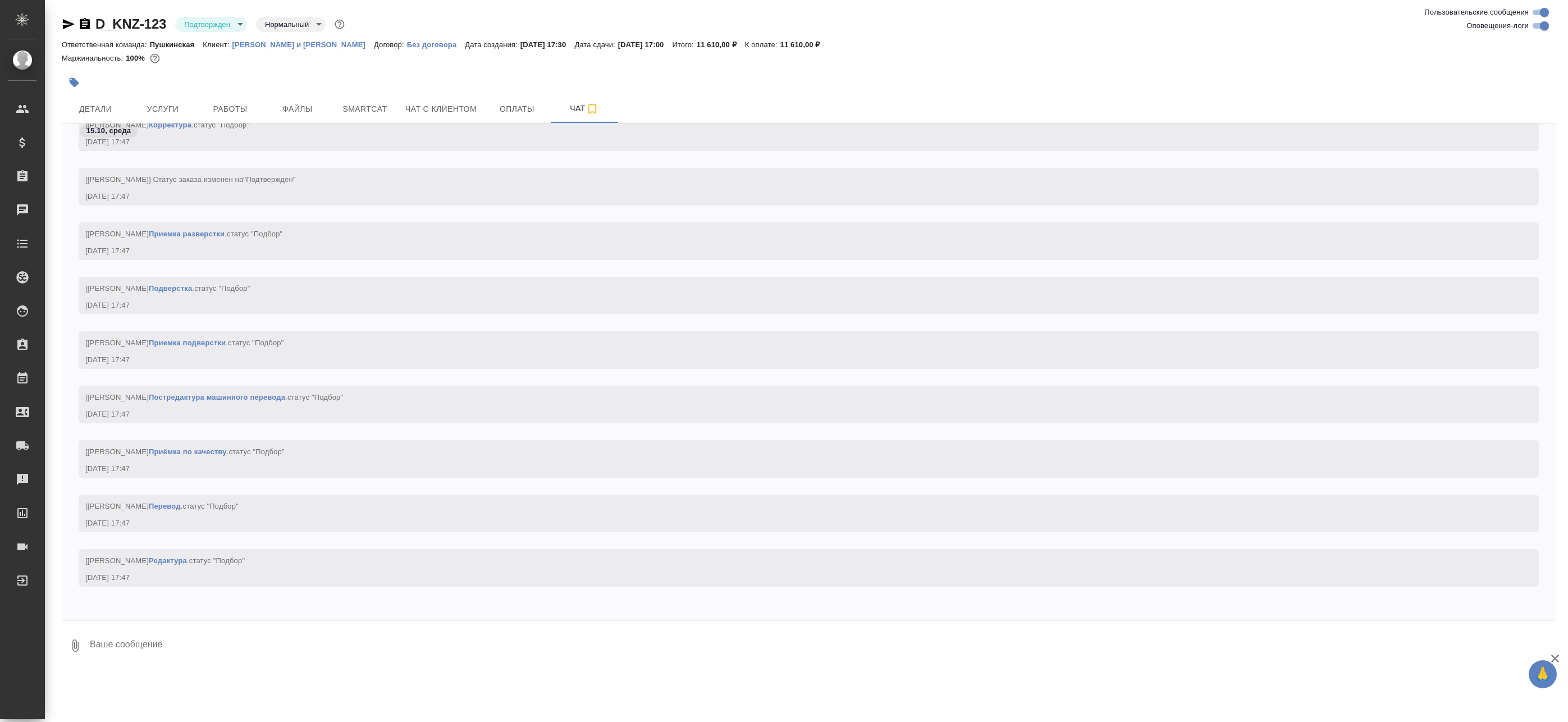
click at [1545, 26] on input "Оповещения-логи" at bounding box center [1544, 25] width 40 height 13
checkbox input "false"
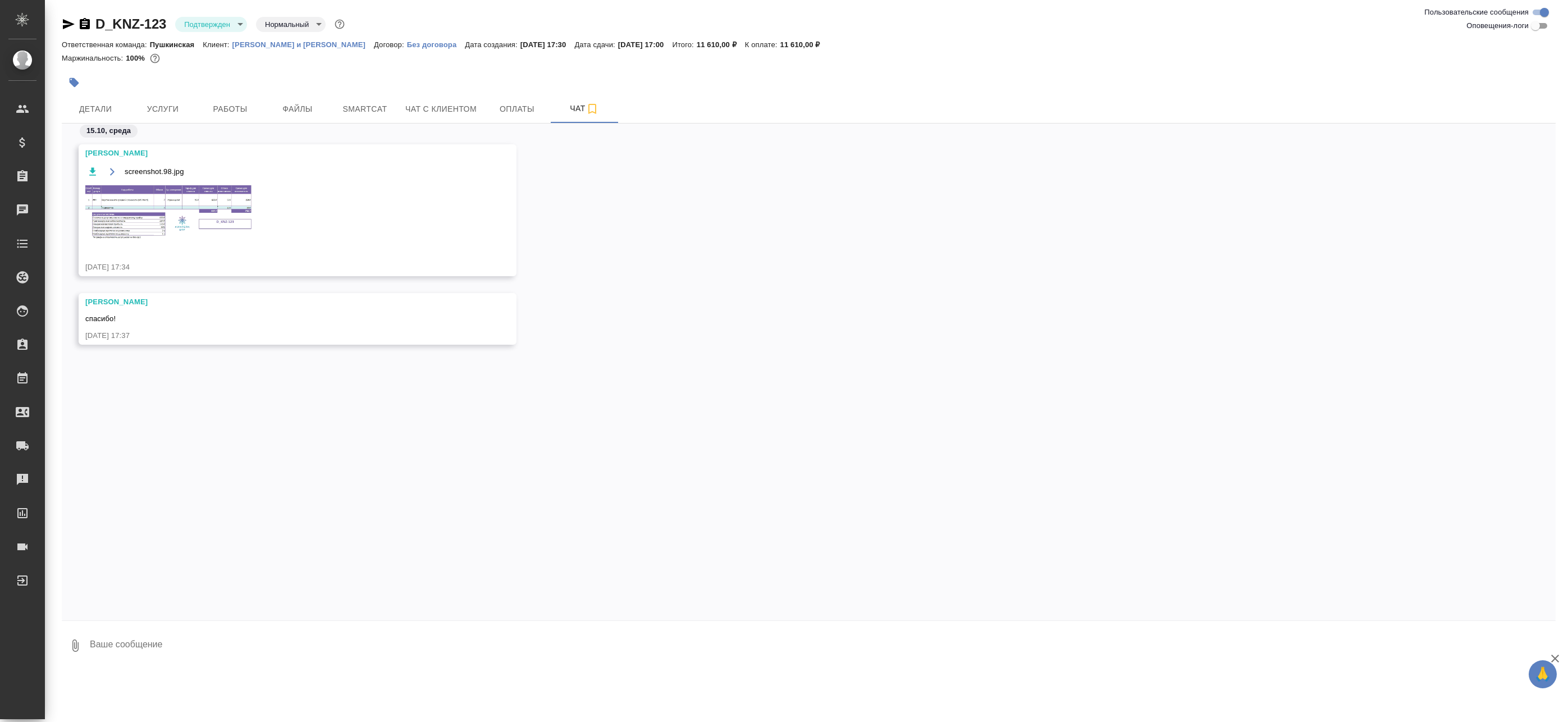
click at [207, 220] on img at bounding box center [169, 213] width 168 height 58
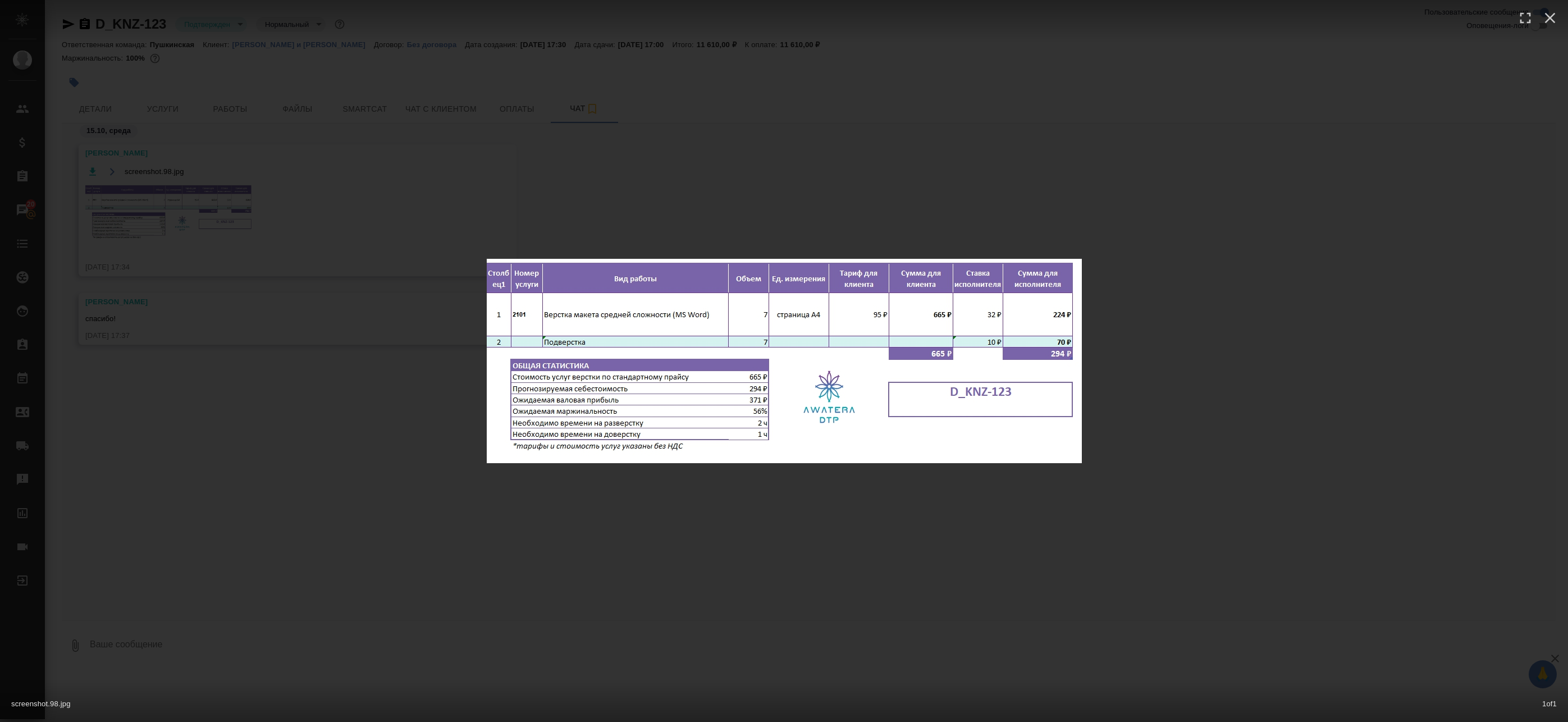
click at [578, 214] on div "screenshot.98.jpg 1 of 1" at bounding box center [784, 361] width 1568 height 722
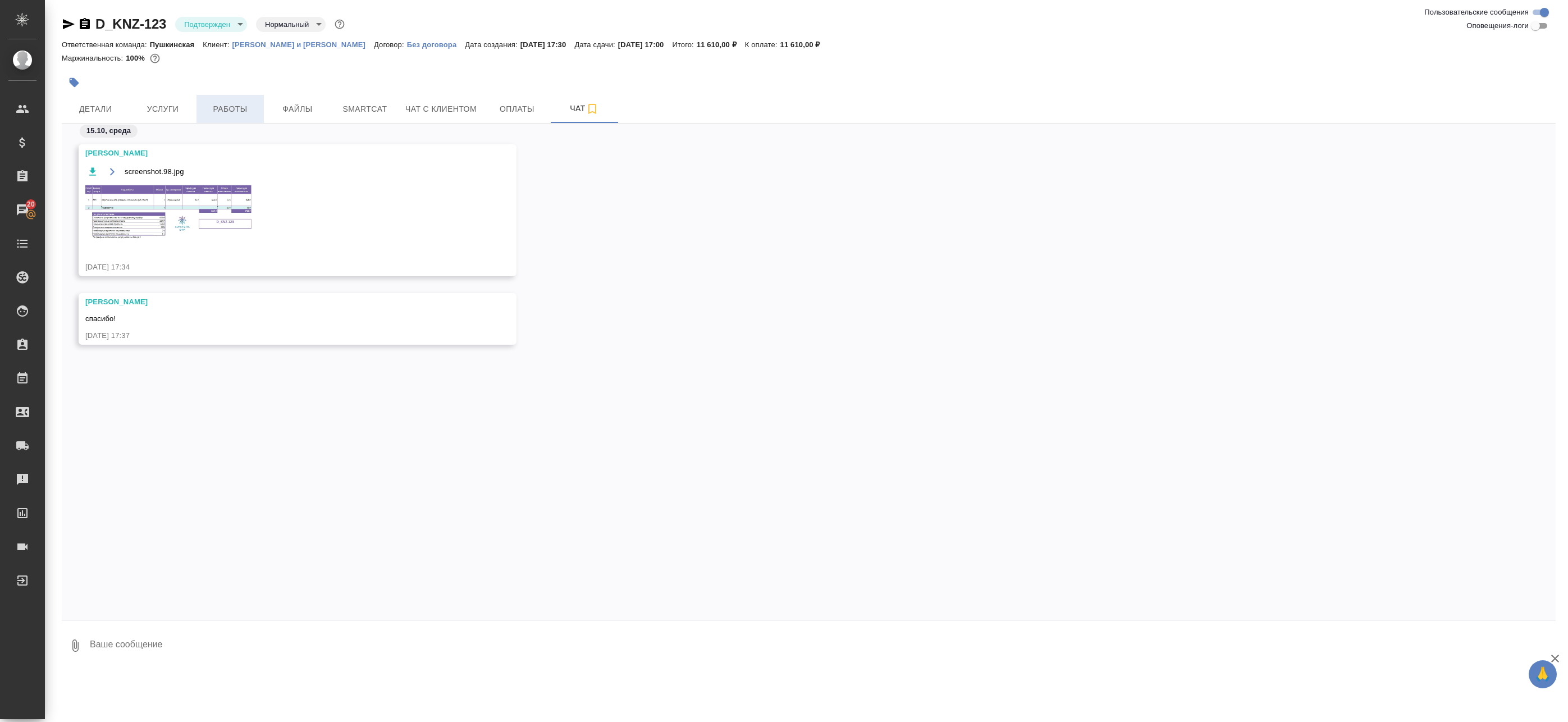
click at [220, 110] on span "Работы" at bounding box center [230, 109] width 54 height 14
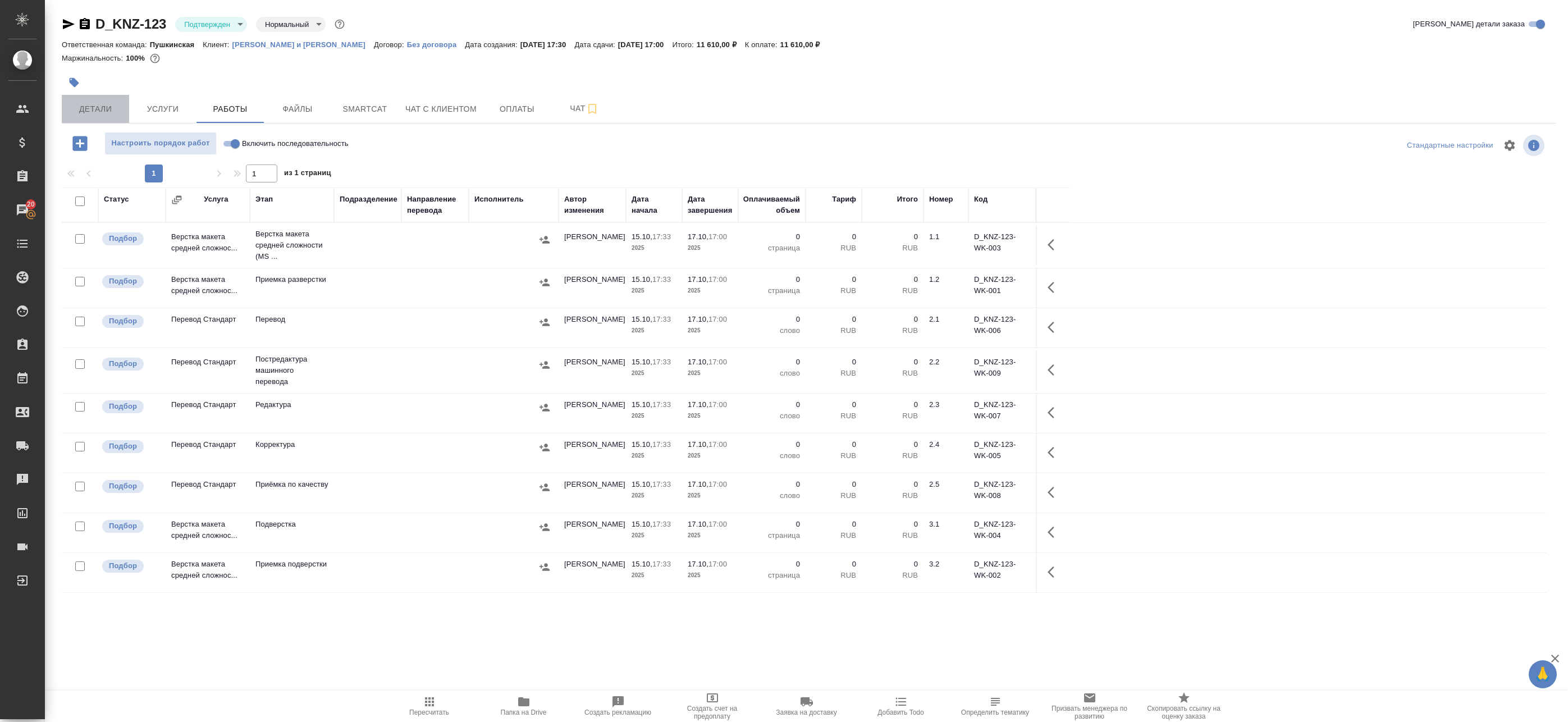
click at [97, 99] on button "Детали" at bounding box center [95, 108] width 67 height 28
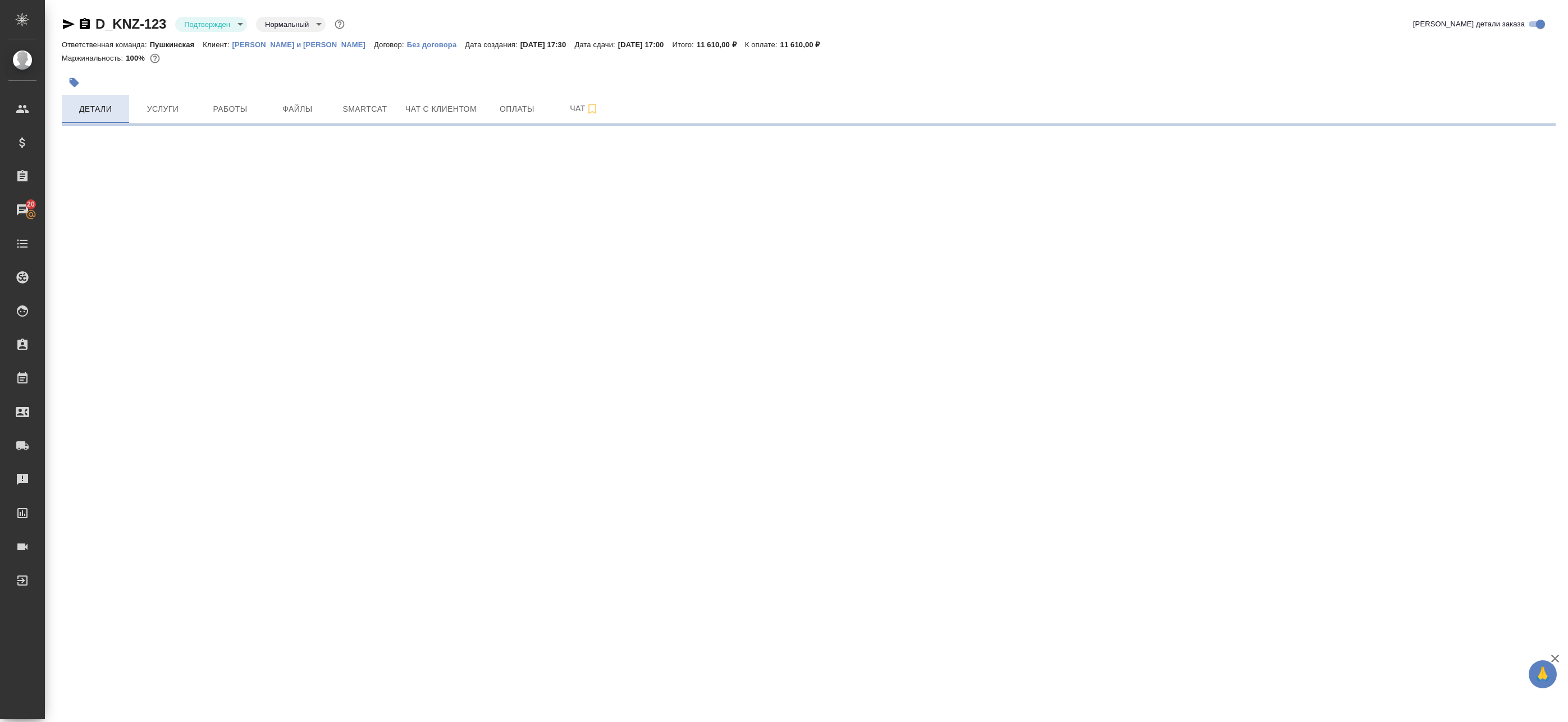
select select "RU"
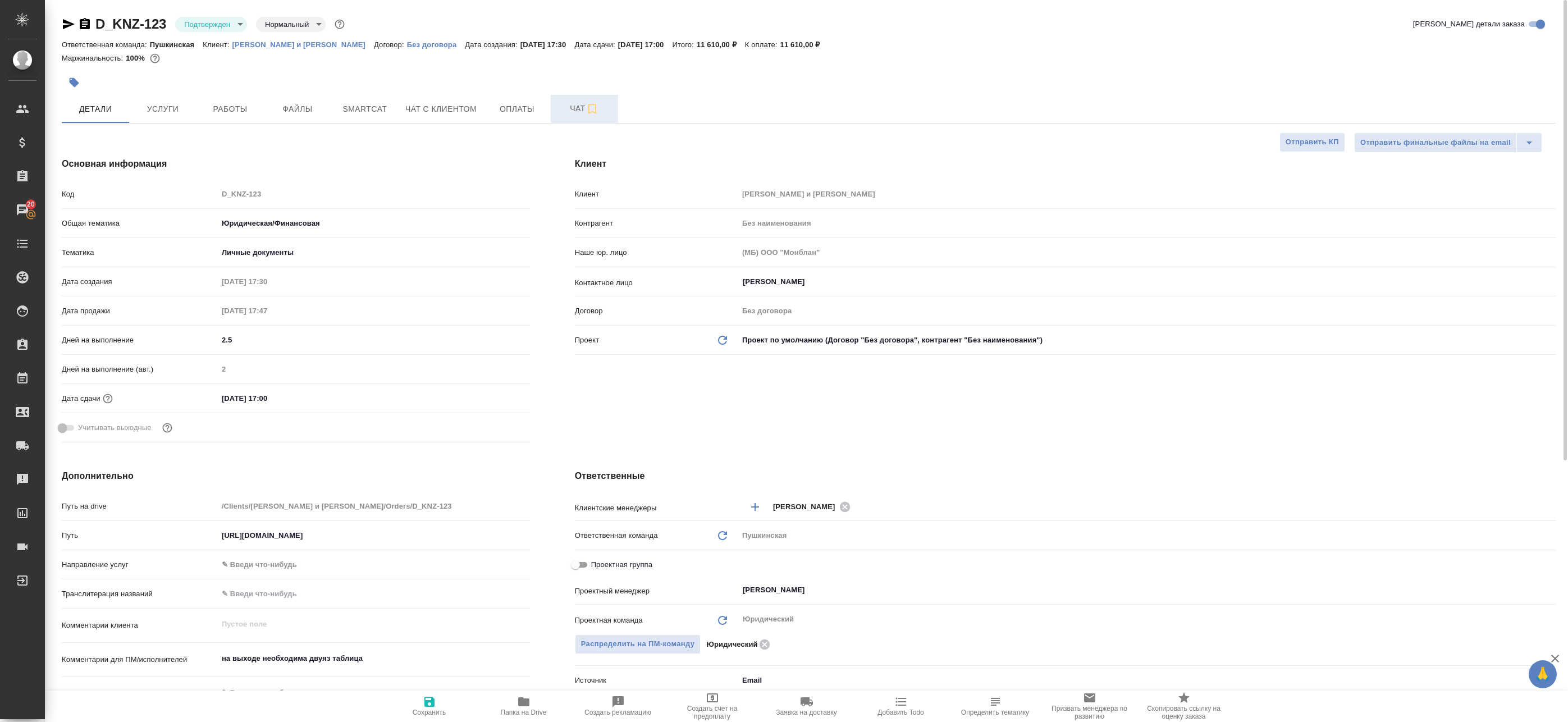
click at [555, 107] on button "Чат" at bounding box center [584, 108] width 67 height 28
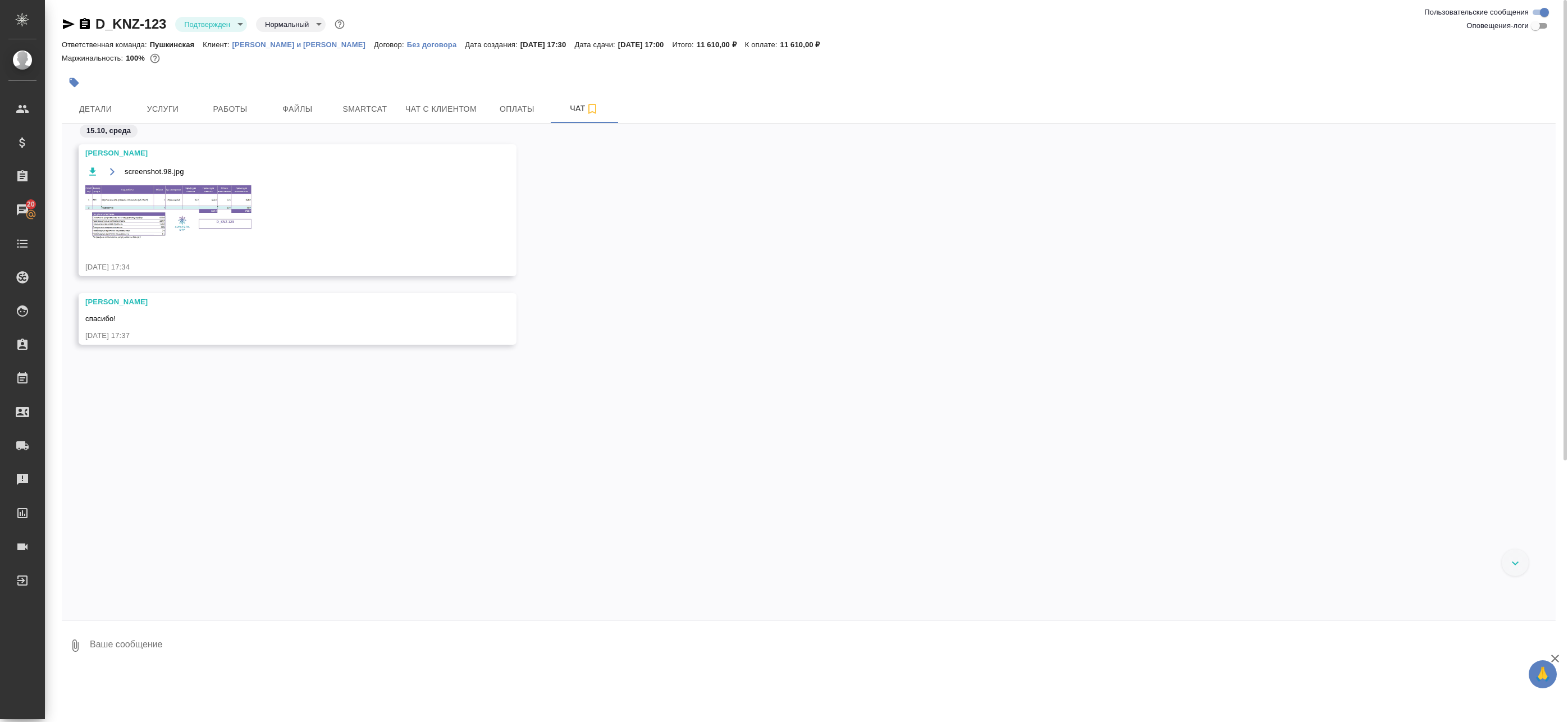
click at [211, 206] on img at bounding box center [169, 213] width 168 height 58
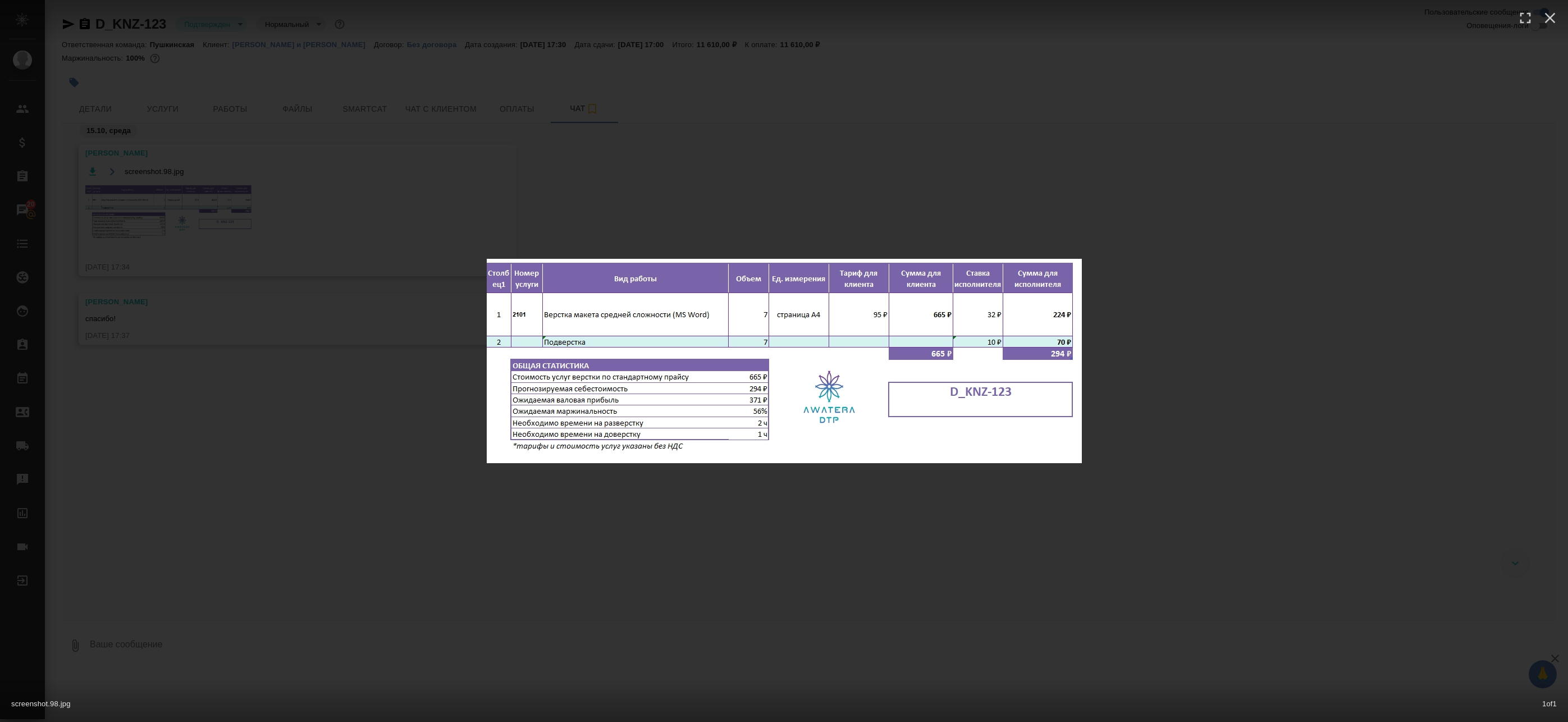
click at [212, 205] on div "screenshot.98.jpg 1 of 1" at bounding box center [784, 361] width 1568 height 722
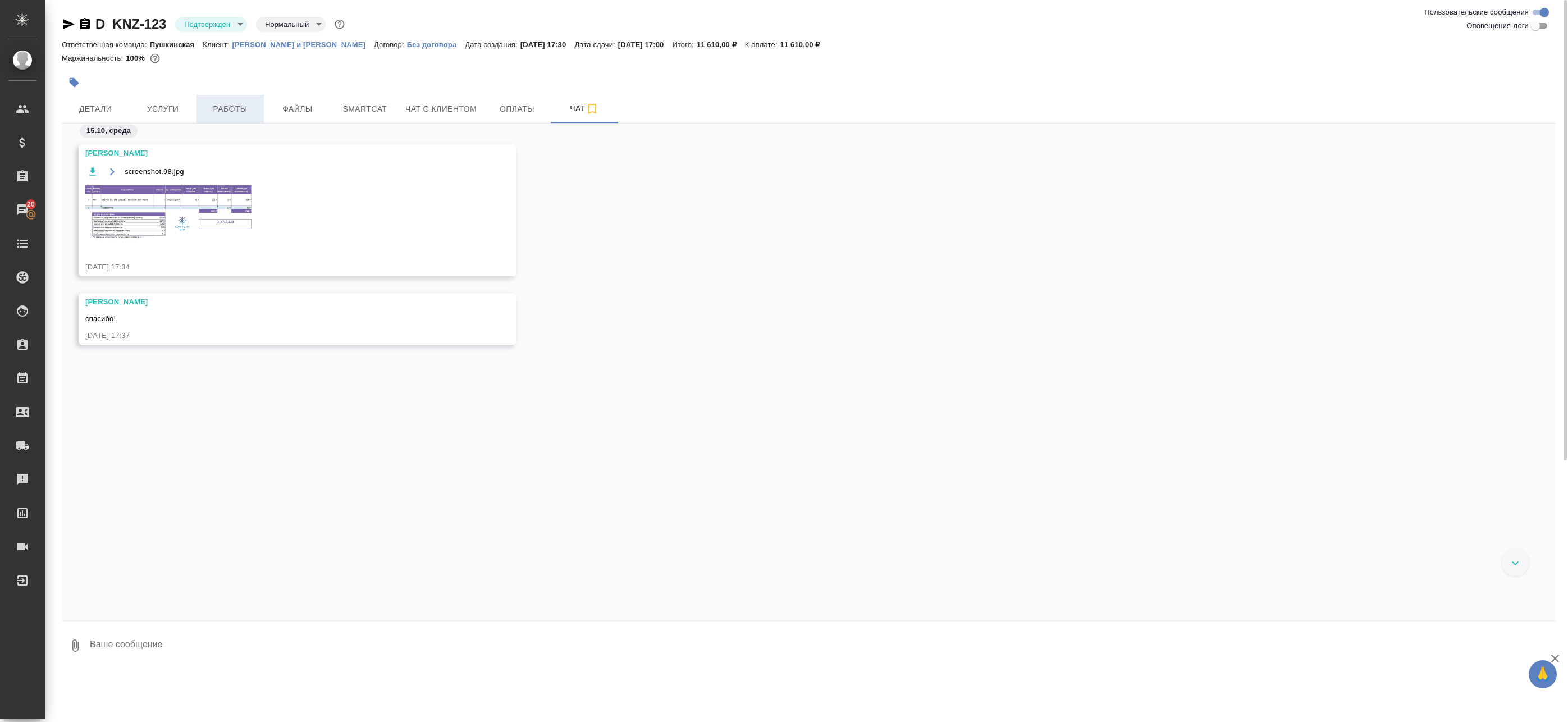
click at [229, 117] on button "Работы" at bounding box center [229, 108] width 67 height 28
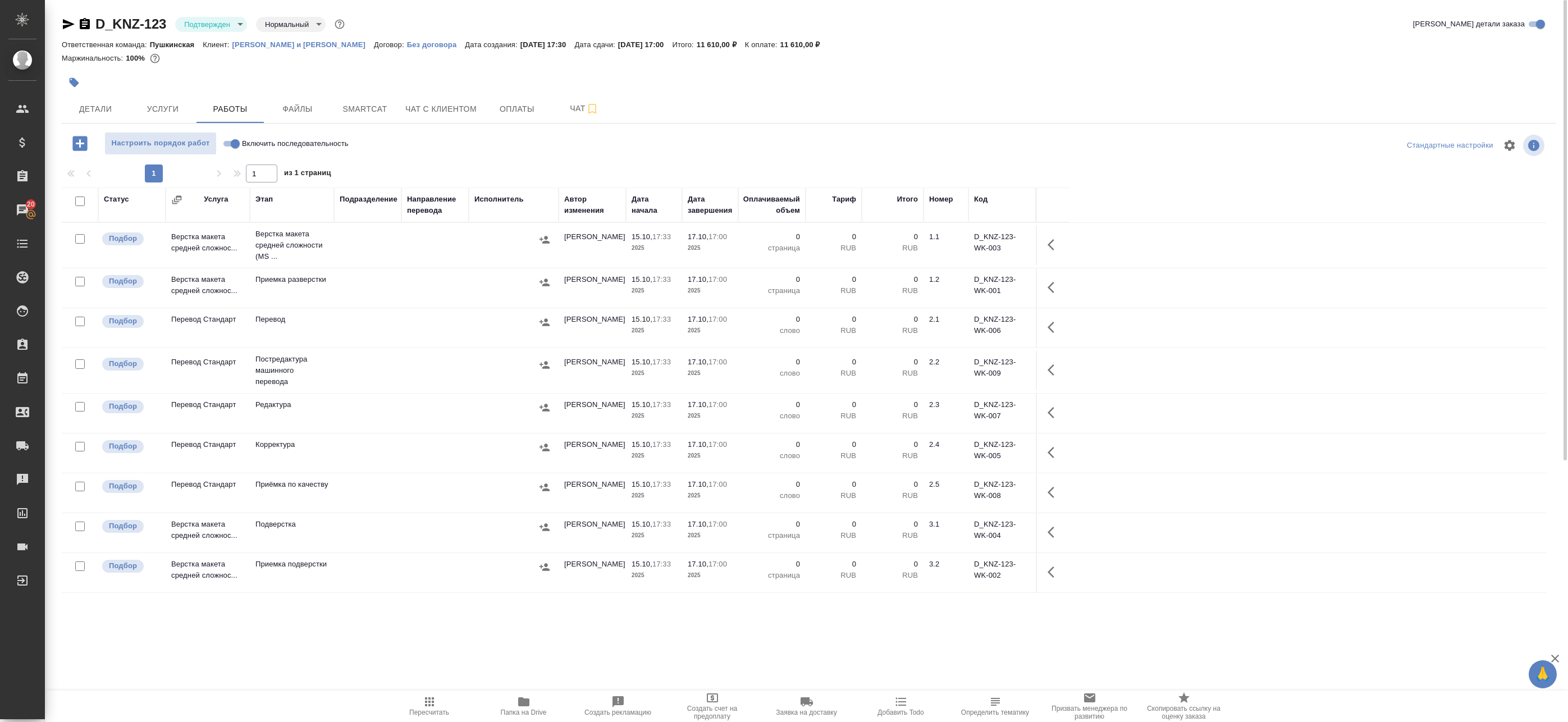
drag, startPoint x: 1036, startPoint y: 244, endPoint x: 1045, endPoint y: 247, distance: 9.5
click at [1038, 245] on tr "Подбор Верстка макета средней сложнос... Верстка макета средней сложности (MS .…" at bounding box center [805, 245] width 1486 height 46
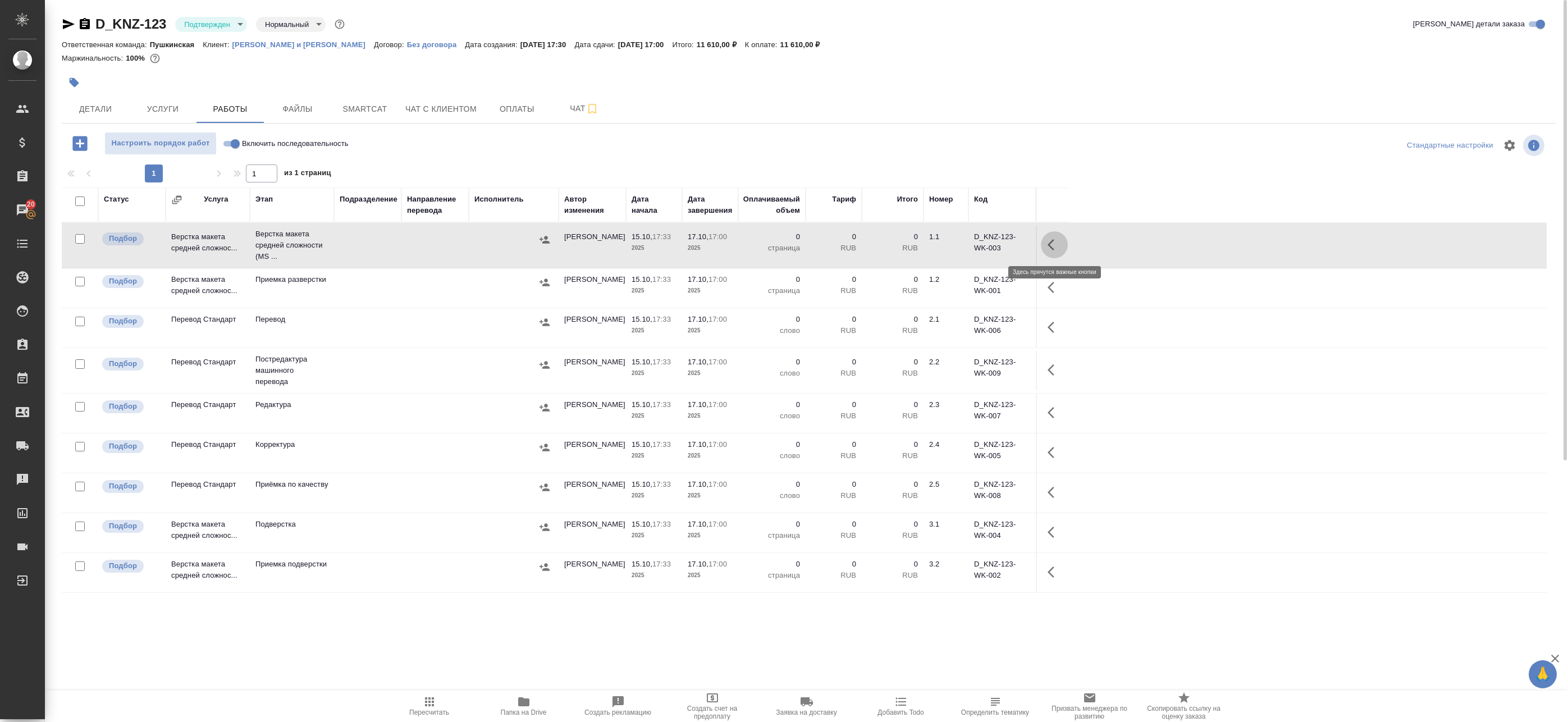
click at [1052, 245] on icon "button" at bounding box center [1054, 245] width 13 height 13
click at [968, 248] on icon "button" at bounding box center [971, 245] width 10 height 10
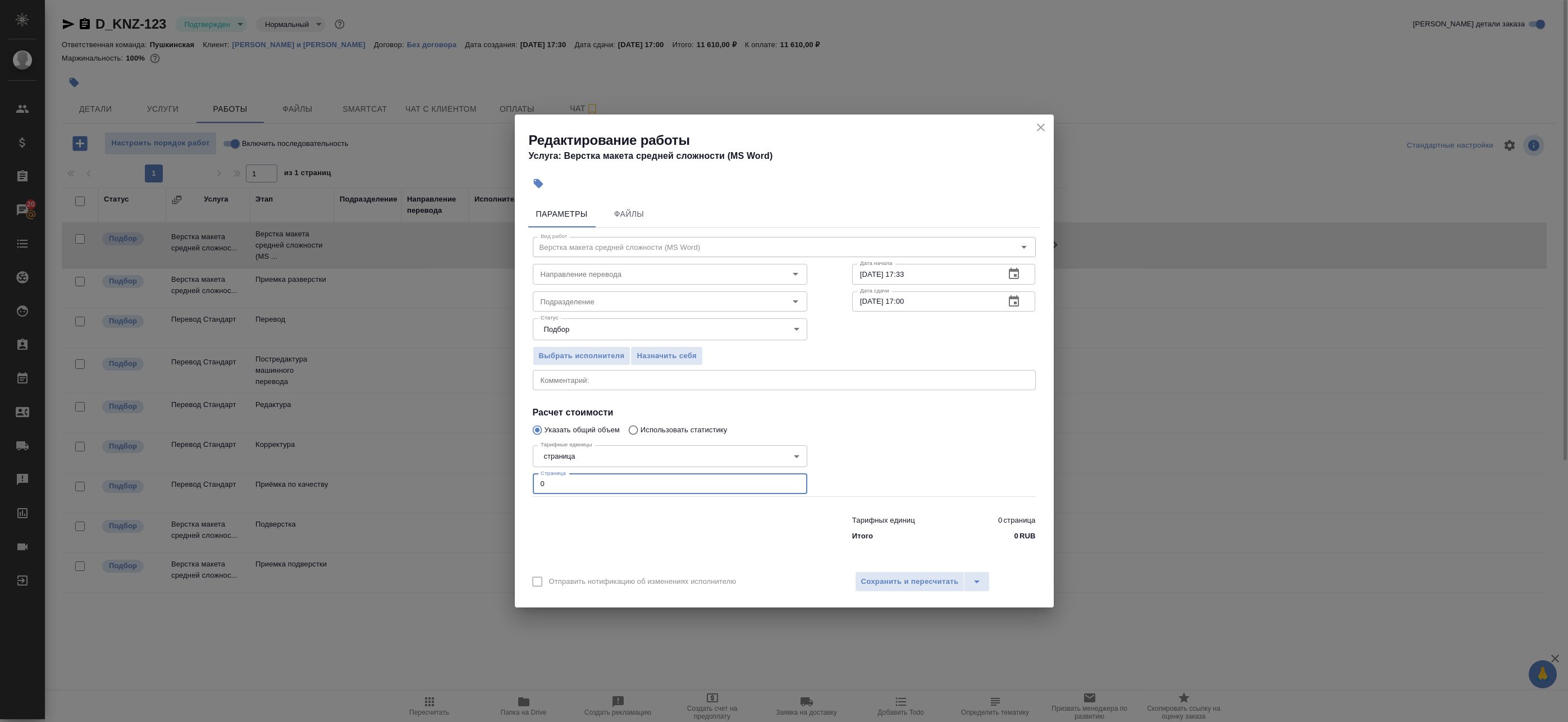
drag, startPoint x: 580, startPoint y: 484, endPoint x: 466, endPoint y: 477, distance: 114.2
click at [466, 477] on div "Редактирование работы Услуга: Верстка макета средней сложности (MS Word) Параме…" at bounding box center [784, 361] width 1568 height 722
type input "7"
click at [604, 306] on input "Подразделение" at bounding box center [650, 301] width 230 height 13
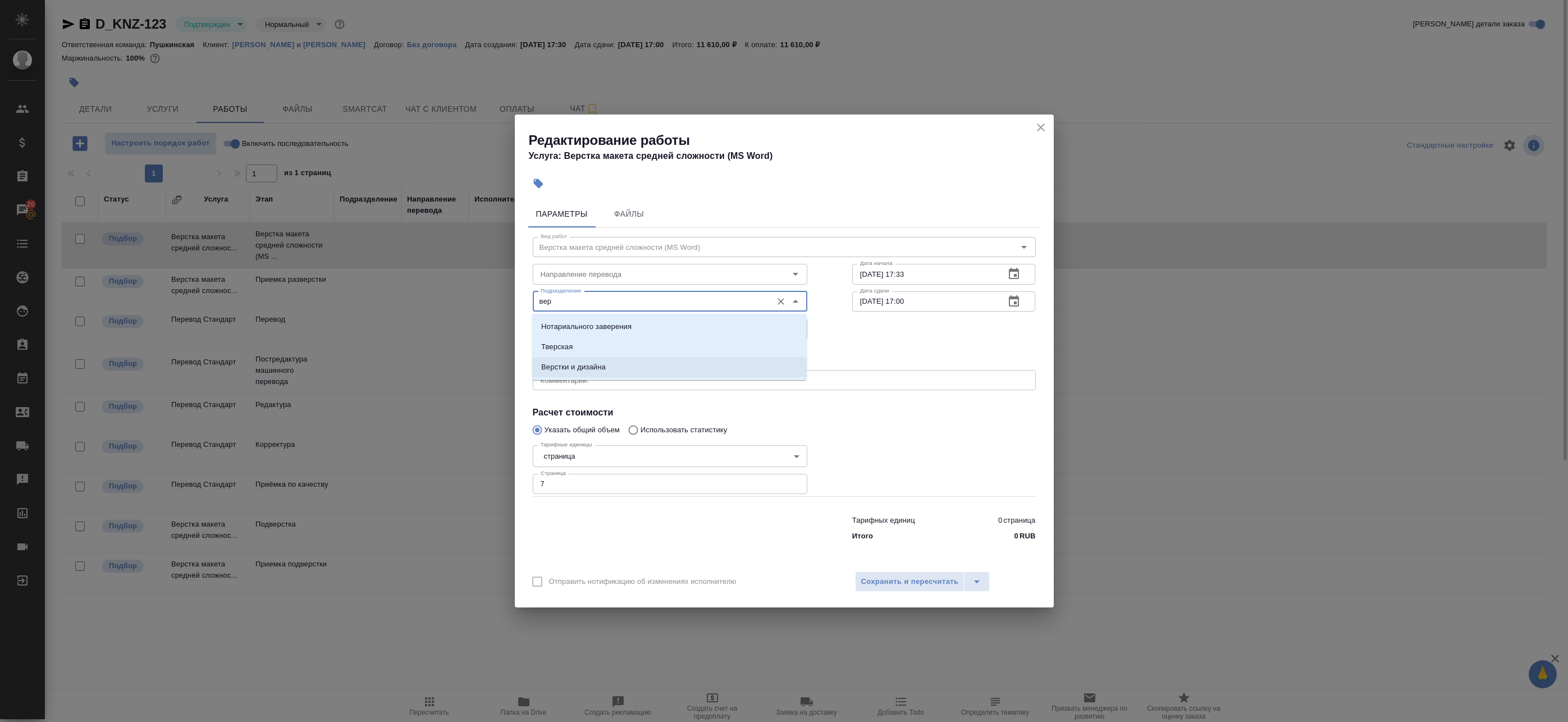
click at [598, 366] on p "Верстки и дизайна" at bounding box center [573, 367] width 65 height 12
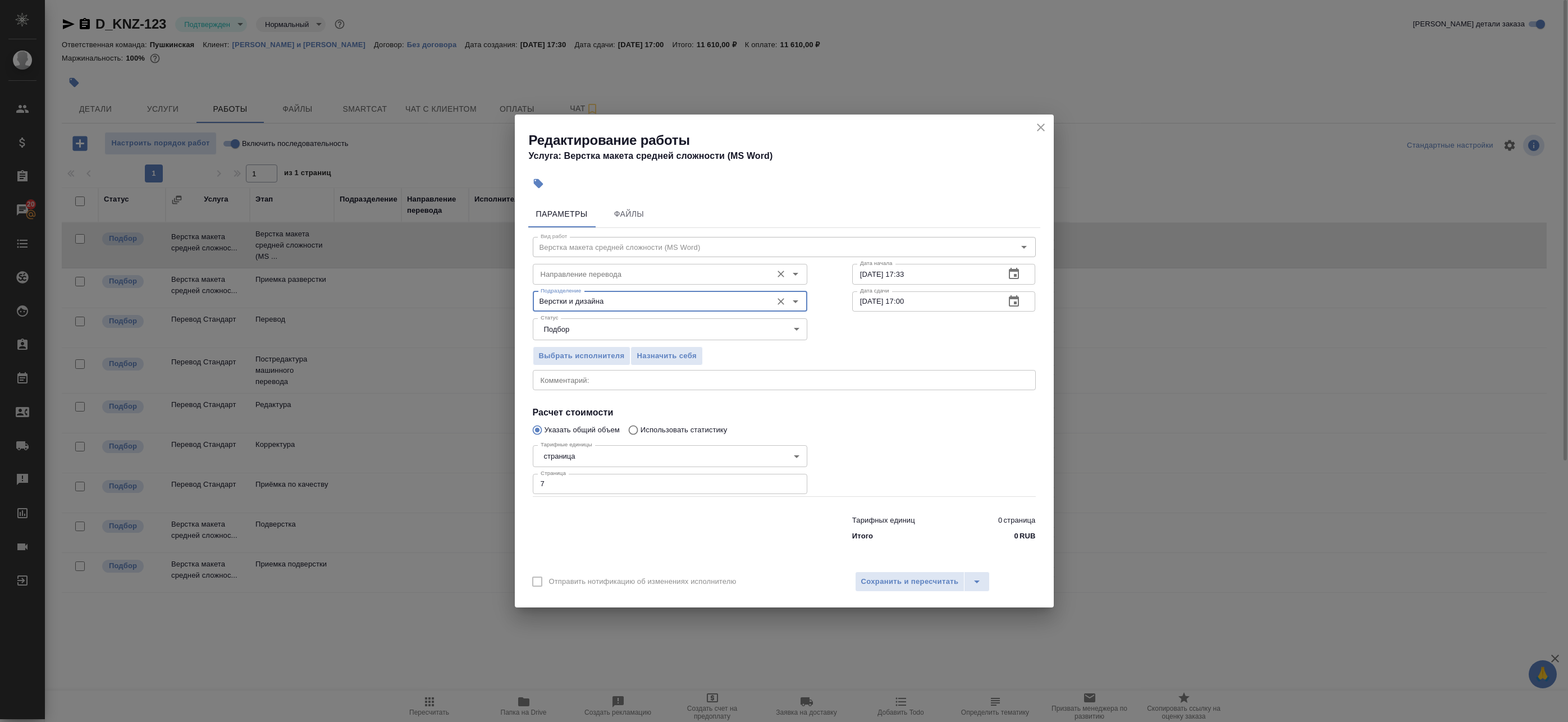
type input "Верстки и дизайна"
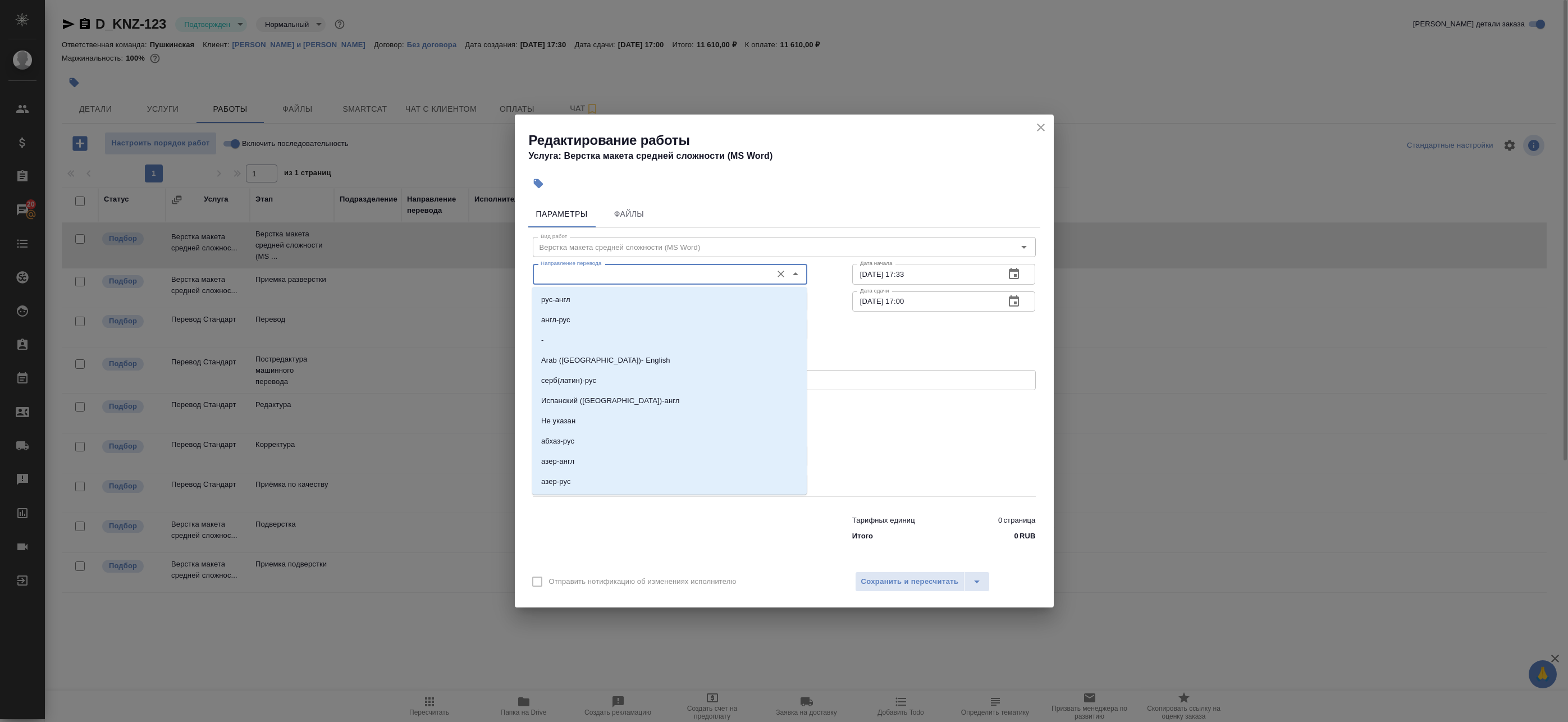
click at [729, 274] on input "Направление перевода" at bounding box center [650, 273] width 230 height 13
click at [885, 330] on div "Выбрать исполнителя Назначить себя" at bounding box center [785, 354] width 548 height 68
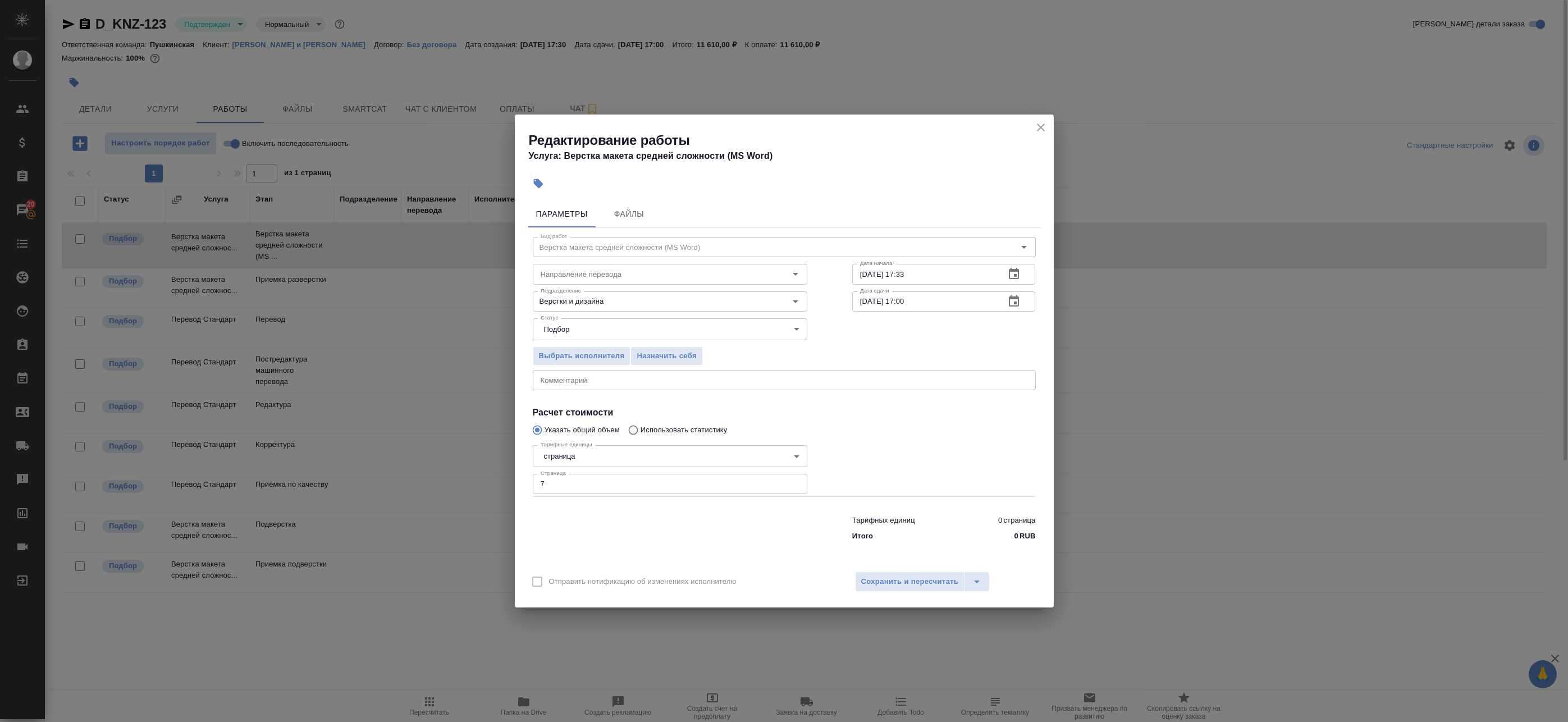
click at [1016, 297] on icon "button" at bounding box center [1013, 301] width 10 height 12
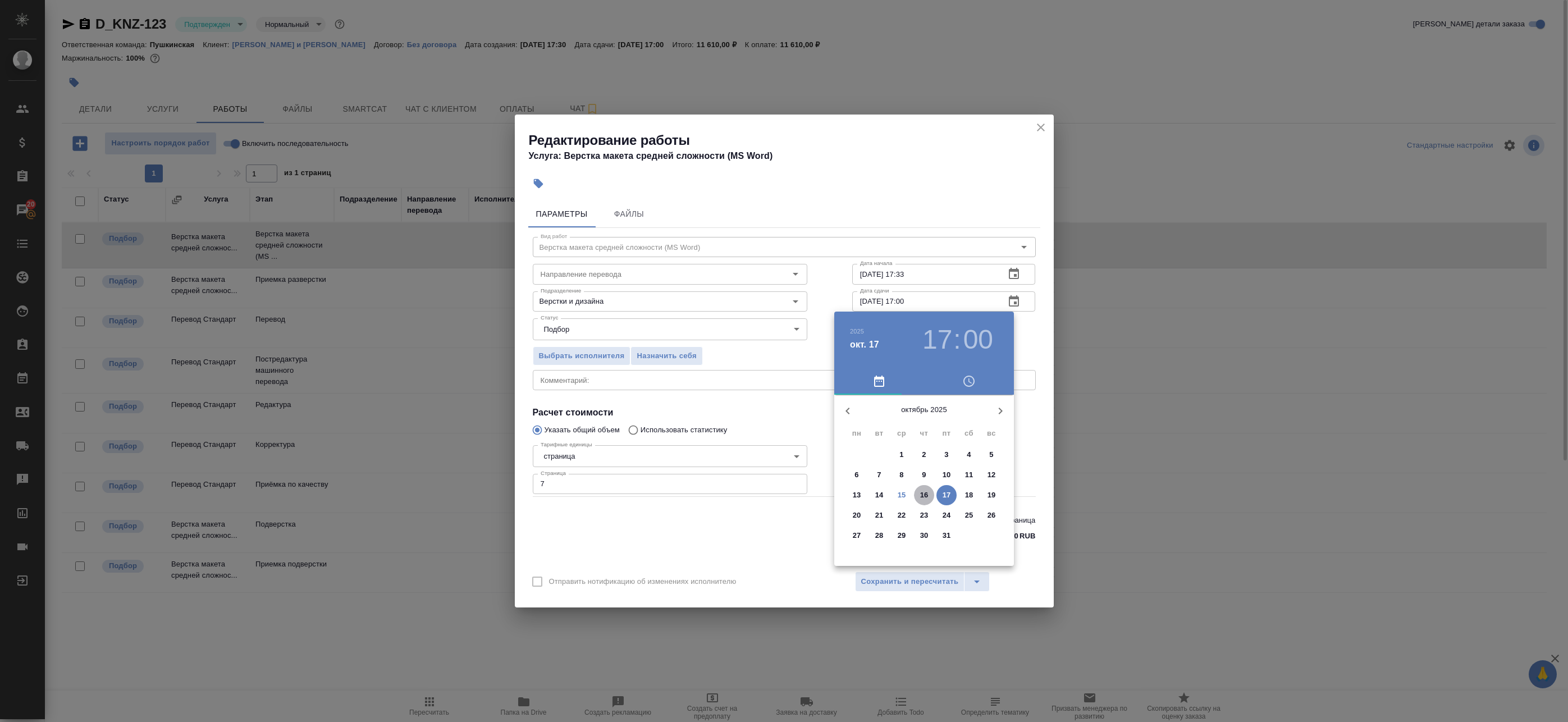
click at [919, 491] on span "16" at bounding box center [924, 494] width 21 height 12
click at [870, 452] on div at bounding box center [924, 482] width 146 height 146
type input "16.10.2025 10:00"
click at [1028, 348] on div at bounding box center [784, 361] width 1568 height 722
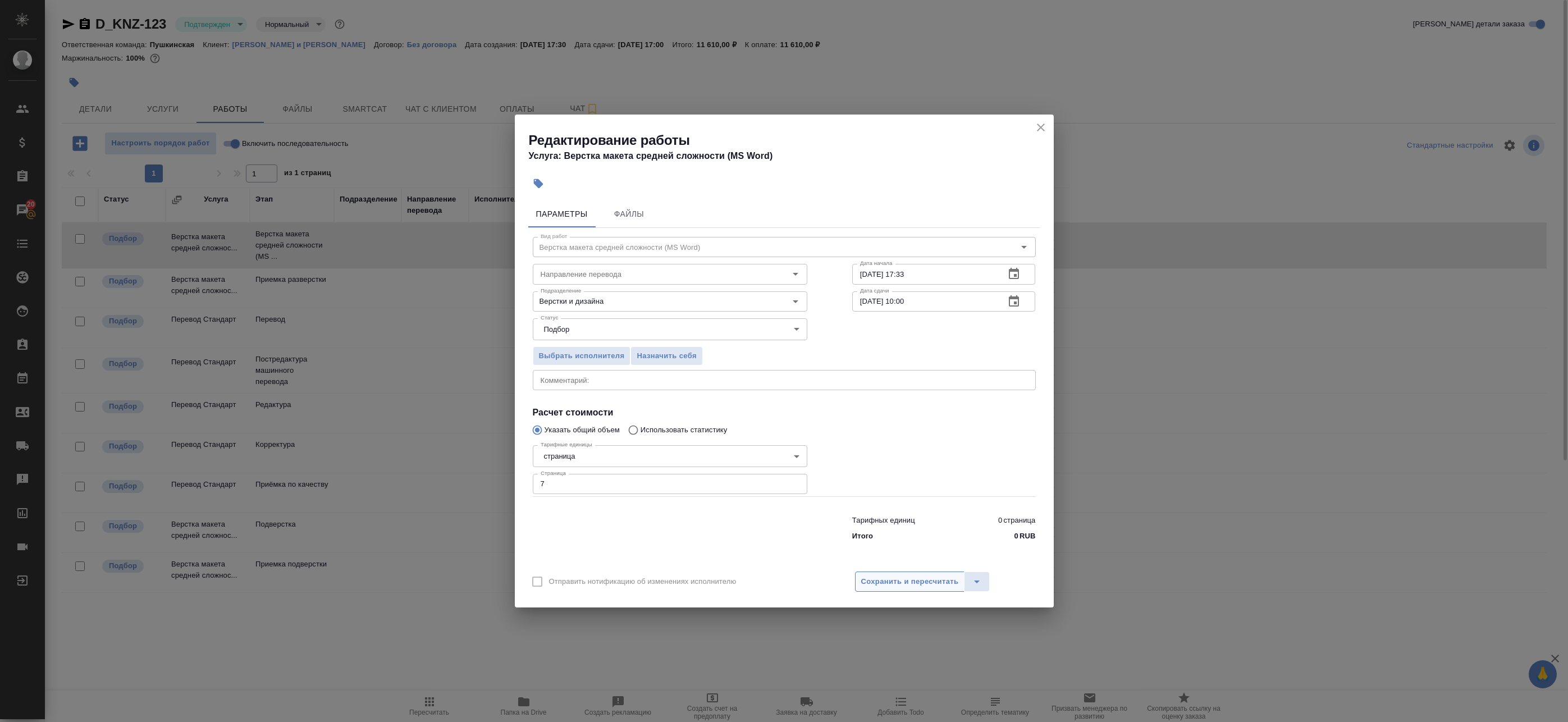
click at [926, 580] on span "Сохранить и пересчитать" at bounding box center [909, 581] width 98 height 13
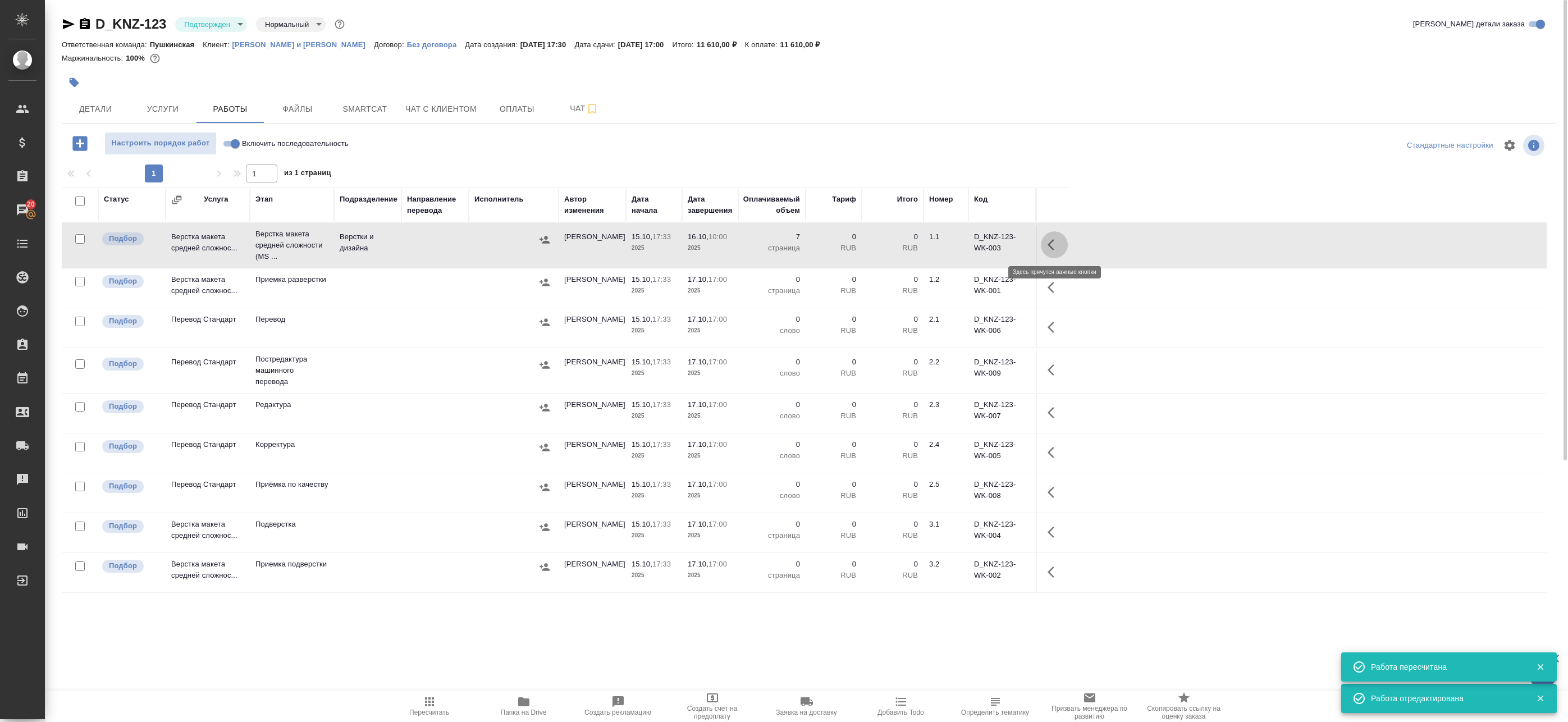
click at [1052, 248] on icon "button" at bounding box center [1051, 245] width 7 height 12
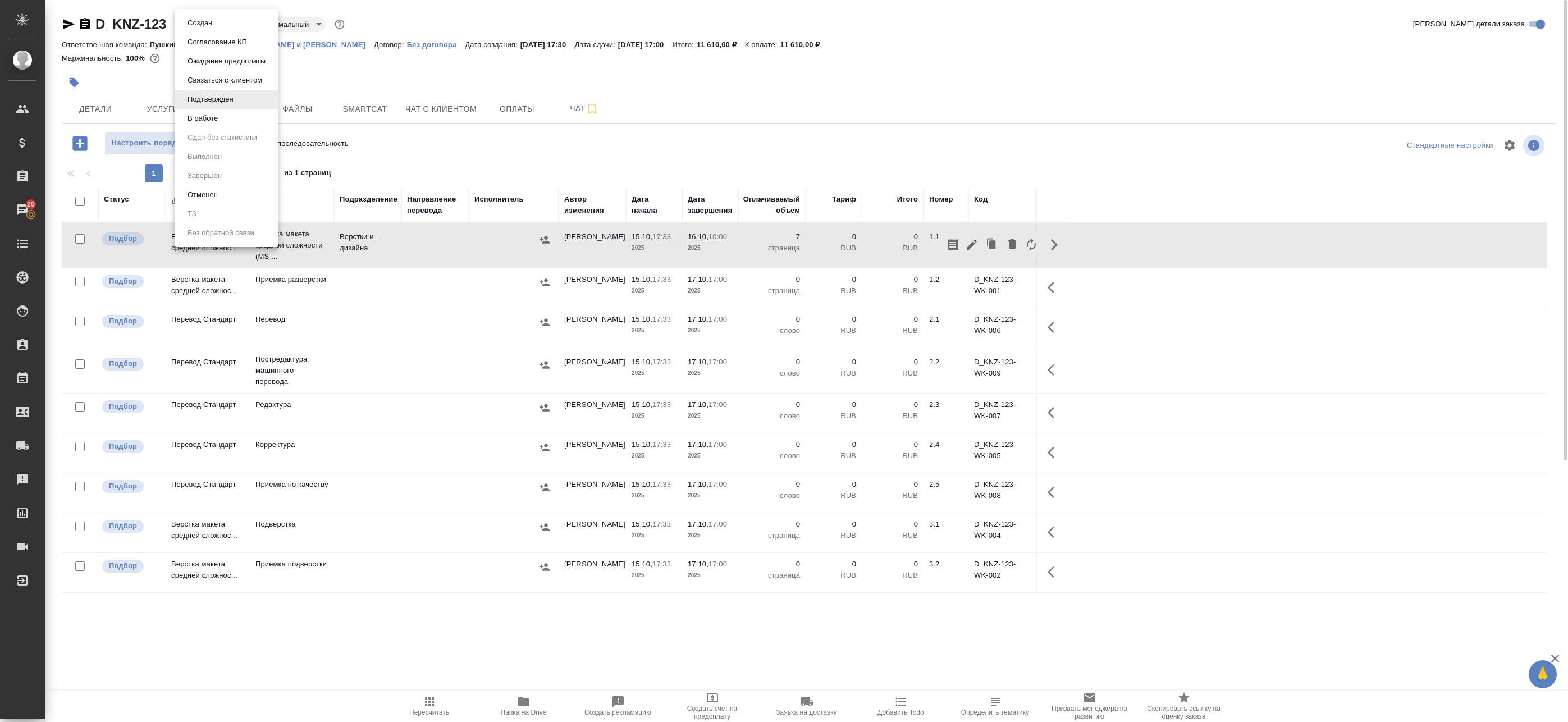
click at [217, 21] on body "🙏 .cls-1 fill:#fff; AWATERA Badanyan Artak Клиенты Спецификации Заказы 20 Чаты …" at bounding box center [784, 361] width 1568 height 722
click at [200, 123] on button "В работе" at bounding box center [202, 118] width 37 height 13
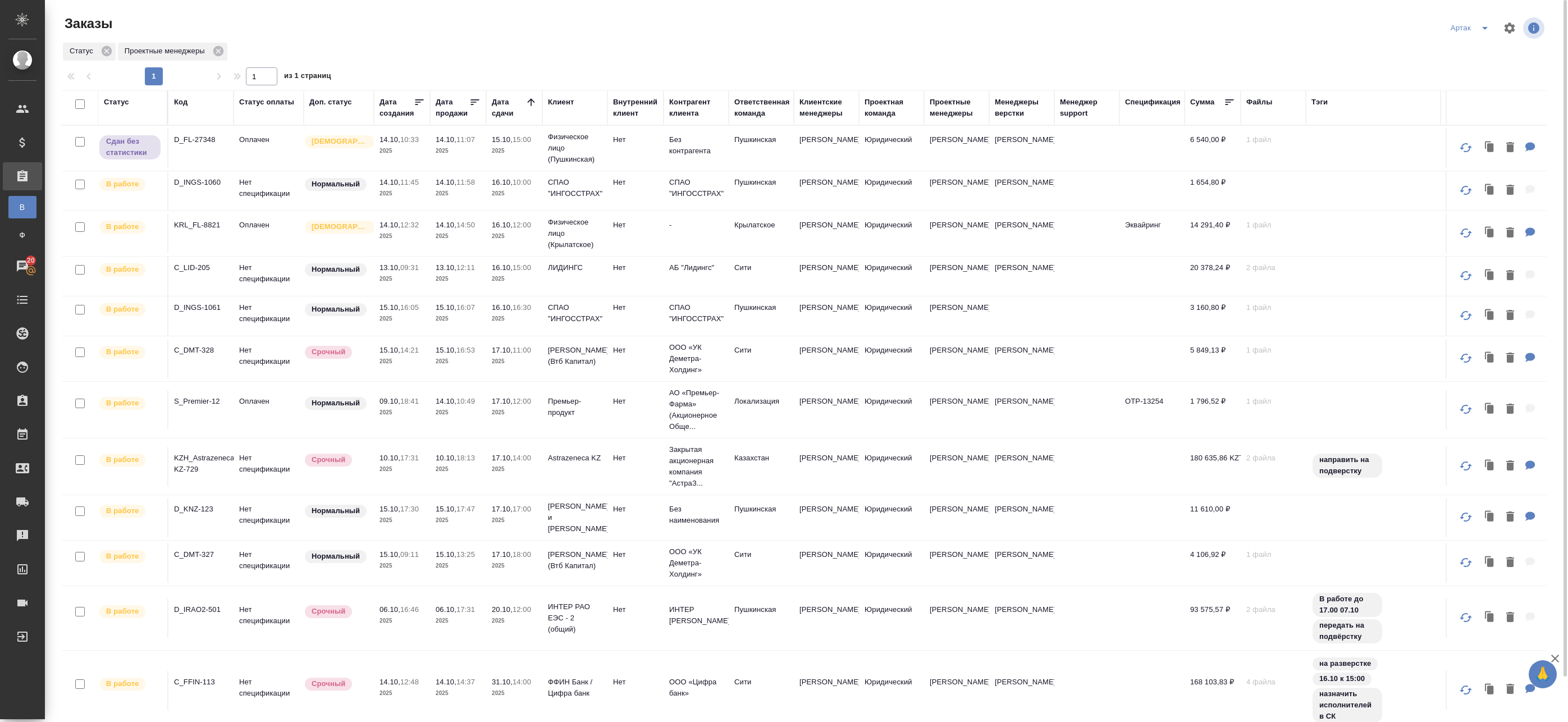
click at [456, 355] on span "15.10, 16:53" at bounding box center [458, 350] width 45 height 12
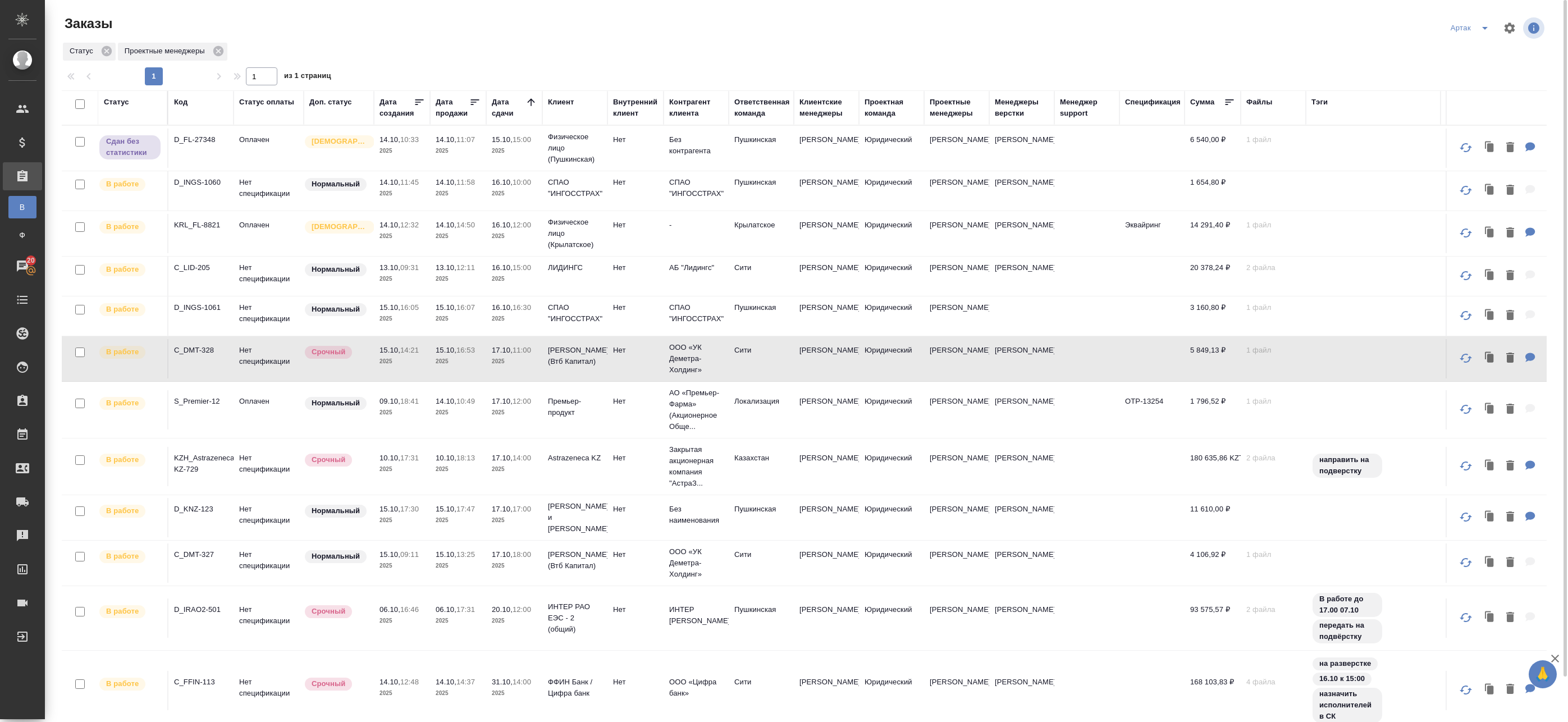
click at [564, 362] on p "[PERSON_NAME] (Втб Капитал)" at bounding box center [575, 356] width 54 height 22
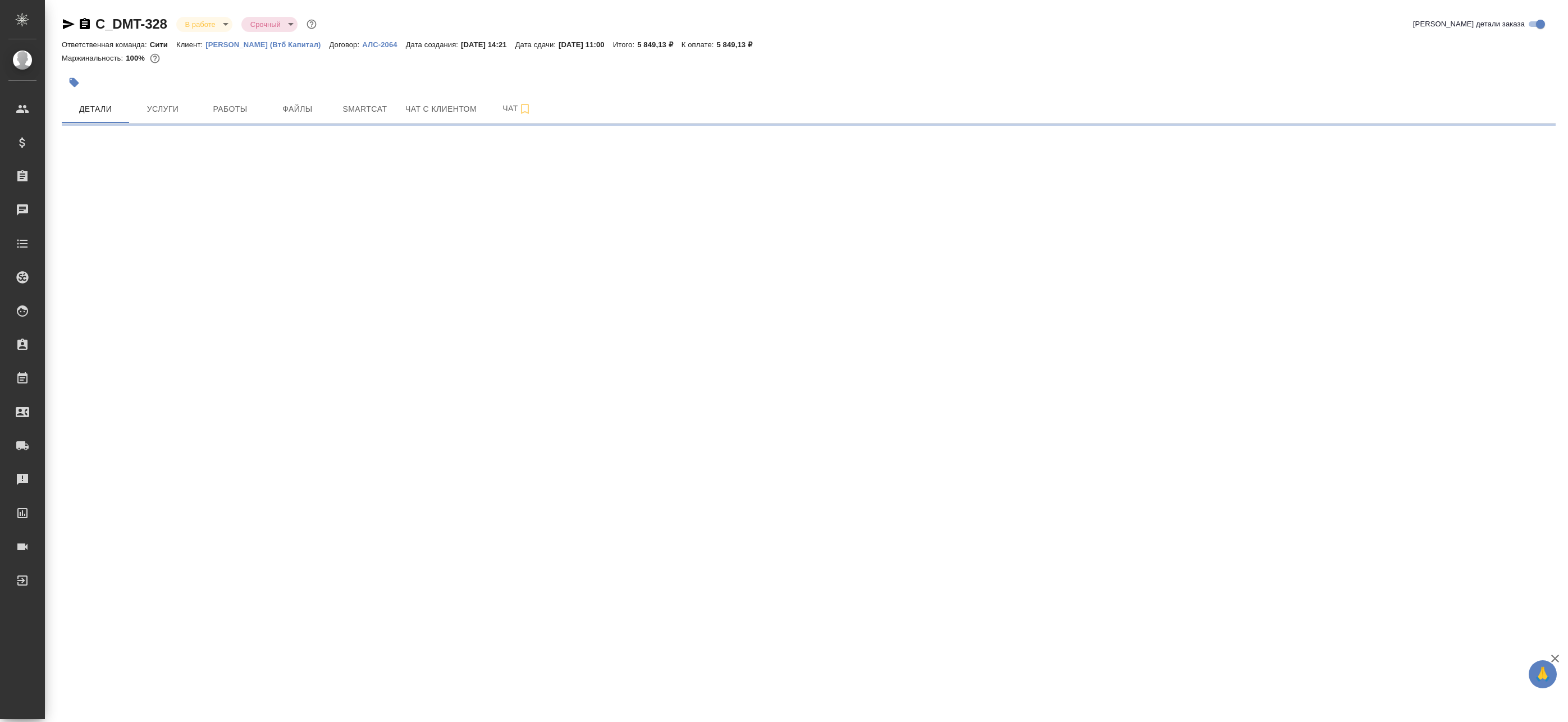
select select "RU"
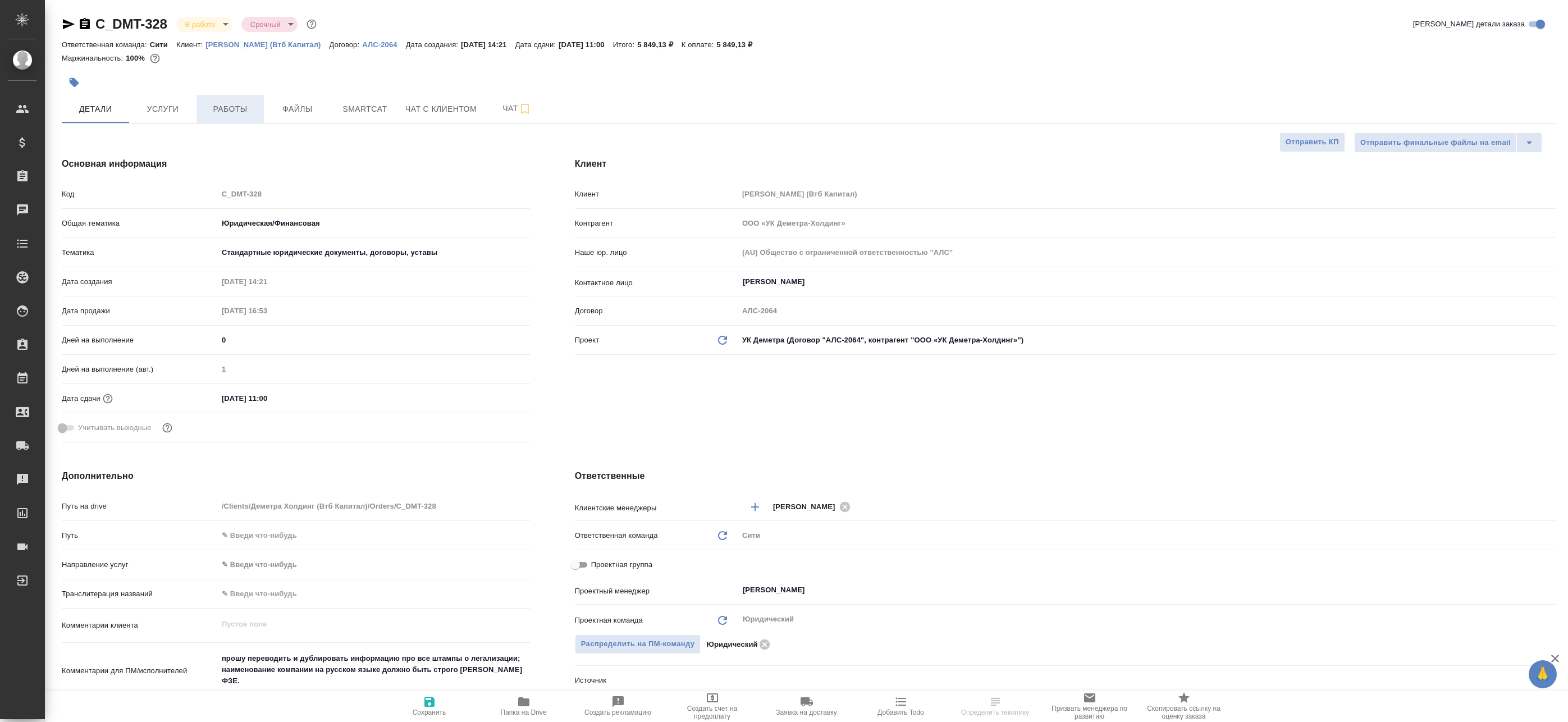
type textarea "x"
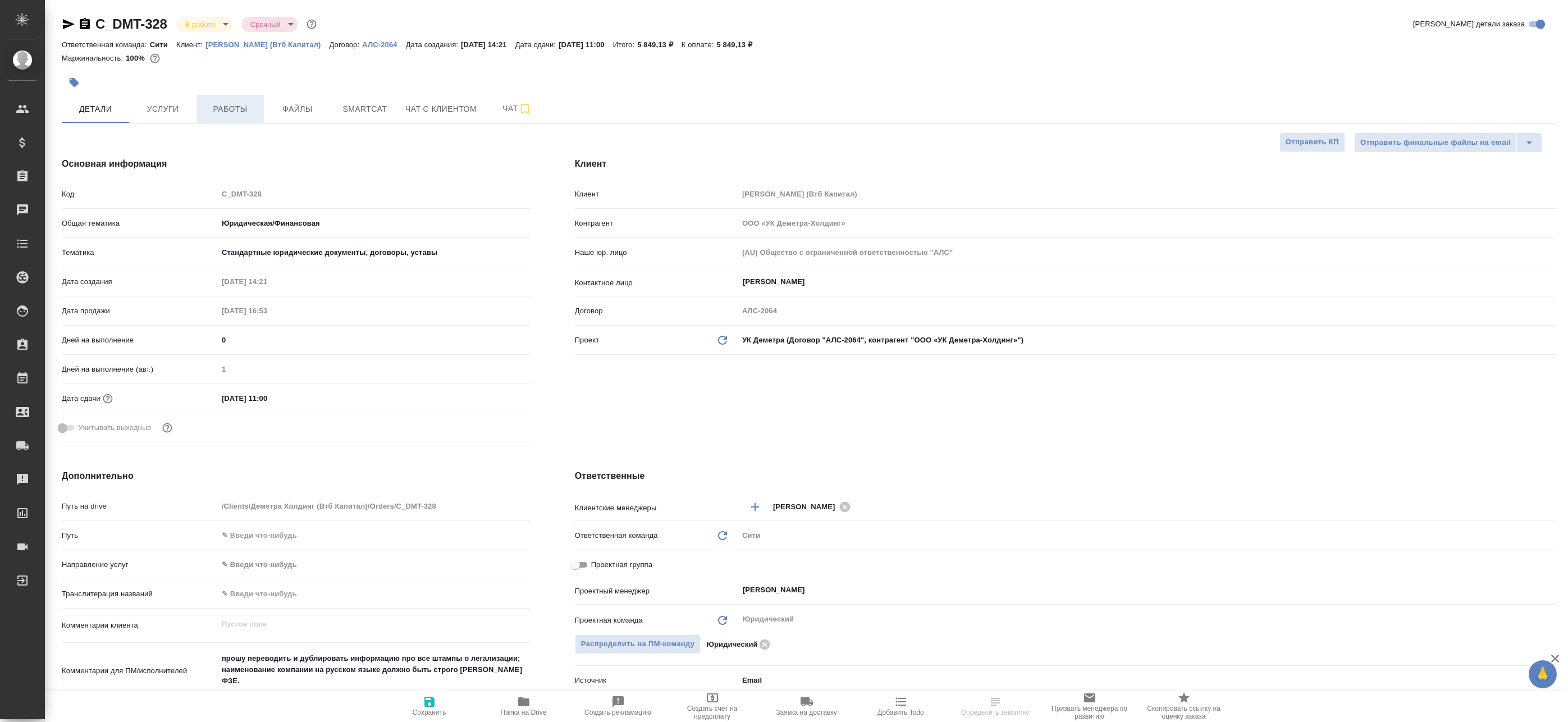
type textarea "x"
click at [217, 99] on button "Работы" at bounding box center [229, 108] width 67 height 28
type textarea "x"
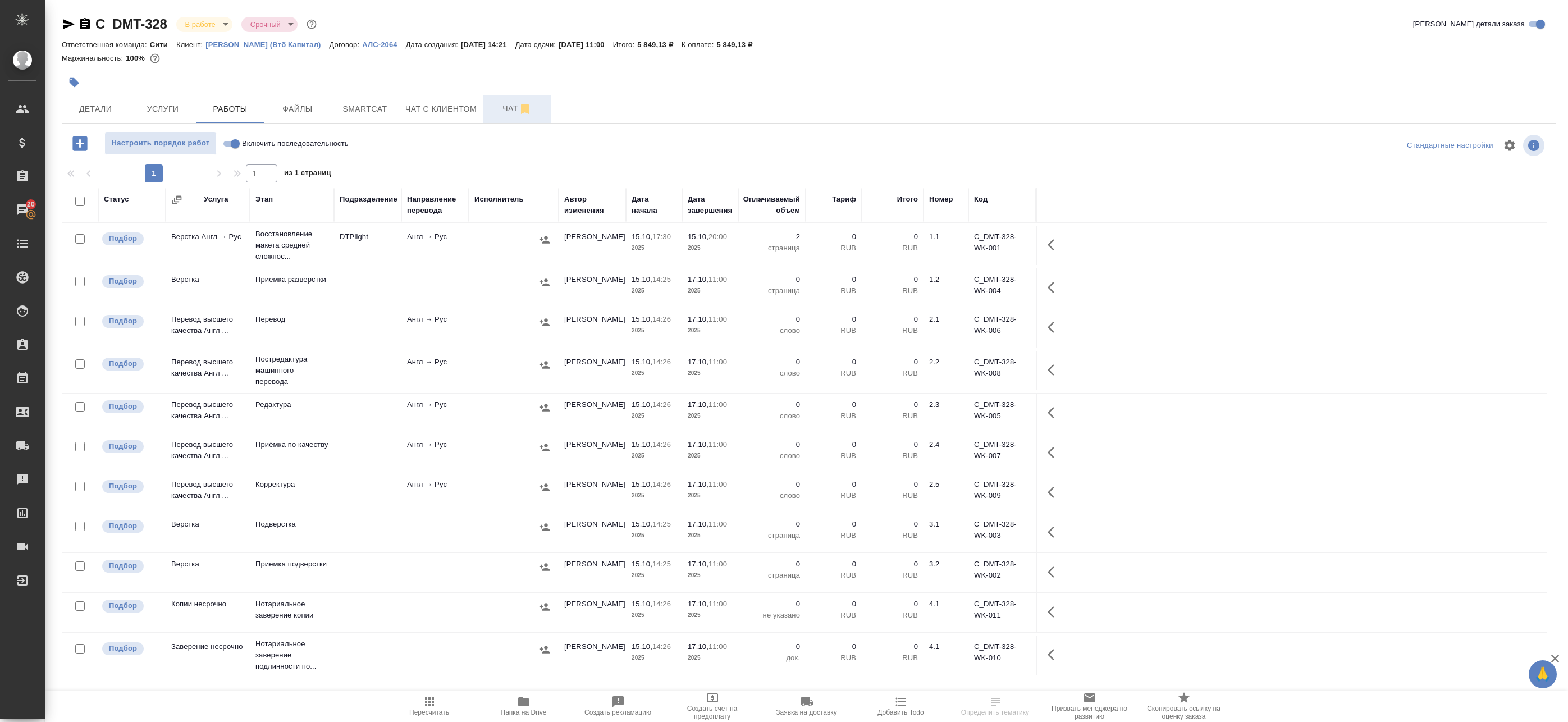
click at [495, 106] on span "Чат" at bounding box center [517, 108] width 54 height 14
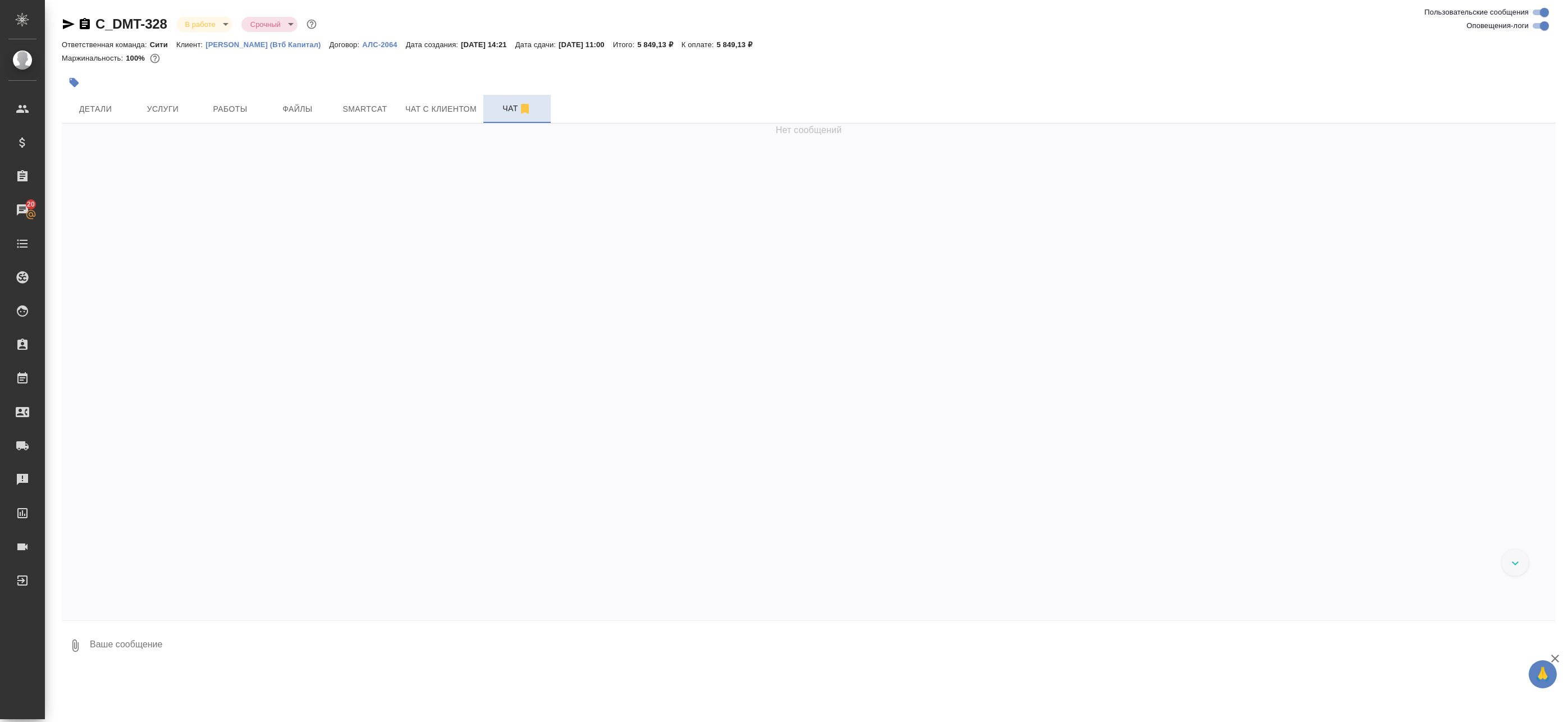
scroll to position [1397, 0]
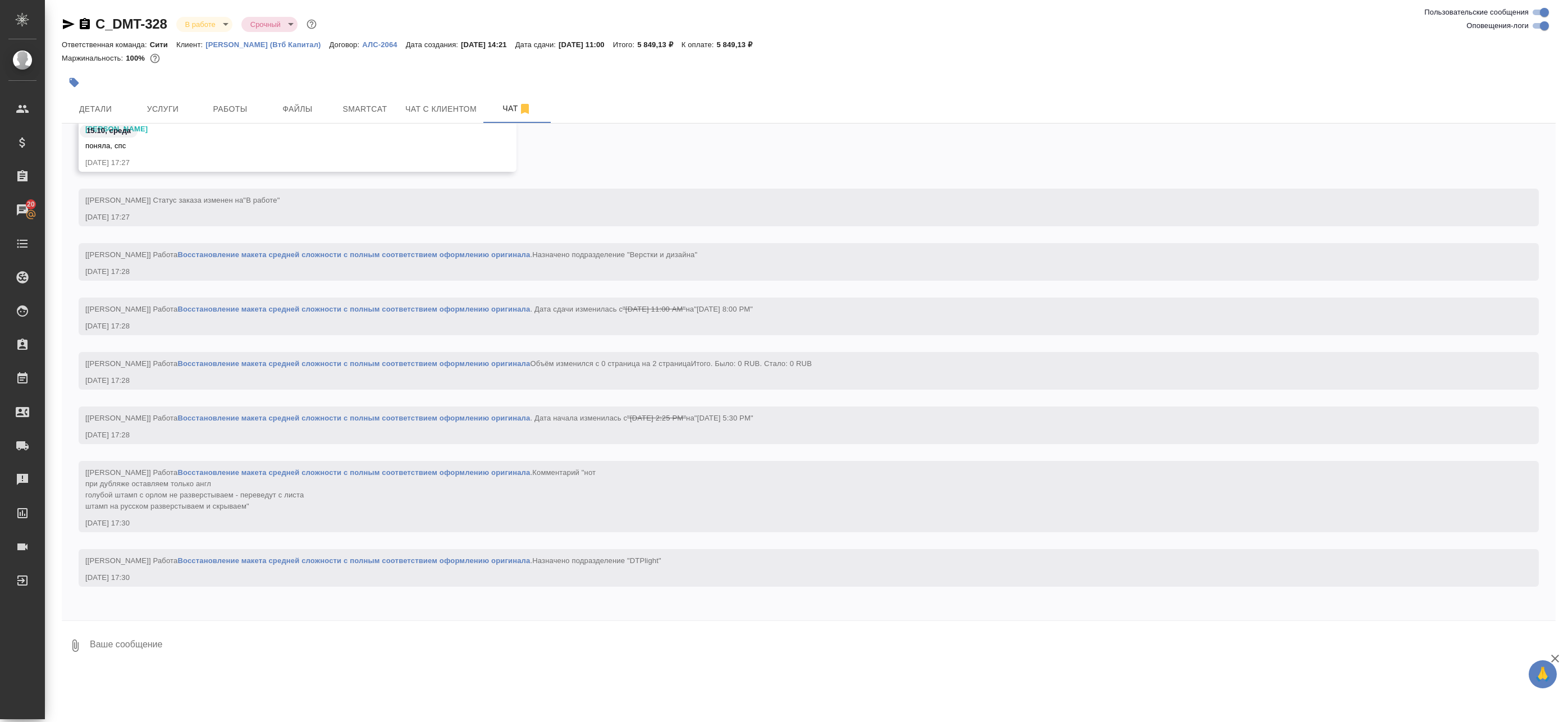
click at [1546, 18] on input "Пользовательские сообщения" at bounding box center [1544, 12] width 40 height 13
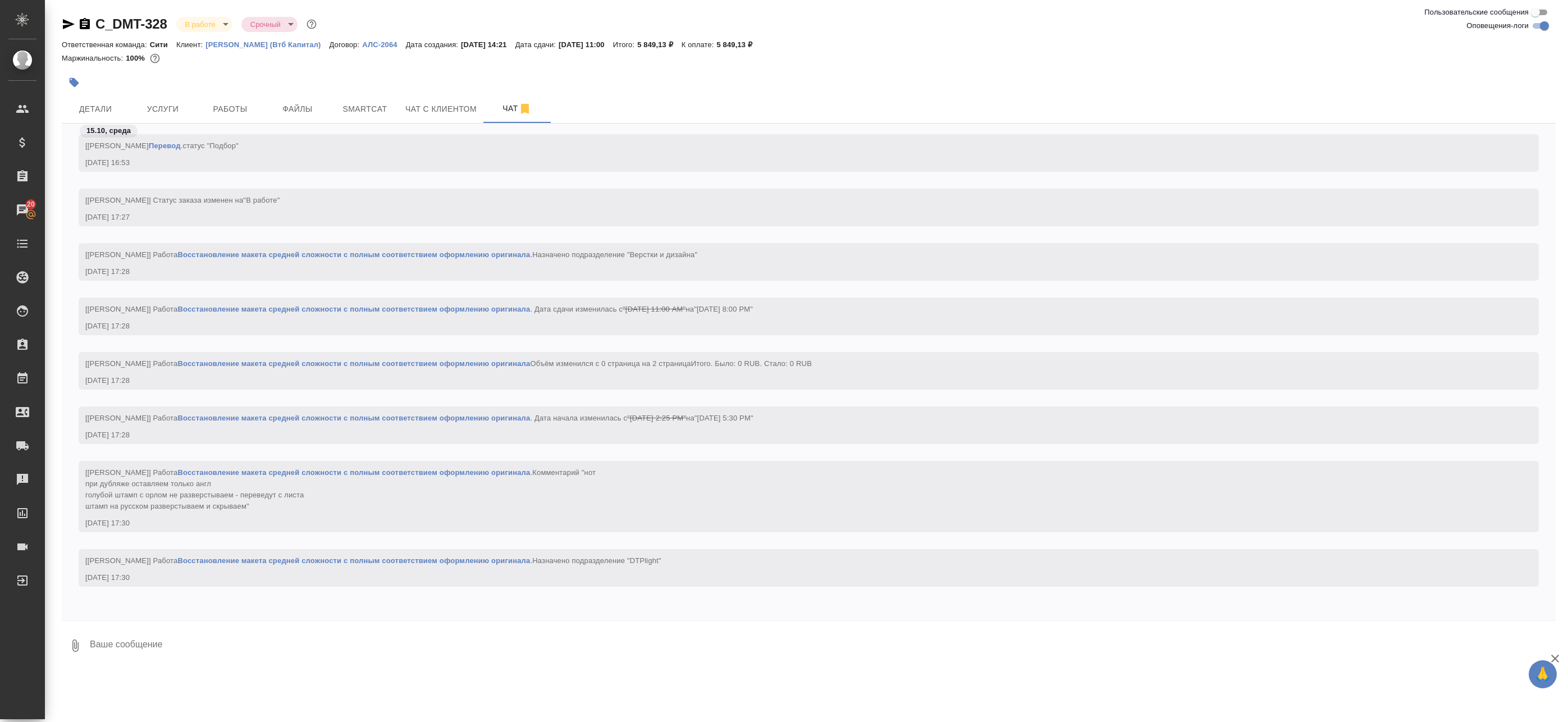
click at [1538, 7] on input "Пользовательские сообщения" at bounding box center [1535, 12] width 40 height 13
checkbox input "true"
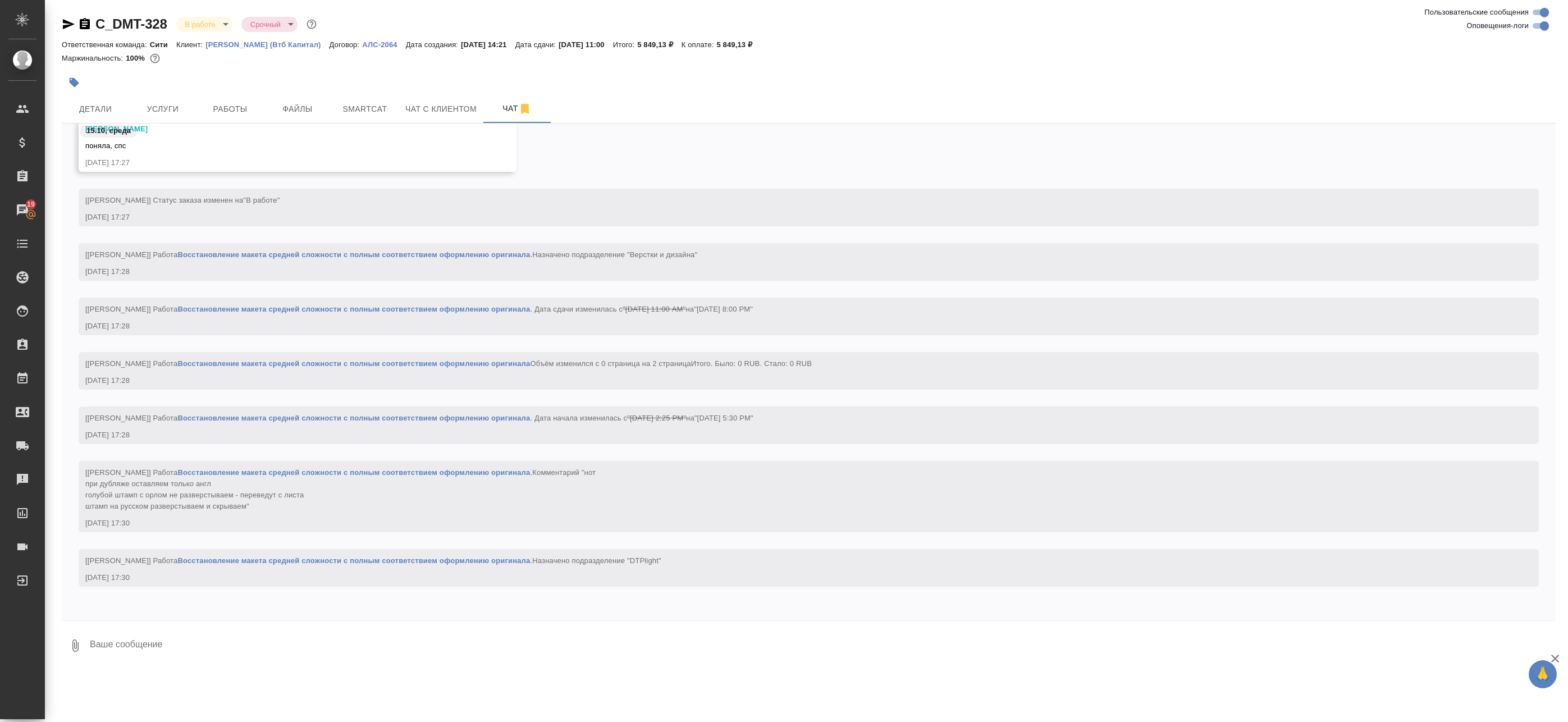
click at [1536, 25] on input "Оповещения-логи" at bounding box center [1544, 25] width 40 height 13
checkbox input "false"
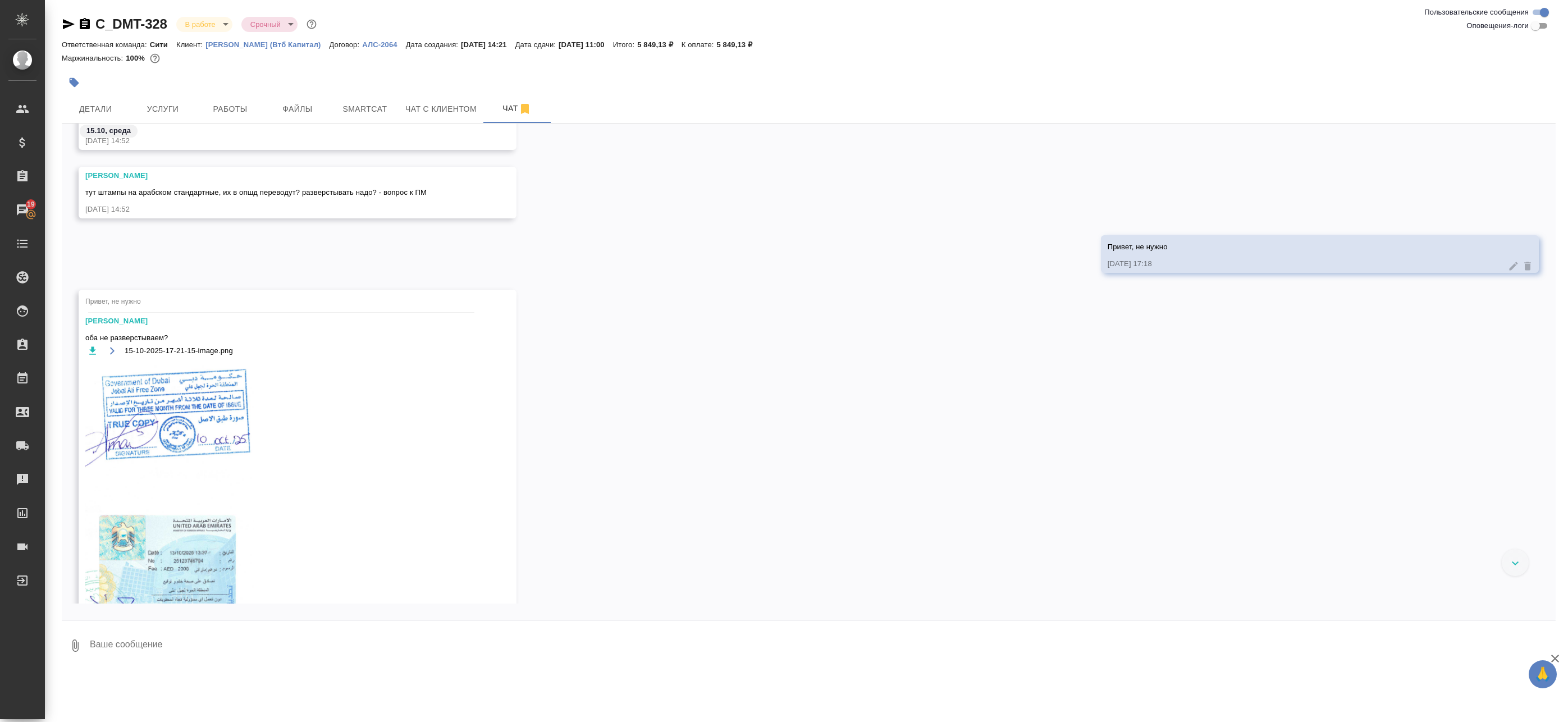
scroll to position [393, 0]
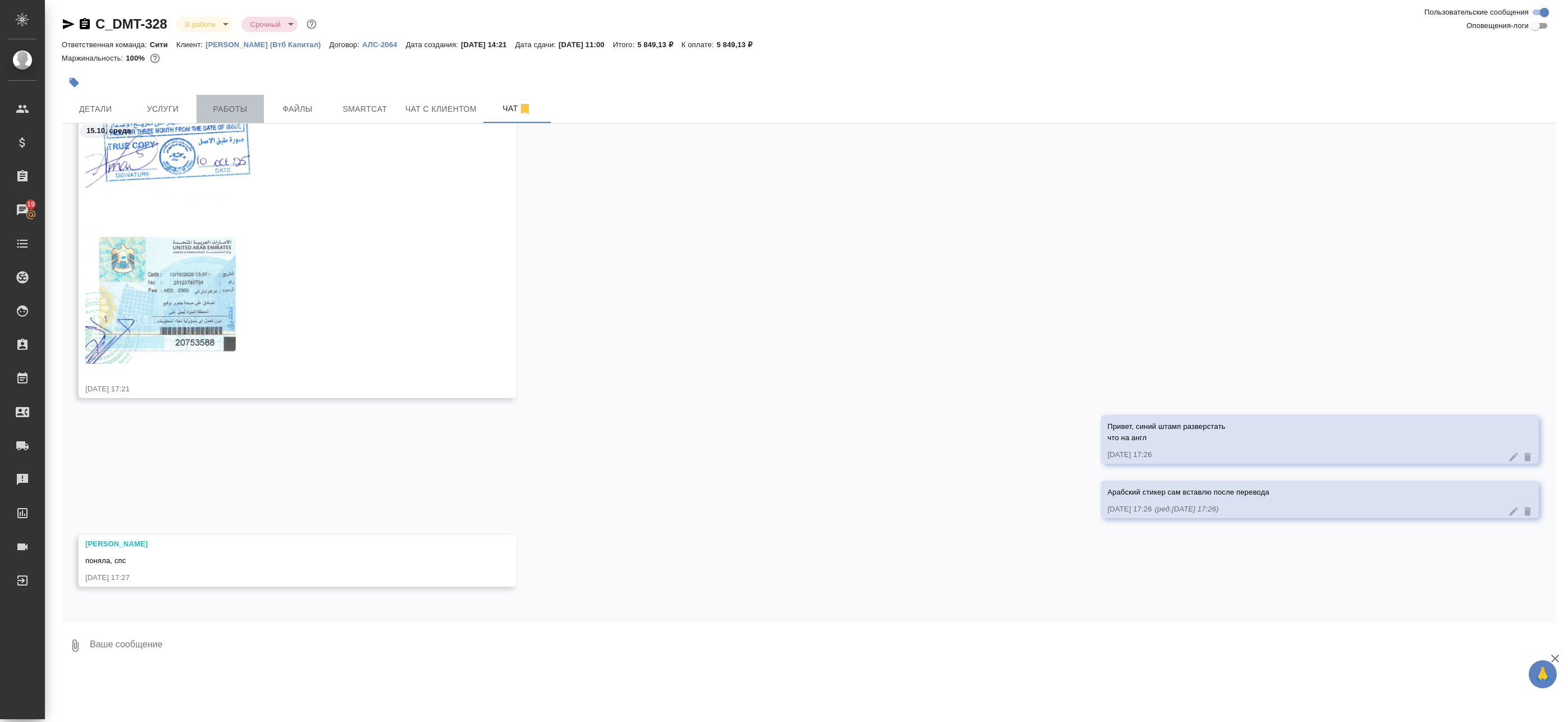
click at [227, 104] on span "Работы" at bounding box center [230, 109] width 54 height 14
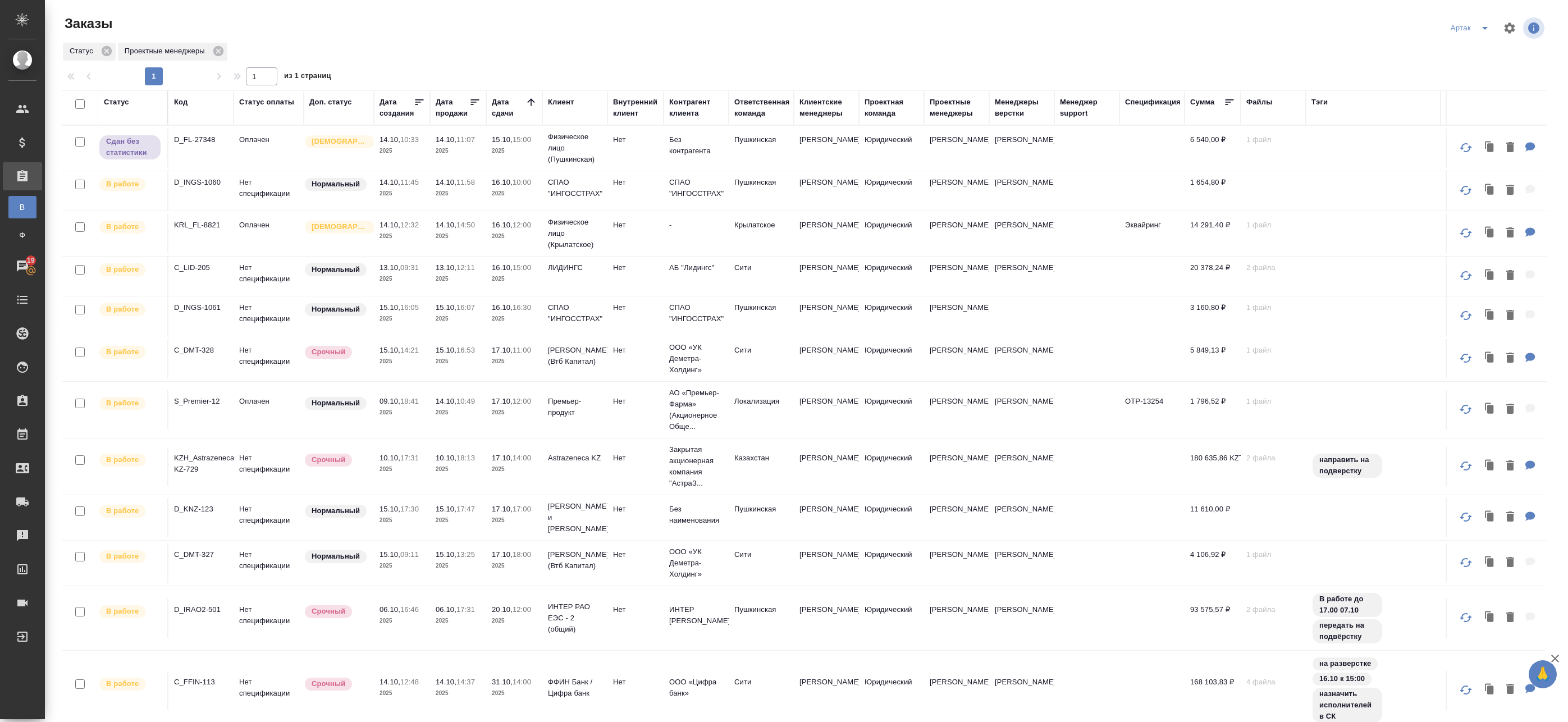
click at [1478, 28] on icon "split button" at bounding box center [1485, 28] width 13 height 13
click at [1462, 49] on li "leagal" at bounding box center [1464, 50] width 48 height 18
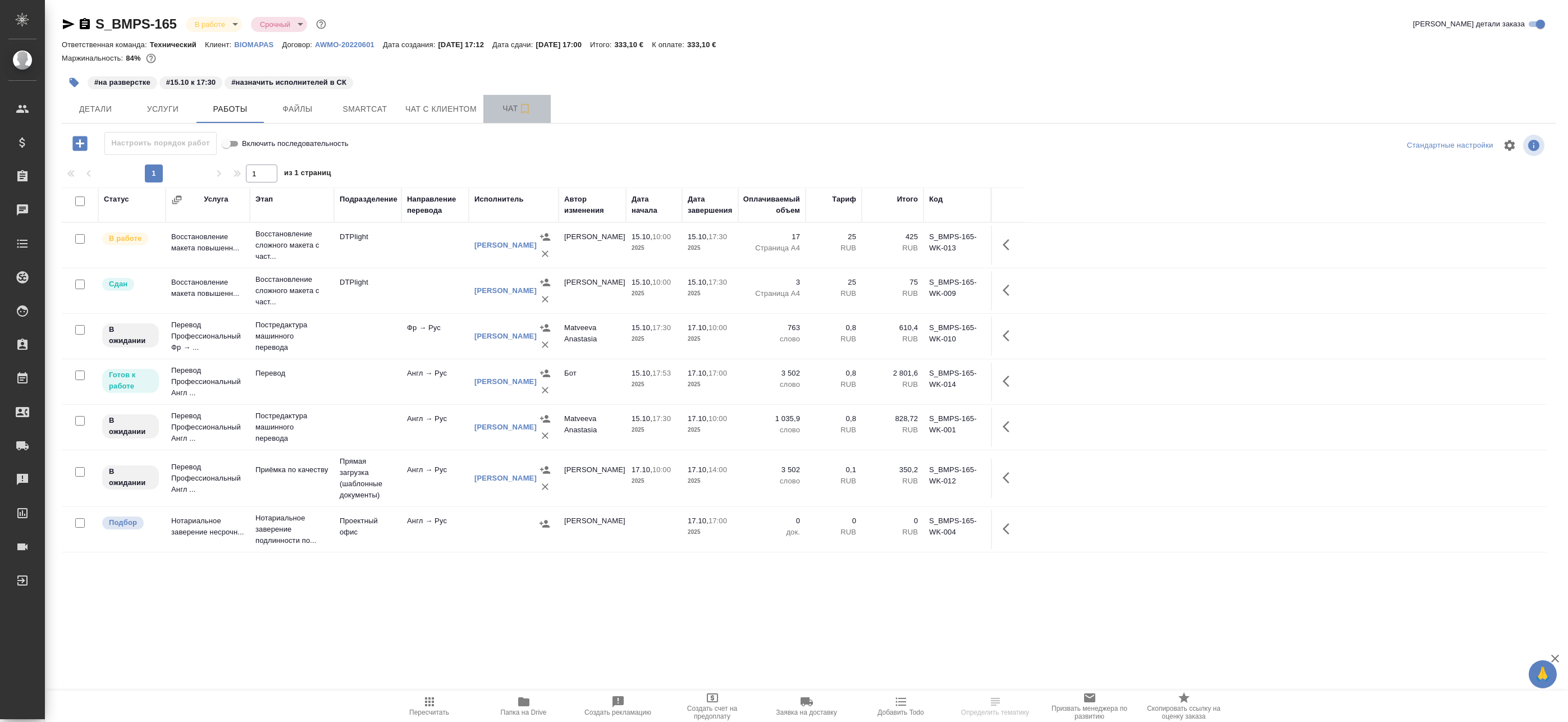
click at [504, 103] on span "Чат" at bounding box center [517, 108] width 54 height 14
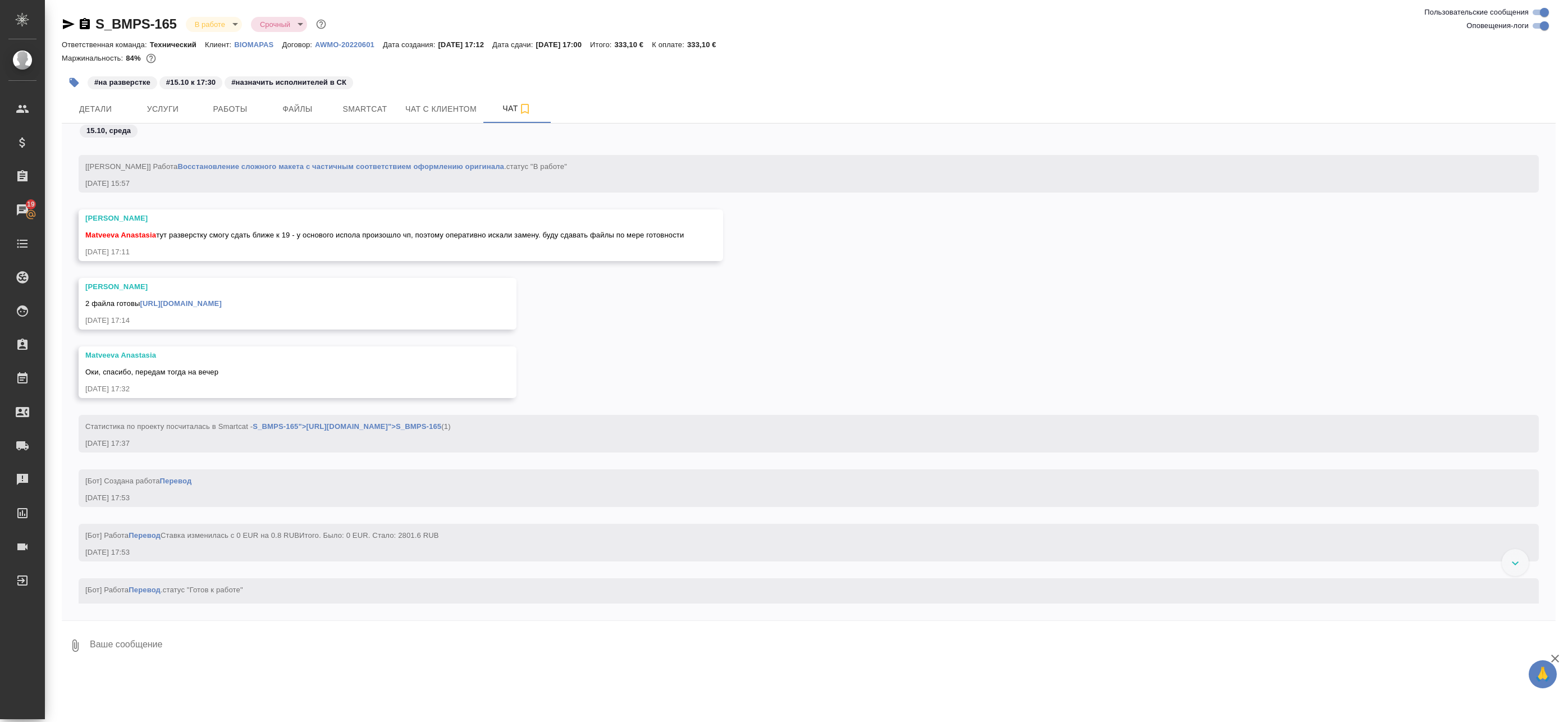
scroll to position [5438, 0]
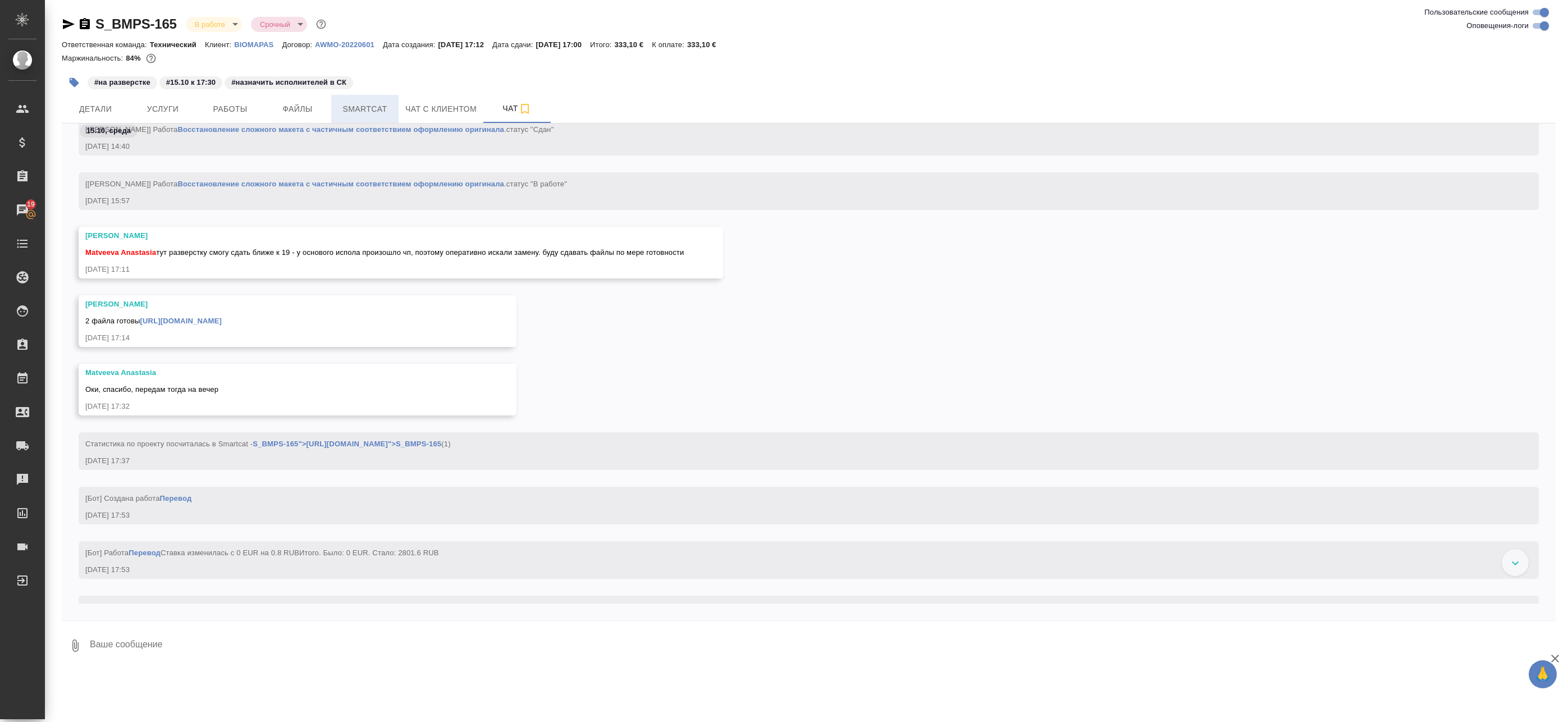
click at [383, 103] on span "Smartcat" at bounding box center [365, 109] width 54 height 14
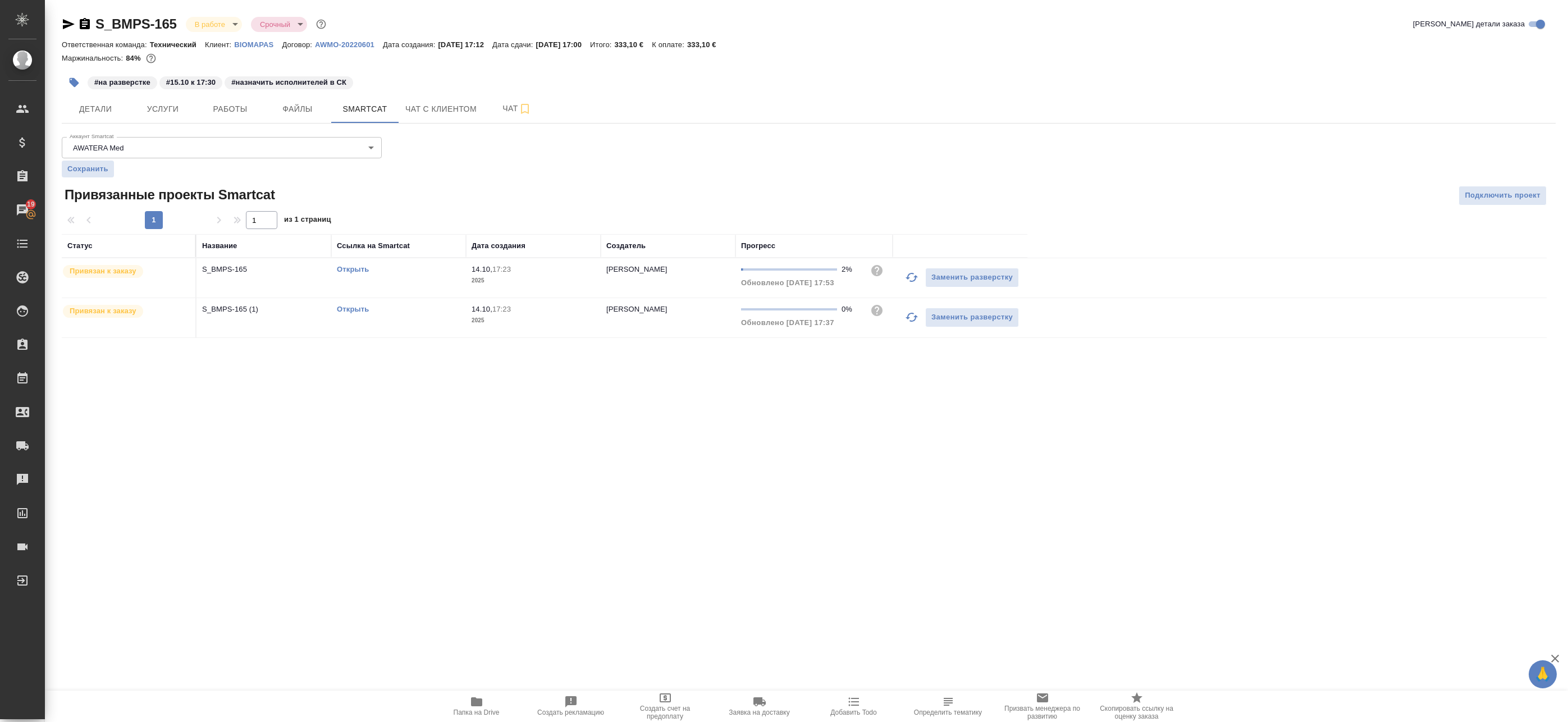
click at [348, 269] on link "Открыть" at bounding box center [353, 269] width 32 height 8
click at [225, 106] on span "Работы" at bounding box center [230, 109] width 54 height 14
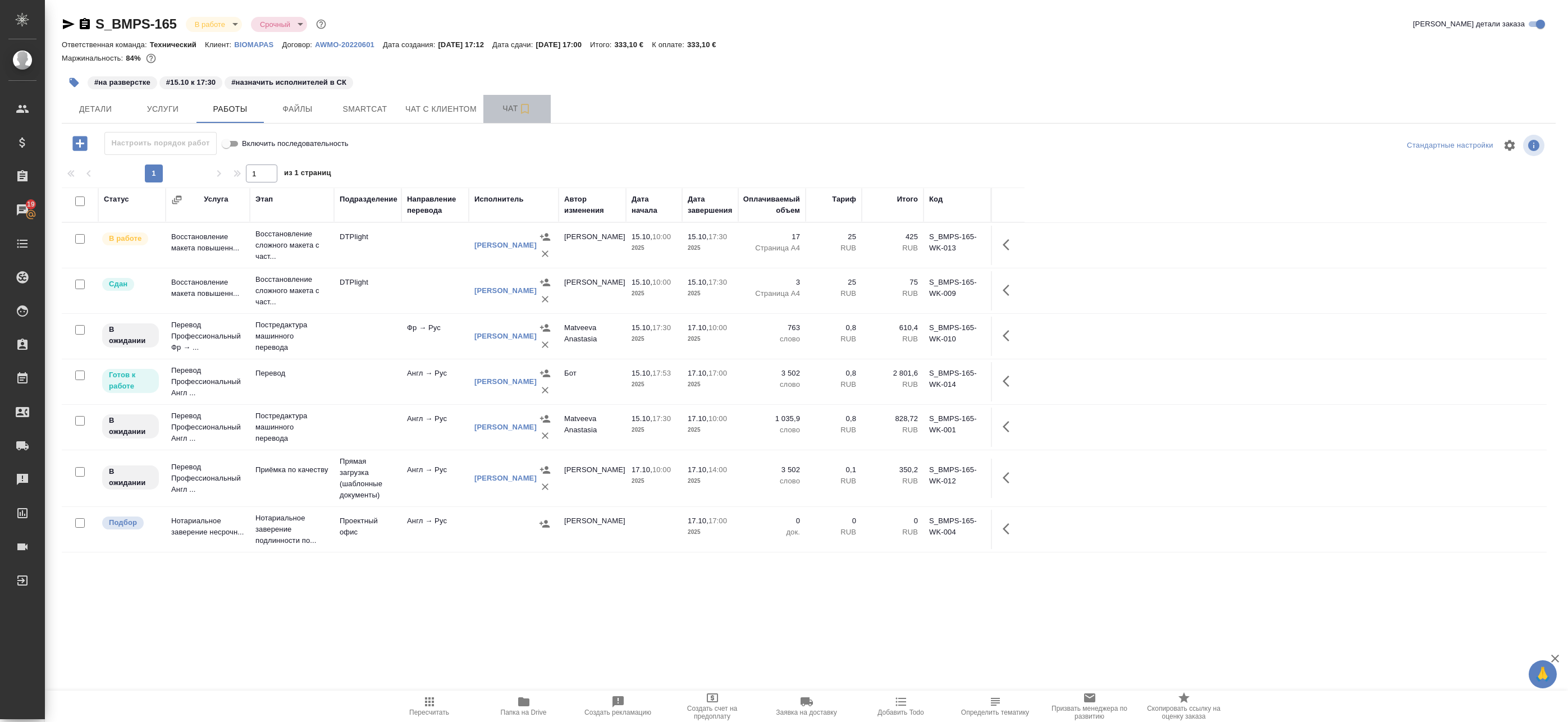
click at [504, 106] on span "Чат" at bounding box center [517, 108] width 54 height 14
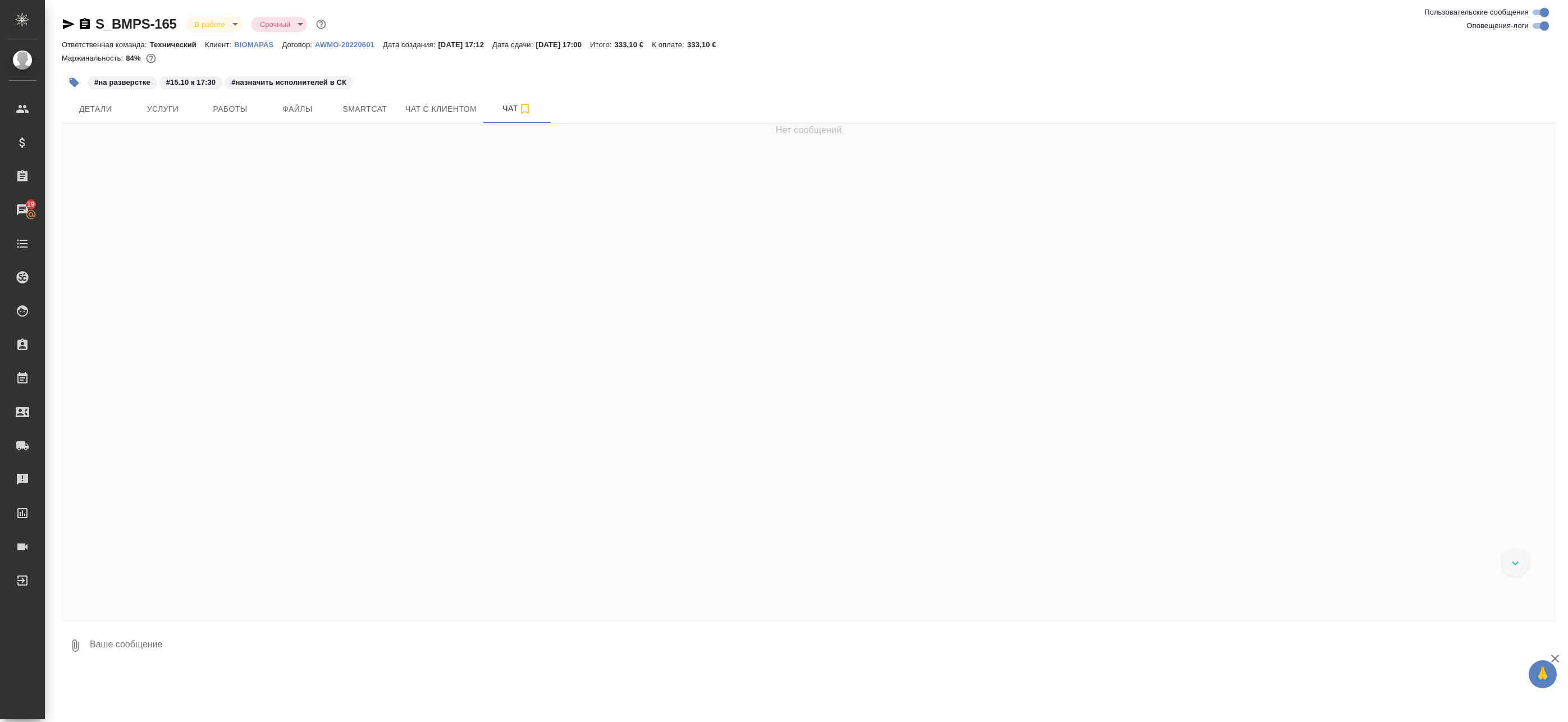
scroll to position [5550, 0]
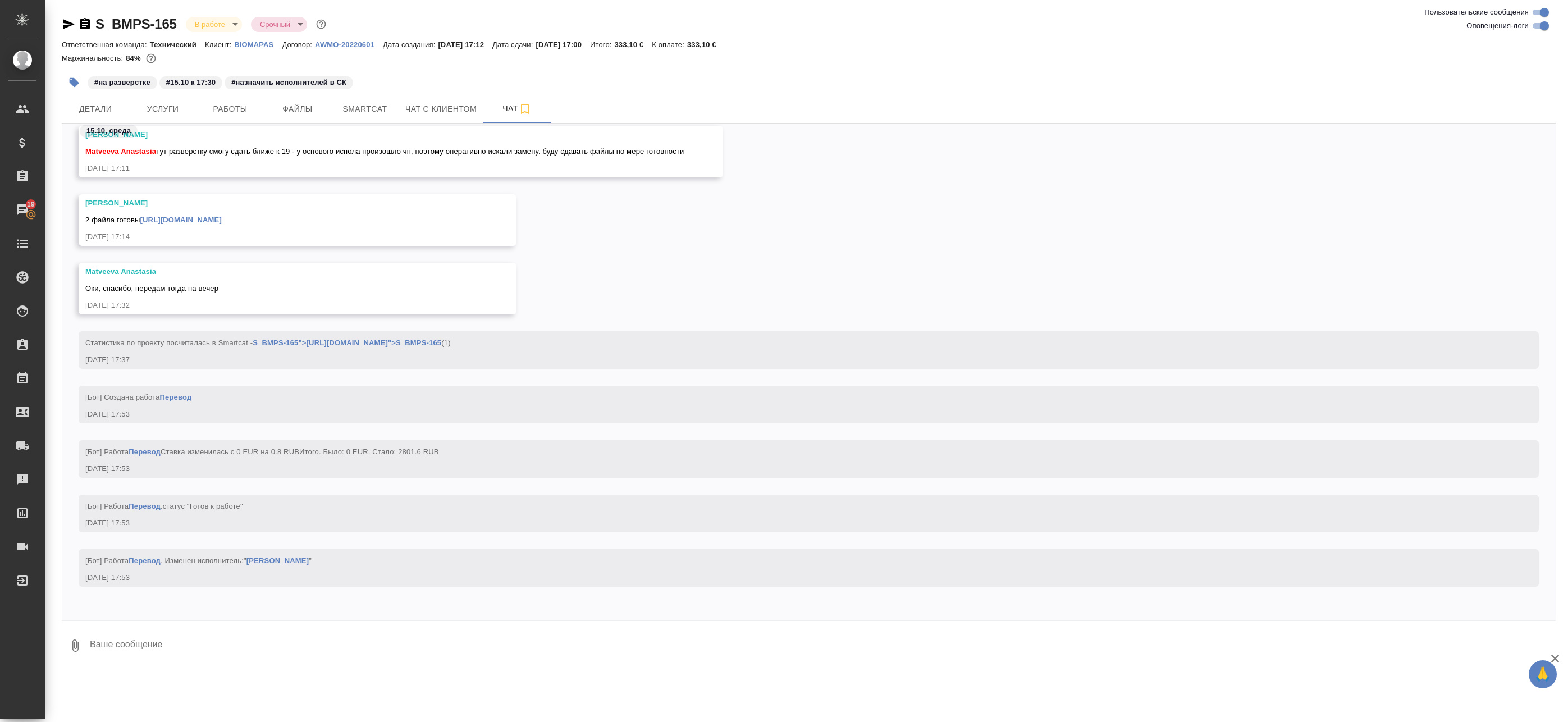
click at [222, 216] on link "[URL][DOMAIN_NAME]" at bounding box center [181, 219] width 82 height 8
click at [215, 111] on span "Работы" at bounding box center [230, 109] width 54 height 14
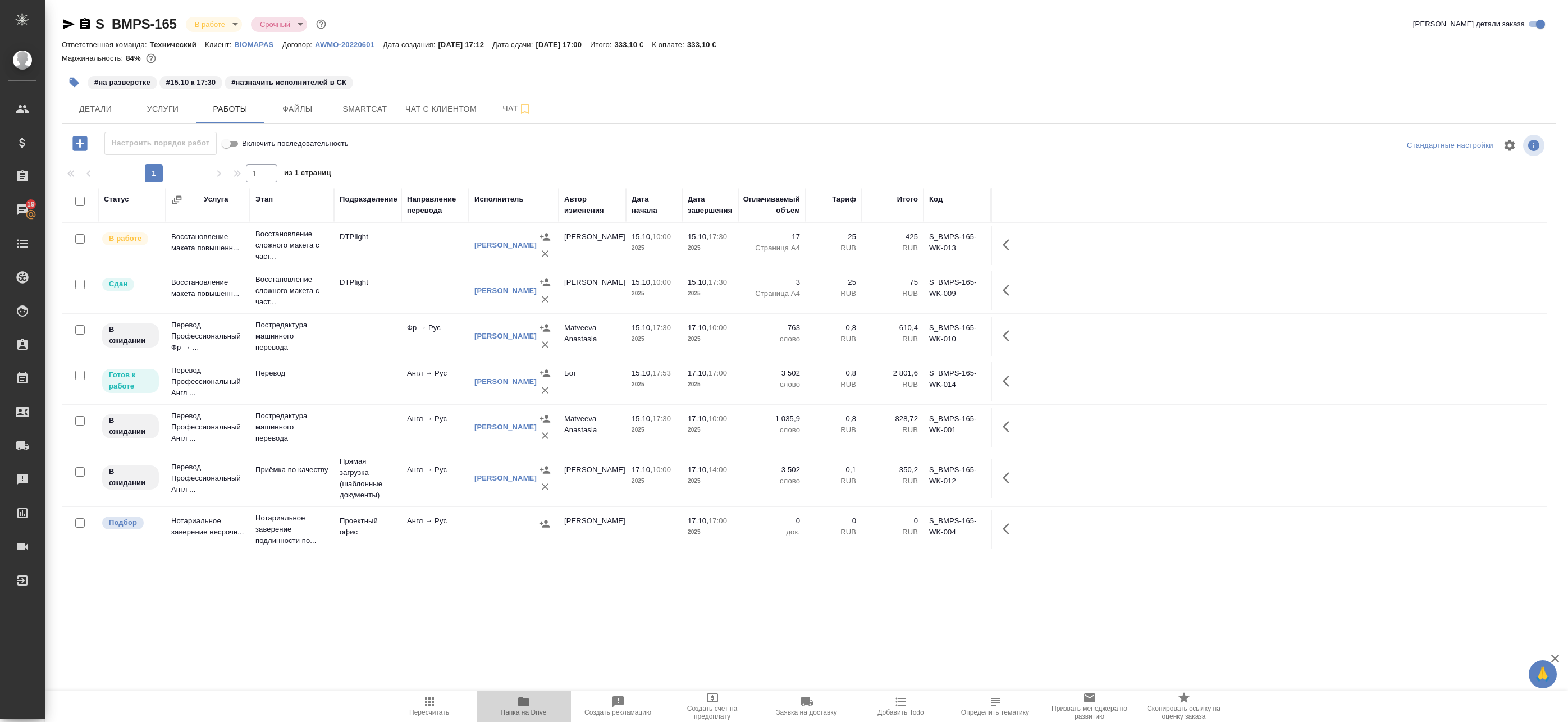
click at [518, 703] on icon "button" at bounding box center [523, 701] width 13 height 13
click at [498, 114] on span "Чат" at bounding box center [517, 108] width 54 height 14
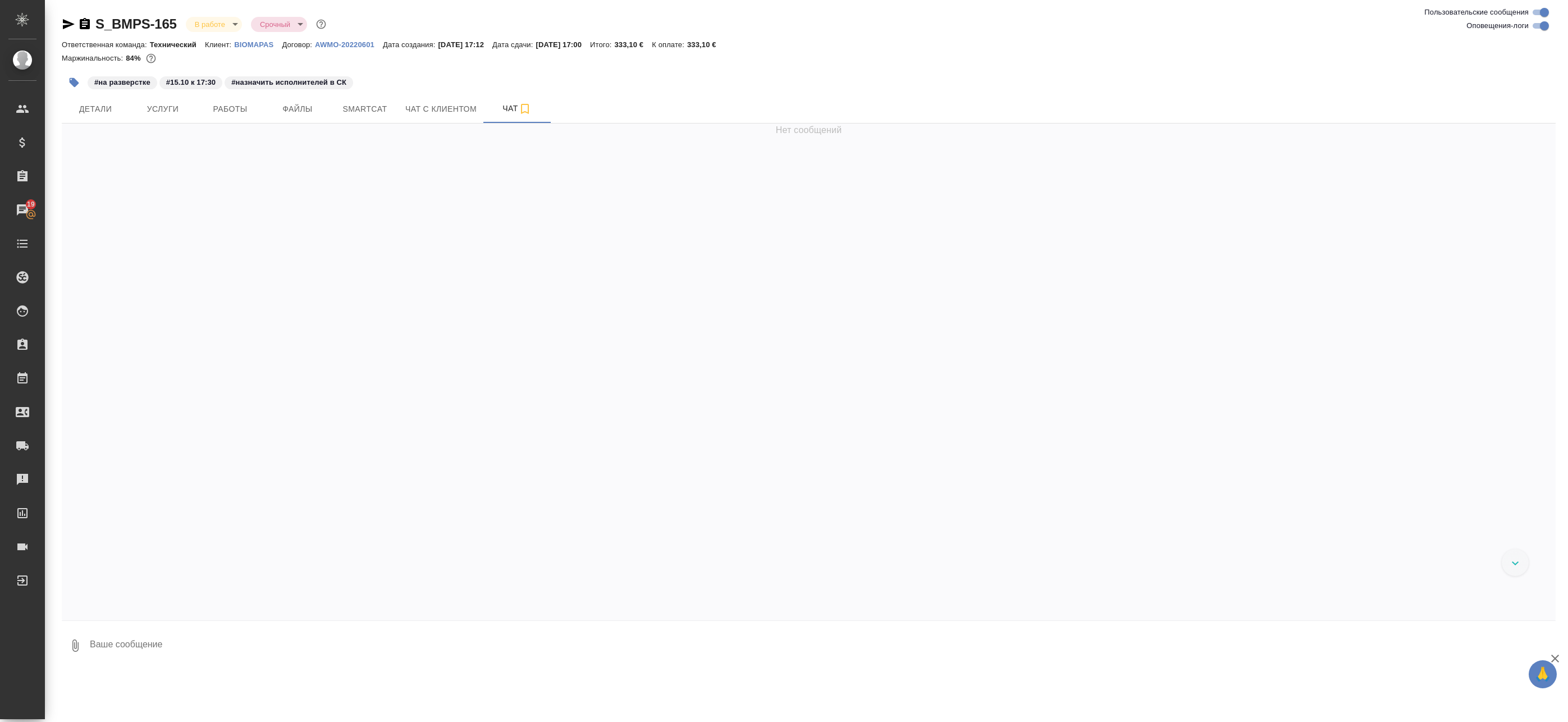
scroll to position [5550, 0]
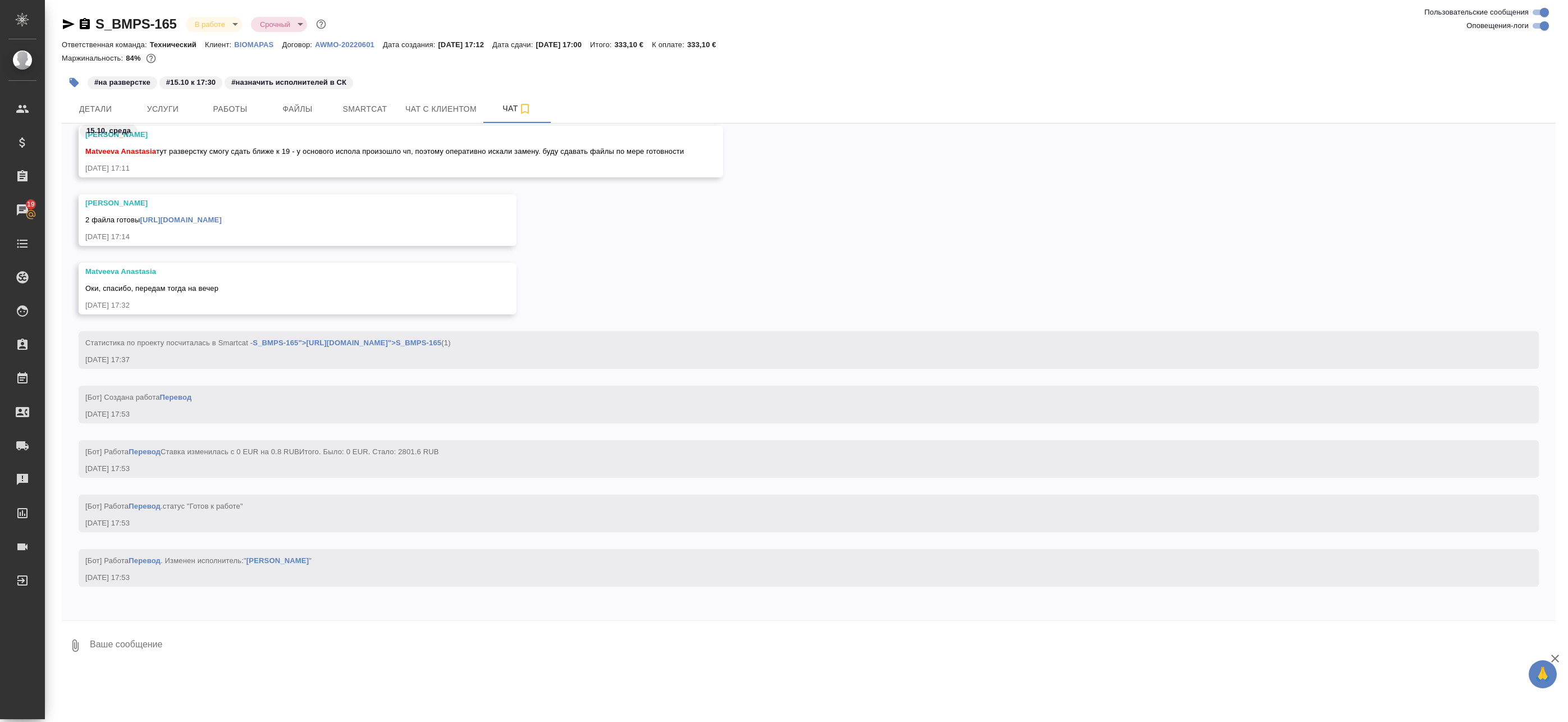
click at [222, 216] on link "https://drive.awatera.com/apps/files/files/10711872?dir=/Shares/BIOMAPAS/Orders…" at bounding box center [181, 219] width 82 height 8
click at [366, 114] on span "Smartcat" at bounding box center [365, 109] width 54 height 14
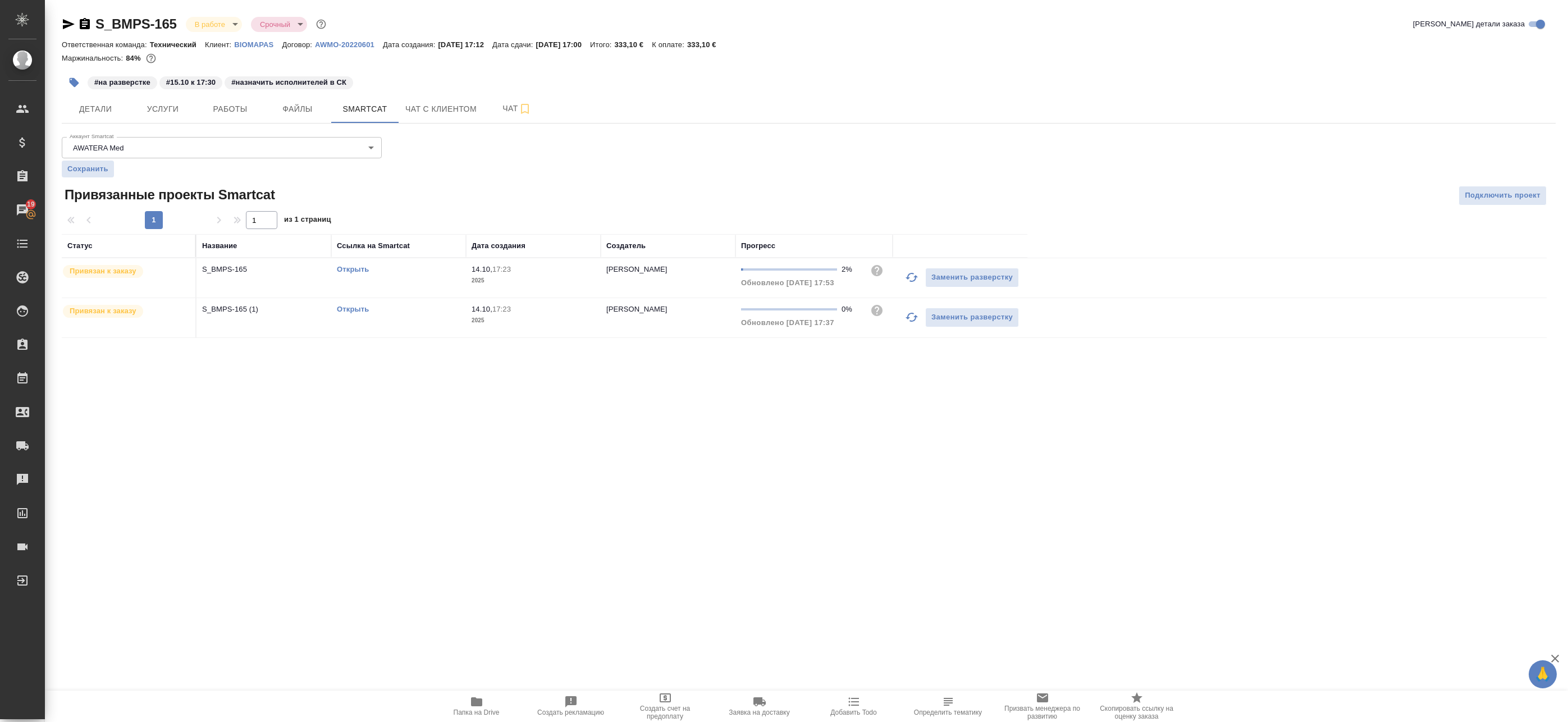
click at [358, 313] on link "Открыть" at bounding box center [353, 308] width 32 height 8
click at [522, 108] on icon "button" at bounding box center [524, 108] width 13 height 13
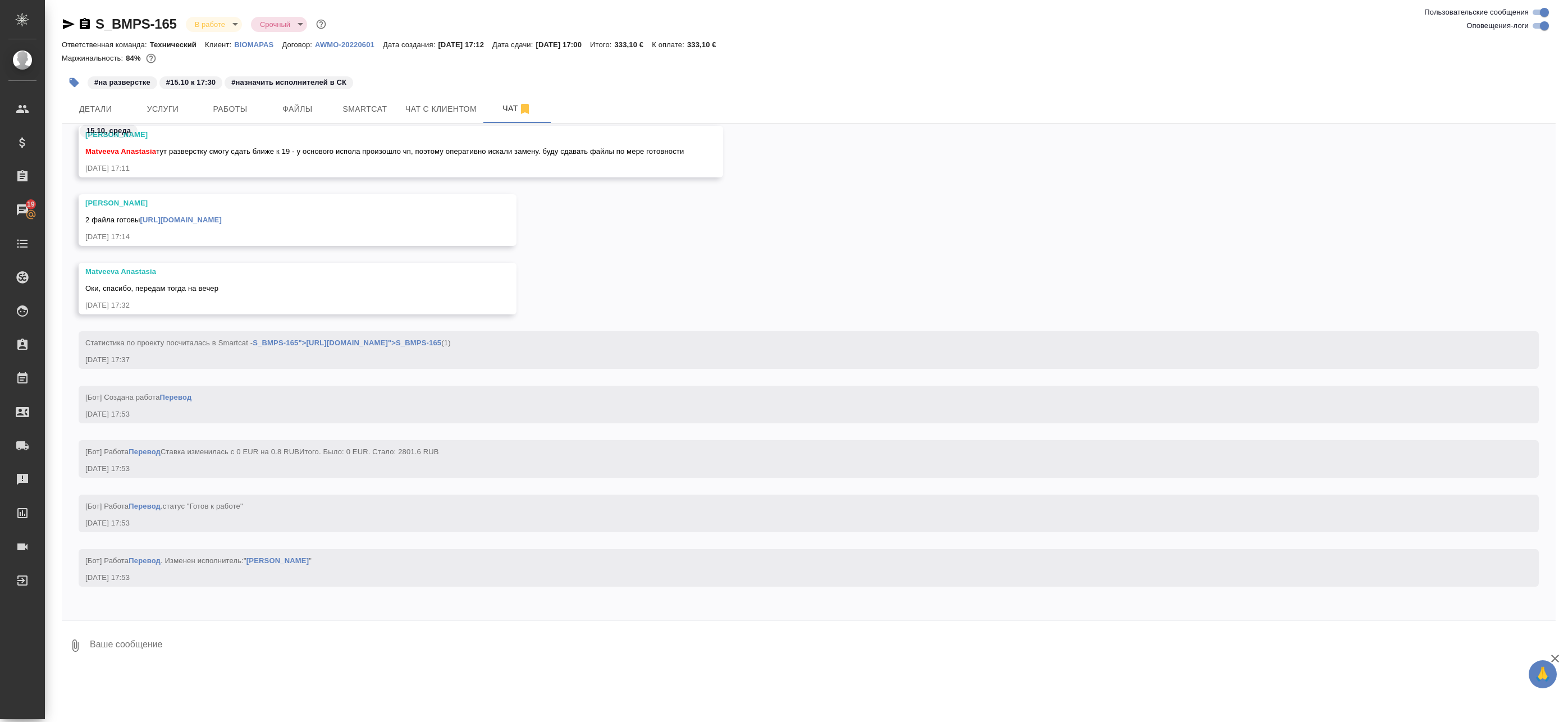
scroll to position [5550, 0]
click at [221, 116] on button "Работы" at bounding box center [229, 108] width 67 height 28
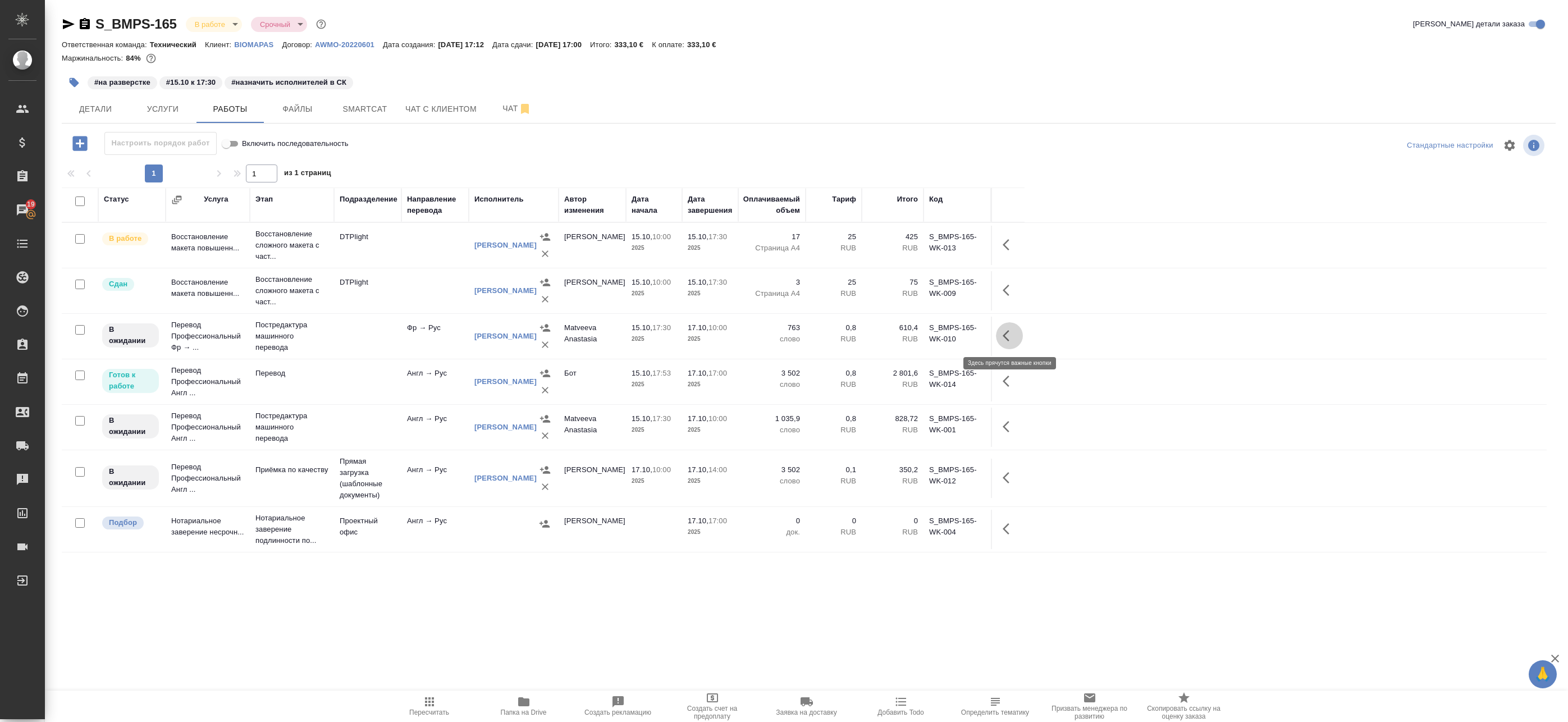
click at [1010, 337] on icon "button" at bounding box center [1009, 335] width 13 height 13
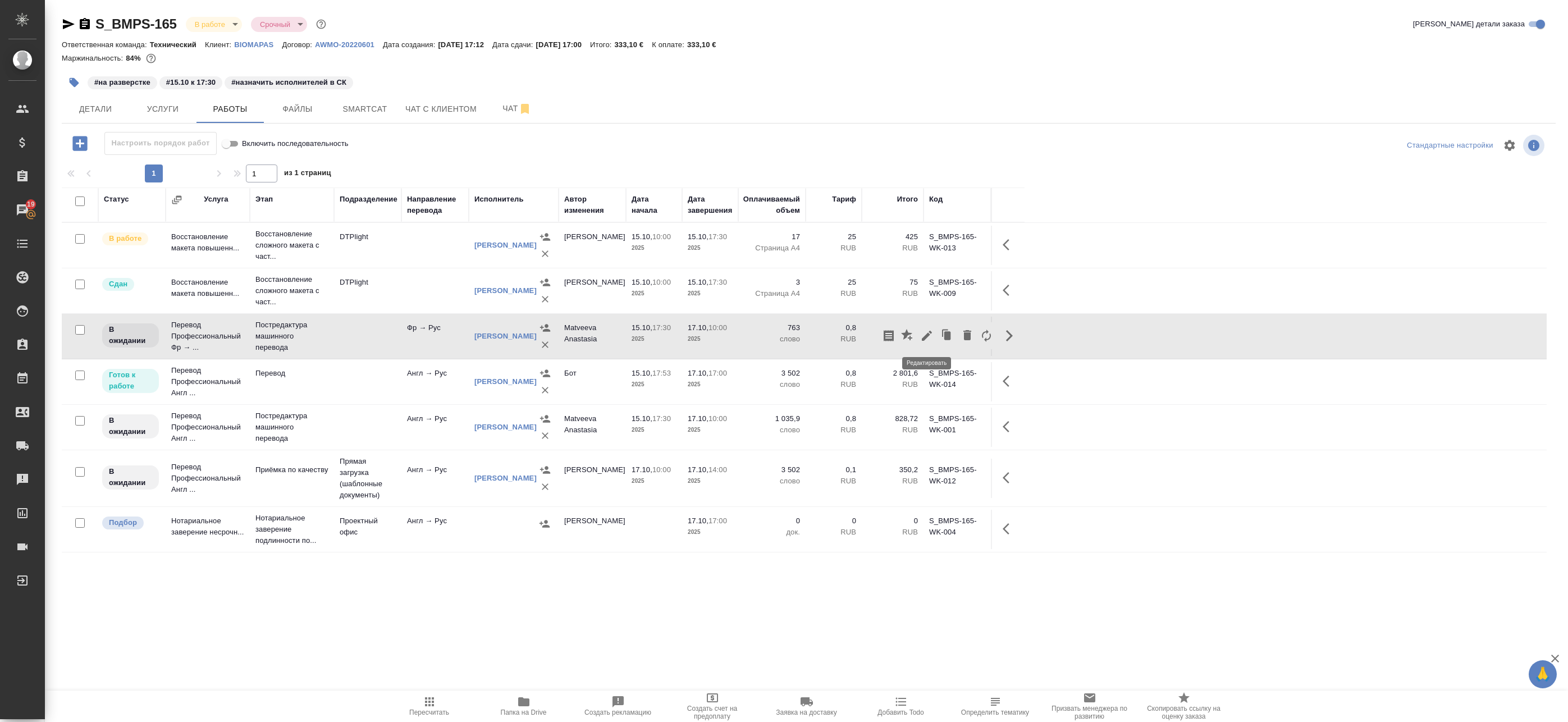
click at [930, 333] on icon "button" at bounding box center [926, 335] width 13 height 13
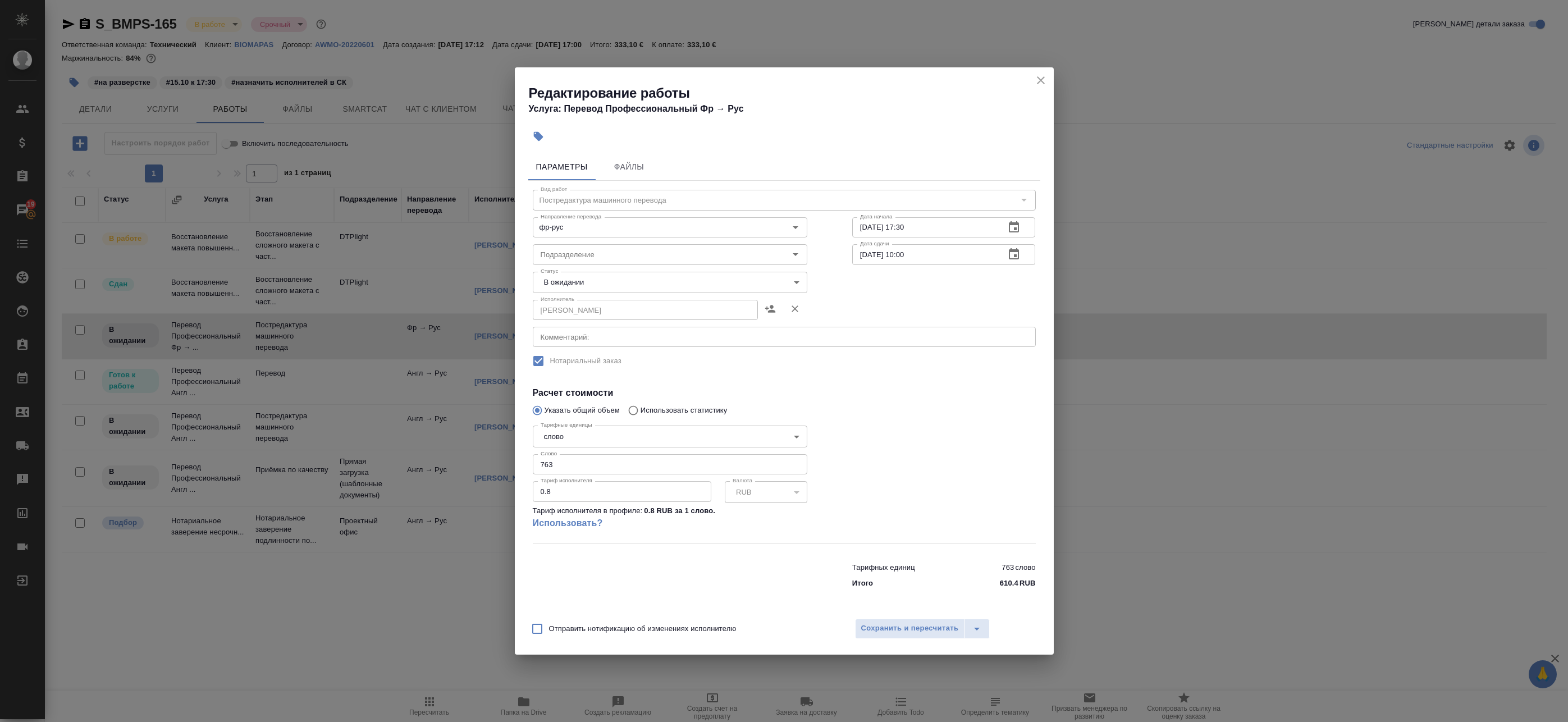
click at [1035, 72] on div "Редактирование работы Услуга: Перевод Профессиональный Фр → Рус" at bounding box center [785, 95] width 539 height 56
click at [1037, 76] on icon "close" at bounding box center [1040, 80] width 13 height 13
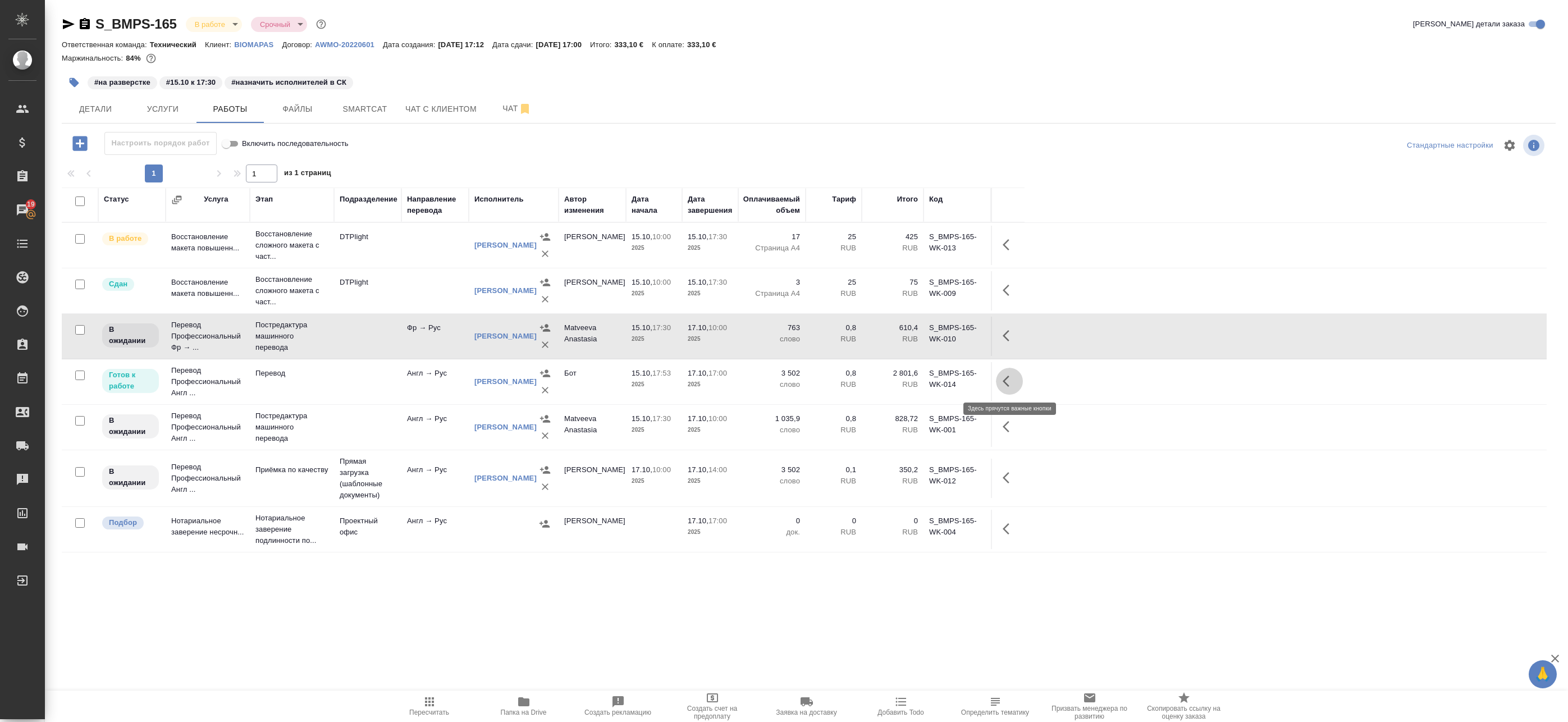
click at [1007, 383] on icon "button" at bounding box center [1009, 381] width 13 height 13
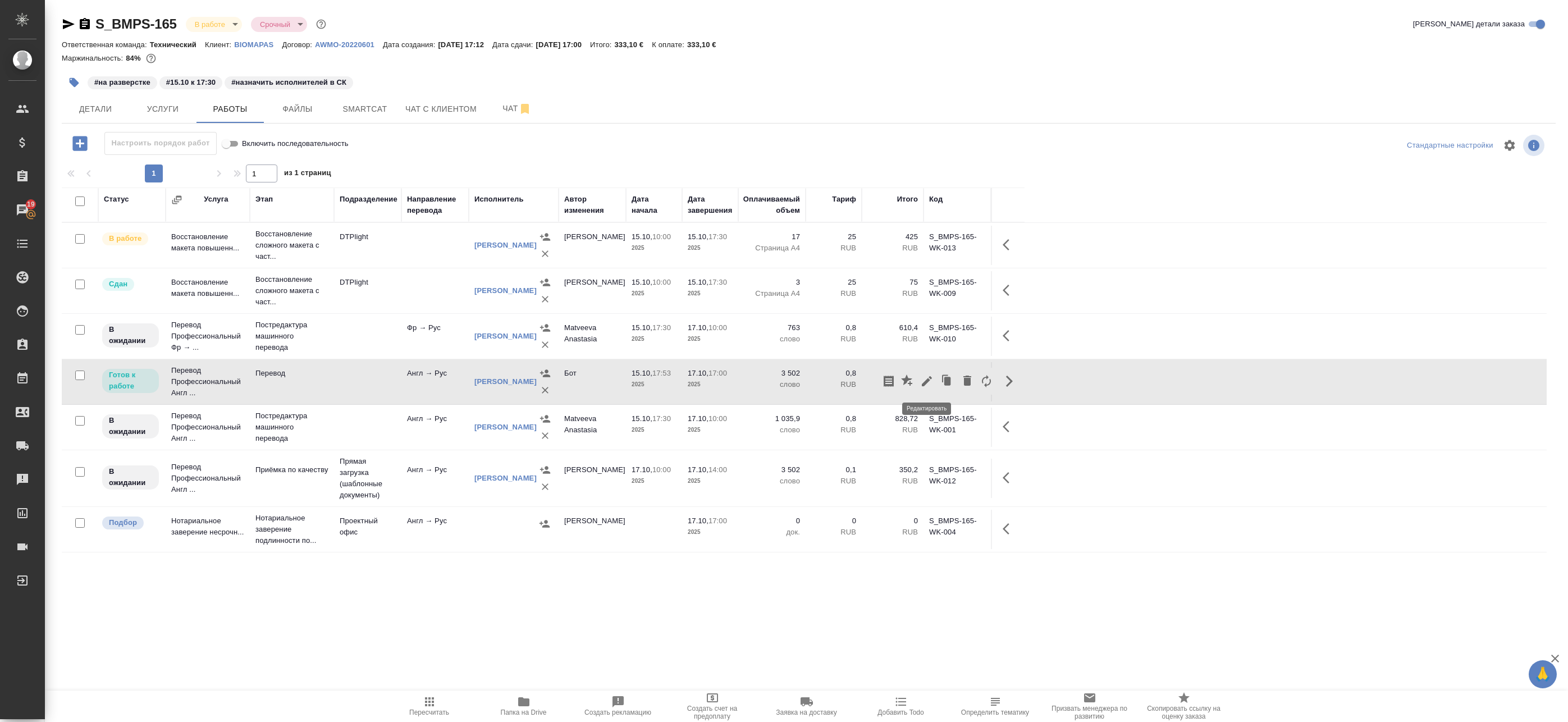
click at [926, 382] on icon "button" at bounding box center [926, 381] width 10 height 10
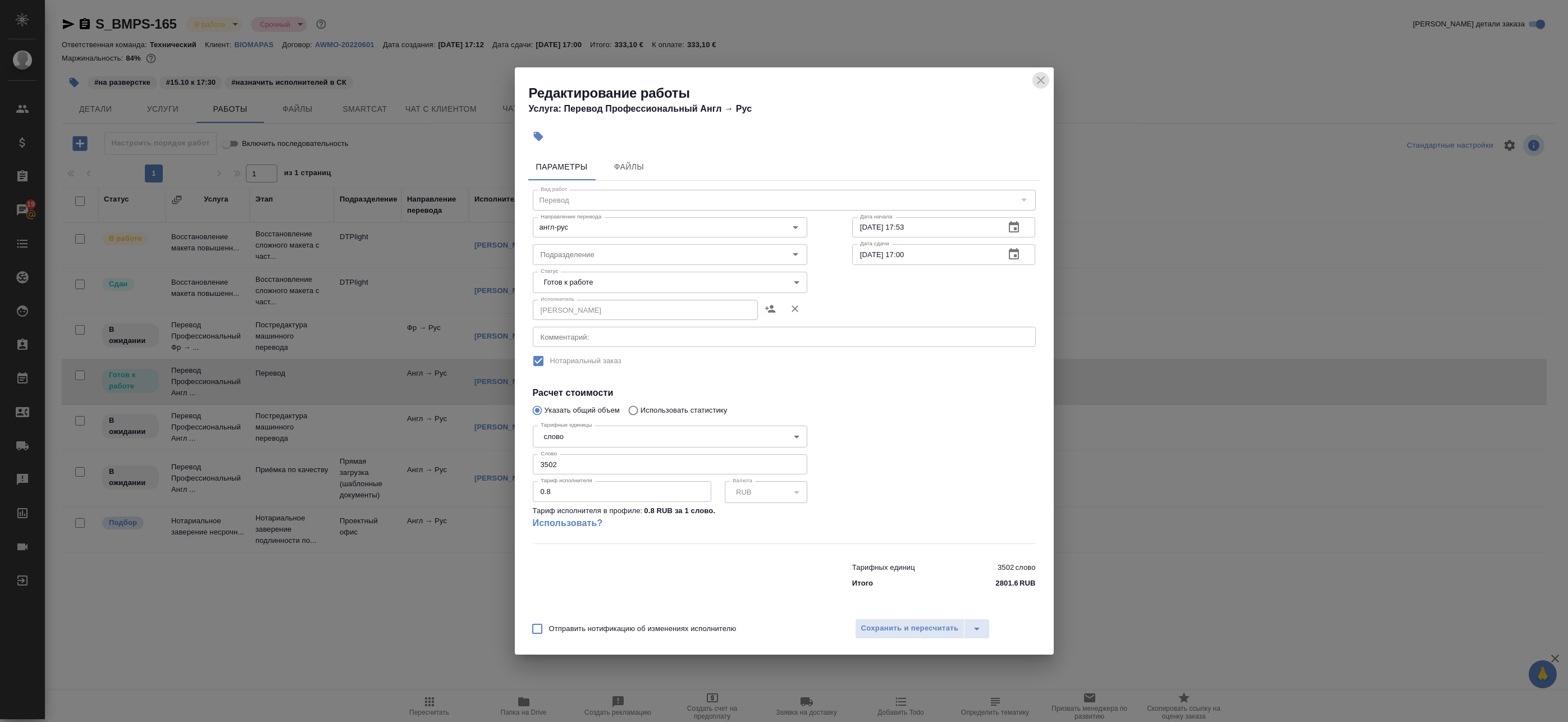
click at [1038, 79] on icon "close" at bounding box center [1040, 80] width 8 height 8
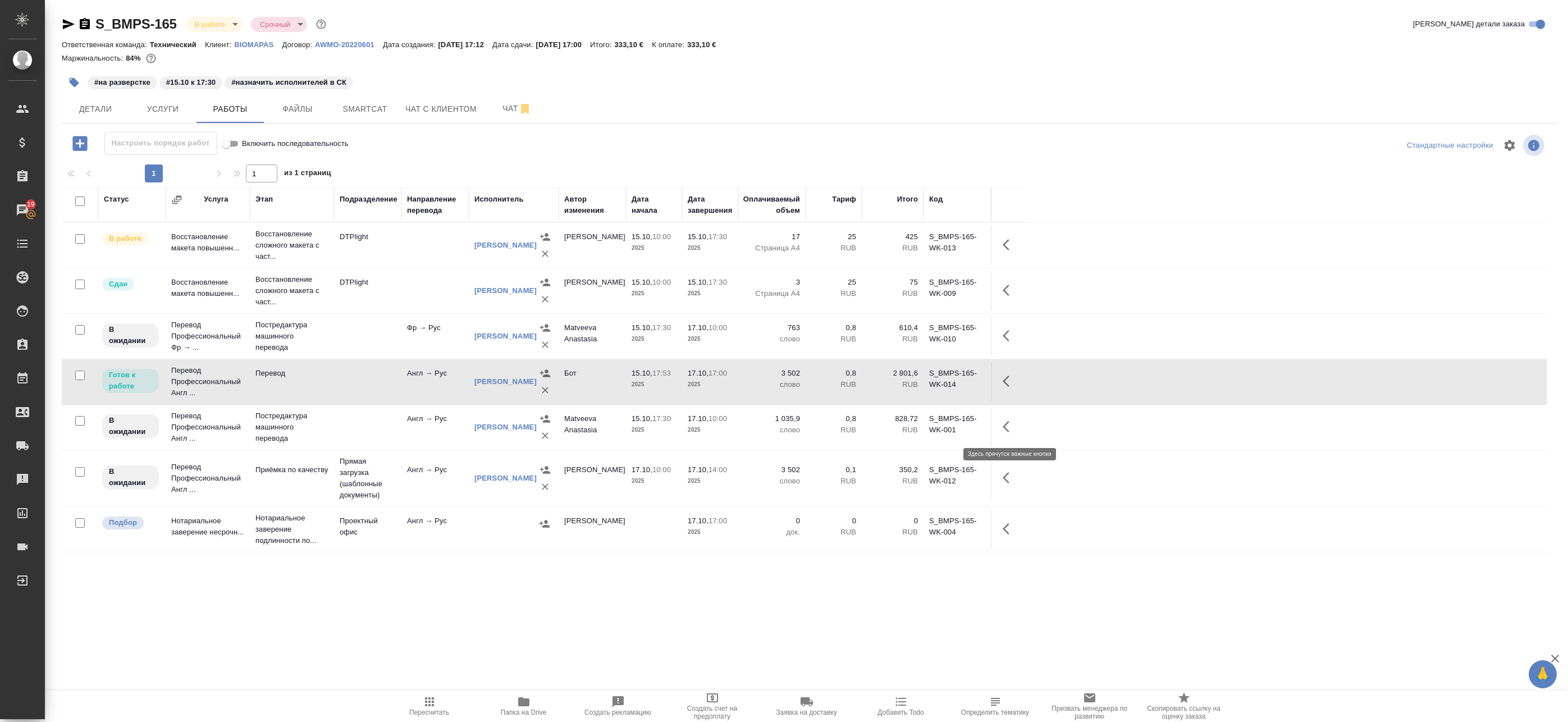
click at [1010, 429] on icon "button" at bounding box center [1009, 426] width 13 height 13
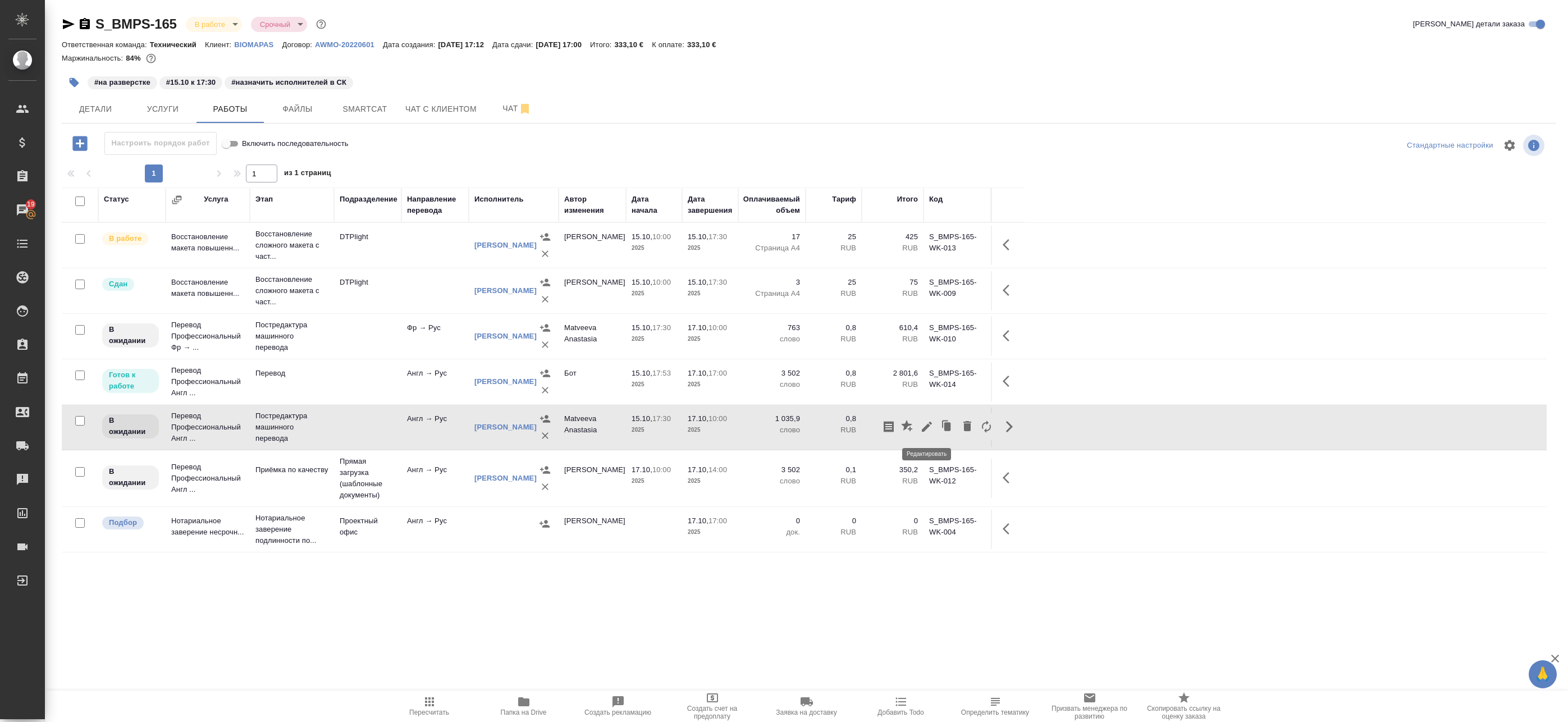
click at [924, 425] on icon "button" at bounding box center [926, 426] width 13 height 13
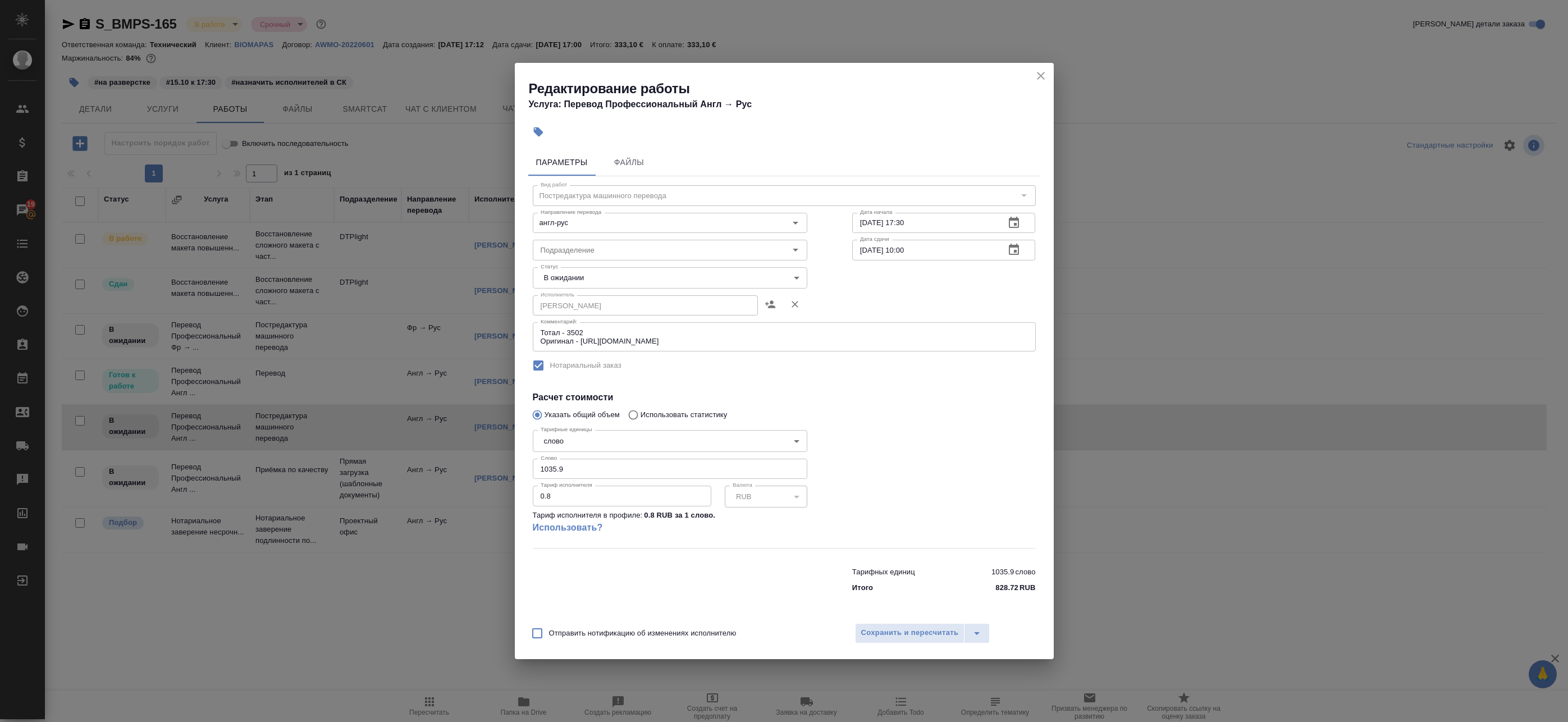
click at [1036, 73] on icon "close" at bounding box center [1040, 75] width 13 height 13
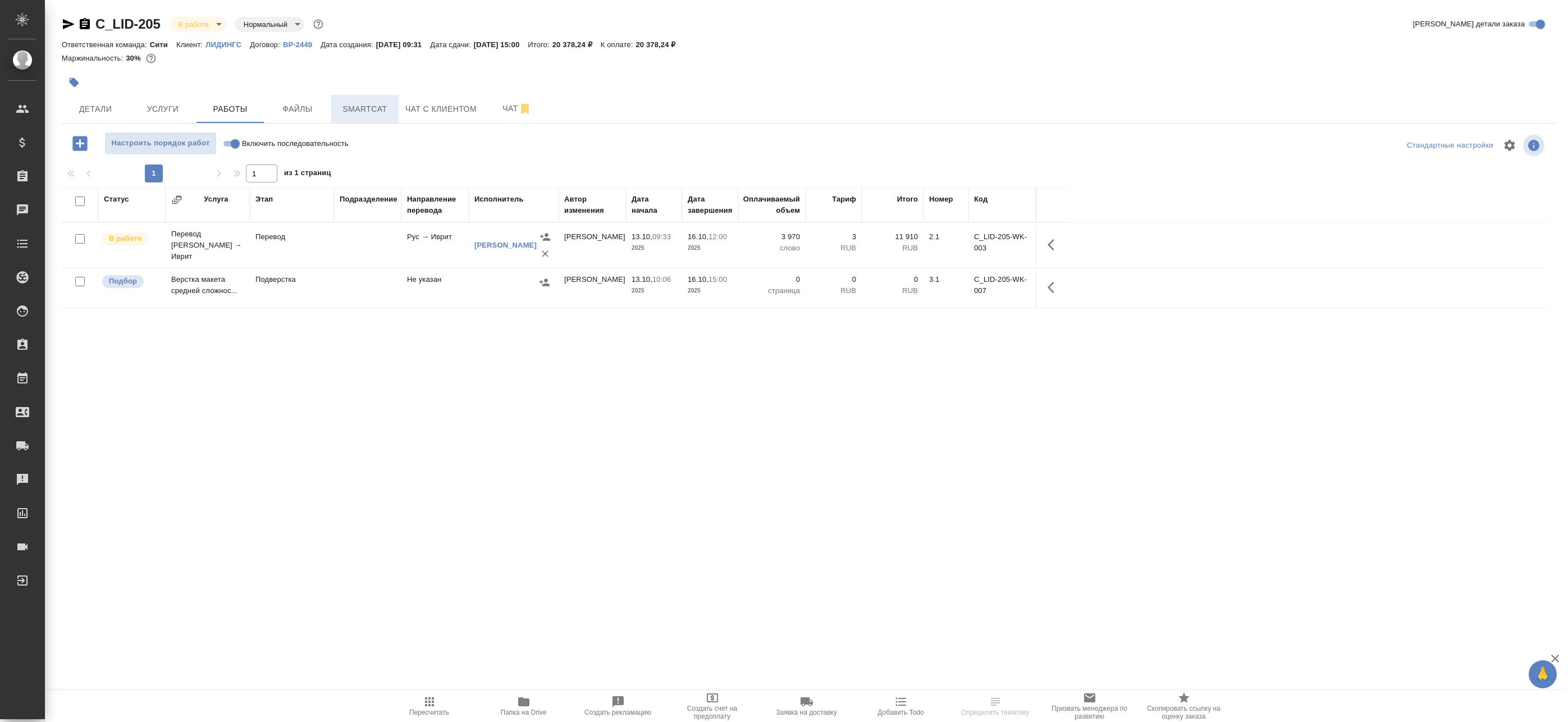
click at [358, 111] on span "Smartcat" at bounding box center [365, 109] width 54 height 14
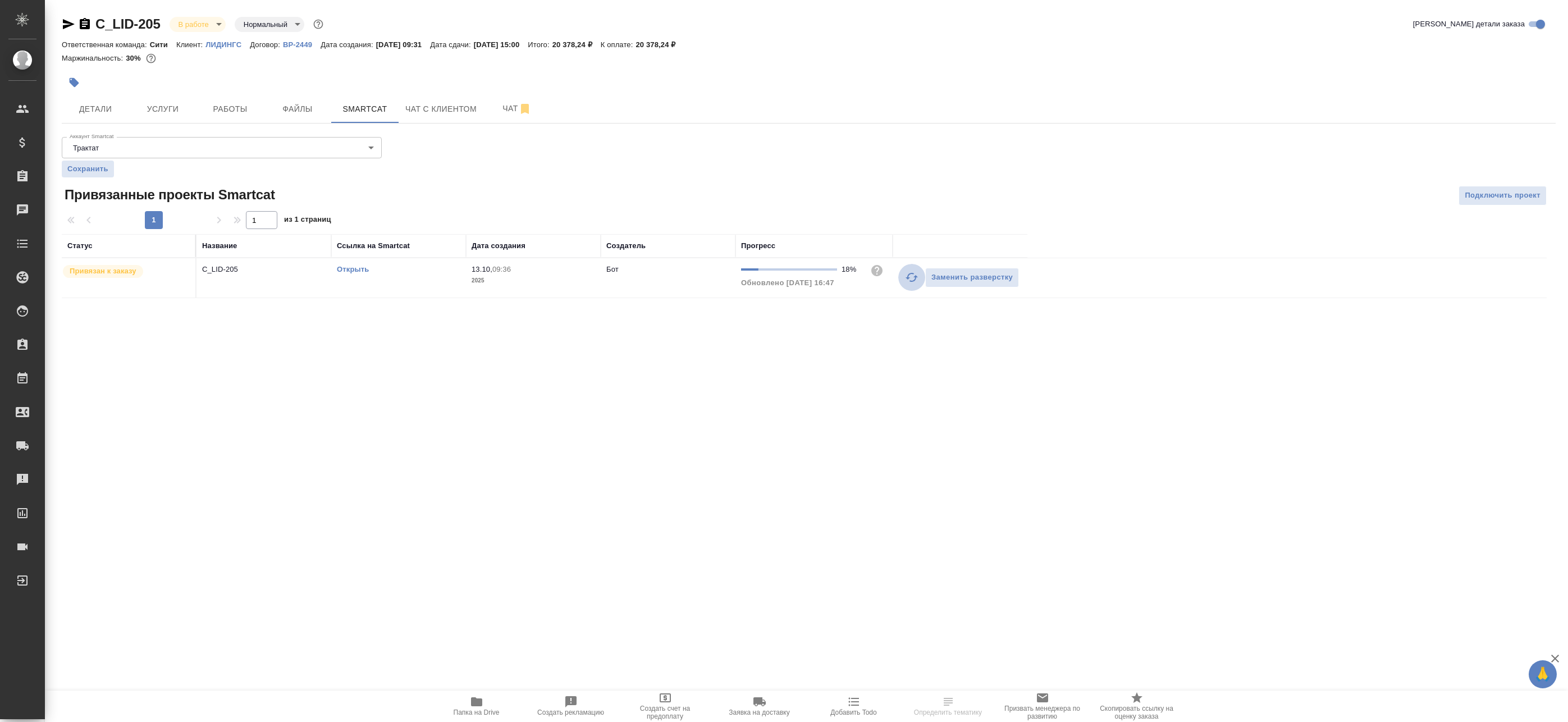
click at [907, 279] on icon "button" at bounding box center [911, 277] width 13 height 13
